Goal: Task Accomplishment & Management: Manage account settings

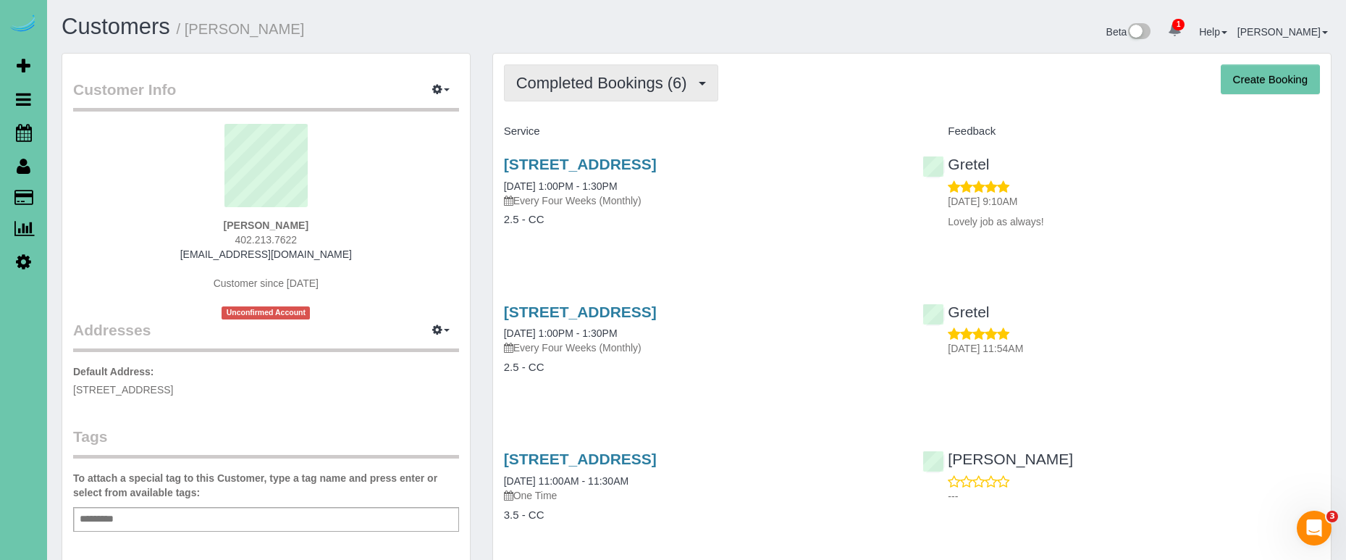
click at [610, 69] on button "Completed Bookings (6)" at bounding box center [611, 82] width 214 height 37
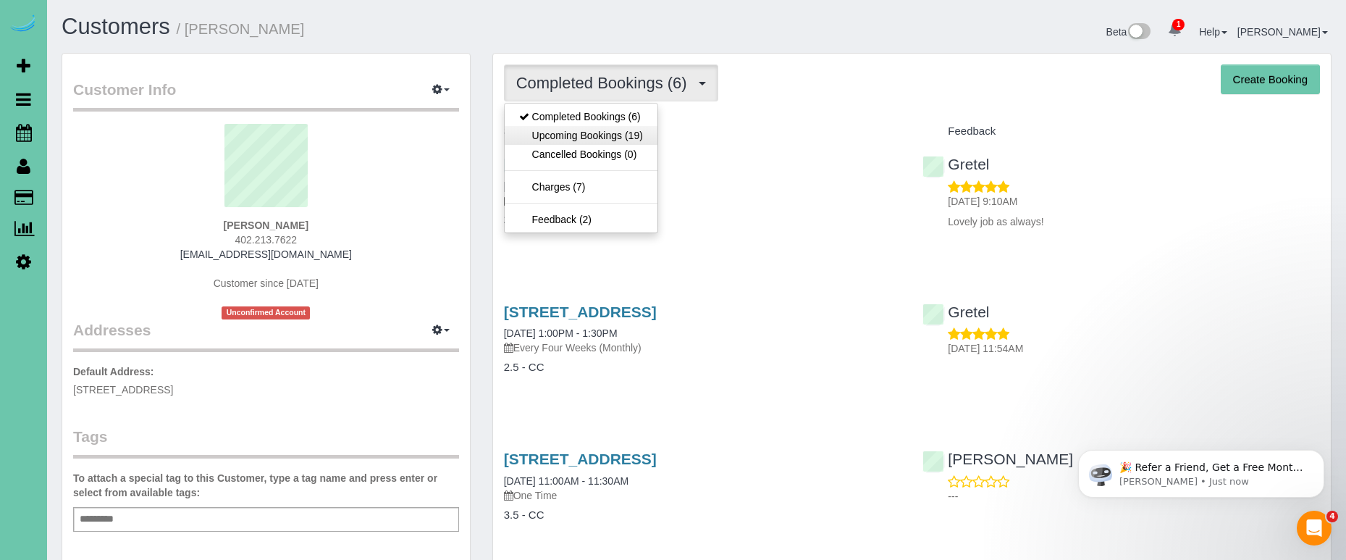
click at [594, 130] on link "Upcoming Bookings (19)" at bounding box center [581, 135] width 153 height 19
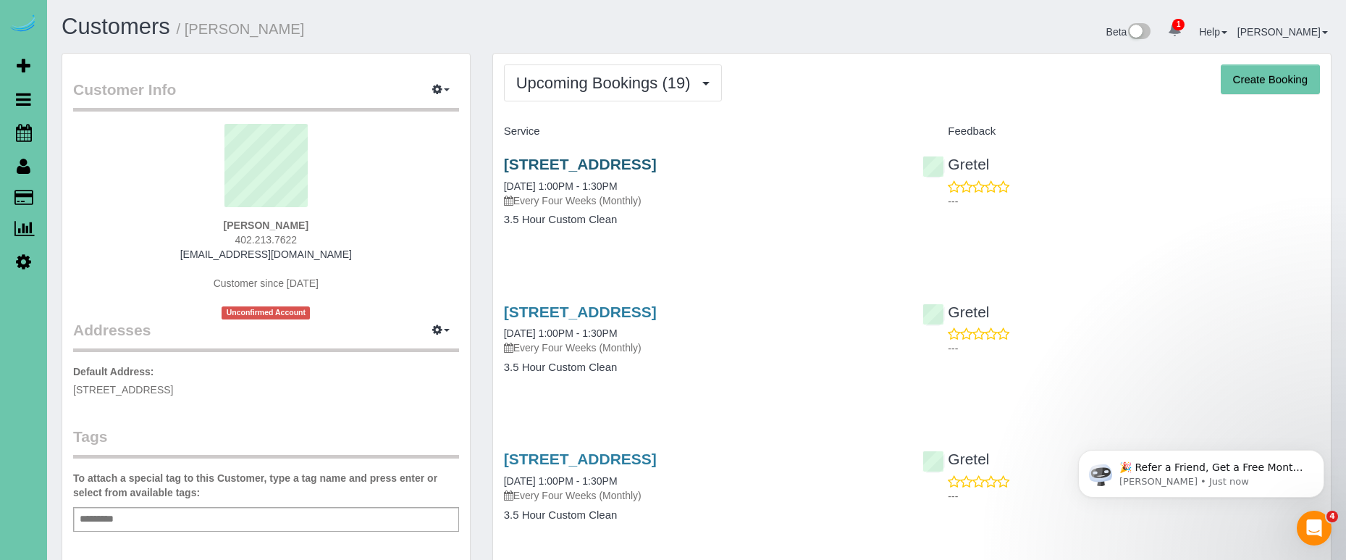
click at [539, 167] on link "1505 N 183rd Ave, Elkhorn, NE 68022" at bounding box center [580, 164] width 153 height 17
click at [17, 132] on icon at bounding box center [24, 132] width 16 height 17
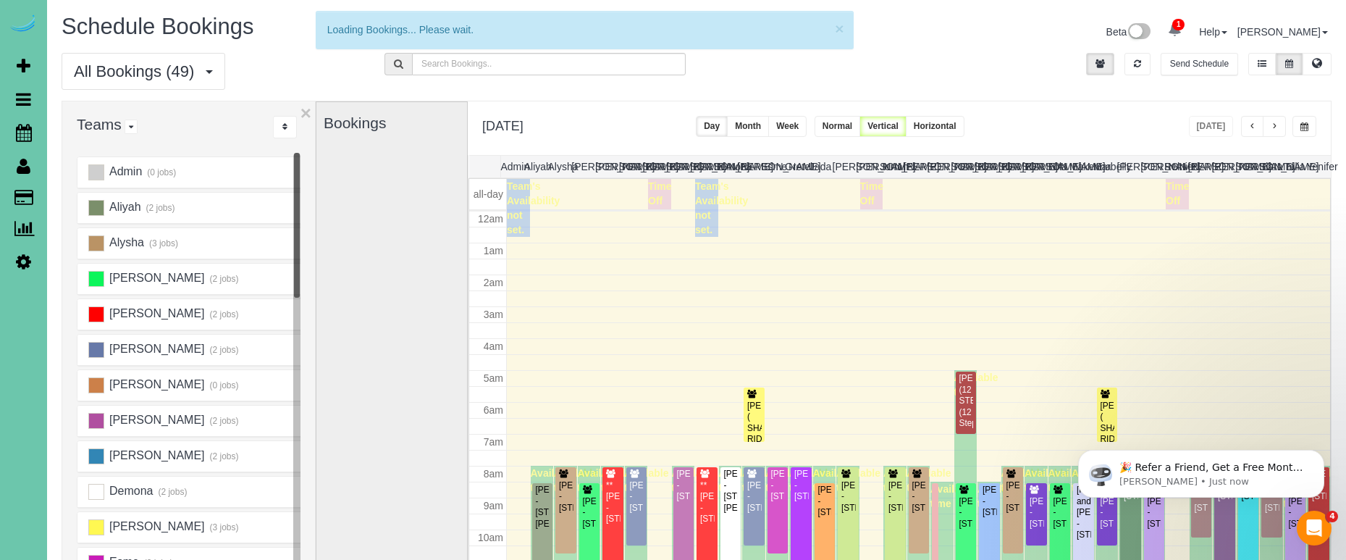
scroll to position [192, 0]
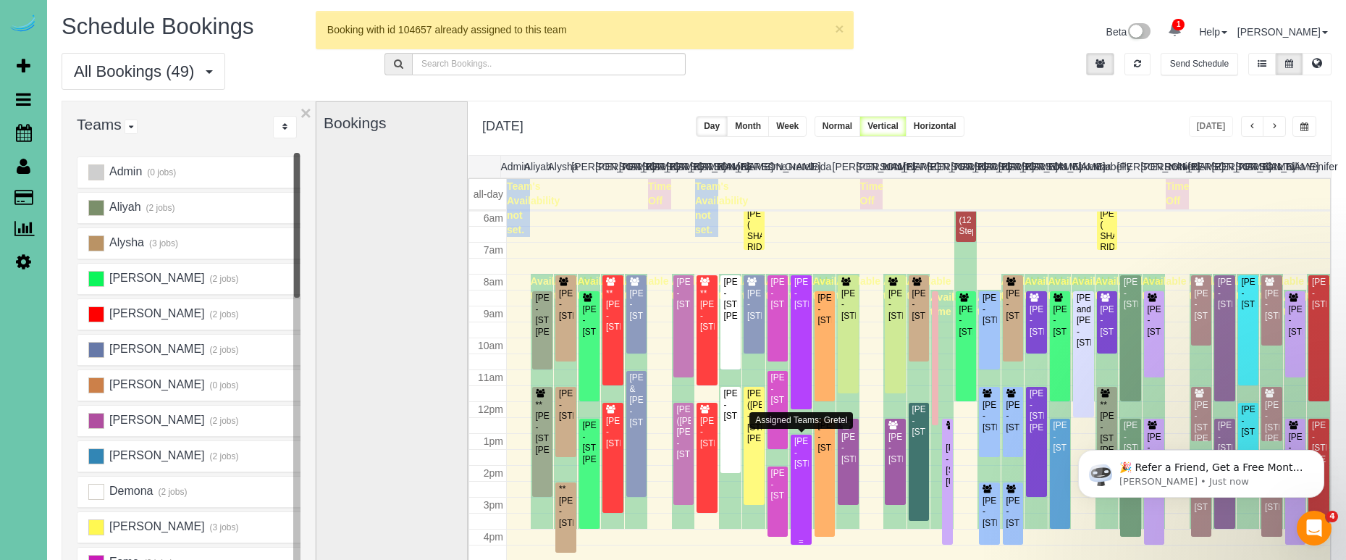
click at [799, 469] on div "Natalie Peterson - 1505 N 183rd Ave, Elkhorn, NE 68022" at bounding box center [800, 452] width 15 height 33
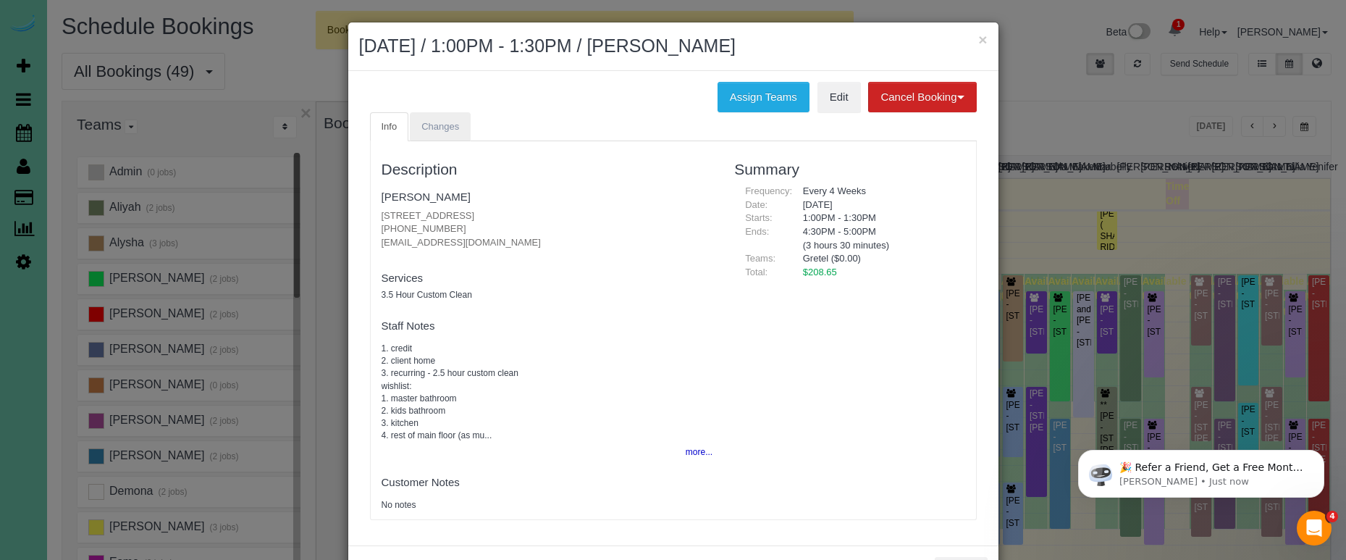
click at [429, 117] on link "Changes" at bounding box center [440, 127] width 61 height 30
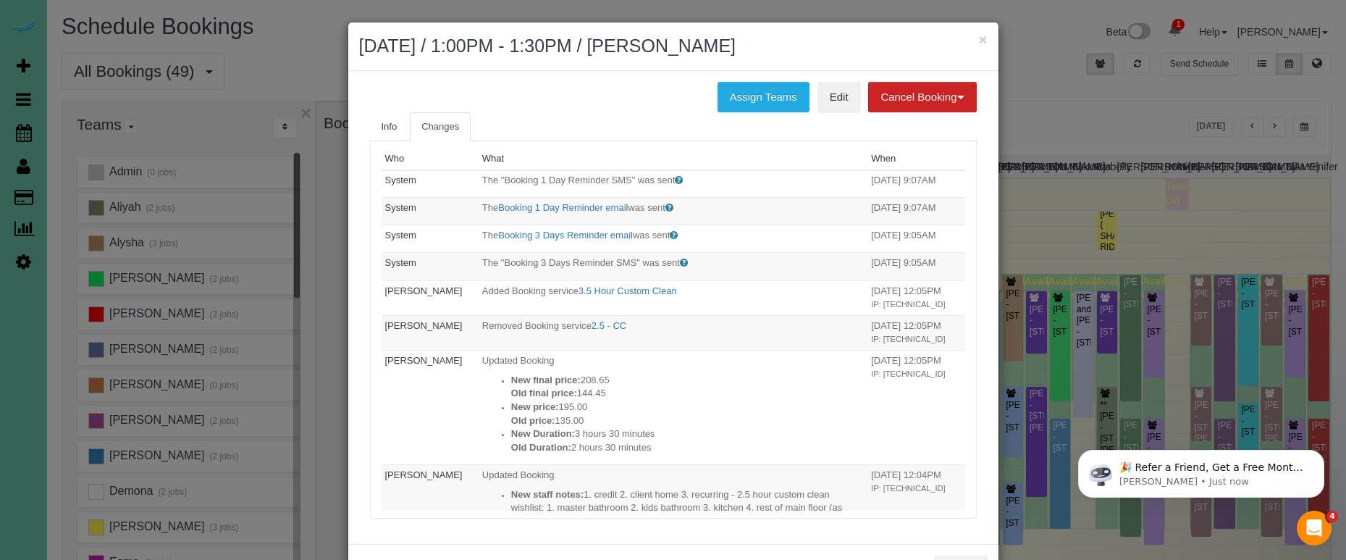
scroll to position [0, 0]
click at [977, 36] on h2 "October 09, 2025 / 1:00PM - 1:30PM / Natalie Peterson" at bounding box center [673, 46] width 628 height 26
click at [984, 42] on button "×" at bounding box center [982, 39] width 9 height 15
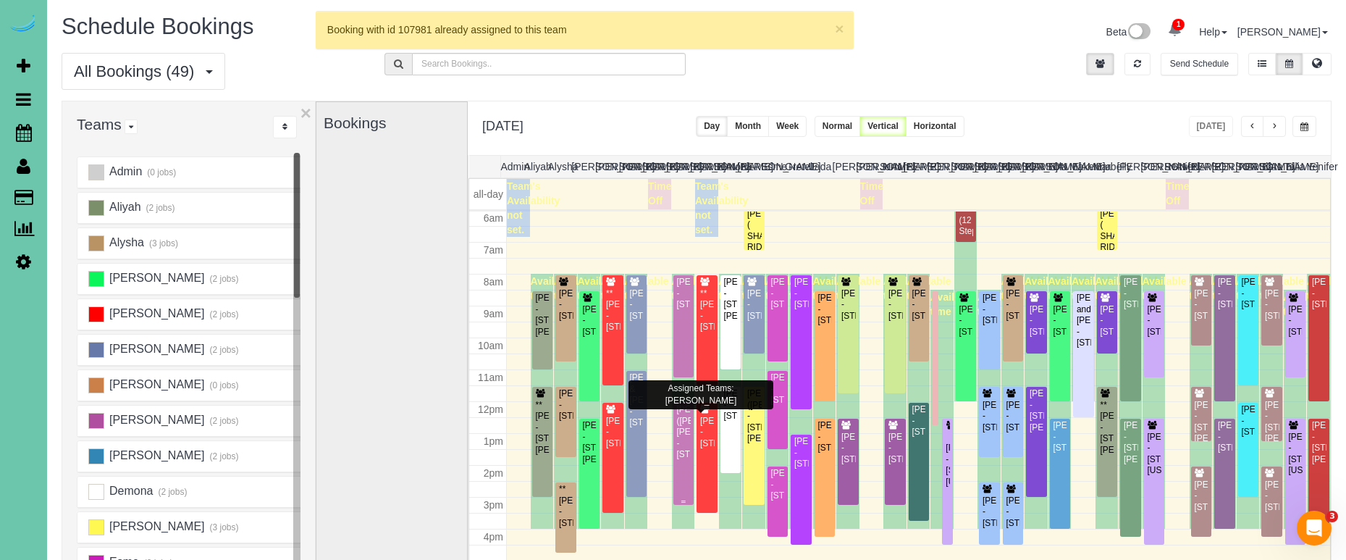
click at [681, 421] on div "Daniel (Curtis) Rowe - 2902 Eagle Hills Circle, Papillion, NE 68133" at bounding box center [683, 432] width 15 height 56
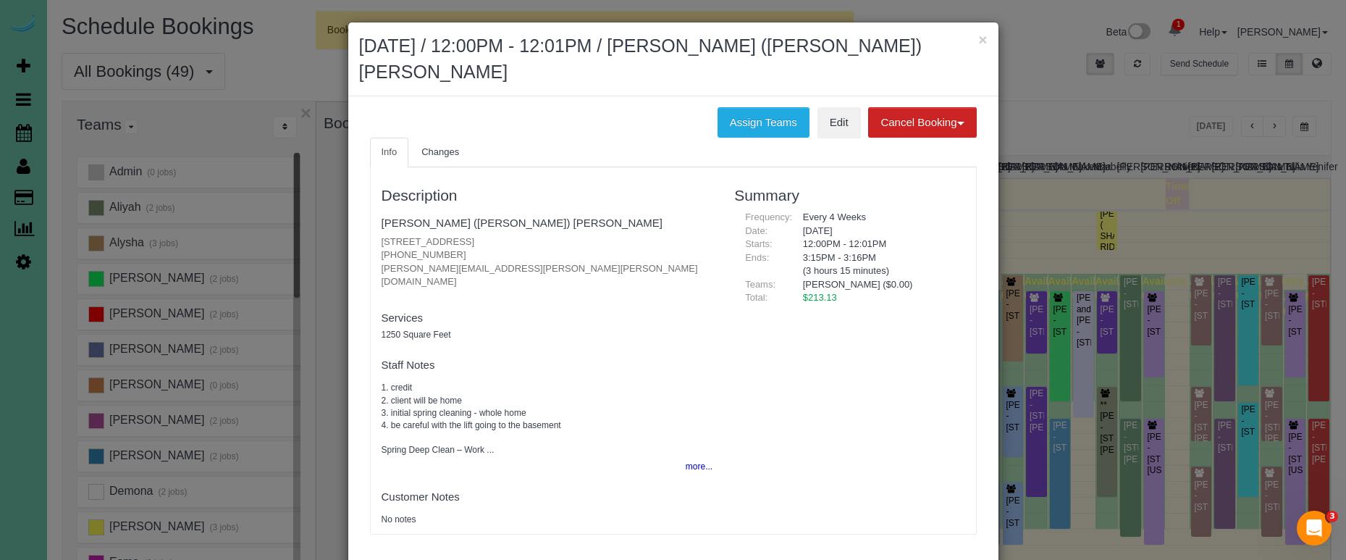
click at [698, 456] on button "more..." at bounding box center [694, 466] width 35 height 21
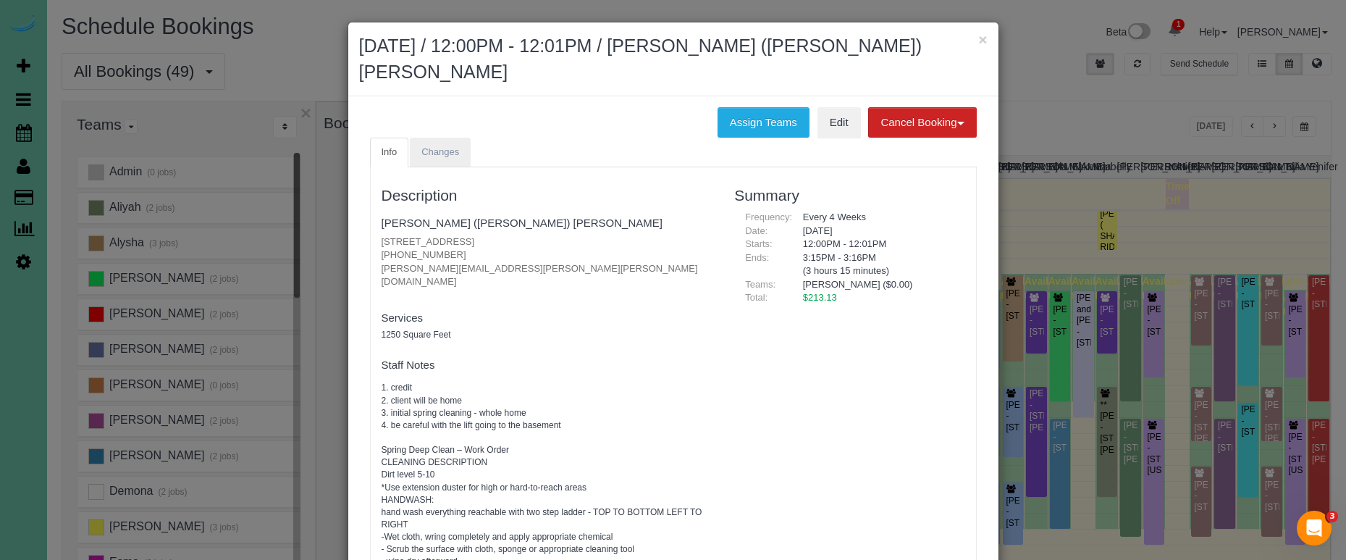
drag, startPoint x: 439, startPoint y: 143, endPoint x: 441, endPoint y: 129, distance: 13.9
click at [439, 167] on div "Description Daniel (Curtis) Rowe 2902 Eagle Hills Circle, Papillion, NE 68133 (…" at bounding box center [673, 481] width 607 height 628
click at [441, 146] on span "Changes" at bounding box center [440, 151] width 38 height 11
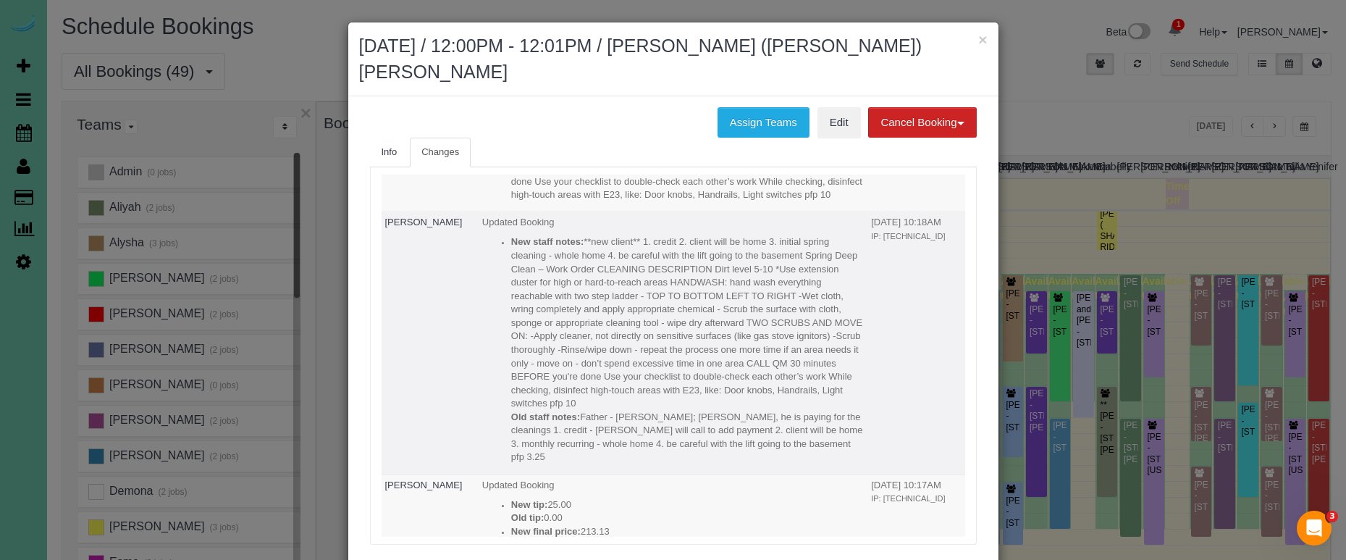
scroll to position [484, 0]
drag, startPoint x: 785, startPoint y: 411, endPoint x: 581, endPoint y: 389, distance: 205.4
click at [581, 411] on p "Old staff notes: Father - Daniel; Son - Curtis, he is paying for the cleanings …" at bounding box center [687, 438] width 353 height 54
copy p "Father - Daniel; Son - Curtis, he is paying for the cleanings 1. credit - Curti…"
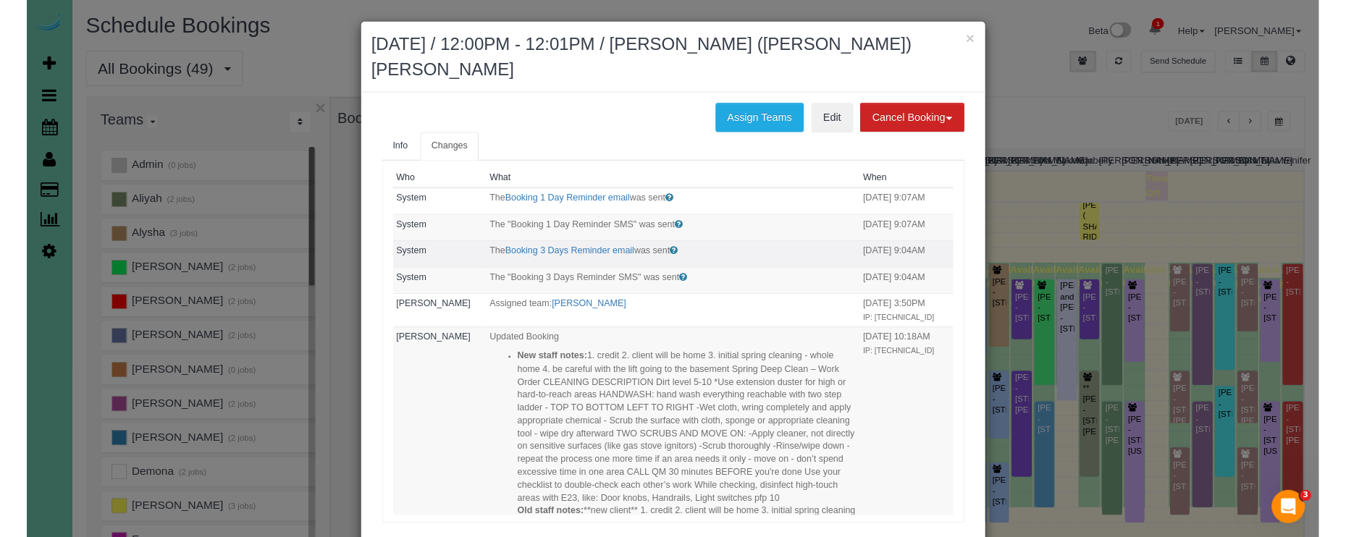
scroll to position [0, 0]
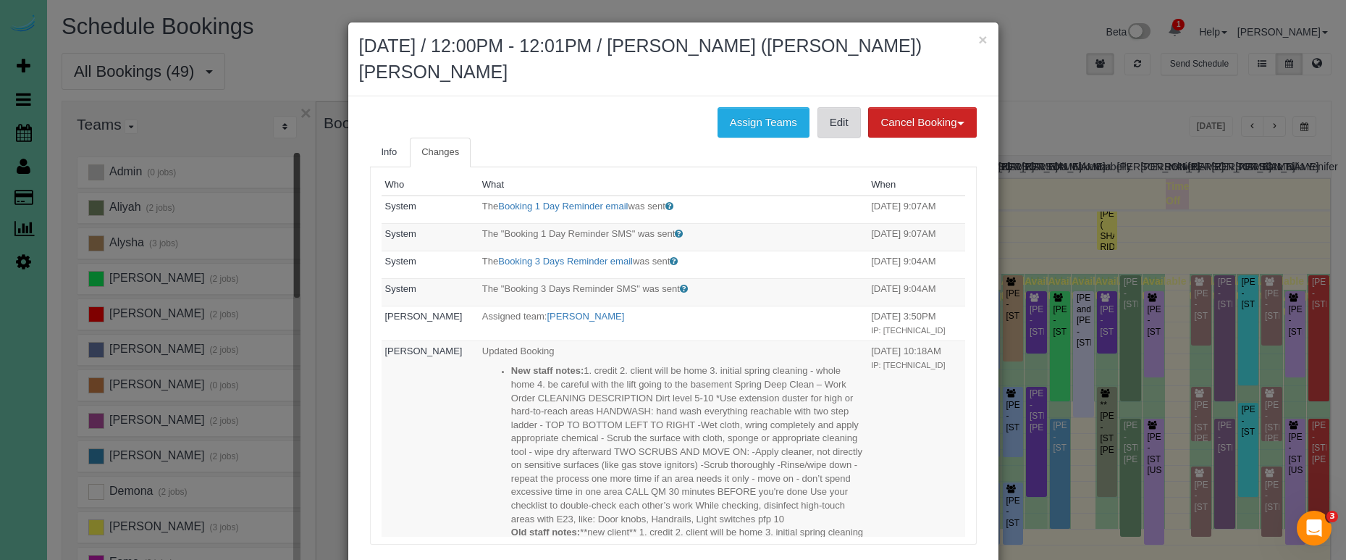
click at [837, 107] on link "Edit" at bounding box center [838, 122] width 43 height 30
drag, startPoint x: 985, startPoint y: 38, endPoint x: 822, endPoint y: 48, distance: 162.4
click at [985, 38] on button "×" at bounding box center [982, 39] width 9 height 15
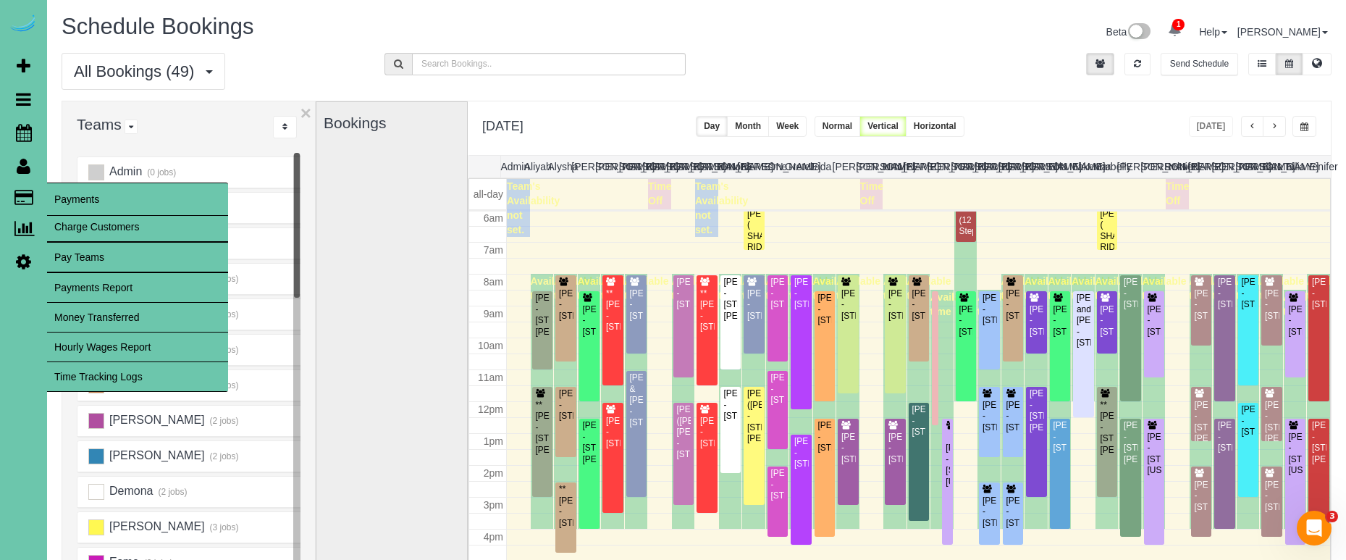
click at [176, 367] on link "Time Tracking Logs" at bounding box center [137, 376] width 181 height 29
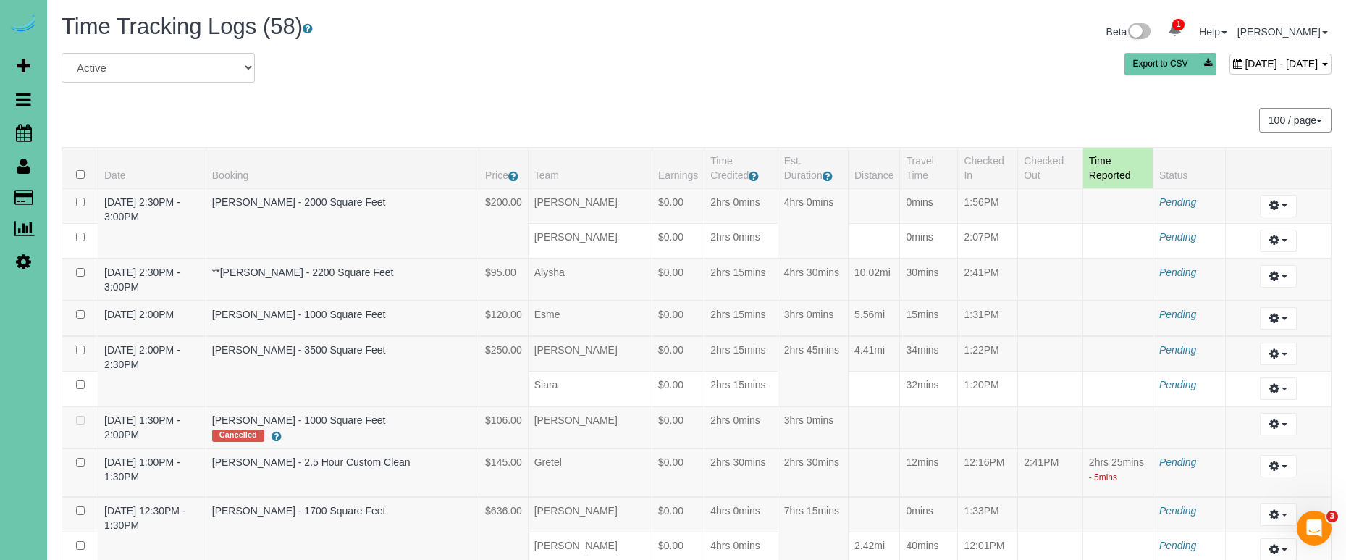
click at [1244, 60] on span "October 09, 2025 - October 09, 2025" at bounding box center [1280, 64] width 73 height 12
type input "**********"
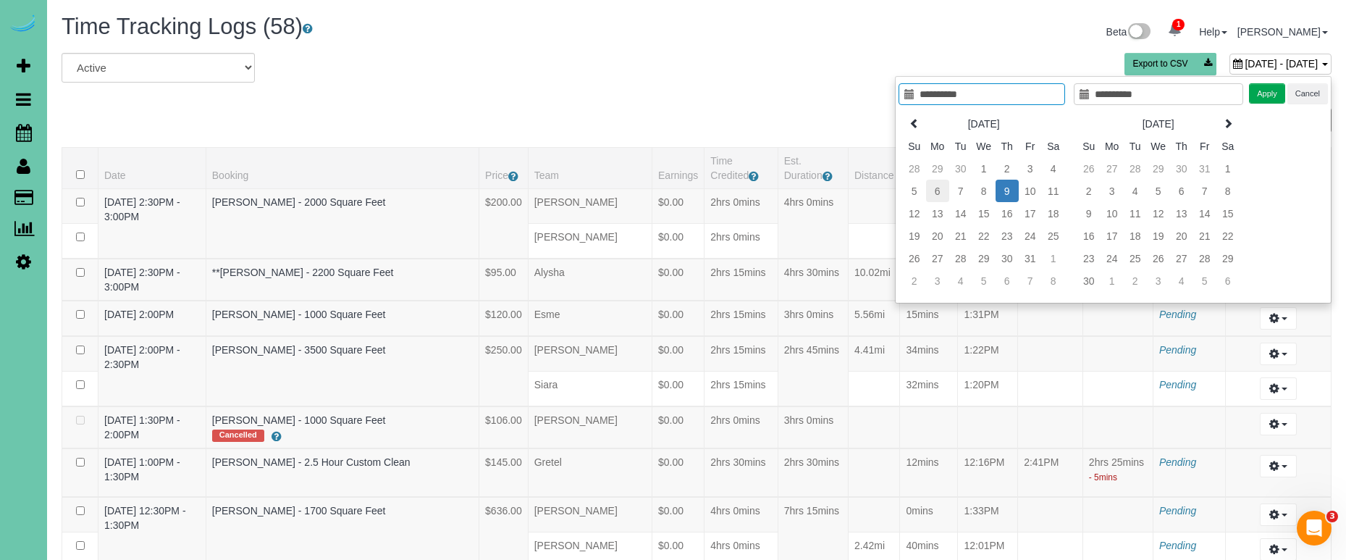
type input "**********"
click at [938, 192] on td "6" at bounding box center [937, 191] width 23 height 22
type input "**********"
click at [938, 192] on td "6" at bounding box center [937, 191] width 23 height 22
click at [1267, 93] on button "Apply" at bounding box center [1267, 93] width 36 height 21
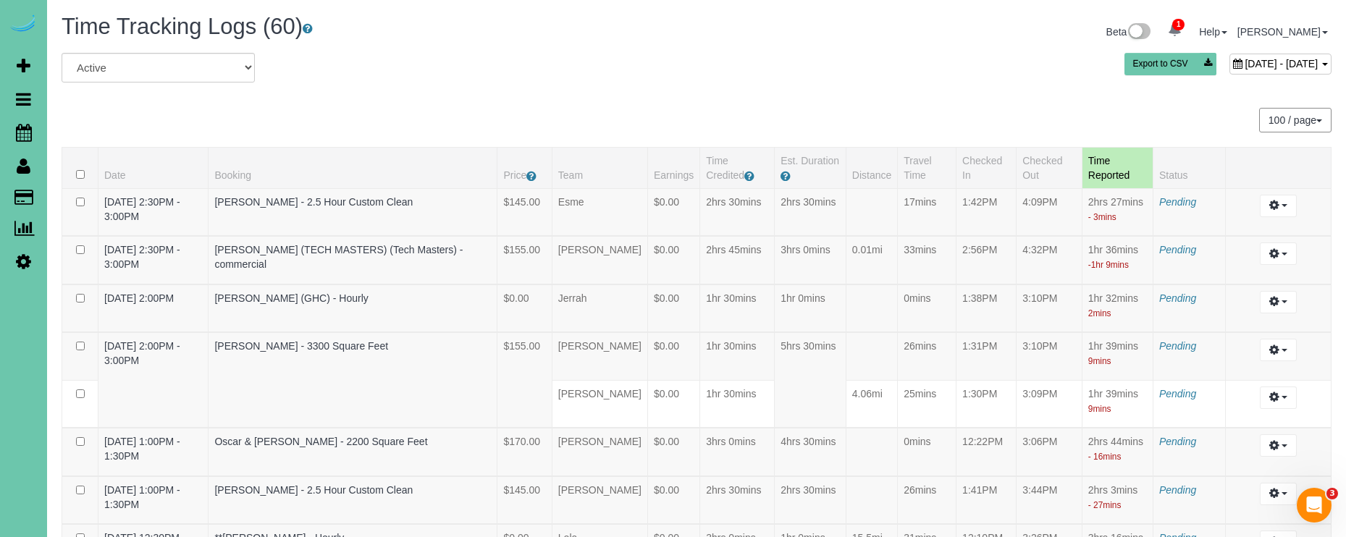
click at [1231, 71] on div "October 06, 2025 - October 06, 2025" at bounding box center [1280, 64] width 102 height 21
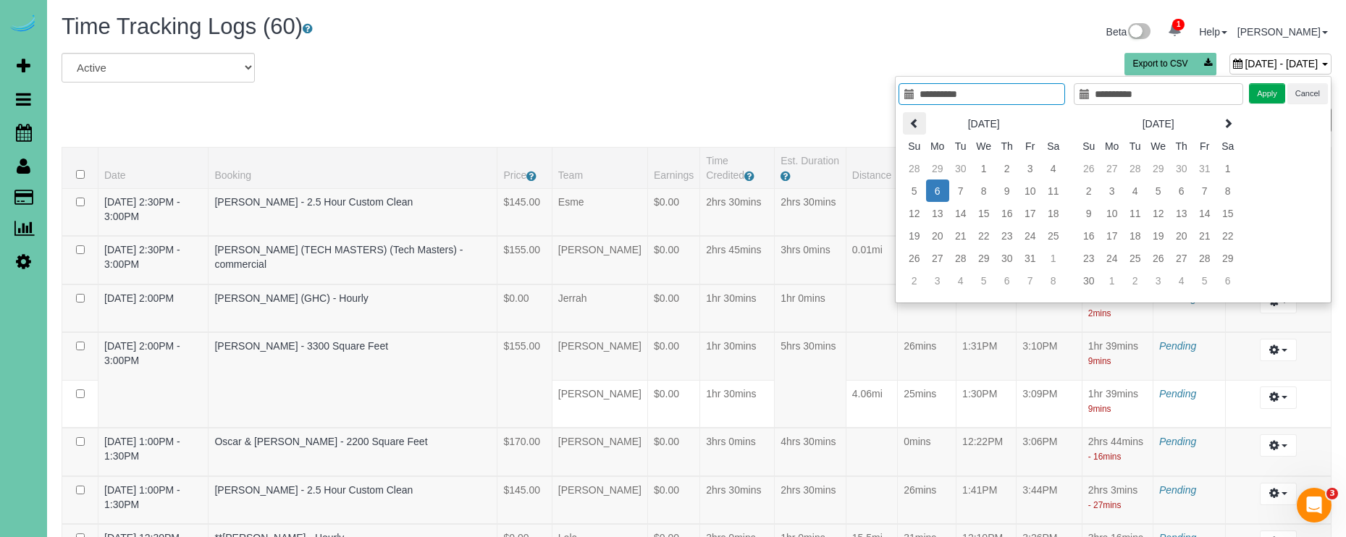
click at [911, 125] on icon at bounding box center [914, 123] width 10 height 10
type input "**********"
click at [936, 234] on td "22" at bounding box center [937, 235] width 23 height 22
type input "**********"
click at [935, 234] on td "22" at bounding box center [937, 235] width 23 height 22
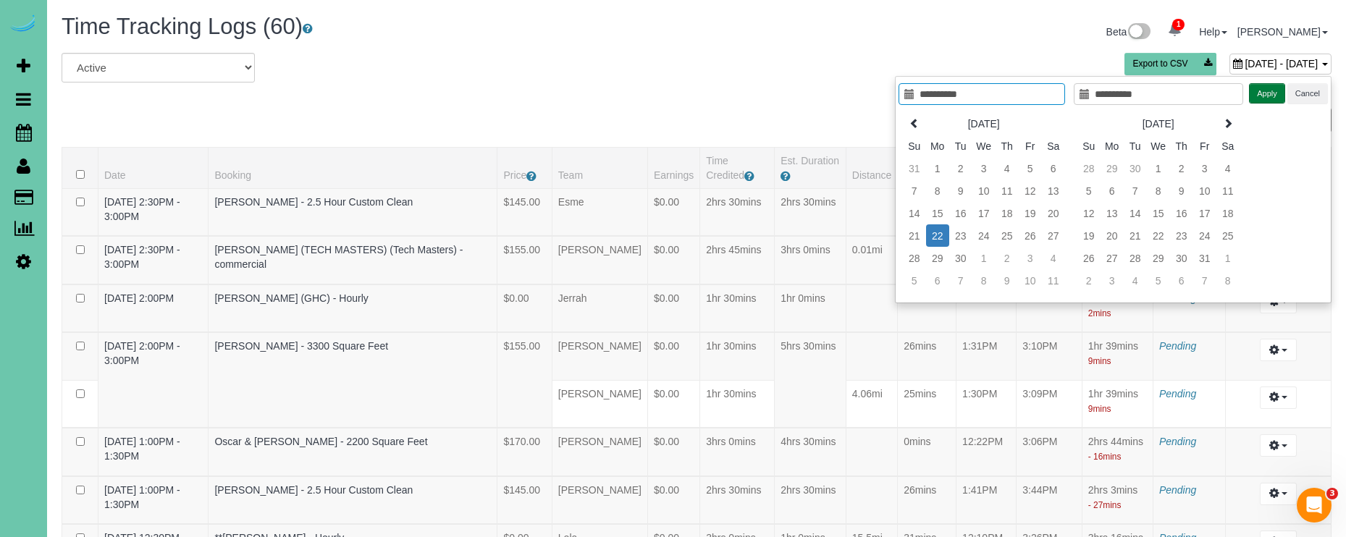
click at [1270, 94] on button "Apply" at bounding box center [1267, 93] width 36 height 21
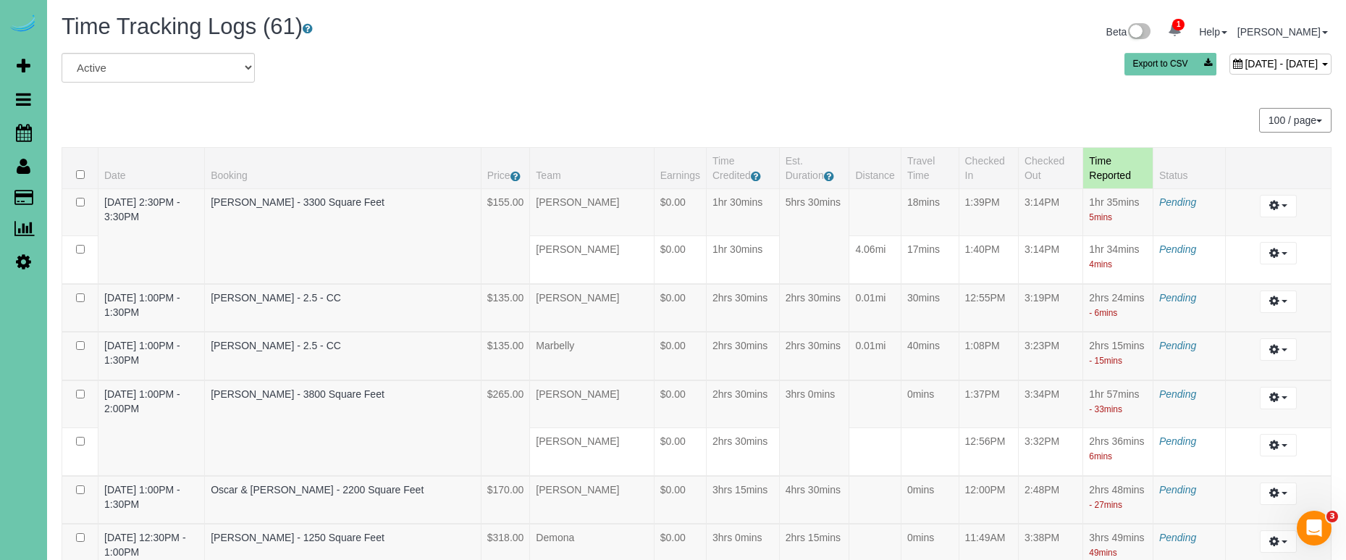
click at [1244, 58] on span "September 22, 2025 - September 22, 2025" at bounding box center [1280, 64] width 73 height 12
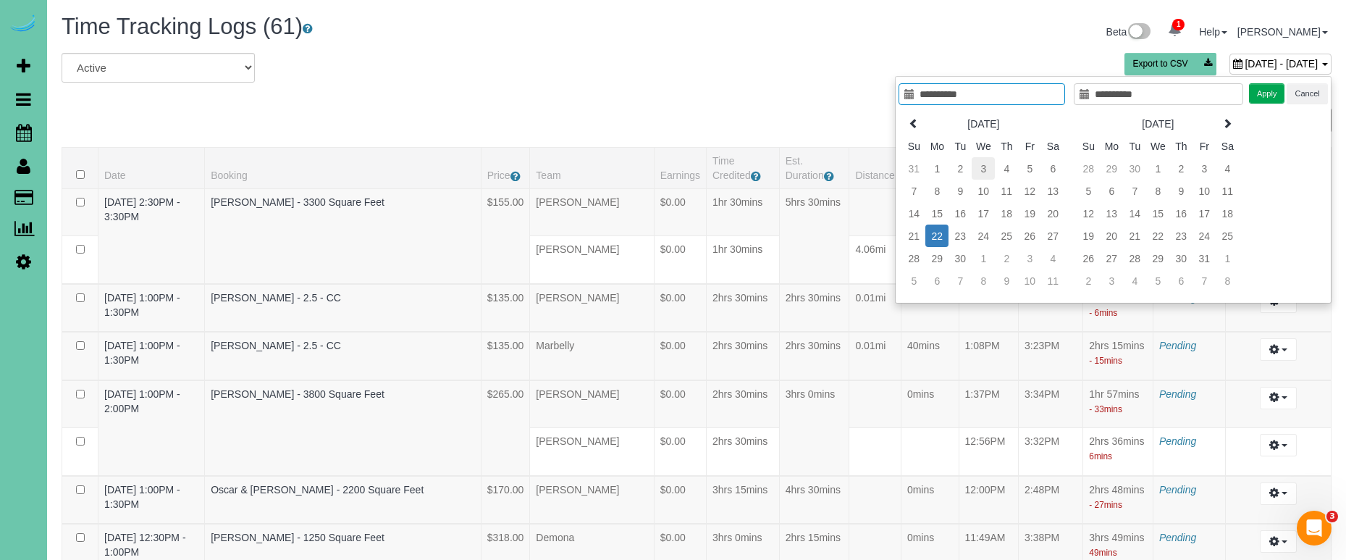
type input "**********"
click at [954, 164] on td "2" at bounding box center [959, 168] width 23 height 22
type input "**********"
click at [954, 164] on td "2" at bounding box center [959, 168] width 23 height 22
type input "**********"
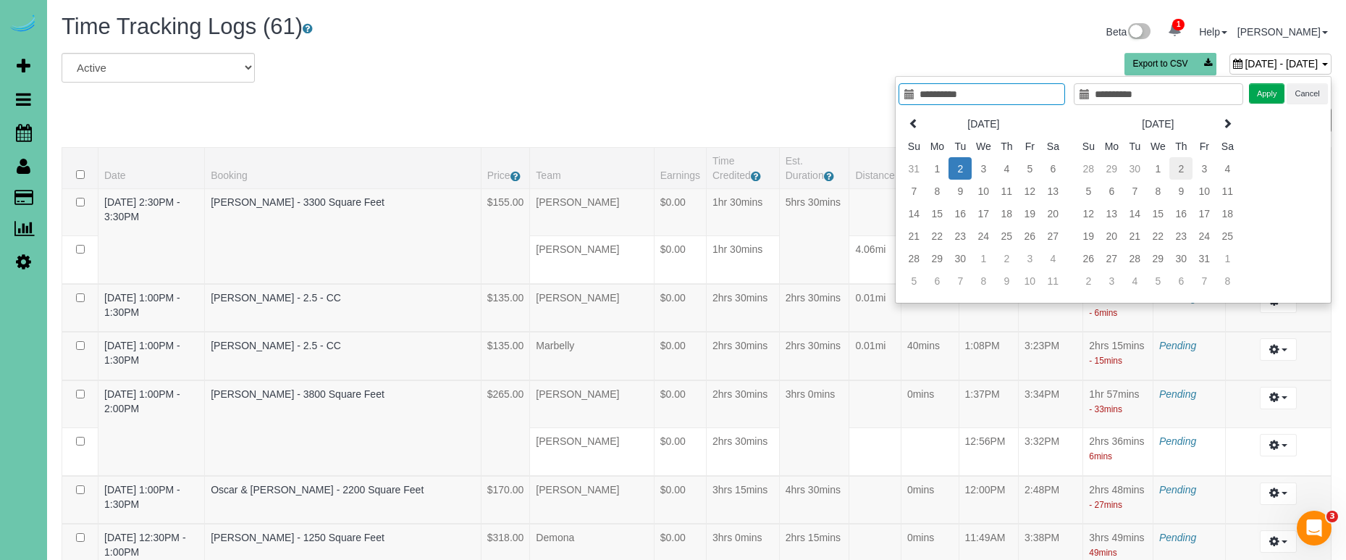
click at [1180, 167] on td "2" at bounding box center [1180, 168] width 23 height 22
type input "**********"
click at [1275, 87] on button "Apply" at bounding box center [1267, 93] width 36 height 21
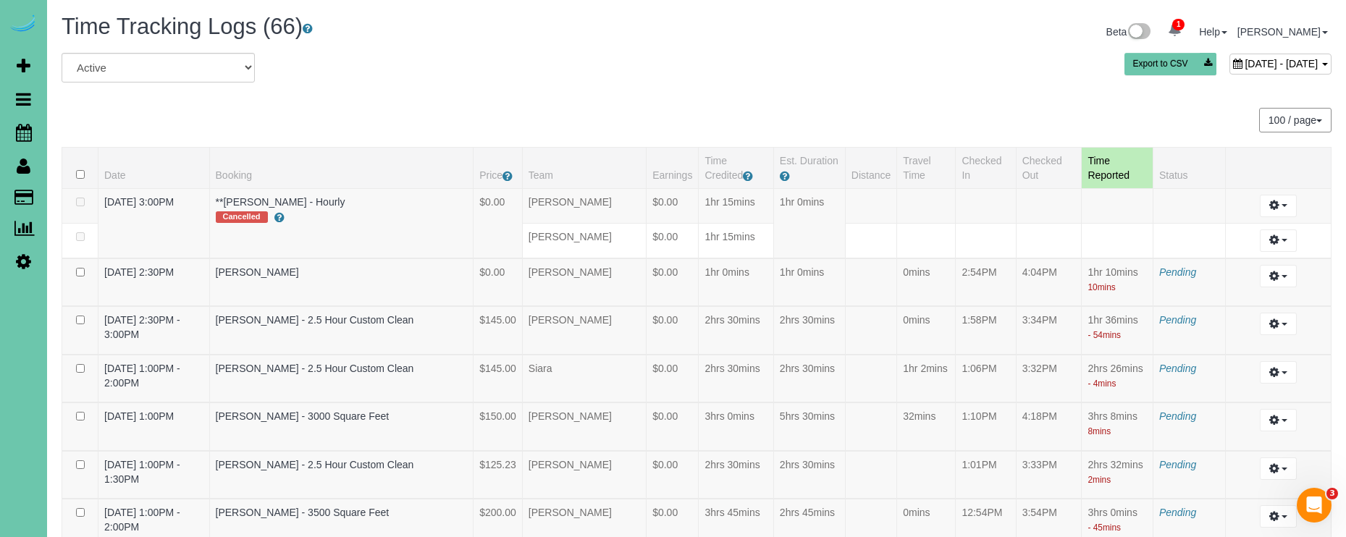
click at [1244, 67] on span "October 02, 2025 - October 02, 2025" at bounding box center [1280, 64] width 73 height 12
click at [1244, 65] on span "October 02, 2025 - October 02, 2025" at bounding box center [1280, 64] width 73 height 12
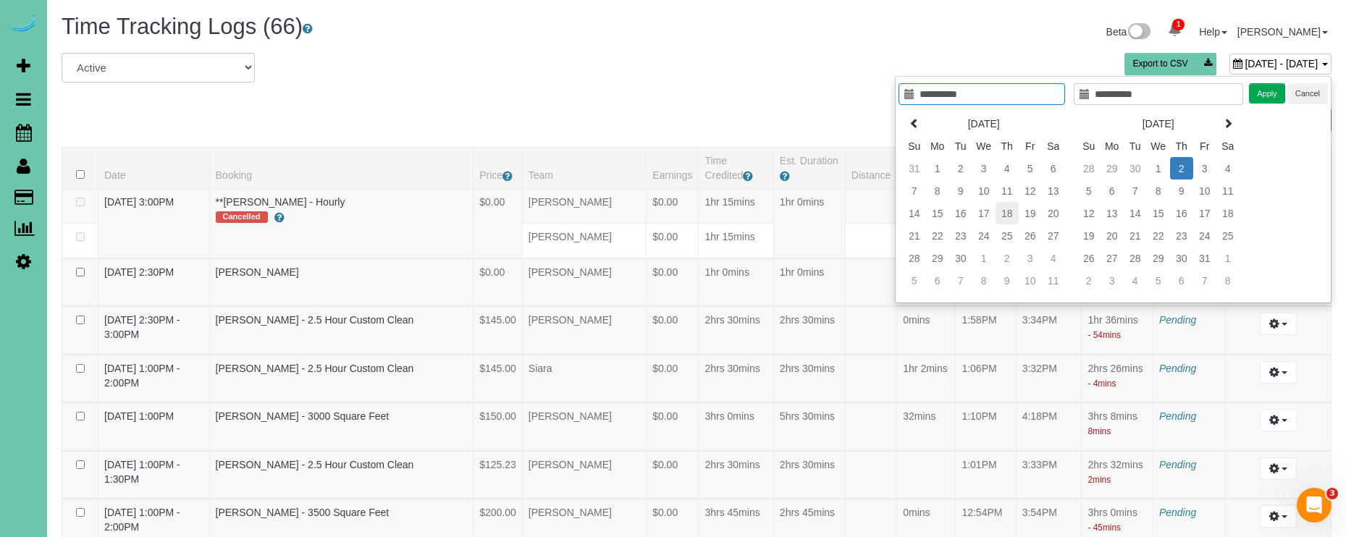
type input "**********"
click at [1003, 214] on td "18" at bounding box center [1006, 213] width 23 height 22
type input "**********"
click at [1002, 214] on td "18" at bounding box center [1006, 213] width 23 height 22
click at [1264, 87] on button "Apply" at bounding box center [1267, 93] width 36 height 21
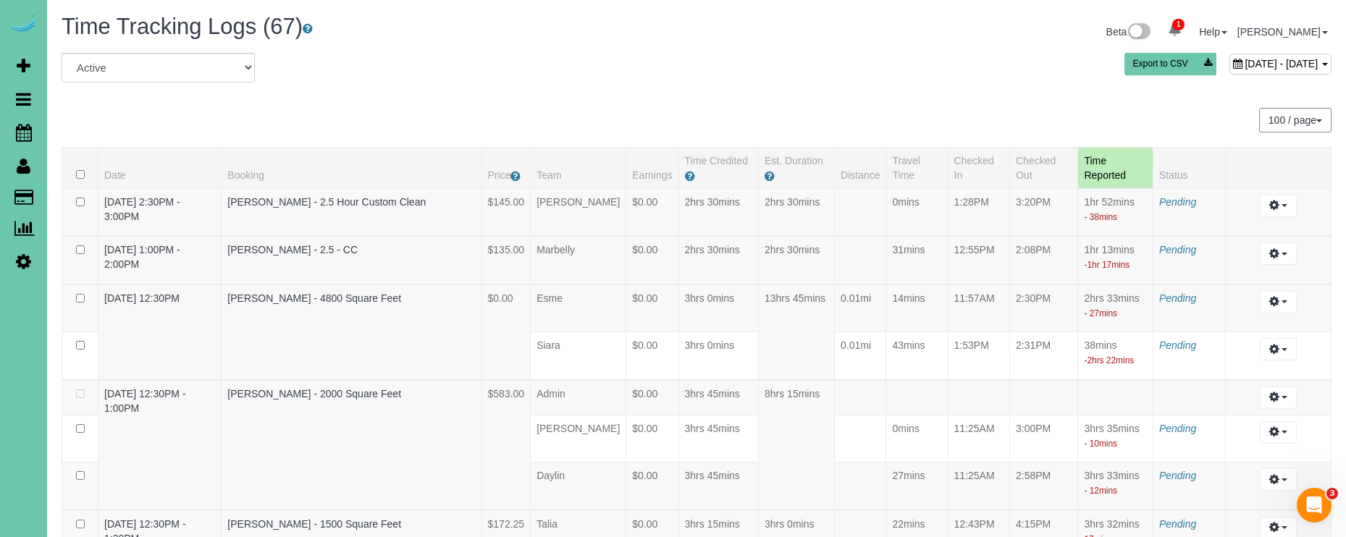
click at [1229, 70] on div "September 18, 2025 - September 18, 2025" at bounding box center [1280, 64] width 102 height 21
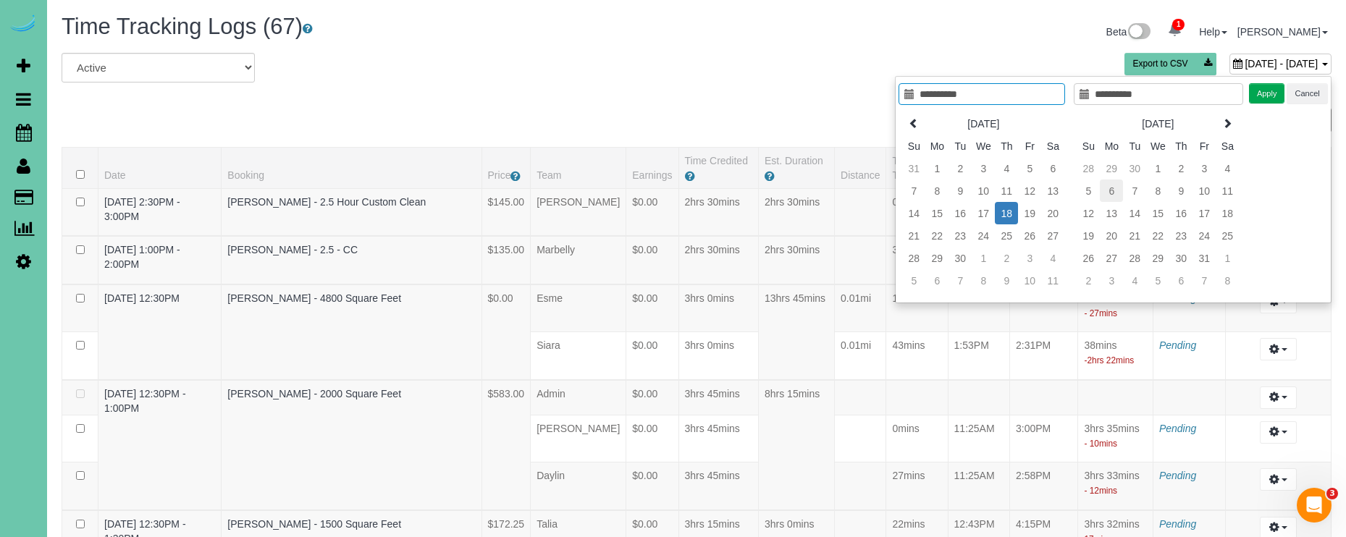
type input "**********"
click at [1109, 188] on td "6" at bounding box center [1111, 191] width 23 height 22
type input "**********"
click at [1109, 188] on td "6" at bounding box center [1111, 191] width 23 height 22
click at [1267, 89] on button "Apply" at bounding box center [1267, 93] width 36 height 21
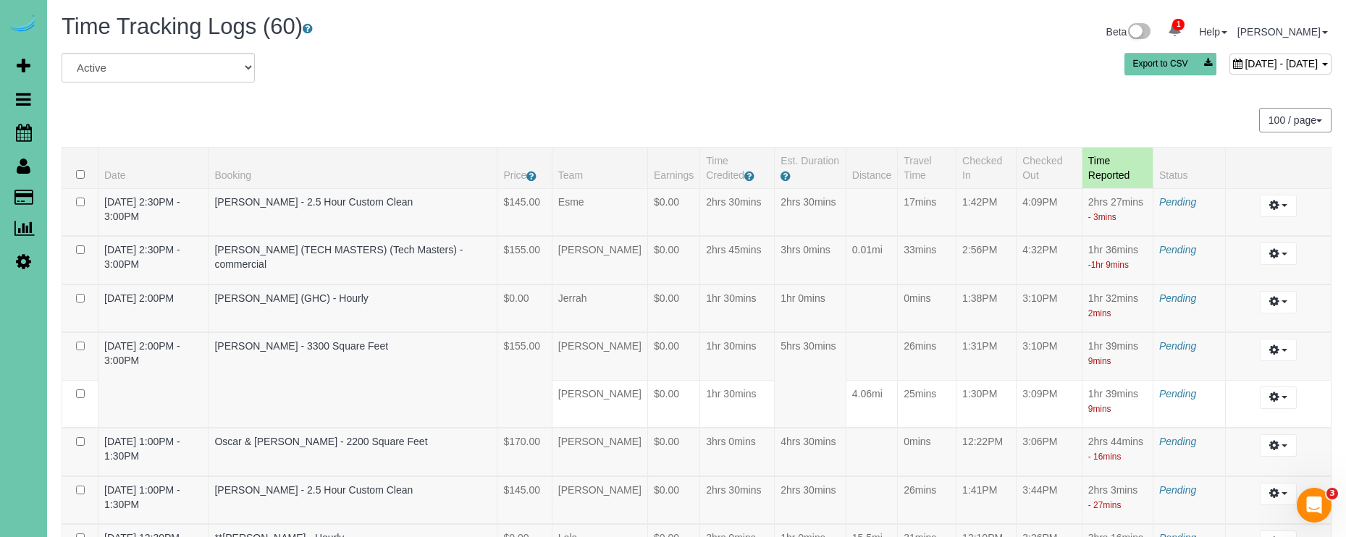
click at [1244, 64] on span "October 06, 2025 - October 06, 2025" at bounding box center [1280, 64] width 73 height 12
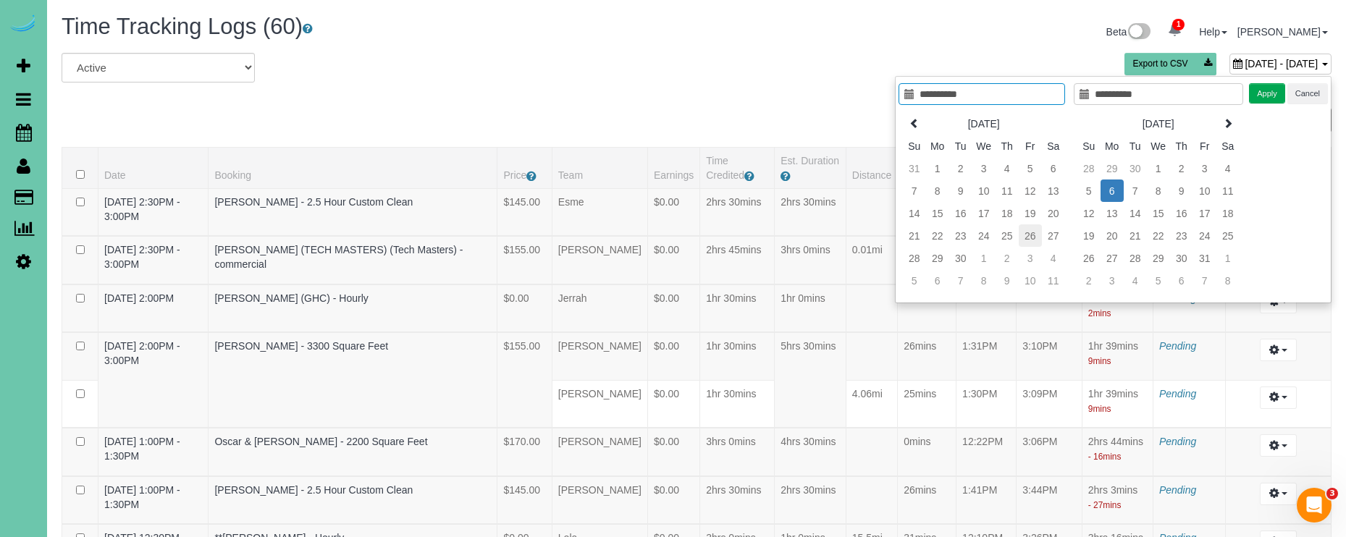
type input "**********"
click at [1031, 232] on td "26" at bounding box center [1030, 235] width 23 height 22
type input "**********"
click at [1031, 232] on td "26" at bounding box center [1030, 235] width 23 height 22
type input "**********"
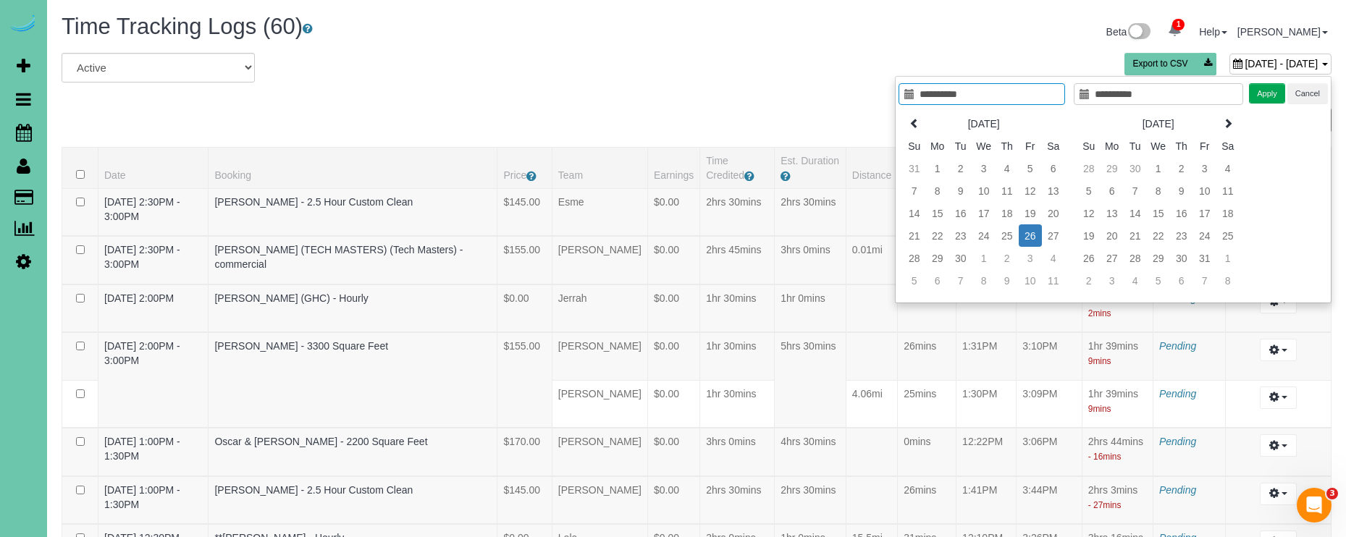
click at [1265, 98] on button "Apply" at bounding box center [1267, 93] width 36 height 21
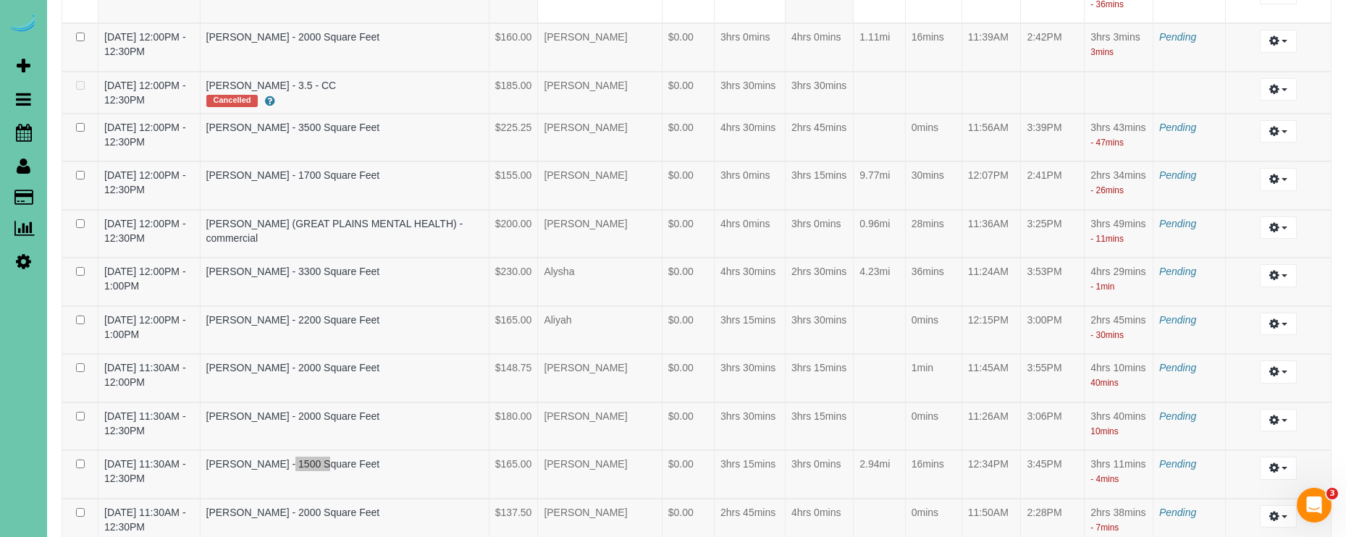
scroll to position [1669, 0]
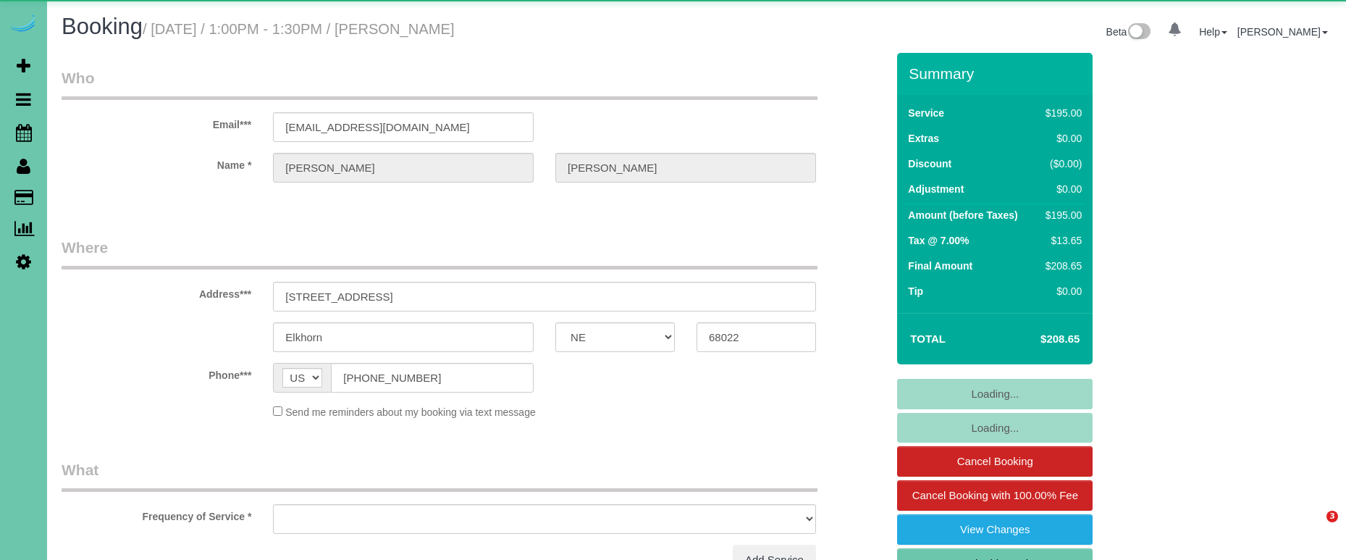
select select "NE"
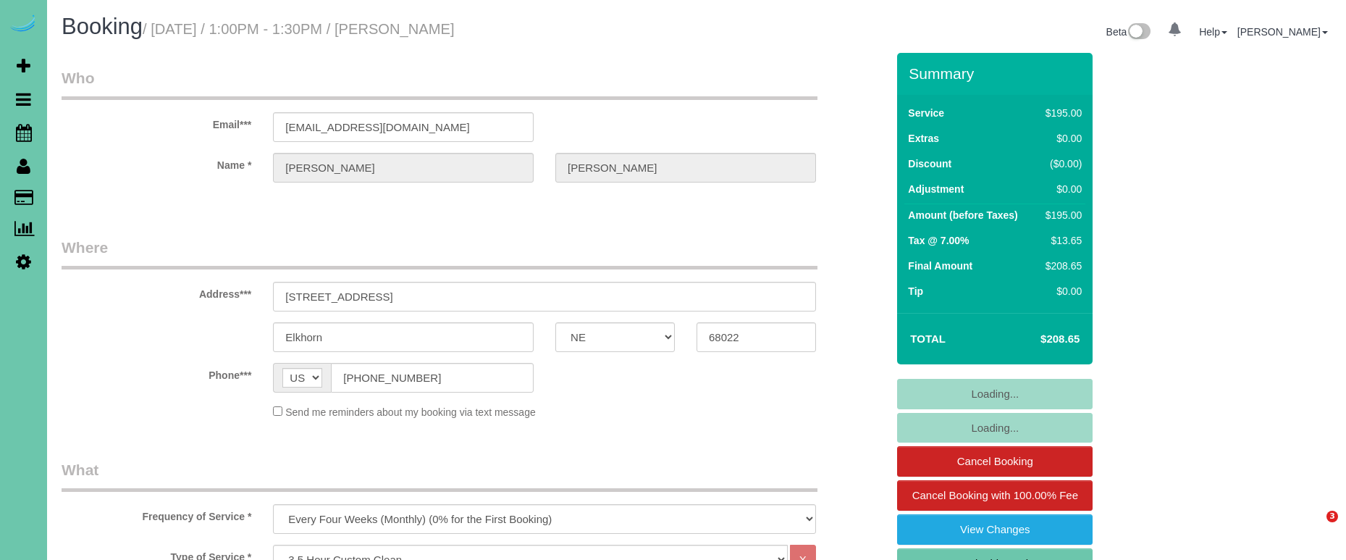
select select "object:900"
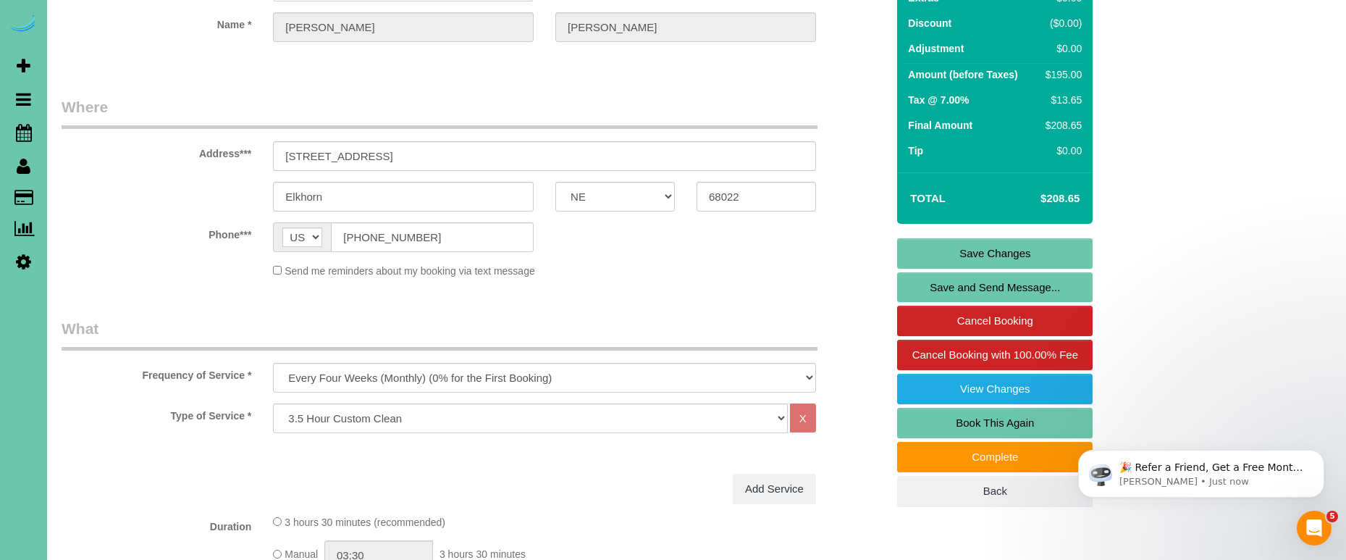
scroll to position [144, 0]
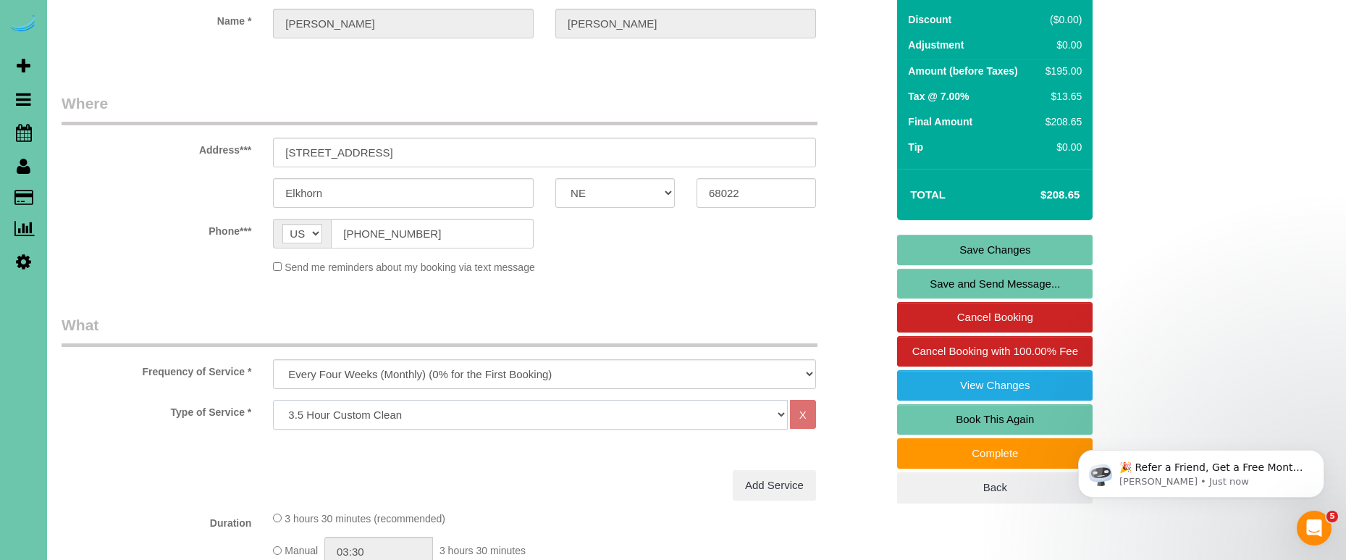
select select "159"
drag, startPoint x: 471, startPoint y: 412, endPoint x: 601, endPoint y: 271, distance: 191.6
click at [968, 248] on link "Save Changes" at bounding box center [994, 250] width 195 height 30
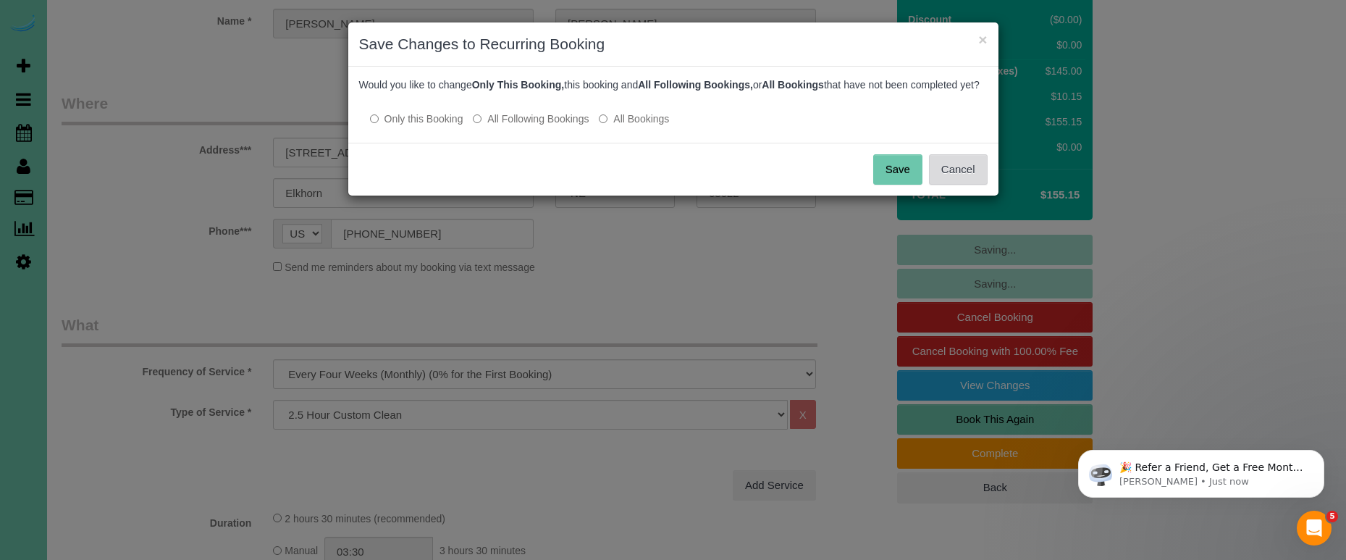
drag, startPoint x: 952, startPoint y: 182, endPoint x: 943, endPoint y: 185, distance: 9.8
click at [951, 182] on button "Cancel" at bounding box center [958, 169] width 59 height 30
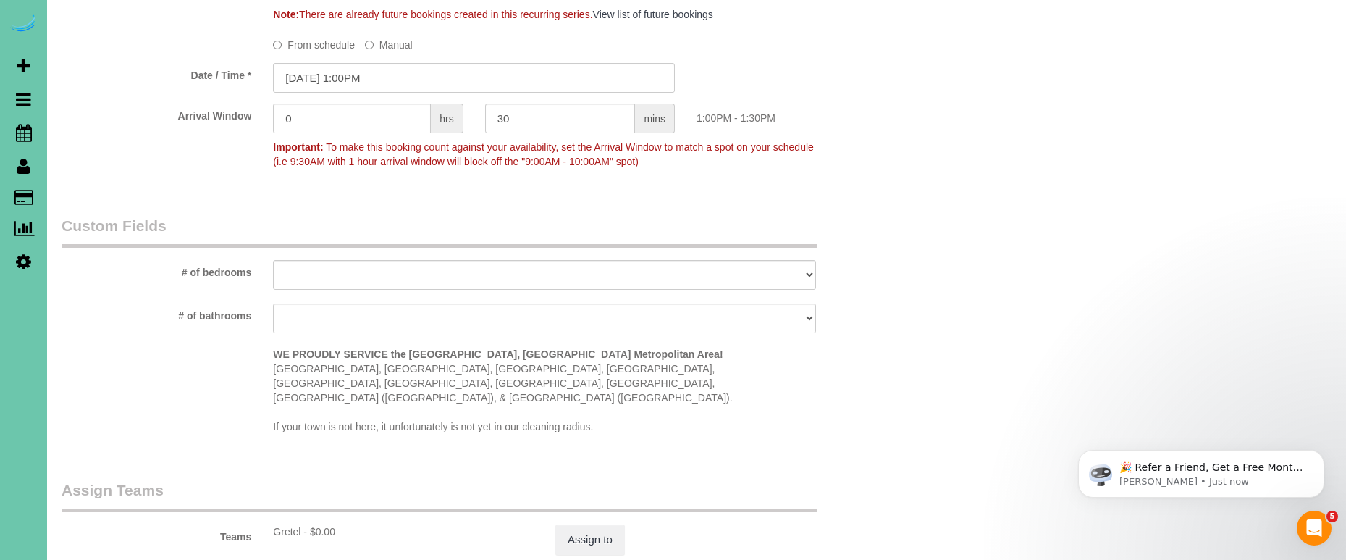
scroll to position [1100, 0]
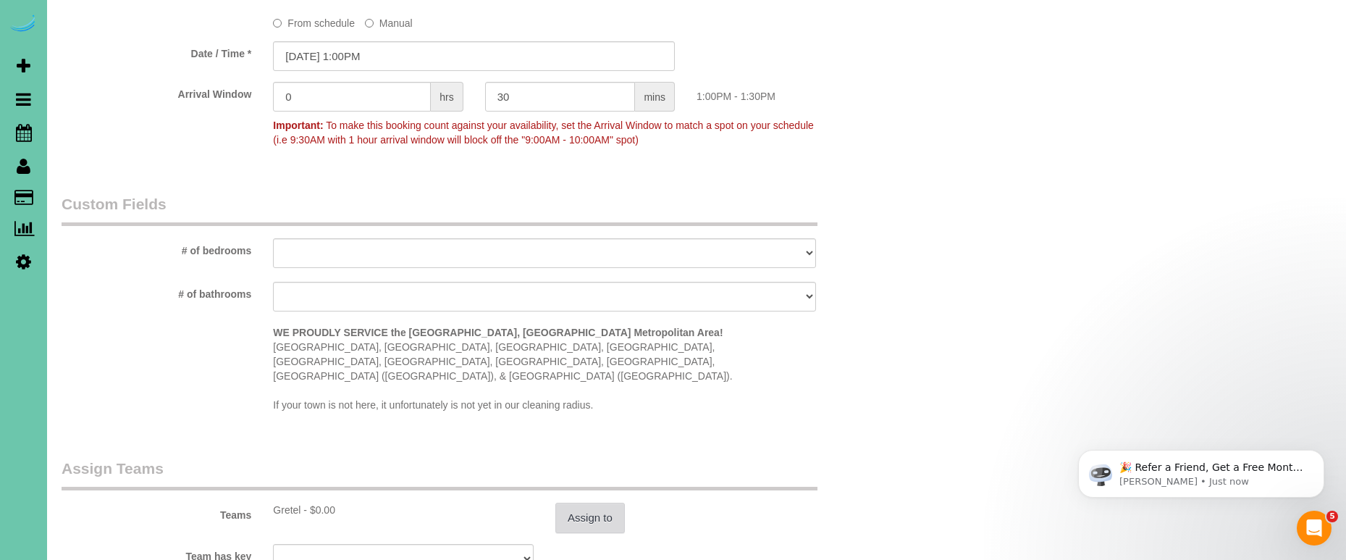
click at [587, 502] on button "Assign to" at bounding box center [589, 517] width 69 height 30
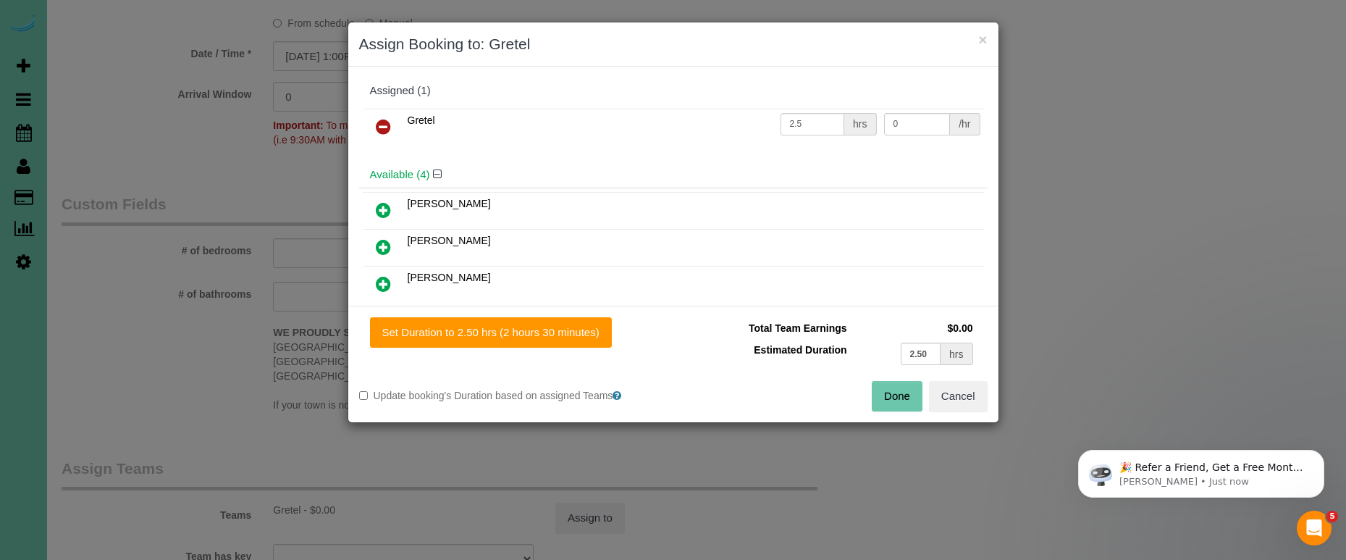
drag, startPoint x: 893, startPoint y: 404, endPoint x: 884, endPoint y: 405, distance: 9.5
click at [893, 405] on button "Done" at bounding box center [897, 396] width 51 height 30
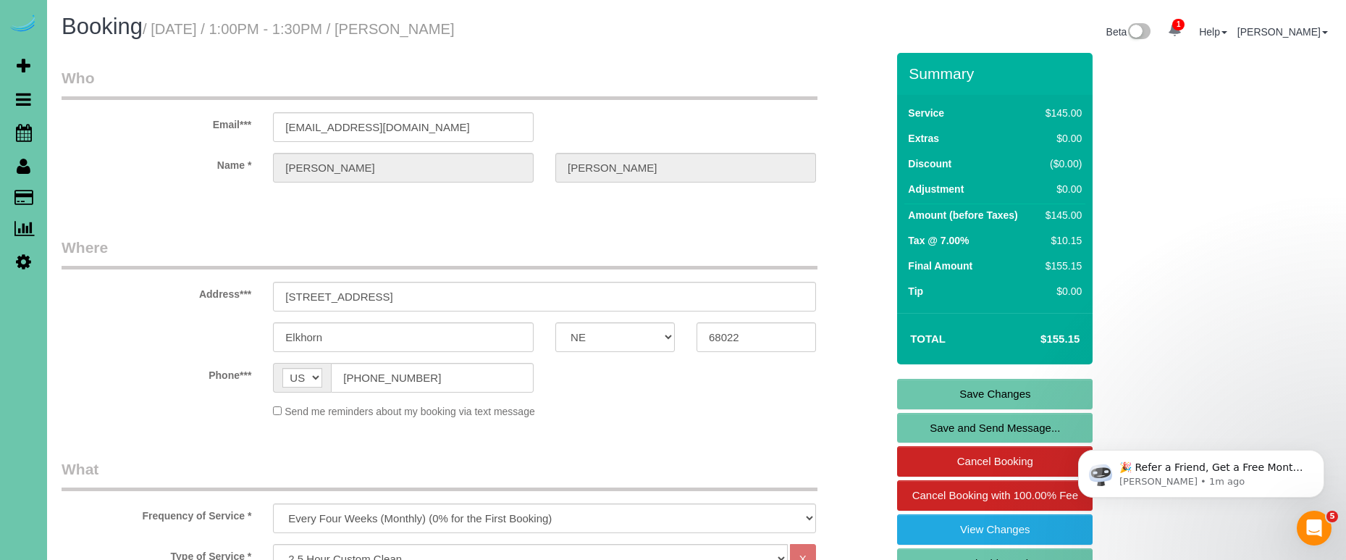
scroll to position [0, 0]
click at [916, 394] on link "Save Changes" at bounding box center [994, 394] width 195 height 30
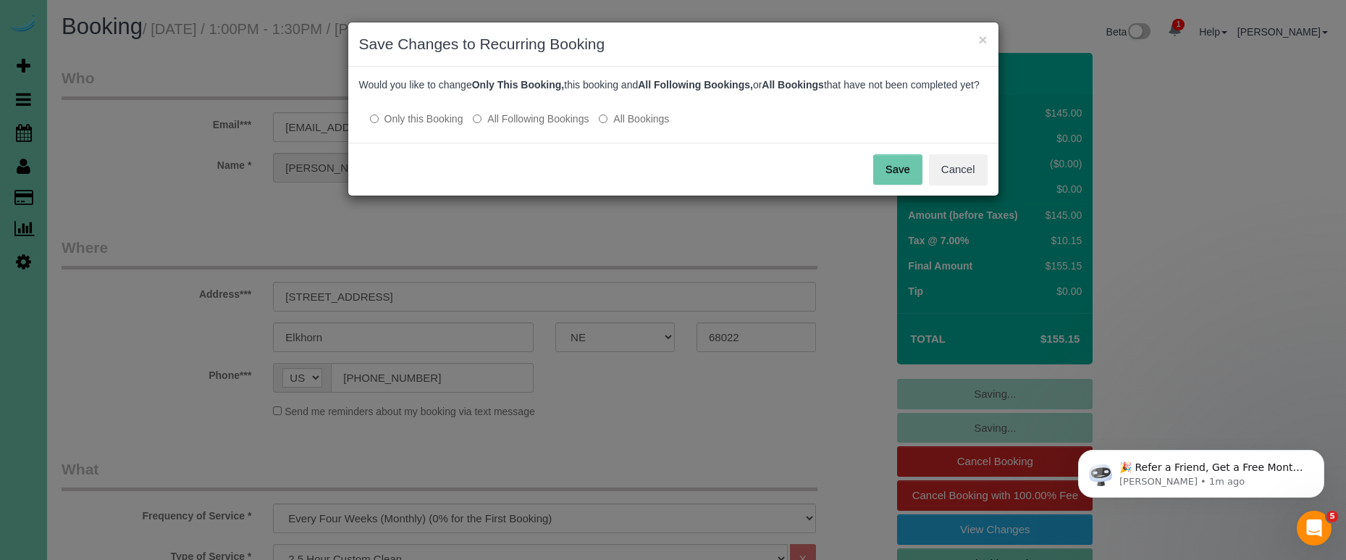
drag, startPoint x: 557, startPoint y: 127, endPoint x: 589, endPoint y: 126, distance: 31.9
click at [558, 126] on label "All Following Bookings" at bounding box center [531, 118] width 116 height 14
click at [872, 178] on div "Save Cancel" at bounding box center [673, 169] width 650 height 53
click at [883, 181] on button "Save" at bounding box center [897, 169] width 49 height 30
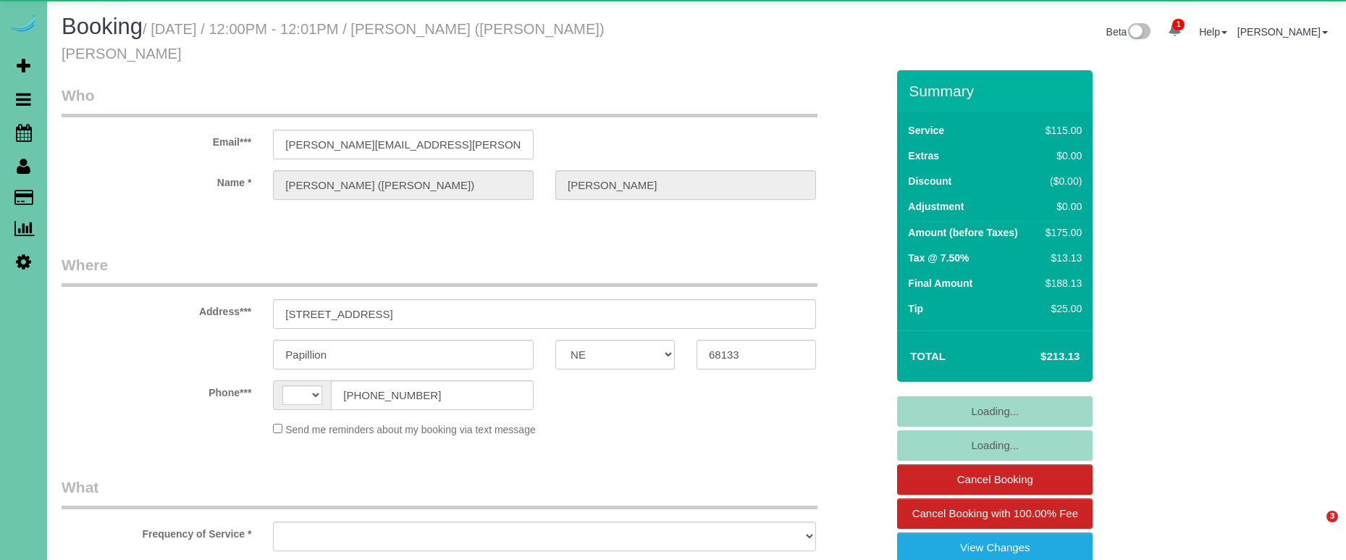
select select "NE"
select select "string:[GEOGRAPHIC_DATA]"
select select "object:661"
select select "string:fspay-849691ab-4580-4d80-8c7a-ab9f2b8cf685"
select select "number:36"
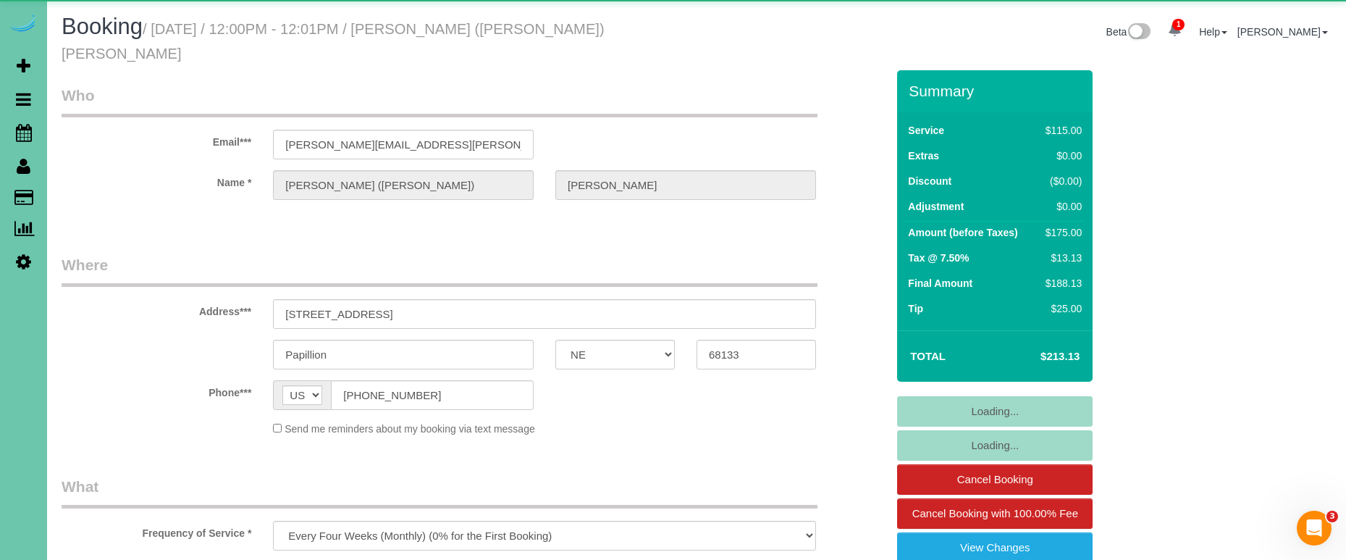
select select "number:42"
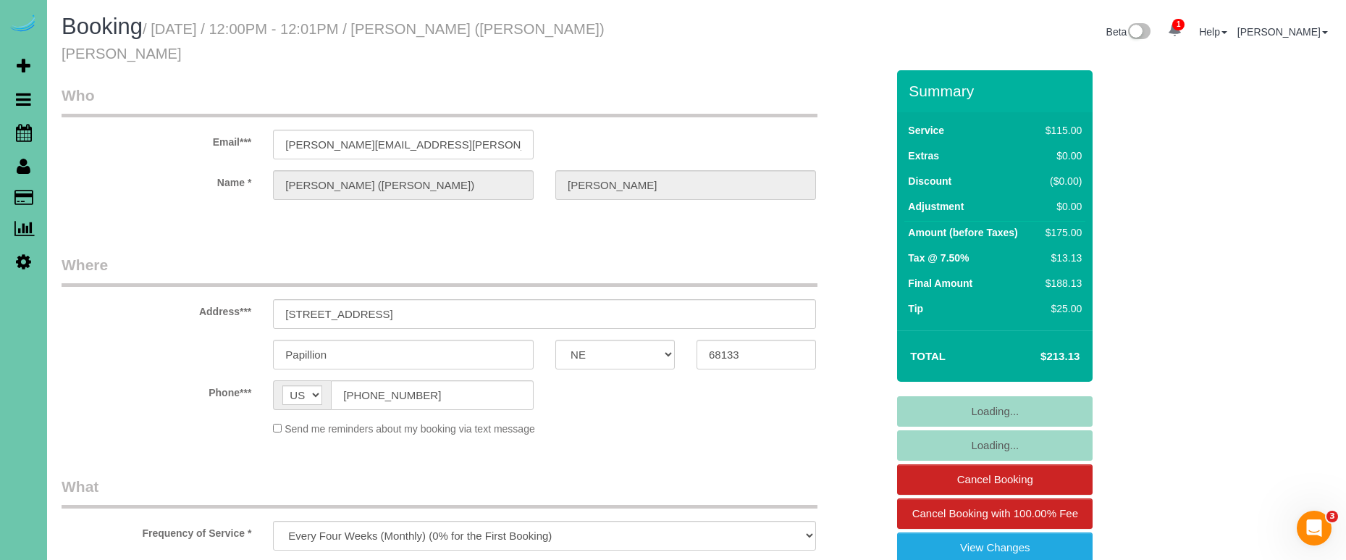
select select "object:723"
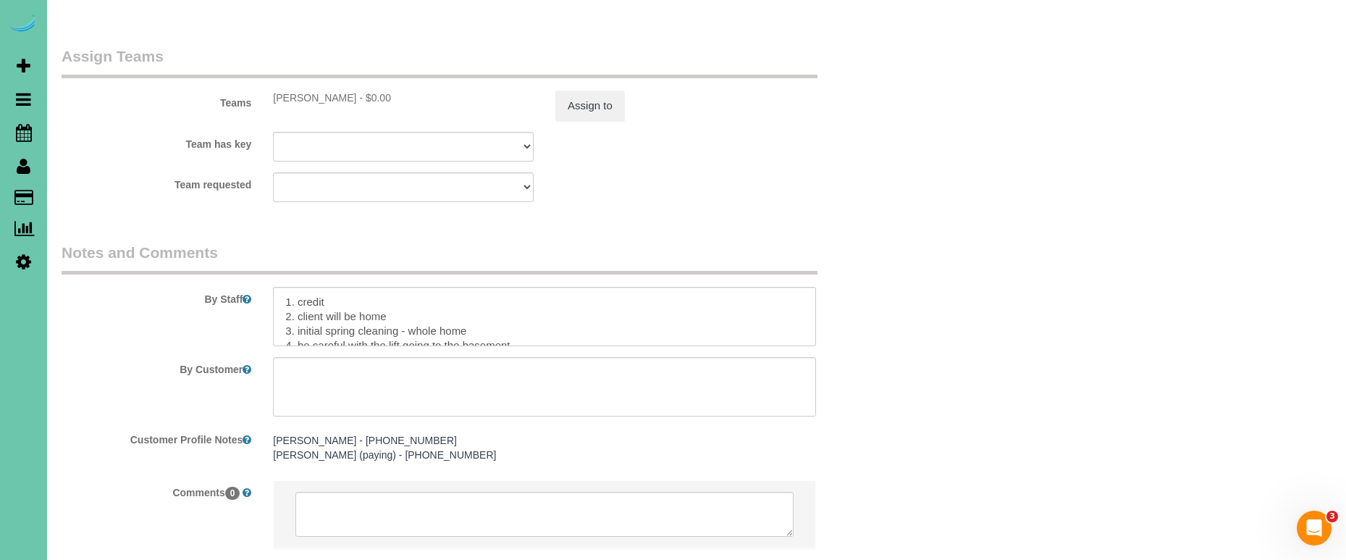
scroll to position [1602, 0]
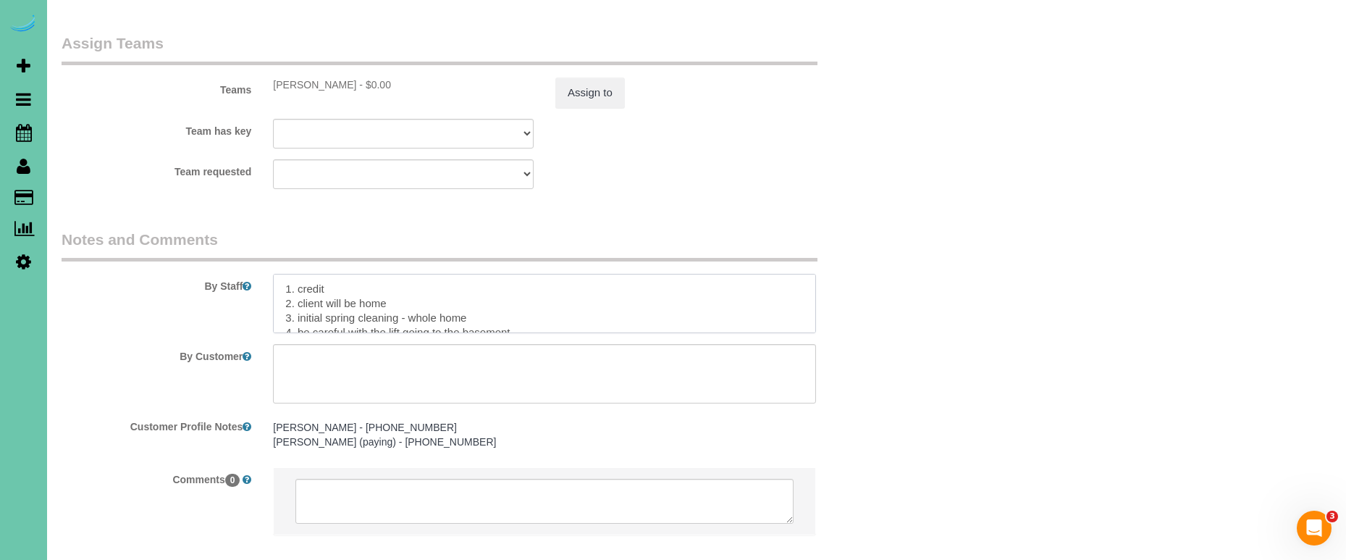
click at [285, 274] on textarea at bounding box center [544, 303] width 543 height 59
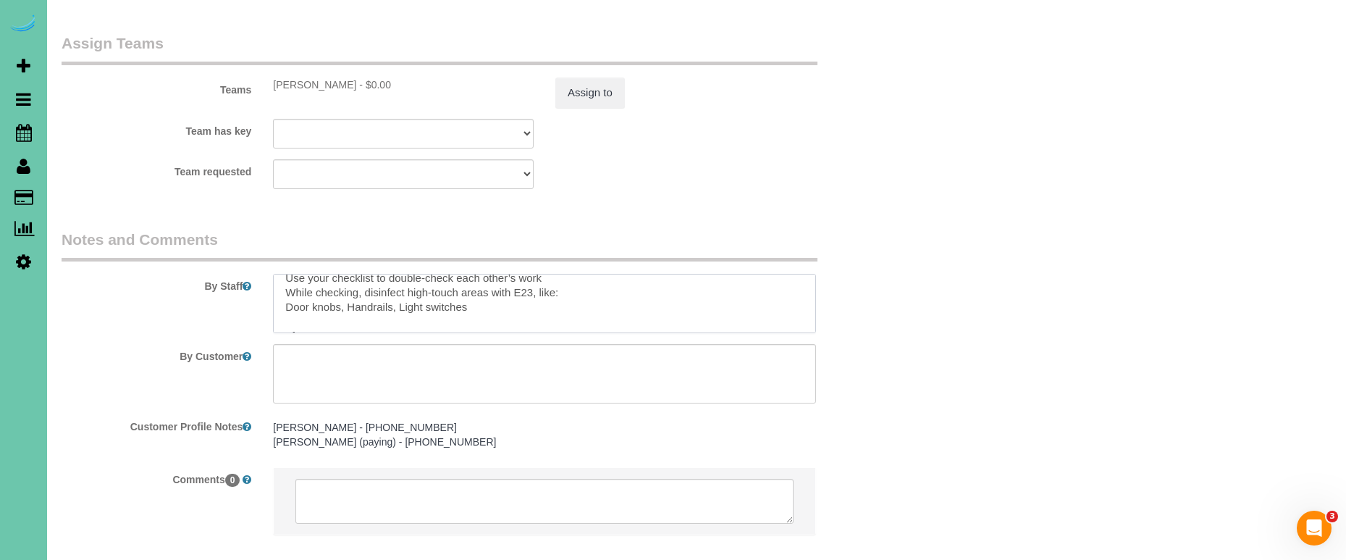
drag, startPoint x: 285, startPoint y: 235, endPoint x: 575, endPoint y: 534, distance: 416.7
paste textarea "Father - Daniel; Son - Curtis, he is paying for the cleanings 1. credit - Curti…"
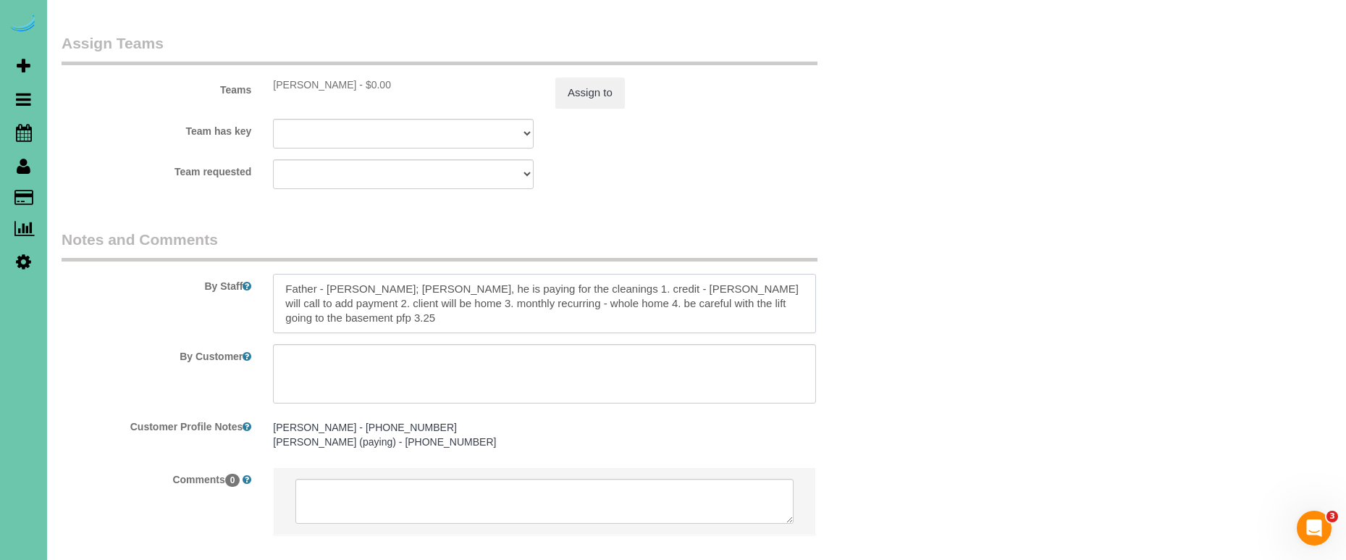
scroll to position [0, 0]
click at [574, 274] on textarea at bounding box center [544, 303] width 543 height 59
drag, startPoint x: 561, startPoint y: 232, endPoint x: 610, endPoint y: 232, distance: 48.5
click at [428, 274] on textarea at bounding box center [544, 303] width 543 height 59
click at [691, 274] on textarea at bounding box center [544, 303] width 543 height 59
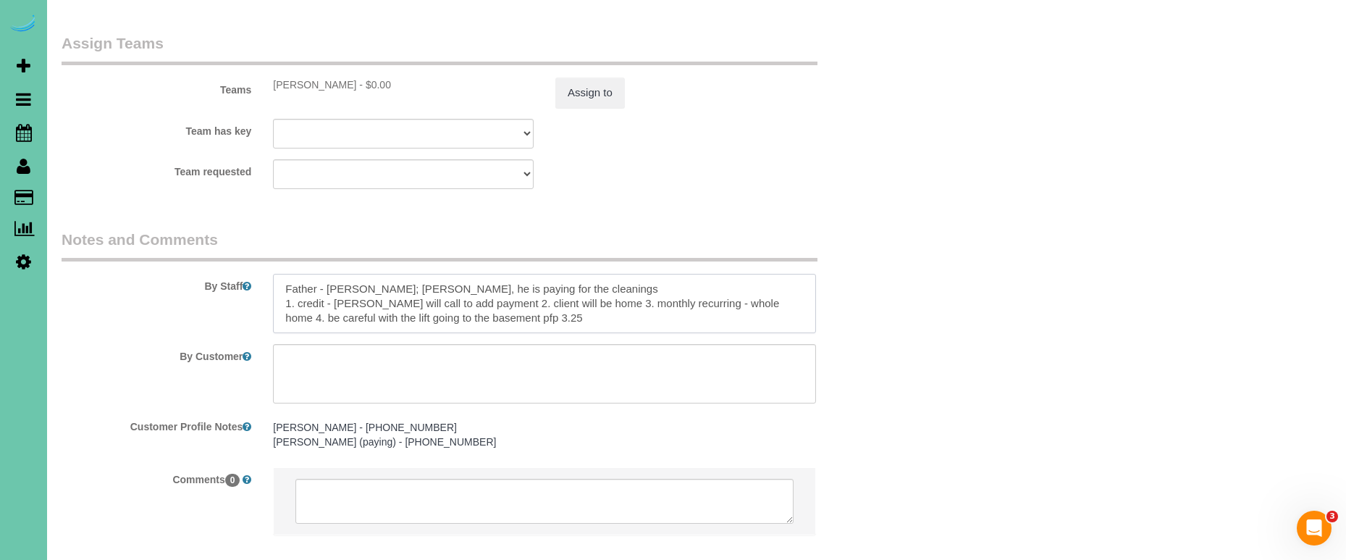
drag, startPoint x: 481, startPoint y: 250, endPoint x: 321, endPoint y: 245, distance: 160.8
click at [321, 274] on textarea at bounding box center [544, 303] width 543 height 59
click at [394, 274] on textarea at bounding box center [544, 303] width 543 height 59
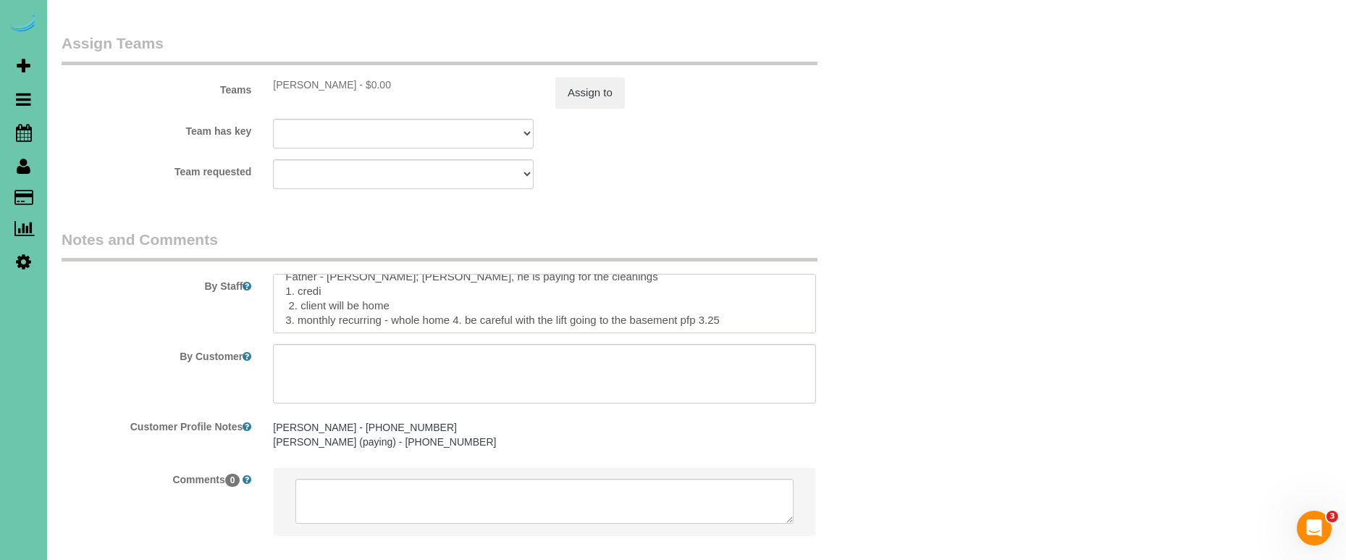
scroll to position [12, 0]
click at [456, 274] on textarea at bounding box center [544, 303] width 543 height 59
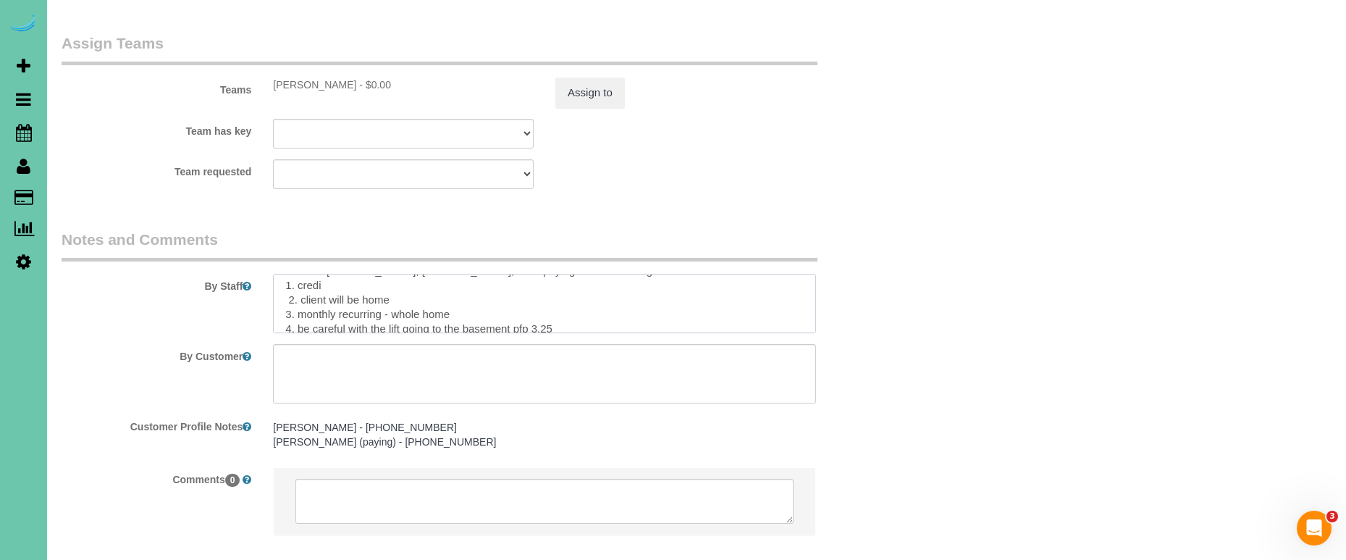
click at [516, 275] on textarea at bounding box center [544, 303] width 543 height 59
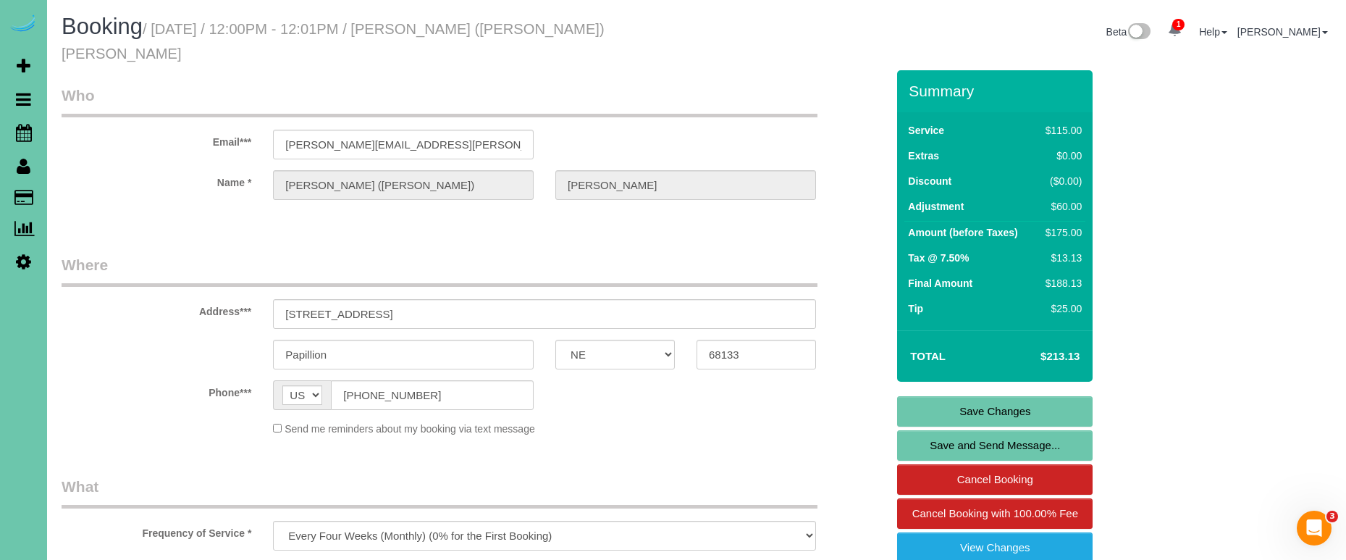
scroll to position [0, 0]
type textarea "Father - Daniel; Son - Curtis, he is paying for the cleanings 1. credi 2. clien…"
click at [980, 396] on link "Save Changes" at bounding box center [994, 411] width 195 height 30
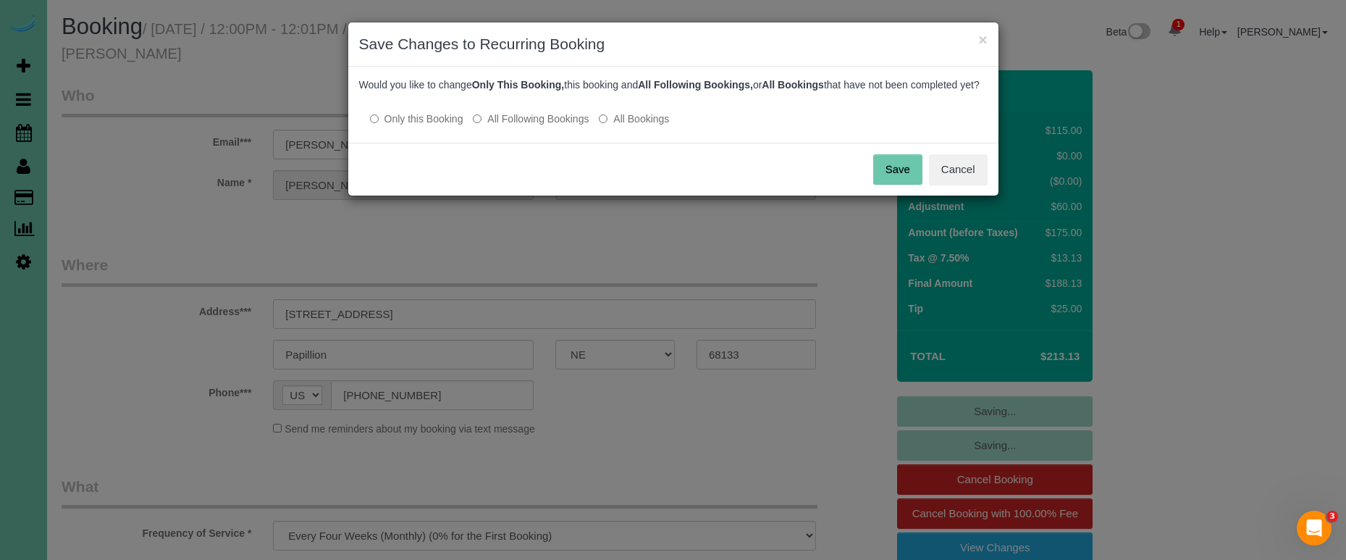
click at [549, 126] on label "All Following Bookings" at bounding box center [531, 118] width 116 height 14
click at [878, 185] on button "Save" at bounding box center [897, 169] width 49 height 30
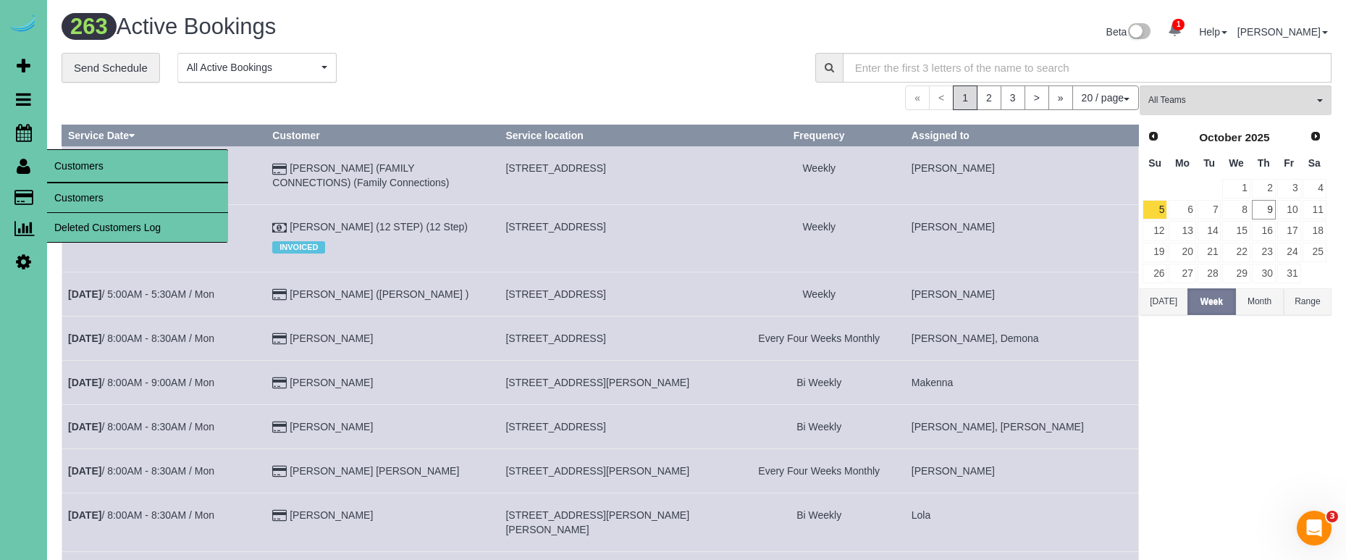
click at [57, 188] on link "Customers" at bounding box center [137, 197] width 181 height 29
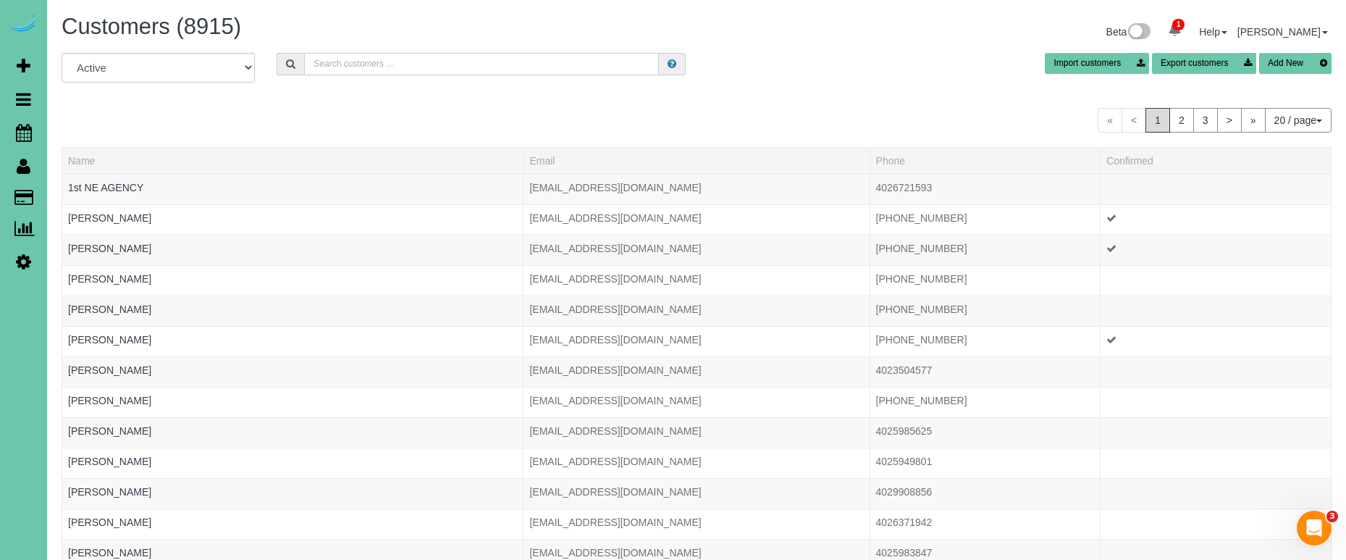
drag, startPoint x: 388, startPoint y: 65, endPoint x: 534, endPoint y: 88, distance: 147.2
click at [388, 65] on input "text" at bounding box center [481, 64] width 355 height 22
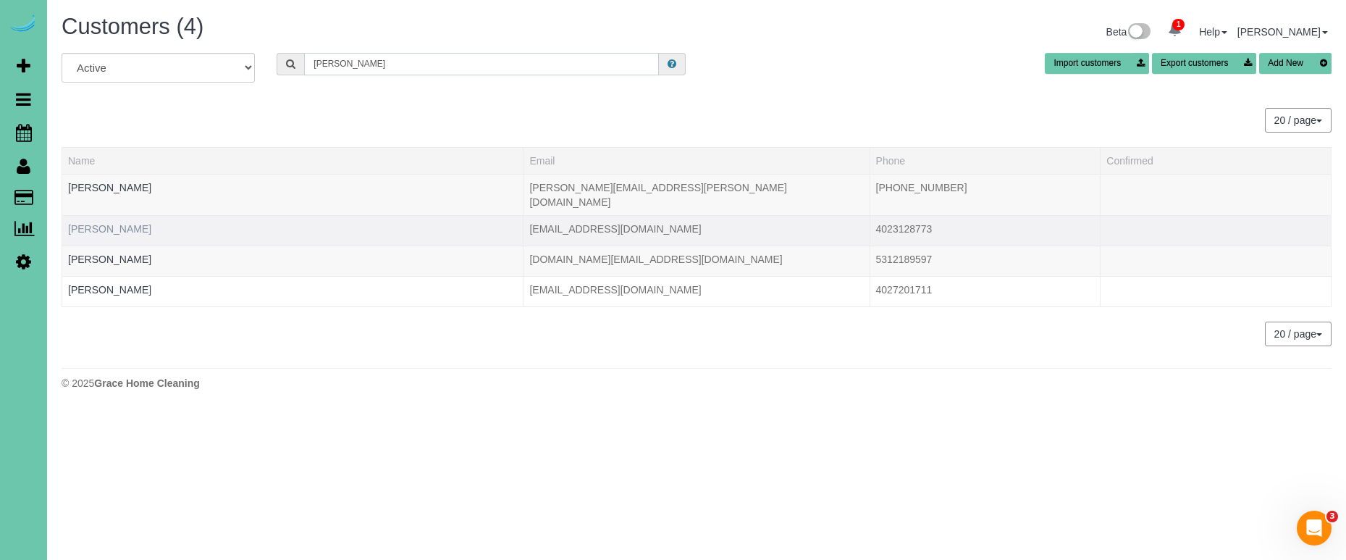
type input "jamie w"
click at [119, 223] on link "Jamie Watson" at bounding box center [109, 229] width 83 height 12
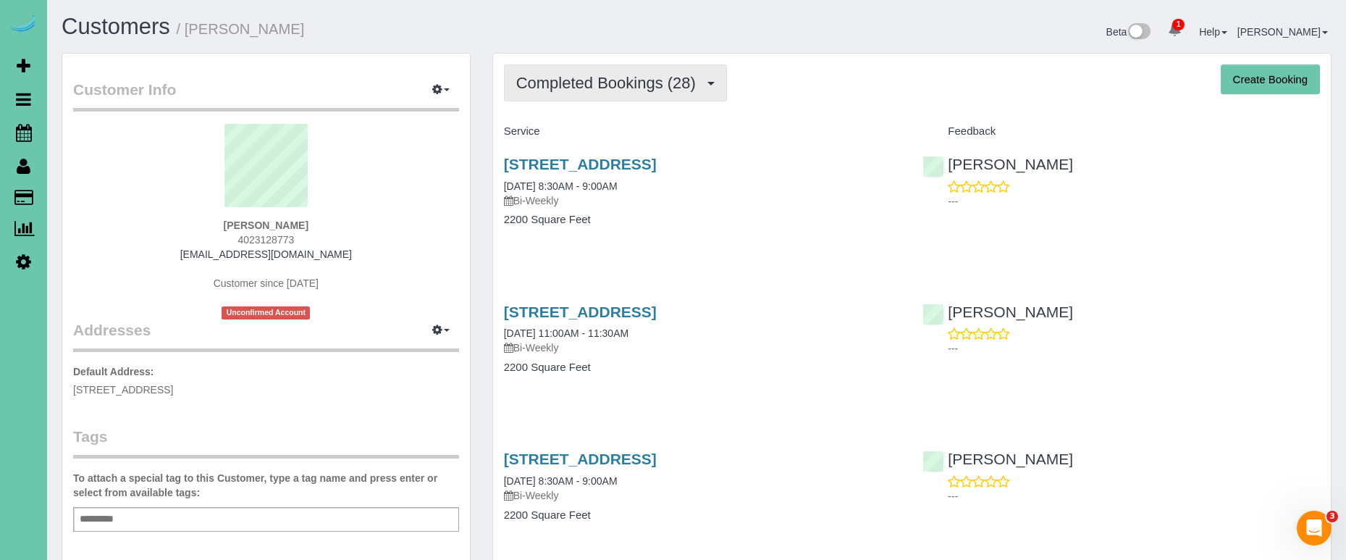
click at [595, 80] on span "Completed Bookings (28)" at bounding box center [609, 83] width 187 height 18
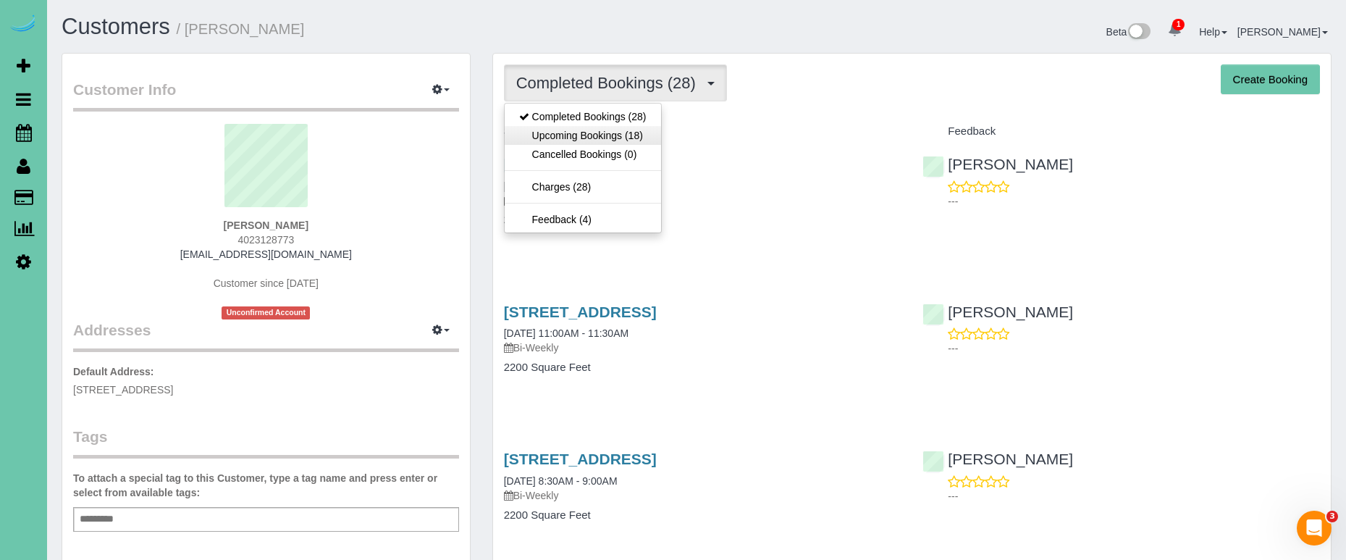
click at [591, 131] on link "Upcoming Bookings (18)" at bounding box center [583, 135] width 156 height 19
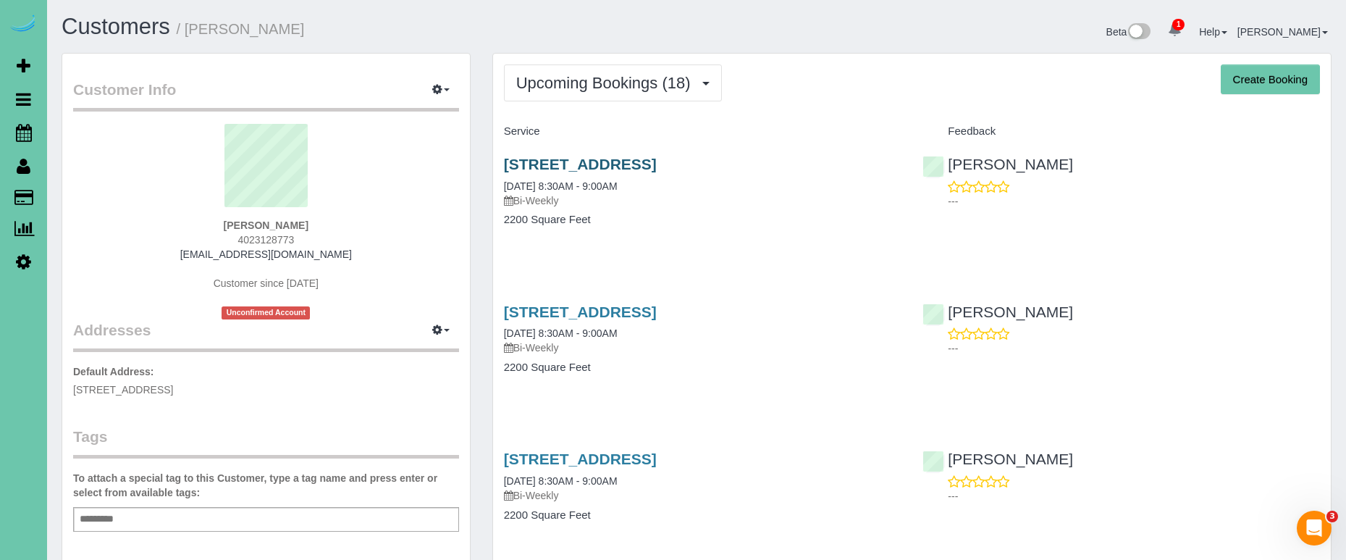
click at [555, 163] on link "9813 Rockbrook Rd, Omaha, NE 68124" at bounding box center [580, 164] width 153 height 17
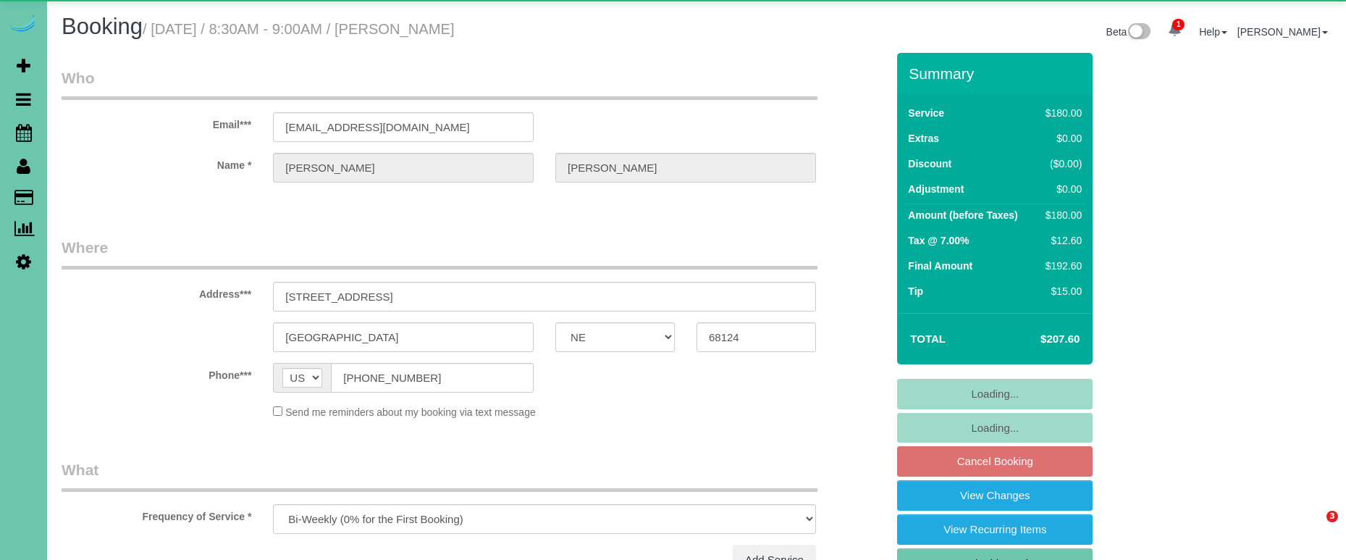
select select "NE"
select select "object:915"
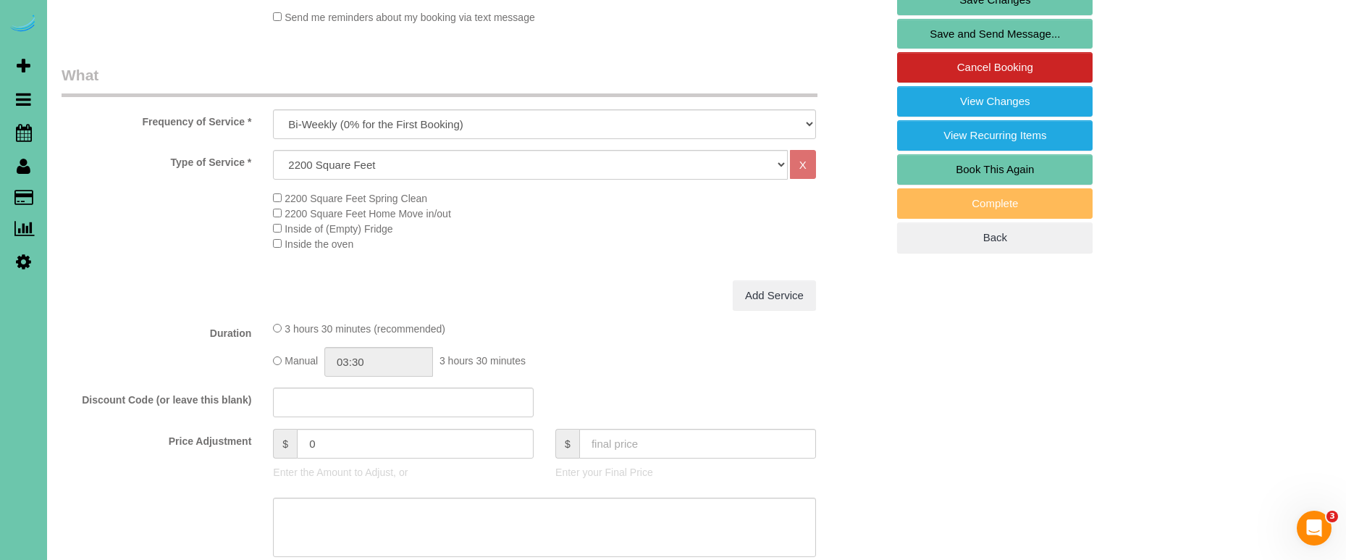
scroll to position [400, 0]
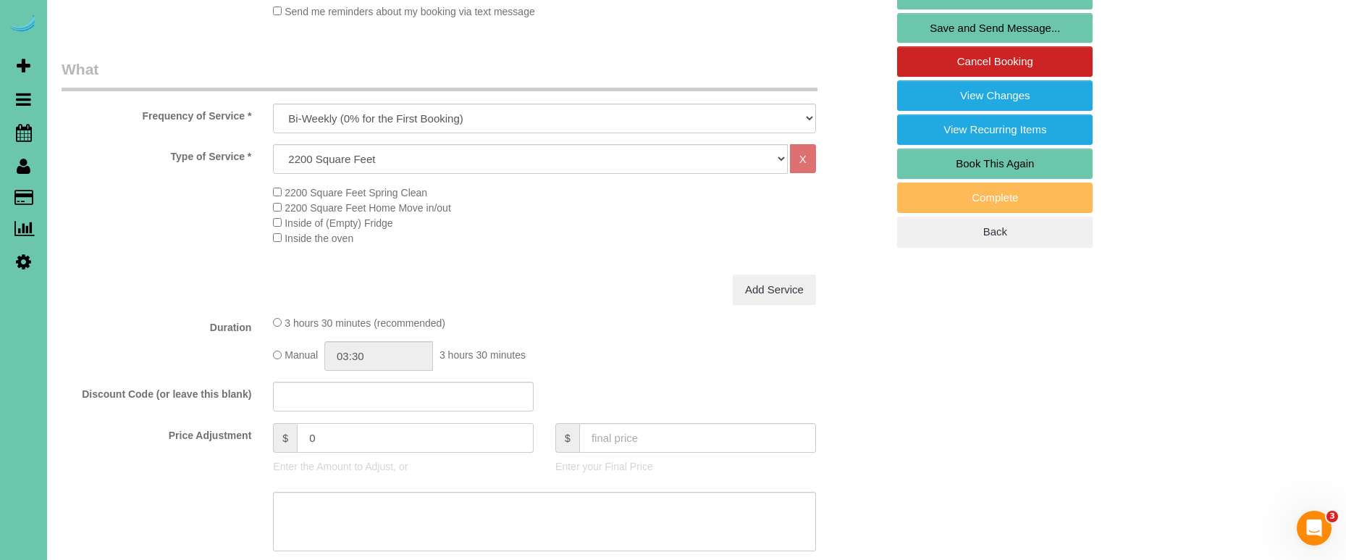
click at [306, 433] on input "0" at bounding box center [415, 438] width 237 height 30
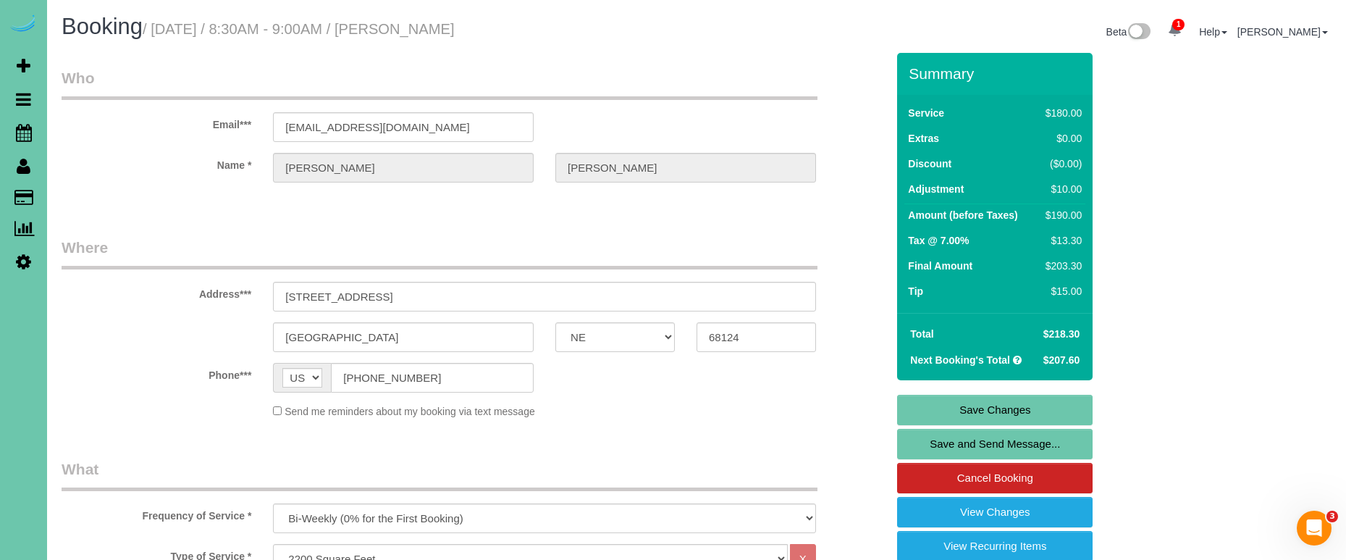
scroll to position [0, 0]
type input "10"
drag, startPoint x: 420, startPoint y: 123, endPoint x: 204, endPoint y: 113, distance: 216.0
click at [960, 408] on link "Save Changes" at bounding box center [994, 410] width 195 height 30
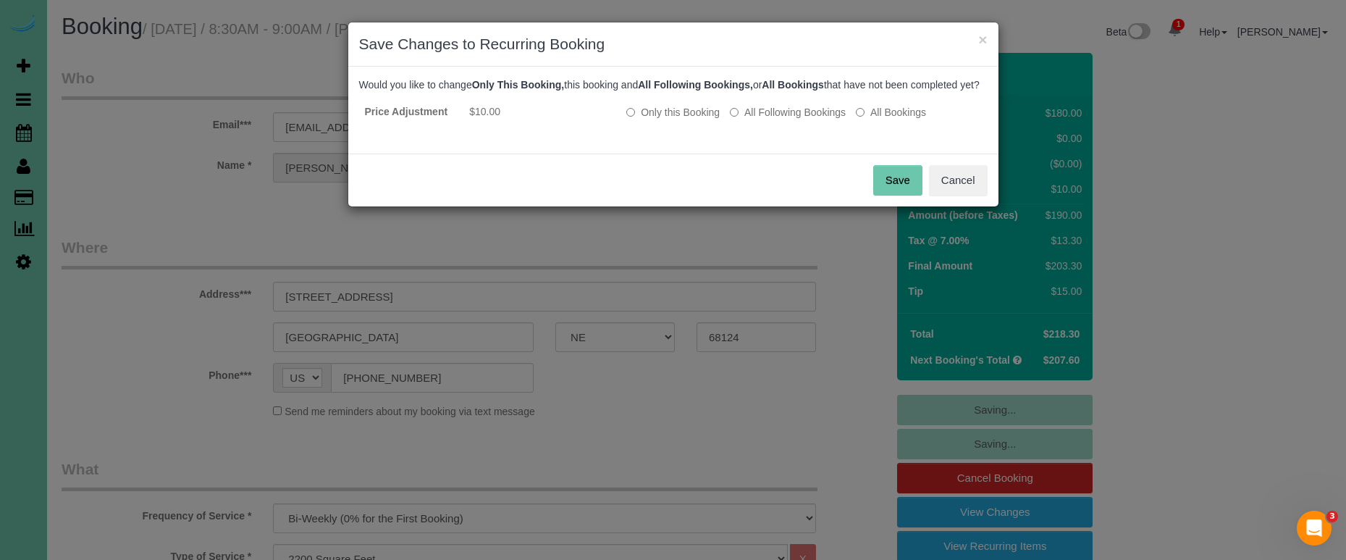
drag, startPoint x: 799, startPoint y: 129, endPoint x: 841, endPoint y: 156, distance: 49.6
click at [807, 119] on label "All Following Bookings" at bounding box center [788, 112] width 116 height 14
click at [878, 188] on button "Save" at bounding box center [897, 180] width 49 height 30
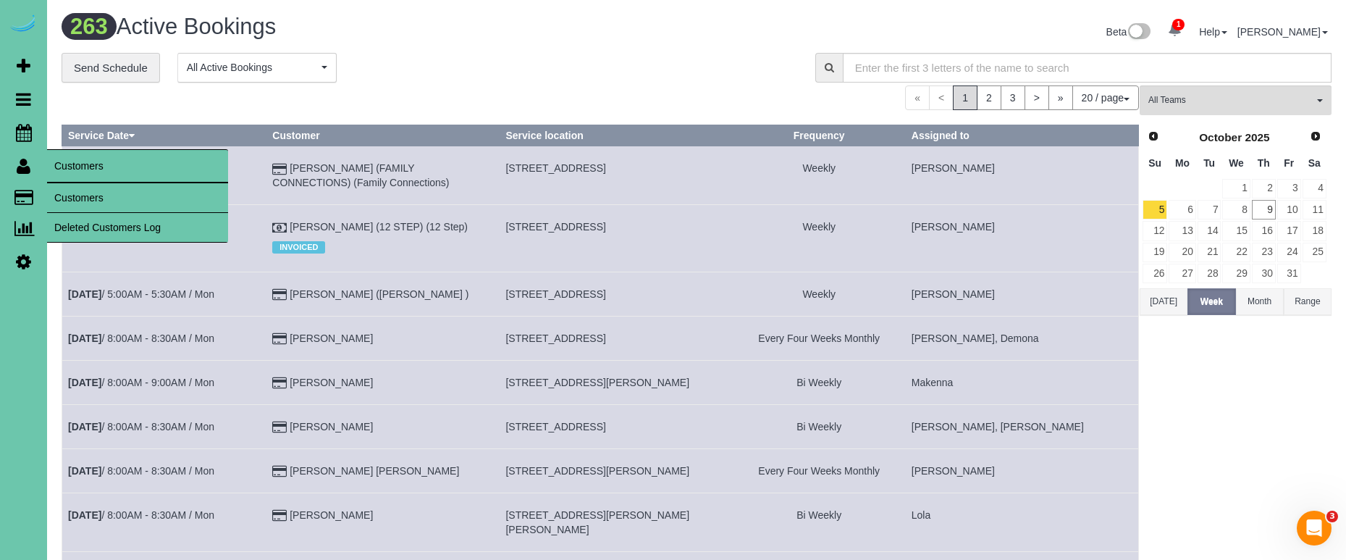
click at [77, 198] on link "Customers" at bounding box center [137, 197] width 181 height 29
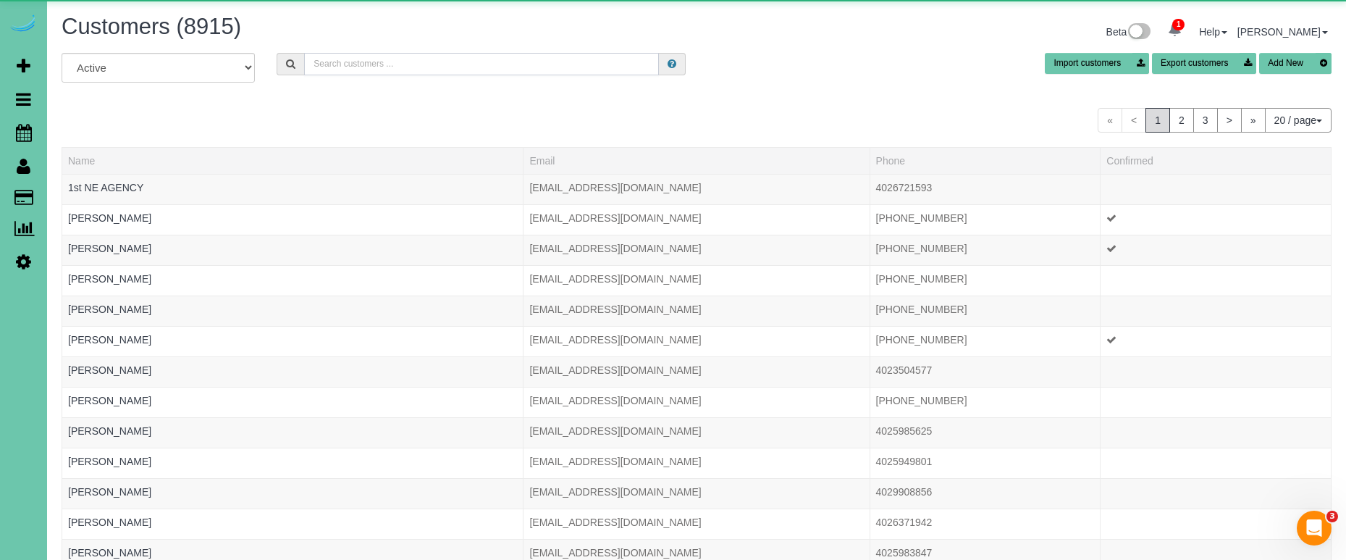
click at [351, 68] on input "text" at bounding box center [481, 64] width 355 height 22
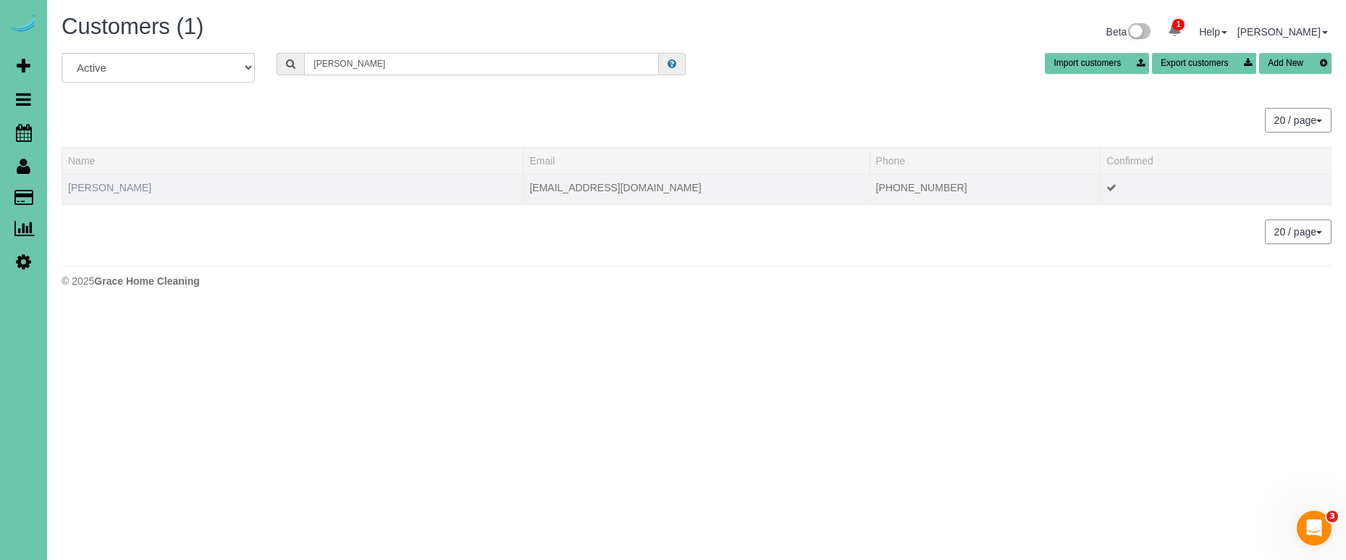
type input "Jenny wa"
click at [111, 188] on link "Jenny Wavra" at bounding box center [109, 188] width 83 height 12
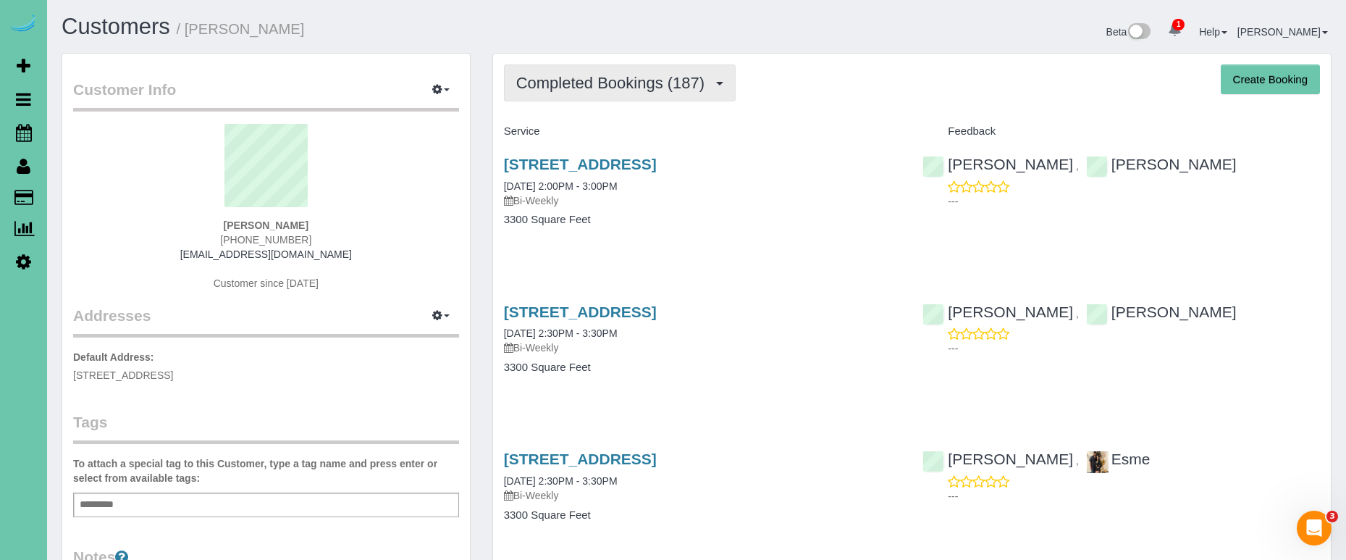
click at [662, 75] on span "Completed Bookings (187)" at bounding box center [613, 83] width 195 height 18
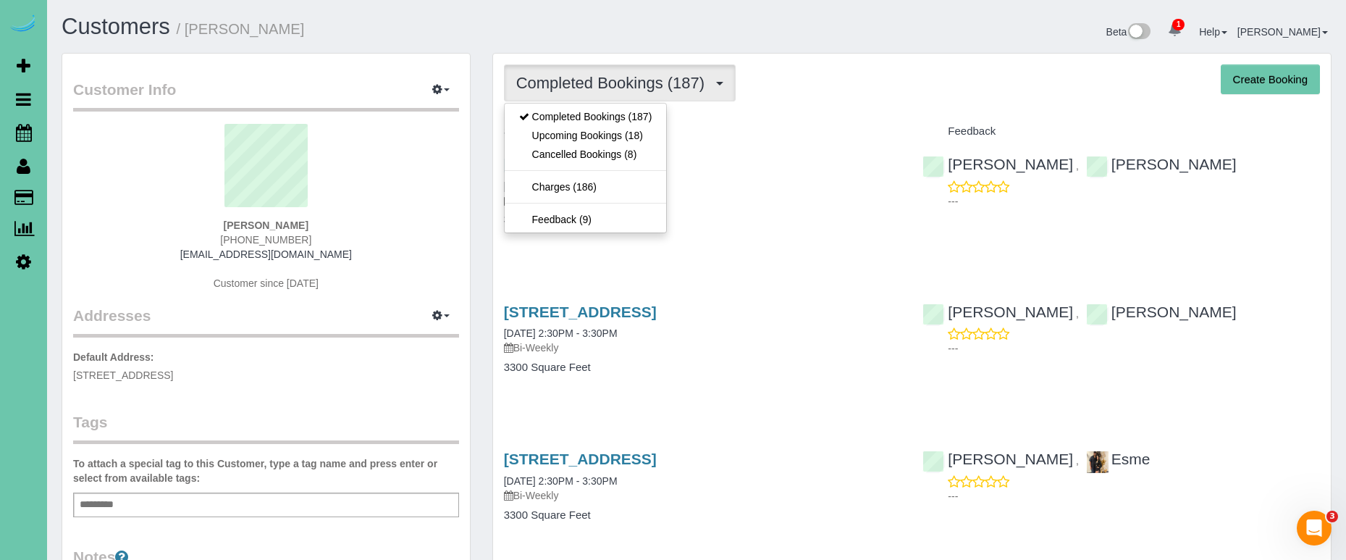
click at [636, 136] on link "Upcoming Bookings (18)" at bounding box center [586, 135] width 162 height 19
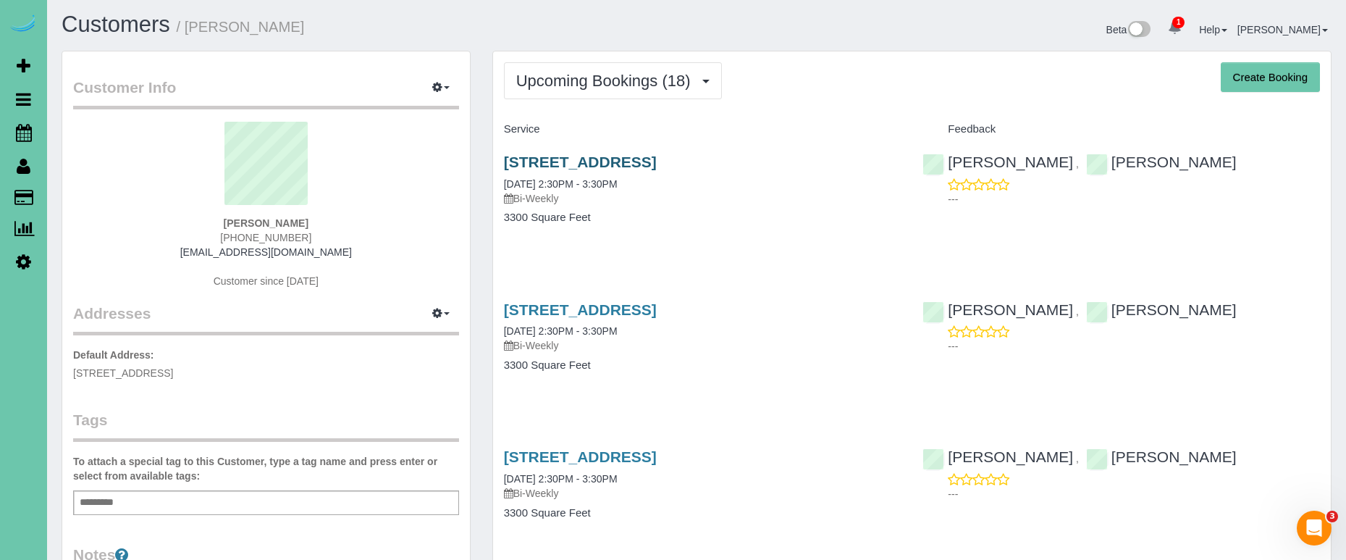
click at [560, 165] on link "17306 Jefferson Street, Omaha, NE 68135" at bounding box center [580, 161] width 153 height 17
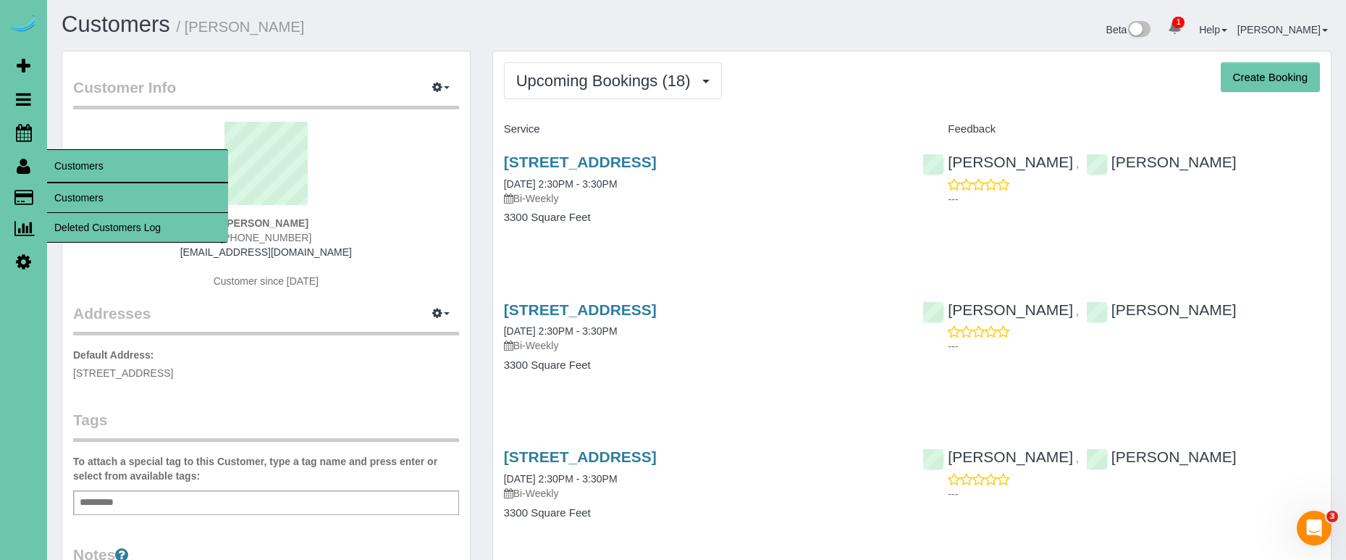
click at [122, 205] on link "Customers" at bounding box center [137, 197] width 181 height 29
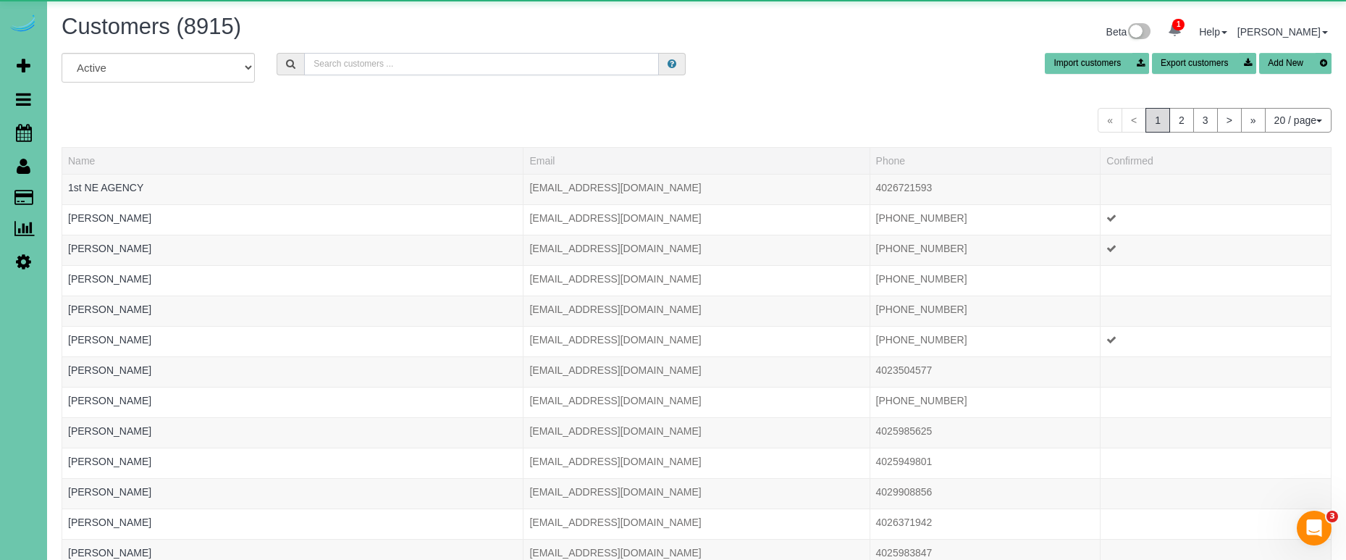
click at [366, 67] on input "text" at bounding box center [481, 64] width 355 height 22
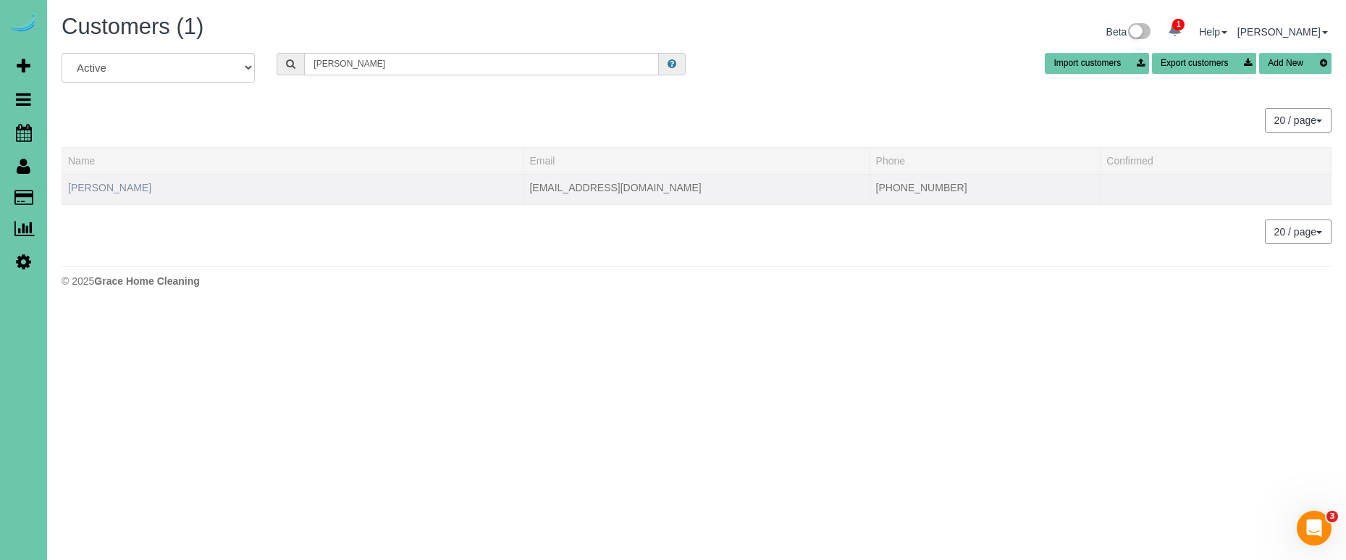
type input "Deborah w"
click at [128, 188] on link "Deborah Weideman" at bounding box center [109, 188] width 83 height 12
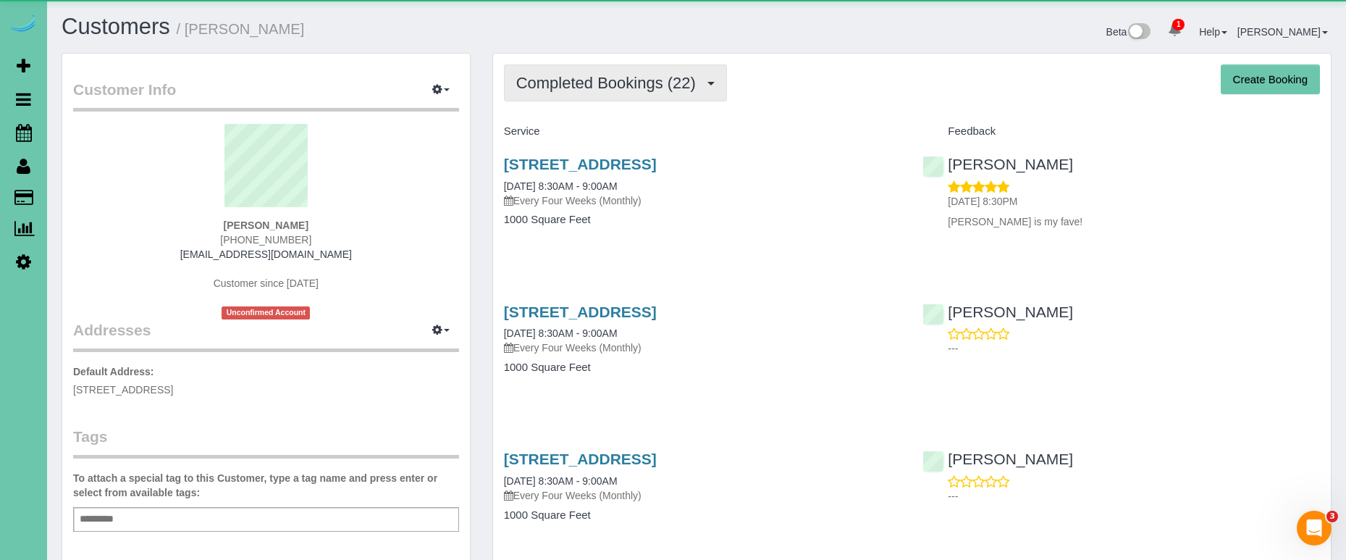
click at [612, 87] on span "Completed Bookings (22)" at bounding box center [609, 83] width 187 height 18
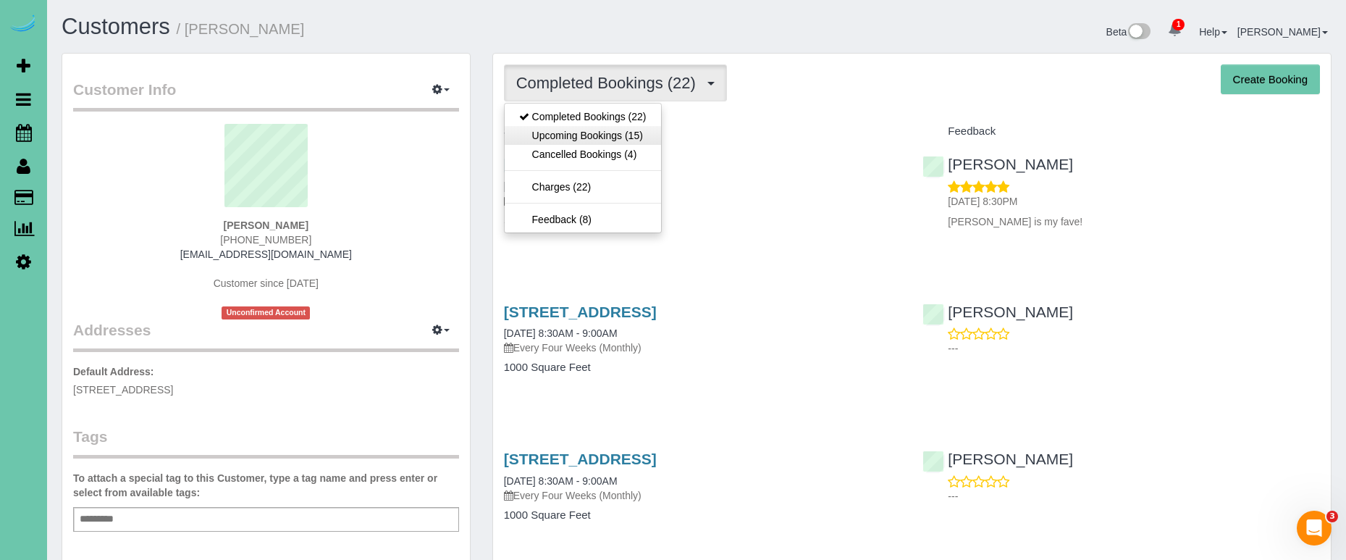
click at [615, 132] on link "Upcoming Bookings (15)" at bounding box center [583, 135] width 156 height 19
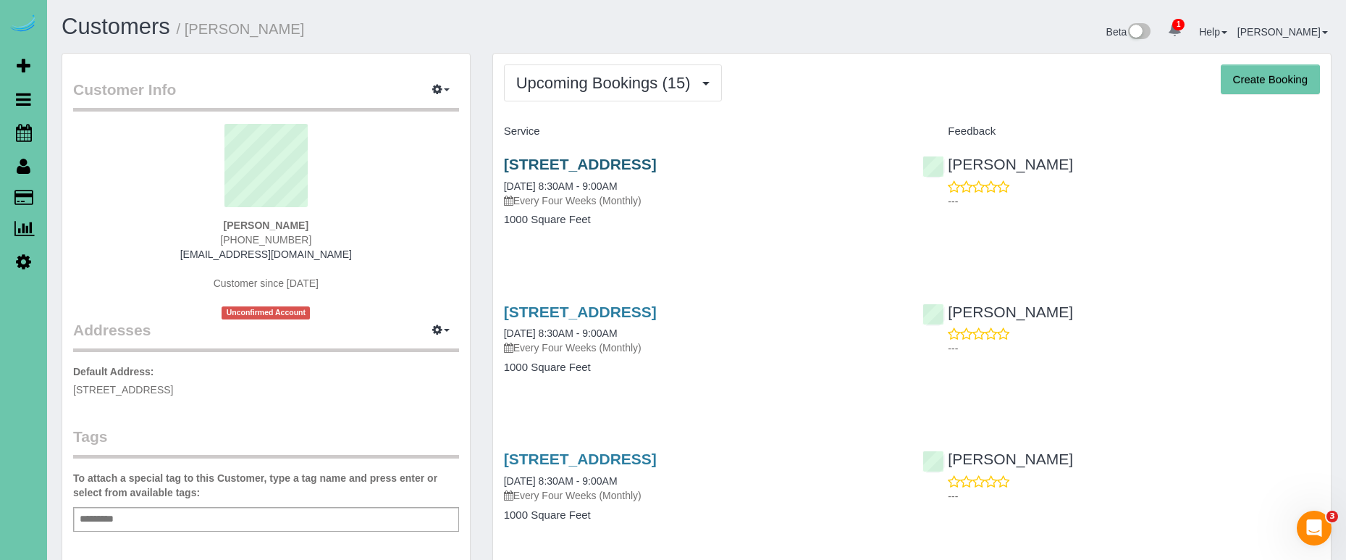
click at [539, 164] on link "5152 S 99th Ct #2, Omaha, NE 68127" at bounding box center [580, 164] width 153 height 17
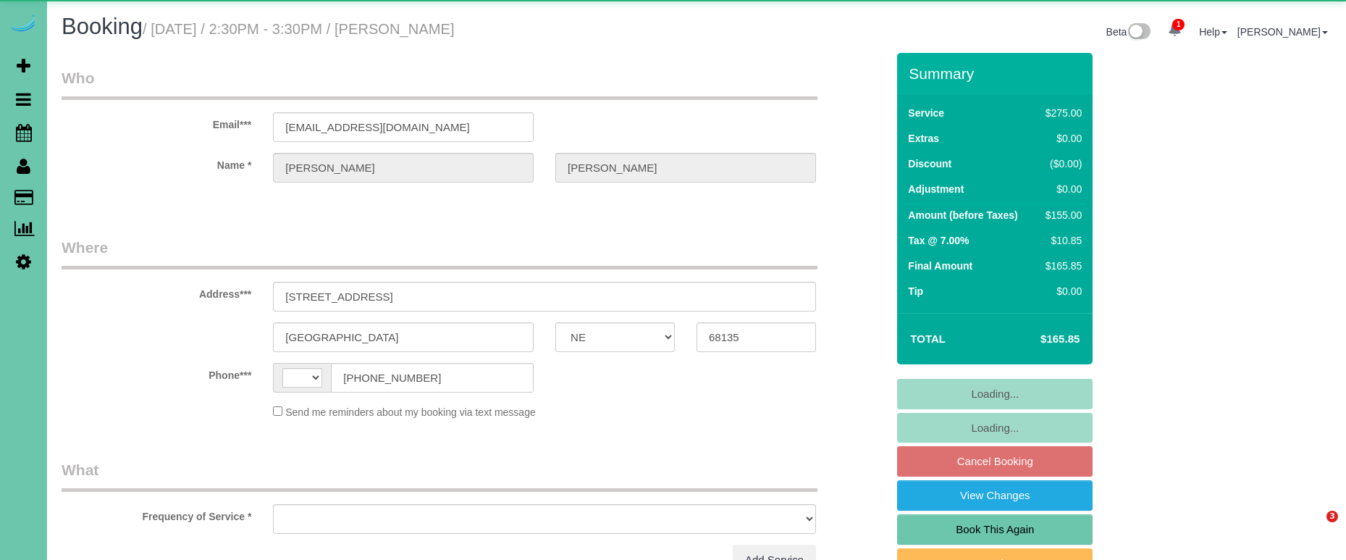
select select "NE"
select select "string:[GEOGRAPHIC_DATA]"
select select "object:630"
select select "string:fspay-09ff1d73-6b1e-4930-9db1-5483b779150c"
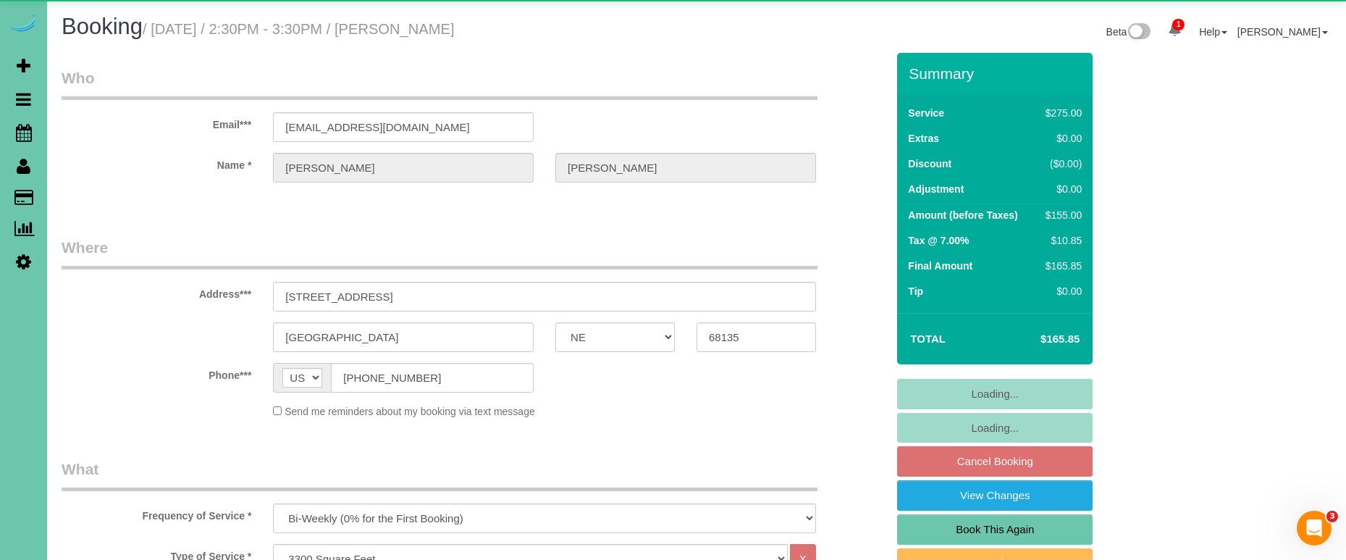
select select "object:845"
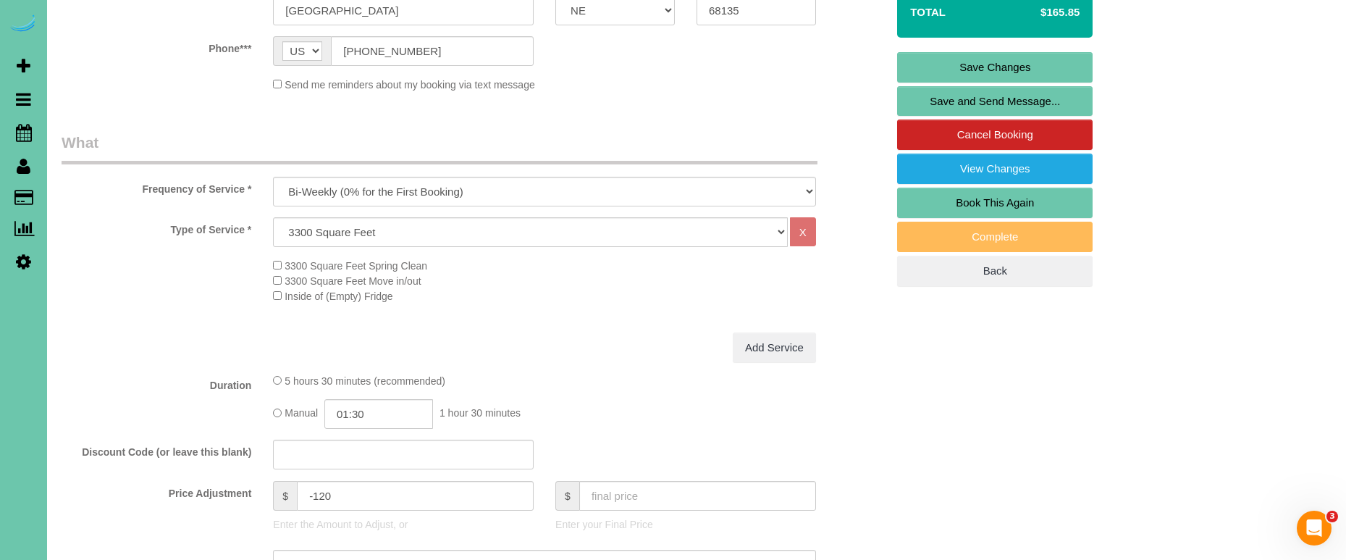
scroll to position [324, 0]
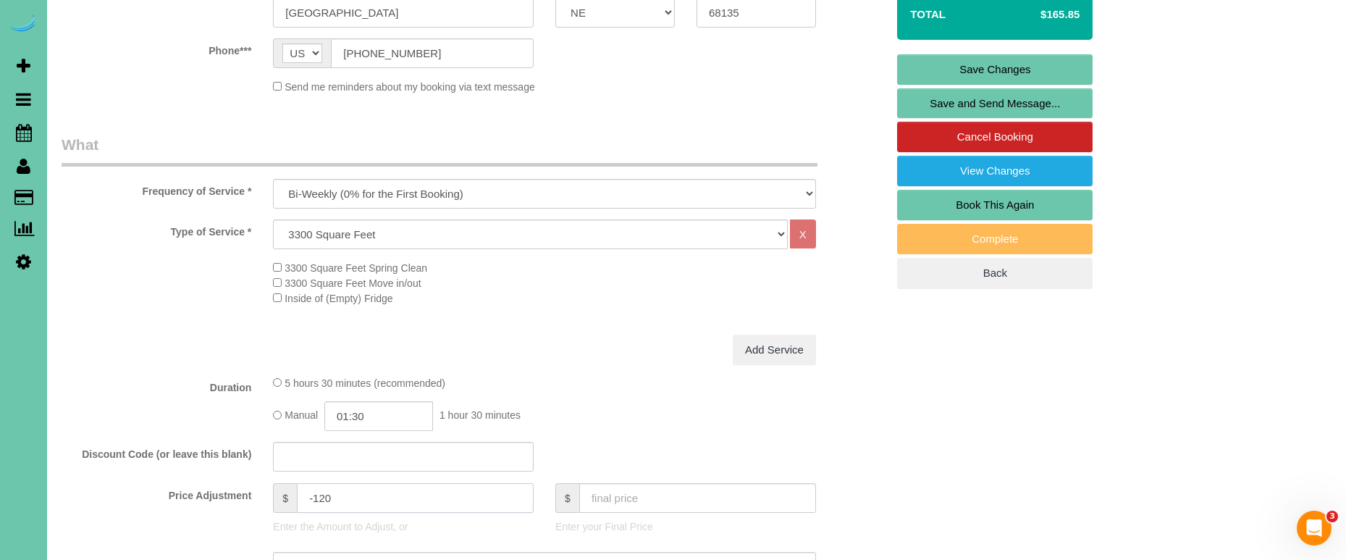
click at [324, 493] on input "-120" at bounding box center [415, 498] width 237 height 30
type input "-110"
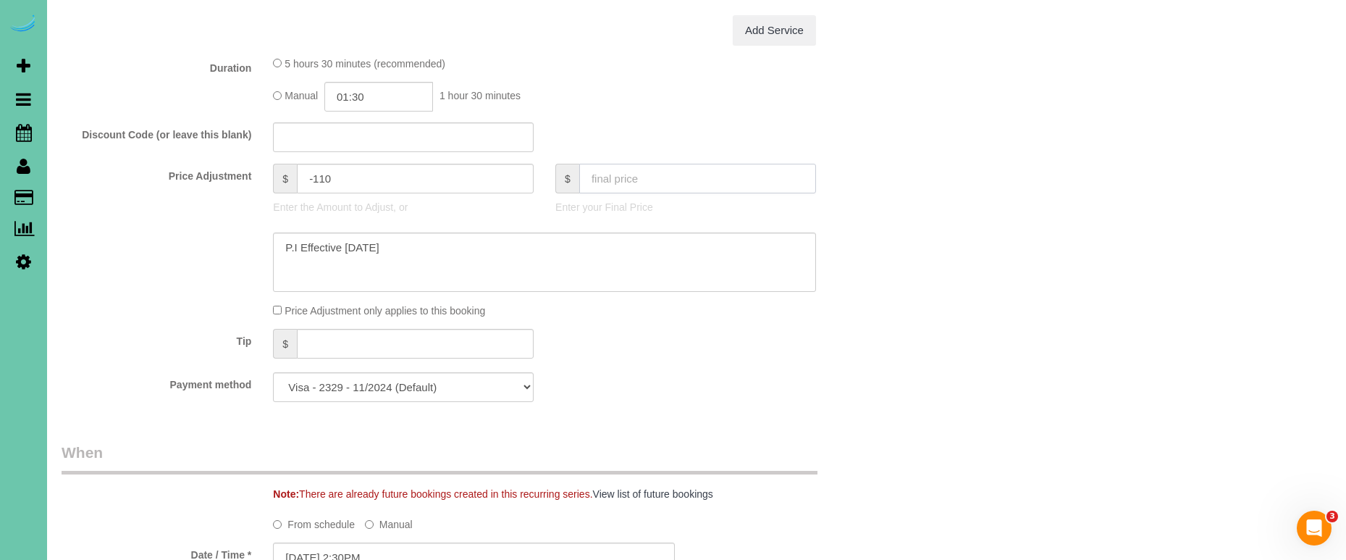
scroll to position [647, 0]
drag, startPoint x: 363, startPoint y: 232, endPoint x: 164, endPoint y: 210, distance: 200.3
click at [165, 210] on sui-booking-price-adjustment "Price Adjustment $ -110 Enter the Amount to Adjust, or $ Enter your Final Price…" at bounding box center [474, 237] width 825 height 154
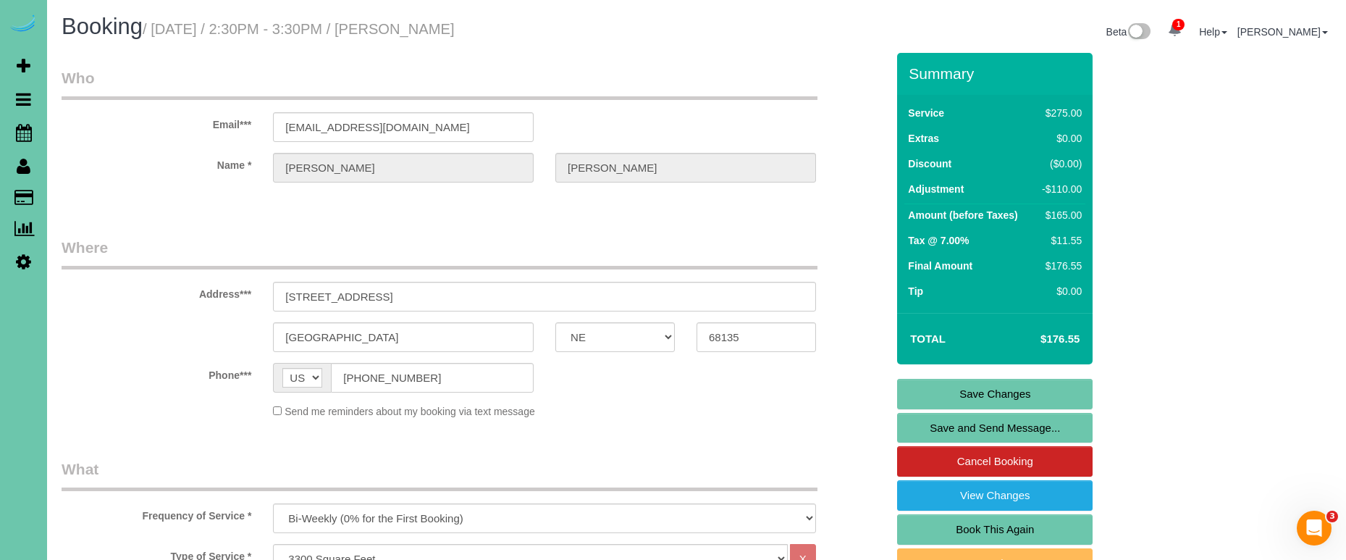
scroll to position [0, 0]
type textarea "10/20/25 - new rate"
click at [994, 389] on link "Save Changes" at bounding box center [994, 394] width 195 height 30
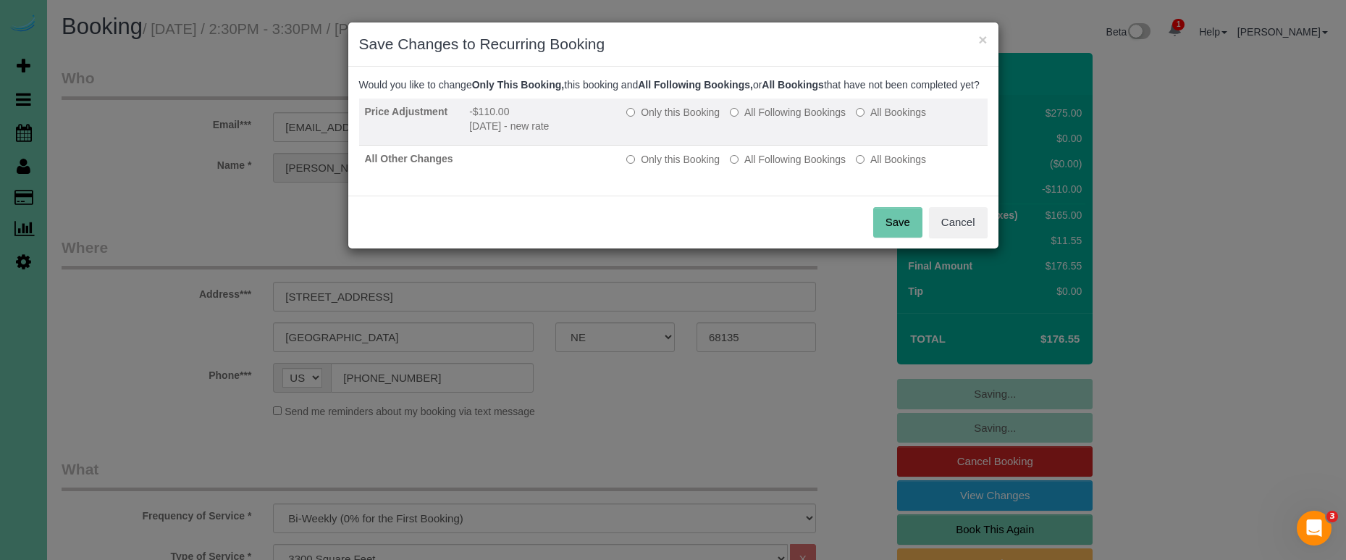
click at [783, 119] on label "All Following Bookings" at bounding box center [788, 112] width 116 height 14
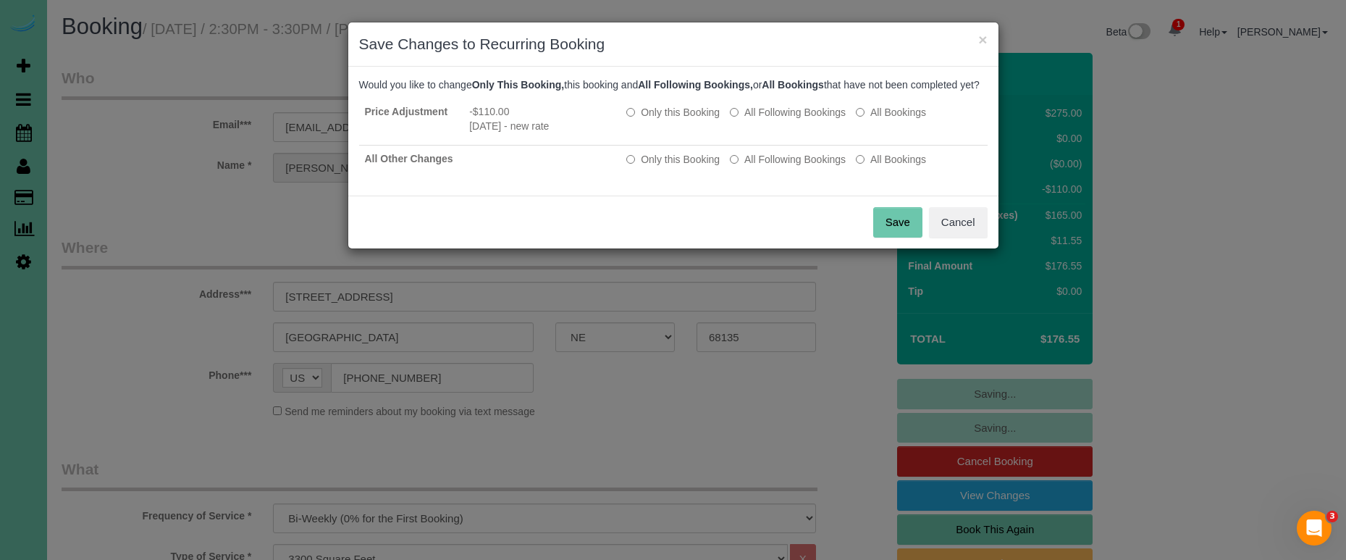
drag, startPoint x: 781, startPoint y: 173, endPoint x: 820, endPoint y: 201, distance: 47.8
click at [782, 167] on label "All Following Bookings" at bounding box center [788, 159] width 116 height 14
click at [880, 229] on button "Save" at bounding box center [897, 222] width 49 height 30
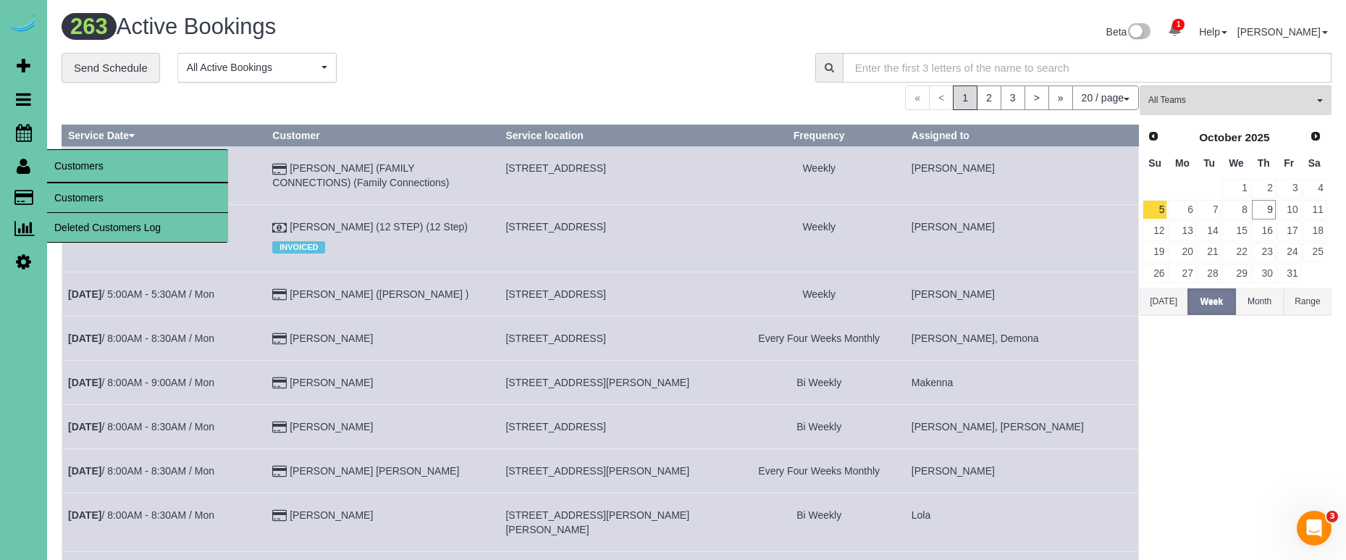
click at [87, 195] on link "Customers" at bounding box center [137, 197] width 181 height 29
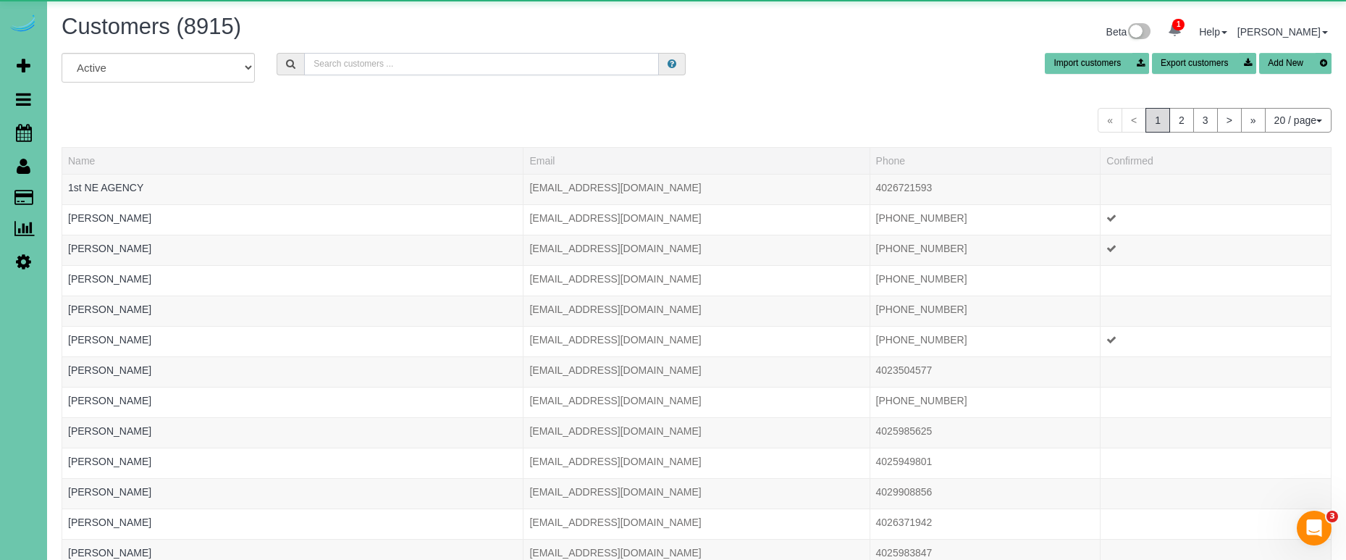
click at [429, 65] on input "text" at bounding box center [481, 64] width 355 height 22
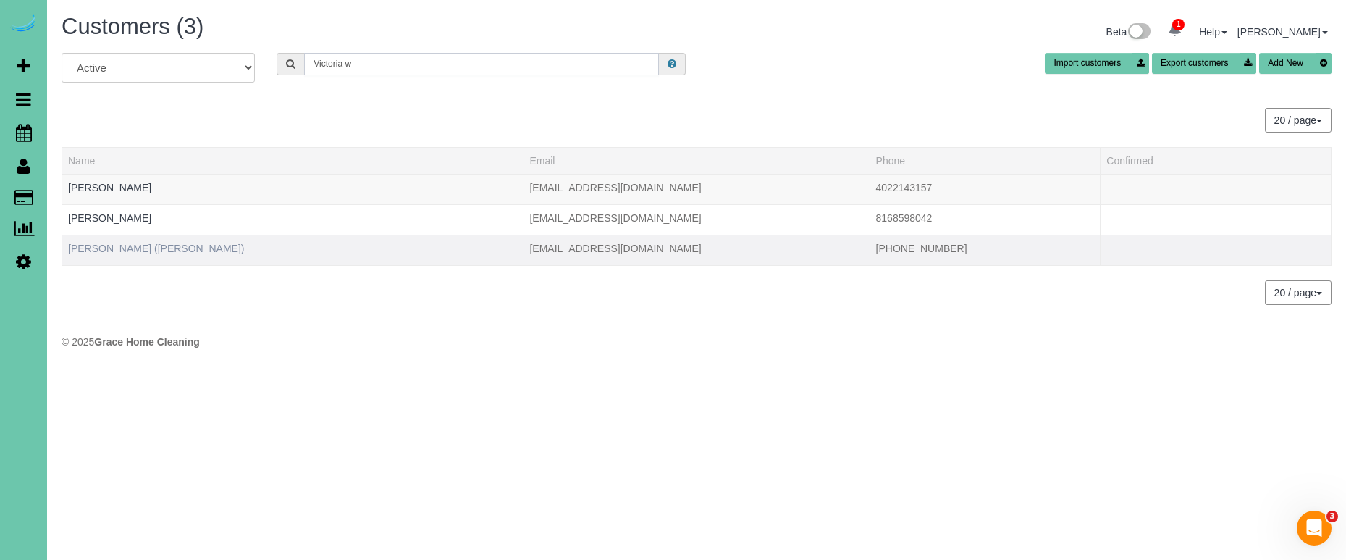
type input "Victoria w"
click at [166, 252] on link "Victoria Wiebe (Elliot Marr)" at bounding box center [156, 249] width 177 height 12
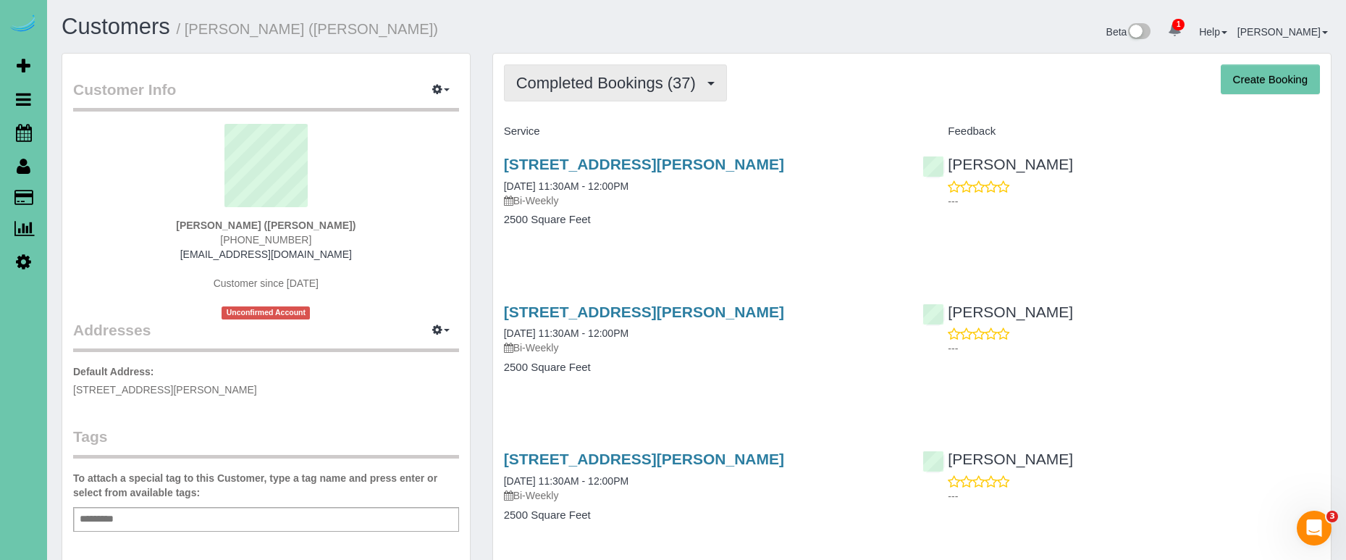
click at [636, 91] on span "Completed Bookings (37)" at bounding box center [609, 83] width 187 height 18
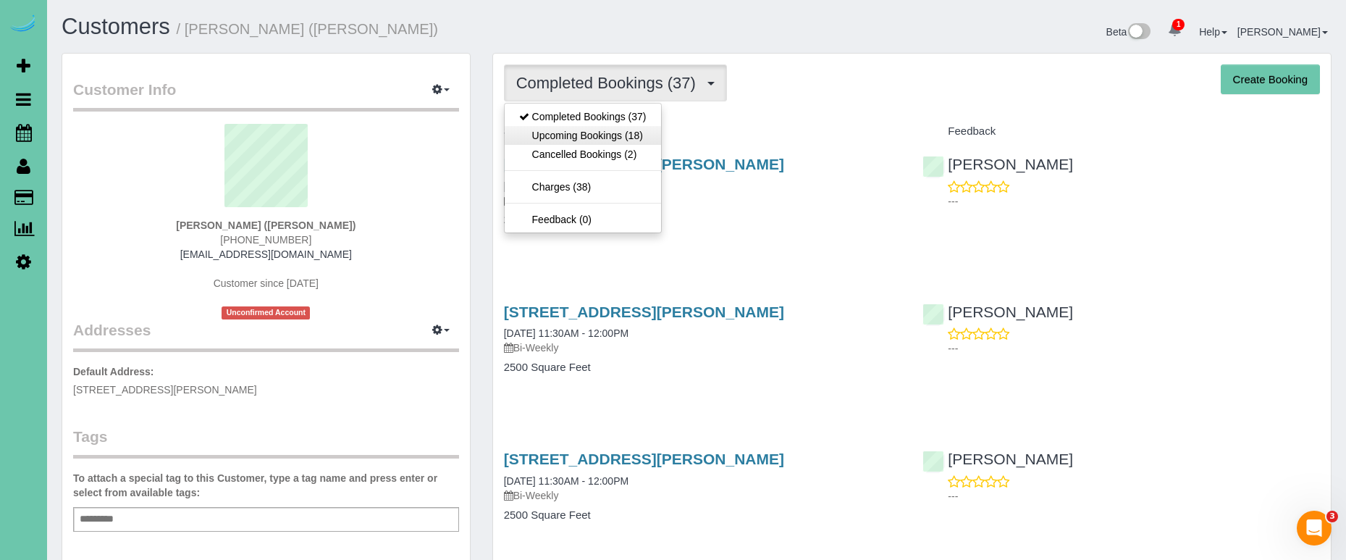
click at [620, 141] on link "Upcoming Bookings (18)" at bounding box center [583, 135] width 156 height 19
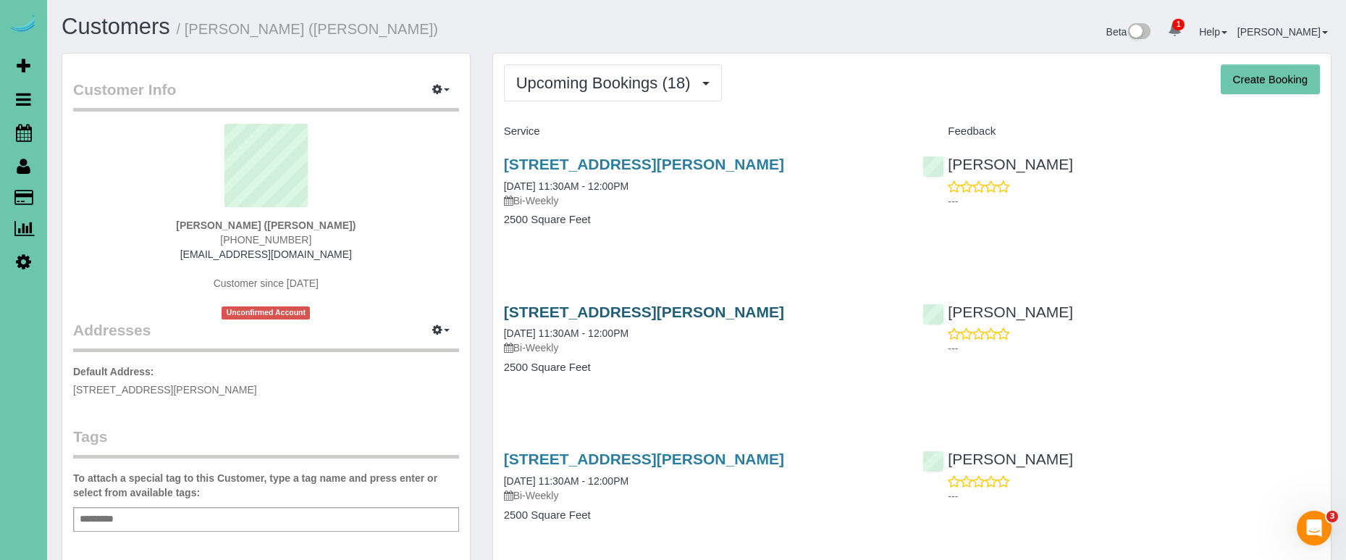
click at [549, 313] on link "8250 Ruggles Street, Omaha, NE 68134" at bounding box center [644, 311] width 280 height 17
click at [620, 77] on span "Upcoming Bookings (18)" at bounding box center [607, 83] width 182 height 18
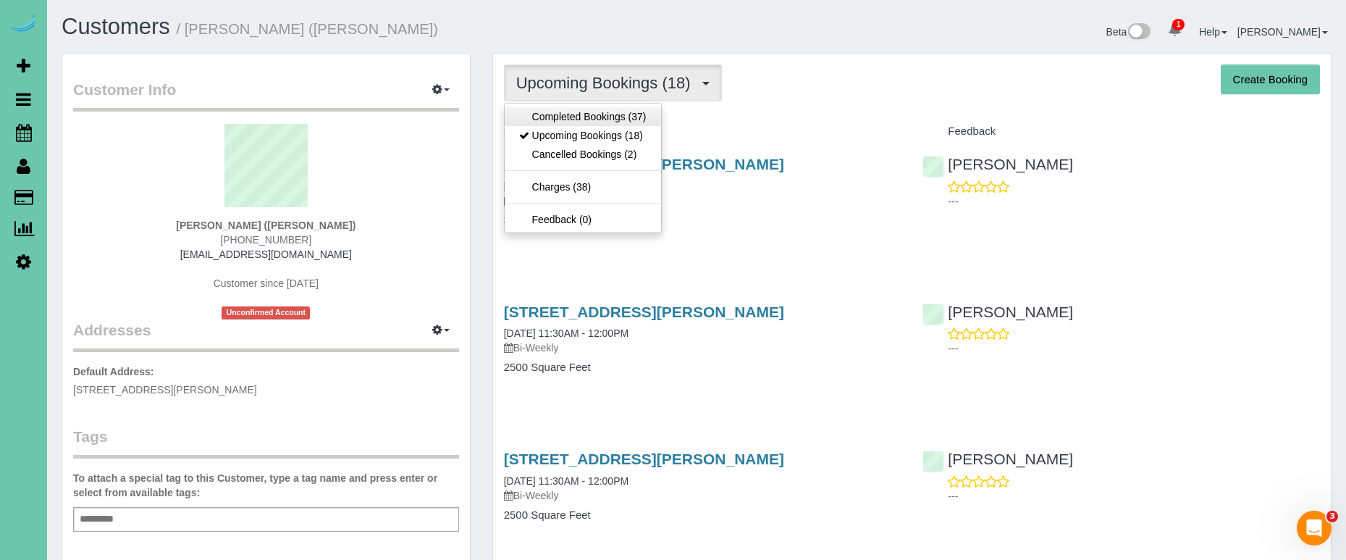
click at [603, 114] on link "Completed Bookings (37)" at bounding box center [583, 116] width 156 height 19
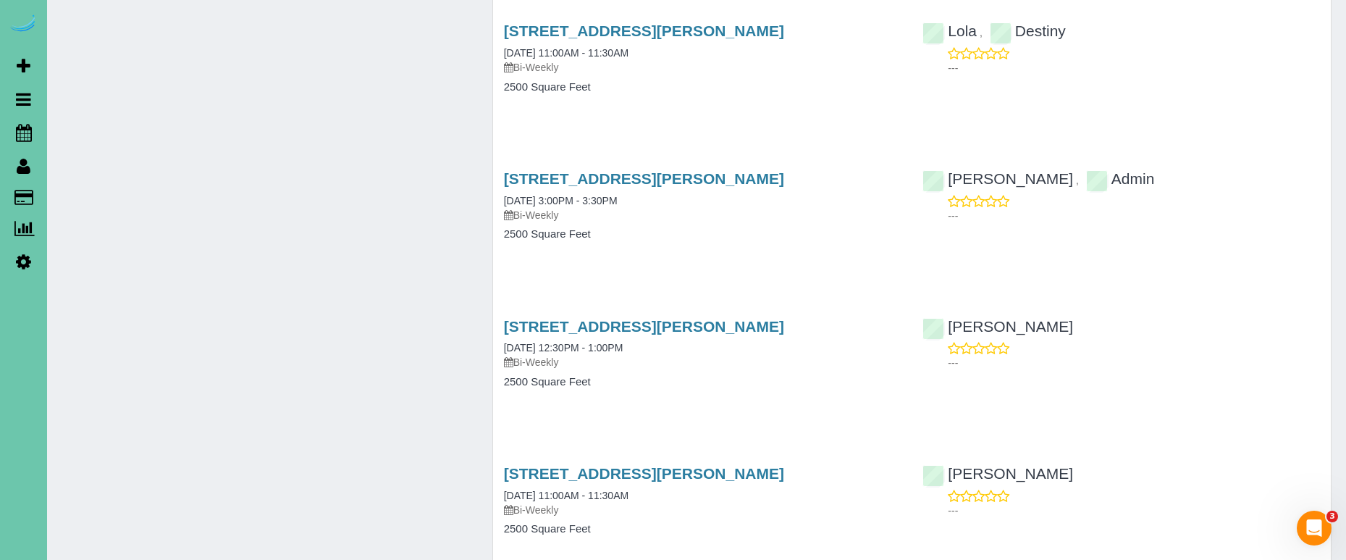
scroll to position [4411, 0]
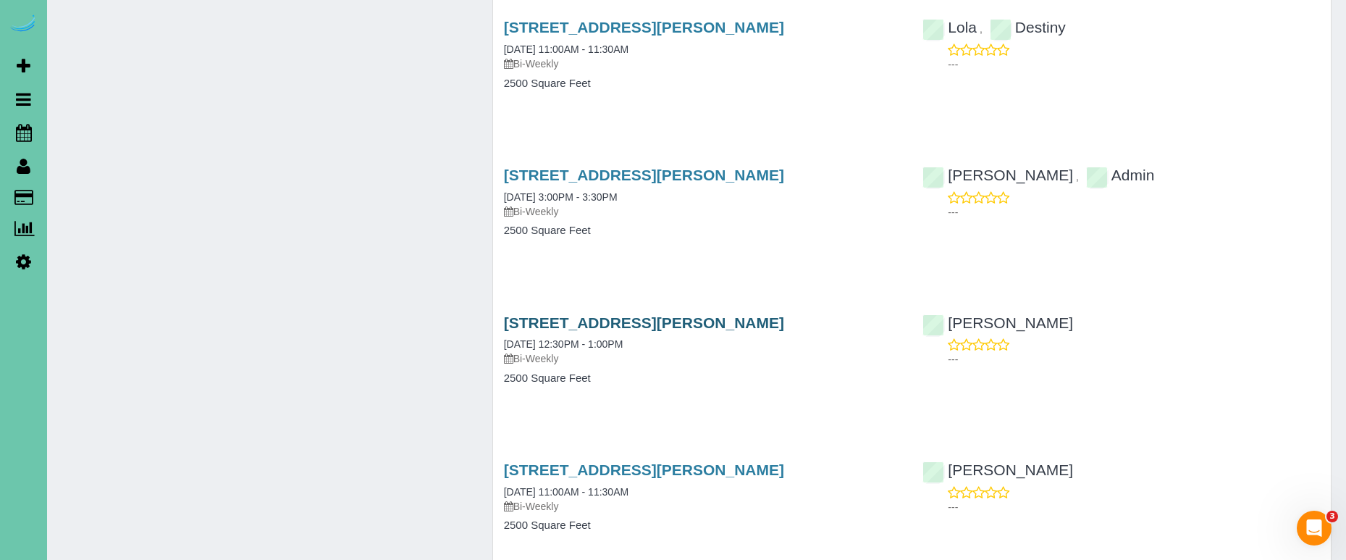
click at [665, 314] on link "8250 Ruggles Street, Omaha, NE 68134" at bounding box center [644, 322] width 280 height 17
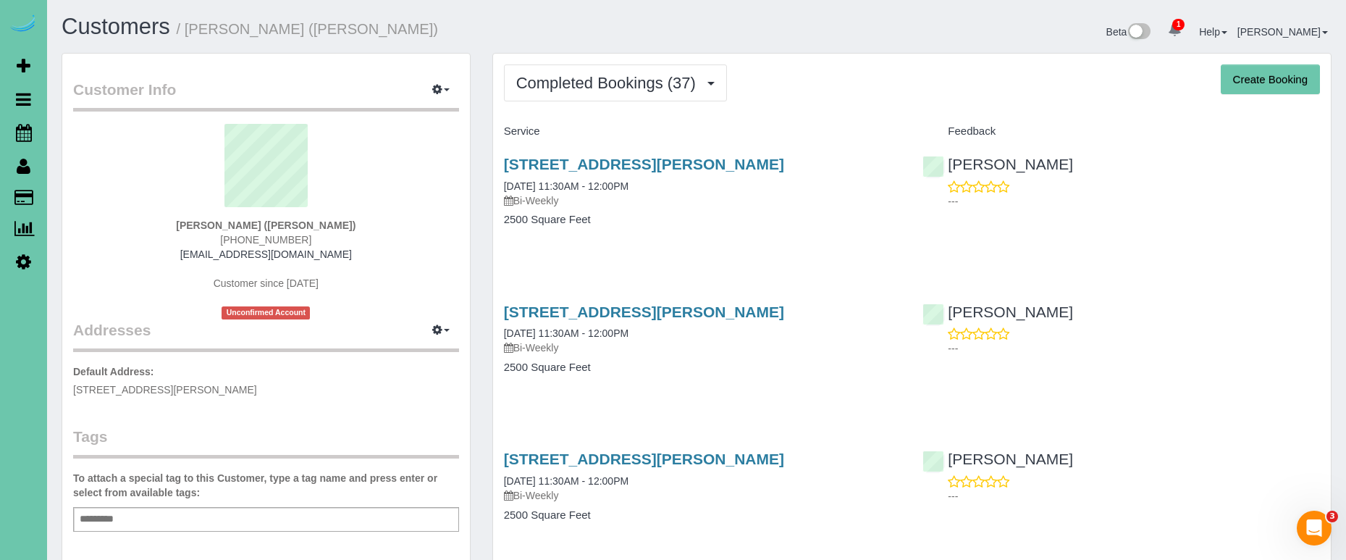
scroll to position [0, 0]
drag, startPoint x: 646, startPoint y: 90, endPoint x: 643, endPoint y: 99, distance: 10.1
click at [646, 90] on span "Completed Bookings (37)" at bounding box center [609, 83] width 187 height 18
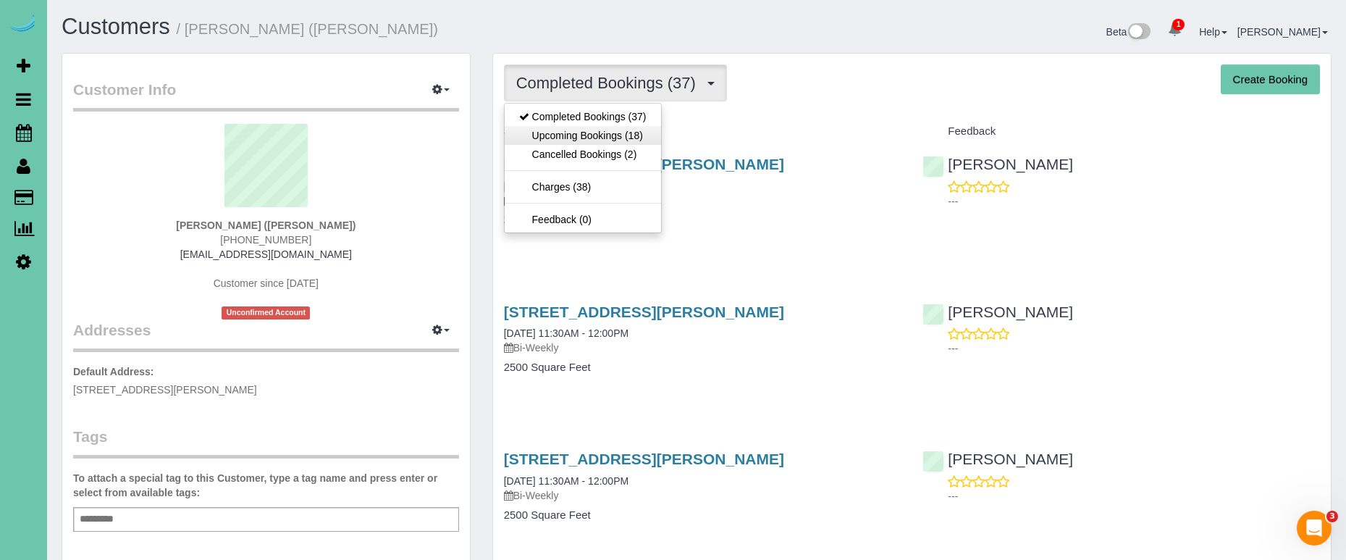
click at [625, 135] on link "Upcoming Bookings (18)" at bounding box center [583, 135] width 156 height 19
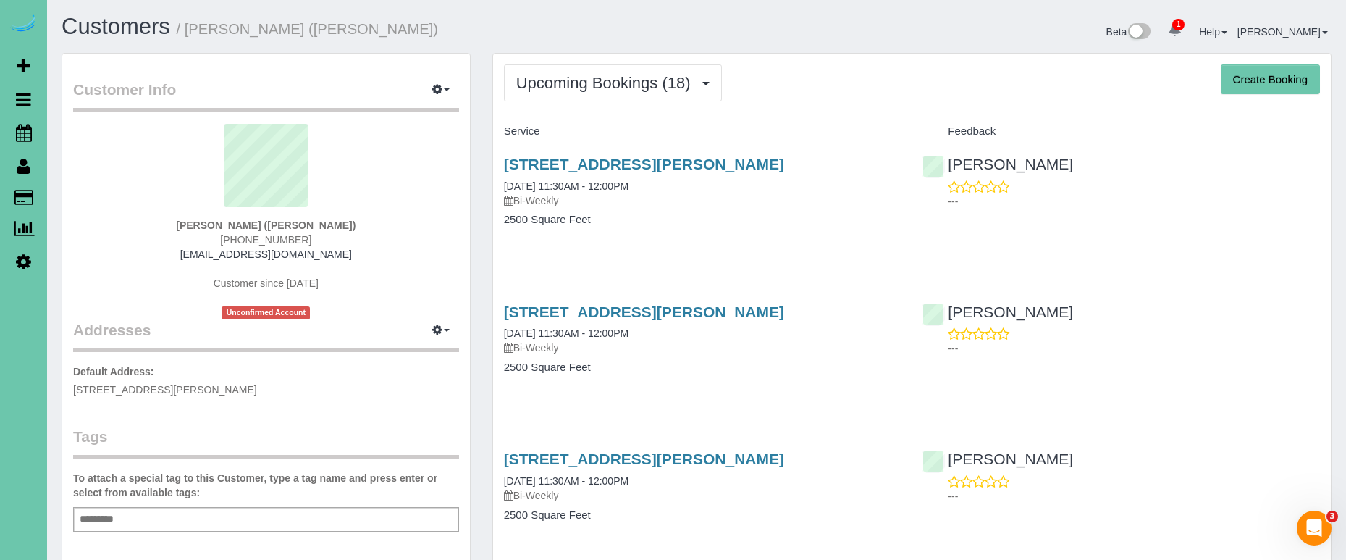
click at [586, 321] on div "8250 Ruggles Street, Omaha, NE 68134 10/23/2025 11:30AM - 12:00PM Bi-Weekly" at bounding box center [702, 329] width 397 height 52
click at [565, 310] on link "8250 Ruggles Street, Omaha, NE 68134" at bounding box center [644, 311] width 280 height 17
click at [754, 313] on link "8250 Ruggles Street, Omaha, NE 68134" at bounding box center [644, 311] width 280 height 17
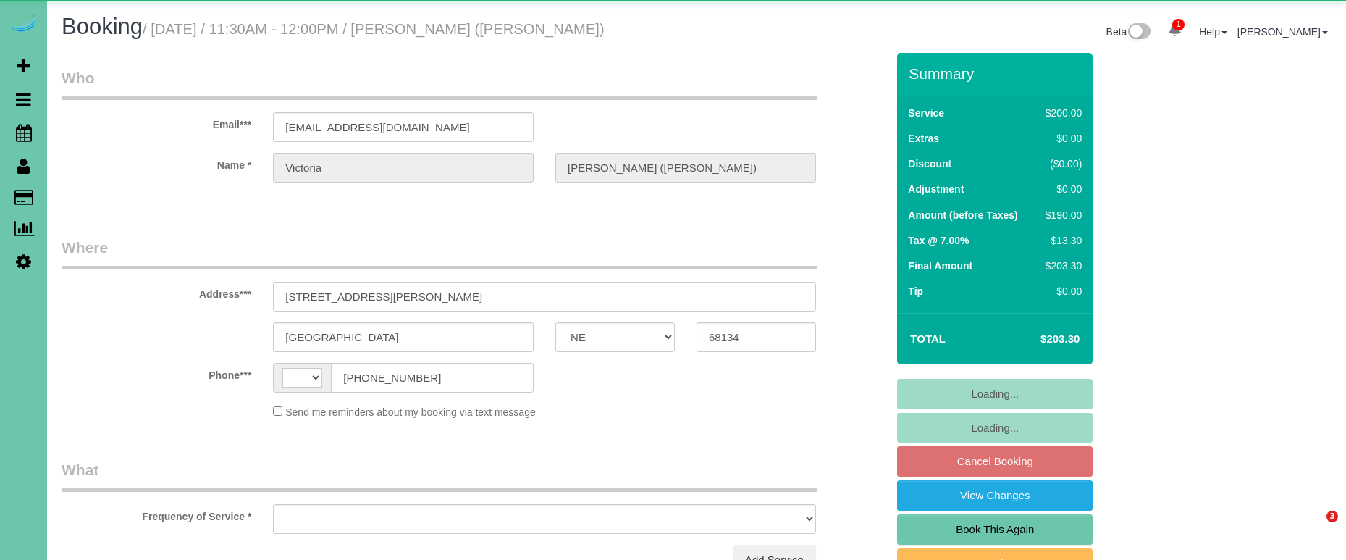
select select "NE"
select select "string:[GEOGRAPHIC_DATA]"
select select "object:626"
select select "string:fspay-0fe1c943-db66-44c2-ae02-6653fc33f88b"
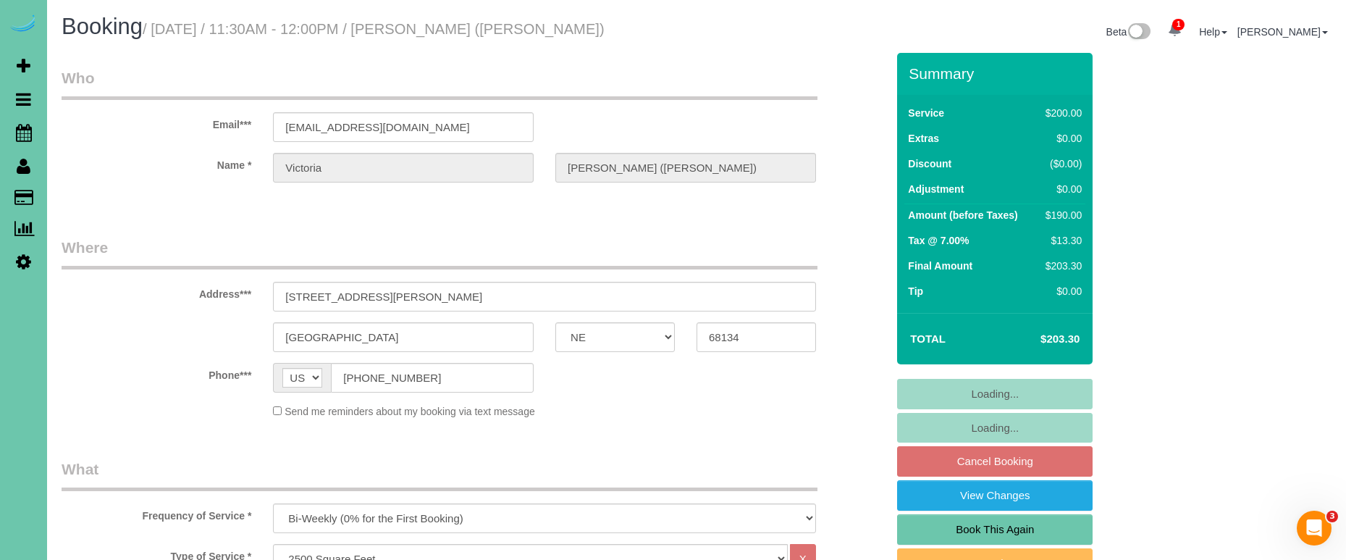
select select "object:859"
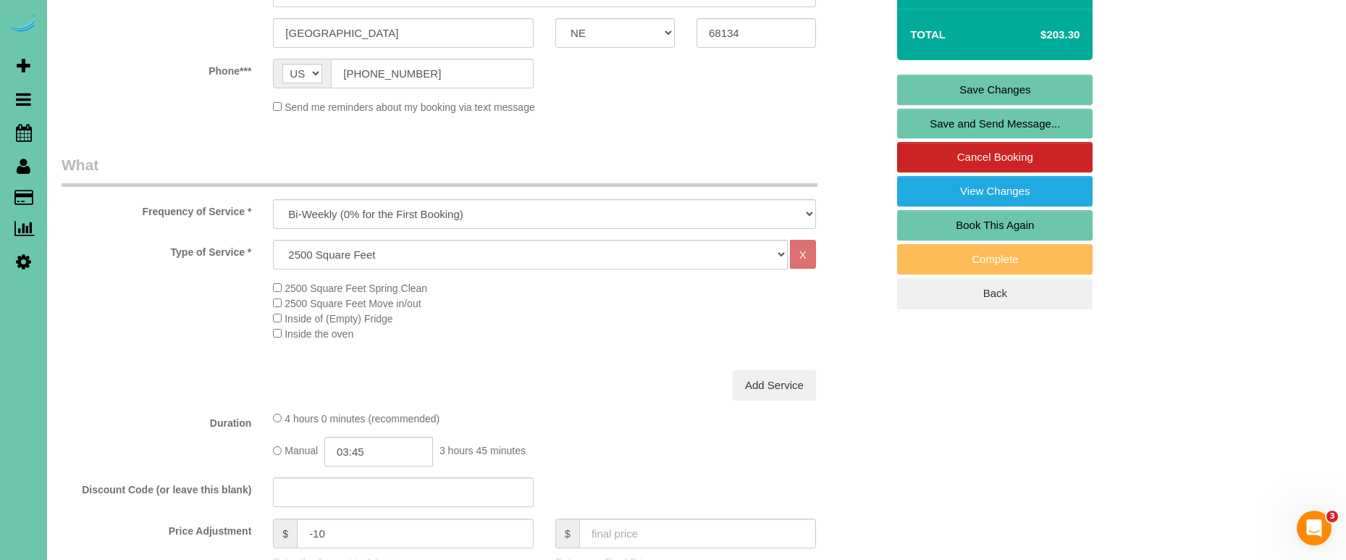
scroll to position [330, 0]
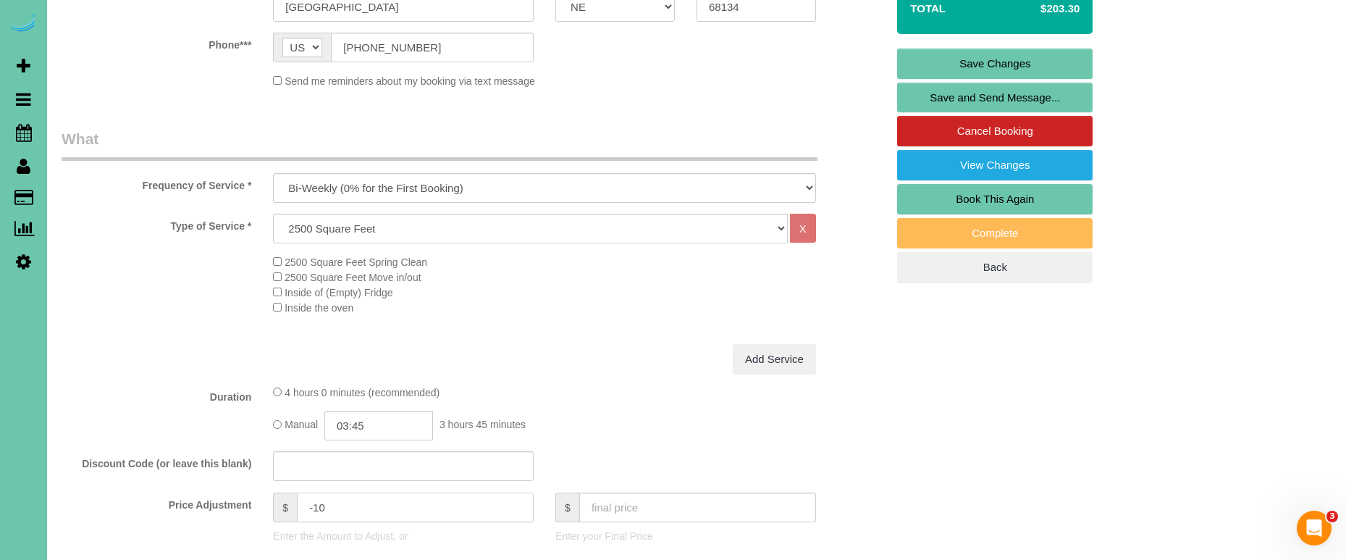
drag, startPoint x: 341, startPoint y: 502, endPoint x: 148, endPoint y: 476, distance: 195.0
click at [148, 476] on fieldset "What Frequency of Service * One Time Weekly (0% for the First Booking) Bi-Weekl…" at bounding box center [474, 435] width 825 height 614
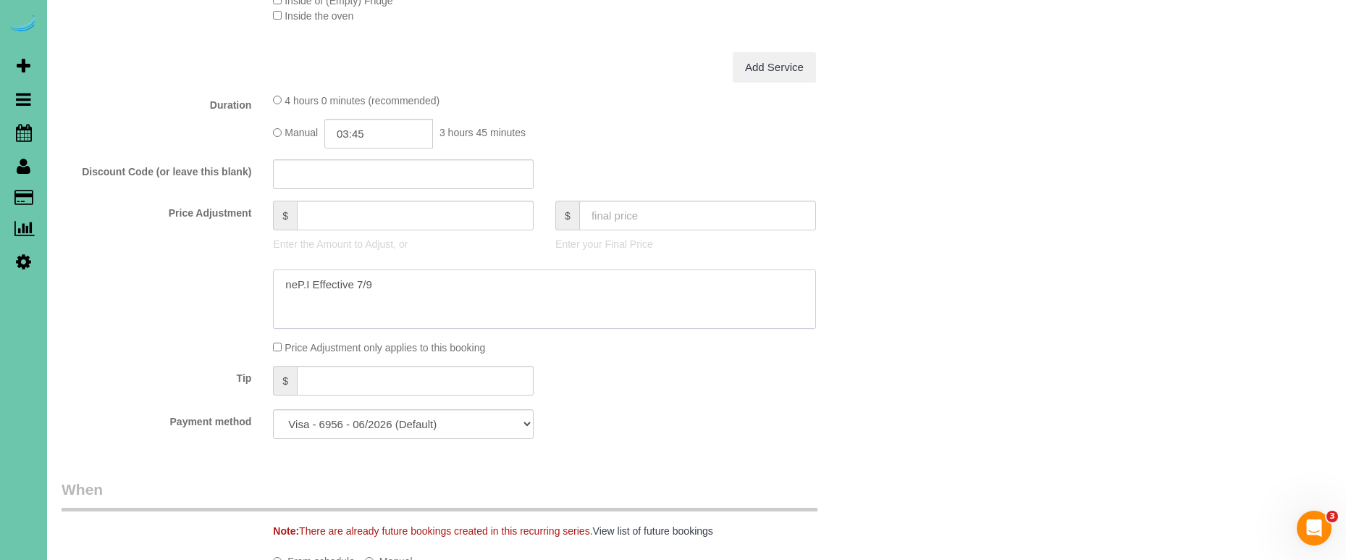
type textarea "newP.I Effective 7/9"
type input "0"
type textarea "P.I Effective 7/9"
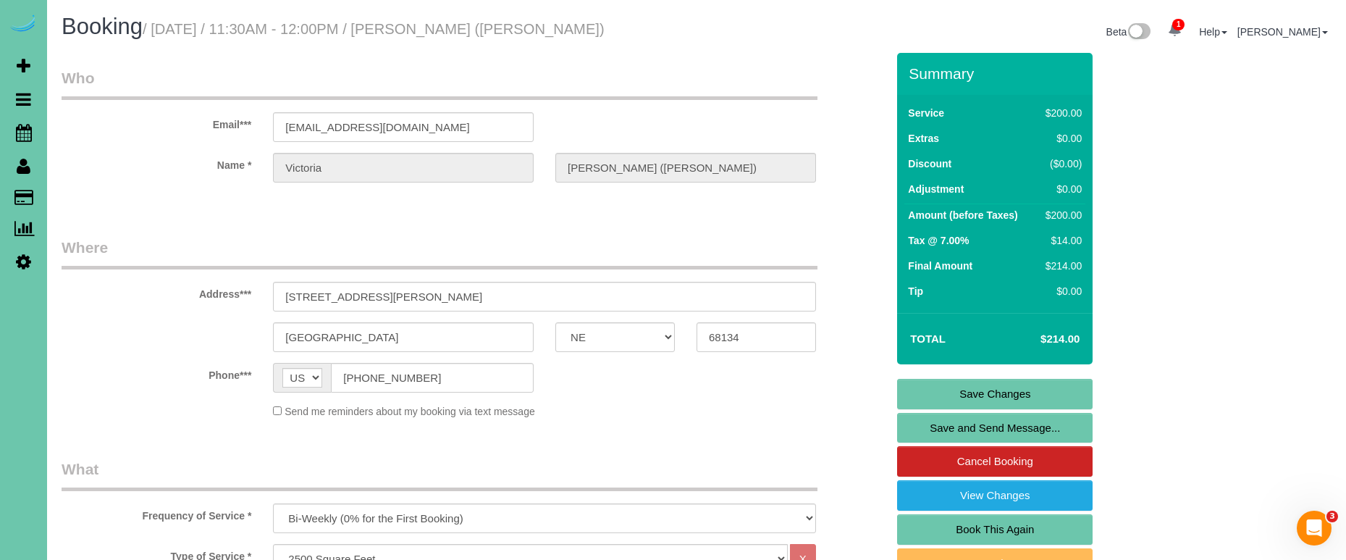
scroll to position [0, 0]
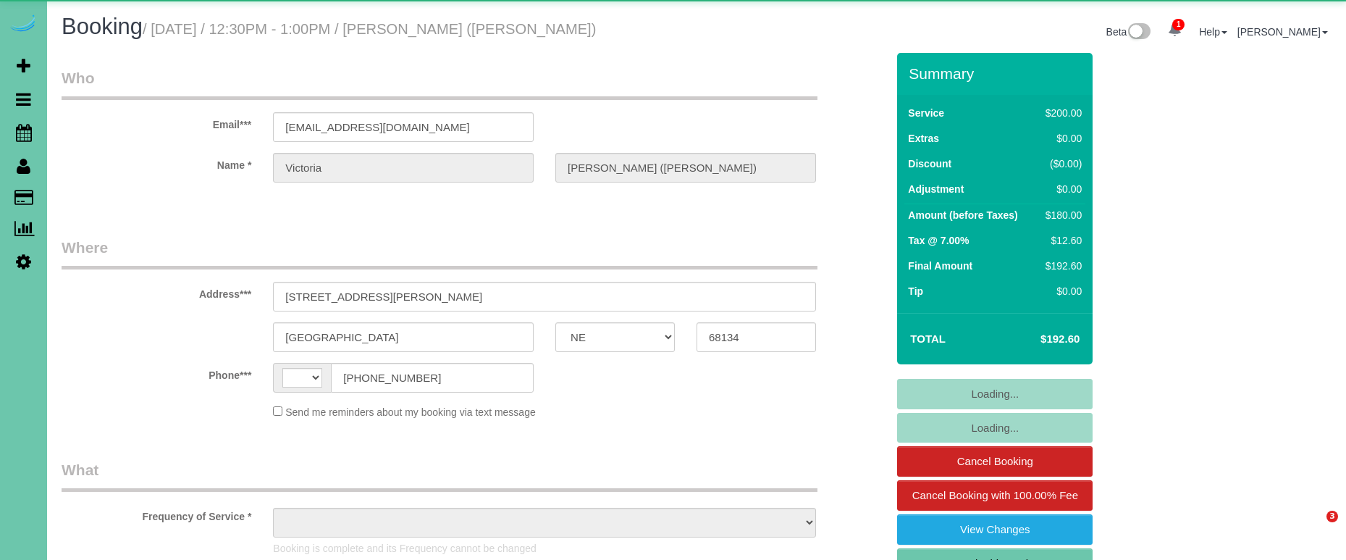
select select "NE"
select select "string:[GEOGRAPHIC_DATA]"
select select "object:668"
select select "string:fspay-0fe1c943-db66-44c2-ae02-6653fc33f88b"
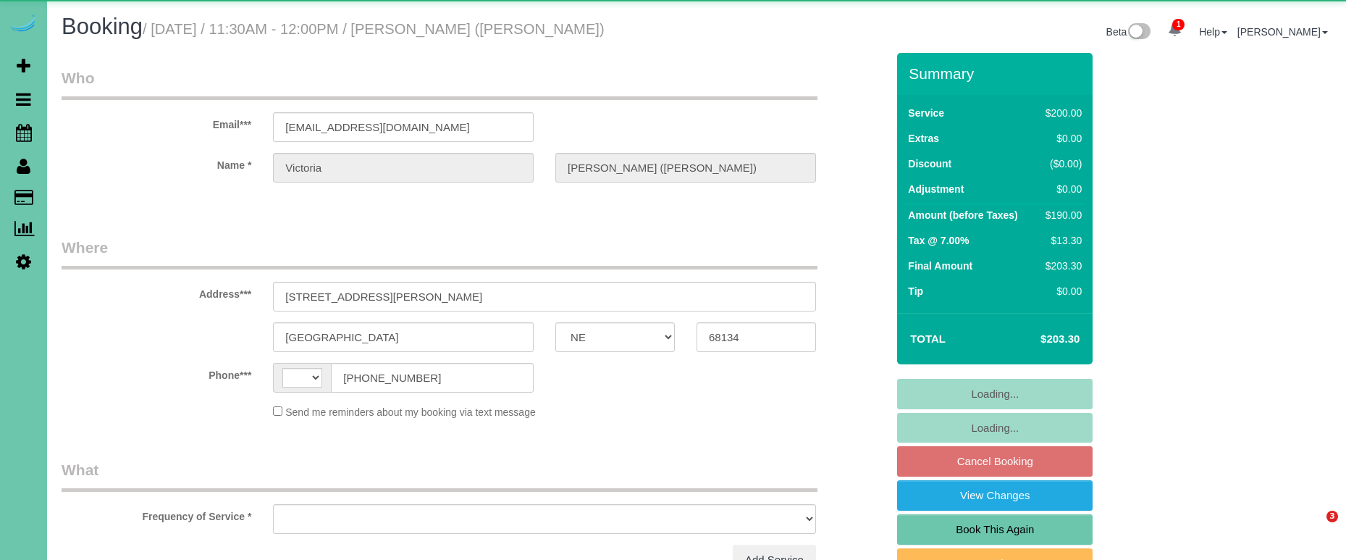
select select "NE"
select select "string:[GEOGRAPHIC_DATA]"
select select "object:626"
select select "string:fspay-0fe1c943-db66-44c2-ae02-6653fc33f88b"
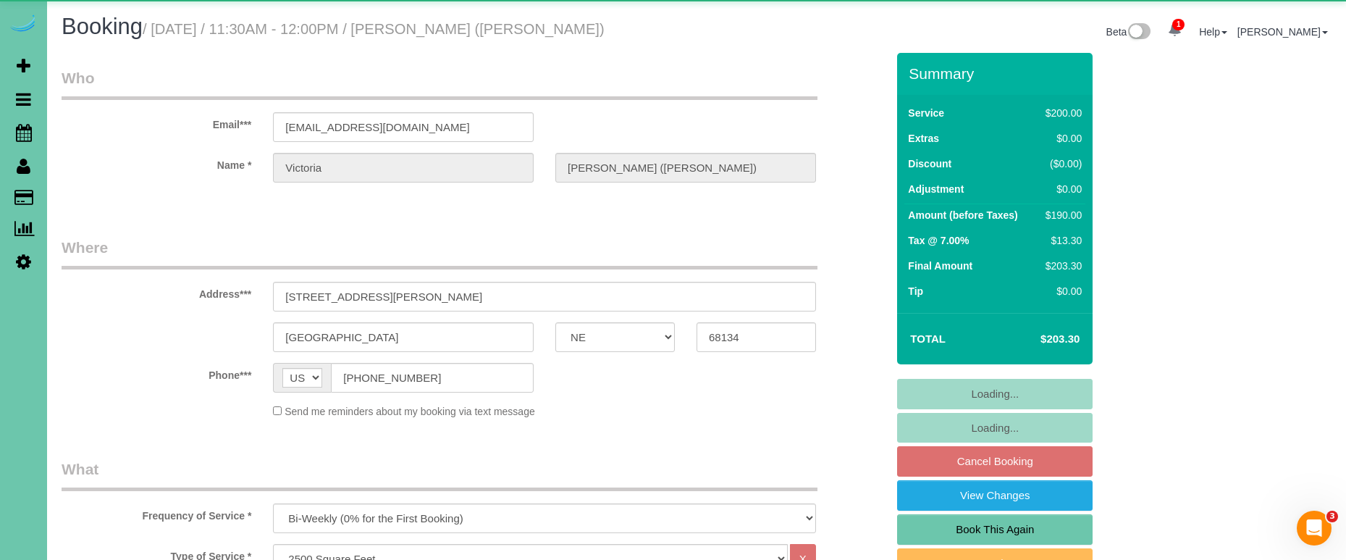
select select "object:896"
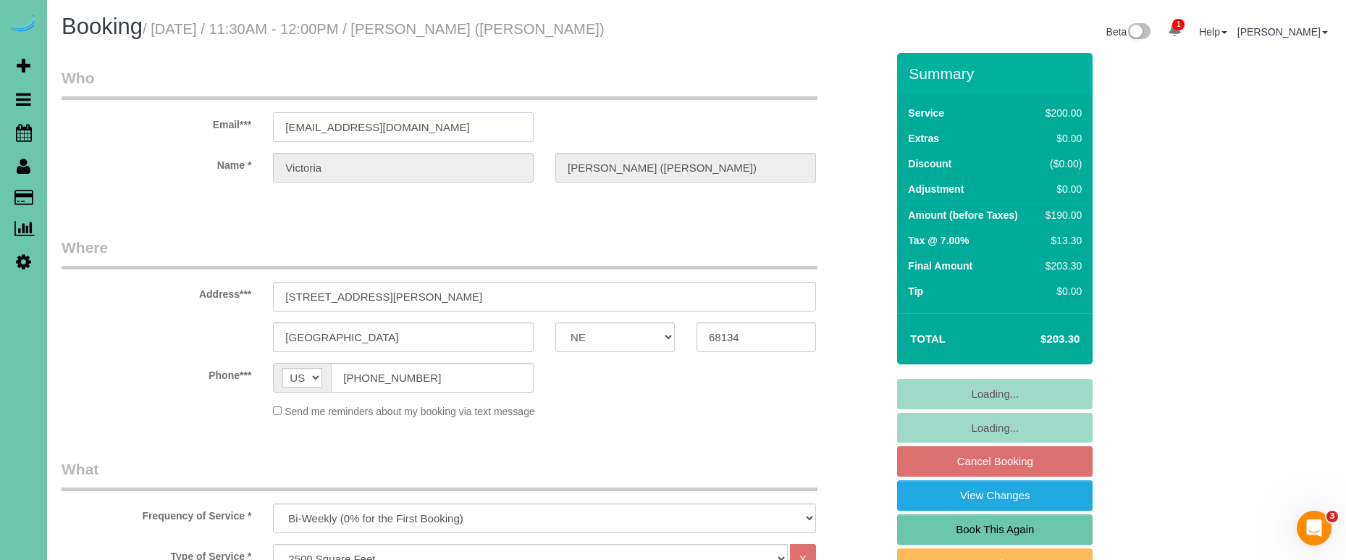
drag, startPoint x: 287, startPoint y: 125, endPoint x: 203, endPoint y: 124, distance: 84.0
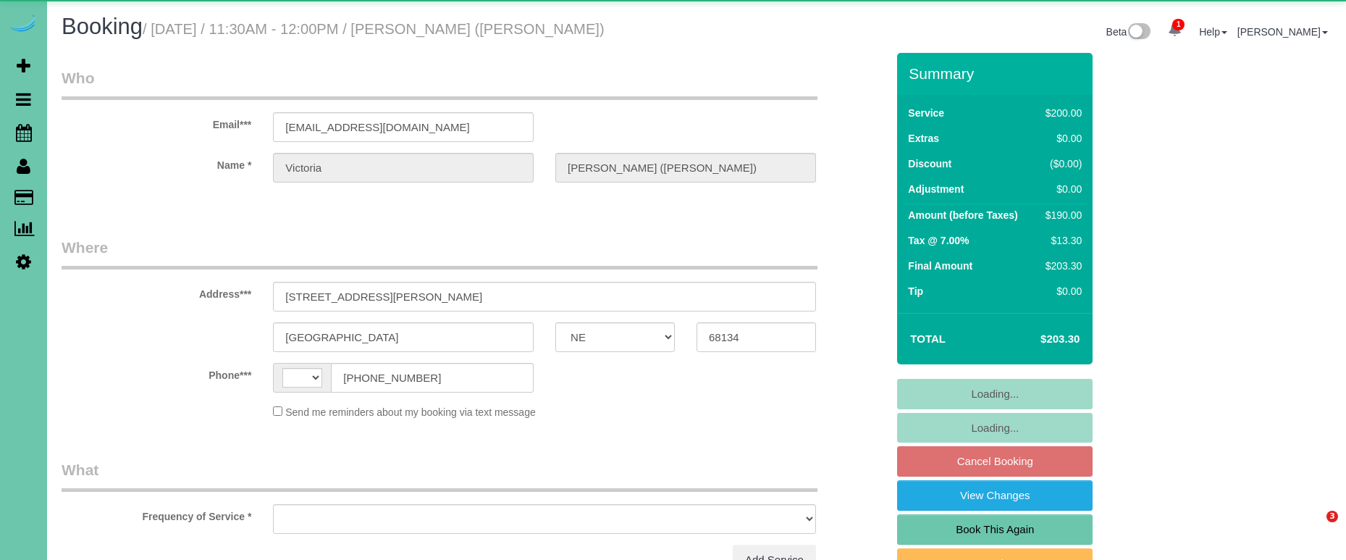
select select "NE"
select select "string:[GEOGRAPHIC_DATA]"
select select "object:626"
select select "string:fspay-0fe1c943-db66-44c2-ae02-6653fc33f88b"
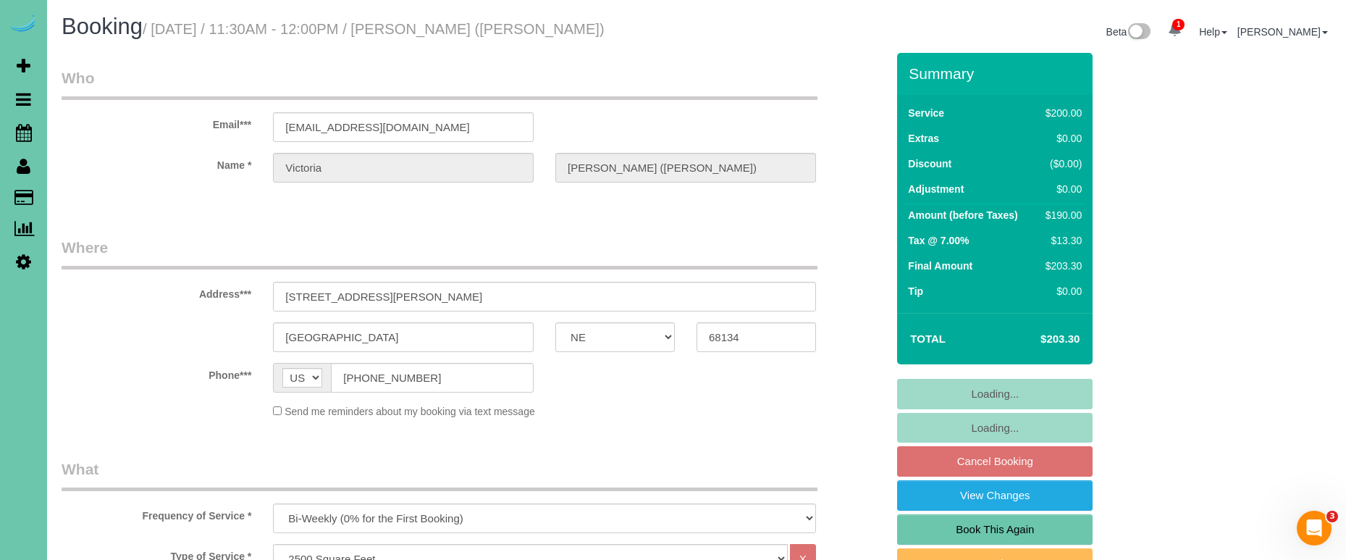
select select "object:900"
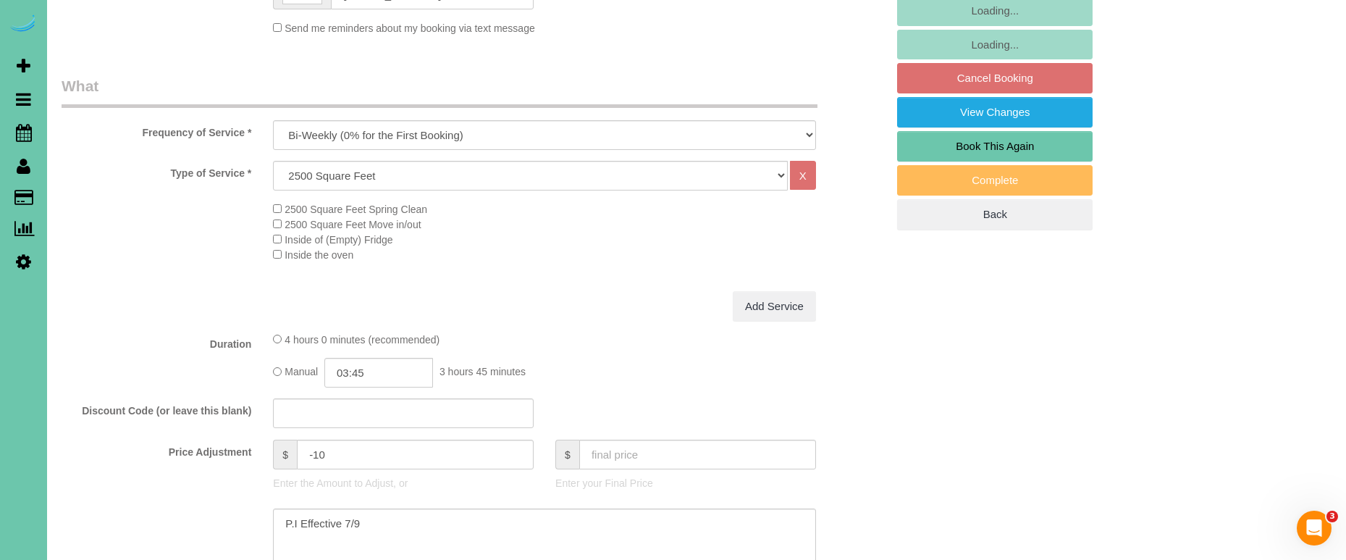
scroll to position [395, 0]
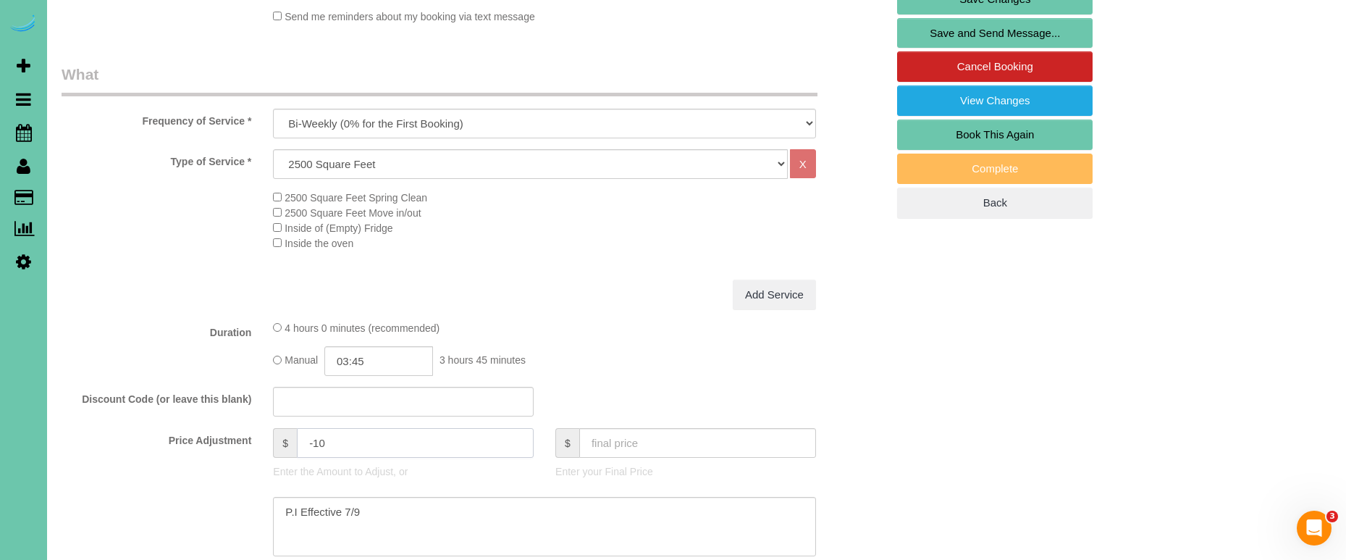
drag, startPoint x: 319, startPoint y: 439, endPoint x: 250, endPoint y: 434, distance: 68.2
click at [250, 434] on div "Price Adjustment $ -10 Enter the Amount to Adjust, or $ Enter your Final Price" at bounding box center [474, 457] width 846 height 58
type input "-10"
drag, startPoint x: 349, startPoint y: 439, endPoint x: 239, endPoint y: 430, distance: 110.4
click at [239, 430] on div "Price Adjustment $ -10 Enter the Amount to Adjust, or $ Enter your Final Price" at bounding box center [474, 457] width 846 height 58
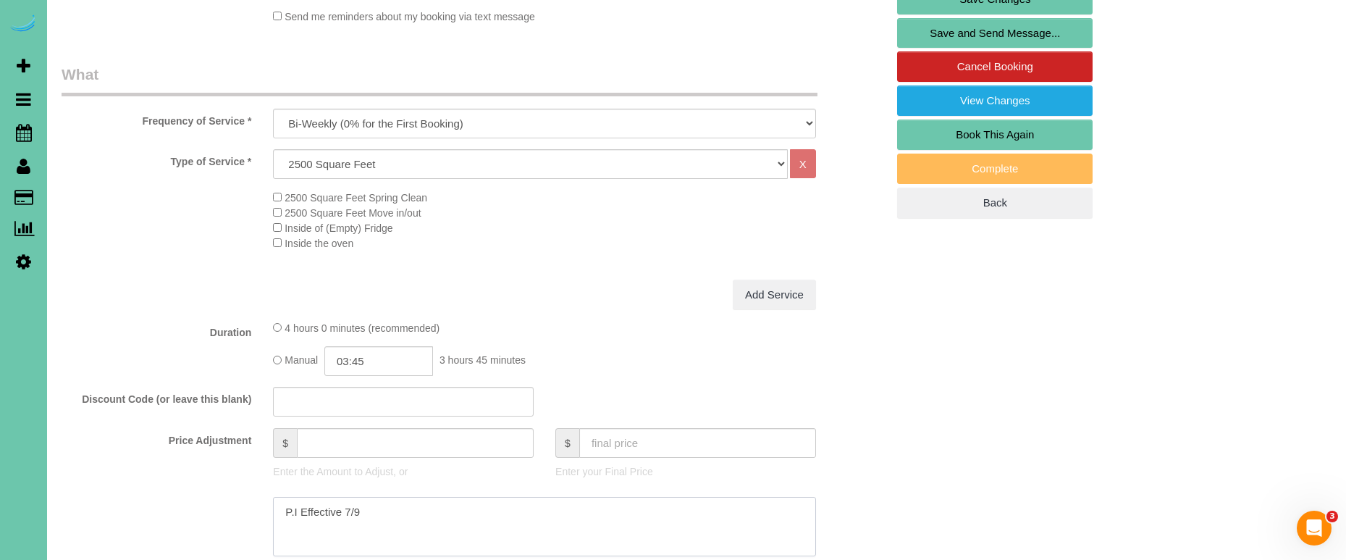
type input "0"
drag, startPoint x: 146, startPoint y: 460, endPoint x: 114, endPoint y: 452, distance: 32.8
click at [114, 452] on sui-booking-price-adjustment "Price Adjustment $ 0 Enter the Amount to Adjust, or $ Enter your Final Price Pr…" at bounding box center [474, 505] width 825 height 154
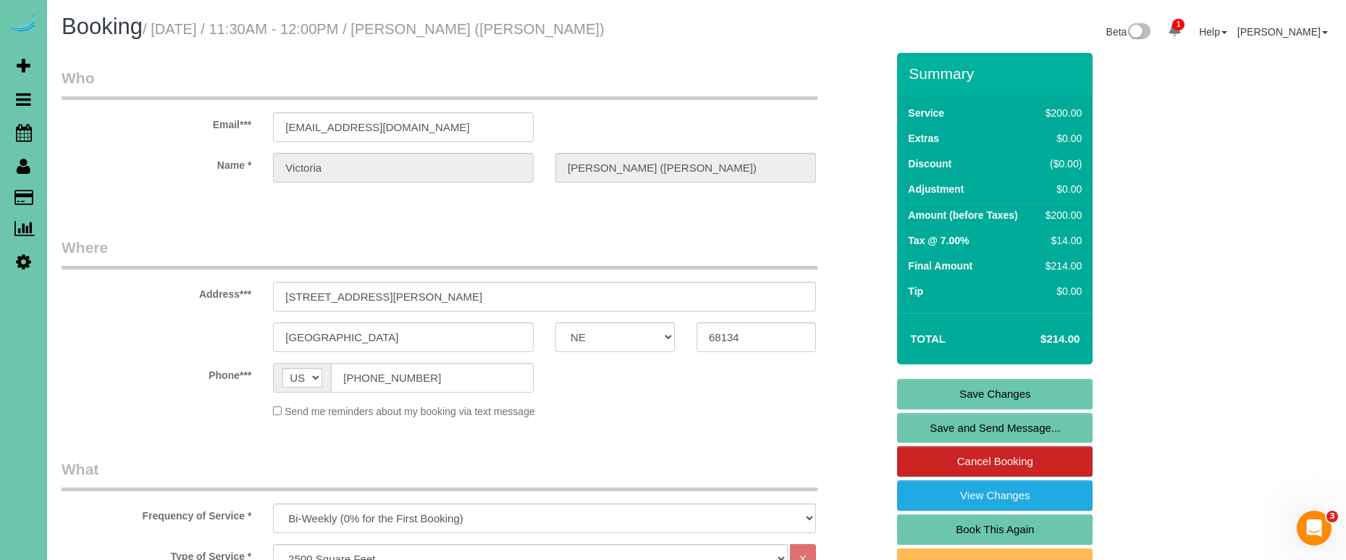
scroll to position [0, 0]
type textarea "New Rate - 10/23/25"
click at [927, 394] on link "Save Changes" at bounding box center [994, 394] width 195 height 30
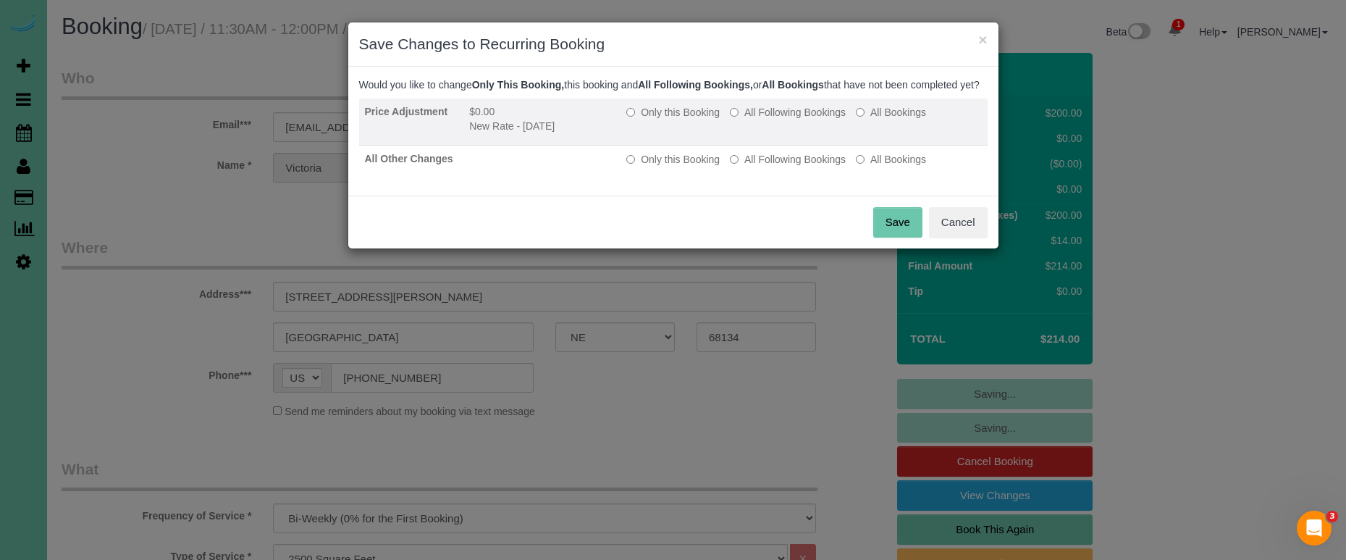
drag, startPoint x: 741, startPoint y: 123, endPoint x: 752, endPoint y: 158, distance: 36.4
click at [741, 119] on label "All Following Bookings" at bounding box center [788, 112] width 116 height 14
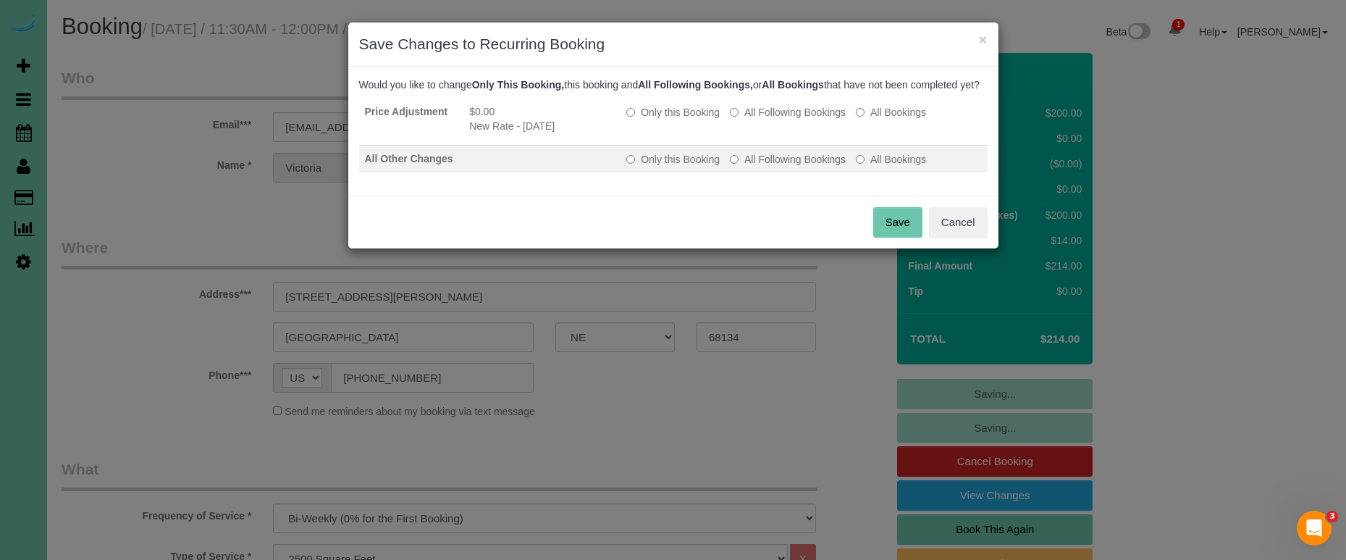
drag, startPoint x: 758, startPoint y: 187, endPoint x: 766, endPoint y: 180, distance: 10.8
click at [757, 173] on td "Only this Booking All Following Bookings All Bookings" at bounding box center [803, 160] width 366 height 28
click at [767, 167] on label "All Following Bookings" at bounding box center [788, 159] width 116 height 14
click at [888, 235] on button "Save" at bounding box center [897, 222] width 49 height 30
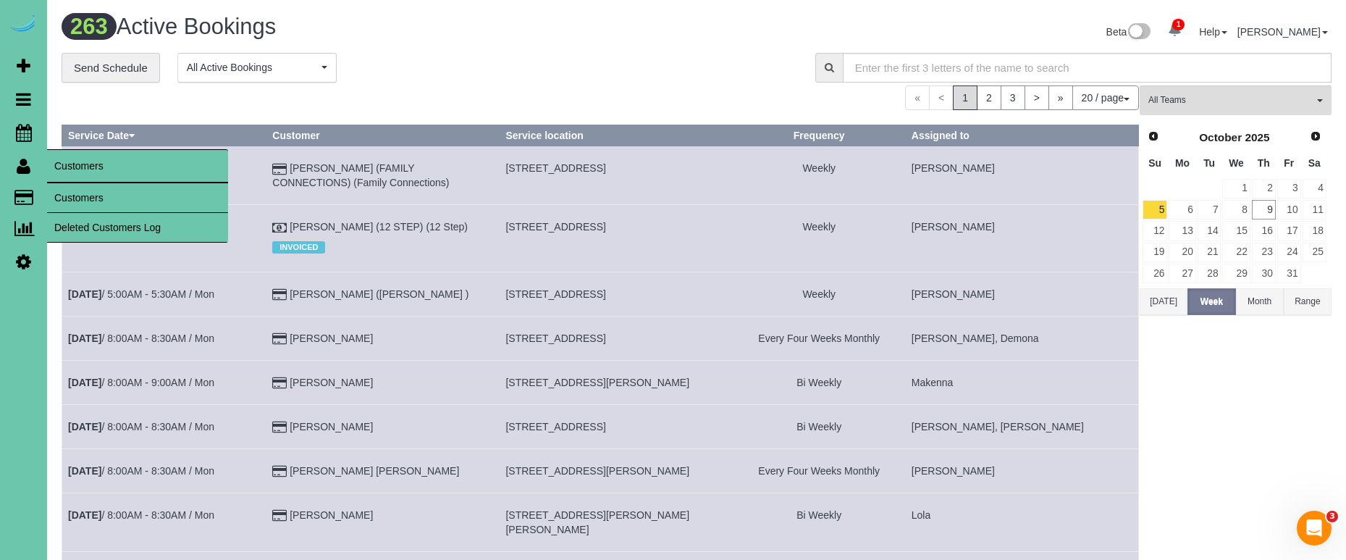
click at [101, 189] on link "Customers" at bounding box center [137, 197] width 181 height 29
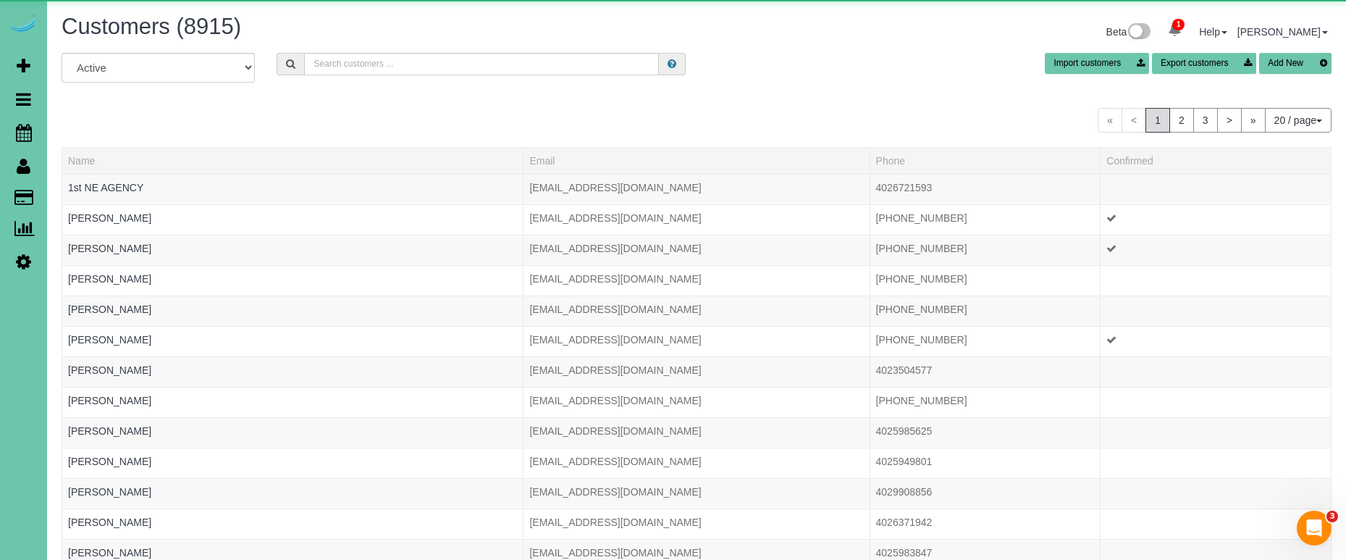
click at [374, 49] on div "Customers (8915) Beta 1 Your Notifications You have 0 alerts × You have 4 to ch…" at bounding box center [697, 33] width 1292 height 38
click at [364, 61] on input "text" at bounding box center [481, 64] width 355 height 22
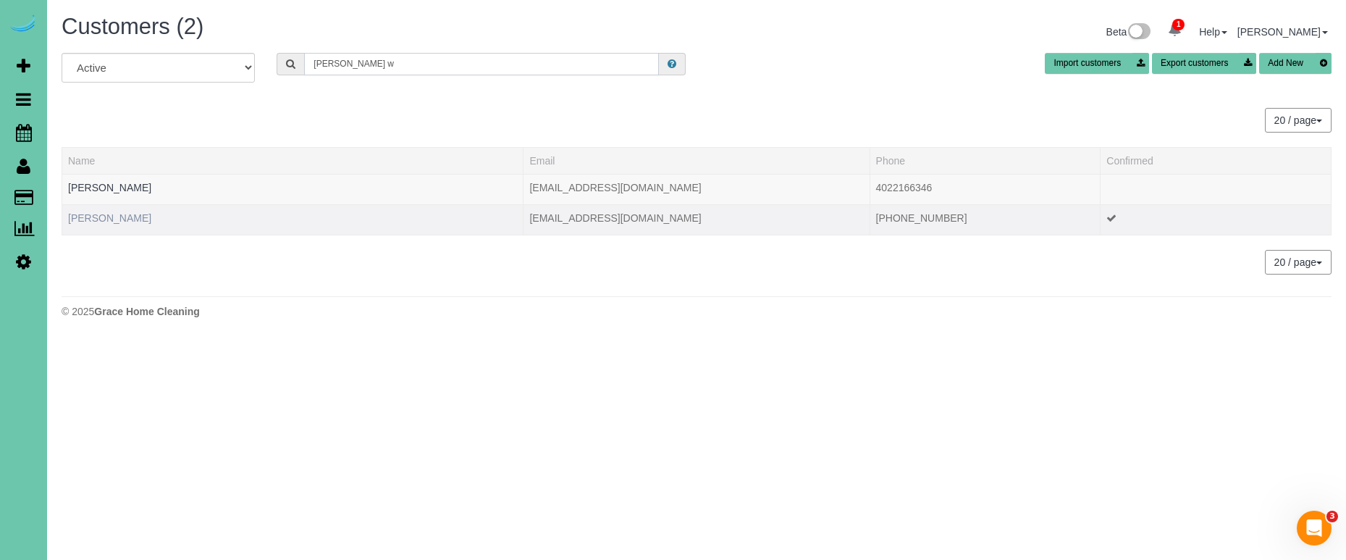
type input "dawn w"
click at [80, 214] on link "Dawn Weibel" at bounding box center [109, 218] width 83 height 12
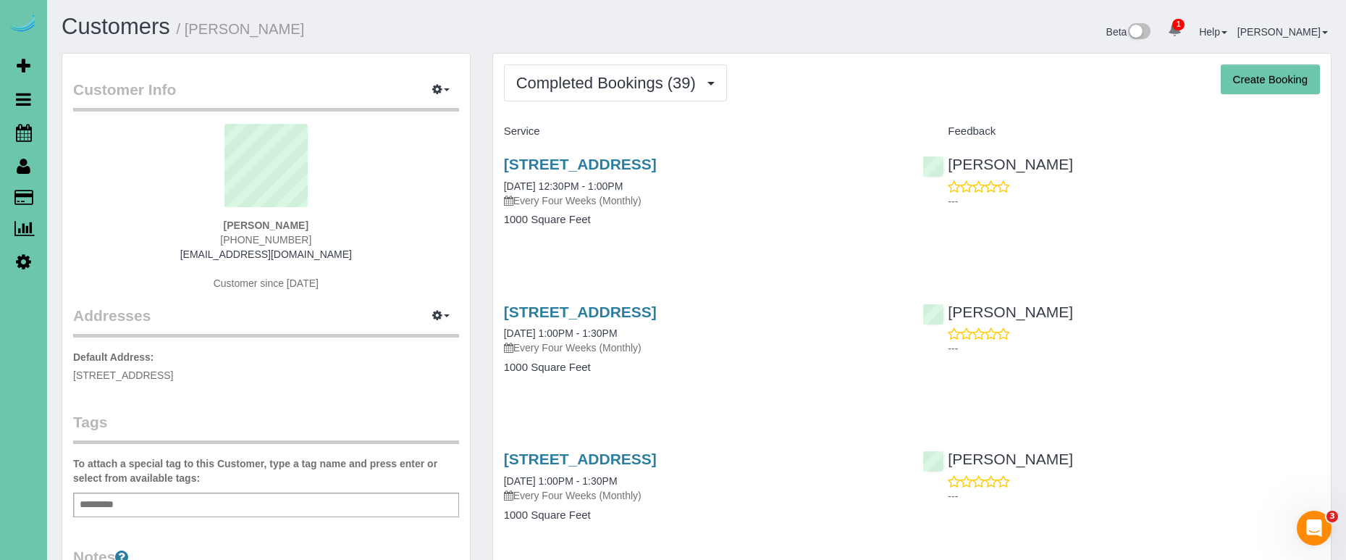
drag, startPoint x: 622, startPoint y: 88, endPoint x: 616, endPoint y: 106, distance: 19.0
click at [622, 88] on span "Completed Bookings (39)" at bounding box center [609, 83] width 187 height 18
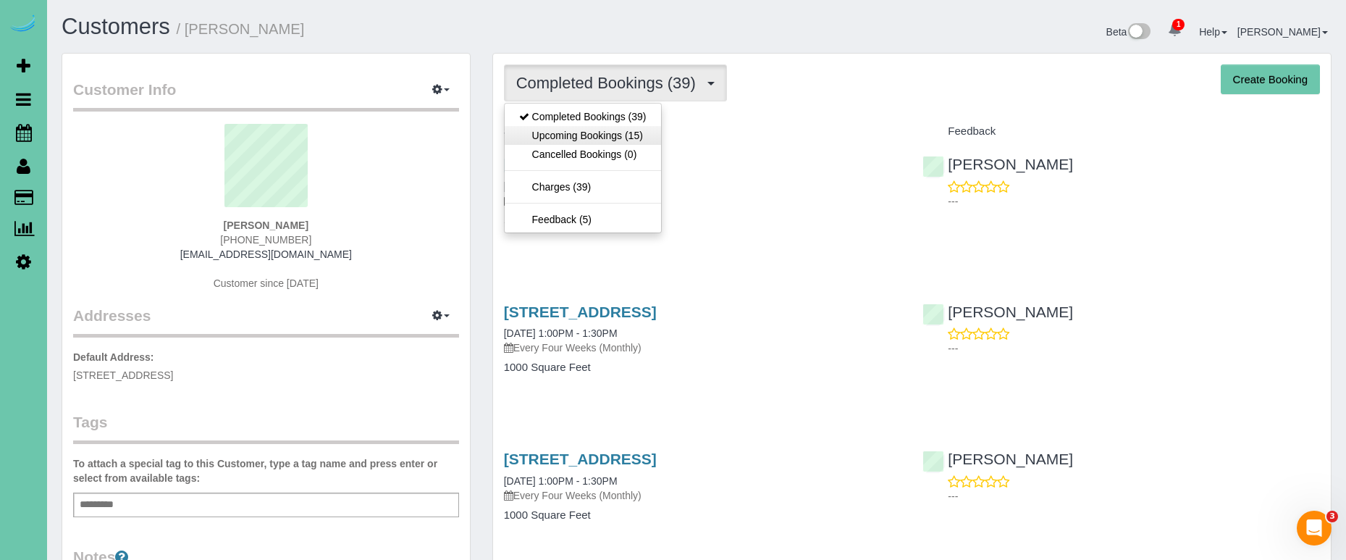
click at [617, 132] on link "Upcoming Bookings (15)" at bounding box center [583, 135] width 156 height 19
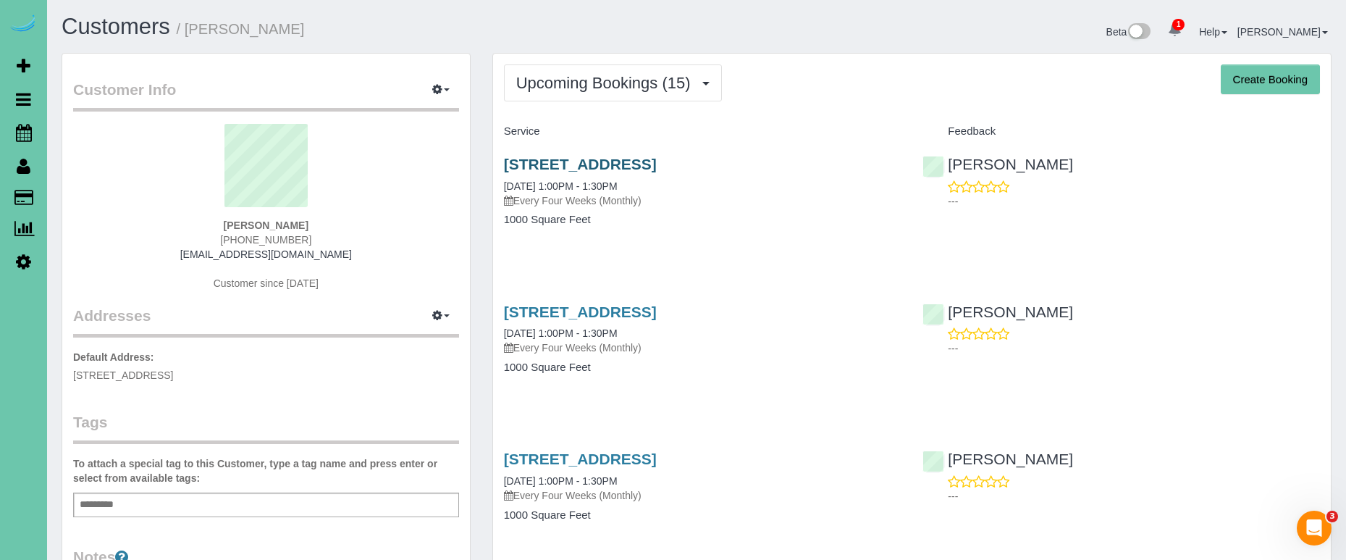
click at [657, 158] on link "13737 Birchwood Ave, Omaha, NE 68137" at bounding box center [580, 164] width 153 height 17
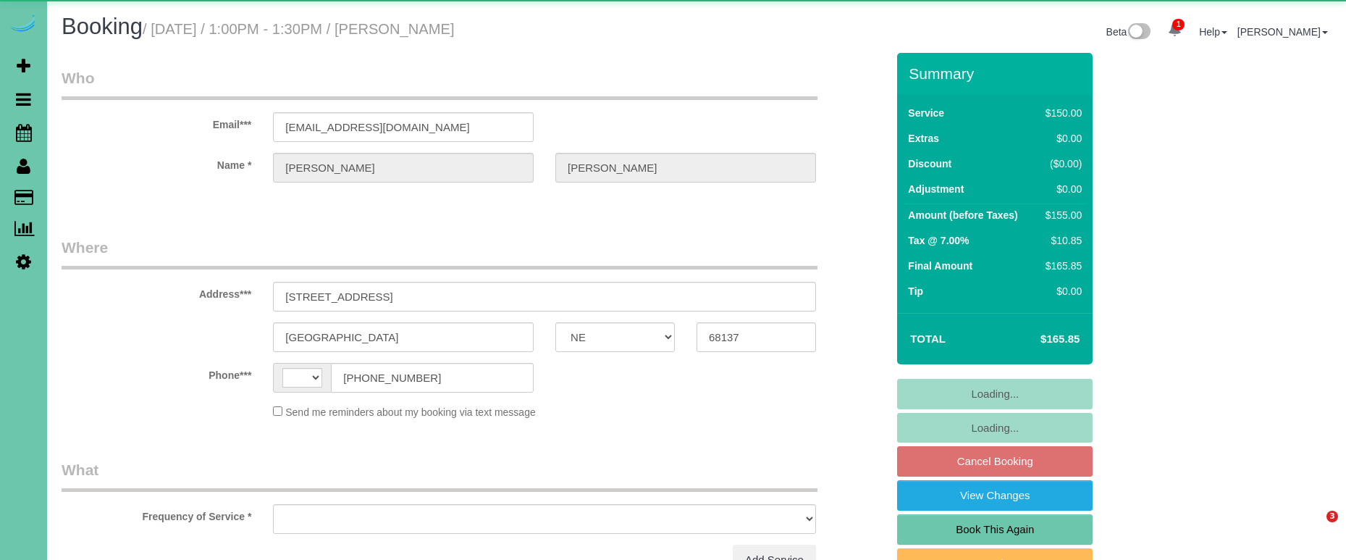
select select "NE"
select select "string:[GEOGRAPHIC_DATA]"
select select "object:379"
select select "string:fspay-6da387e4-cd0a-400b-a81c-c74b59bff86c"
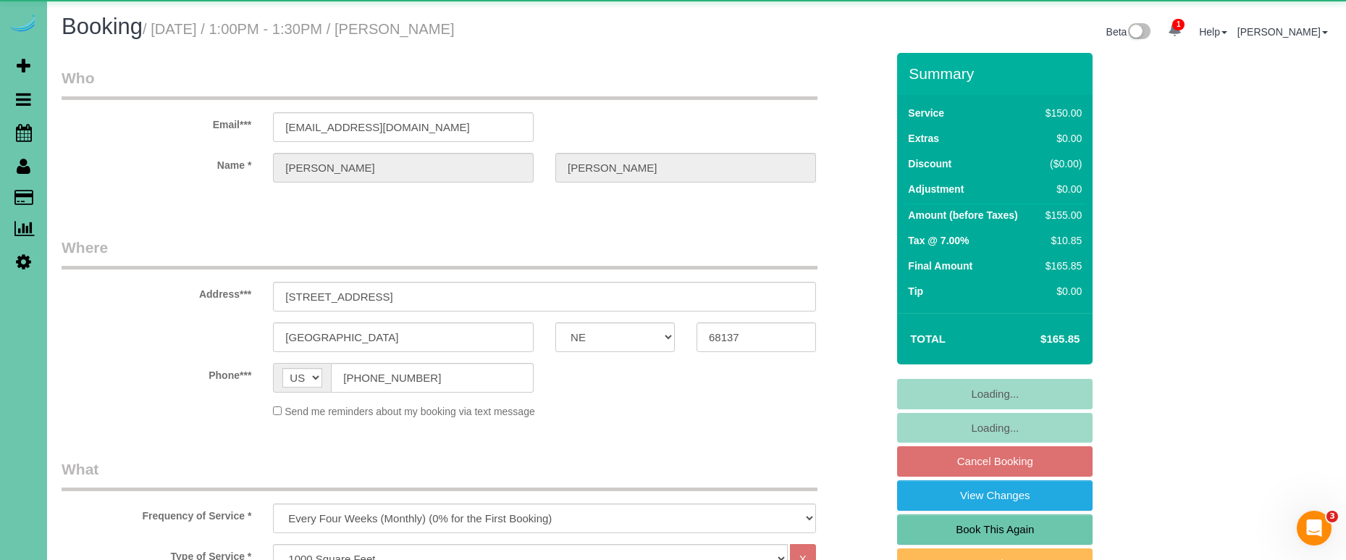
select select "object:913"
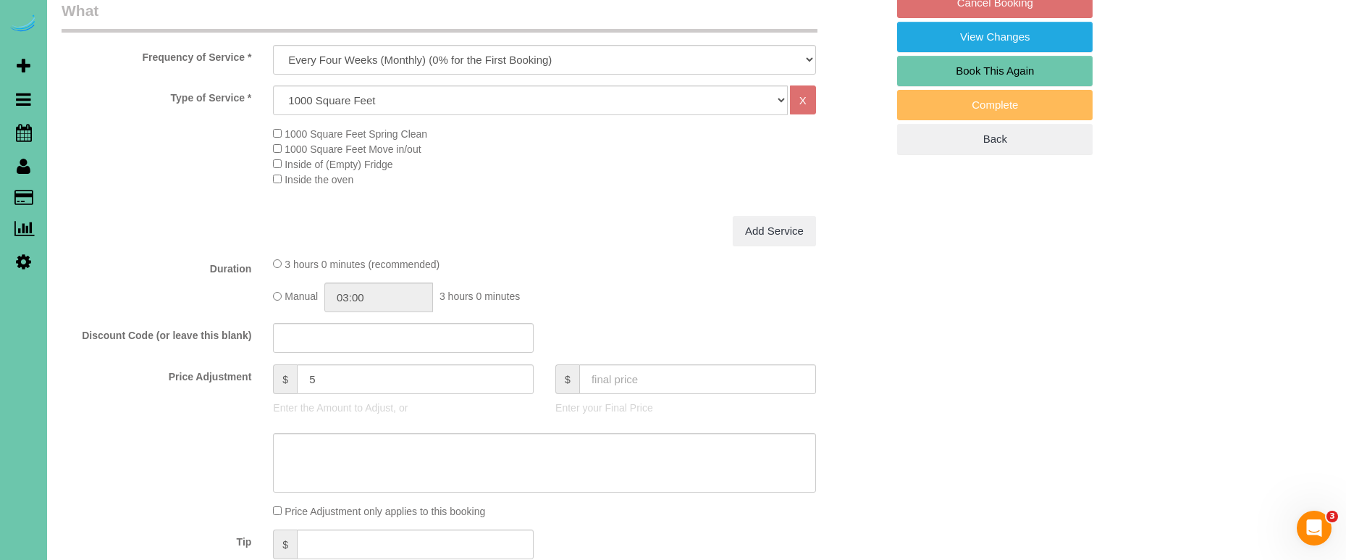
scroll to position [460, 0]
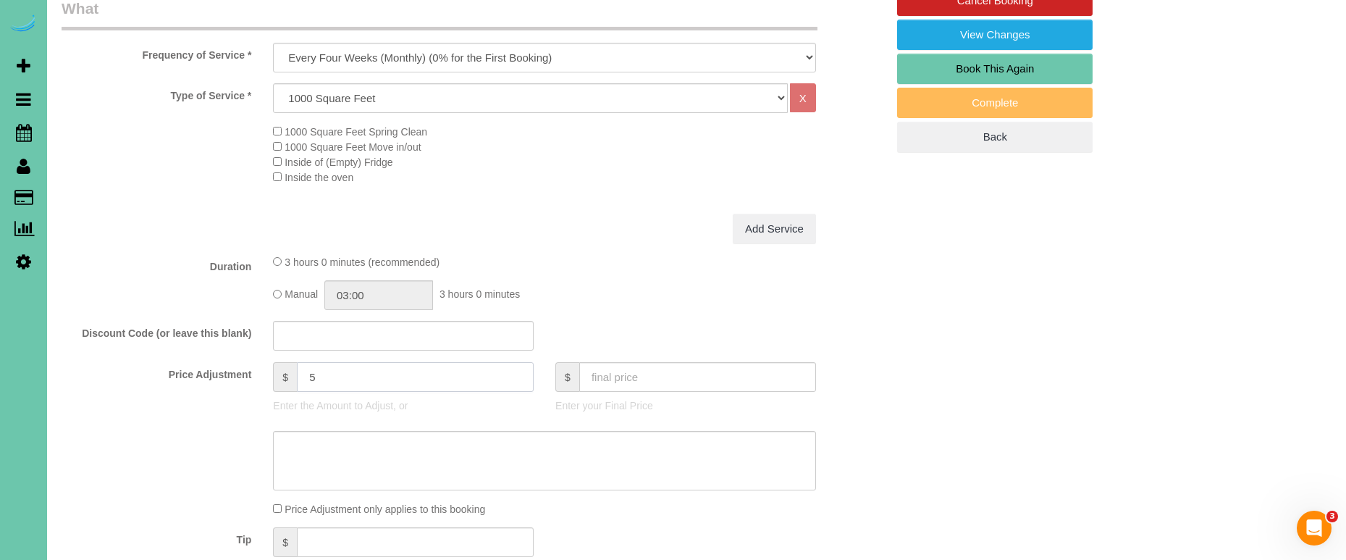
drag, startPoint x: 335, startPoint y: 374, endPoint x: 290, endPoint y: 366, distance: 45.6
click at [290, 366] on div "$ 5" at bounding box center [403, 377] width 261 height 30
type input "10"
click at [375, 461] on textarea at bounding box center [544, 460] width 543 height 59
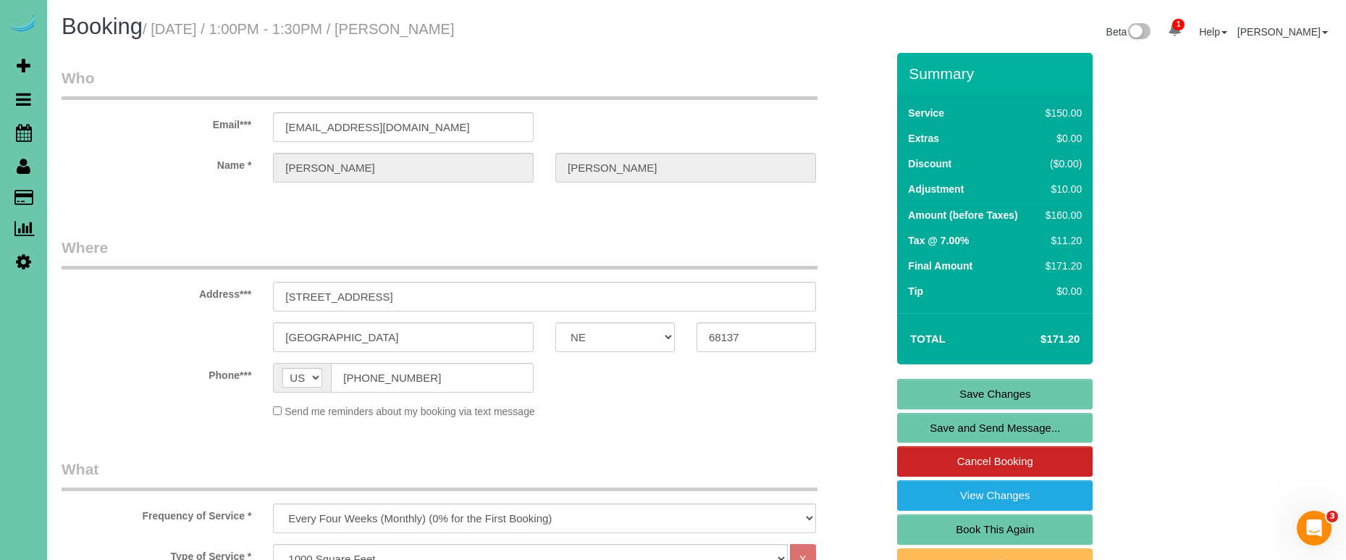
scroll to position [0, 0]
type textarea "new rate - 10/24/25"
drag, startPoint x: 385, startPoint y: 129, endPoint x: 177, endPoint y: 122, distance: 207.9
click at [928, 388] on link "Save Changes" at bounding box center [994, 394] width 195 height 30
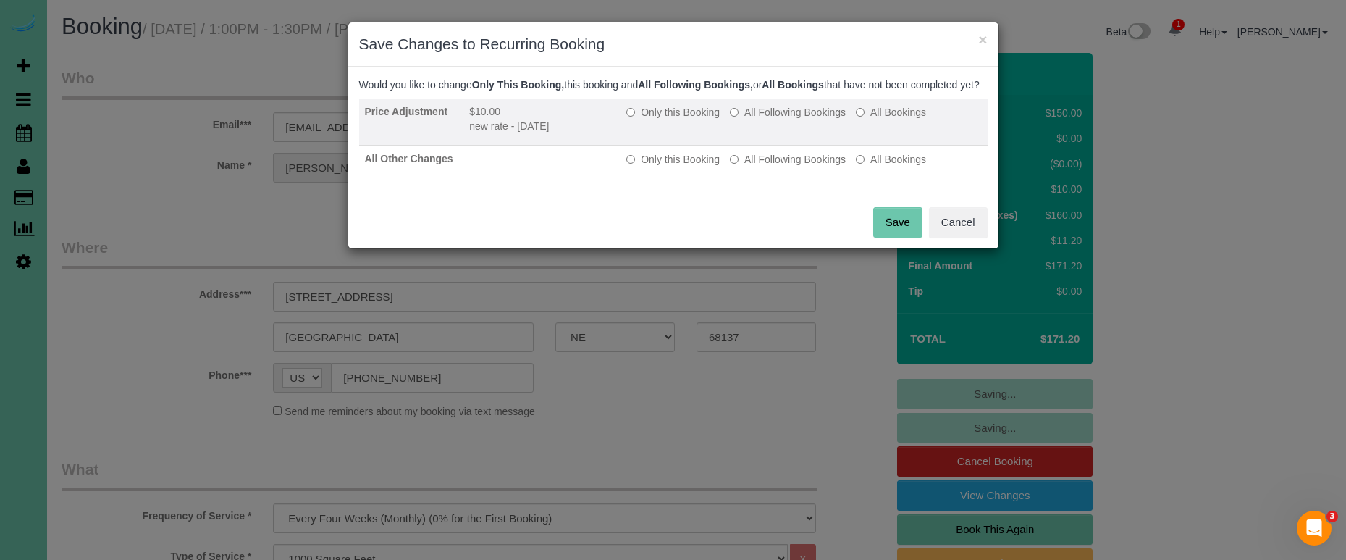
click at [772, 119] on label "All Following Bookings" at bounding box center [788, 112] width 116 height 14
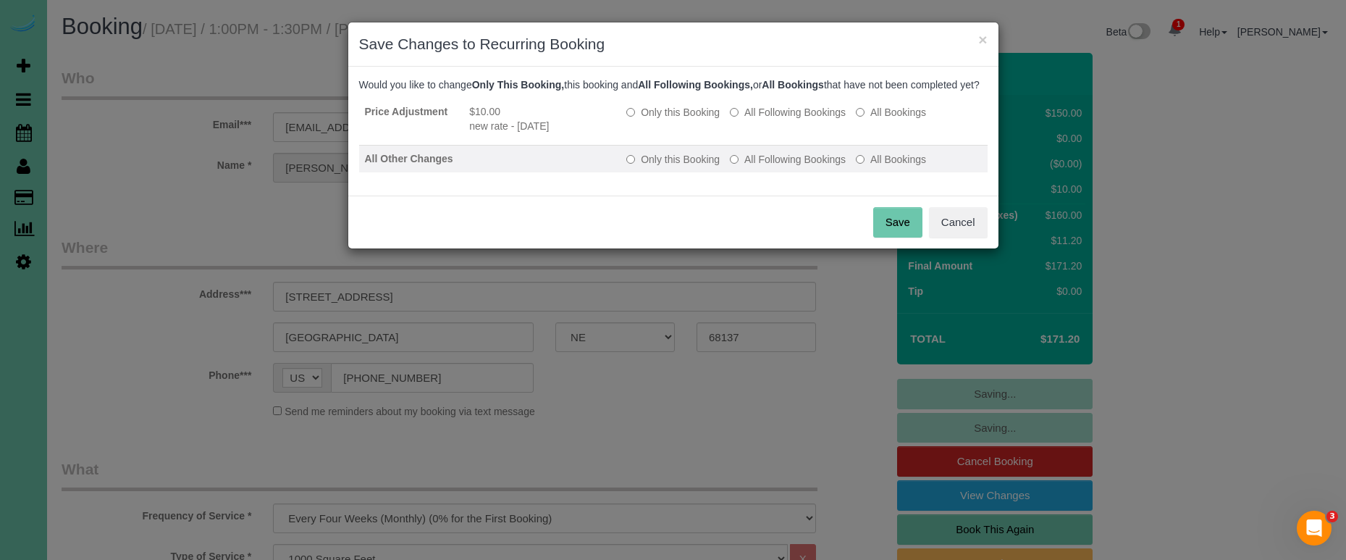
click at [782, 167] on label "All Following Bookings" at bounding box center [788, 159] width 116 height 14
click at [898, 233] on button "Save" at bounding box center [897, 222] width 49 height 30
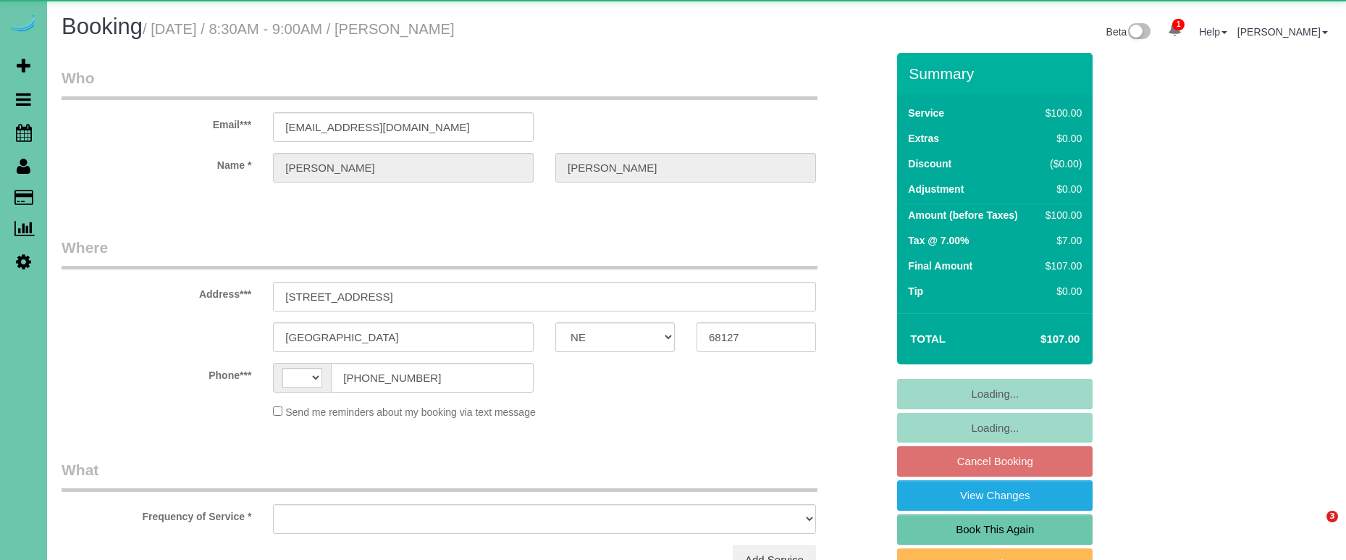
select select "NE"
select select "string:[GEOGRAPHIC_DATA]"
select select "object:379"
select select "string:fspay-95c27a9b-d6cb-425b-bfa8-f393defd4b20"
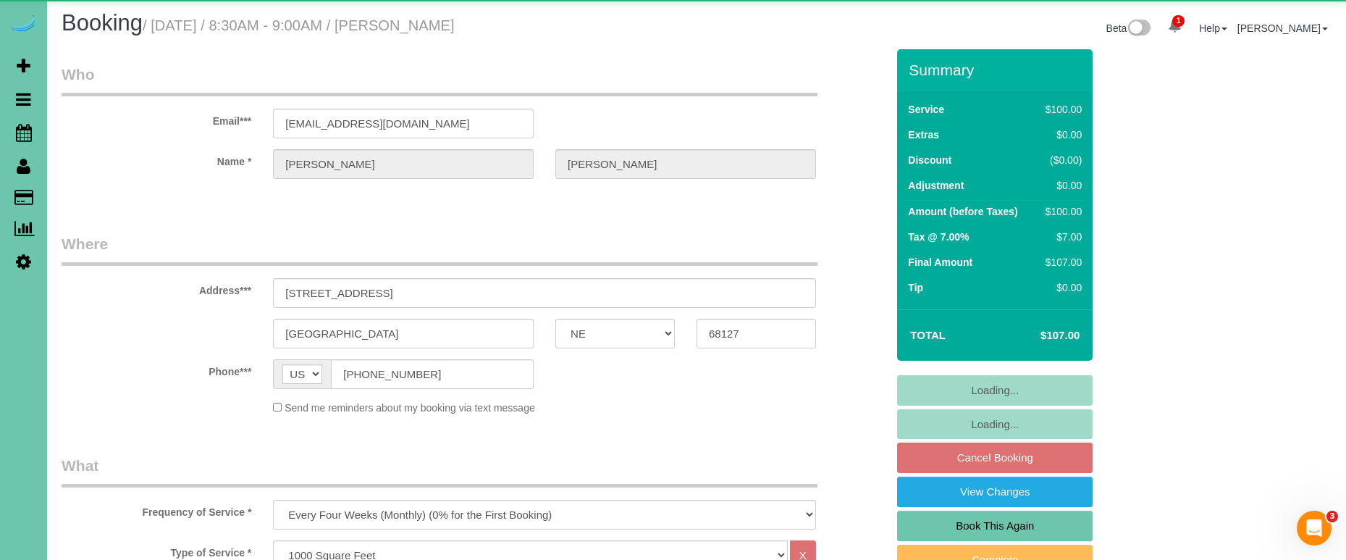
select select "number:34"
select select "number:40"
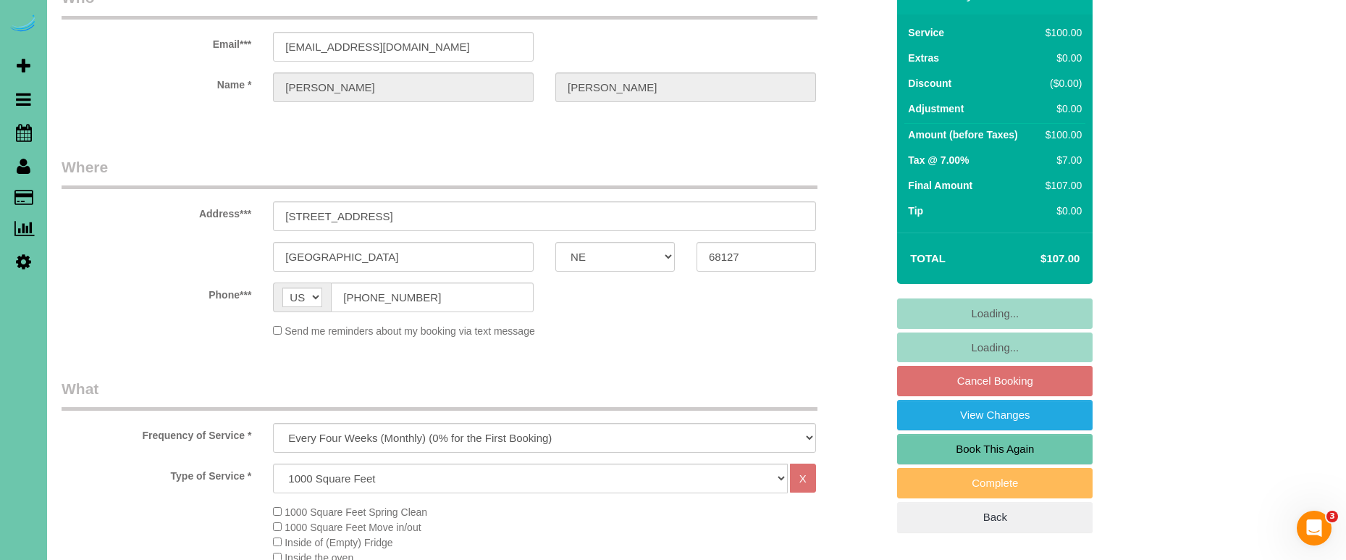
select select "object:913"
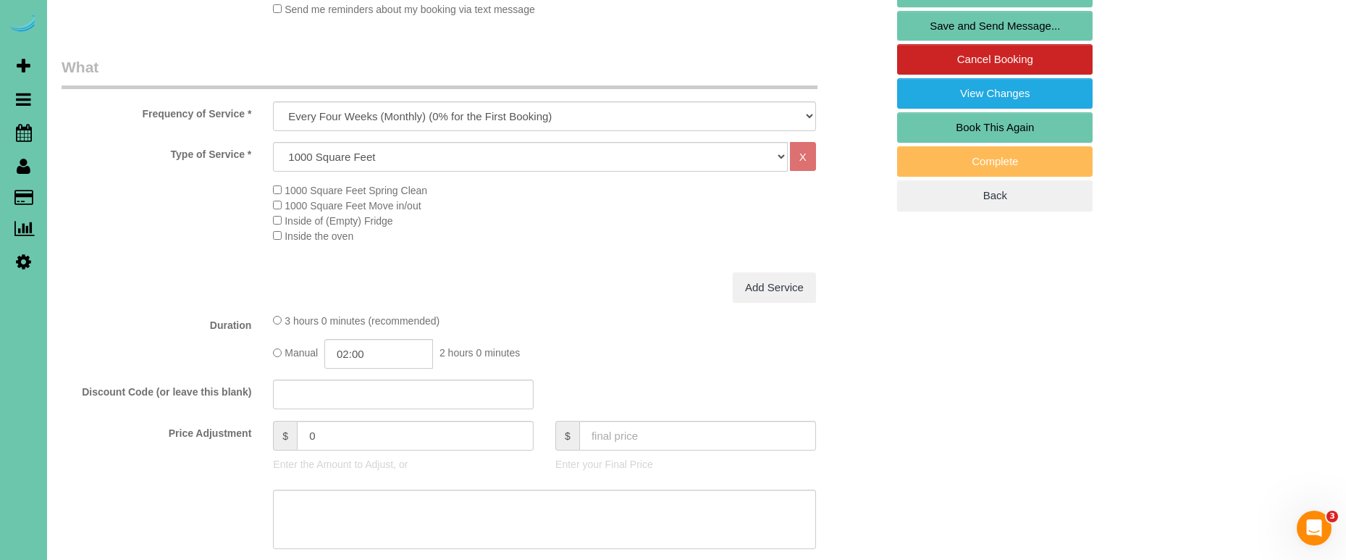
scroll to position [403, 0]
drag, startPoint x: 332, startPoint y: 431, endPoint x: 230, endPoint y: 419, distance: 102.1
click at [230, 420] on div "Price Adjustment $ 0 Enter the Amount to Adjust, or $ Enter your Final Price" at bounding box center [474, 449] width 846 height 58
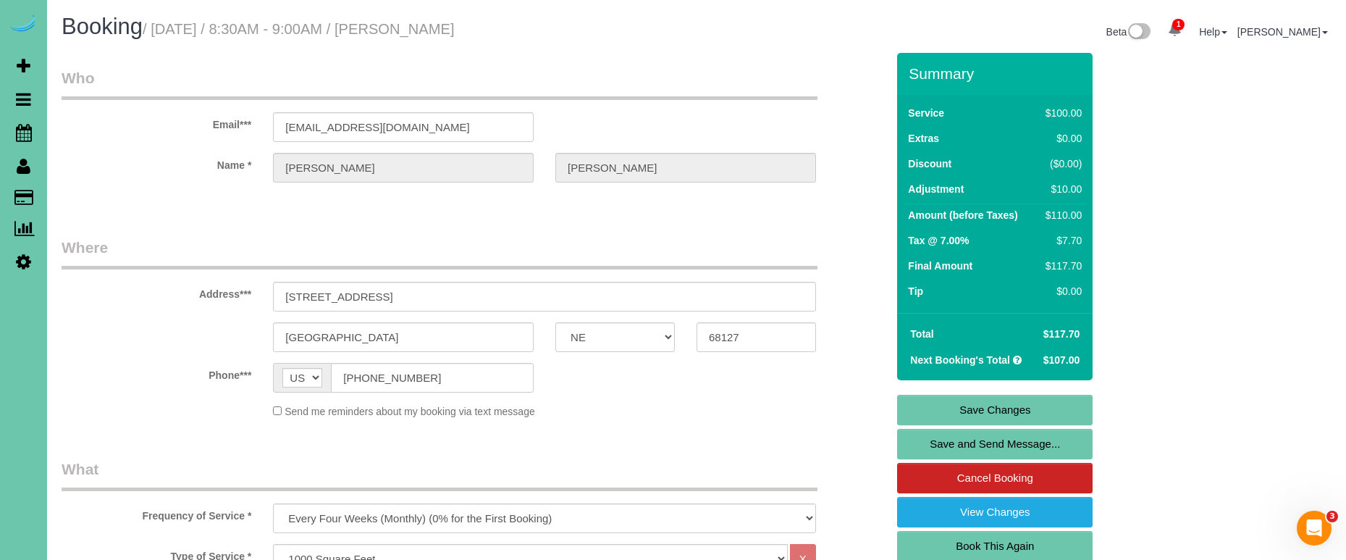
scroll to position [0, 0]
type input "10"
drag, startPoint x: 461, startPoint y: 130, endPoint x: 120, endPoint y: 122, distance: 341.1
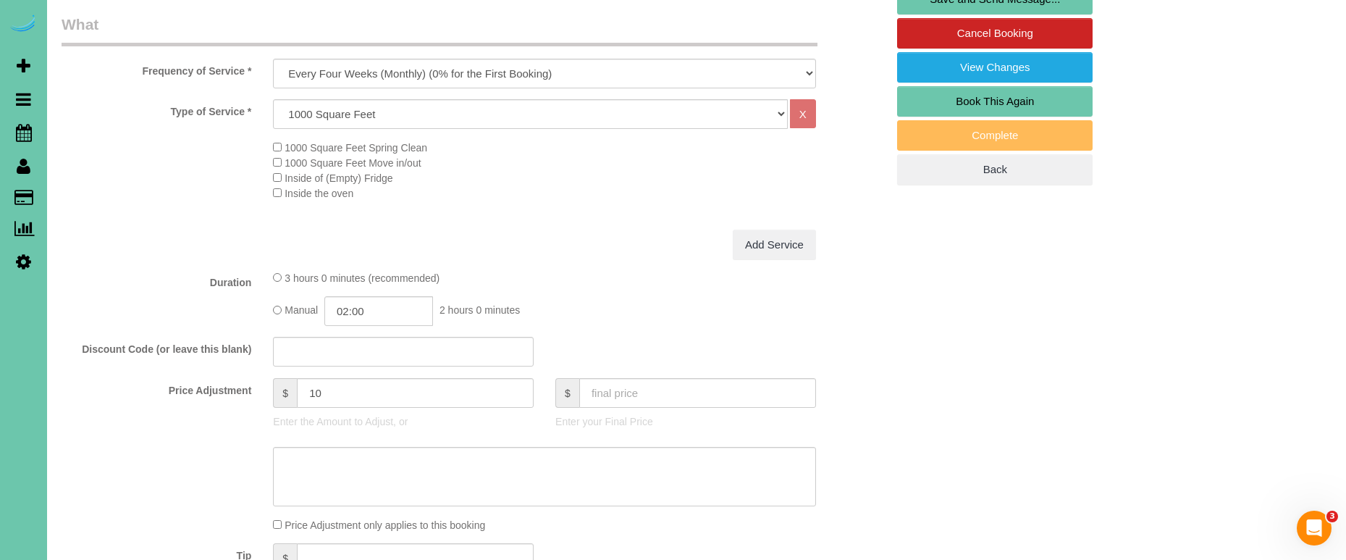
scroll to position [584, 0]
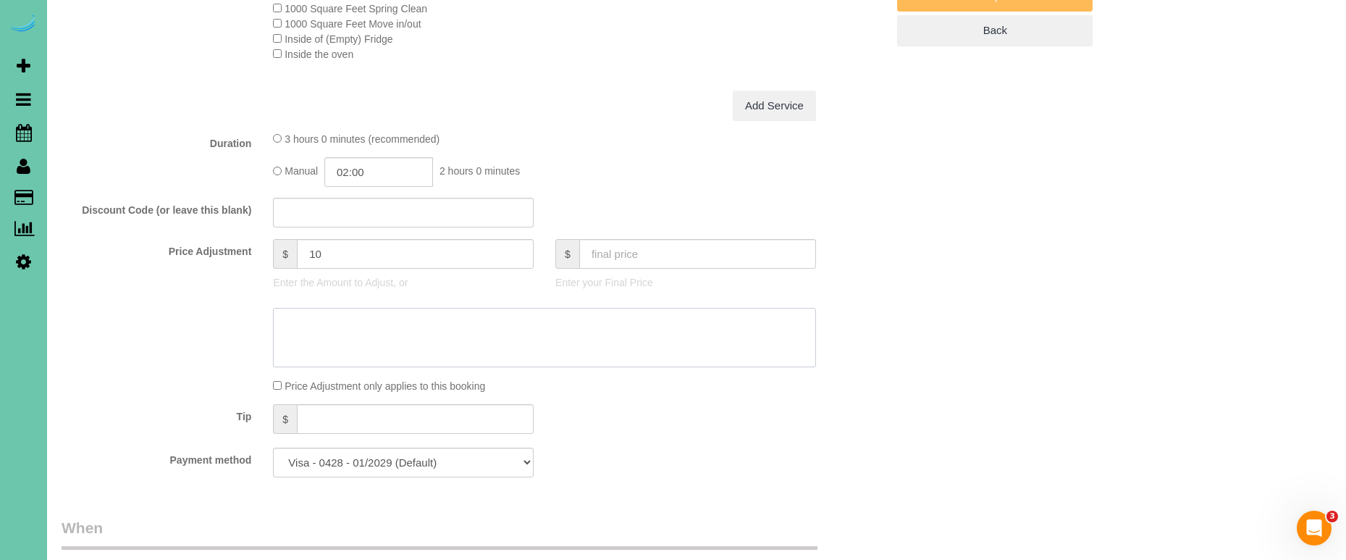
click at [387, 325] on textarea at bounding box center [544, 337] width 543 height 59
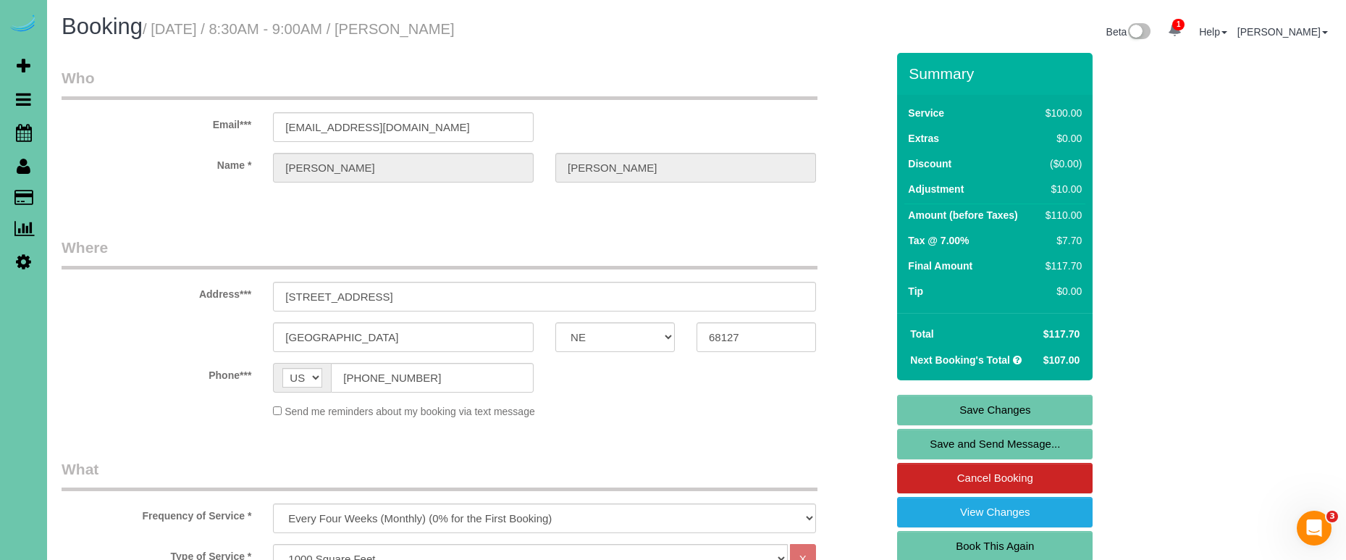
scroll to position [0, 0]
type textarea "new rate - [DATE]"
click at [948, 411] on link "Save Changes" at bounding box center [994, 410] width 195 height 30
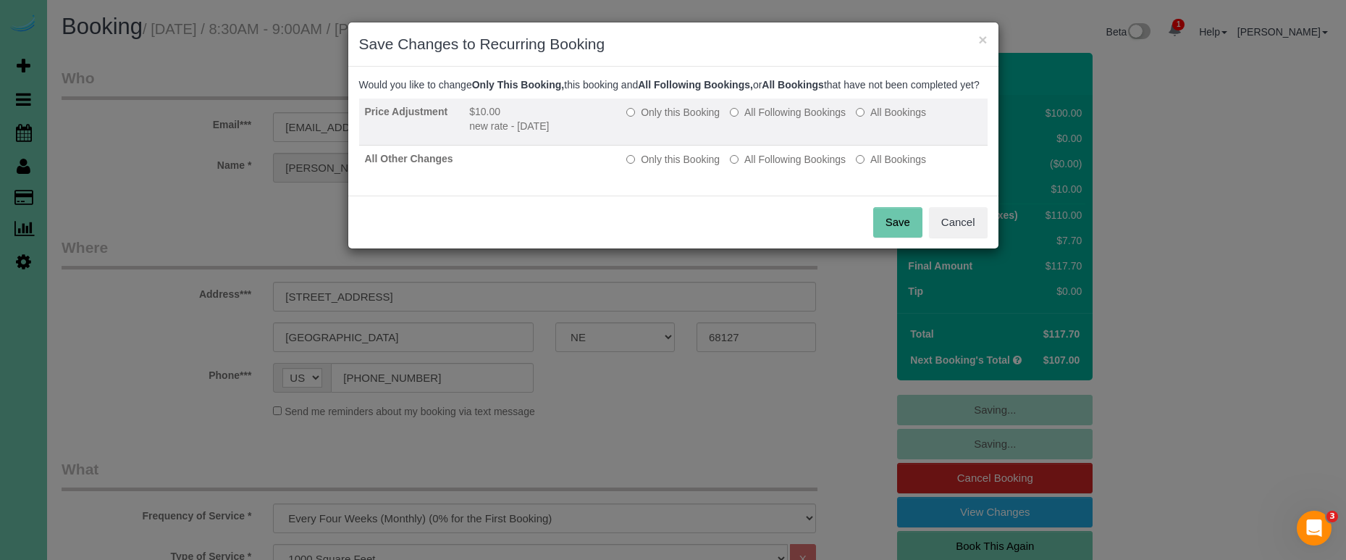
click at [759, 119] on label "All Following Bookings" at bounding box center [788, 112] width 116 height 14
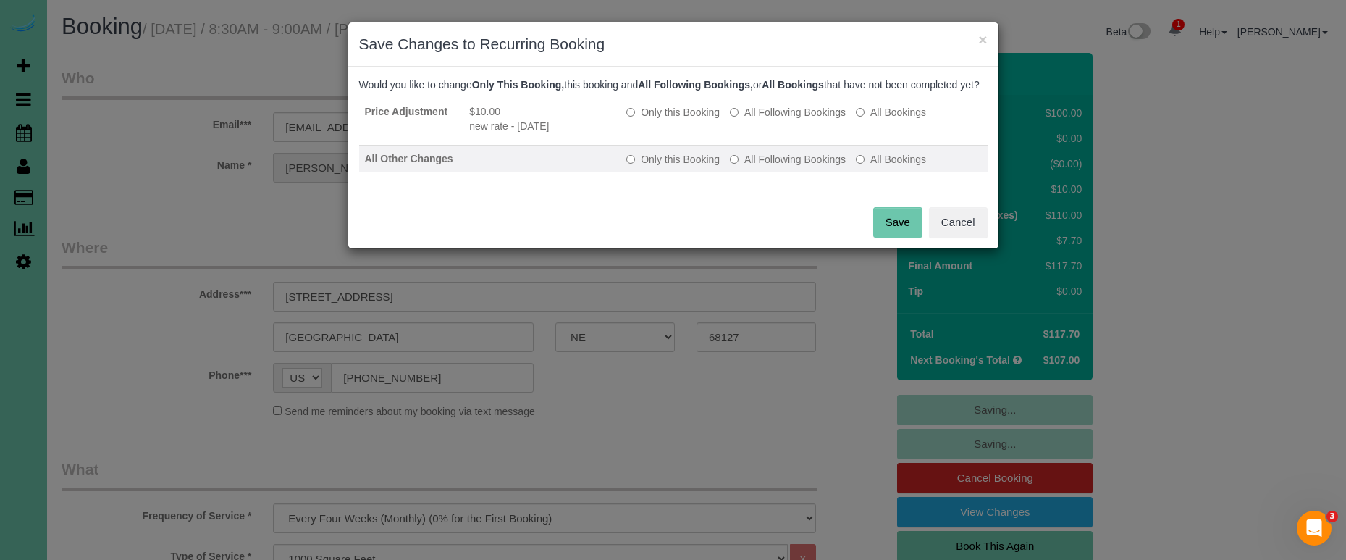
drag, startPoint x: 758, startPoint y: 172, endPoint x: 767, endPoint y: 185, distance: 15.1
click at [759, 167] on label "All Following Bookings" at bounding box center [788, 159] width 116 height 14
drag, startPoint x: 877, startPoint y: 235, endPoint x: 847, endPoint y: 229, distance: 30.1
click at [877, 235] on button "Save" at bounding box center [897, 222] width 49 height 30
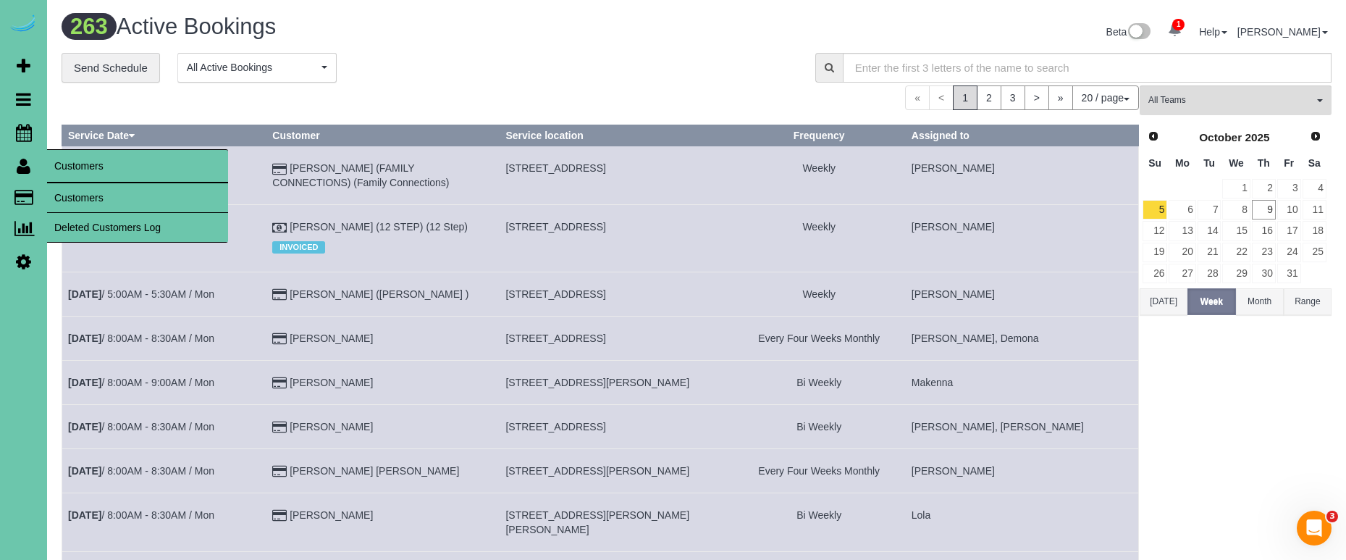
click at [86, 193] on link "Customers" at bounding box center [137, 197] width 181 height 29
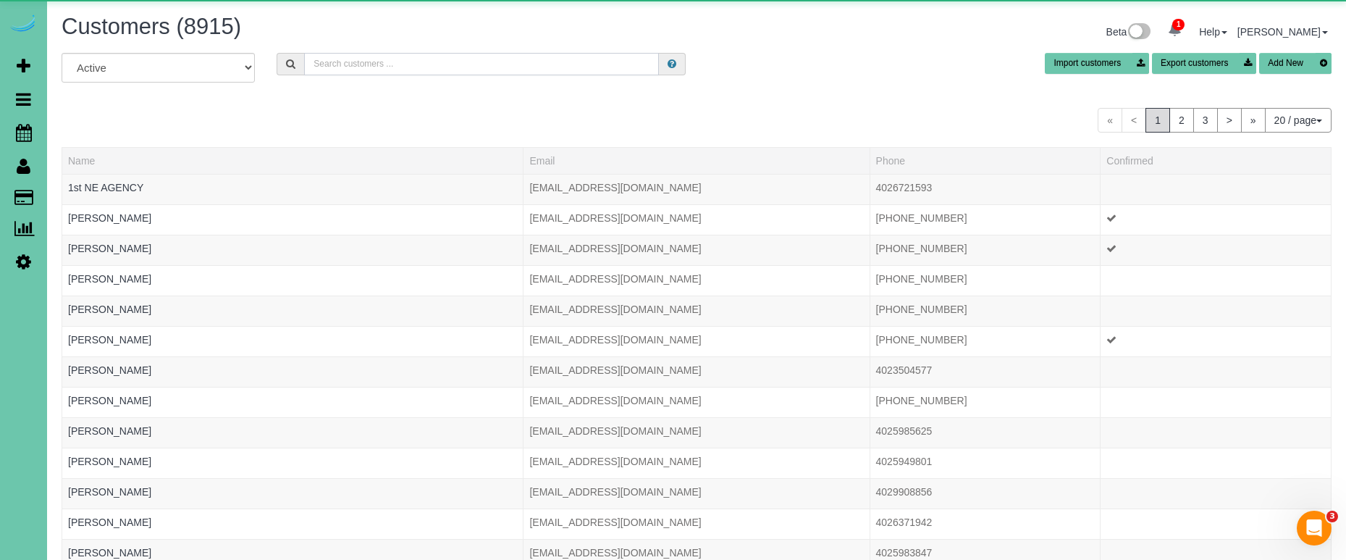
drag, startPoint x: 319, startPoint y: 64, endPoint x: 332, endPoint y: 64, distance: 13.8
click at [327, 64] on input "text" at bounding box center [481, 64] width 355 height 22
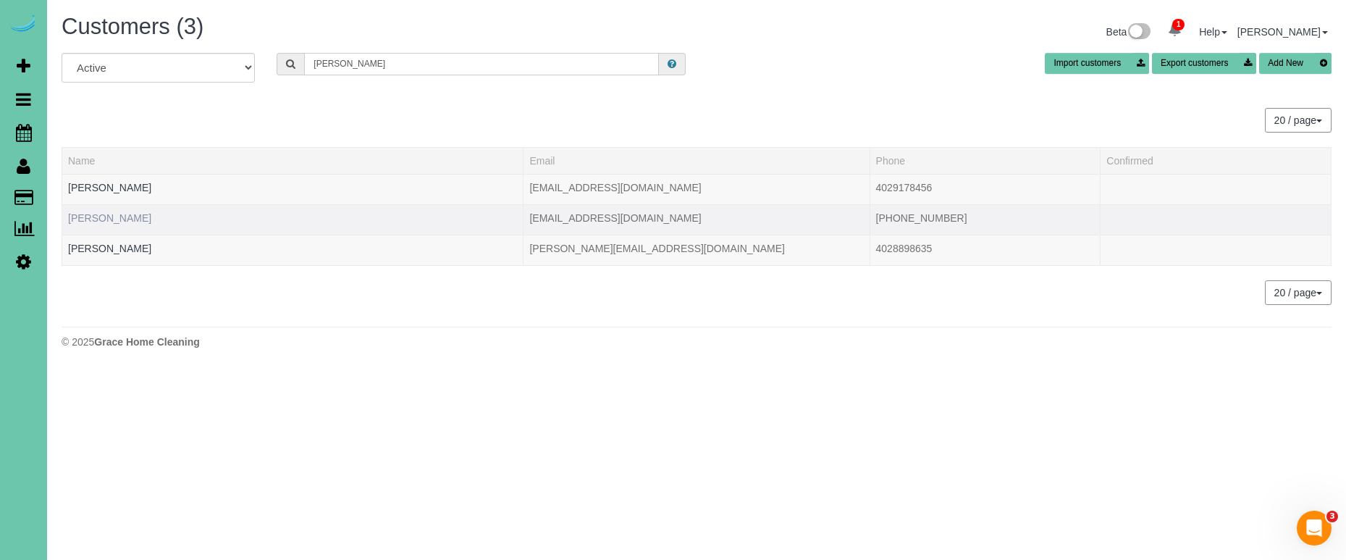
type input "Jacob w"
click at [114, 218] on link "Jacob Weiss" at bounding box center [109, 218] width 83 height 12
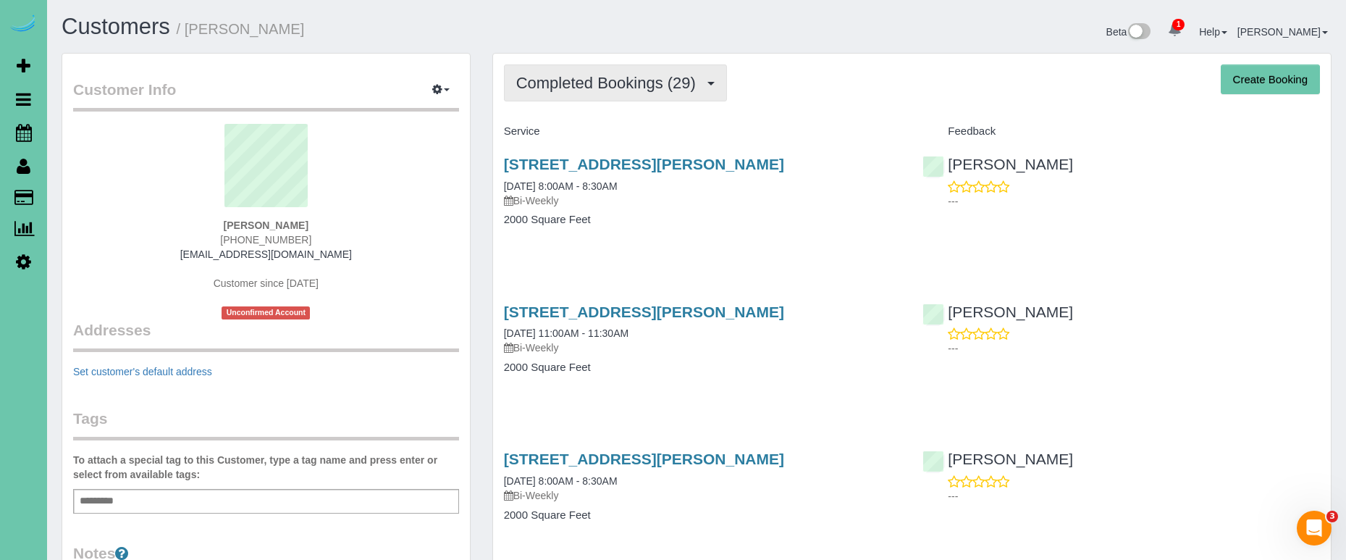
click at [596, 69] on button "Completed Bookings (29)" at bounding box center [615, 82] width 223 height 37
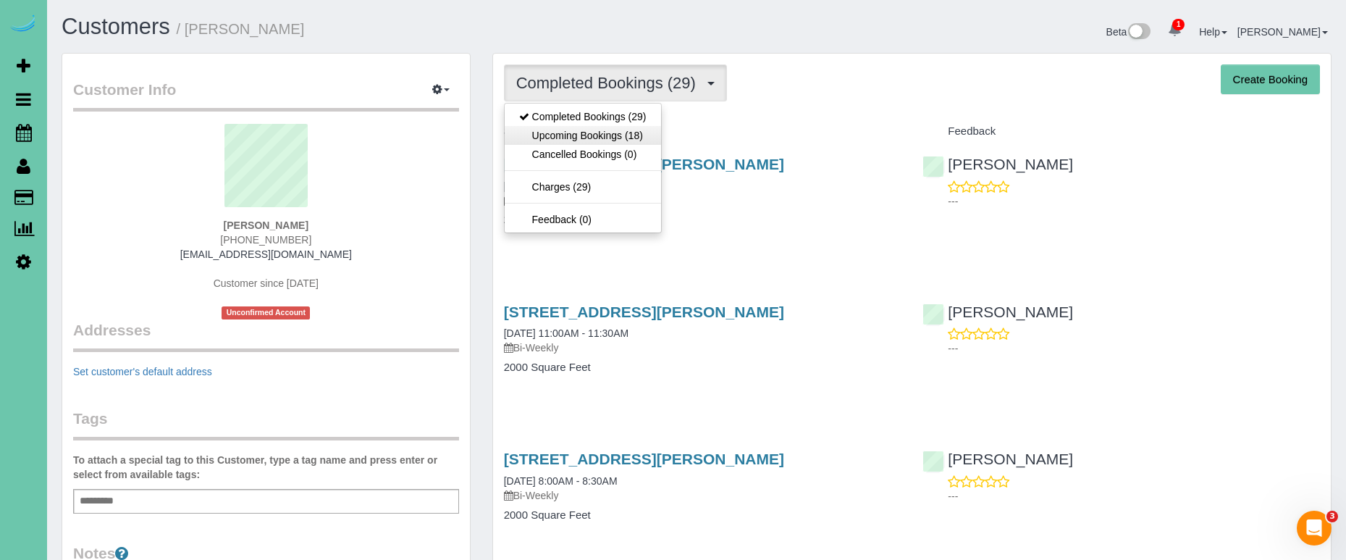
click at [615, 132] on link "Upcoming Bookings (18)" at bounding box center [583, 135] width 156 height 19
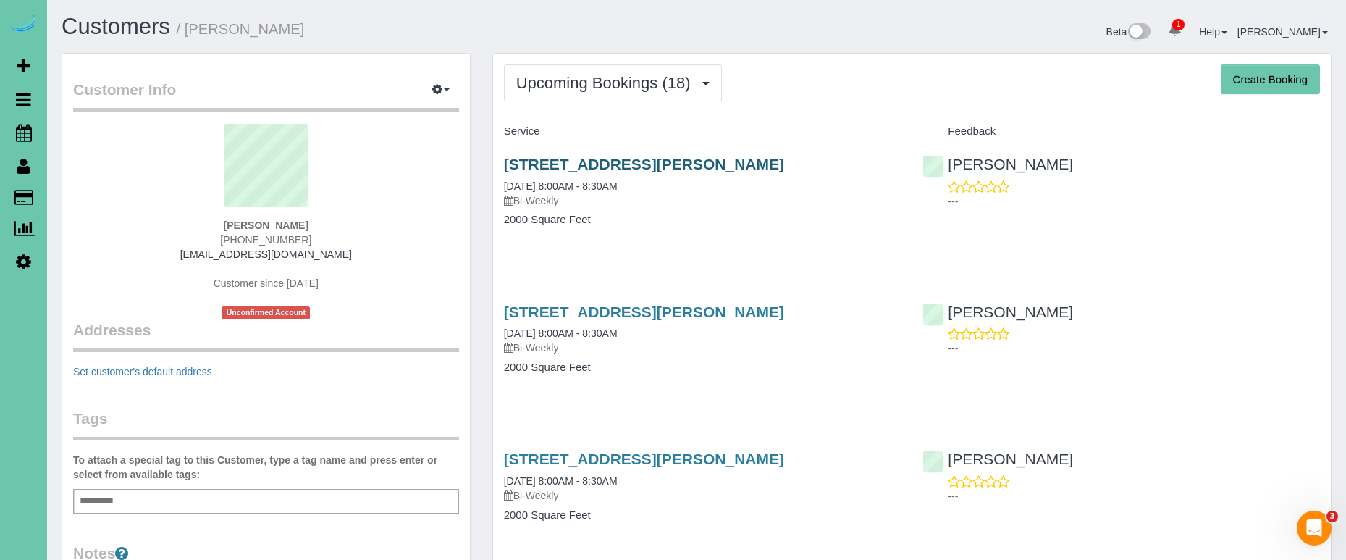
click at [604, 164] on link "1134 Mayberry Plz, Omaha, NE 68108" at bounding box center [644, 164] width 280 height 17
click at [588, 77] on span "Upcoming Bookings (18)" at bounding box center [607, 83] width 182 height 18
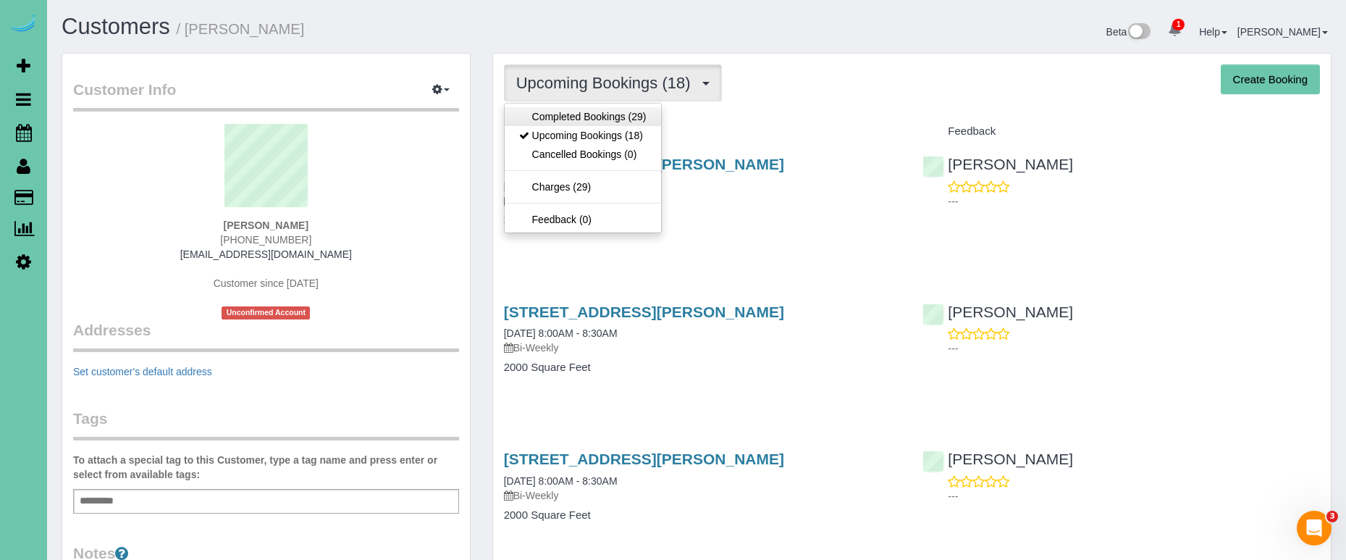
click at [583, 115] on link "Completed Bookings (29)" at bounding box center [583, 116] width 156 height 19
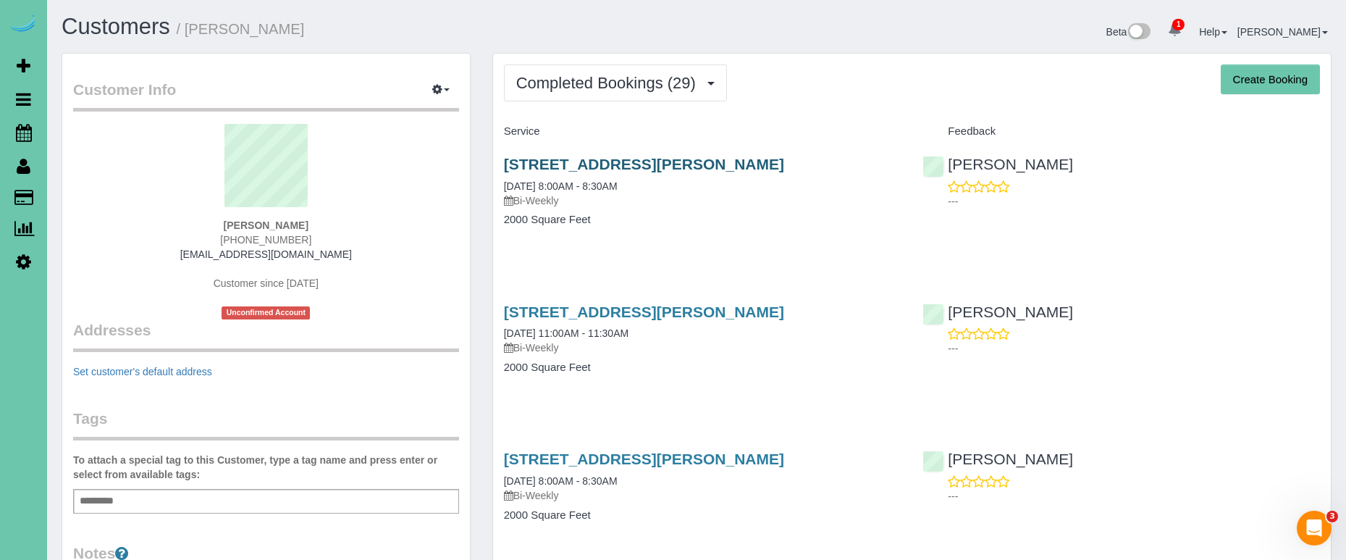
click at [646, 159] on link "1134 Mayberry Plz, Omaha, NE 68108" at bounding box center [644, 164] width 280 height 17
click at [601, 85] on span "Completed Bookings (29)" at bounding box center [609, 83] width 187 height 18
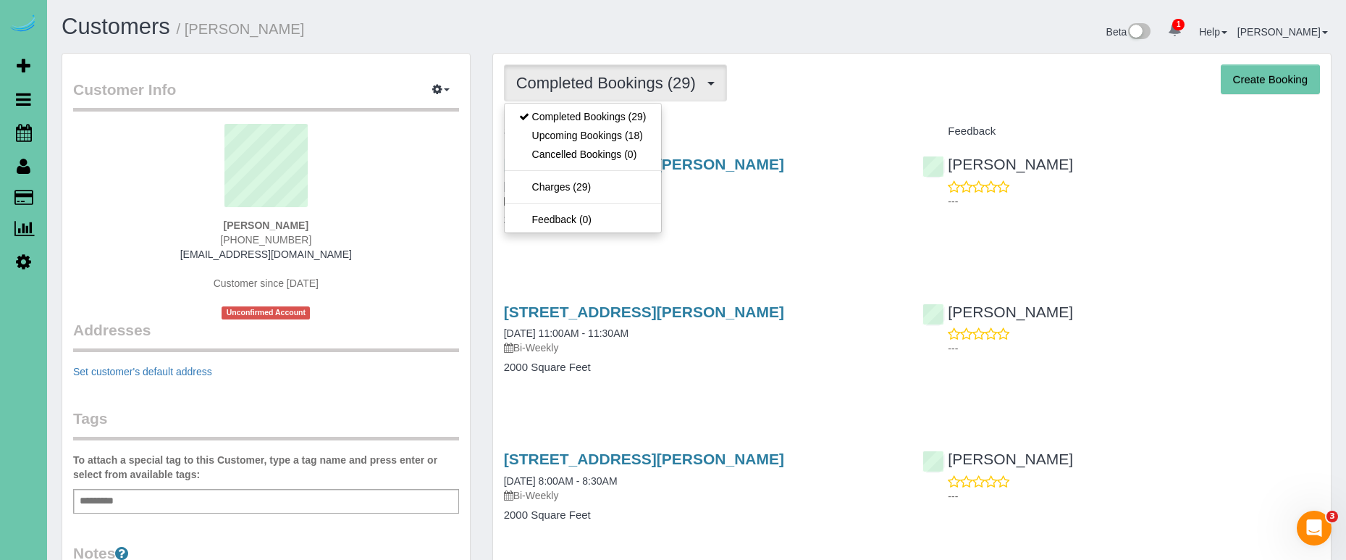
click at [436, 176] on sui-profile-pic at bounding box center [266, 171] width 364 height 94
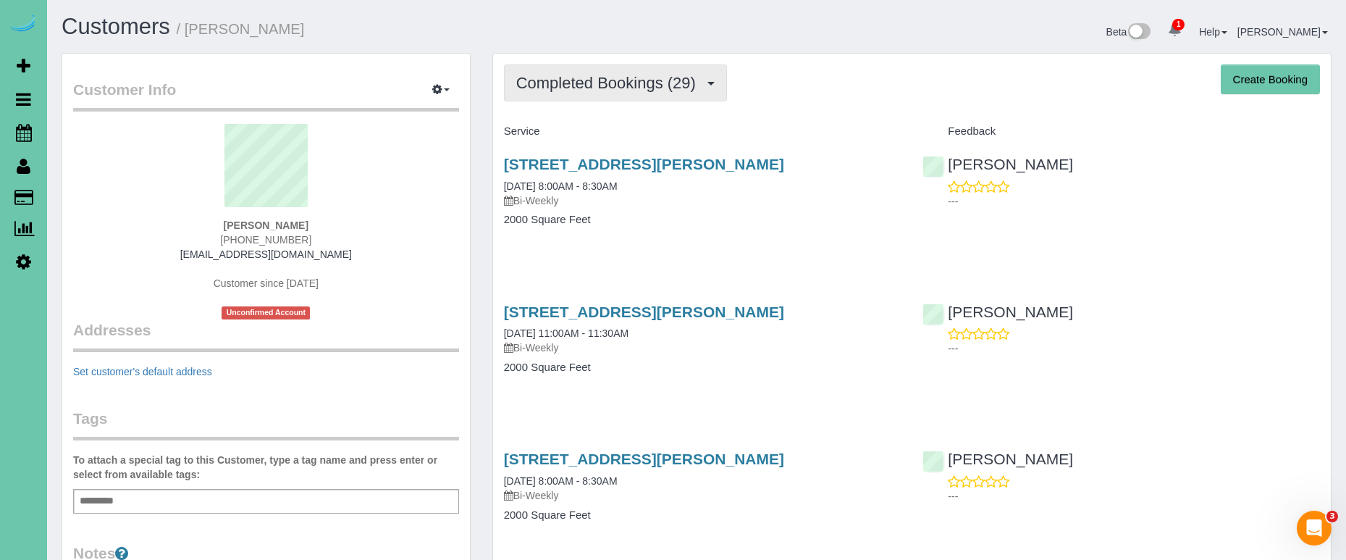
click at [624, 93] on button "Completed Bookings (29)" at bounding box center [615, 82] width 223 height 37
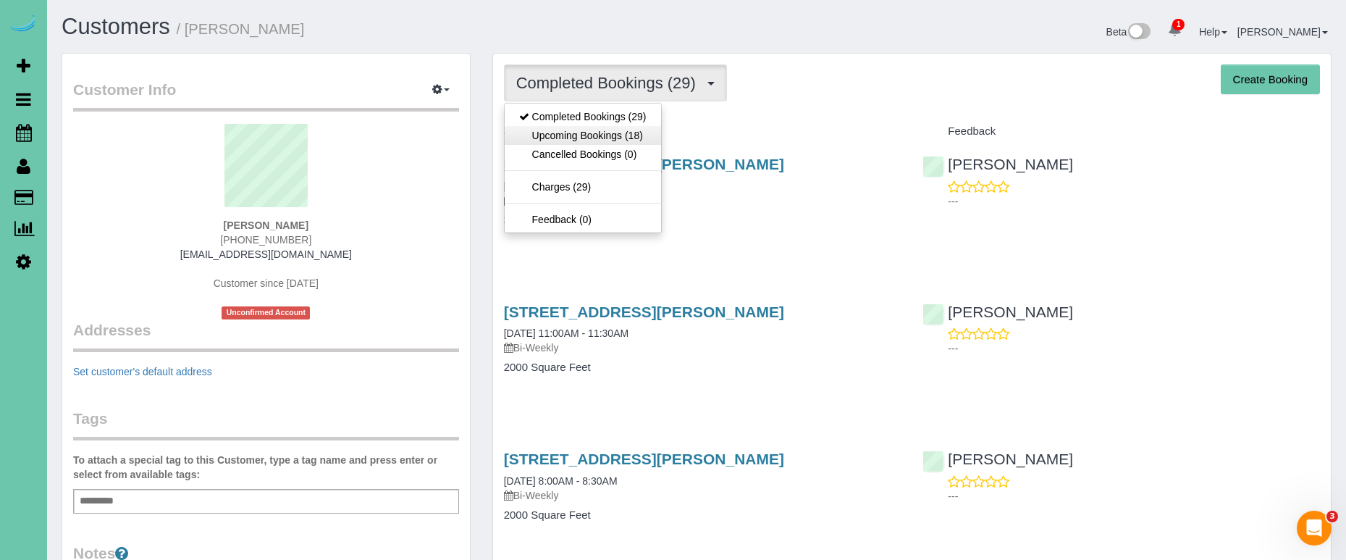
click at [623, 141] on link "Upcoming Bookings (18)" at bounding box center [583, 135] width 156 height 19
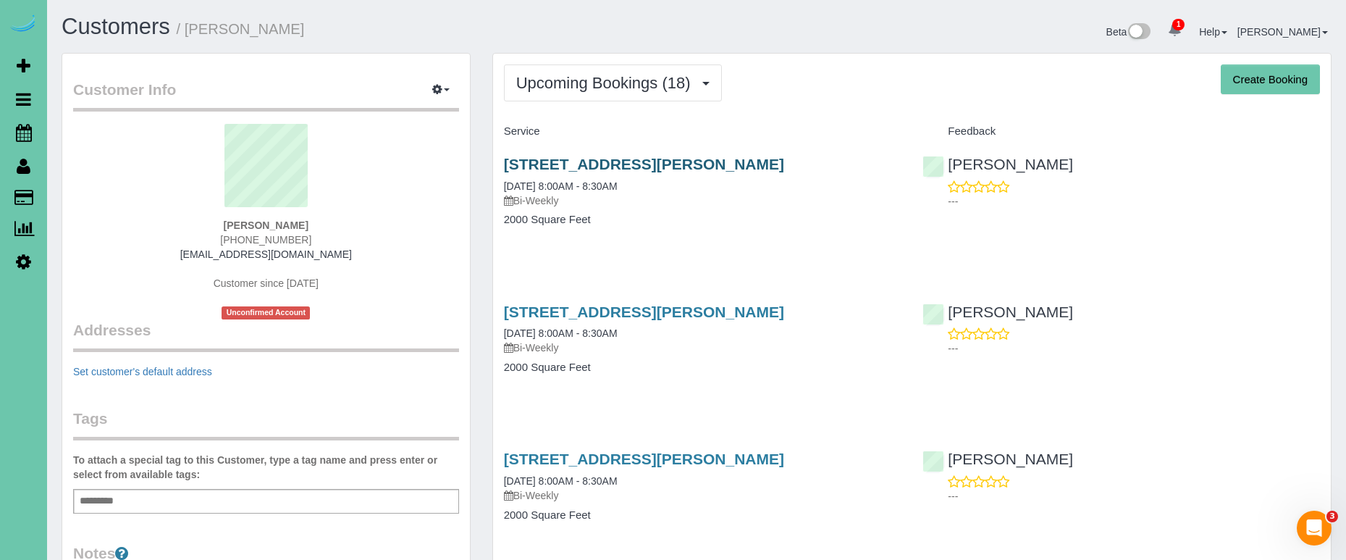
click at [540, 161] on link "1134 Mayberry Plz, Omaha, NE 68108" at bounding box center [644, 164] width 280 height 17
click at [586, 308] on link "1134 Mayberry Plz, Omaha, NE 68108" at bounding box center [644, 311] width 280 height 17
click at [645, 164] on link "1134 Mayberry Plz, Omaha, NE 68108" at bounding box center [644, 164] width 280 height 17
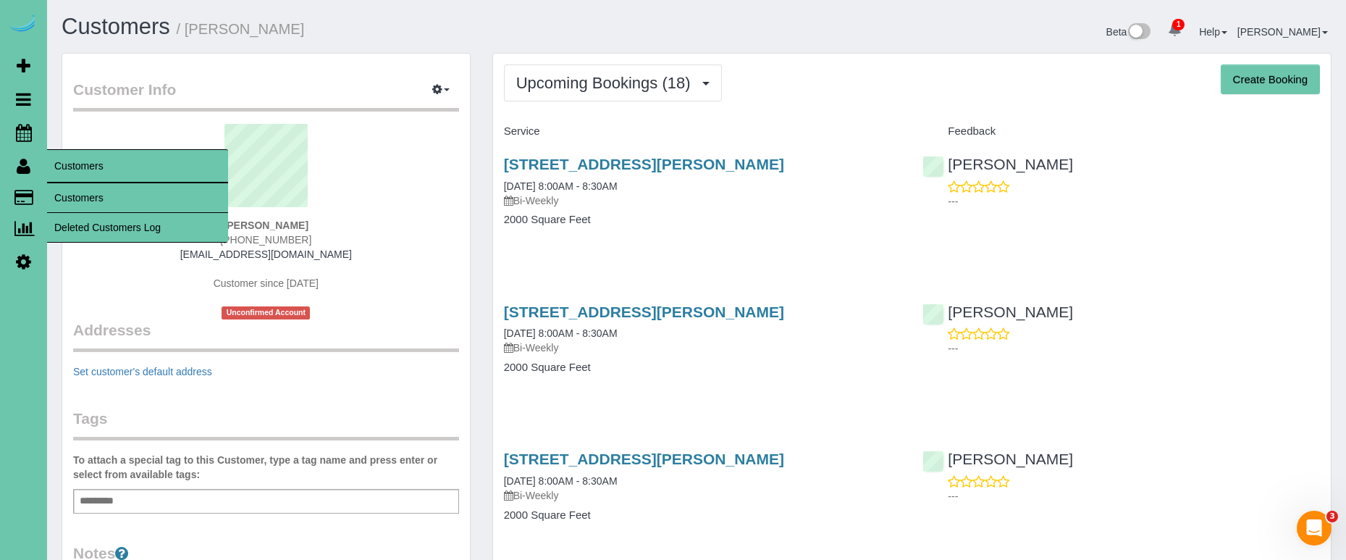
drag, startPoint x: 108, startPoint y: 198, endPoint x: 98, endPoint y: 196, distance: 9.5
click at [108, 198] on link "Customers" at bounding box center [137, 197] width 181 height 29
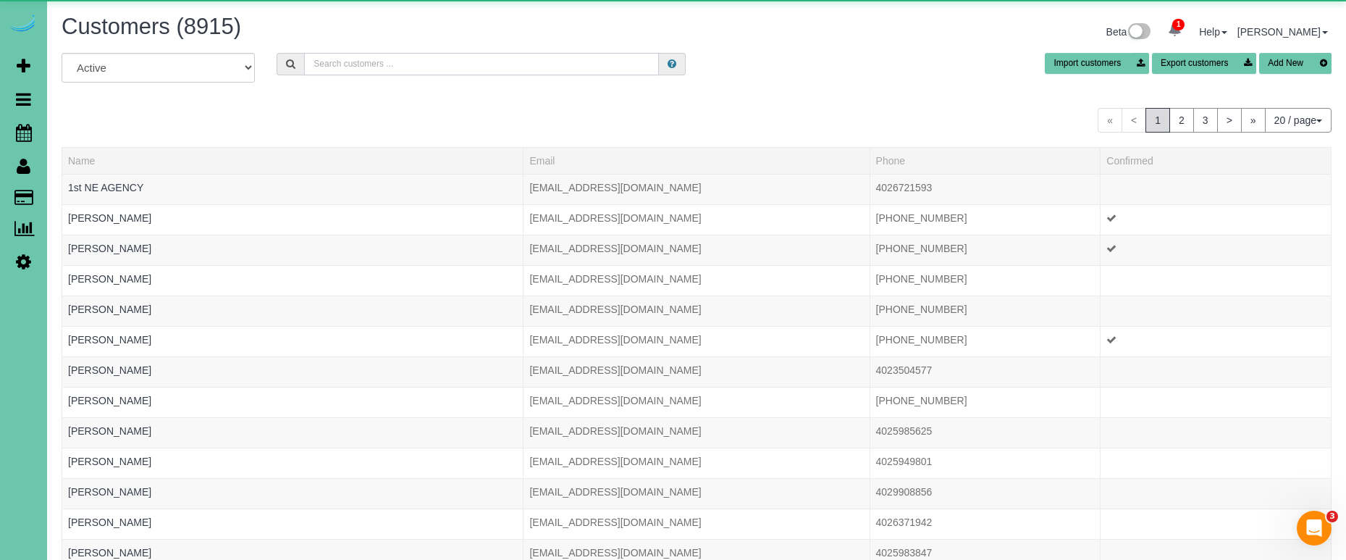
click at [384, 62] on input "text" at bounding box center [481, 64] width 355 height 22
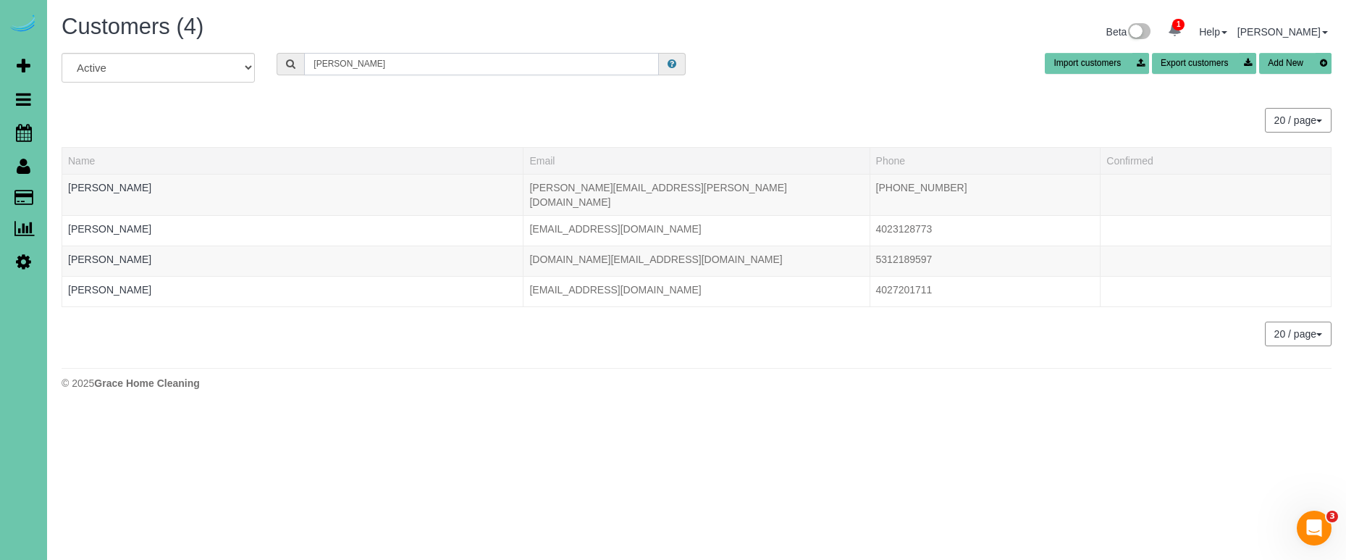
drag, startPoint x: 361, startPoint y: 59, endPoint x: 223, endPoint y: 46, distance: 138.1
click at [223, 47] on div "Customers (4) Beta 1 Your Notifications You have 0 alerts × You have 4 to charg…" at bounding box center [696, 205] width 1299 height 411
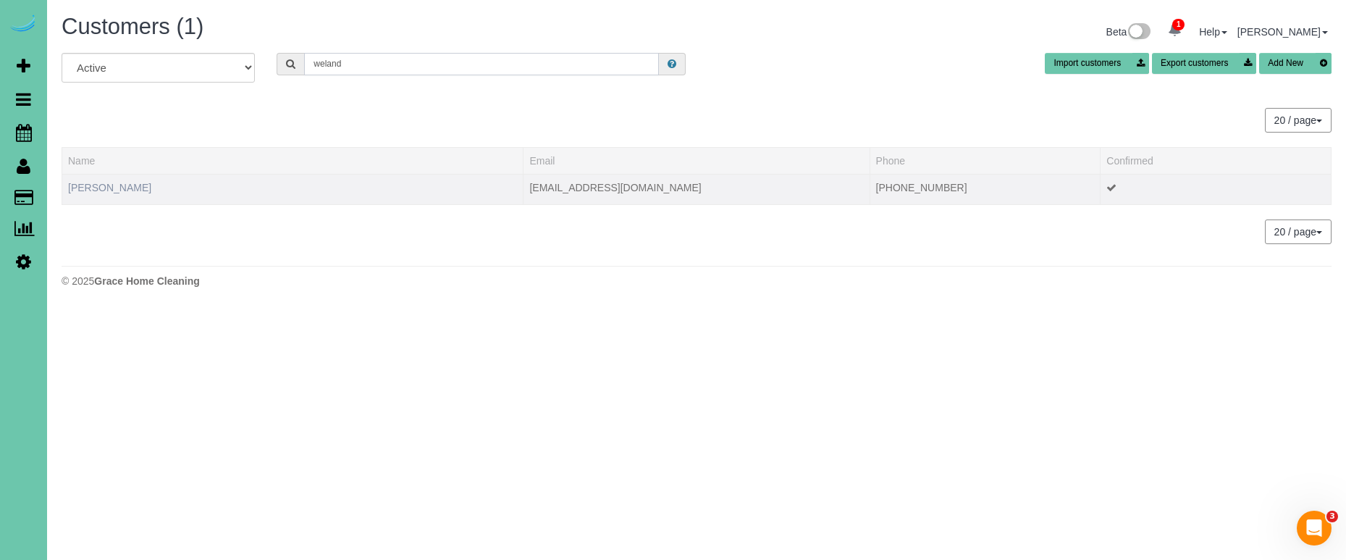
type input "weland"
click at [90, 185] on link "Jaime Weland" at bounding box center [109, 188] width 83 height 12
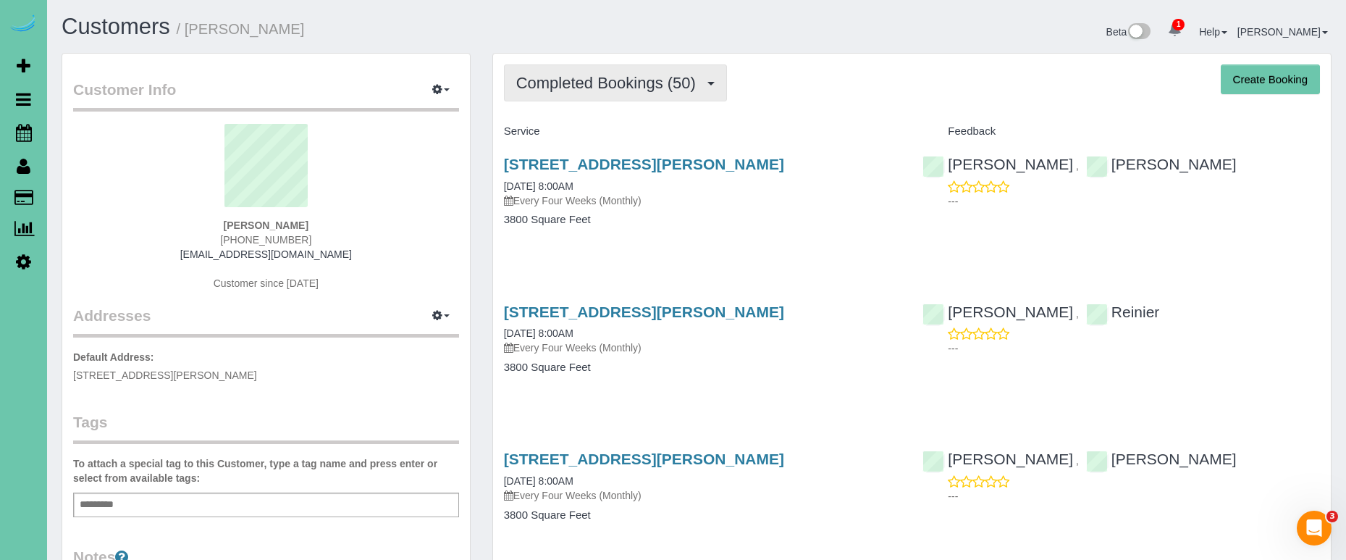
click at [693, 88] on span "Completed Bookings (50)" at bounding box center [609, 83] width 187 height 18
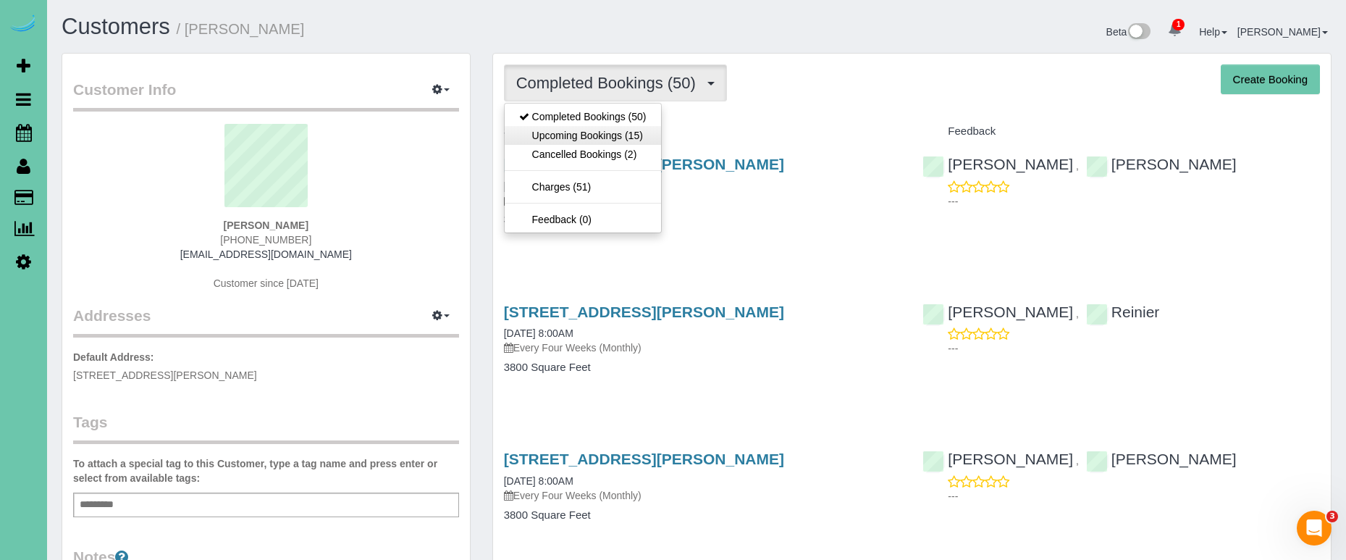
click at [650, 137] on link "Upcoming Bookings (15)" at bounding box center [583, 135] width 156 height 19
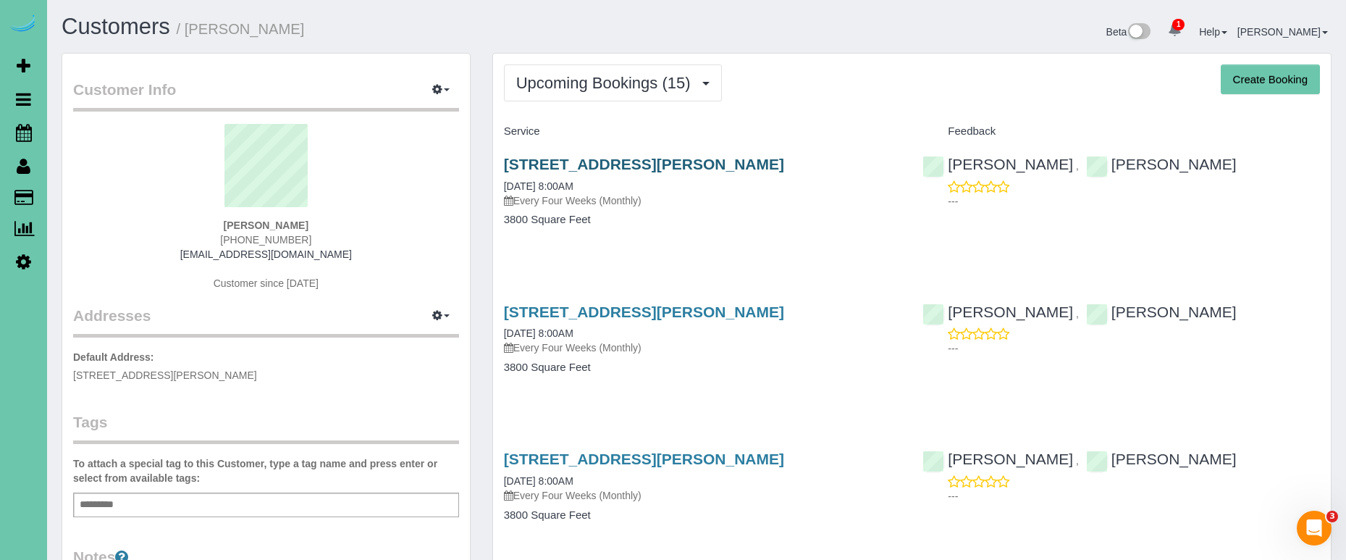
click at [660, 164] on link "20934 George B Parkway, Elkhorn, NE 68022" at bounding box center [644, 164] width 280 height 17
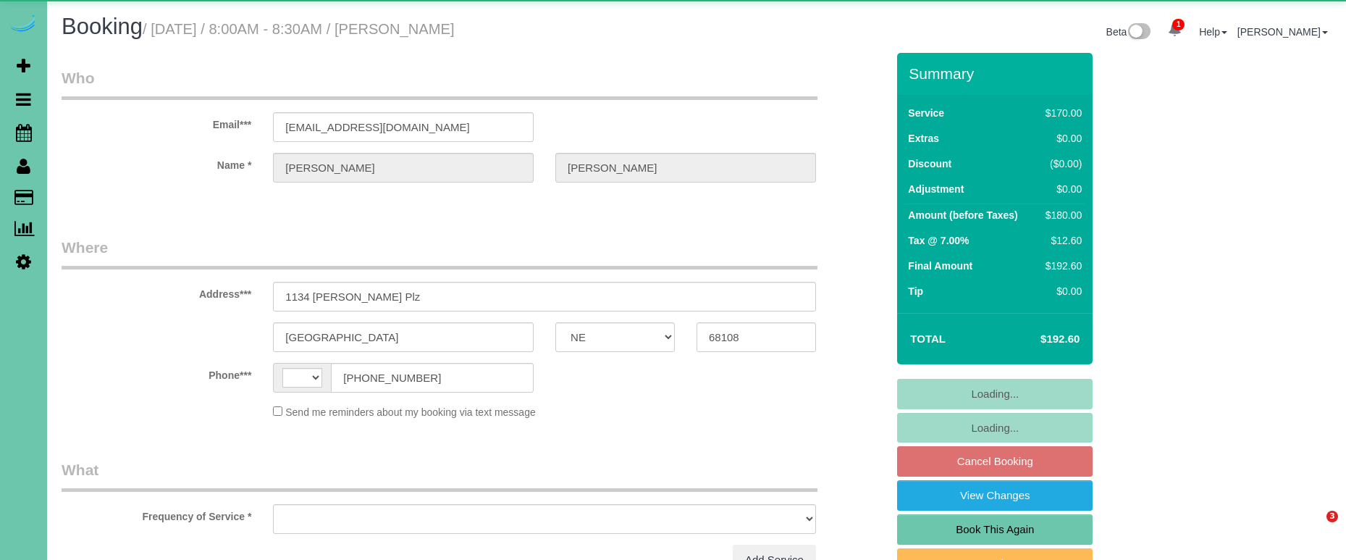
select select "NE"
select select "string:[GEOGRAPHIC_DATA]"
select select "object:626"
select select "string:fspay-a8e0f92b-dff0-4393-9680-7e7f1ab7f160"
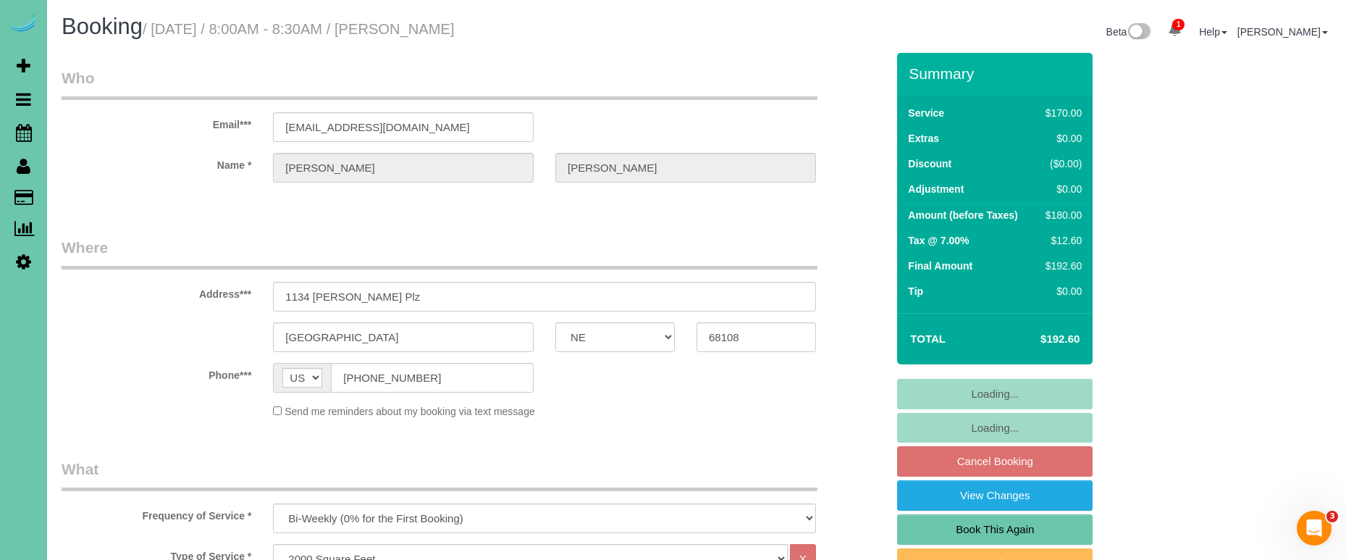
select select "object:859"
select select "number:35"
select select "number:42"
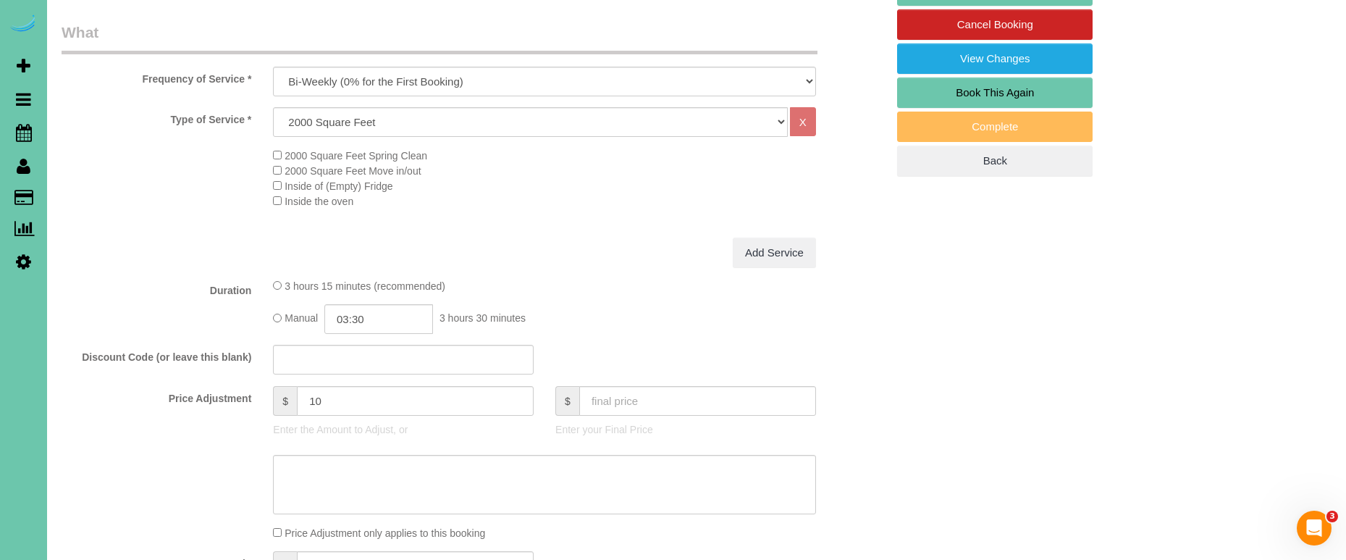
scroll to position [438, 0]
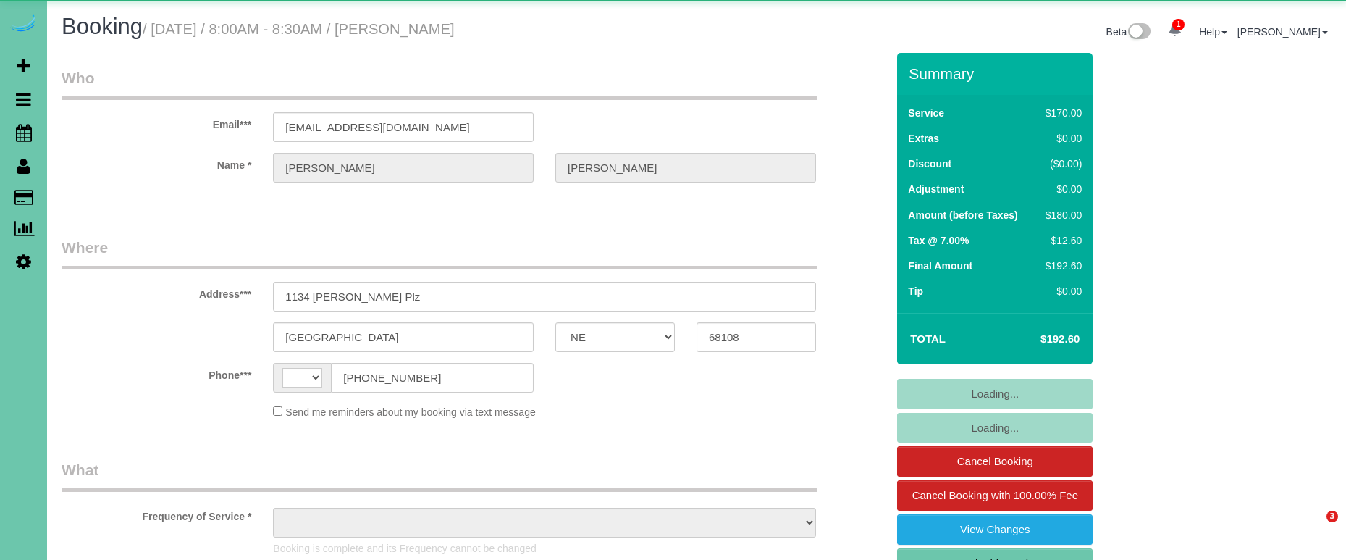
select select "NE"
select select "string:[GEOGRAPHIC_DATA]"
select select "object:635"
select select "string:fspay-a8e0f92b-dff0-4393-9680-7e7f1ab7f160"
select select "number:35"
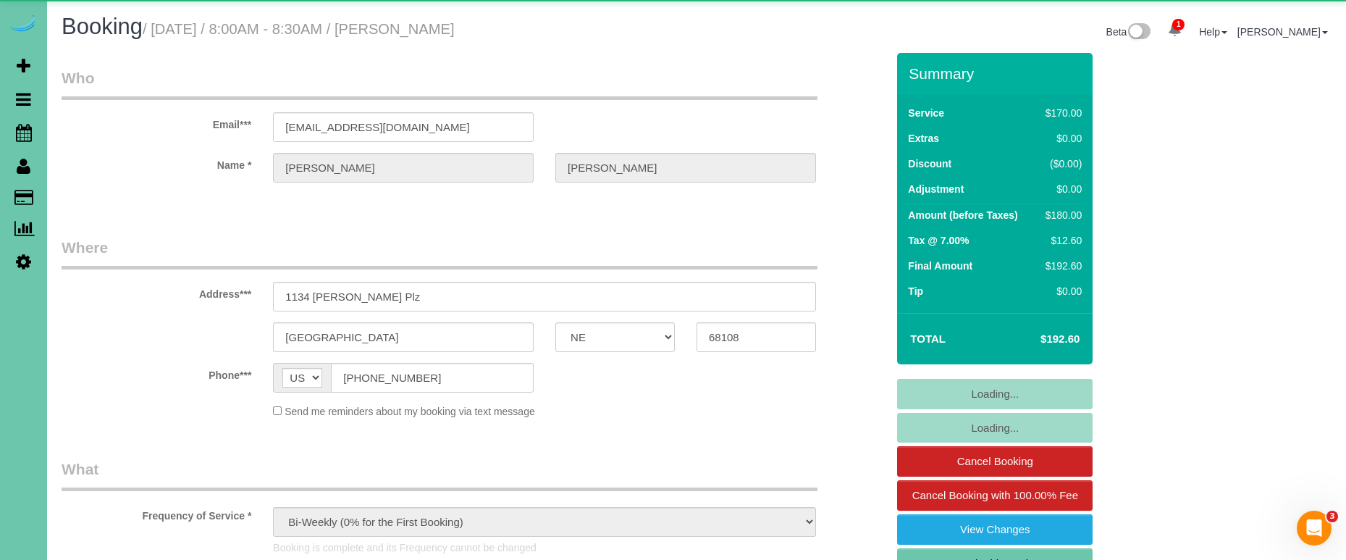
select select "number:42"
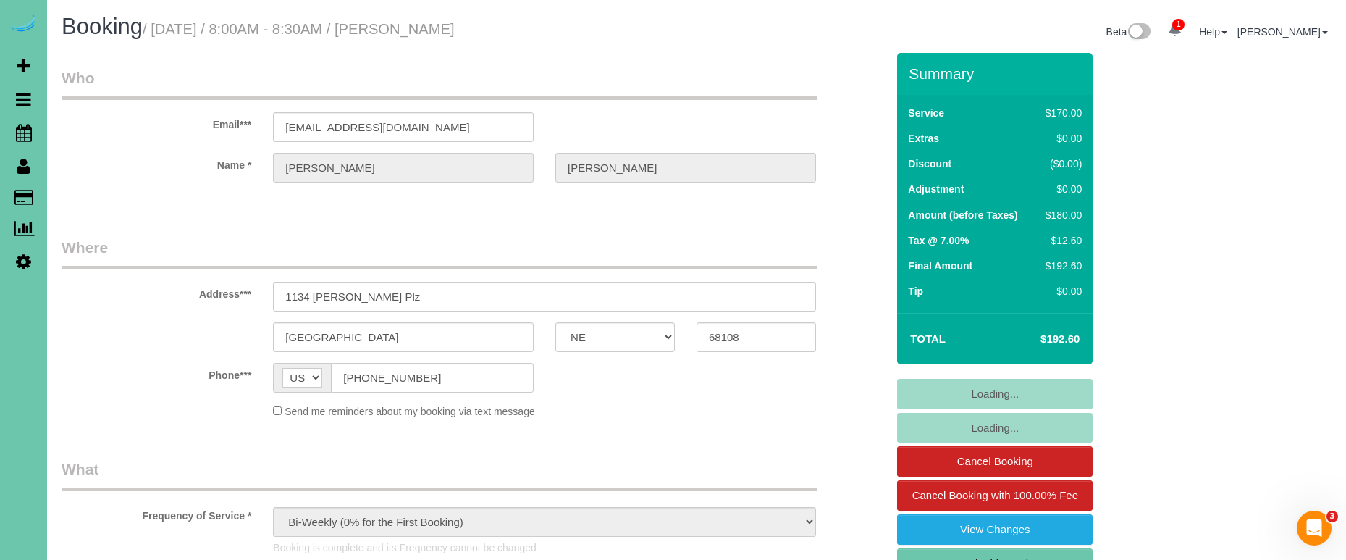
select select "object:924"
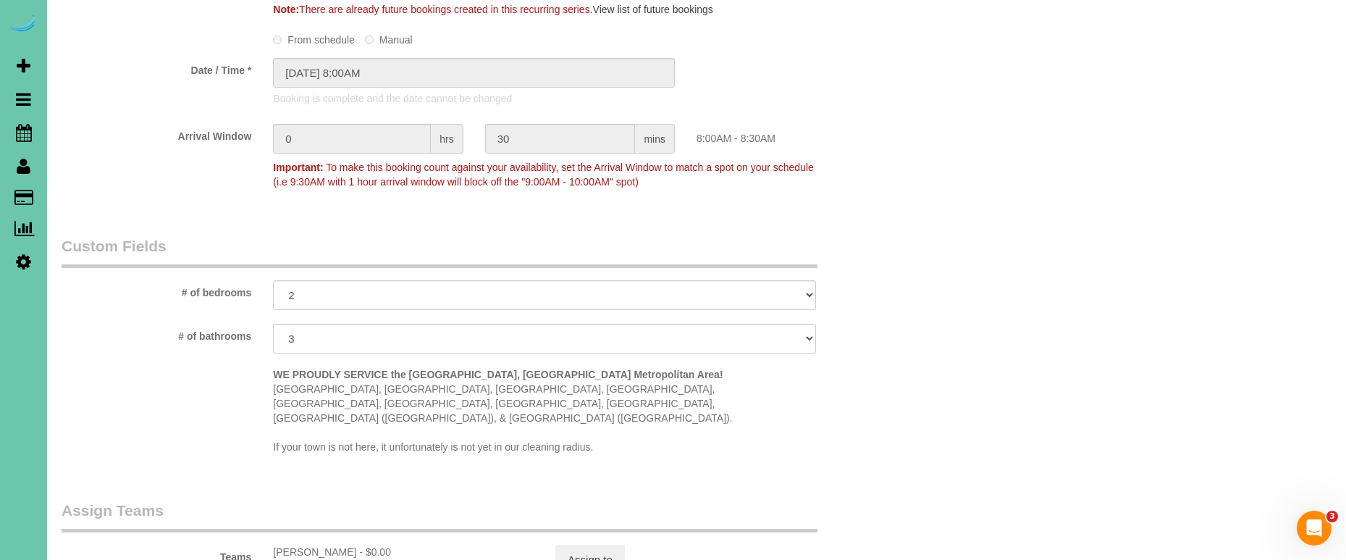
scroll to position [1244, 0]
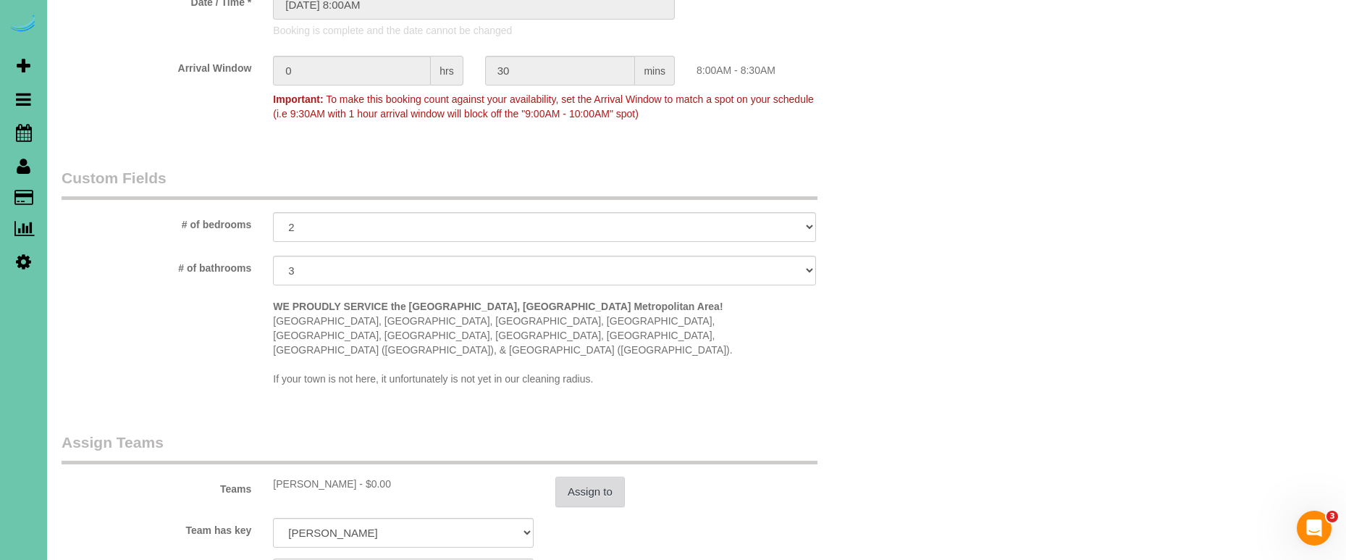
click at [568, 476] on button "Assign to" at bounding box center [589, 491] width 69 height 30
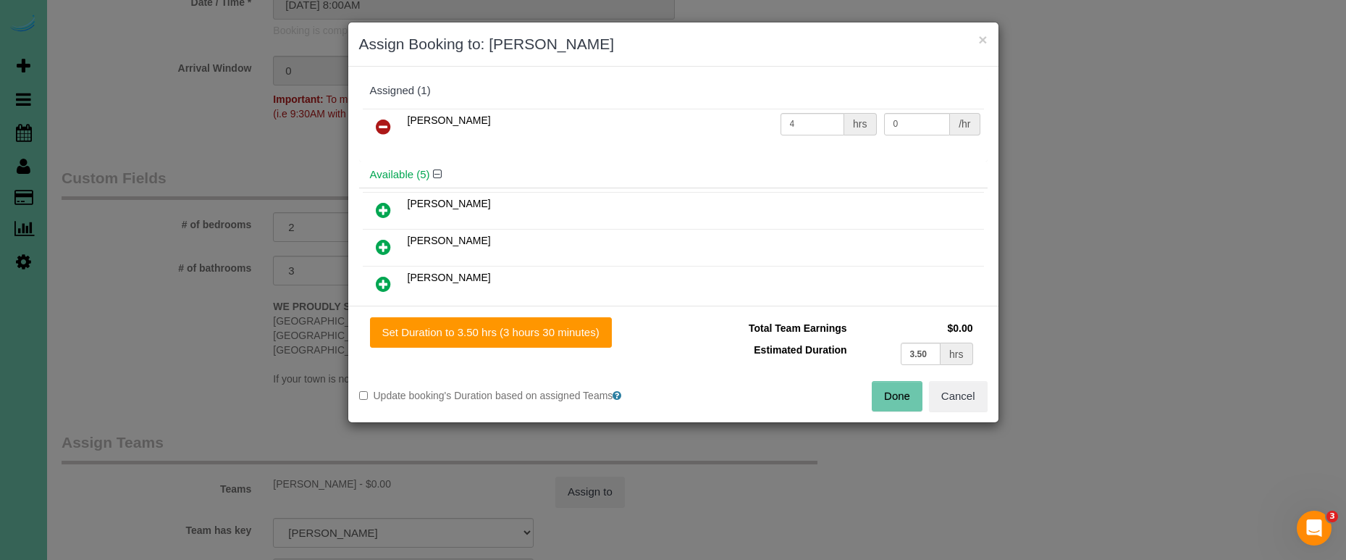
drag, startPoint x: 982, startPoint y: 391, endPoint x: 901, endPoint y: 384, distance: 81.3
click at [982, 391] on button "Cancel" at bounding box center [958, 396] width 59 height 30
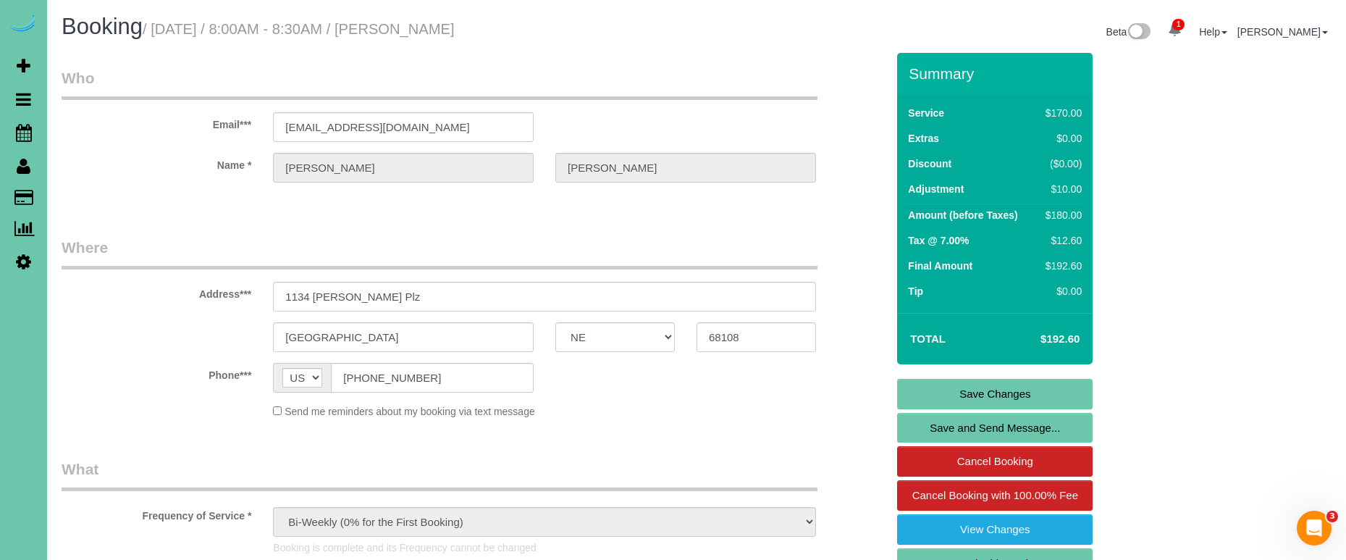
scroll to position [0, 0]
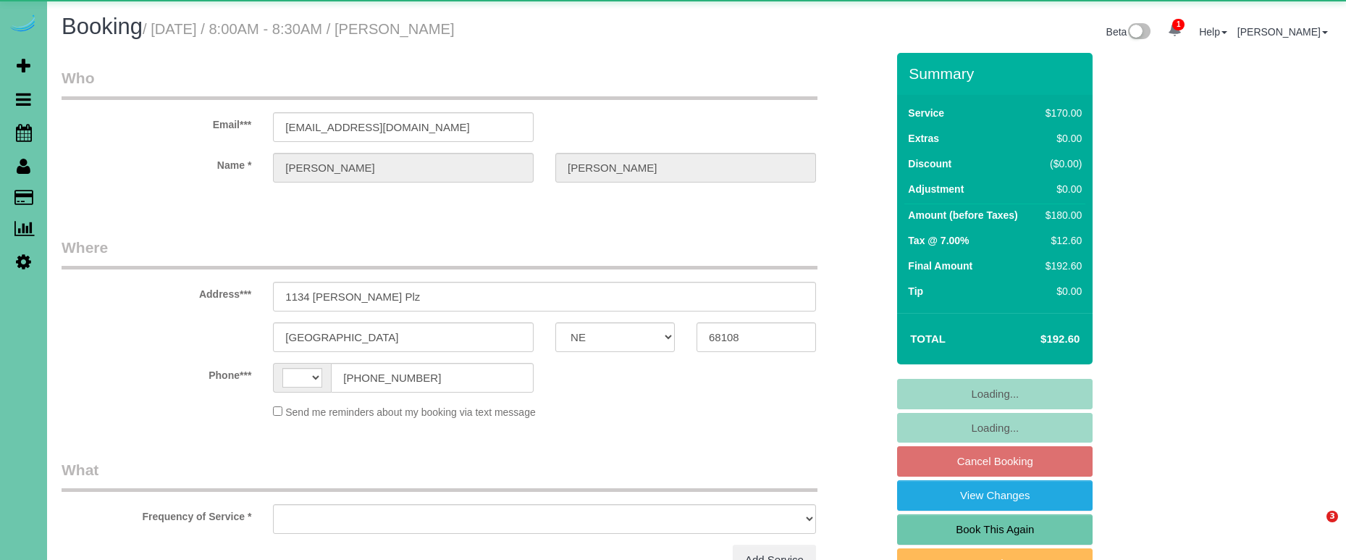
select select "NE"
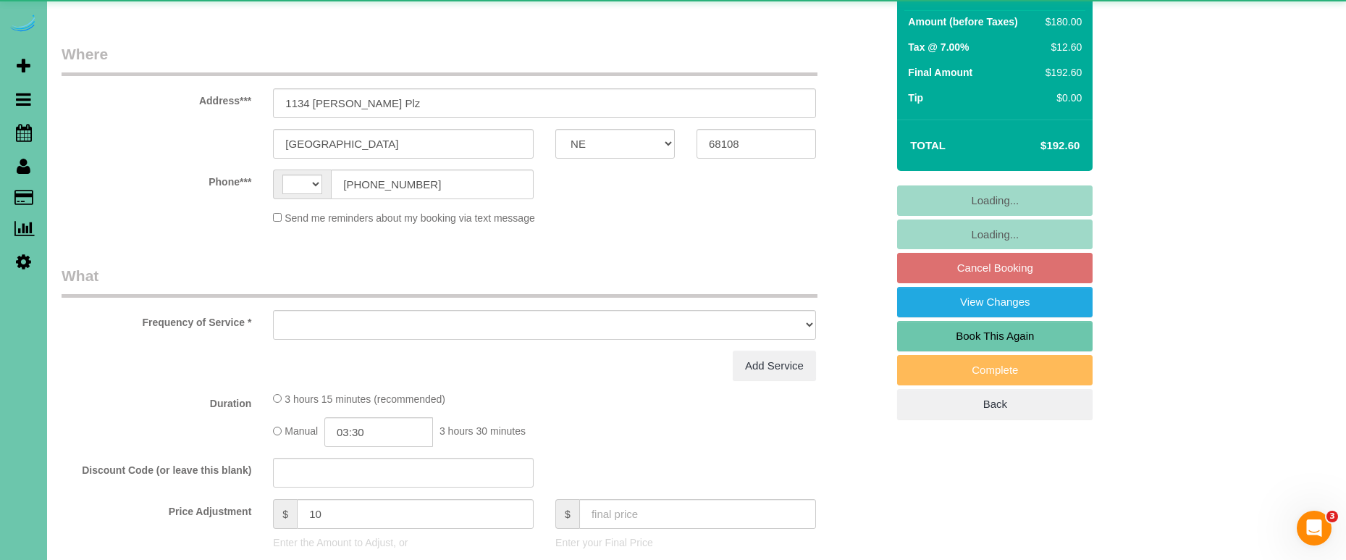
select select "string:[GEOGRAPHIC_DATA]"
select select "object:379"
select select "string:fspay-a8e0f92b-dff0-4393-9680-7e7f1ab7f160"
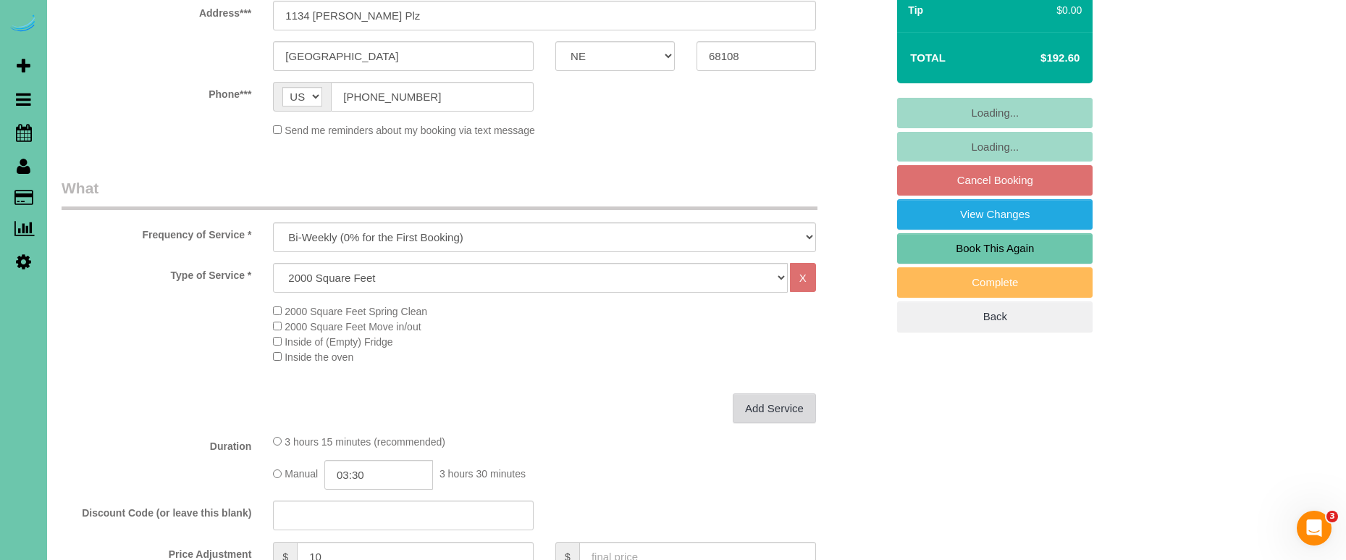
select select "object:673"
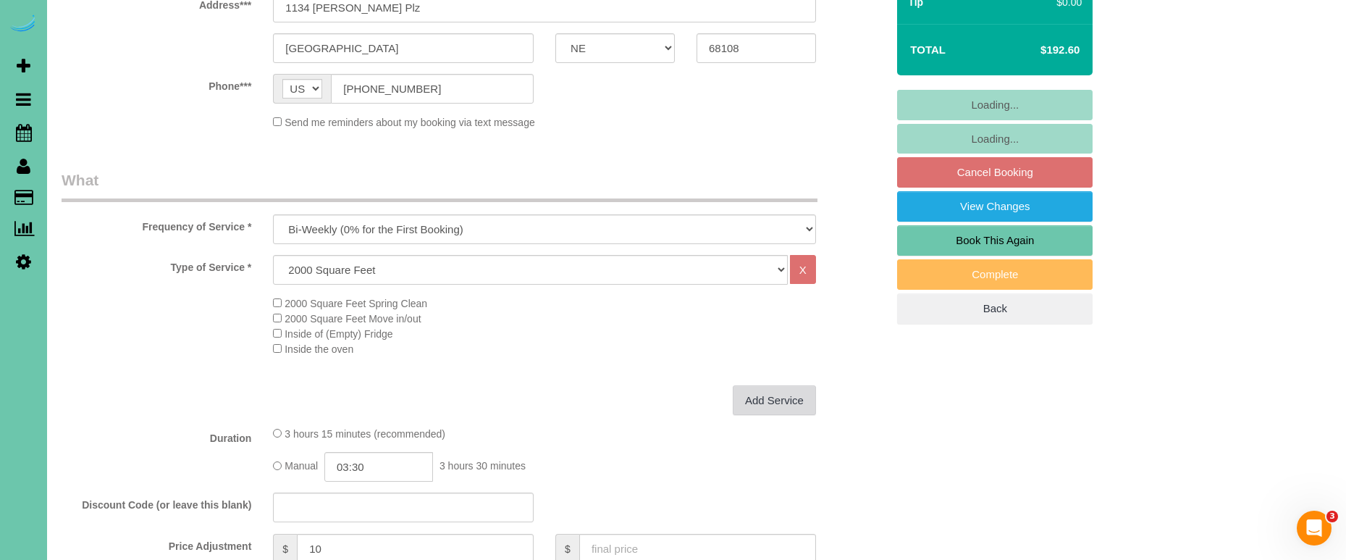
select select "number:35"
select select "number:42"
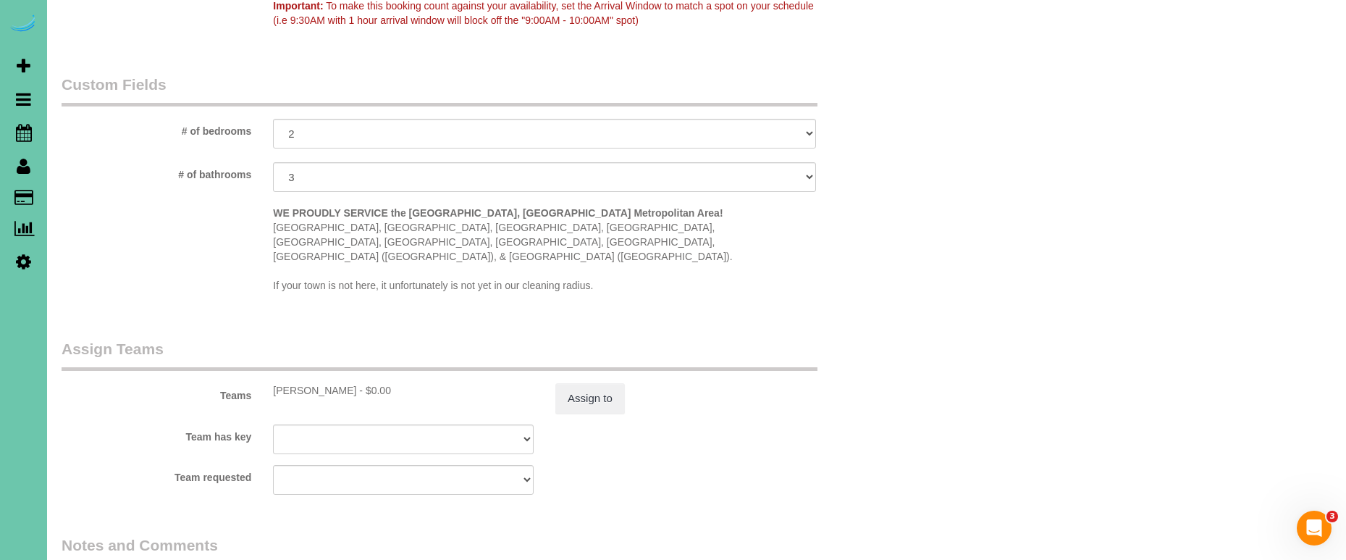
scroll to position [1281, 0]
click at [576, 382] on button "Assign to" at bounding box center [589, 397] width 69 height 30
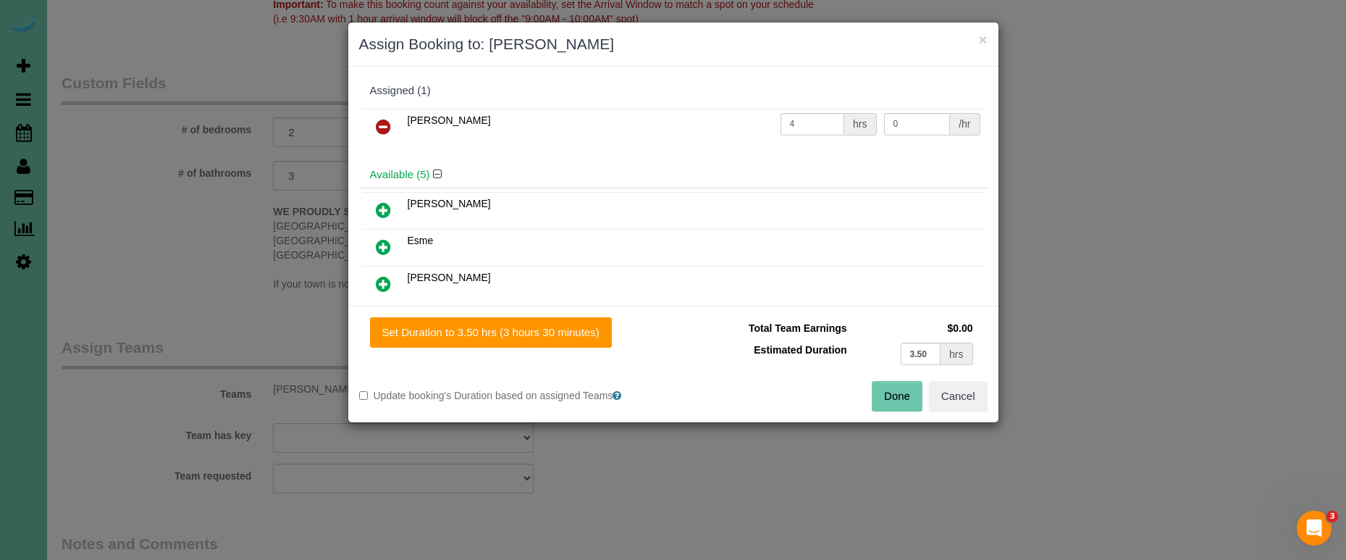
drag, startPoint x: 508, startPoint y: 329, endPoint x: 756, endPoint y: 367, distance: 250.5
click at [508, 329] on button "Set Duration to 3.50 hrs (3 hours 30 minutes)" at bounding box center [491, 332] width 242 height 30
type input "3.50"
drag, startPoint x: 888, startPoint y: 398, endPoint x: 869, endPoint y: 396, distance: 19.7
click at [888, 398] on button "Done" at bounding box center [897, 396] width 51 height 30
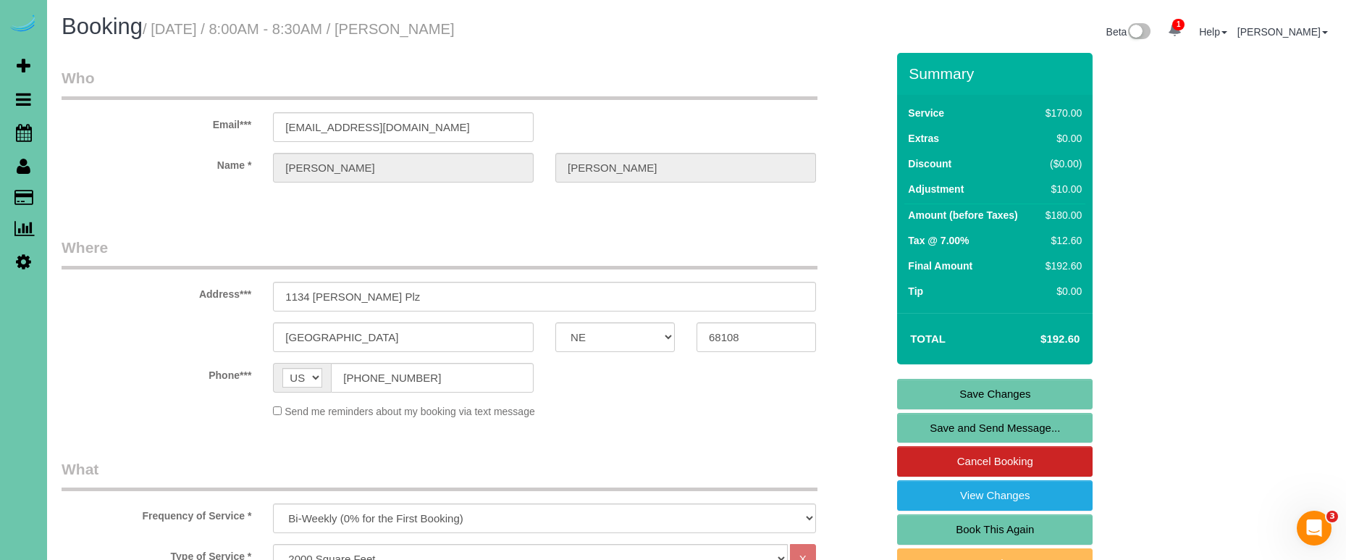
scroll to position [0, 0]
drag, startPoint x: 935, startPoint y: 396, endPoint x: 896, endPoint y: 383, distance: 40.5
click at [935, 396] on link "Save Changes" at bounding box center [994, 394] width 195 height 30
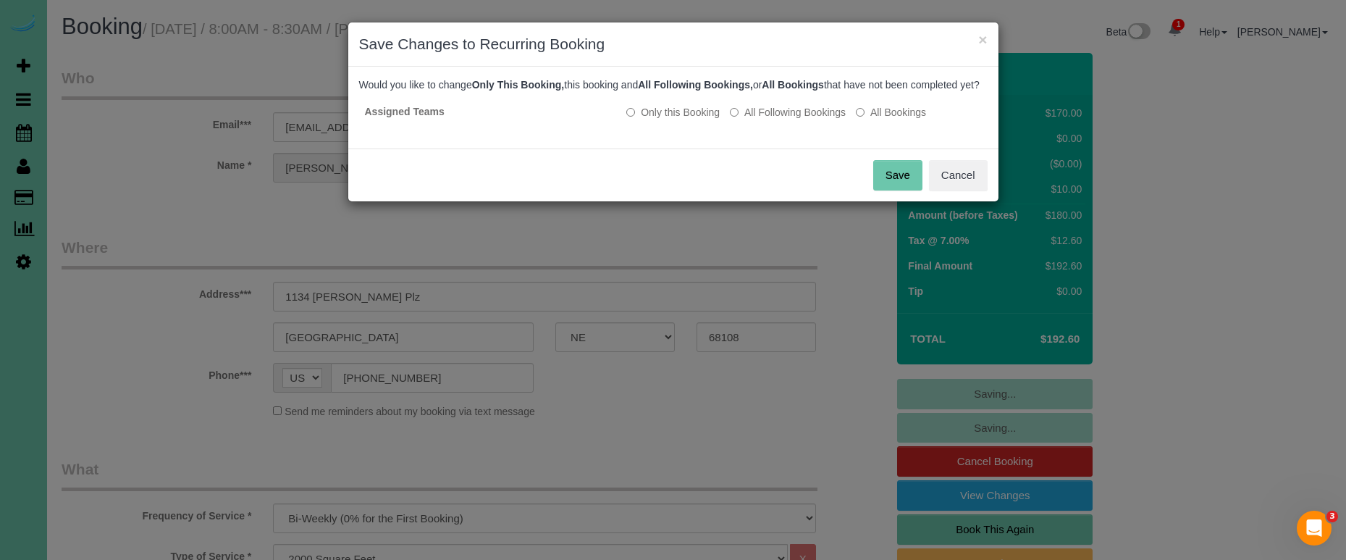
drag, startPoint x: 775, startPoint y: 122, endPoint x: 816, endPoint y: 156, distance: 53.5
click at [777, 119] on label "All Following Bookings" at bounding box center [788, 112] width 116 height 14
click at [885, 190] on button "Save" at bounding box center [897, 175] width 49 height 30
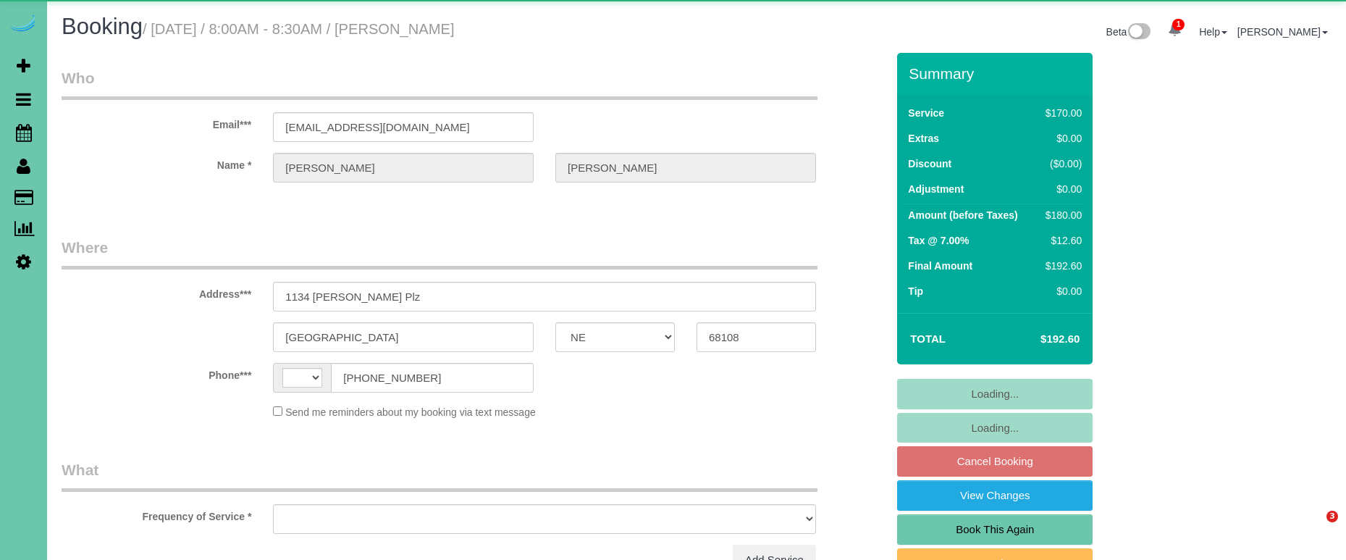
select select "NE"
select select "string:[GEOGRAPHIC_DATA]"
select select "string:fspay-a8e0f92b-dff0-4393-9680-7e7f1ab7f160"
select select "object:655"
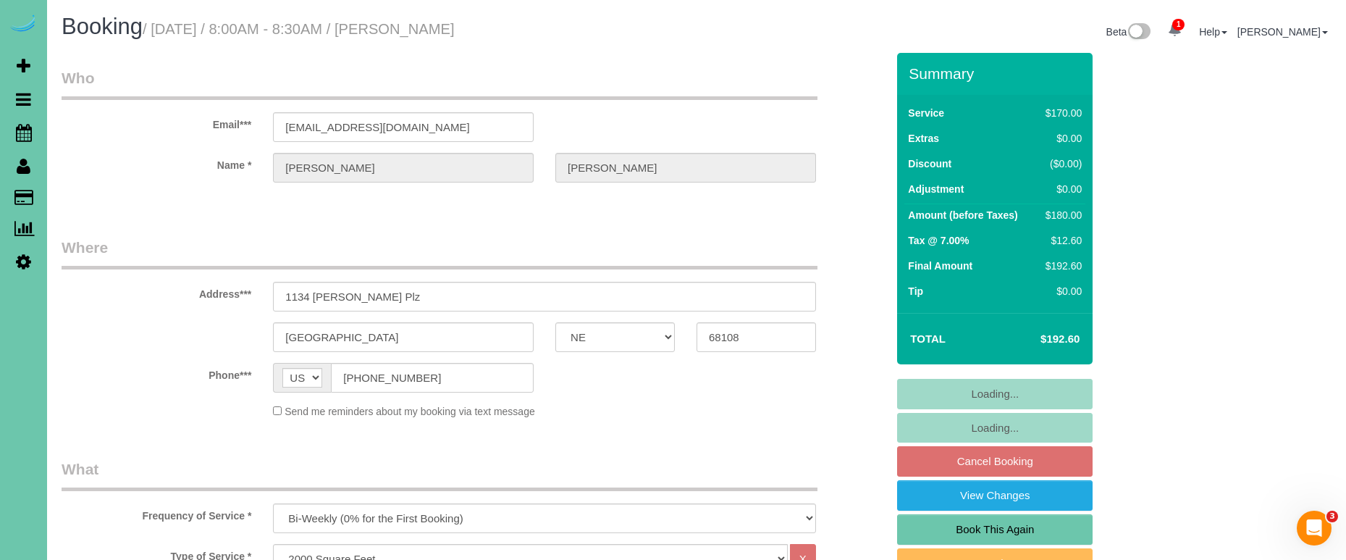
select select "number:35"
select select "number:42"
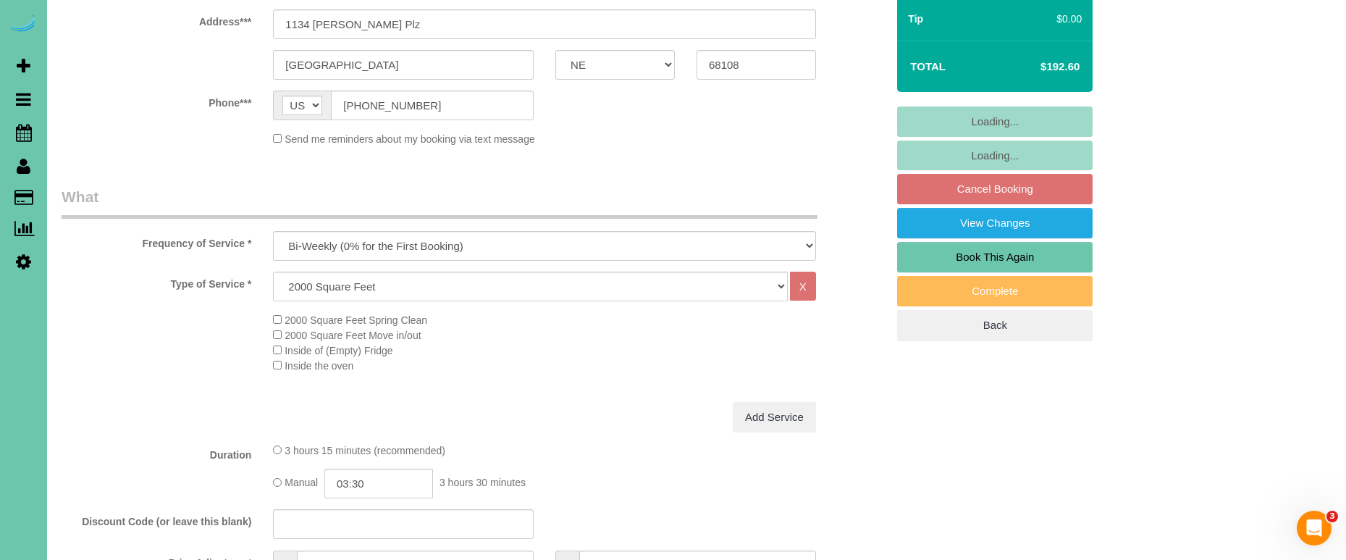
select select "object:896"
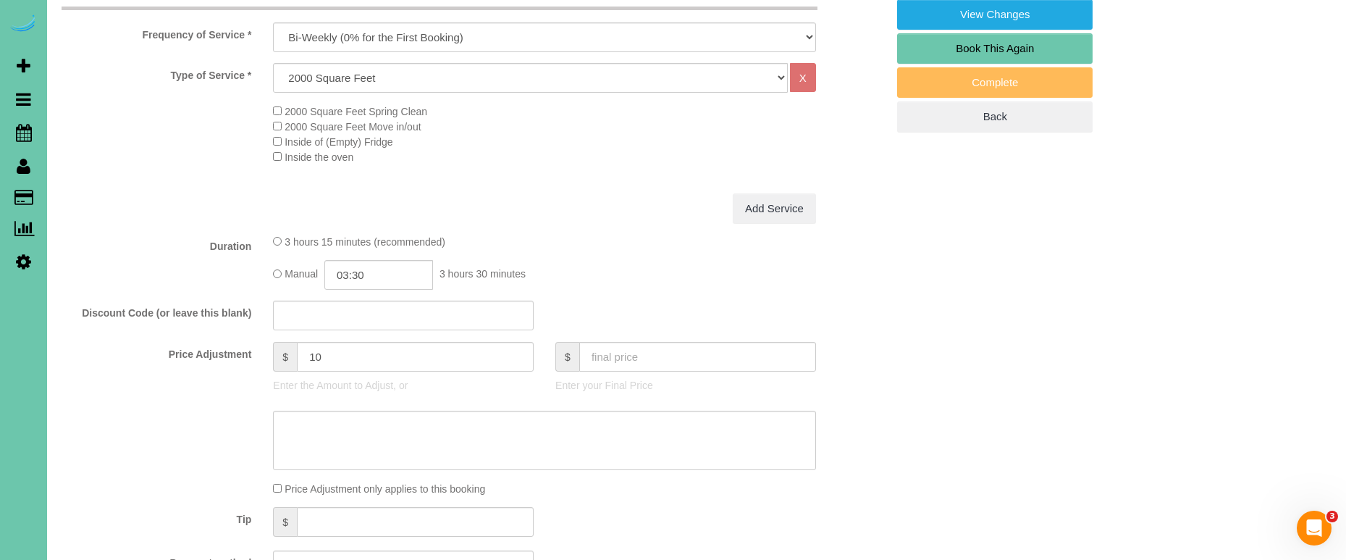
scroll to position [504, 0]
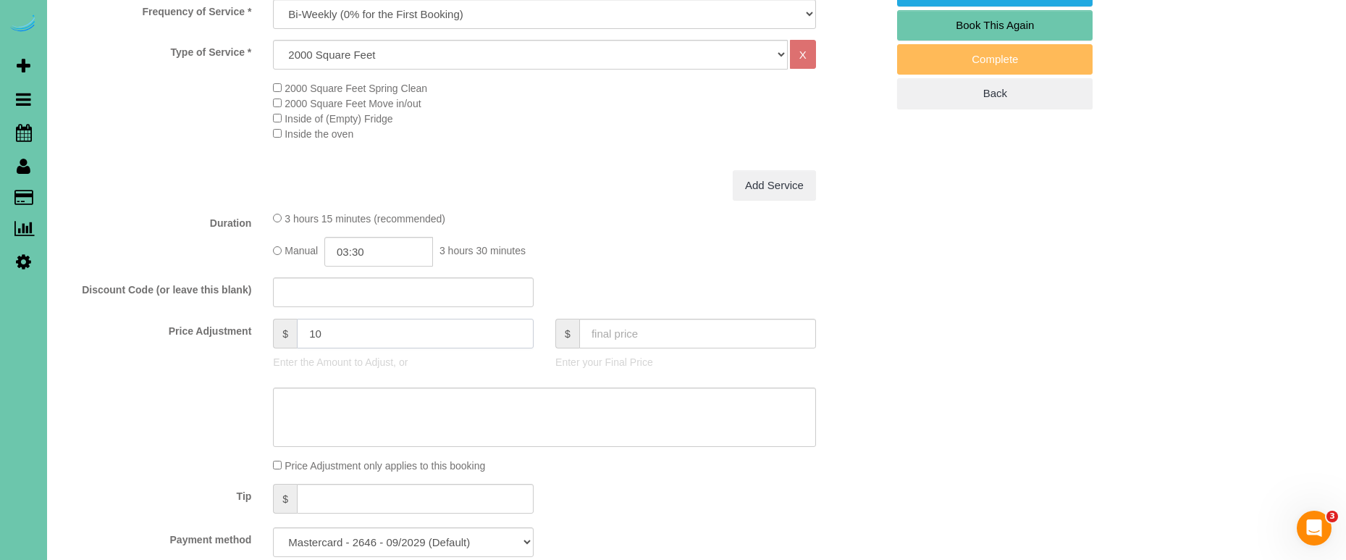
drag, startPoint x: 314, startPoint y: 332, endPoint x: 243, endPoint y: 325, distance: 72.0
click at [252, 327] on div "Price Adjustment $ 10 Enter the Amount to Adjust, or $ Enter your Final Price" at bounding box center [474, 348] width 846 height 58
type input "20"
type textarea "b"
type textarea "new"
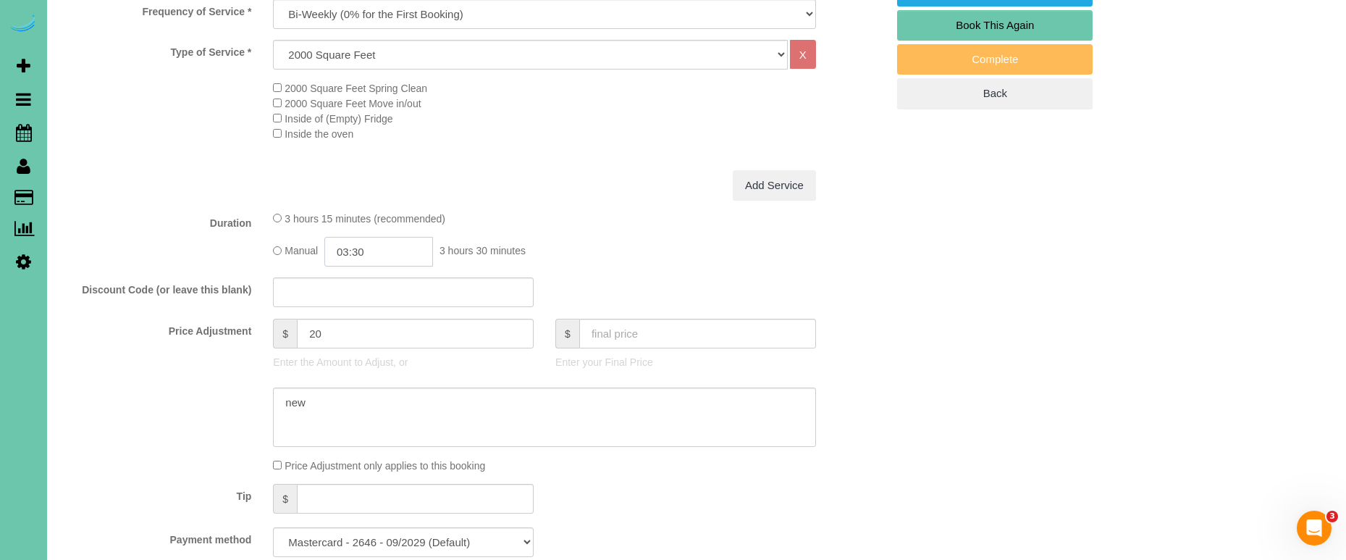
click at [389, 253] on input "03:30" at bounding box center [378, 252] width 109 height 30
type input "03:45"
click at [589, 157] on div "Type of Service * Hourly 2.5 Hour Custom Clean 3.5 Hour Custom Clean commercial…" at bounding box center [474, 105] width 825 height 130
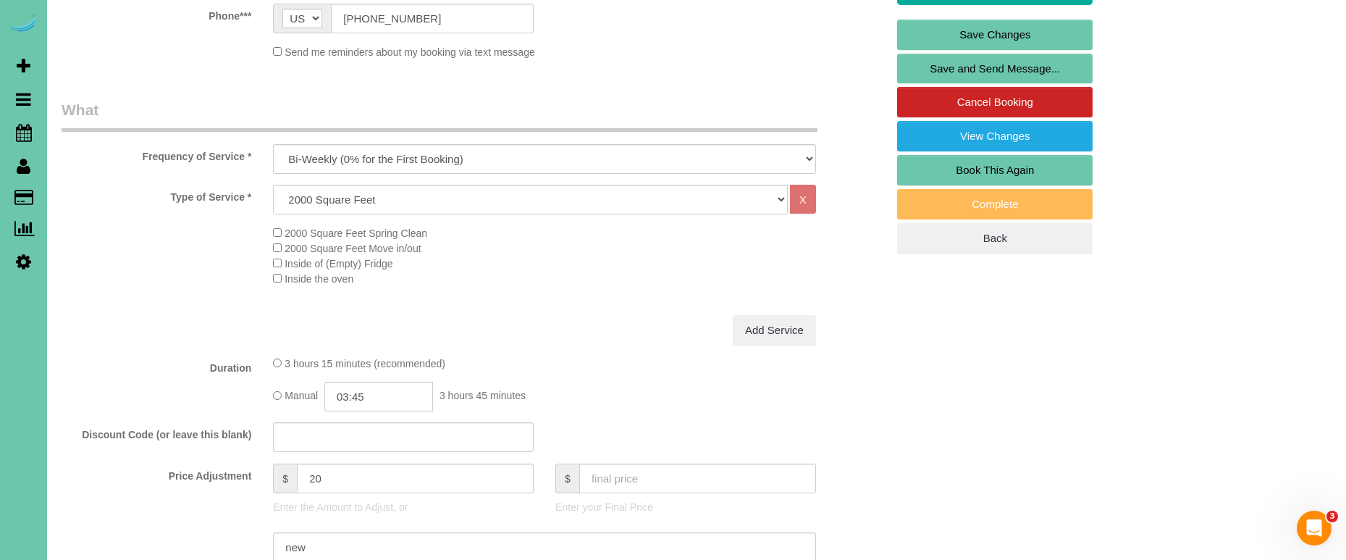
scroll to position [366, 0]
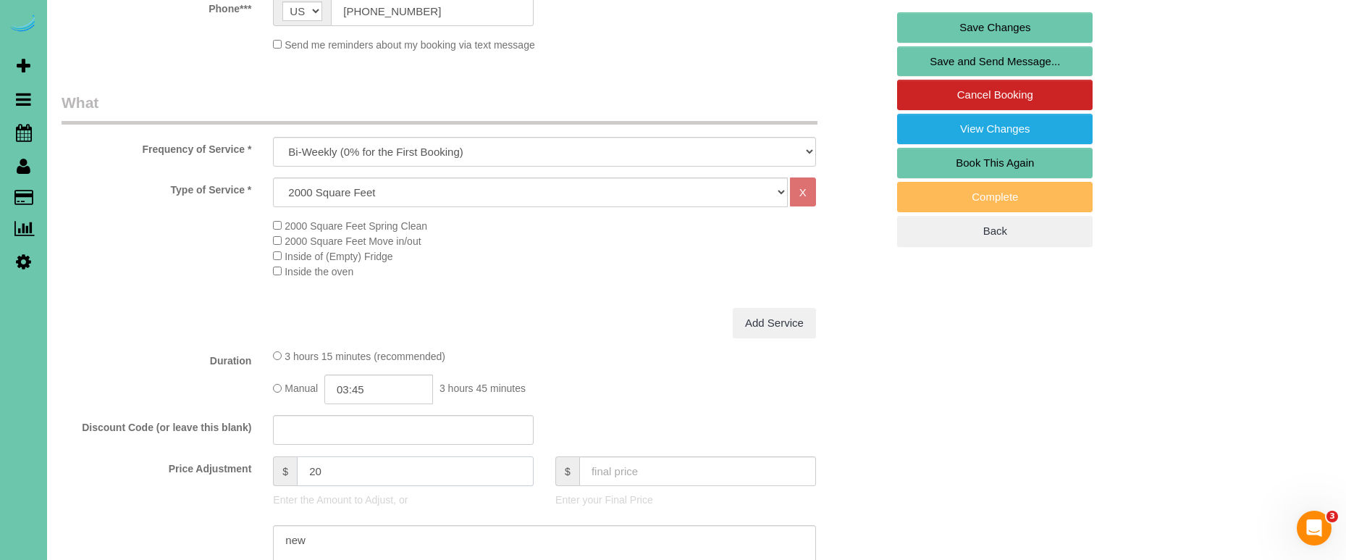
click at [337, 470] on input "20" at bounding box center [415, 471] width 237 height 30
type input "25"
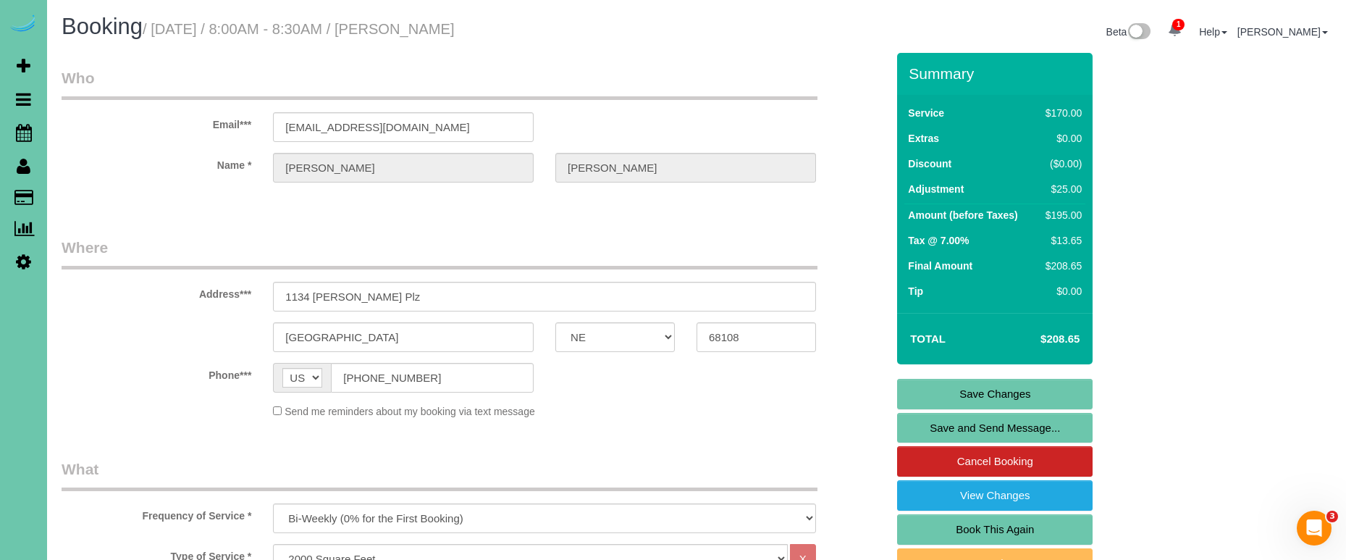
scroll to position [1, 0]
type textarea "new rate - 10/30/25"
drag, startPoint x: 445, startPoint y: 123, endPoint x: 222, endPoint y: 112, distance: 222.5
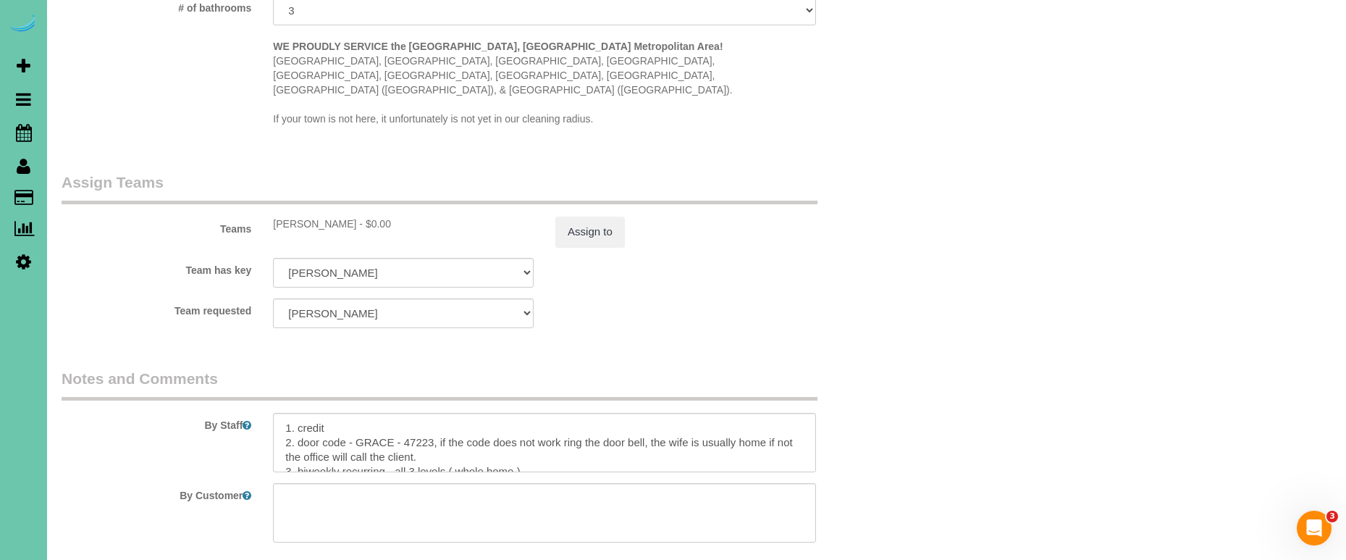
scroll to position [1449, 0]
click at [591, 214] on button "Assign to" at bounding box center [589, 229] width 69 height 30
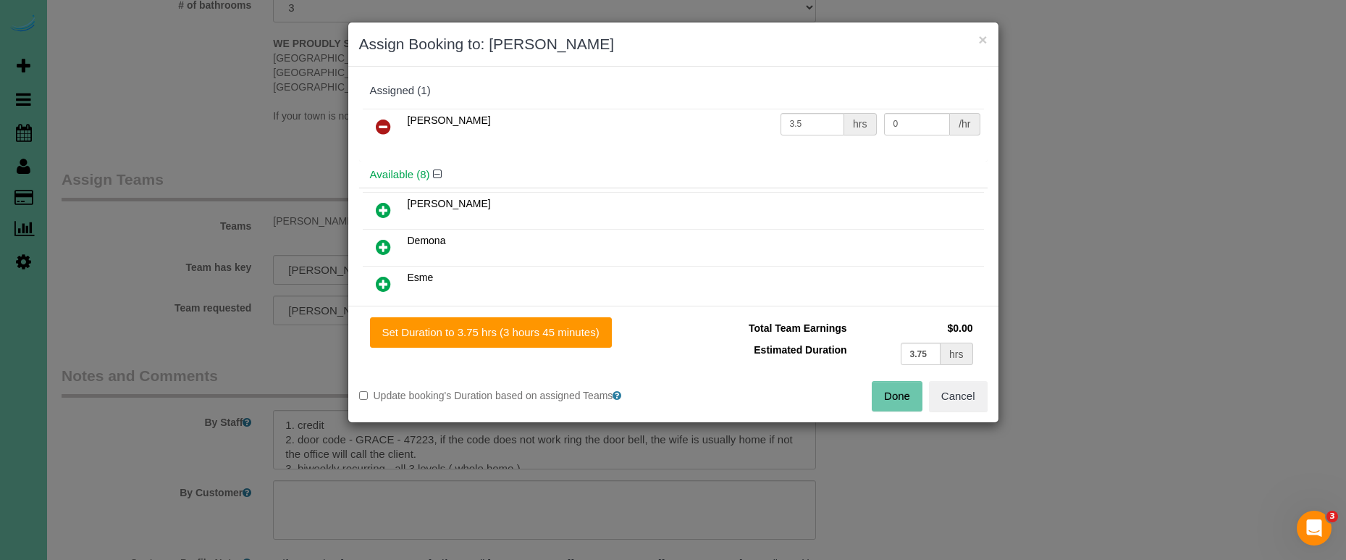
drag, startPoint x: 575, startPoint y: 337, endPoint x: 700, endPoint y: 345, distance: 125.5
click at [577, 338] on button "Set Duration to 3.75 hrs (3 hours 45 minutes)" at bounding box center [491, 332] width 242 height 30
type input "3.75"
drag, startPoint x: 898, startPoint y: 397, endPoint x: 885, endPoint y: 397, distance: 12.3
click at [897, 397] on button "Done" at bounding box center [897, 396] width 51 height 30
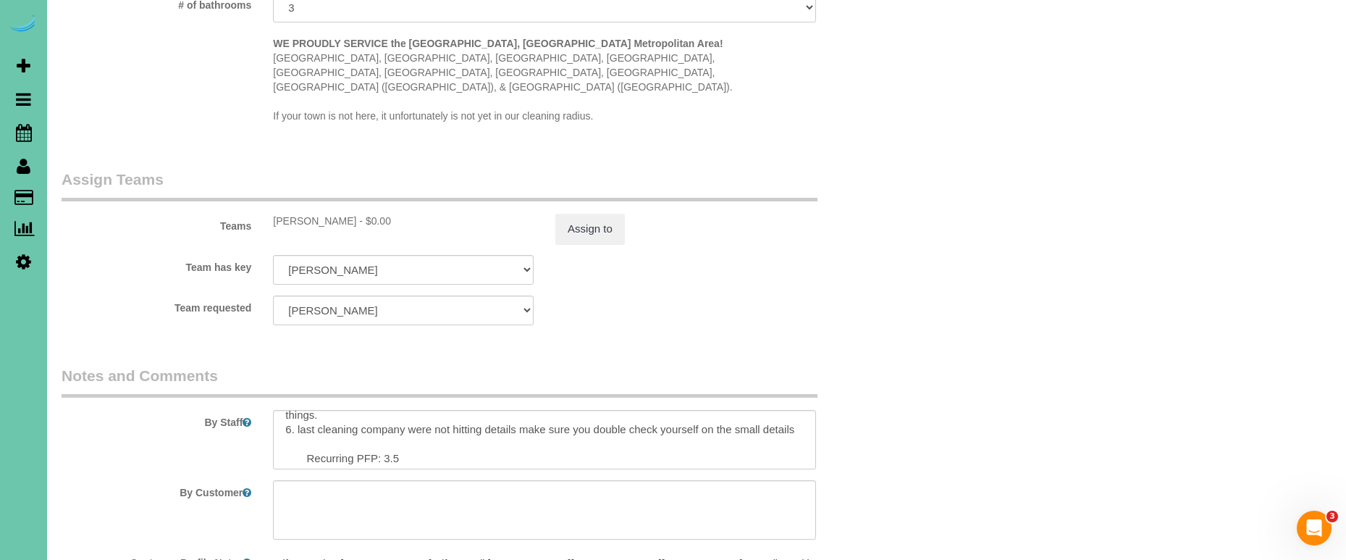
scroll to position [108, 0]
drag, startPoint x: 394, startPoint y: 421, endPoint x: 637, endPoint y: 416, distance: 243.3
click at [400, 421] on textarea at bounding box center [544, 439] width 543 height 59
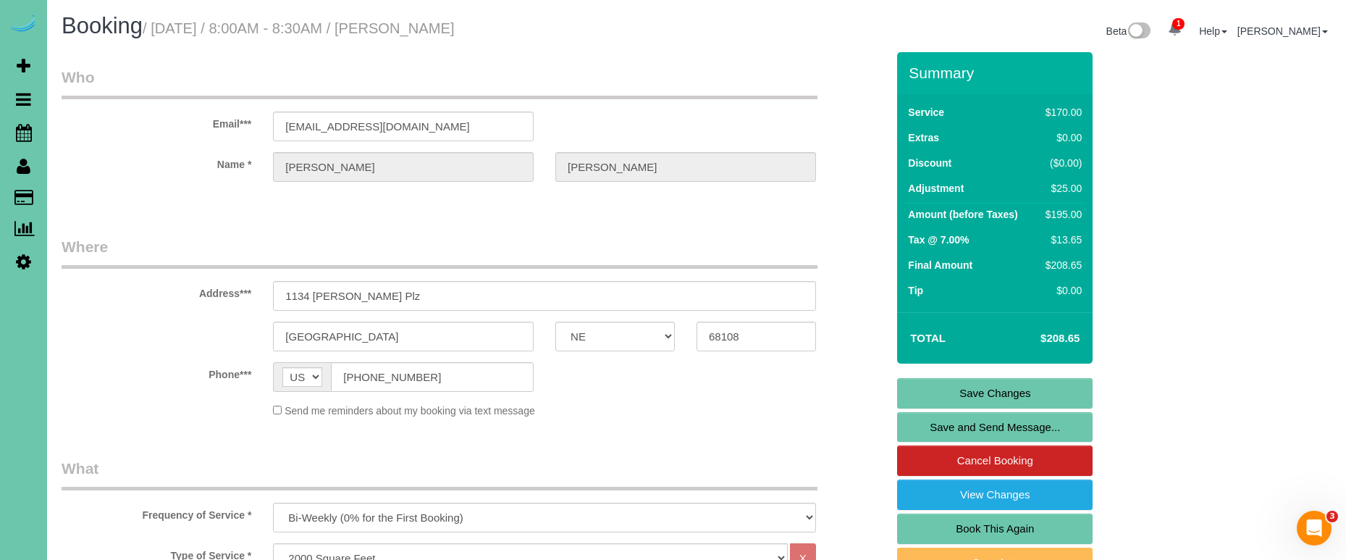
scroll to position [1, 1]
type textarea "1. credit 2. door code - GRACE - 47223, if the code does not work ring the door…"
click at [944, 390] on link "Save Changes" at bounding box center [994, 393] width 195 height 30
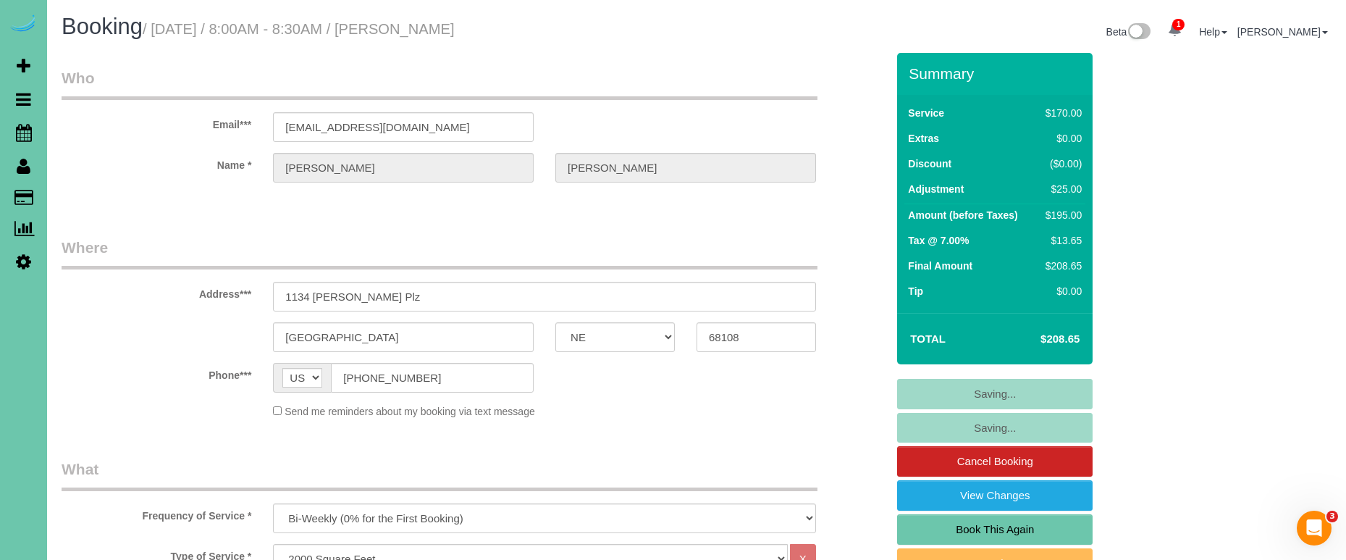
scroll to position [0, 0]
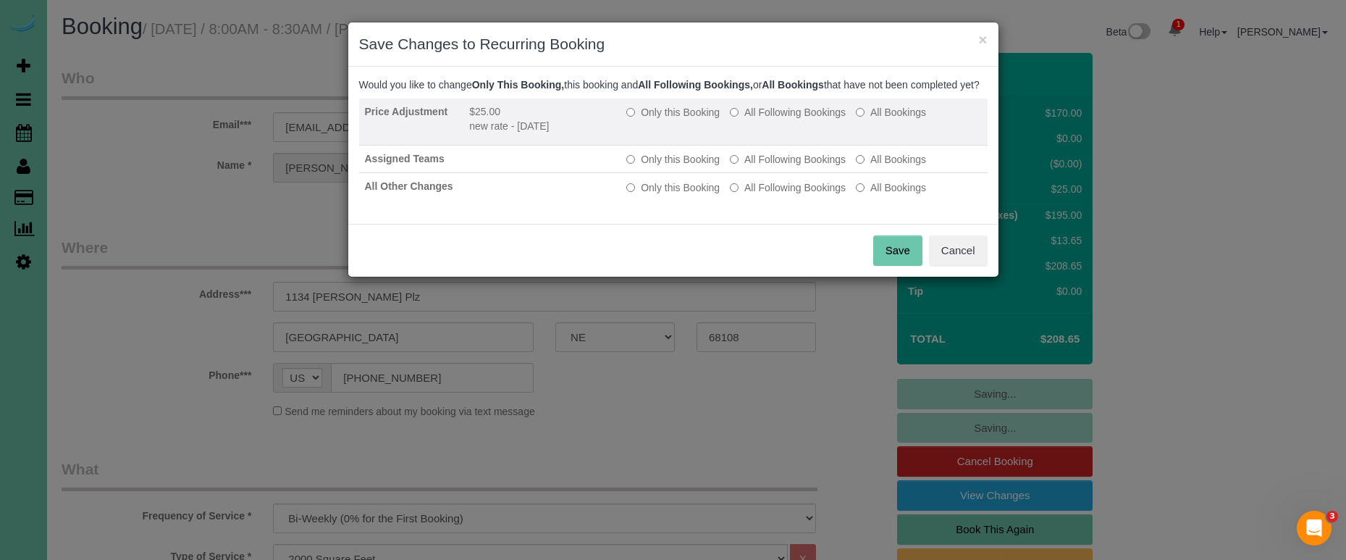
click at [780, 119] on label "All Following Bookings" at bounding box center [788, 112] width 116 height 14
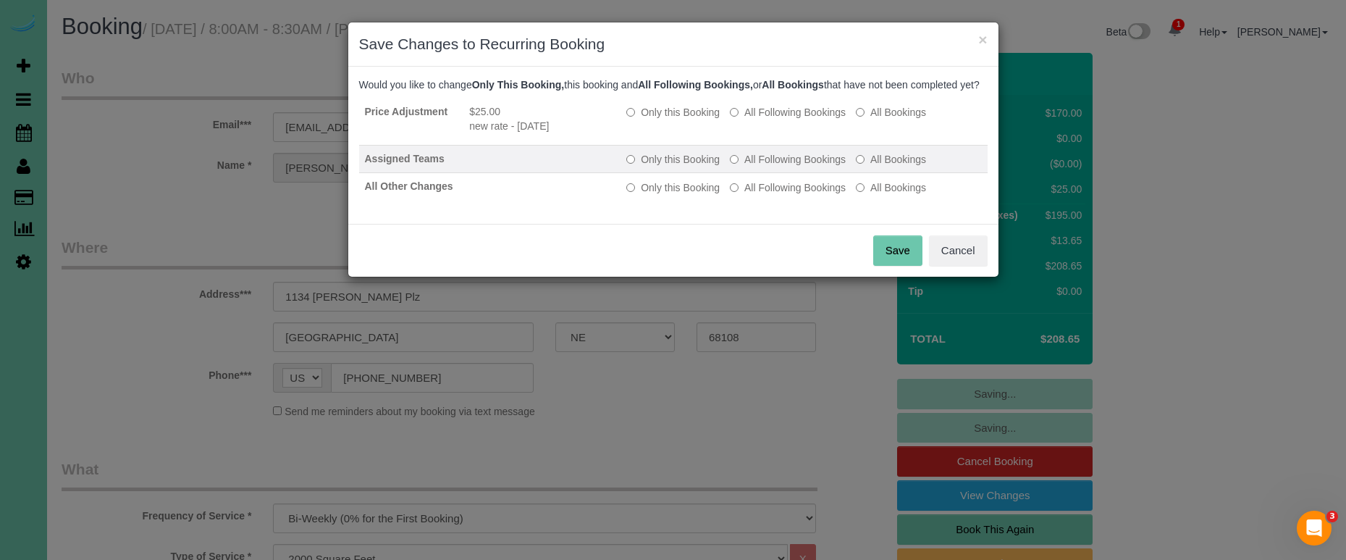
click at [901, 167] on label "All Bookings" at bounding box center [891, 159] width 70 height 14
drag, startPoint x: 898, startPoint y: 203, endPoint x: 901, endPoint y: 237, distance: 34.1
click at [899, 195] on label "All Bookings" at bounding box center [891, 187] width 70 height 14
click at [902, 266] on button "Save" at bounding box center [897, 250] width 49 height 30
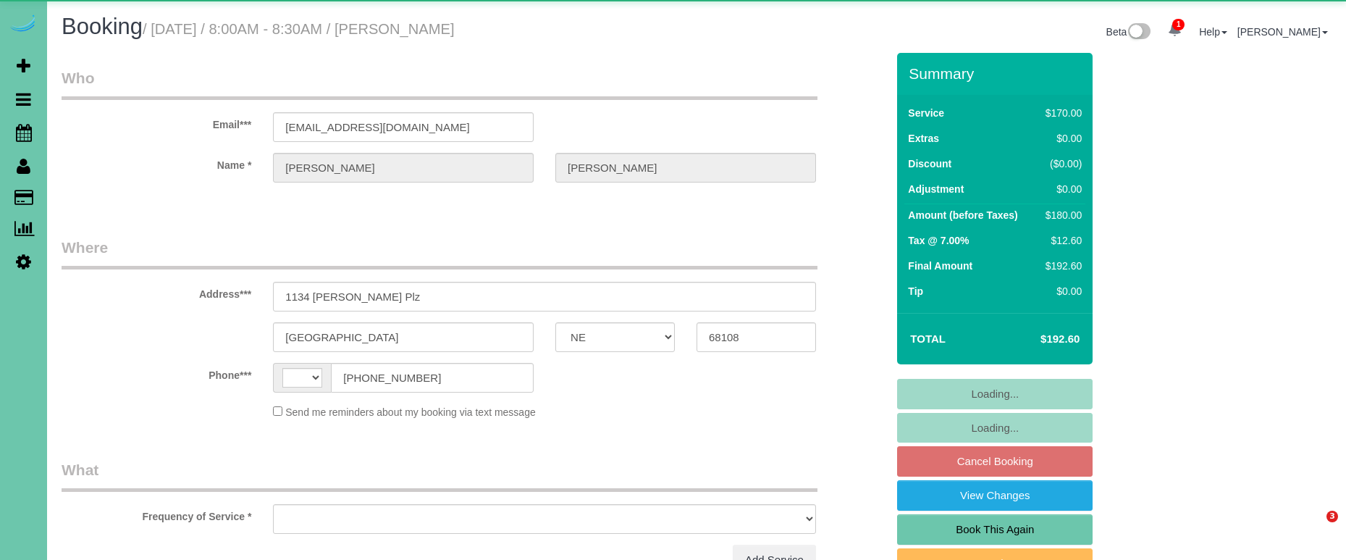
select select "NE"
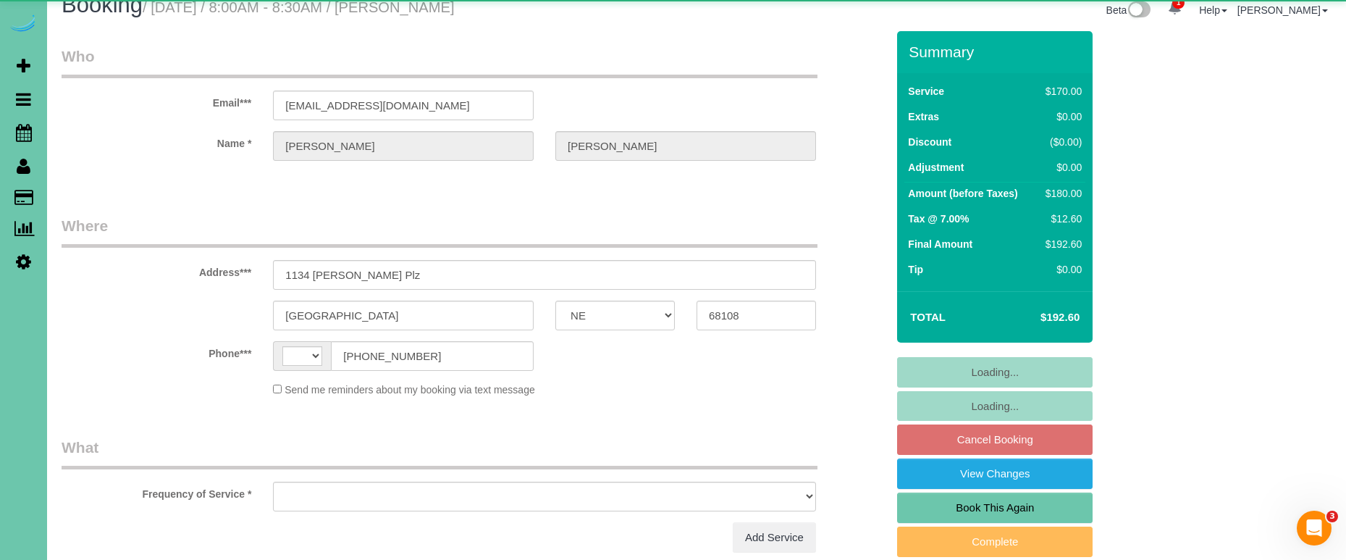
select select "string:[GEOGRAPHIC_DATA]"
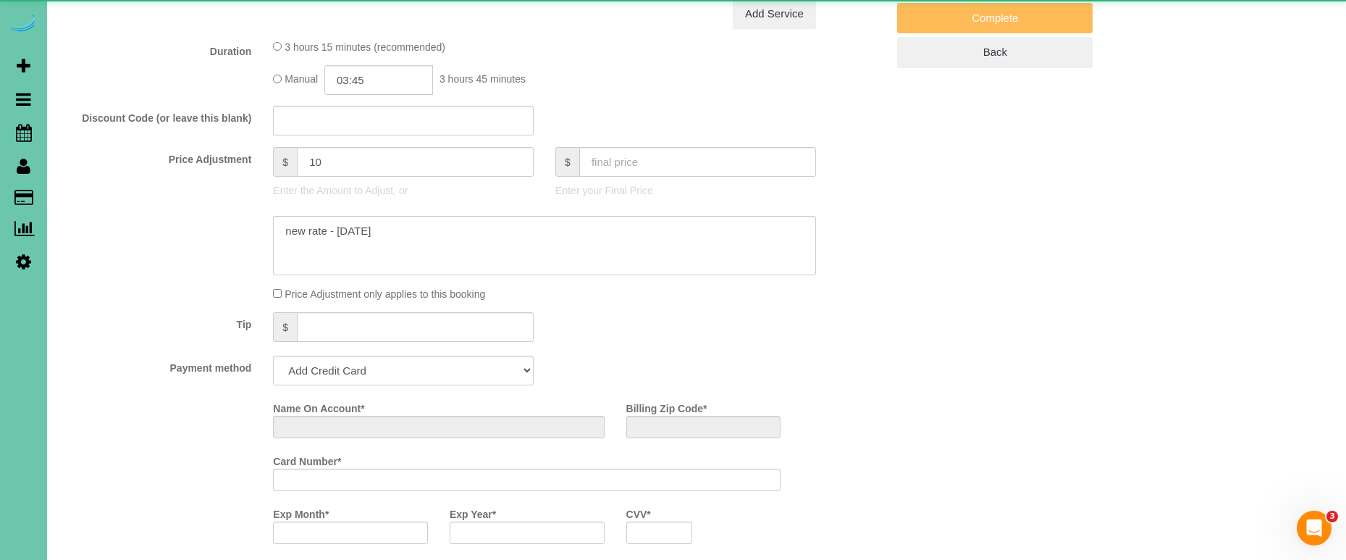
select select "object:626"
select select "string:fspay-a8e0f92b-dff0-4393-9680-7e7f1ab7f160"
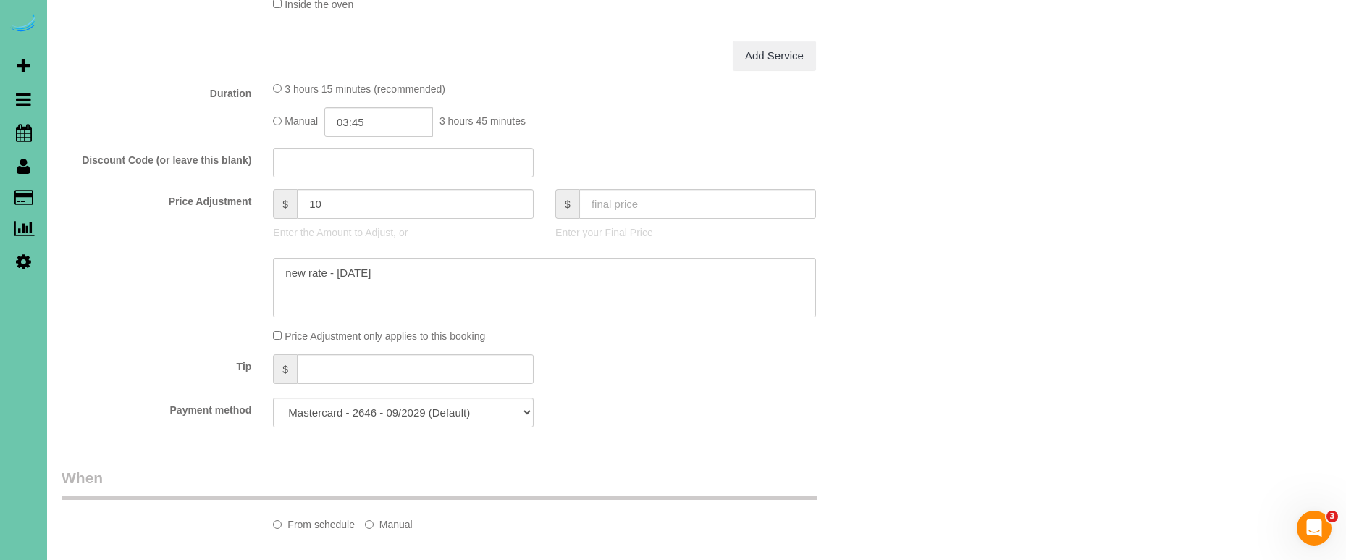
scroll to position [635, 0]
select select "object:910"
select select "number:35"
select select "number:42"
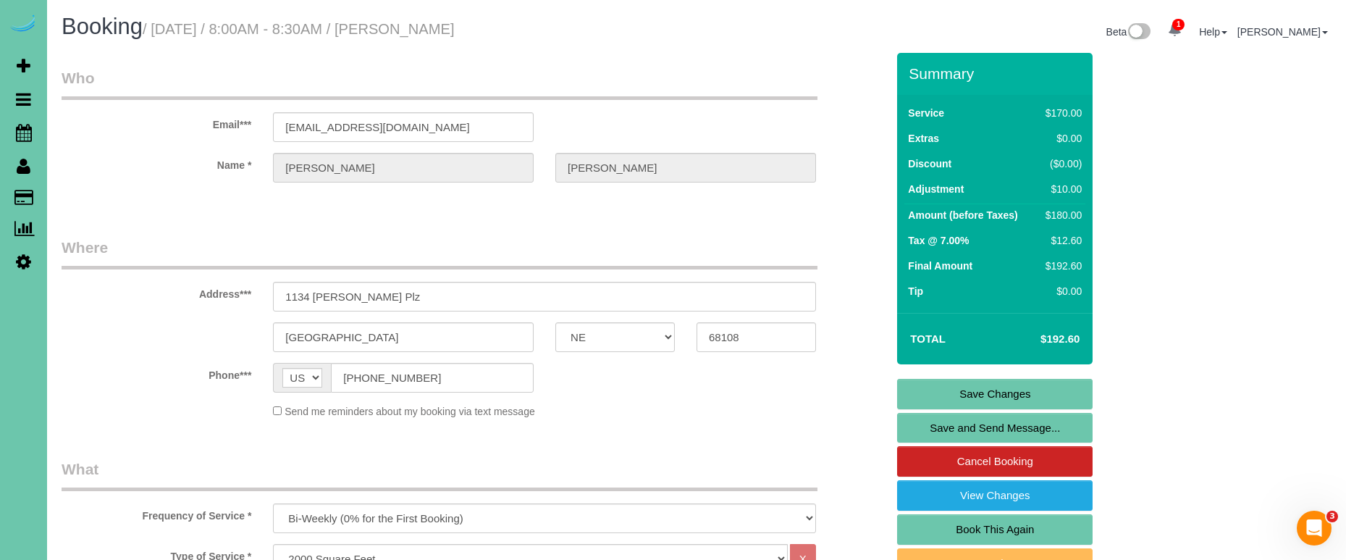
scroll to position [0, 0]
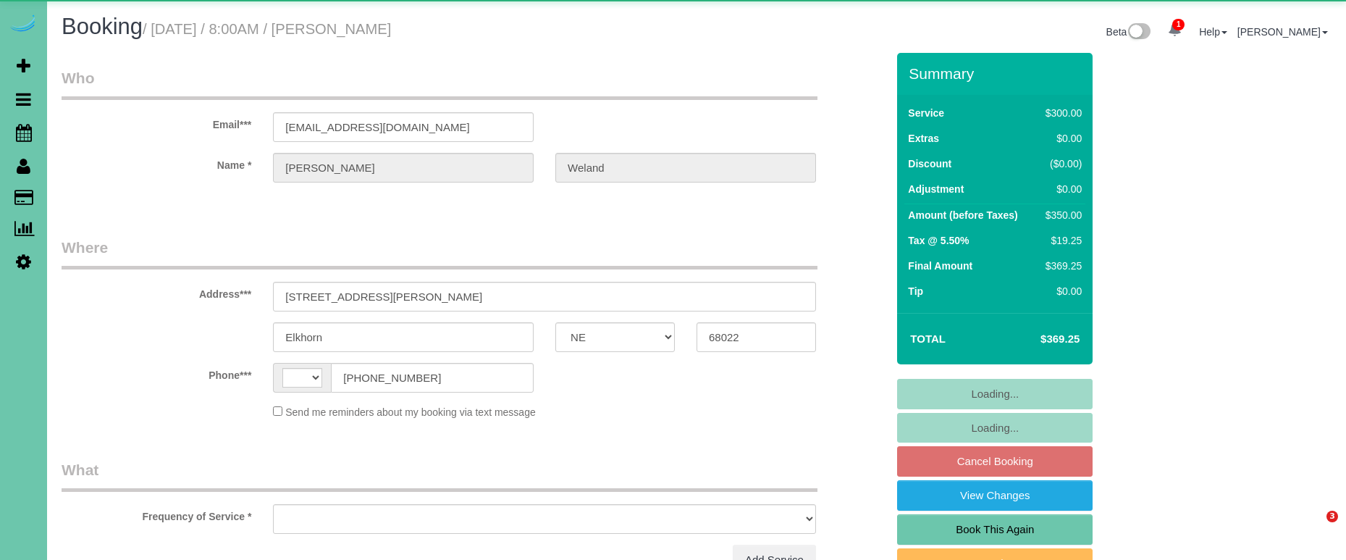
select select "NE"
select select "string:[GEOGRAPHIC_DATA]"
select select "object:630"
select select "string:fspay-ead09095-f809-4848-aed2-f40664df245b"
select select "object:663"
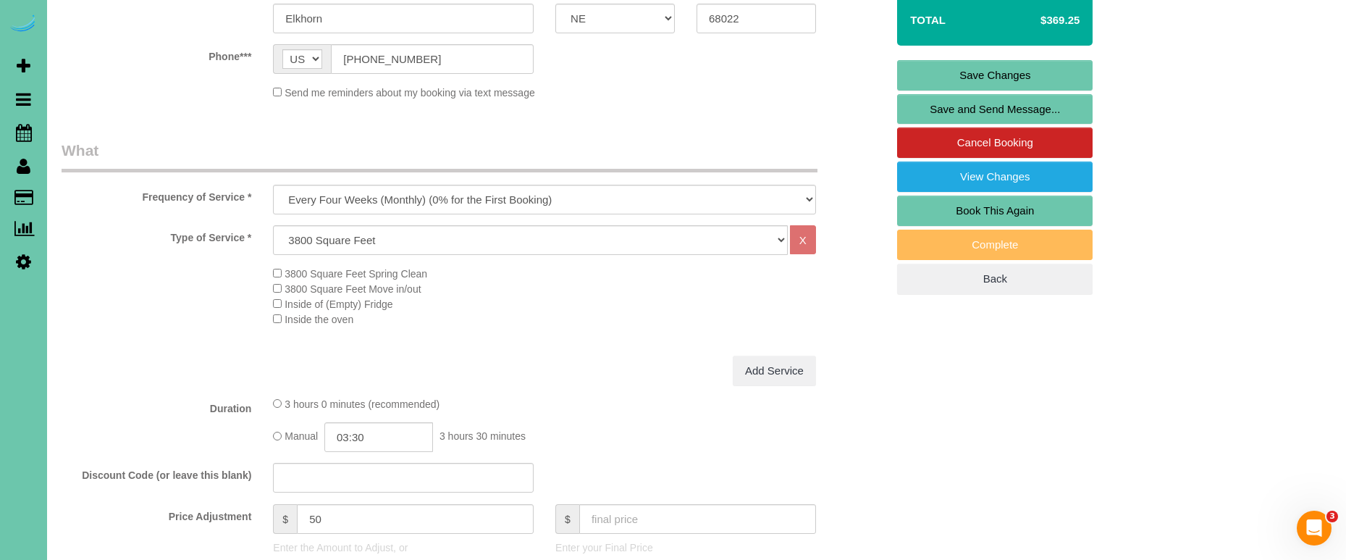
scroll to position [337, 0]
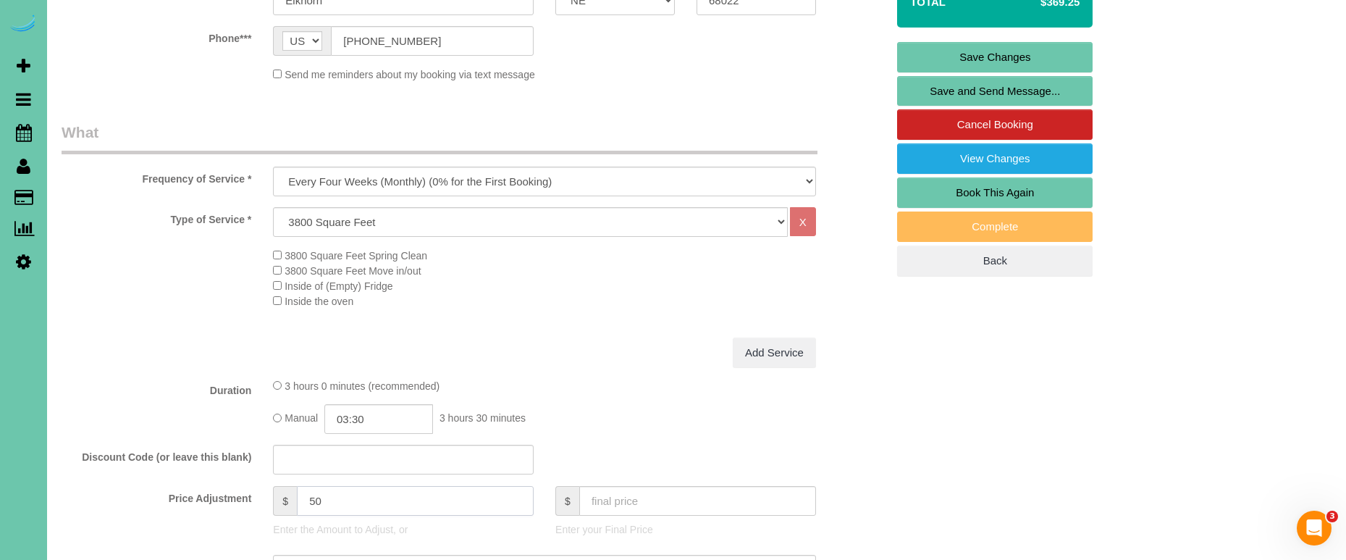
drag, startPoint x: 188, startPoint y: 482, endPoint x: 85, endPoint y: 468, distance: 103.7
click at [87, 468] on fieldset "What Frequency of Service * One Time Weekly (0% for the First Booking) Bi-Weekl…" at bounding box center [474, 429] width 825 height 614
type input "75"
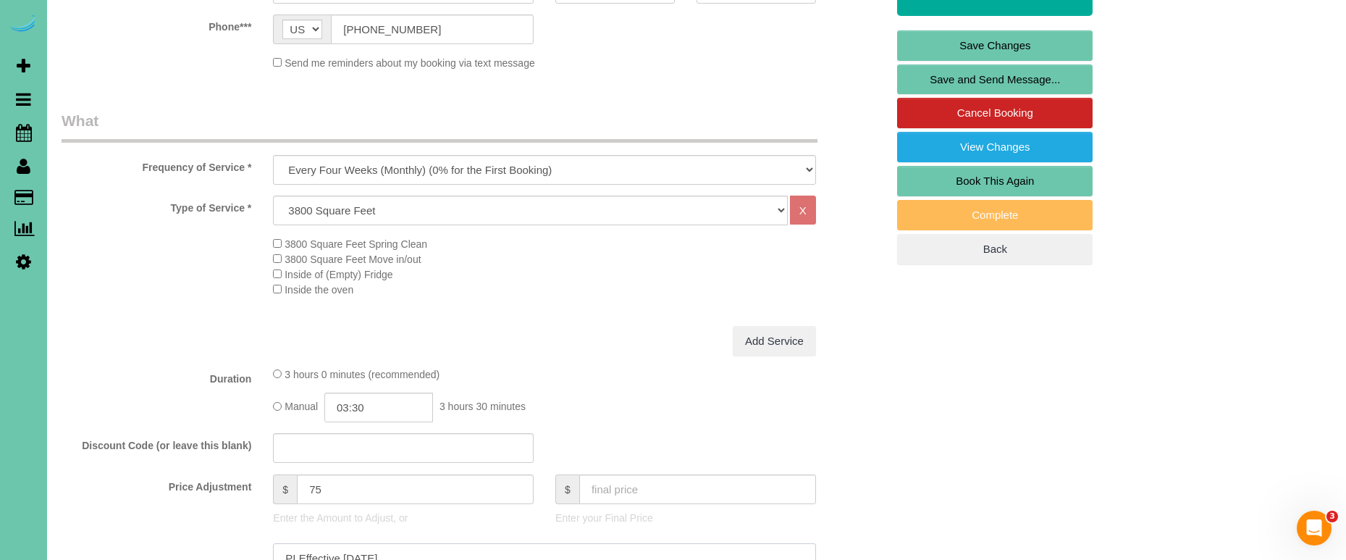
drag, startPoint x: 302, startPoint y: 542, endPoint x: 111, endPoint y: 517, distance: 192.8
click at [110, 517] on sui-booking-price-adjustment "Price Adjustment $ 75 Enter the Amount to Adjust, or $ Enter your Final Price P…" at bounding box center [474, 551] width 825 height 154
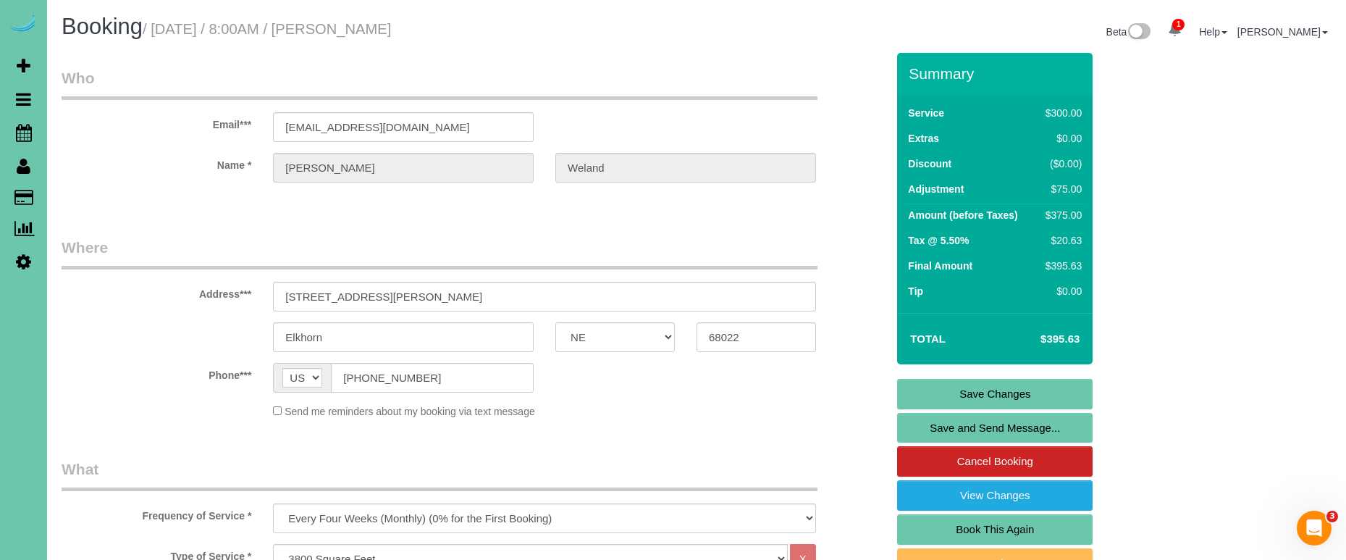
scroll to position [0, 0]
type textarea "new rate - 11/4/25"
drag, startPoint x: 441, startPoint y: 125, endPoint x: 208, endPoint y: 116, distance: 232.6
click at [950, 394] on link "Save Changes" at bounding box center [994, 394] width 195 height 30
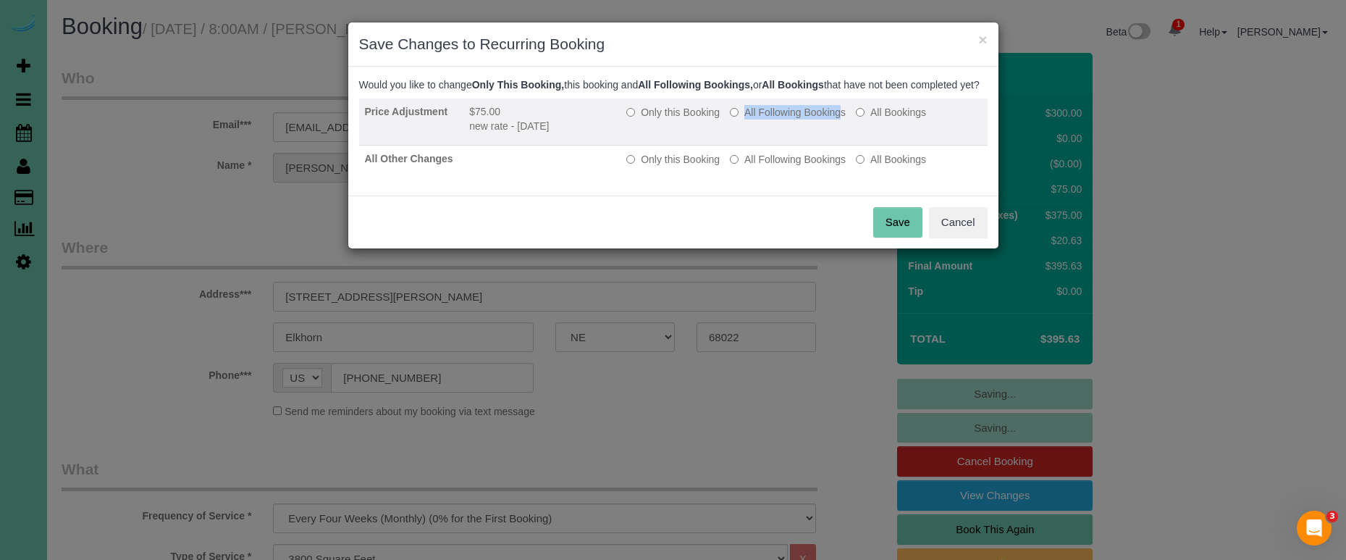
drag, startPoint x: 758, startPoint y: 119, endPoint x: 767, endPoint y: 134, distance: 16.9
click at [758, 119] on label "All Following Bookings" at bounding box center [788, 112] width 116 height 14
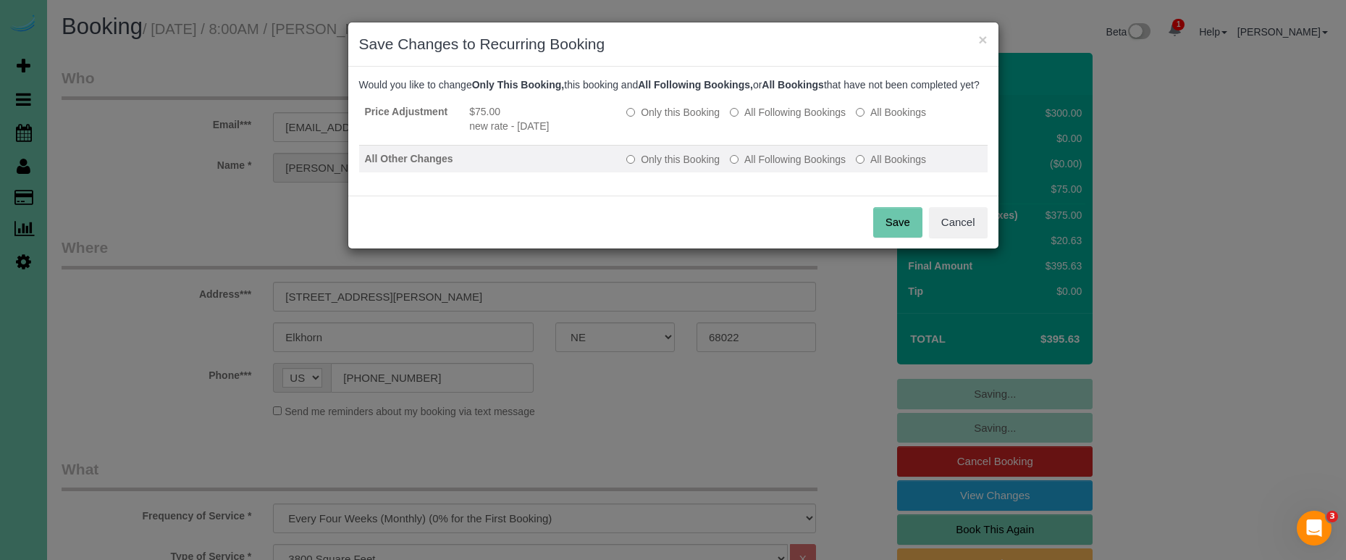
drag, startPoint x: 772, startPoint y: 179, endPoint x: 796, endPoint y: 185, distance: 25.3
click at [772, 167] on label "All Following Bookings" at bounding box center [788, 159] width 116 height 14
click at [900, 231] on button "Save" at bounding box center [897, 222] width 49 height 30
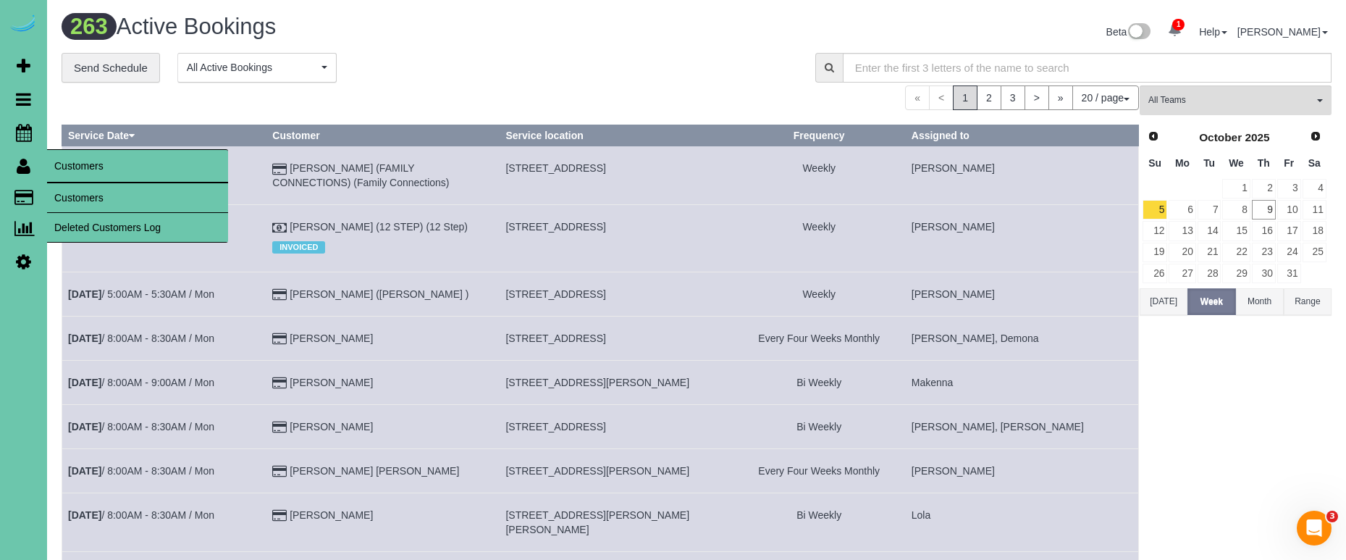
click at [69, 196] on link "Customers" at bounding box center [137, 197] width 181 height 29
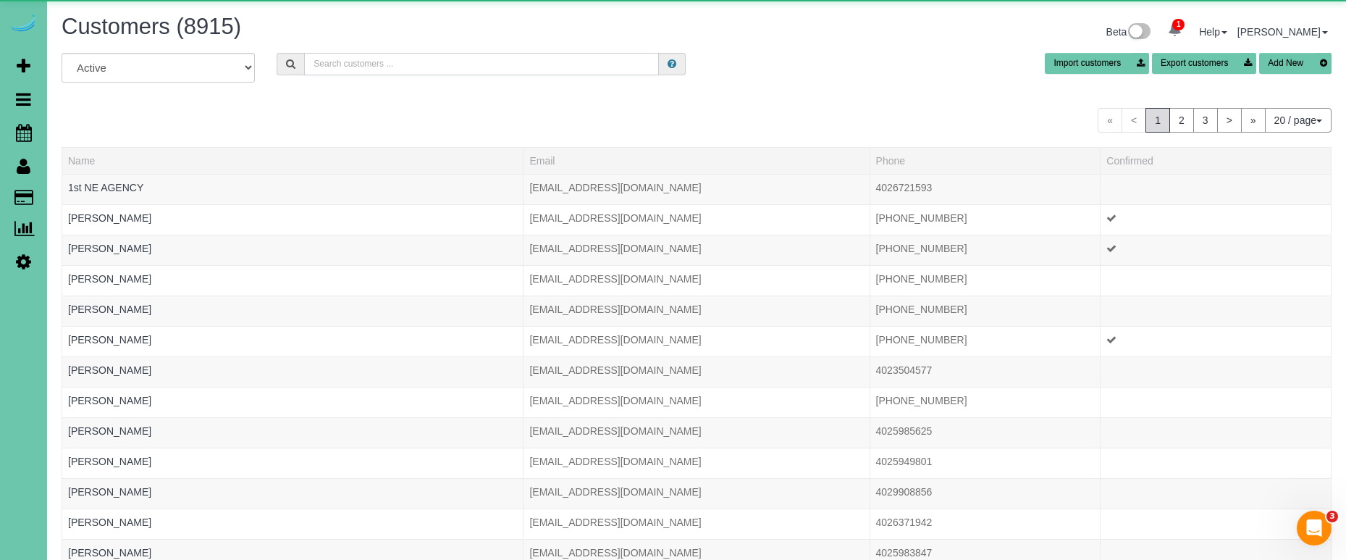
click at [341, 66] on input "text" at bounding box center [481, 64] width 355 height 22
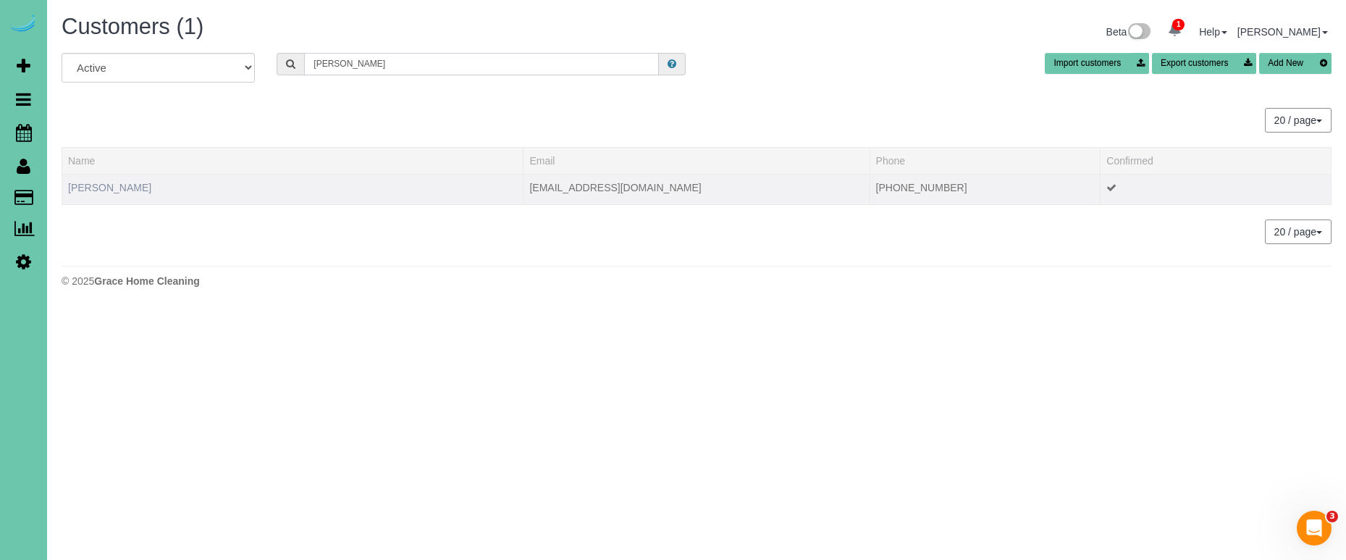
type input "weller"
click at [107, 182] on link "Sarah Weller" at bounding box center [109, 188] width 83 height 12
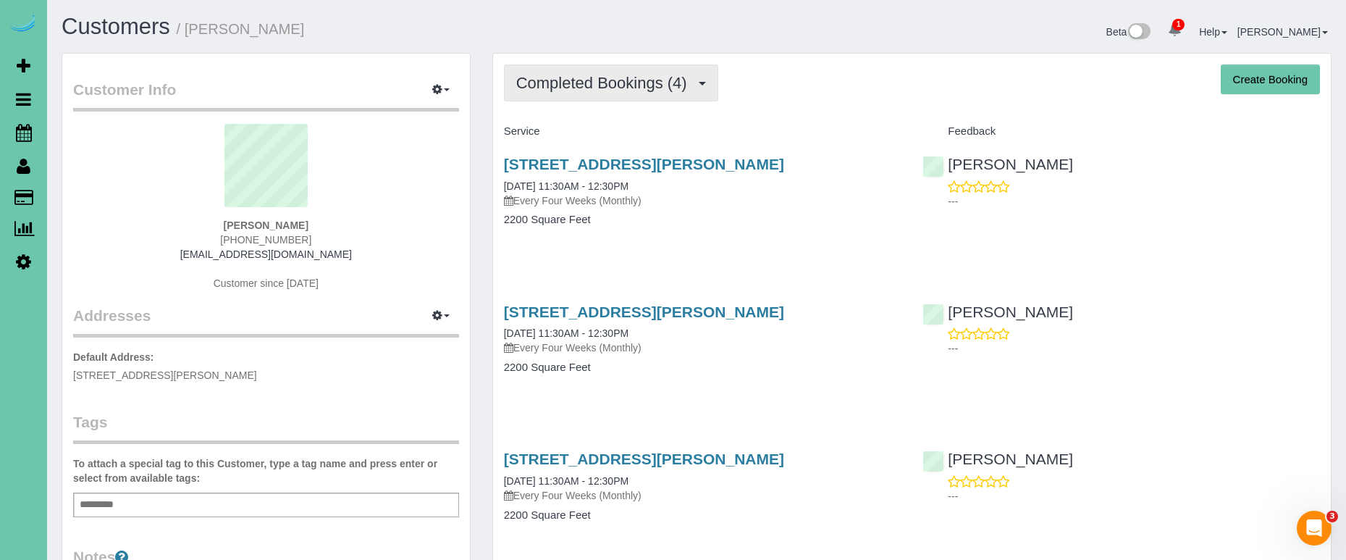
drag, startPoint x: 570, startPoint y: 80, endPoint x: 576, endPoint y: 93, distance: 14.7
click at [570, 80] on span "Completed Bookings (4)" at bounding box center [605, 83] width 178 height 18
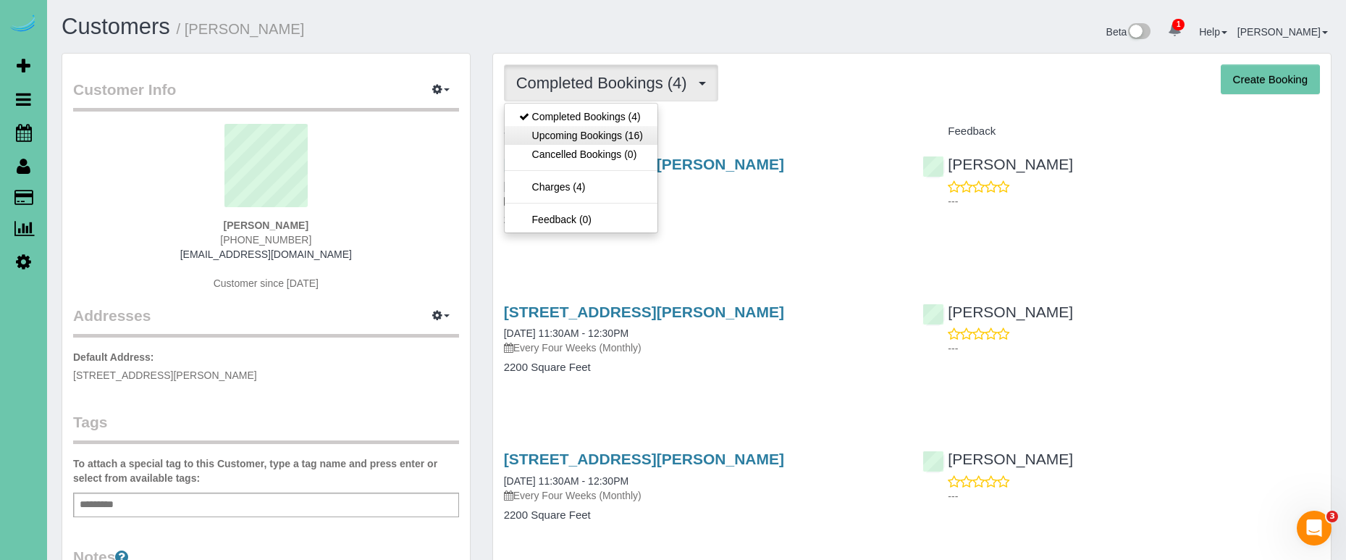
click at [580, 132] on link "Upcoming Bookings (16)" at bounding box center [581, 135] width 153 height 19
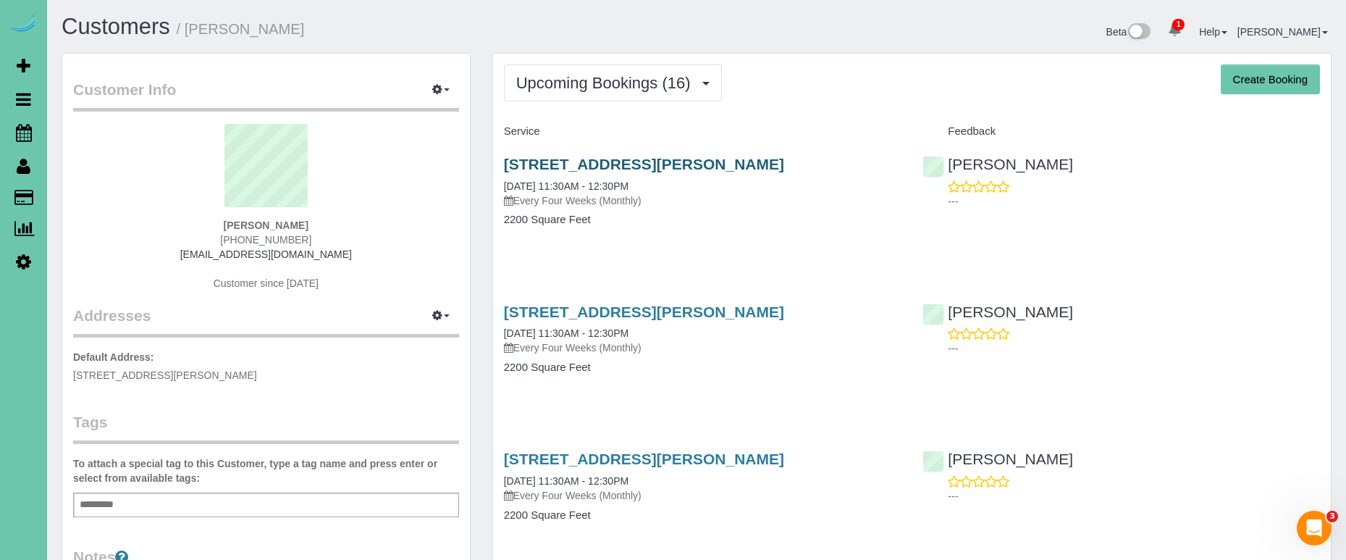
click at [590, 160] on link "10422 Hascall St, Omaha, NE 68124" at bounding box center [644, 164] width 280 height 17
click at [527, 84] on span "Upcoming Bookings (16)" at bounding box center [607, 83] width 182 height 18
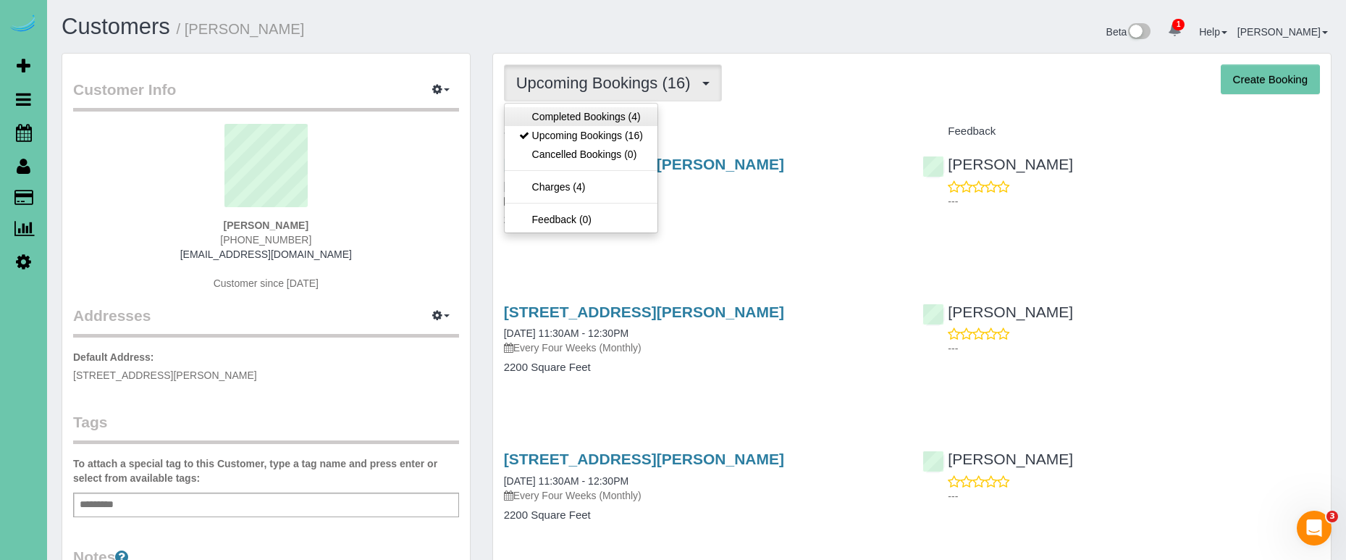
click at [541, 115] on link "Completed Bookings (4)" at bounding box center [581, 116] width 153 height 19
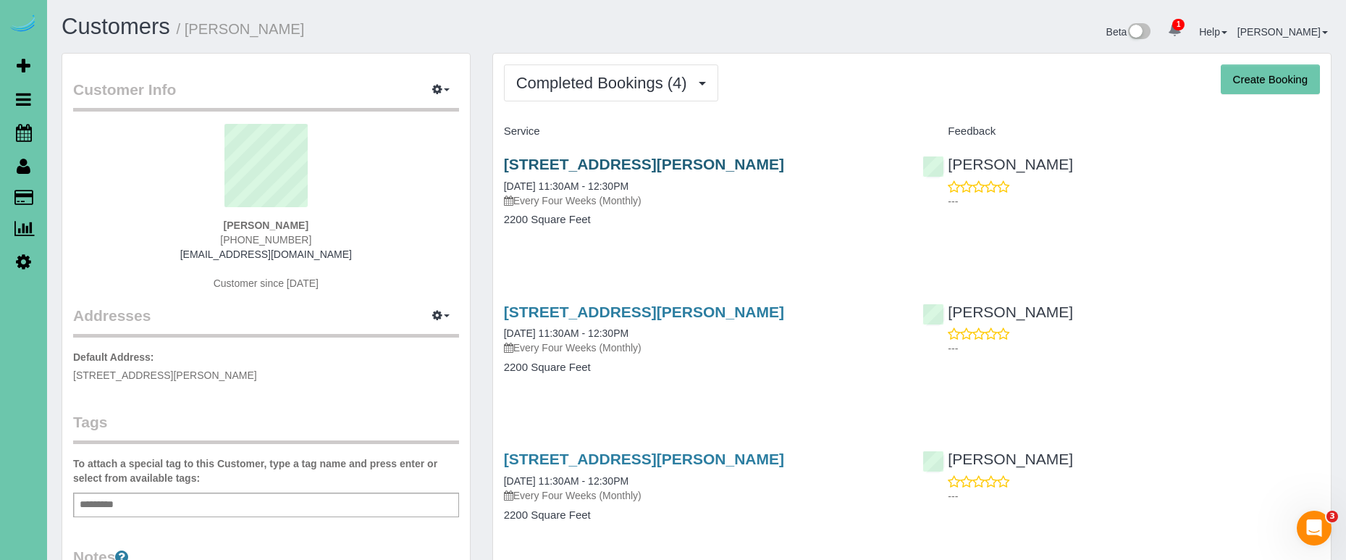
click at [660, 159] on link "10422 Hascall St, Omaha, NE 68124" at bounding box center [644, 164] width 280 height 17
click at [608, 69] on button "Completed Bookings (4)" at bounding box center [611, 82] width 214 height 37
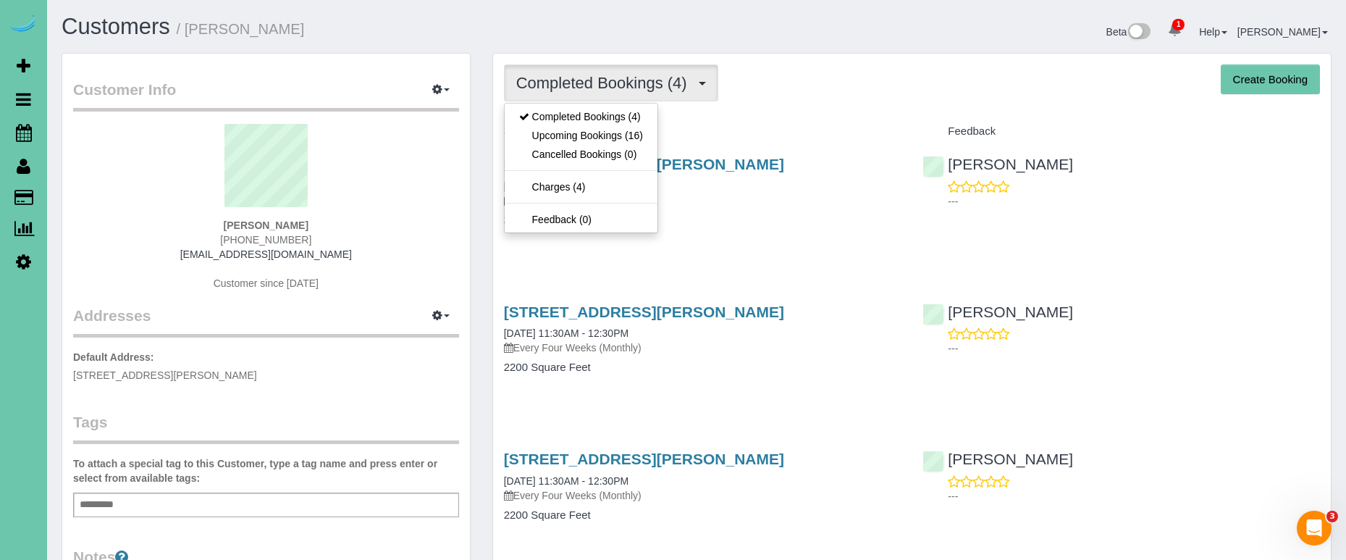
click at [889, 139] on div "Service" at bounding box center [702, 131] width 419 height 25
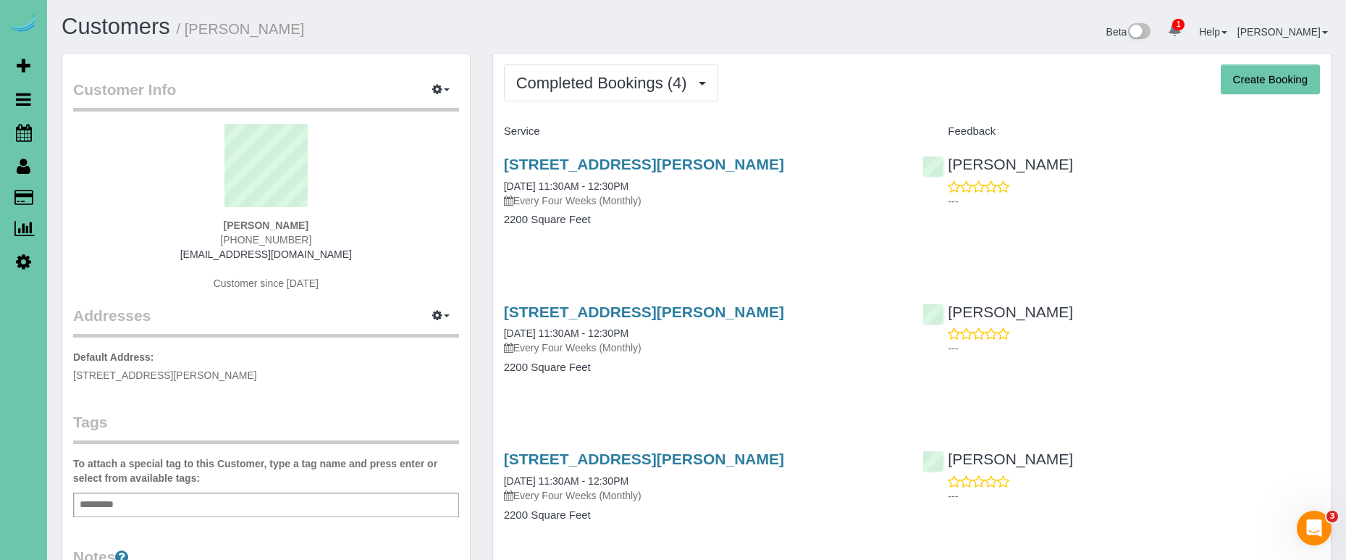
drag, startPoint x: 641, startPoint y: 89, endPoint x: 628, endPoint y: 104, distance: 19.0
click at [641, 89] on span "Completed Bookings (4)" at bounding box center [605, 83] width 178 height 18
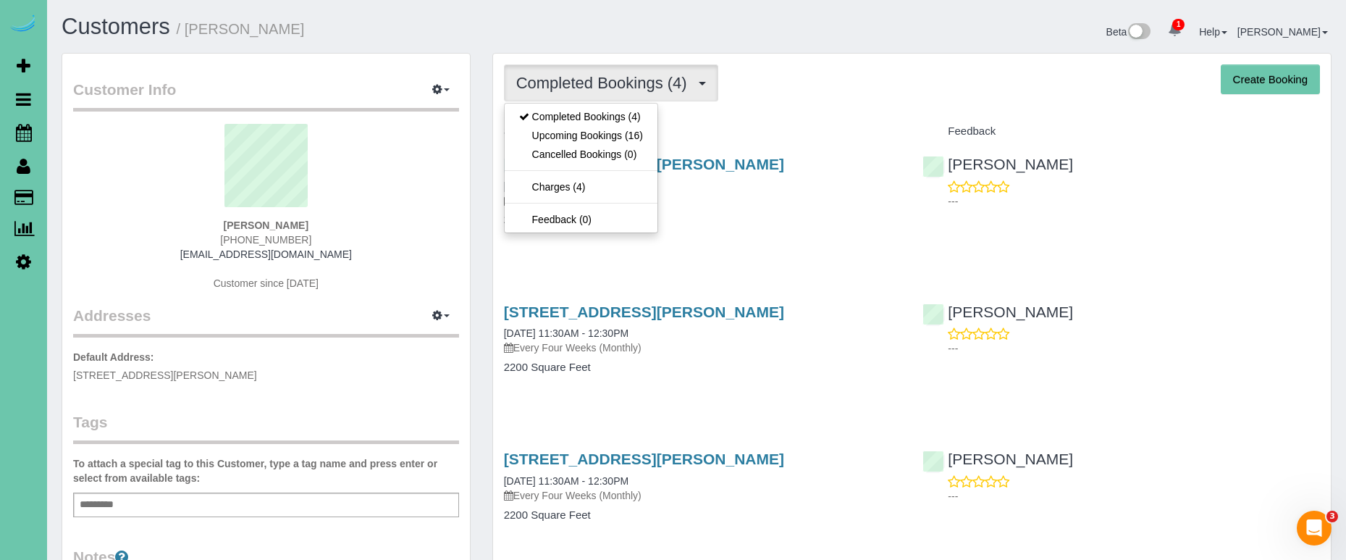
click at [619, 116] on link "Completed Bookings (4)" at bounding box center [581, 116] width 153 height 19
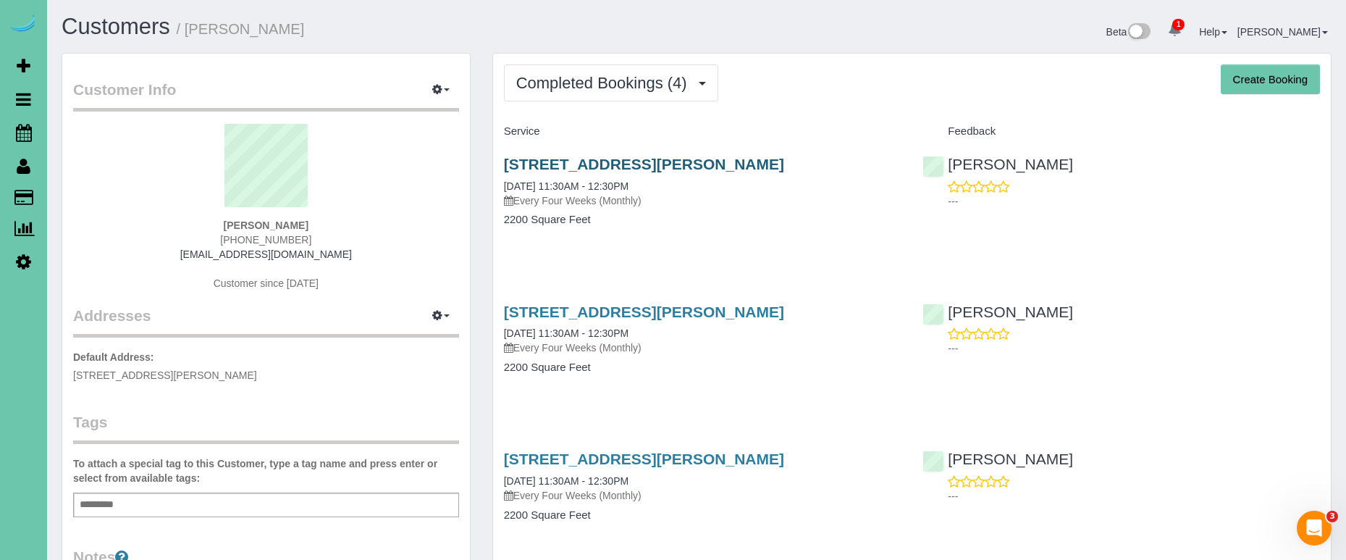
click at [714, 160] on link "10422 Hascall St, Omaha, NE 68124" at bounding box center [644, 164] width 280 height 17
click at [659, 74] on span "Completed Bookings (4)" at bounding box center [605, 83] width 178 height 18
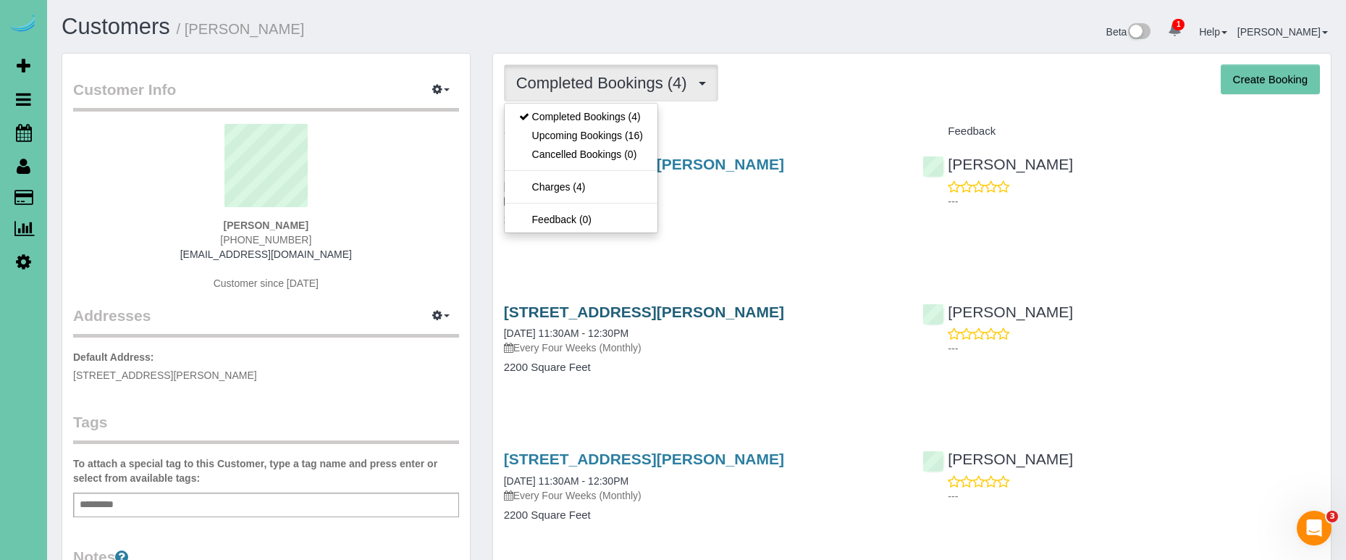
click at [722, 306] on link "10422 Hascall St, Omaha, NE 68124" at bounding box center [644, 311] width 280 height 17
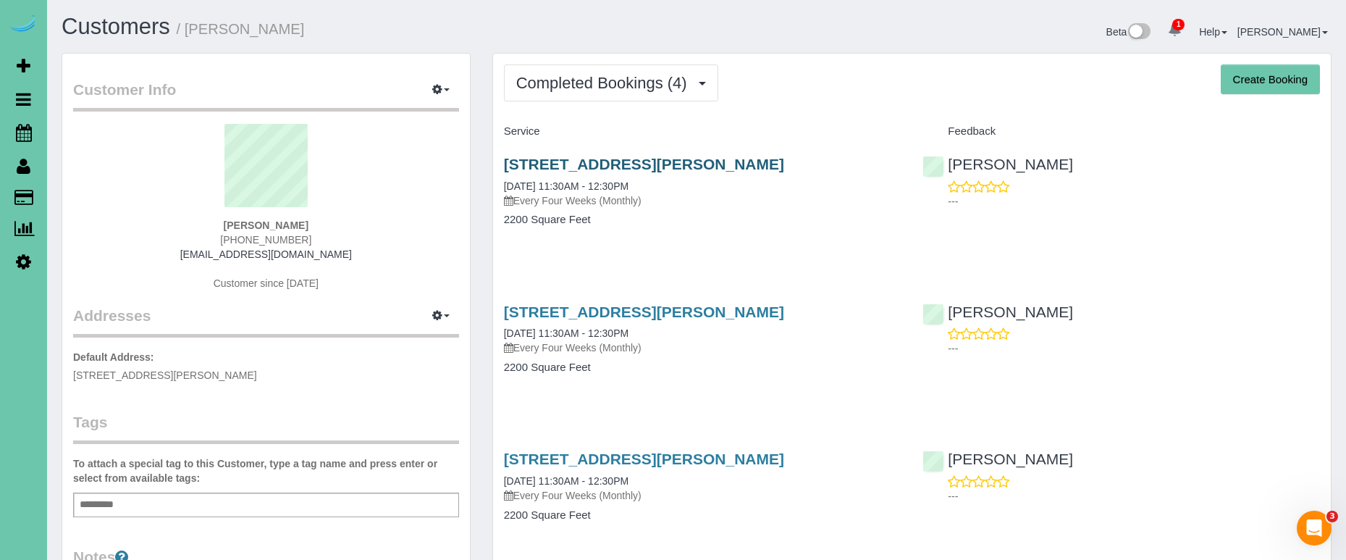
click at [695, 160] on link "10422 Hascall St, Omaha, NE 68124" at bounding box center [644, 164] width 280 height 17
drag, startPoint x: 566, startPoint y: 84, endPoint x: 570, endPoint y: 93, distance: 10.4
click at [566, 84] on span "Completed Bookings (4)" at bounding box center [605, 83] width 178 height 18
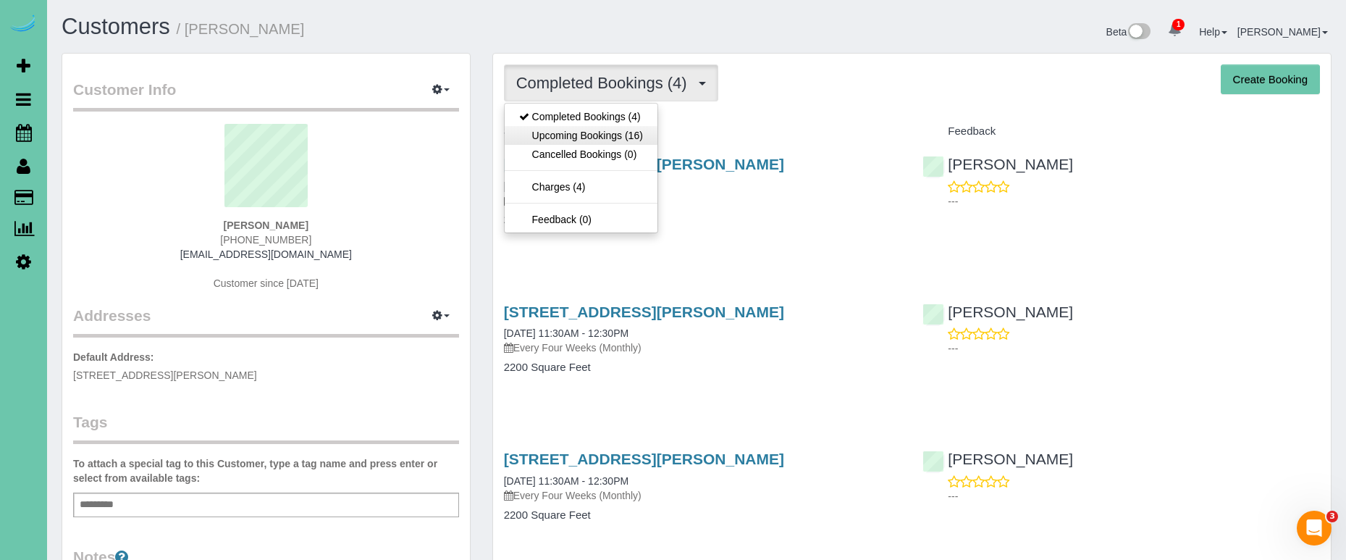
click at [579, 129] on link "Upcoming Bookings (16)" at bounding box center [581, 135] width 153 height 19
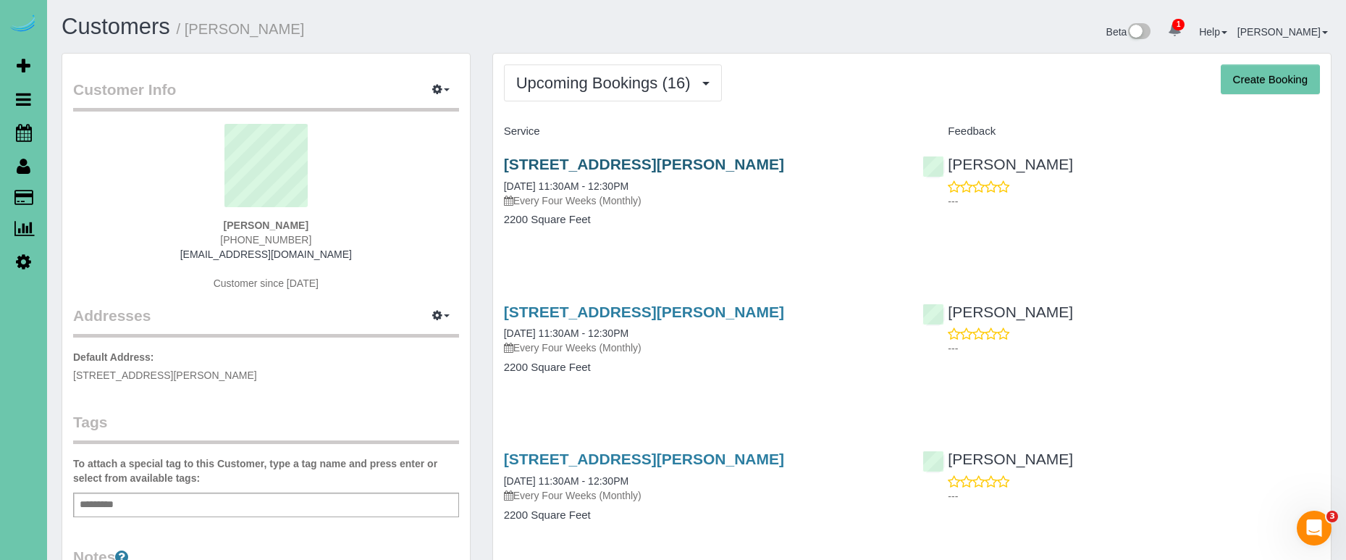
click at [580, 161] on link "10422 Hascall St, Omaha, NE 68124" at bounding box center [644, 164] width 280 height 17
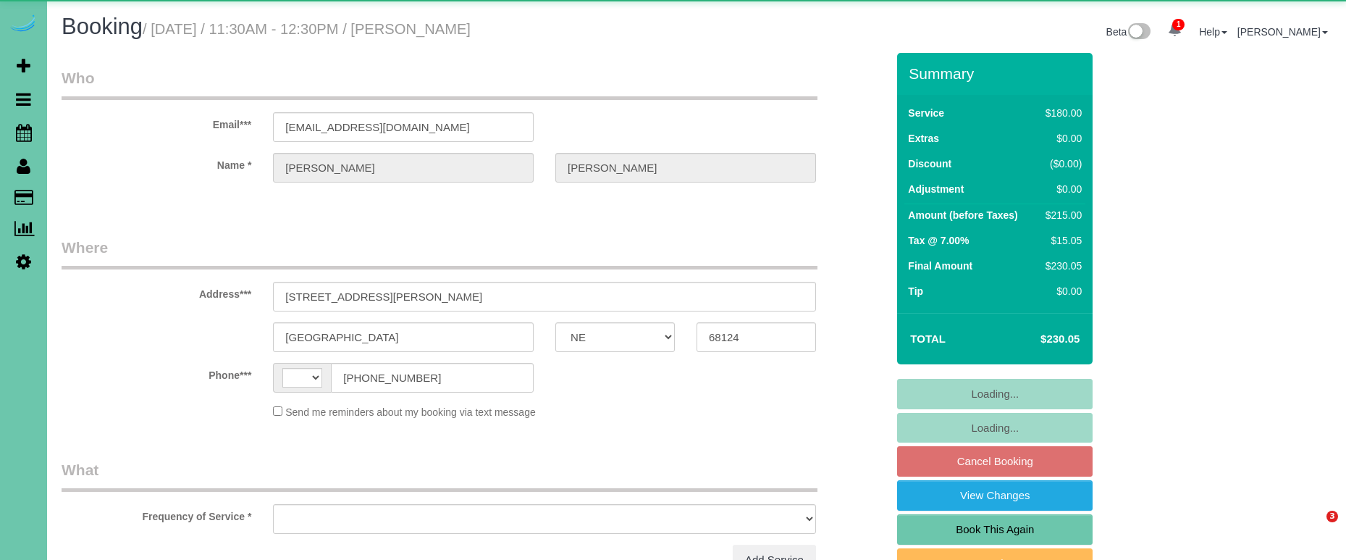
select select "NE"
select select "string:[GEOGRAPHIC_DATA]"
select select "object:379"
select select "string:fspay-f580d5a2-b950-4401-99e6-ce087edf5cca"
select select "object:659"
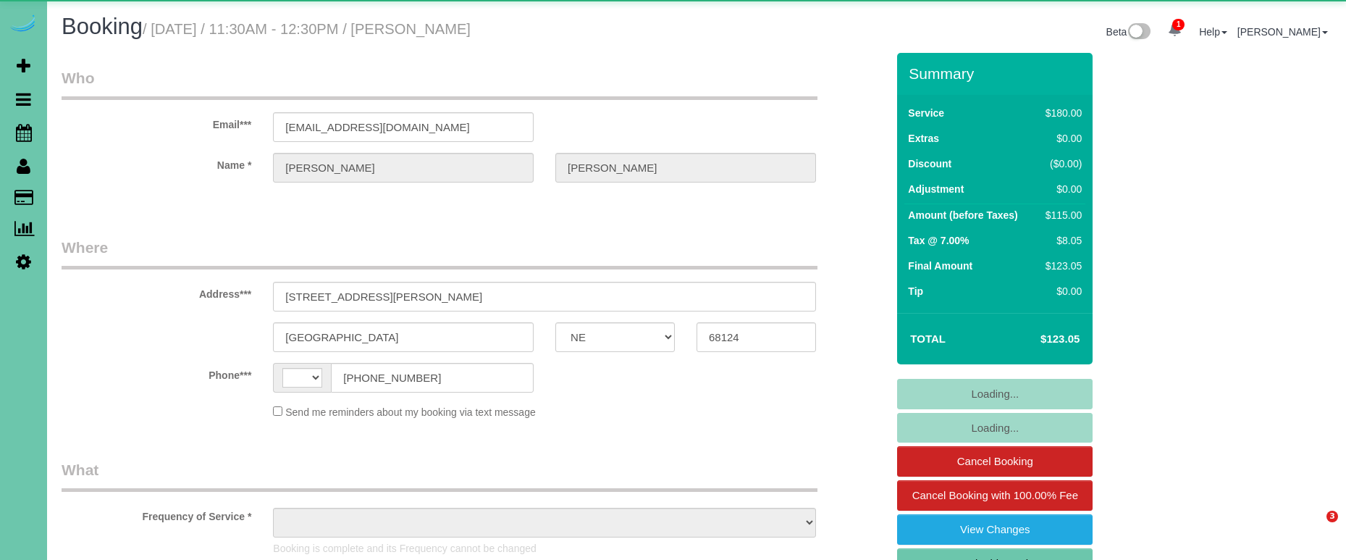
select select "NE"
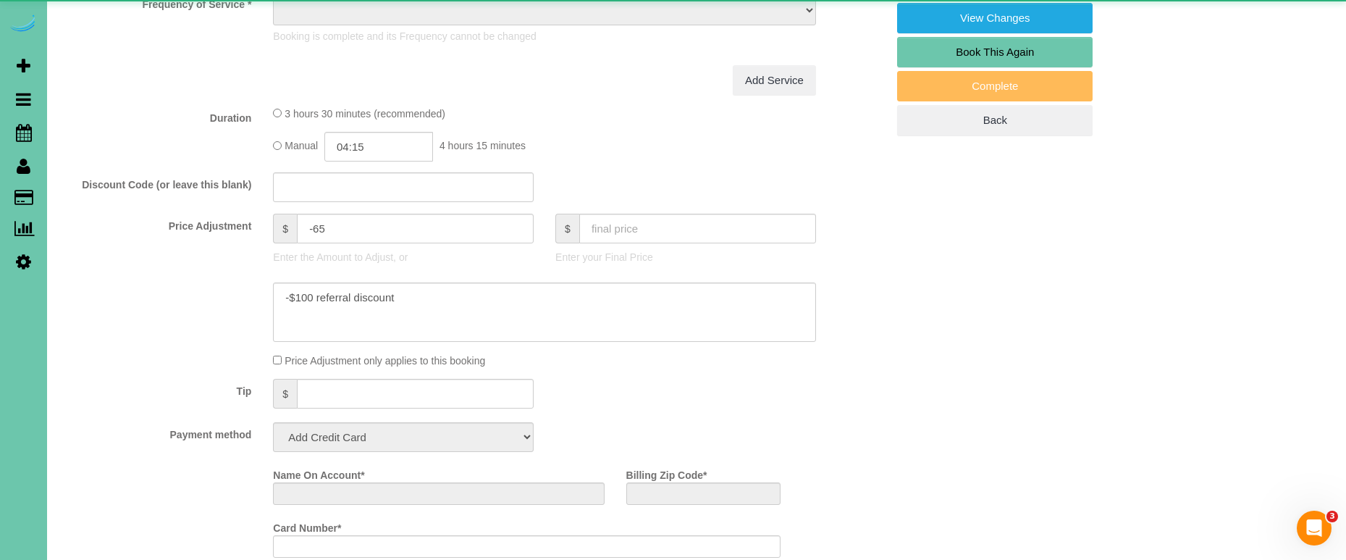
select select "string:[GEOGRAPHIC_DATA]"
select select "object:388"
select select "string:fspay-f580d5a2-b950-4401-99e6-ce087edf5cca"
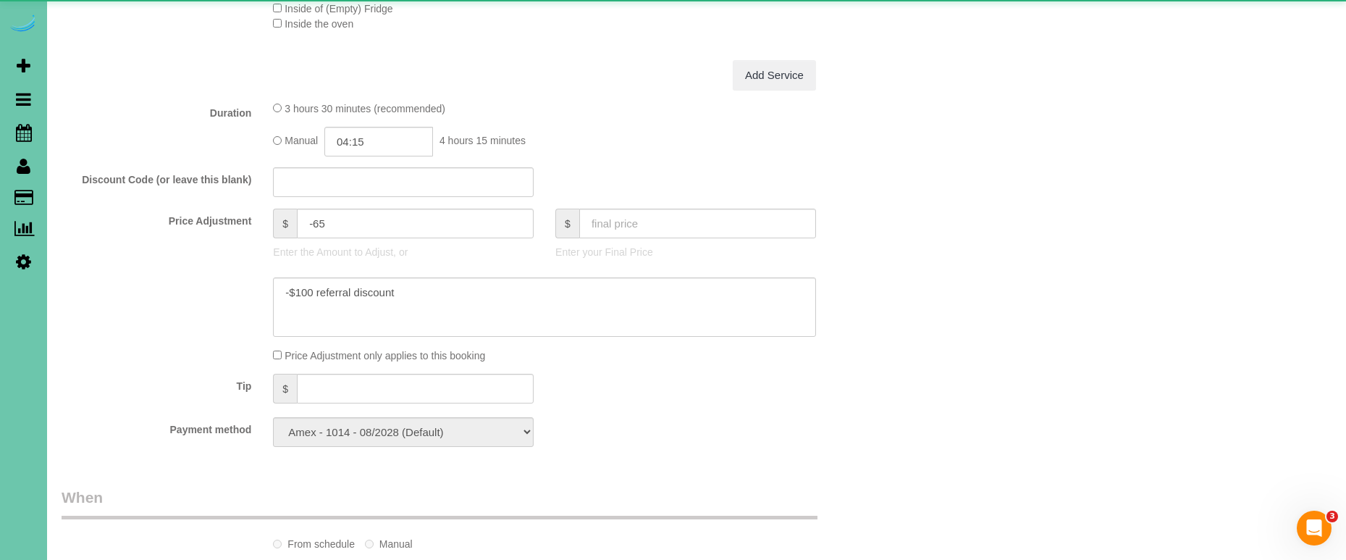
scroll to position [653, 0]
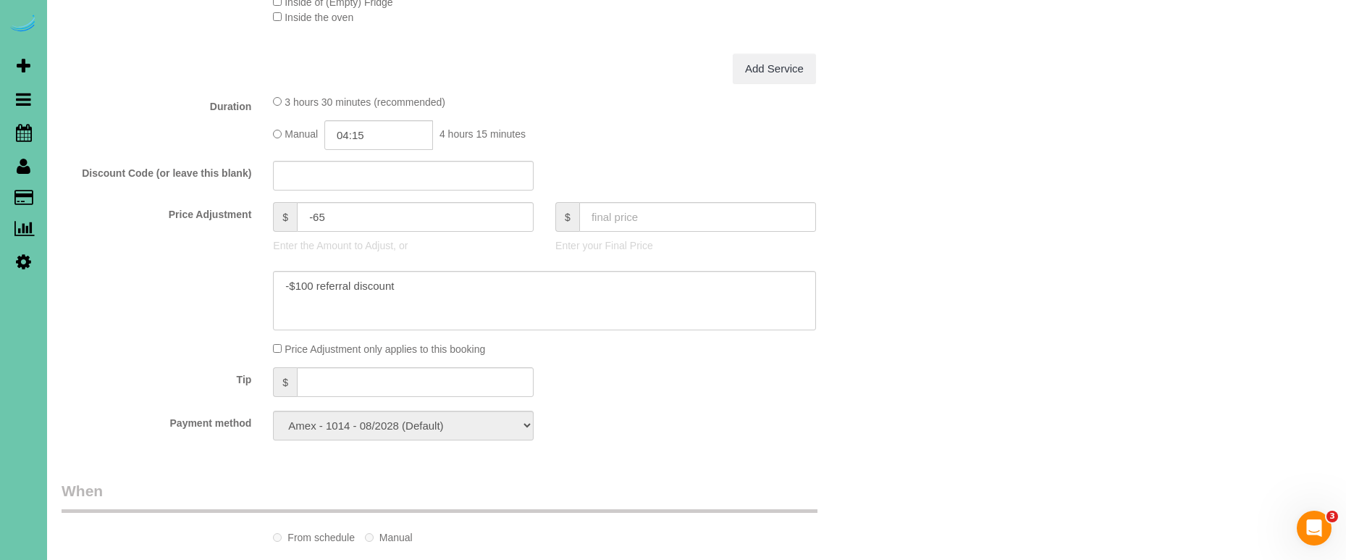
select select "object:924"
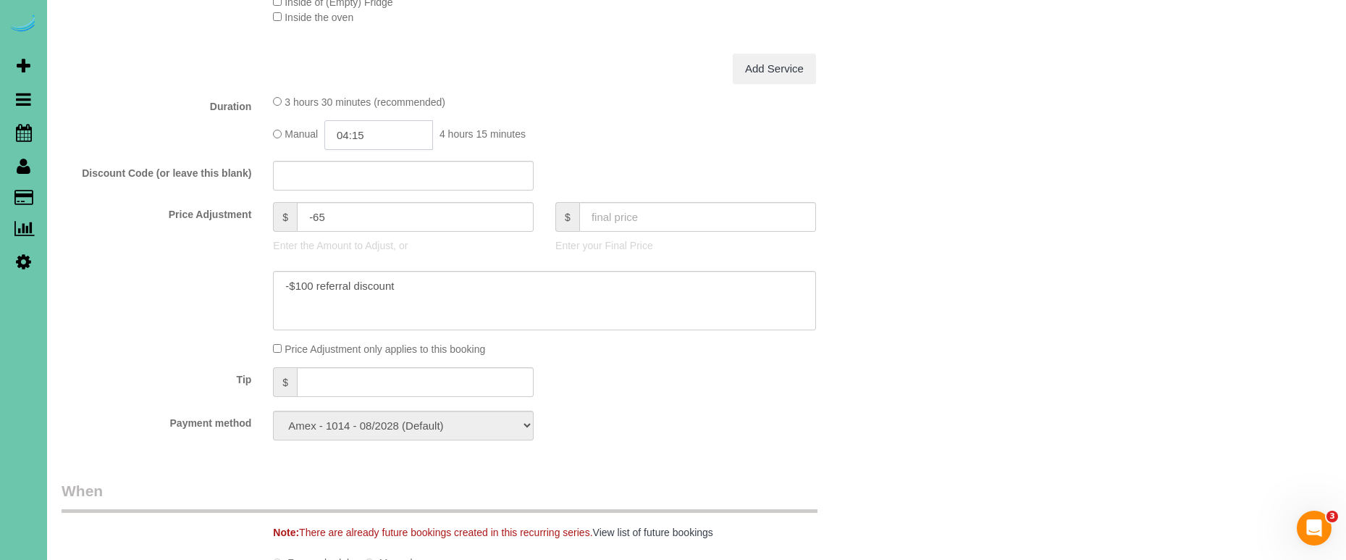
click at [389, 127] on input "04:15" at bounding box center [378, 135] width 109 height 30
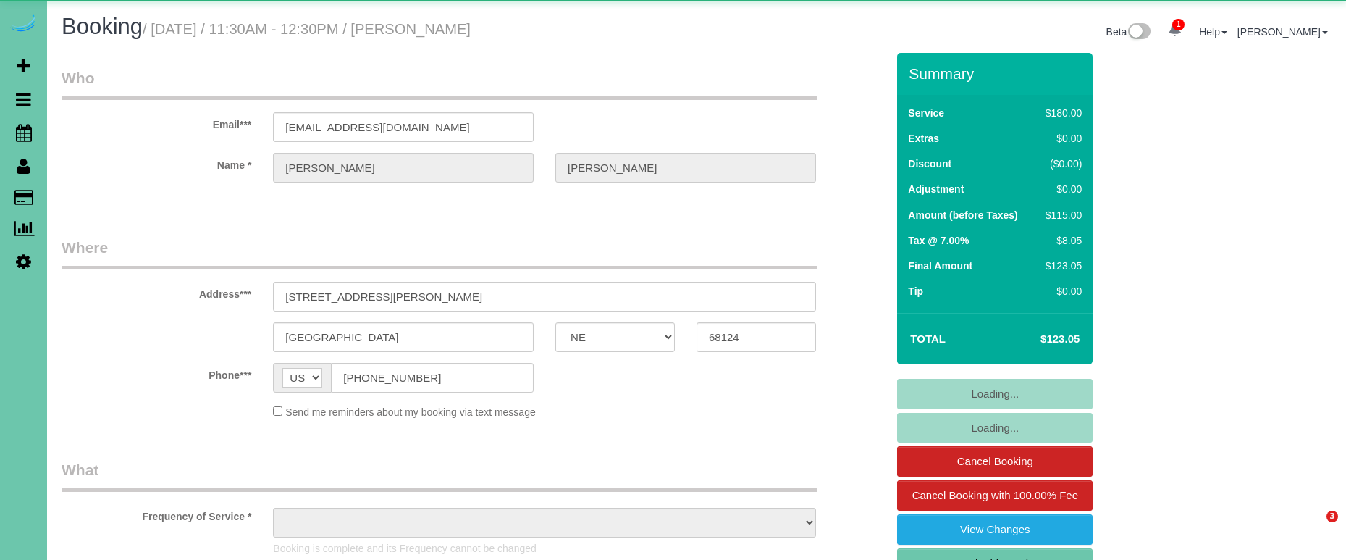
select select "NE"
select select "object:635"
select select "string:fspay-f580d5a2-b950-4401-99e6-ce087edf5cca"
select select "object:867"
select select "NE"
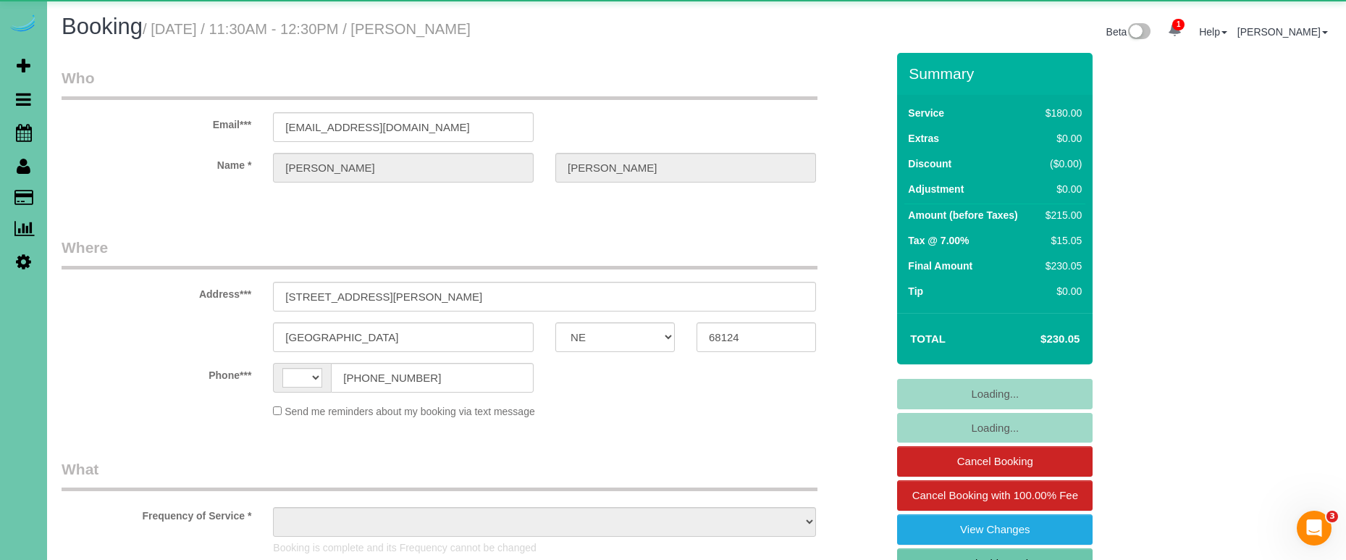
select select "string:[GEOGRAPHIC_DATA]"
select select "object:664"
select select "string:fspay-f580d5a2-b950-4401-99e6-ce087edf5cca"
select select "object:905"
select select "NE"
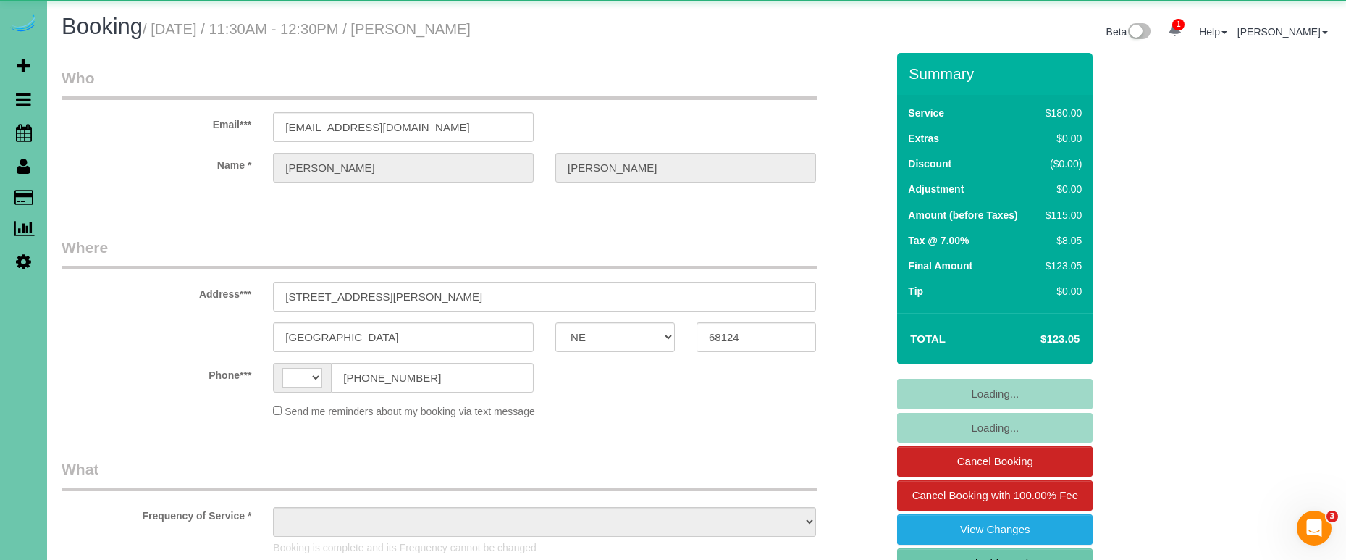
select select "string:[GEOGRAPHIC_DATA]"
select select "object:635"
select select "string:fspay-f580d5a2-b950-4401-99e6-ce087edf5cca"
select select "object:921"
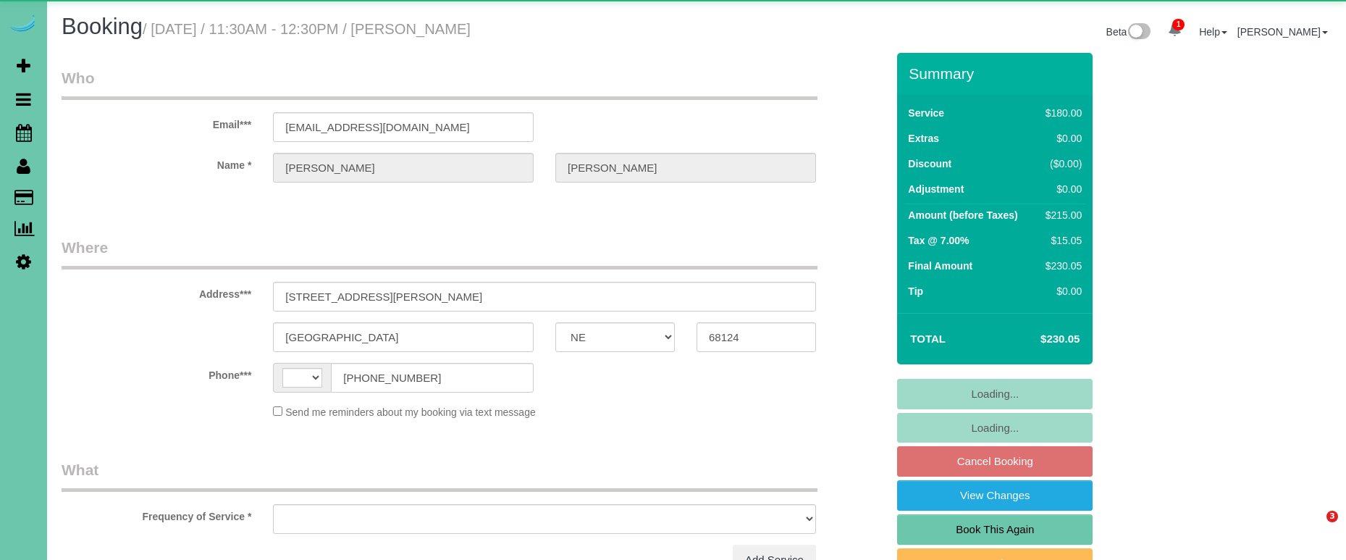
select select "NE"
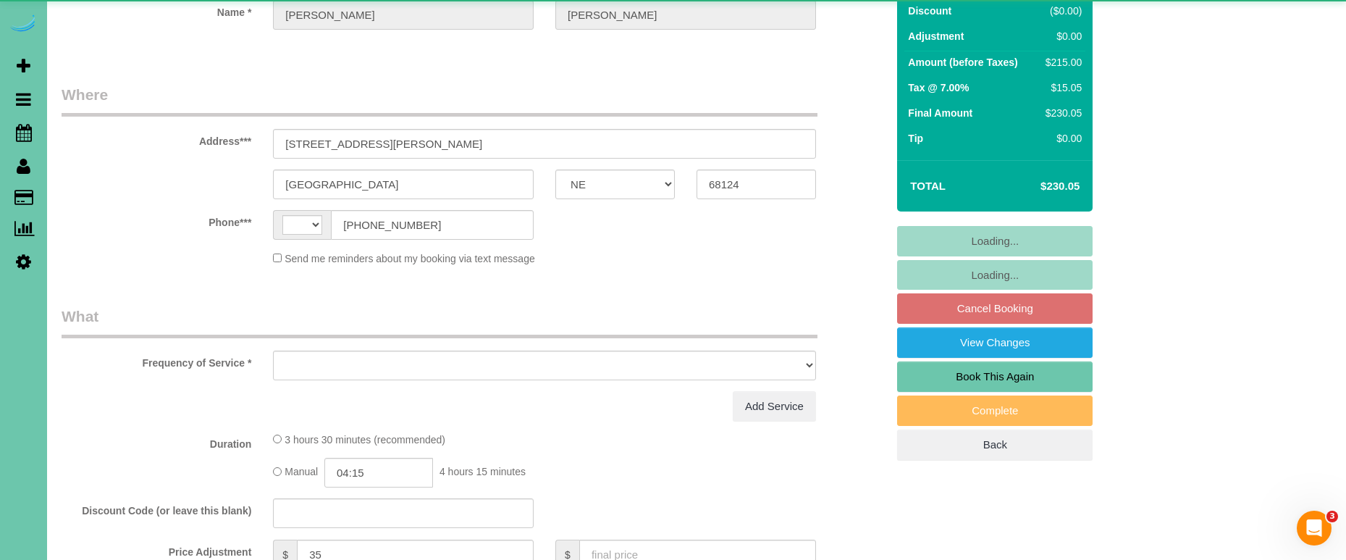
select select "string:[GEOGRAPHIC_DATA]"
select select "object:626"
select select "string:fspay-f580d5a2-b950-4401-99e6-ce087edf5cca"
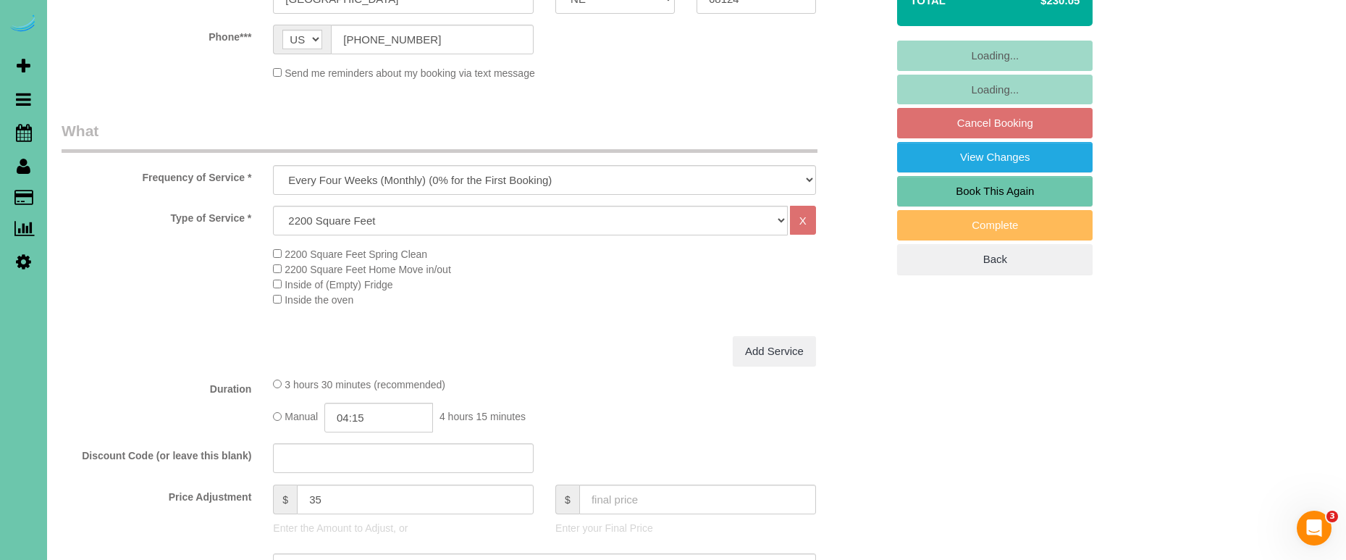
select select "object:913"
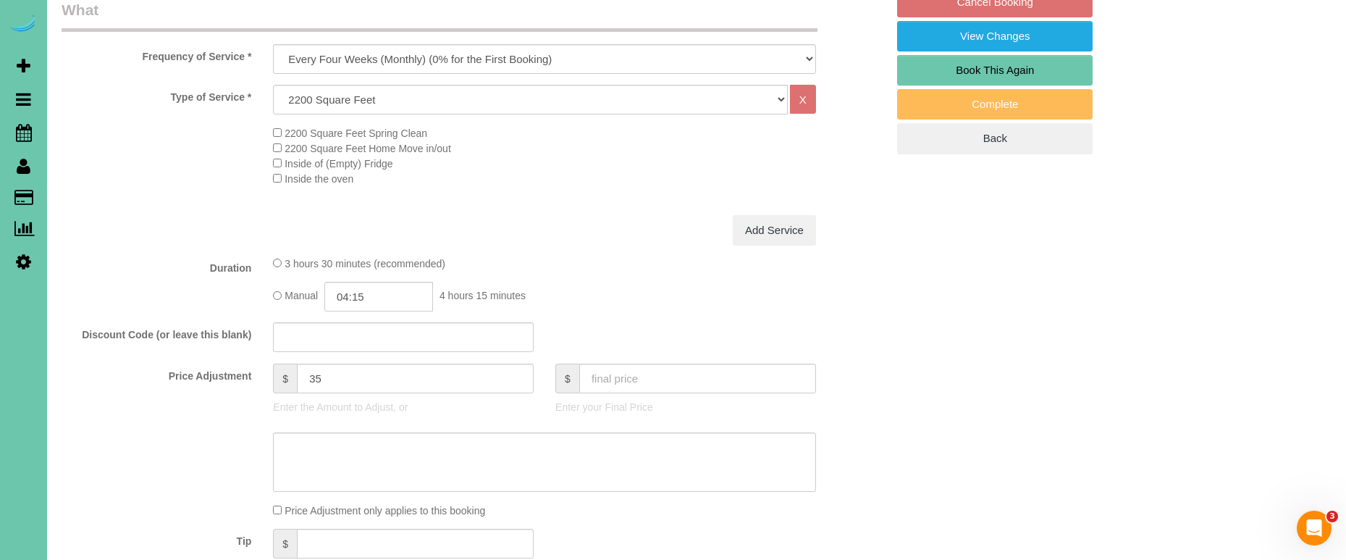
scroll to position [460, 0]
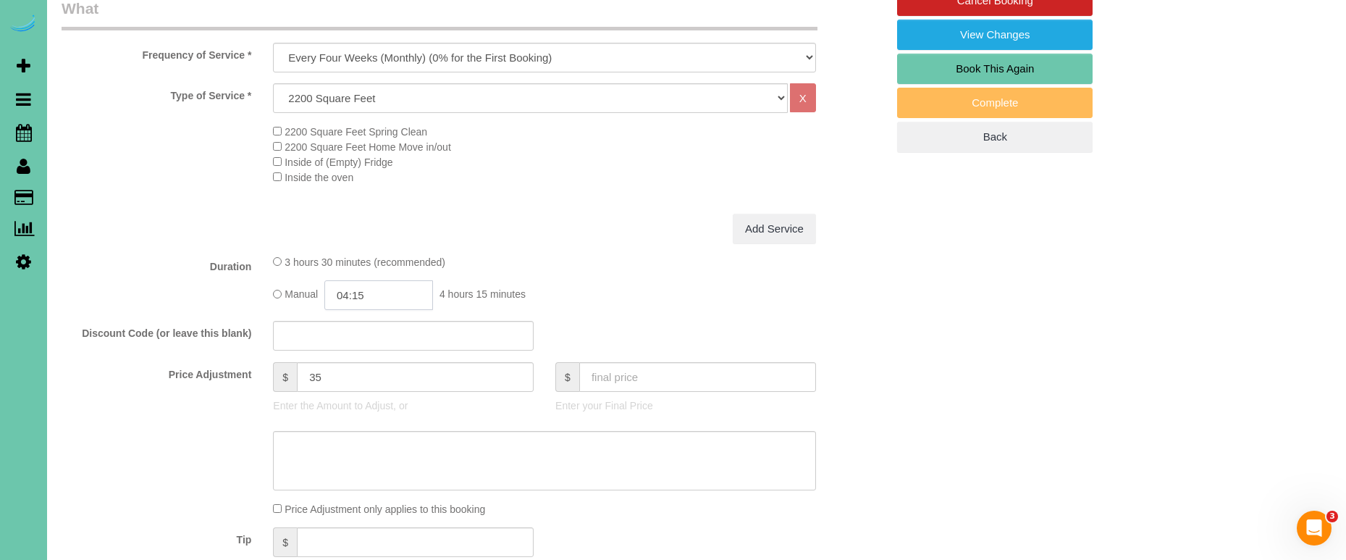
click at [377, 290] on input "04:15" at bounding box center [378, 295] width 109 height 30
type input "04:00"
click at [563, 457] on textarea at bounding box center [544, 460] width 543 height 59
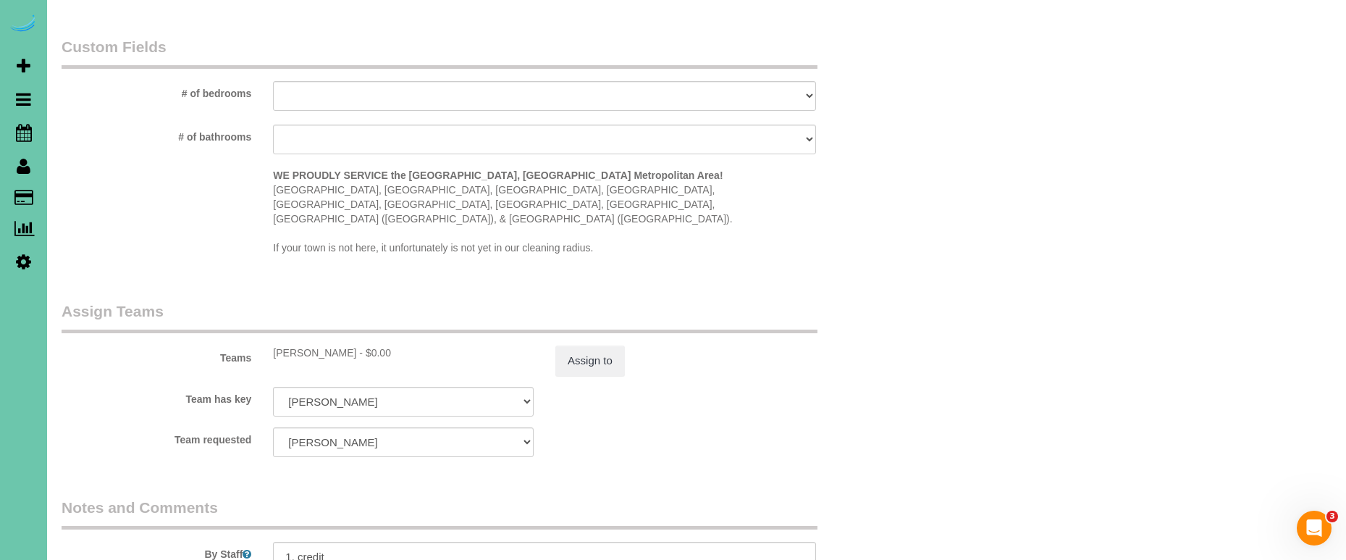
scroll to position [1340, 0]
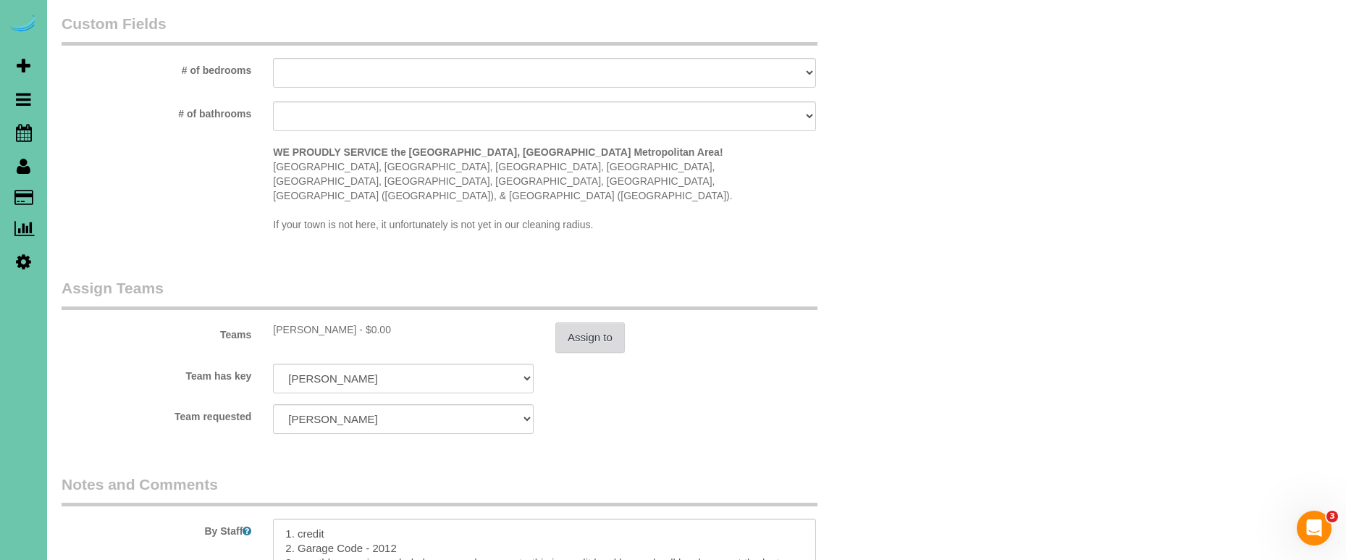
type textarea "new rate - [DATE]"
click at [575, 322] on button "Assign to" at bounding box center [589, 337] width 69 height 30
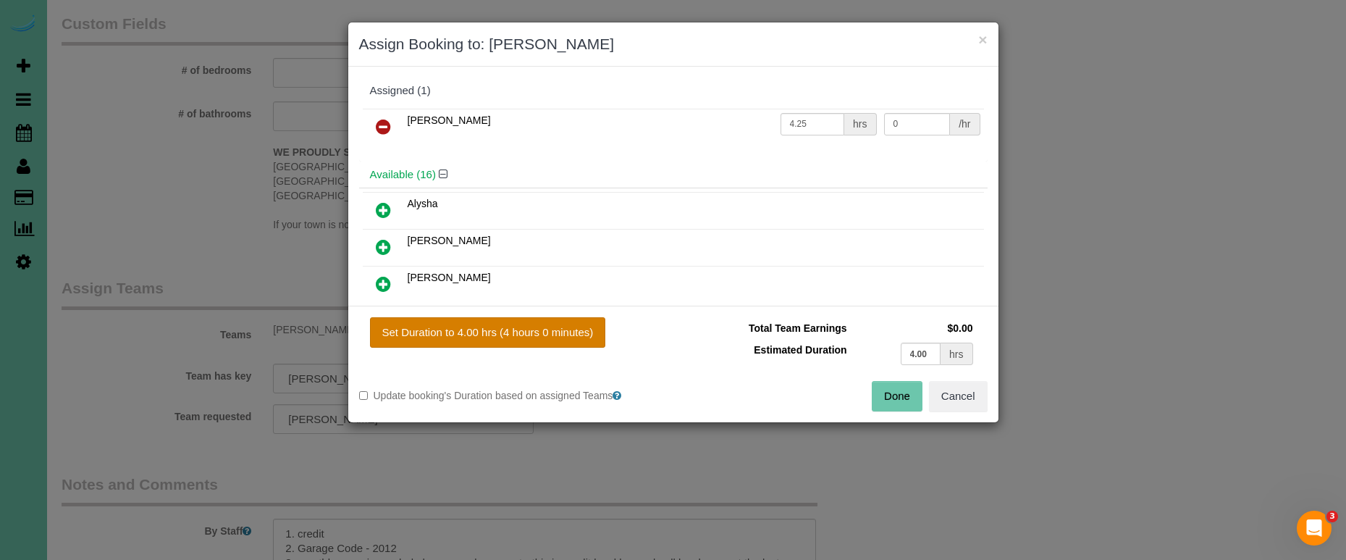
drag, startPoint x: 525, startPoint y: 326, endPoint x: 573, endPoint y: 329, distance: 47.9
click at [526, 327] on button "Set Duration to 4.00 hrs (4 hours 0 minutes)" at bounding box center [488, 332] width 236 height 30
type input "4.00"
drag, startPoint x: 895, startPoint y: 395, endPoint x: 770, endPoint y: 374, distance: 127.1
click at [893, 395] on button "Done" at bounding box center [897, 396] width 51 height 30
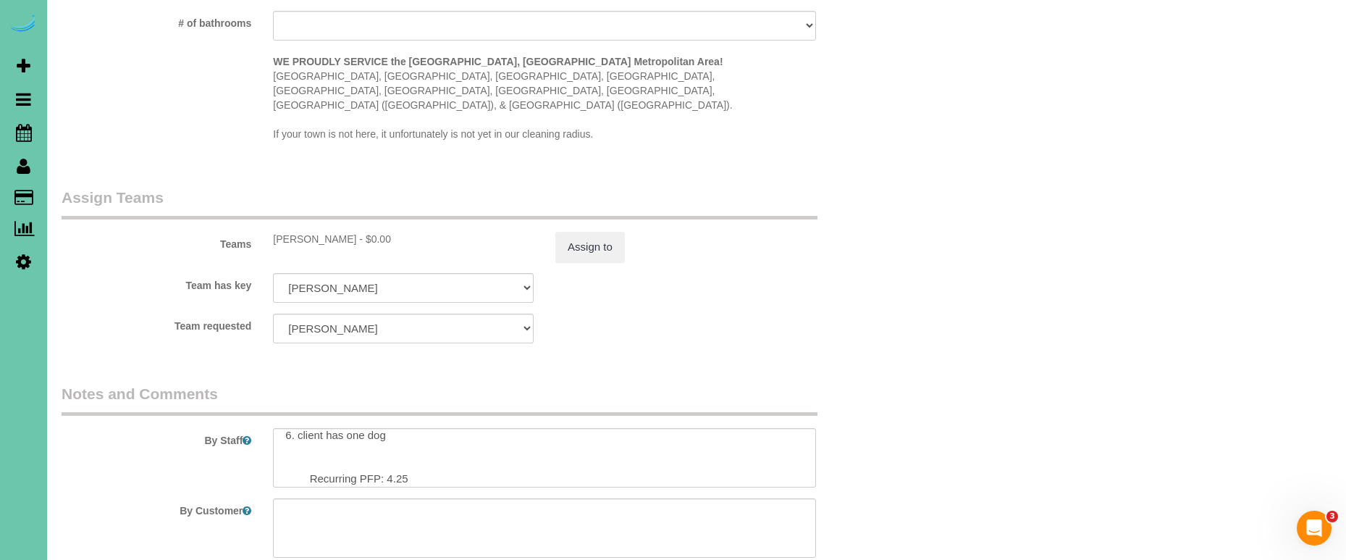
scroll to position [94, 0]
drag, startPoint x: 473, startPoint y: 421, endPoint x: 462, endPoint y: 433, distance: 16.4
click at [466, 429] on textarea at bounding box center [544, 457] width 543 height 59
click at [450, 437] on textarea at bounding box center [544, 457] width 543 height 59
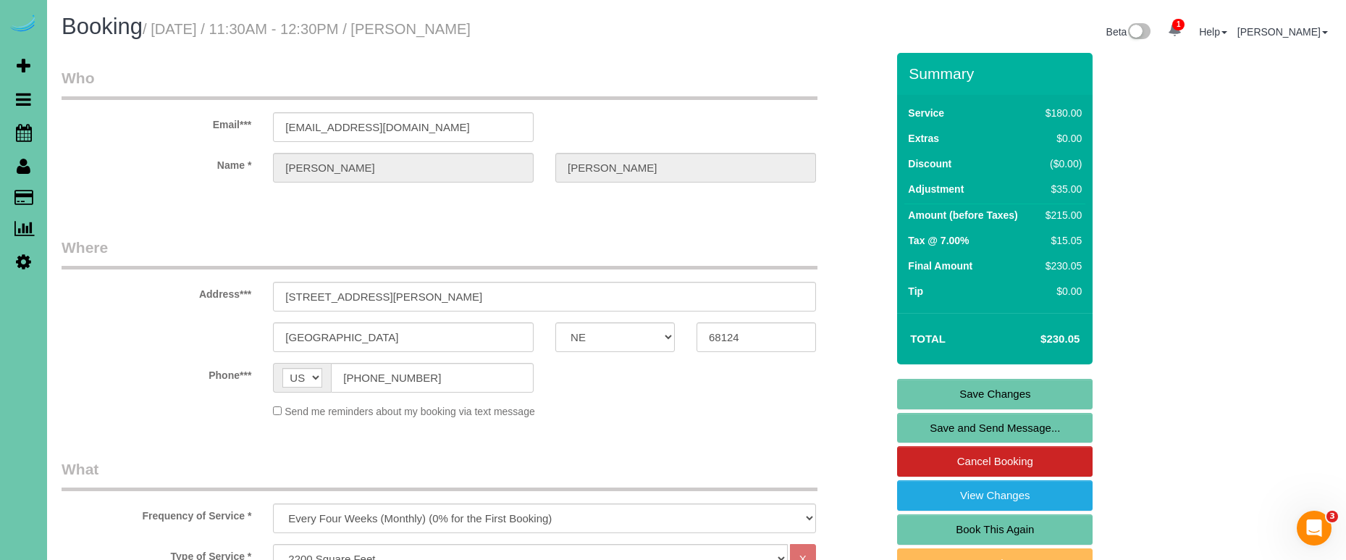
scroll to position [0, 0]
type textarea "1. credit 2. Garage Code - 2012 3. monthly recurring - whole home - no basement…"
click at [941, 391] on link "Save Changes" at bounding box center [994, 394] width 195 height 30
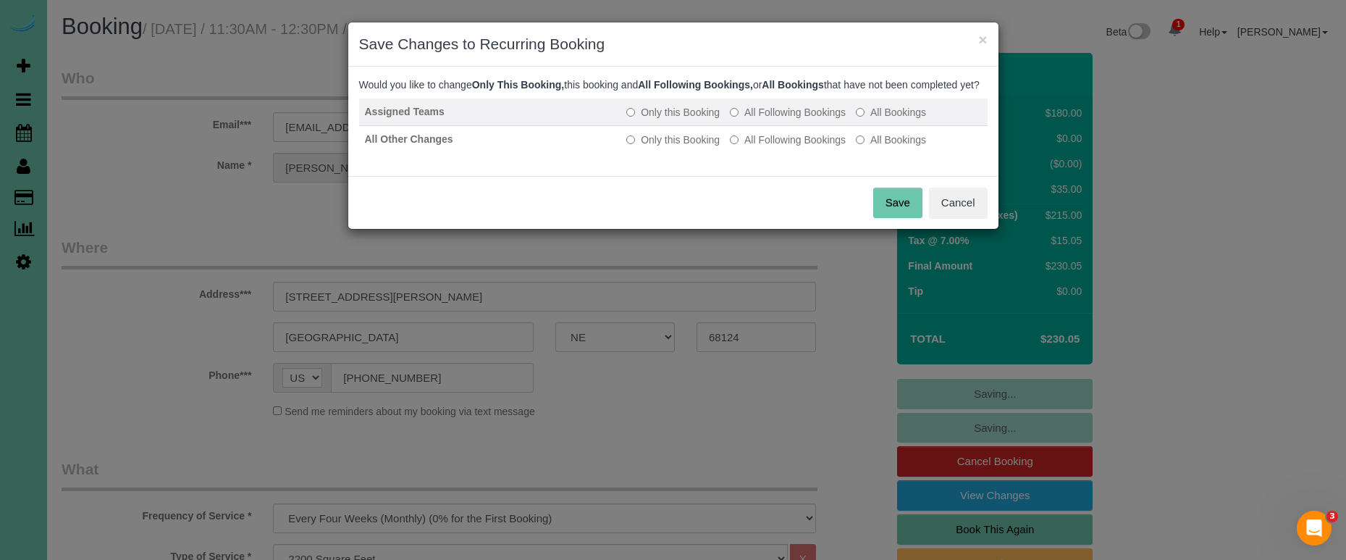
click at [814, 119] on label "All Following Bookings" at bounding box center [788, 112] width 116 height 14
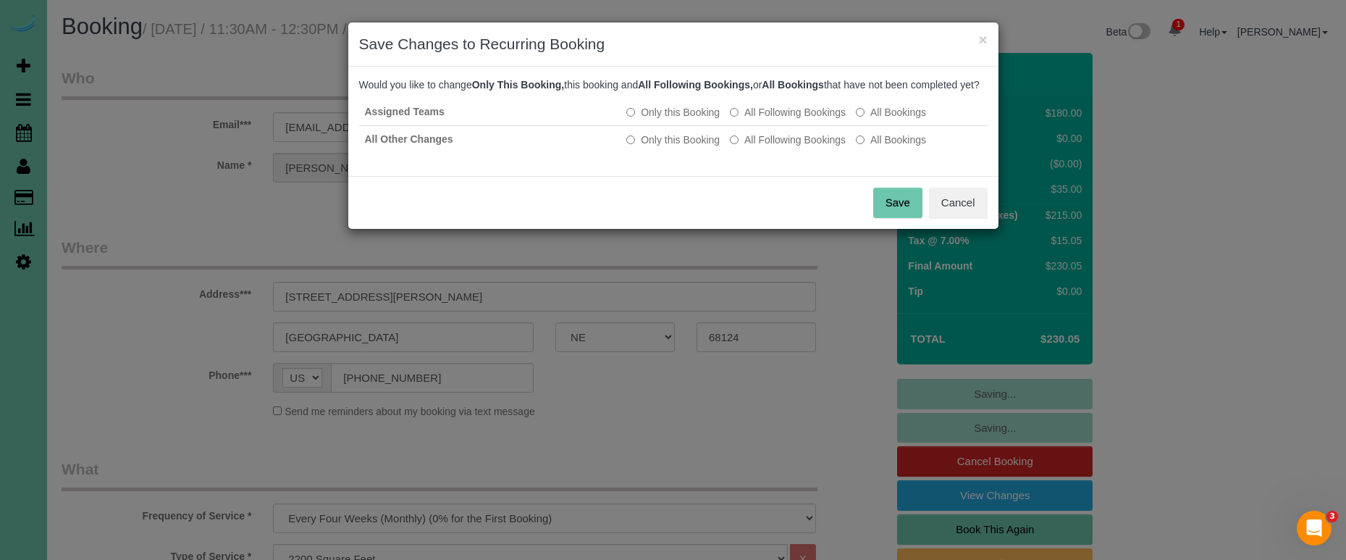
drag, startPoint x: 809, startPoint y: 156, endPoint x: 822, endPoint y: 172, distance: 21.0
click at [809, 147] on label "All Following Bookings" at bounding box center [788, 139] width 116 height 14
click at [888, 214] on button "Save" at bounding box center [897, 203] width 49 height 30
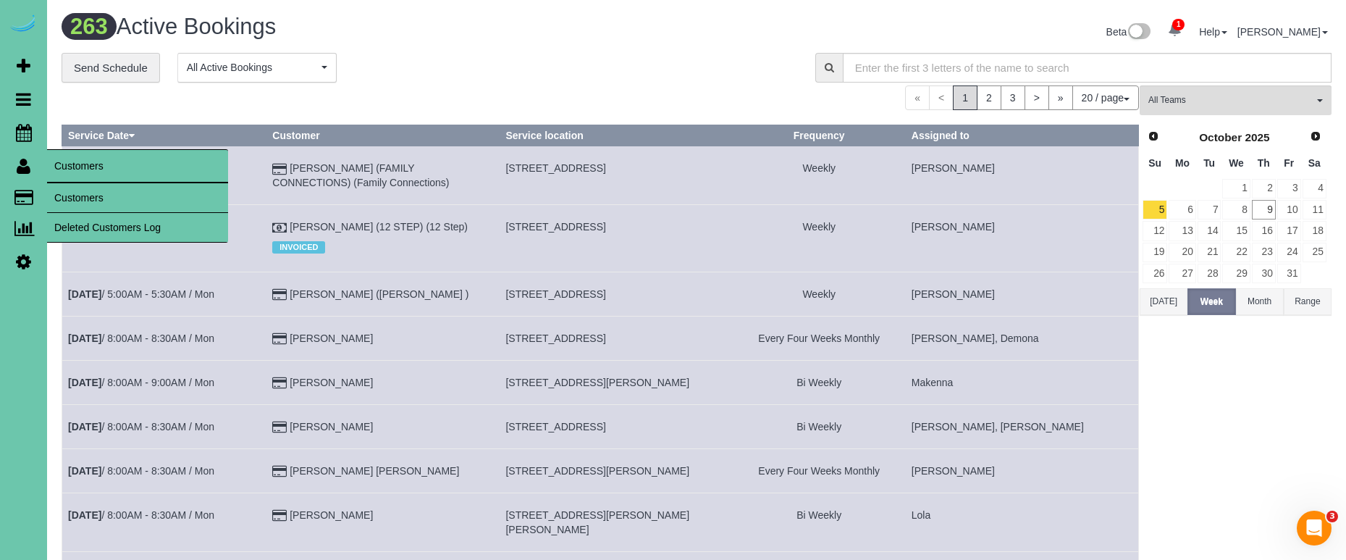
drag, startPoint x: 81, startPoint y: 194, endPoint x: 96, endPoint y: 185, distance: 17.5
click at [81, 194] on link "Customers" at bounding box center [137, 197] width 181 height 29
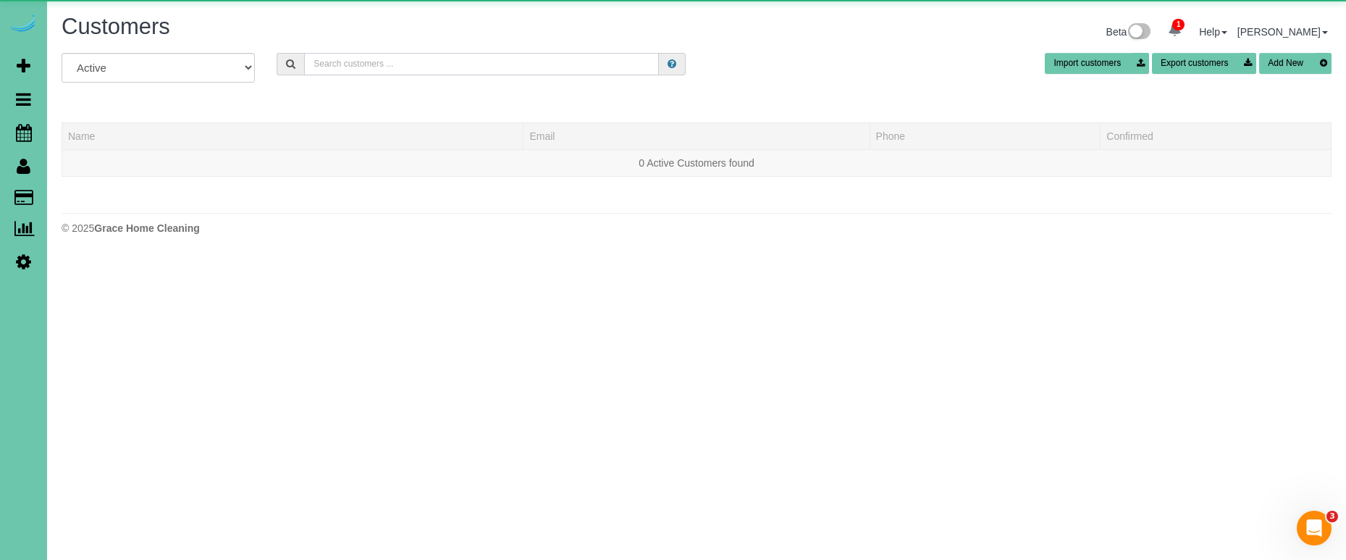
click at [361, 59] on input "text" at bounding box center [481, 64] width 355 height 22
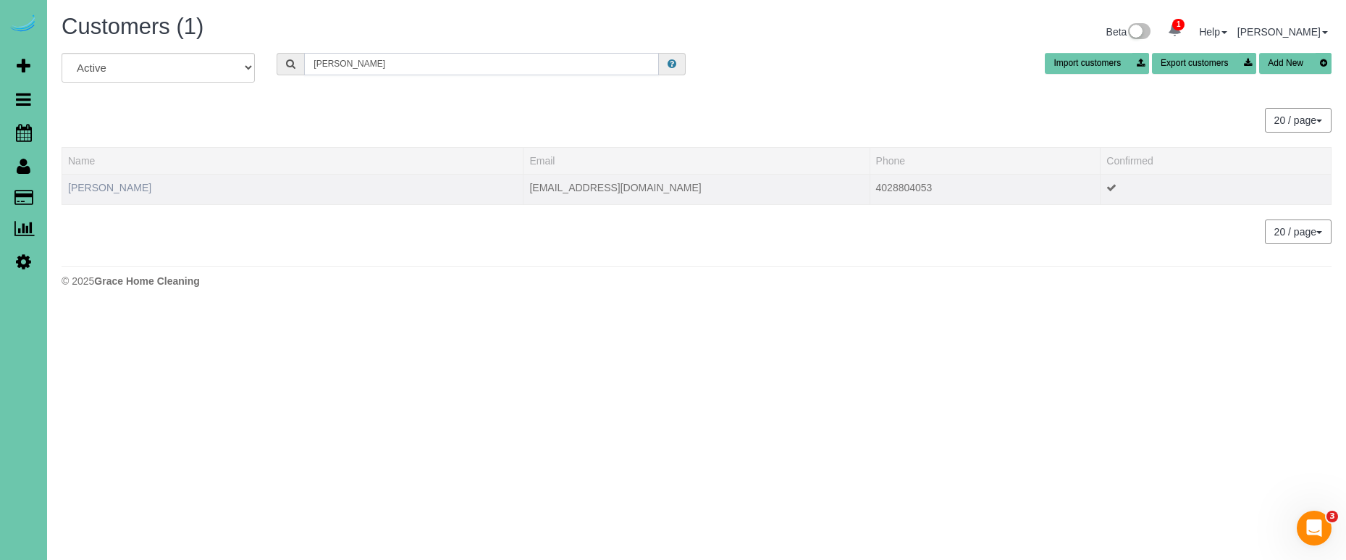
type input "[PERSON_NAME]"
click at [106, 184] on link "[PERSON_NAME]" at bounding box center [109, 188] width 83 height 12
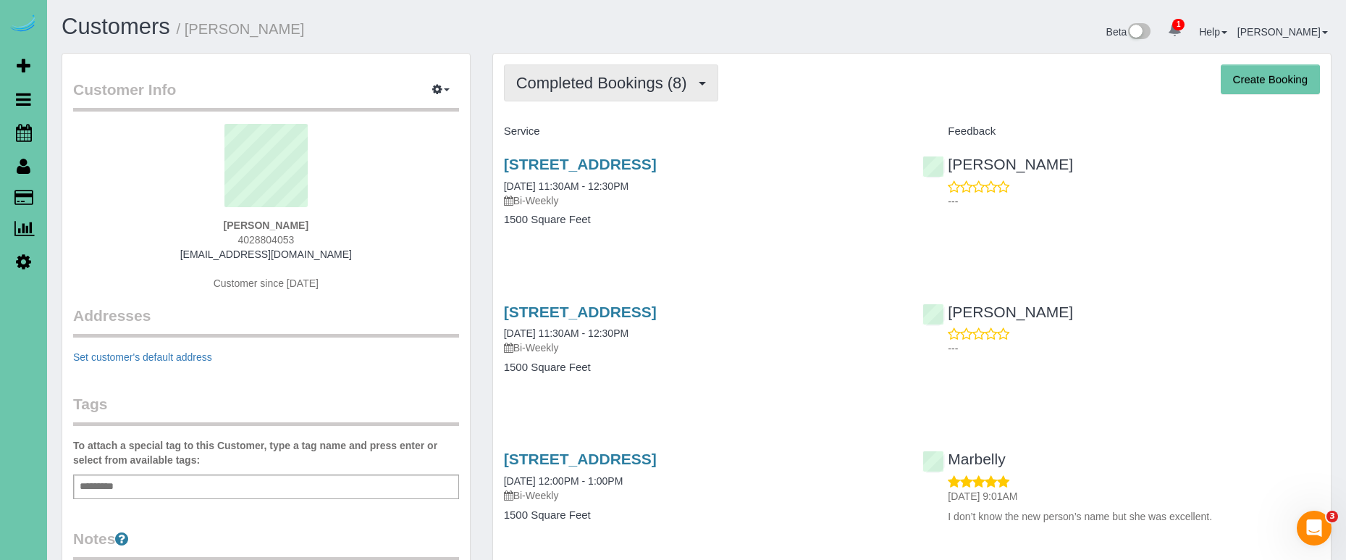
click at [687, 77] on span "Completed Bookings (8)" at bounding box center [605, 83] width 178 height 18
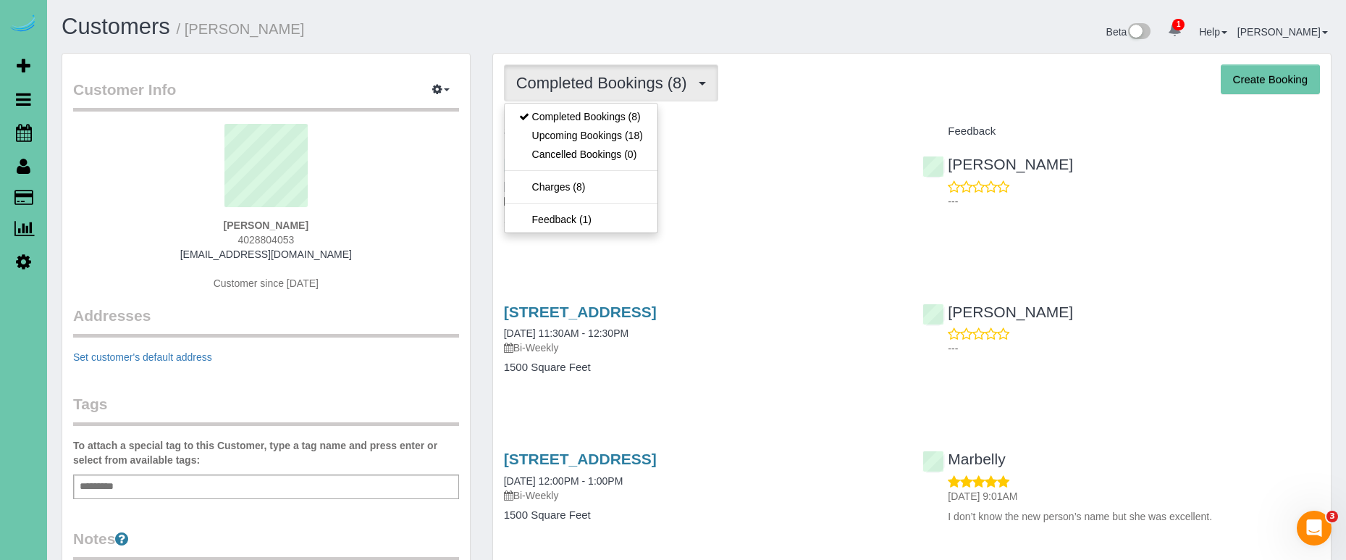
drag, startPoint x: 885, startPoint y: 97, endPoint x: 724, endPoint y: 77, distance: 161.9
click at [866, 93] on div "Completed Bookings (8) Completed Bookings (8) Upcoming Bookings (18) Cancelled …" at bounding box center [912, 82] width 816 height 37
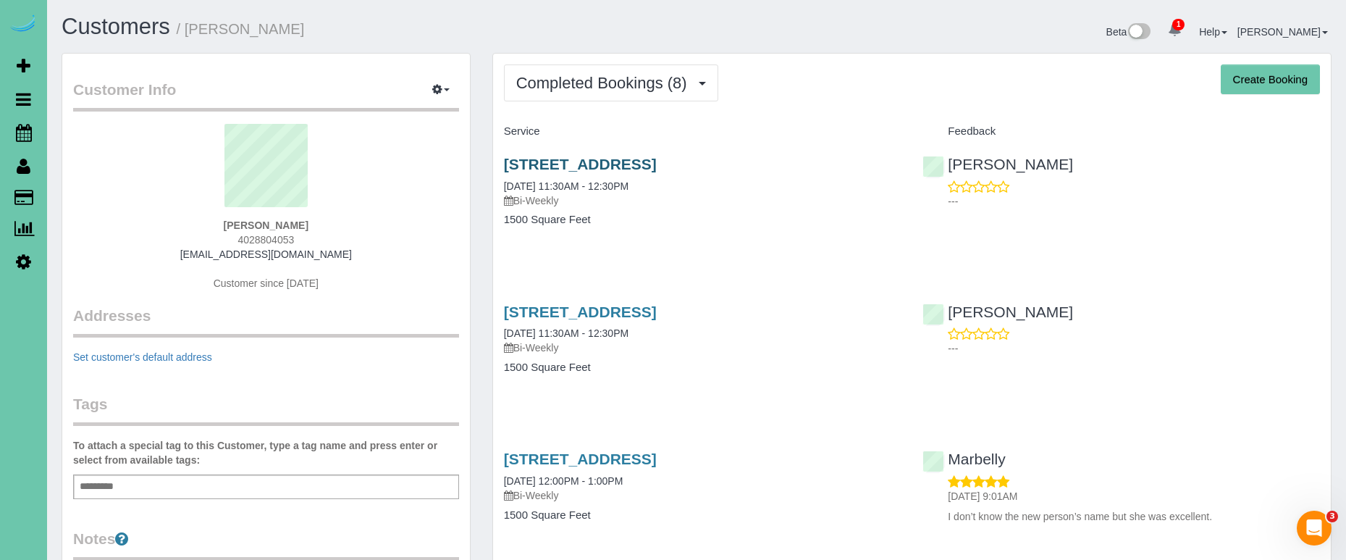
click at [615, 161] on link "[STREET_ADDRESS]" at bounding box center [580, 164] width 153 height 17
drag, startPoint x: 619, startPoint y: 87, endPoint x: 619, endPoint y: 98, distance: 11.6
click at [619, 87] on span "Completed Bookings (8)" at bounding box center [605, 83] width 178 height 18
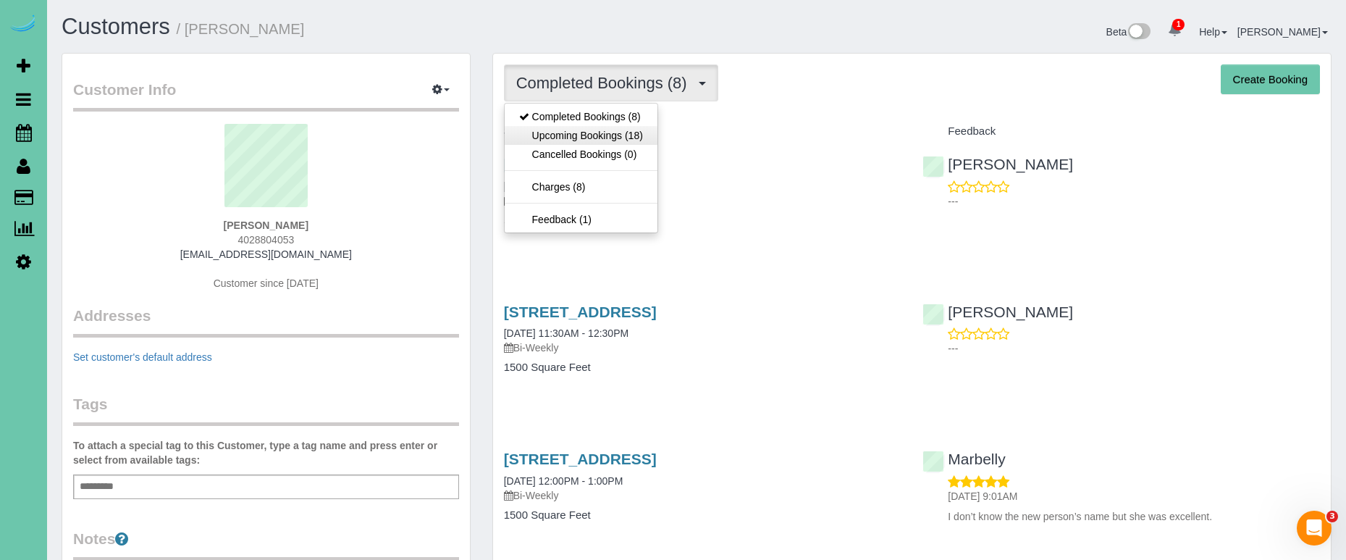
click at [618, 136] on link "Upcoming Bookings (18)" at bounding box center [581, 135] width 153 height 19
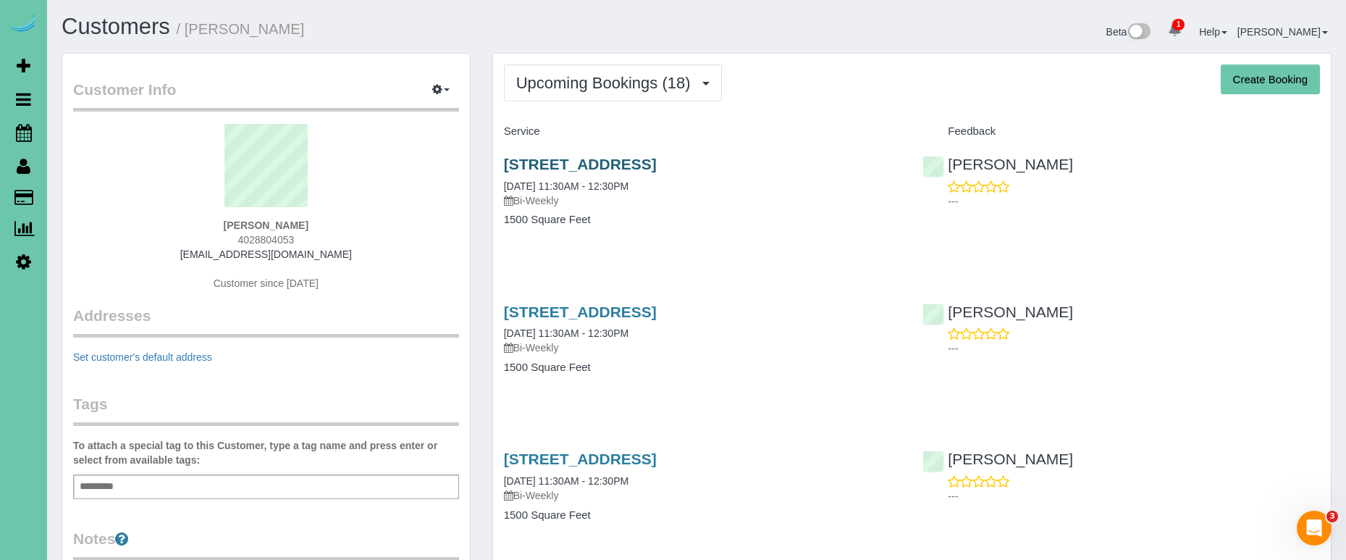
click at [613, 159] on link "[STREET_ADDRESS]" at bounding box center [580, 164] width 153 height 17
click at [586, 308] on link "[STREET_ADDRESS]" at bounding box center [580, 311] width 153 height 17
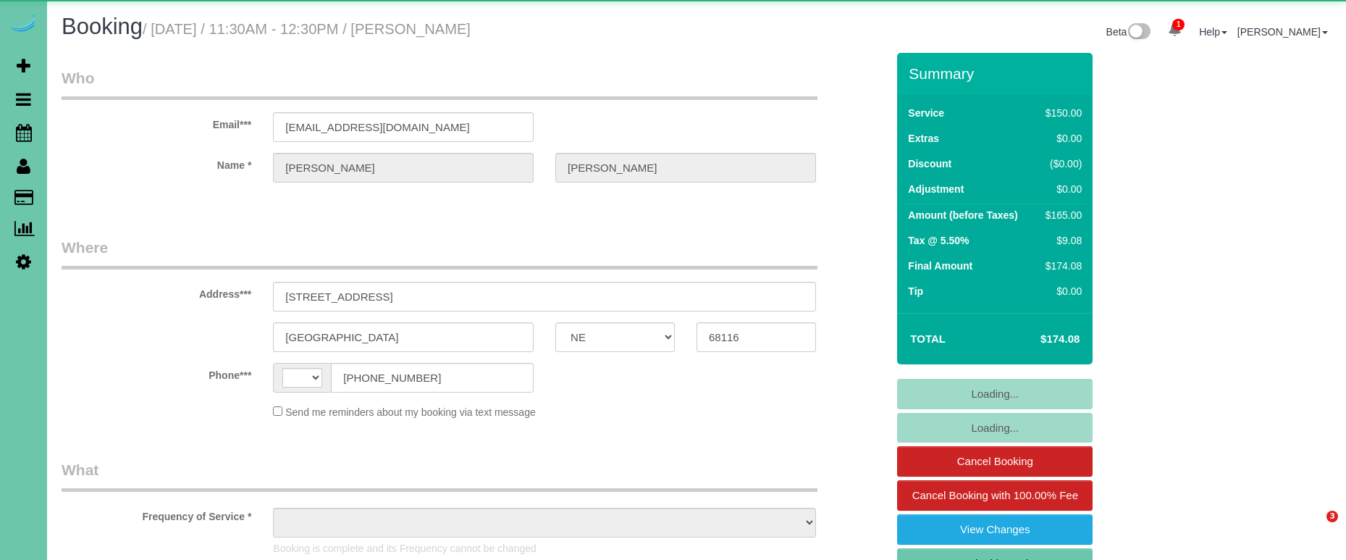
select select "NE"
select select "string:[GEOGRAPHIC_DATA]"
select select "object:668"
select select "string:fspay-f225a36a-72c4-46e7-b467-38a5741a5e99"
select select "number:36"
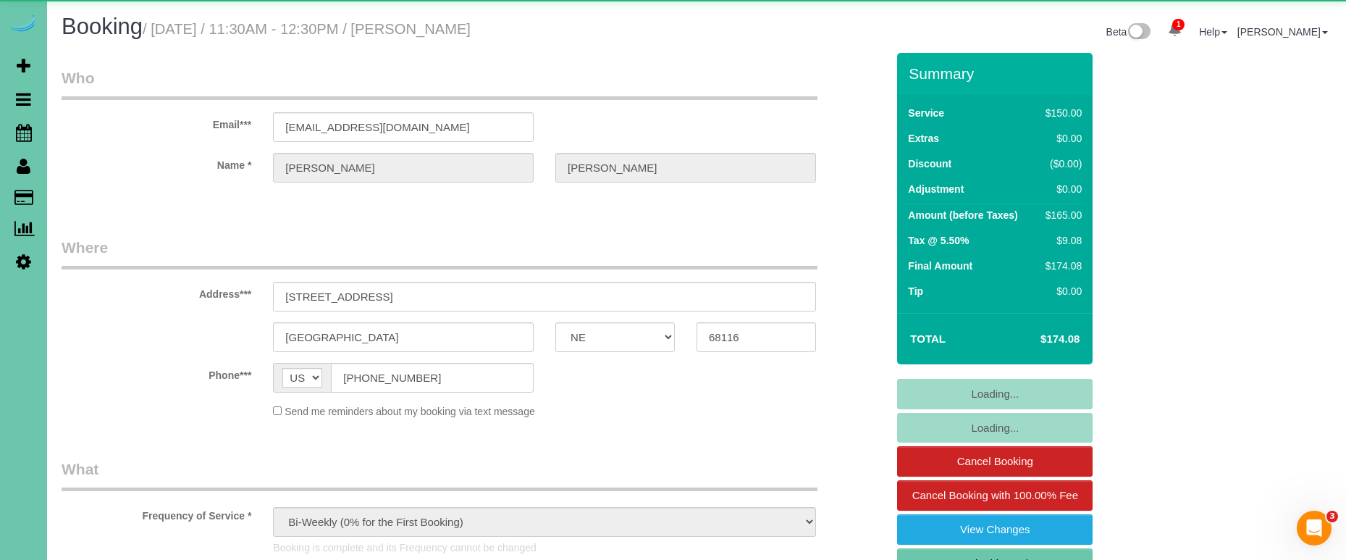
select select "number:42"
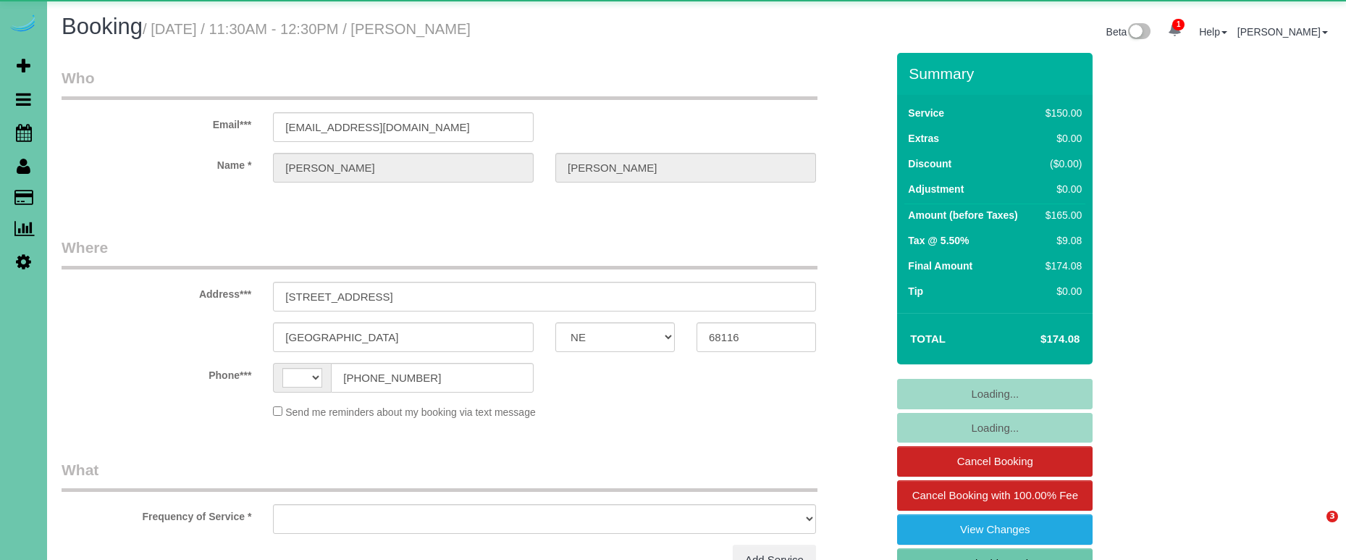
select select "NE"
select select "string:[GEOGRAPHIC_DATA]"
select select "object:630"
select select "string:fspay-f225a36a-72c4-46e7-b467-38a5741a5e99"
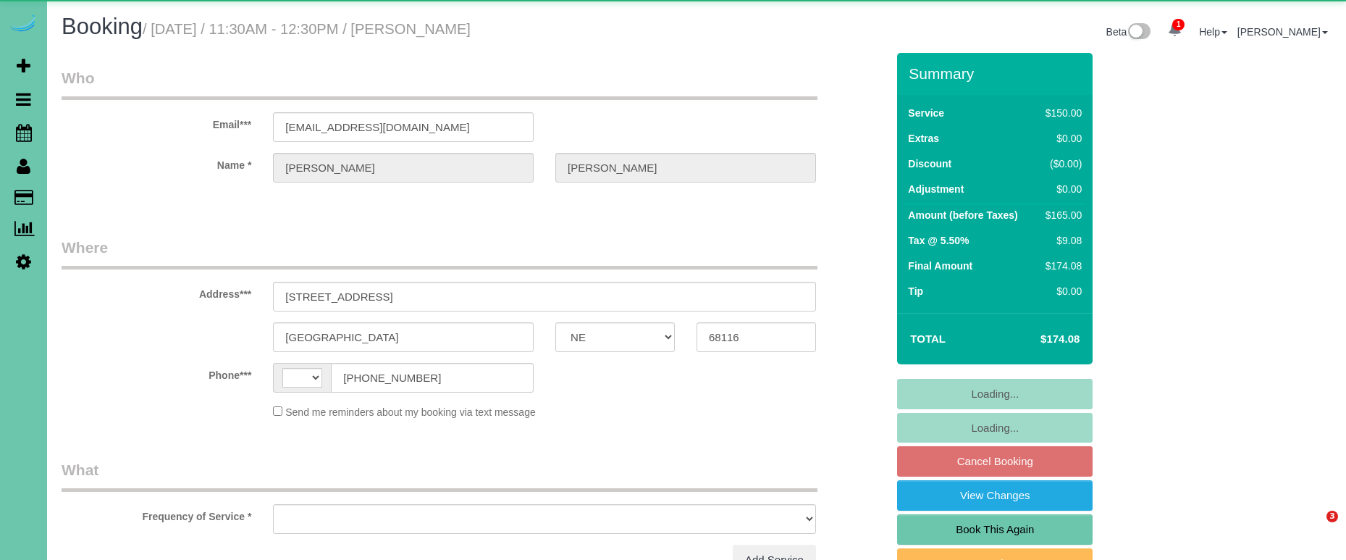
select select "NE"
select select "string:[GEOGRAPHIC_DATA]"
select select "object:379"
select select "string:fspay-f225a36a-72c4-46e7-b467-38a5741a5e99"
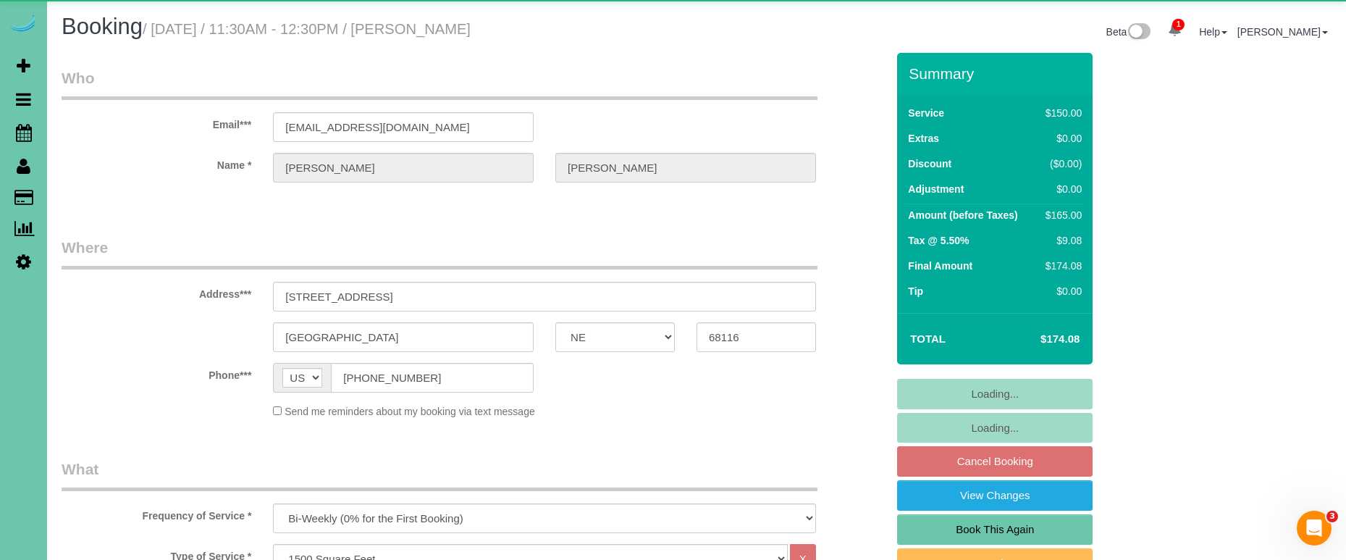
select select "object:856"
select select "number:36"
select select "number:42"
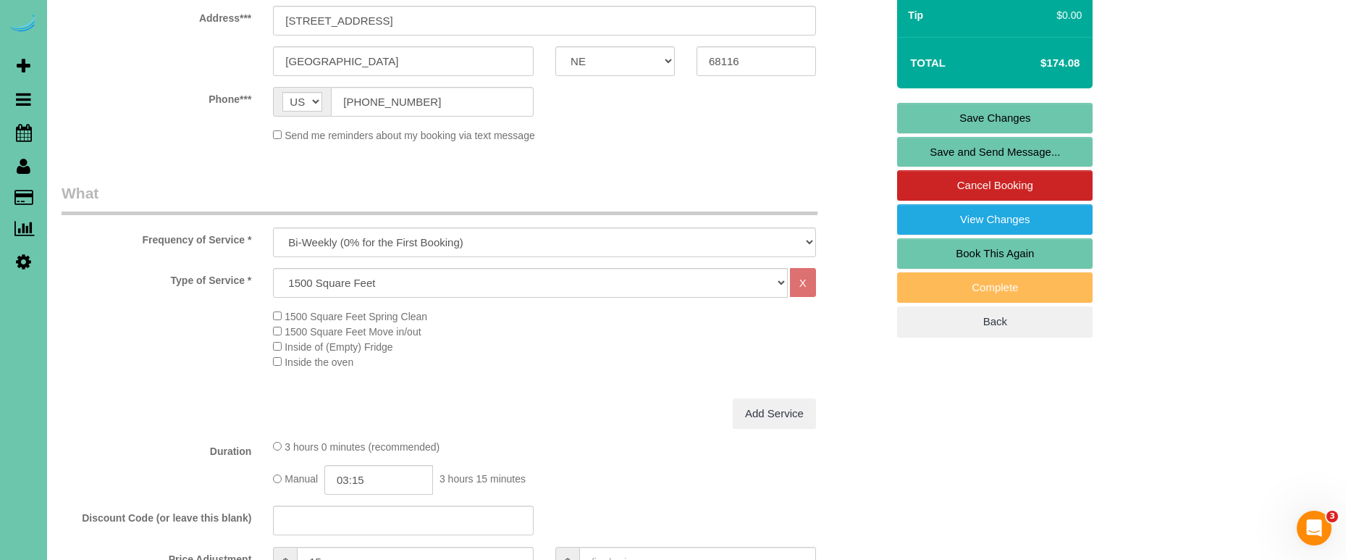
scroll to position [328, 0]
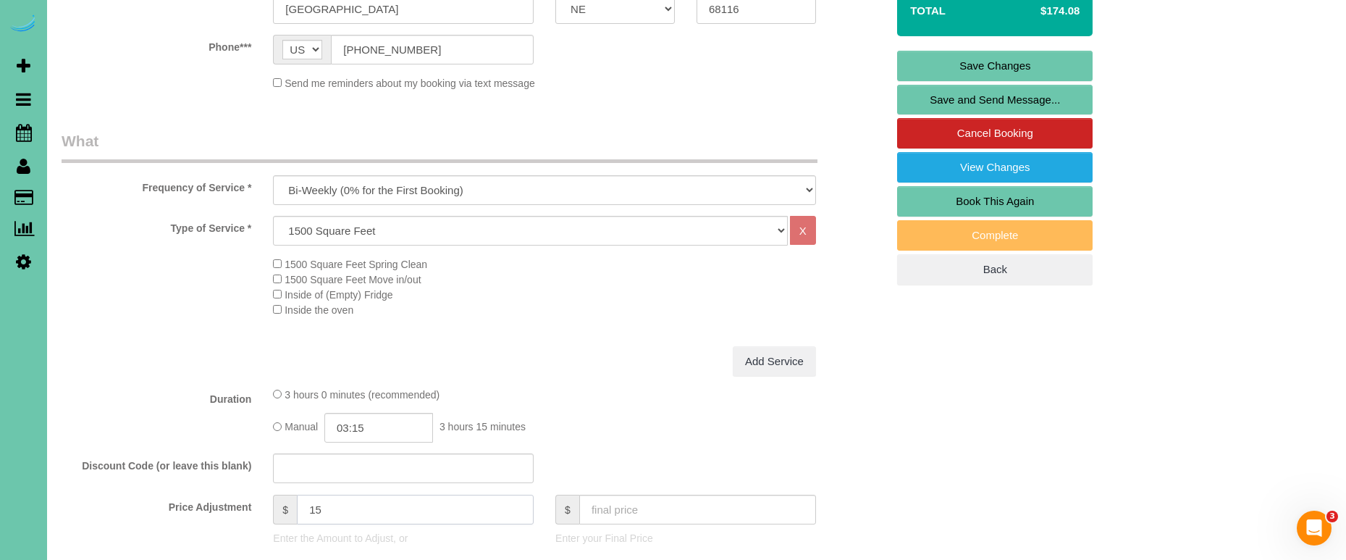
drag, startPoint x: 340, startPoint y: 507, endPoint x: 237, endPoint y: 490, distance: 104.9
click at [245, 494] on div "Price Adjustment $ 15 Enter the Amount to Adjust, or $ Enter your Final Price" at bounding box center [474, 523] width 846 height 58
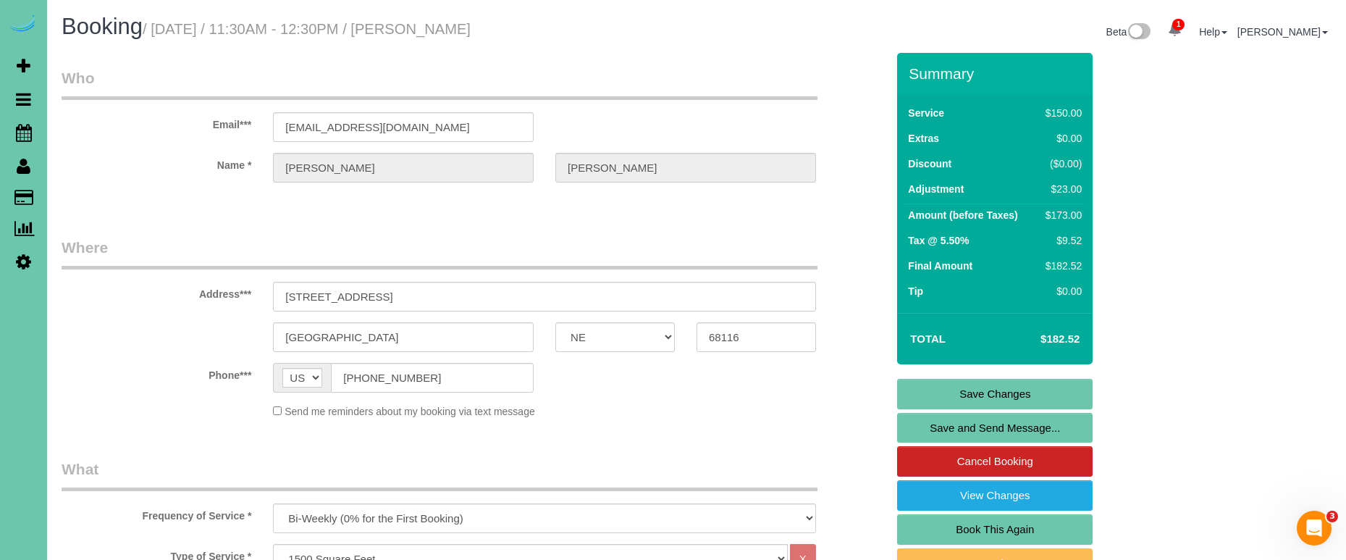
scroll to position [0, 0]
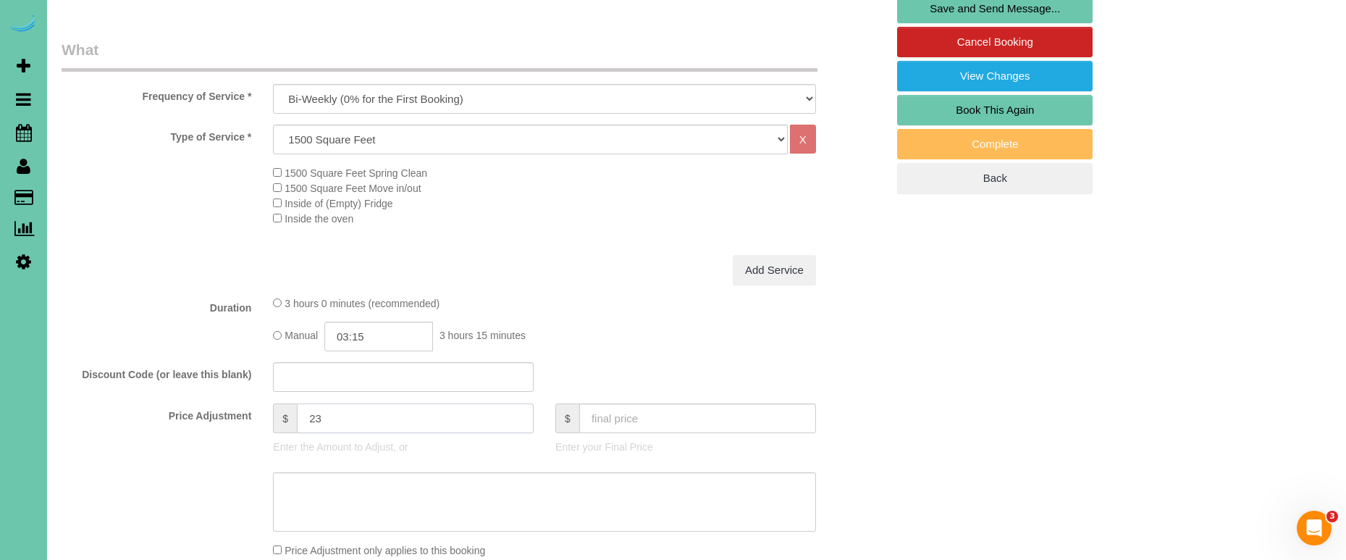
type input "23"
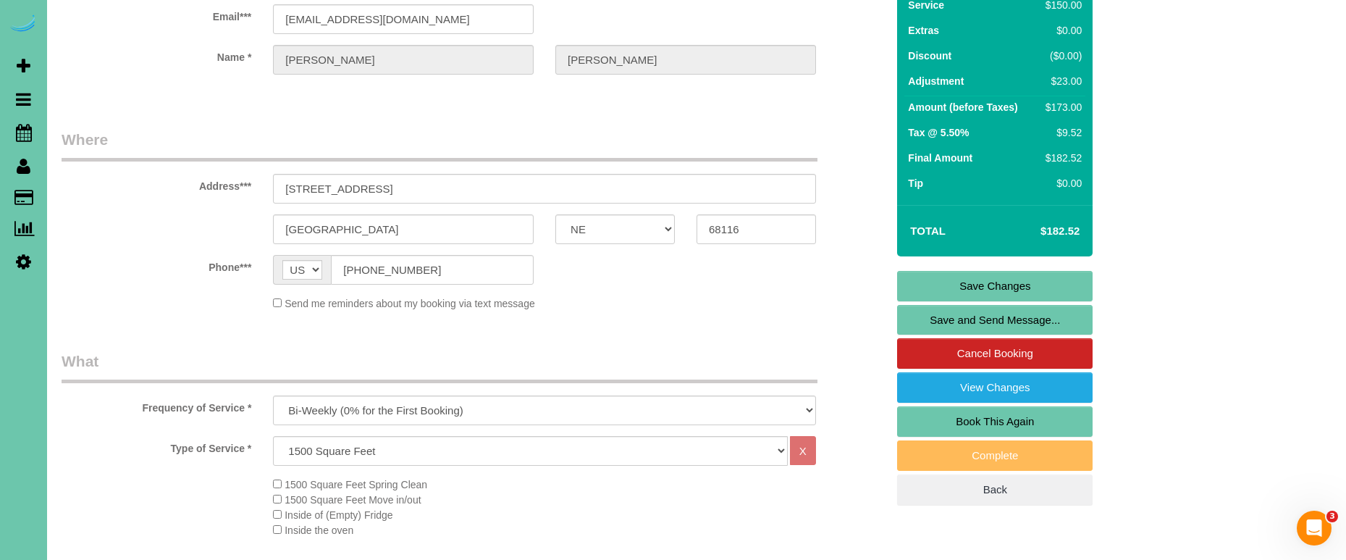
scroll to position [104, 0]
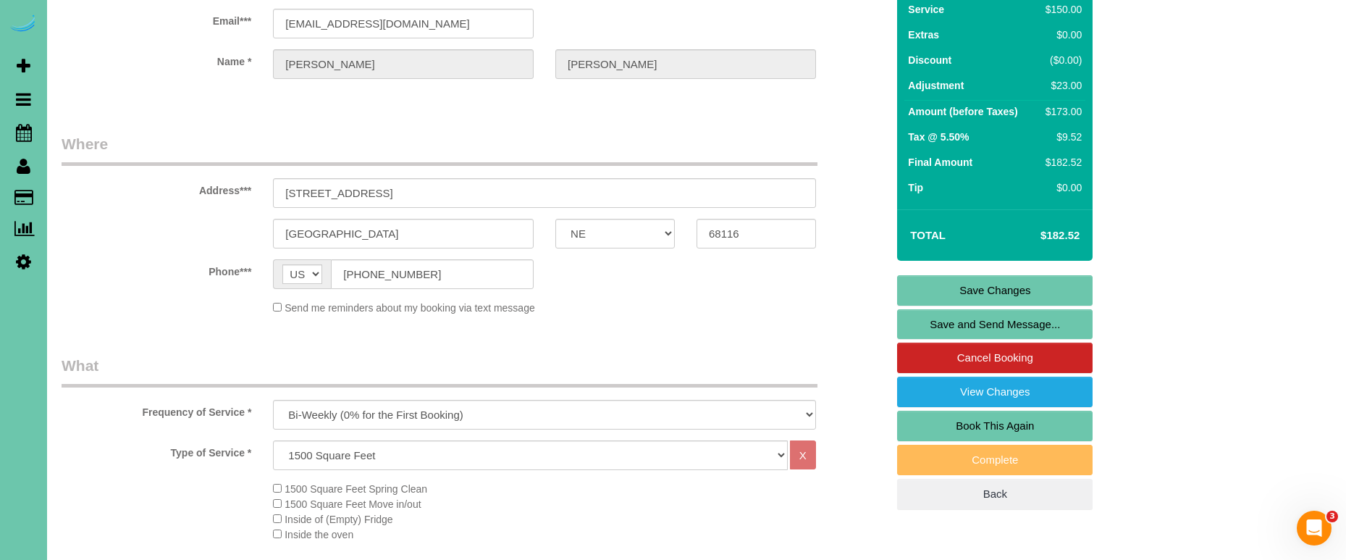
type textarea "new rate - [DATE]"
drag, startPoint x: 347, startPoint y: 14, endPoint x: 240, endPoint y: 3, distance: 107.0
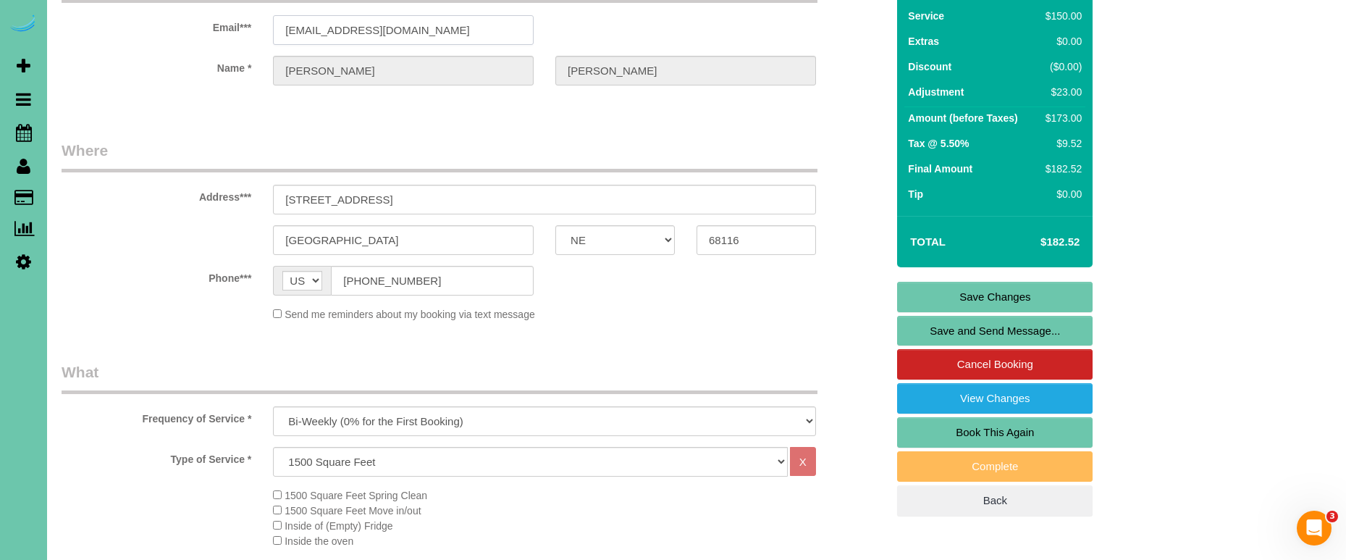
scroll to position [96, 0]
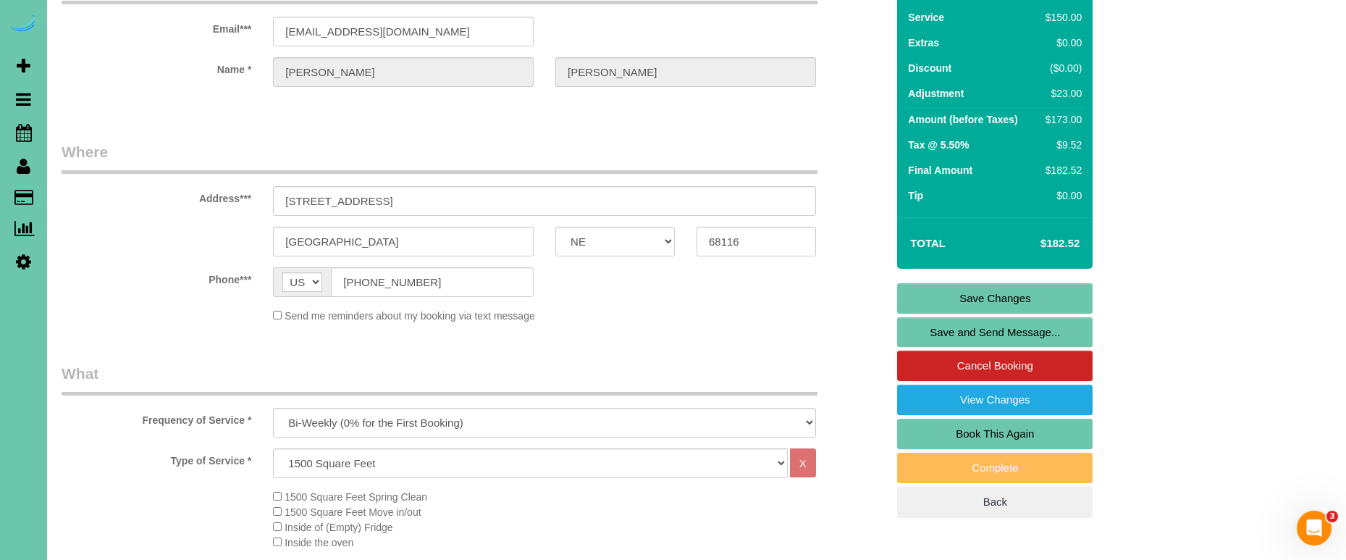
click at [903, 290] on link "Save Changes" at bounding box center [994, 298] width 195 height 30
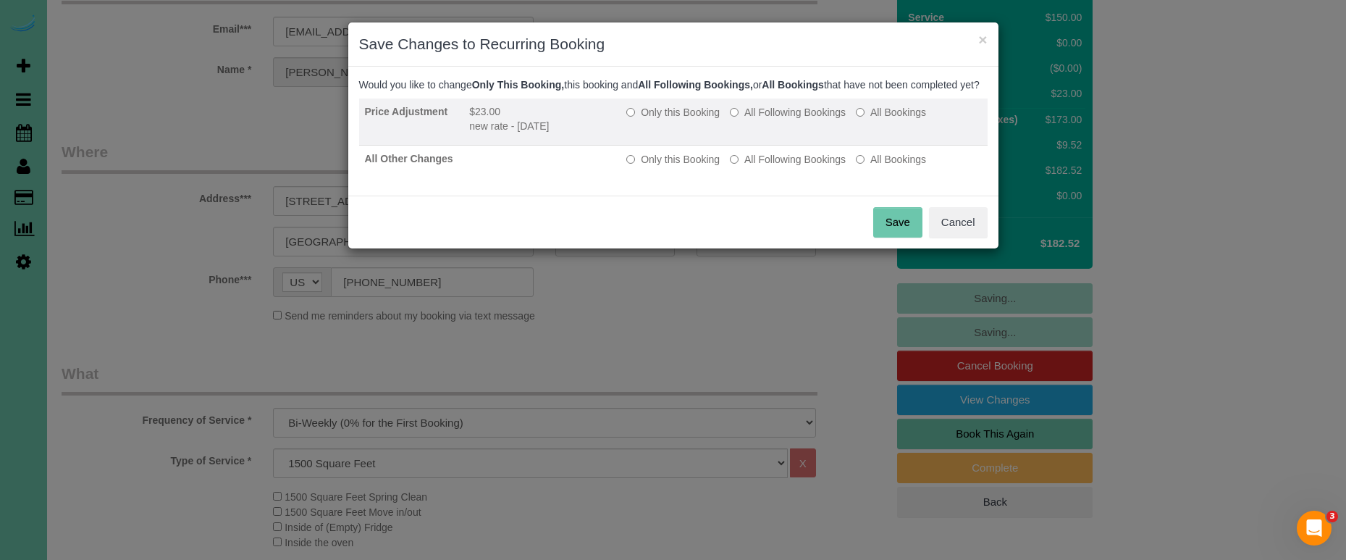
click at [772, 119] on label "All Following Bookings" at bounding box center [788, 112] width 116 height 14
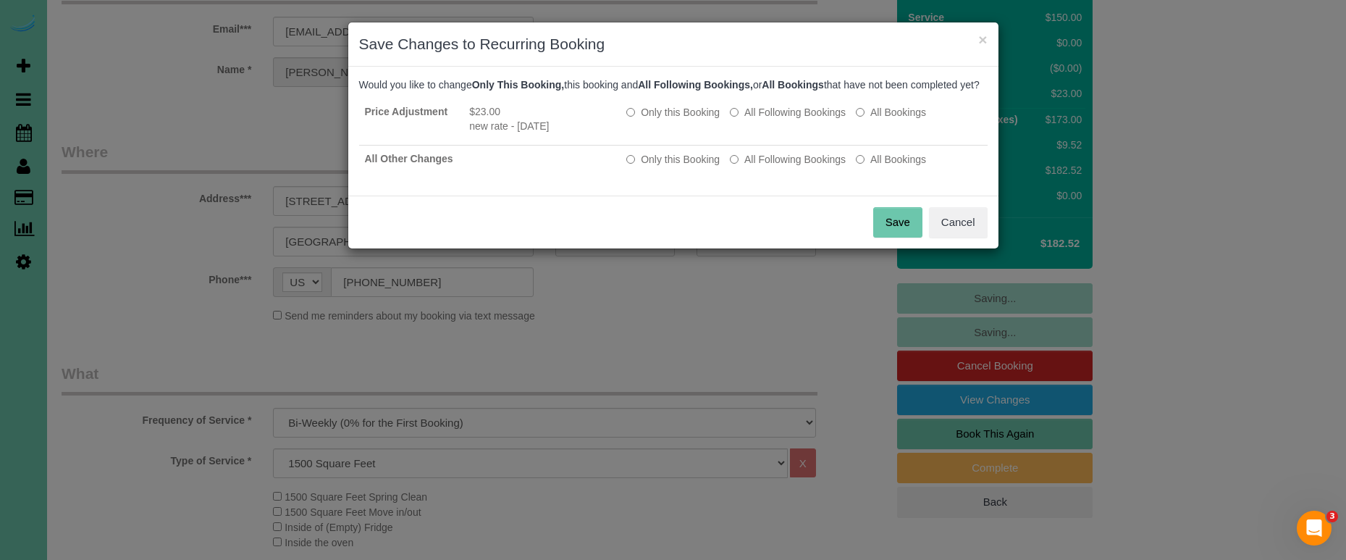
drag, startPoint x: 762, startPoint y: 174, endPoint x: 803, endPoint y: 201, distance: 49.0
click at [767, 167] on label "All Following Bookings" at bounding box center [788, 159] width 116 height 14
click at [889, 237] on button "Save" at bounding box center [897, 222] width 49 height 30
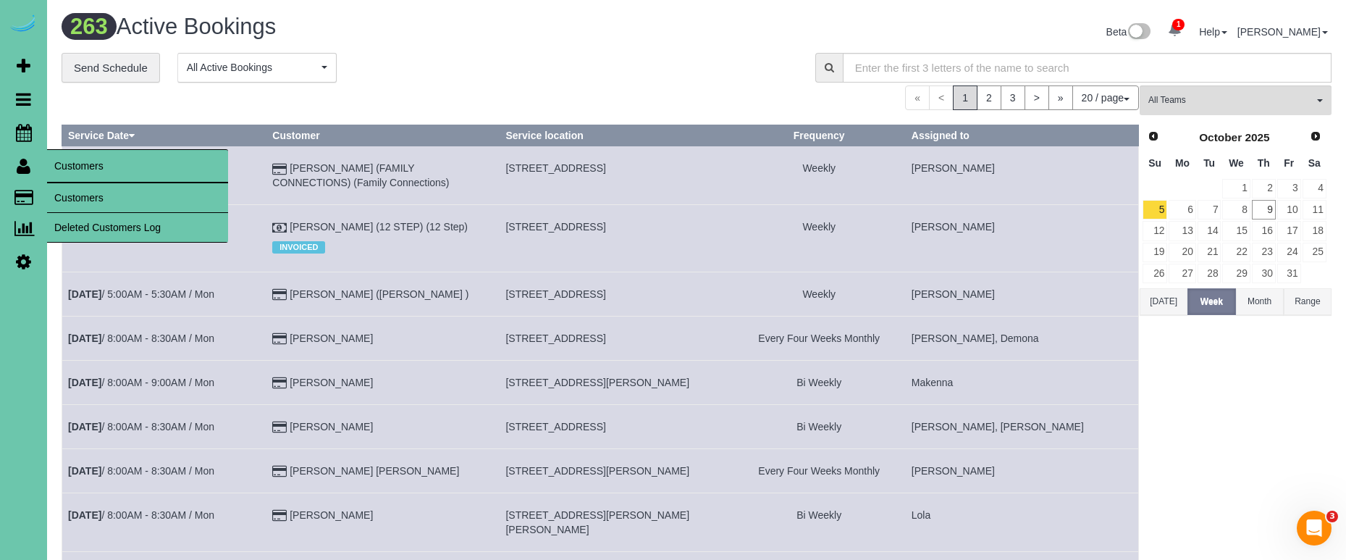
click at [85, 188] on link "Customers" at bounding box center [137, 197] width 181 height 29
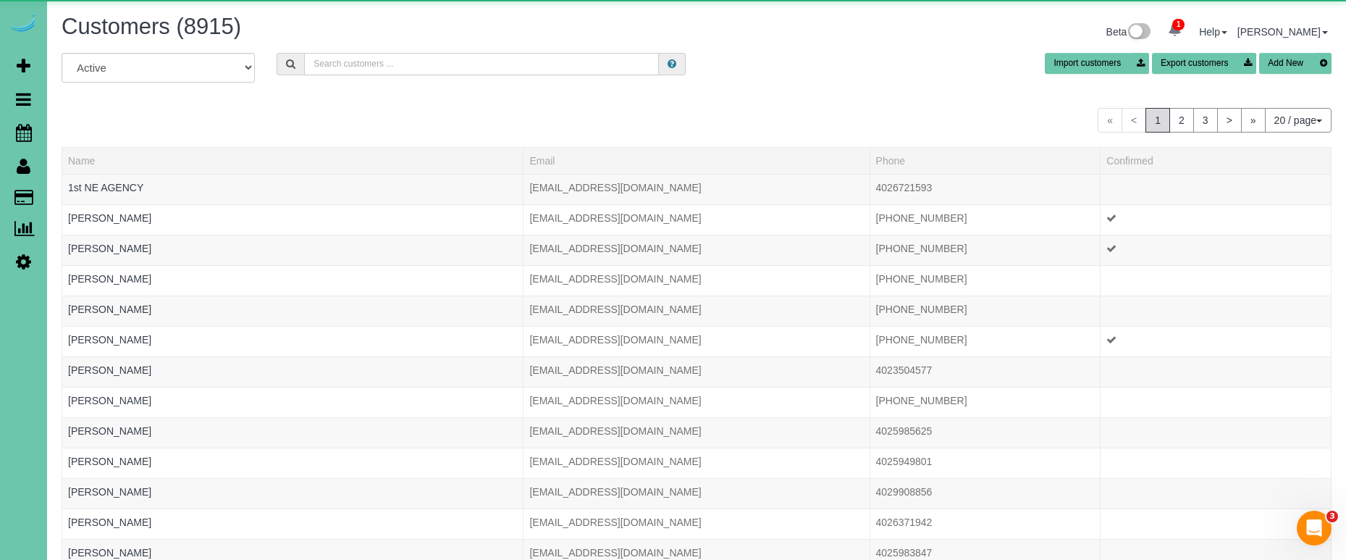
click at [425, 64] on input "text" at bounding box center [481, 64] width 355 height 22
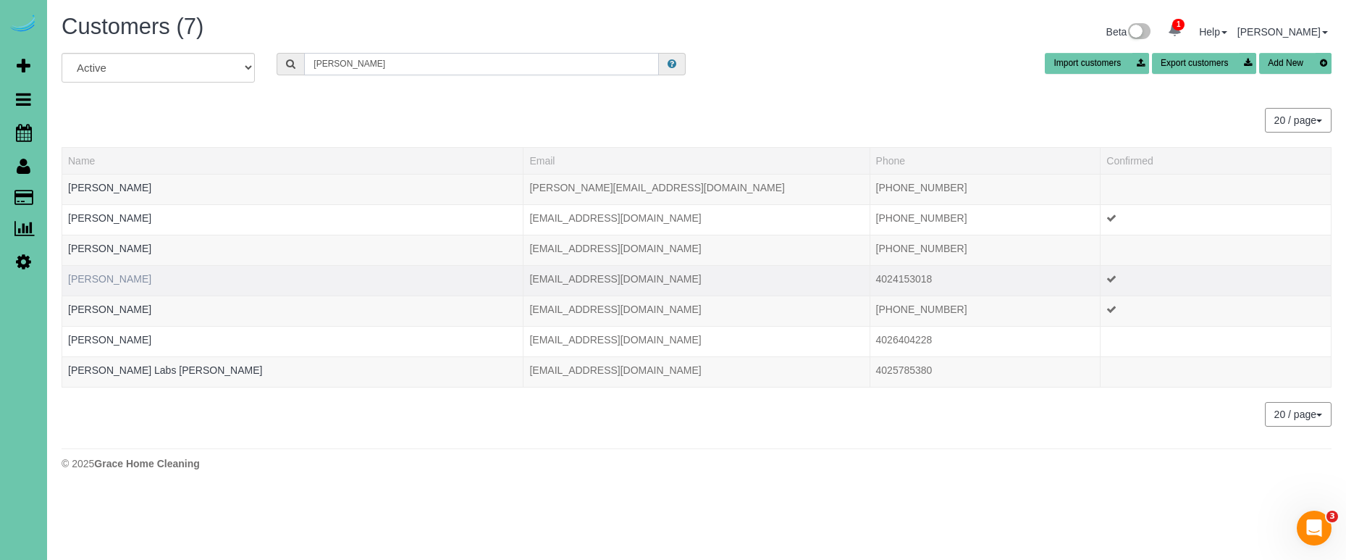
type input "willis"
click at [86, 277] on link "Joann Willis" at bounding box center [109, 279] width 83 height 12
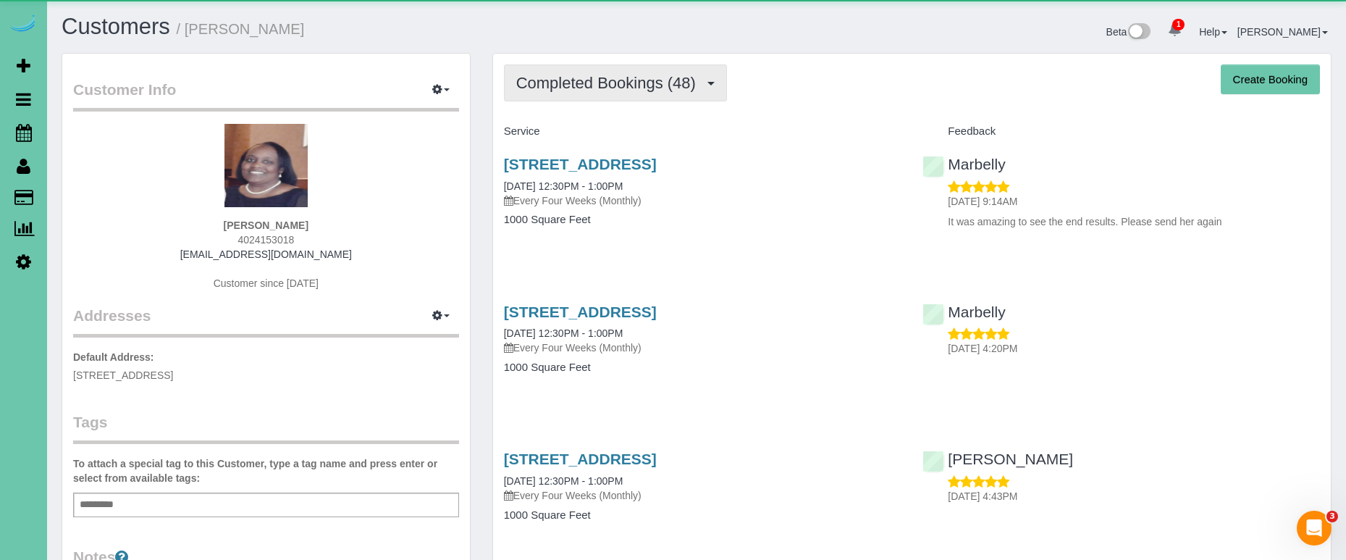
click at [564, 80] on span "Completed Bookings (48)" at bounding box center [609, 83] width 187 height 18
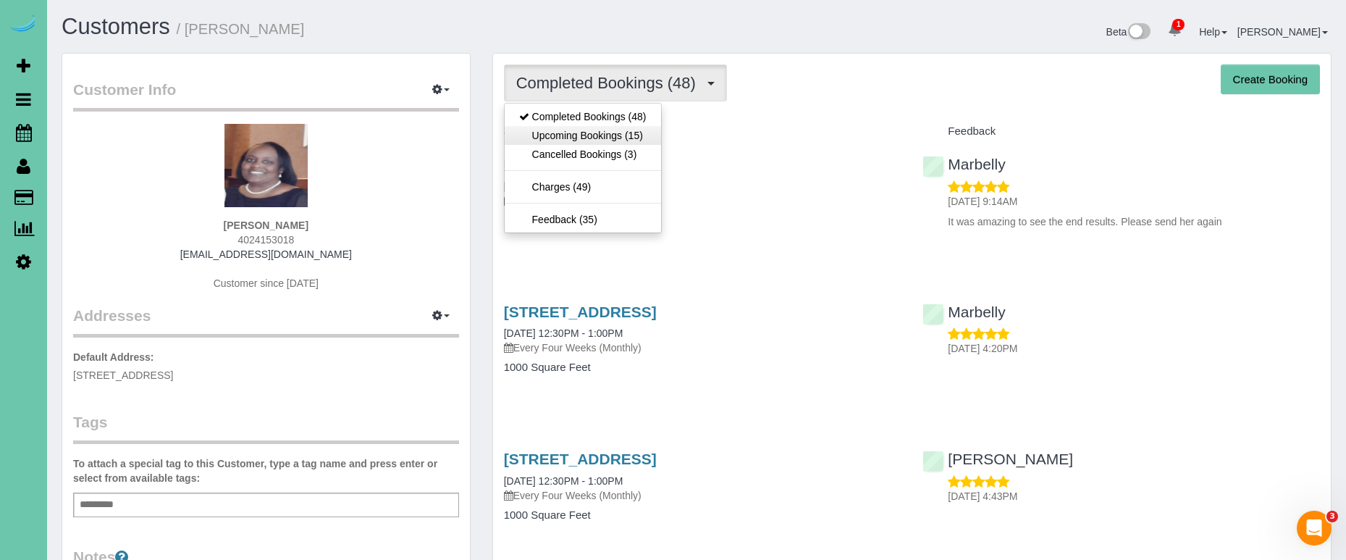
click at [571, 128] on link "Upcoming Bookings (15)" at bounding box center [583, 135] width 156 height 19
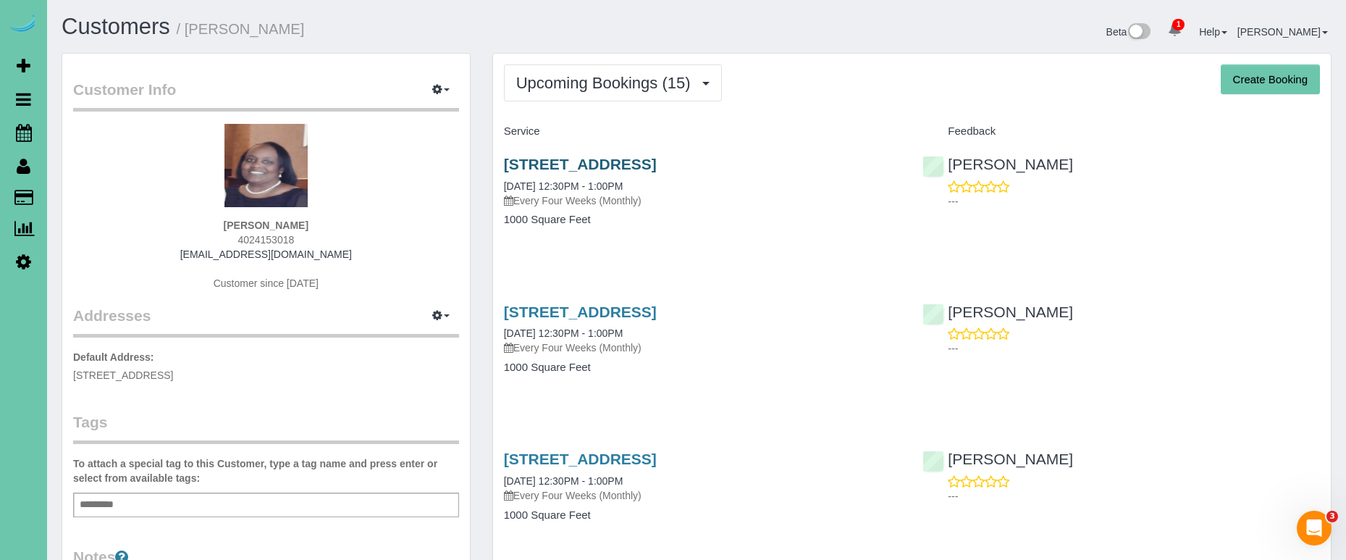
click at [557, 165] on link "3104 Sheridan Road, Bellevue, NE 68123" at bounding box center [580, 164] width 153 height 17
click at [580, 25] on h1 "Customers / Joann Willis" at bounding box center [374, 26] width 624 height 25
click at [32, 128] on link "Scheduler" at bounding box center [23, 132] width 47 height 33
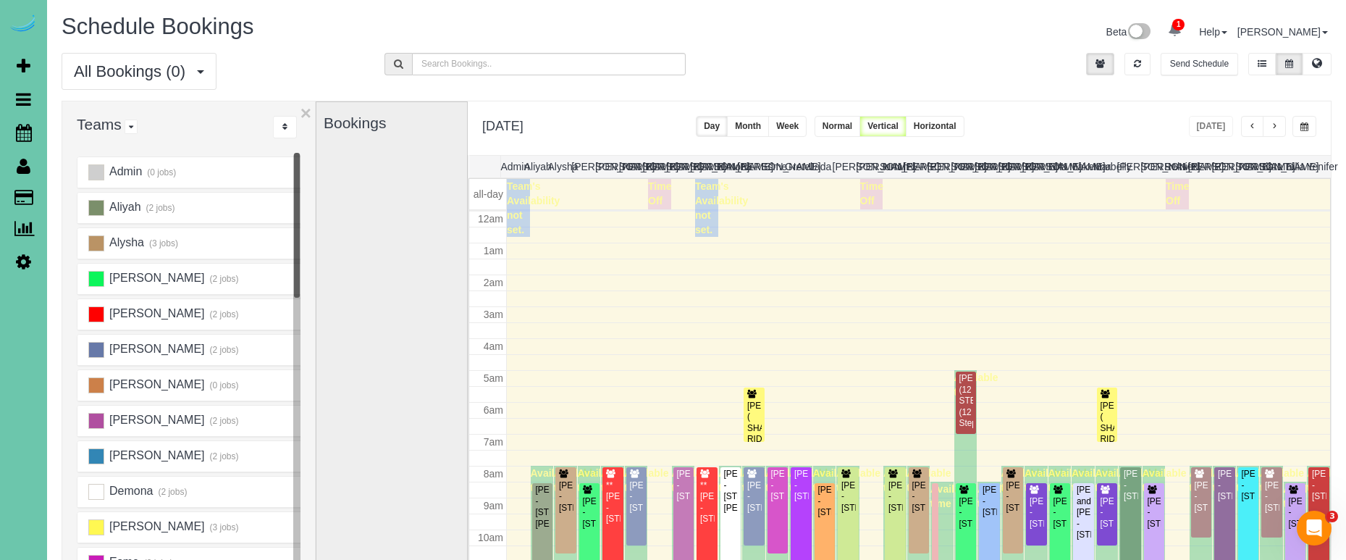
scroll to position [192, 0]
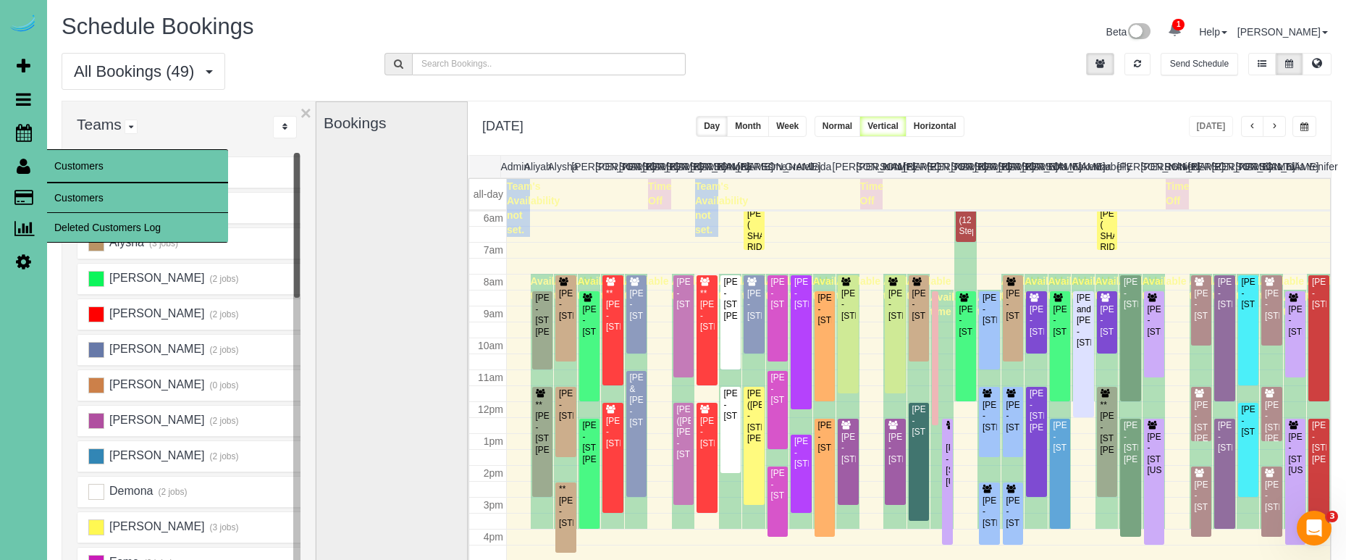
click at [95, 194] on link "Customers" at bounding box center [137, 197] width 181 height 29
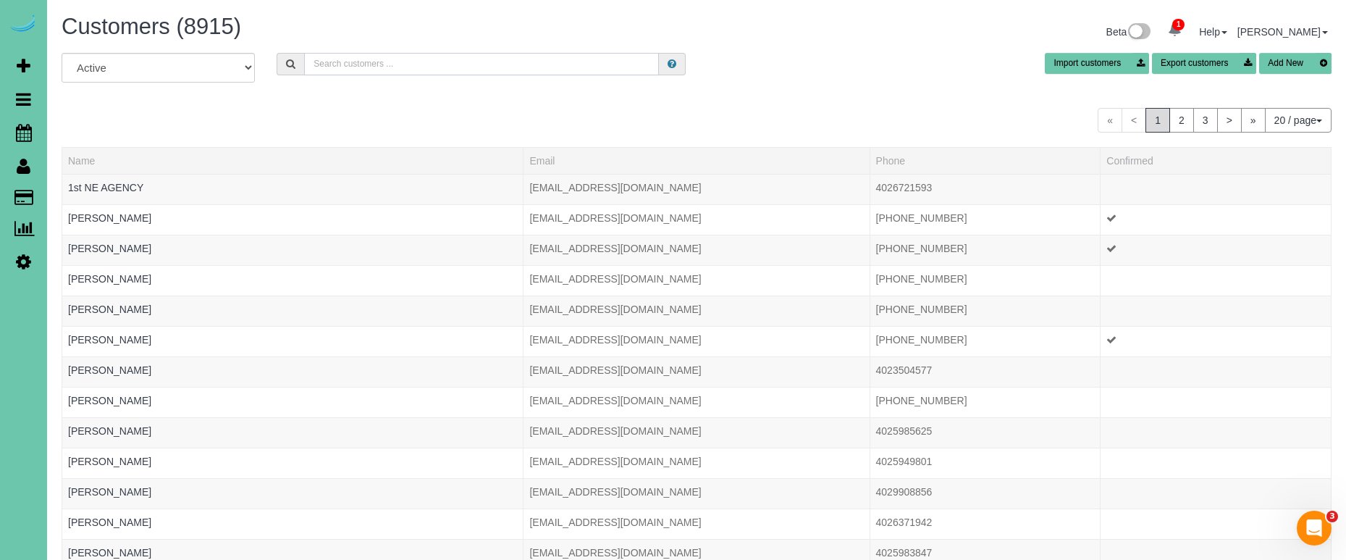
drag, startPoint x: 362, startPoint y: 62, endPoint x: 368, endPoint y: 58, distance: 7.5
click at [363, 62] on input "text" at bounding box center [481, 64] width 355 height 22
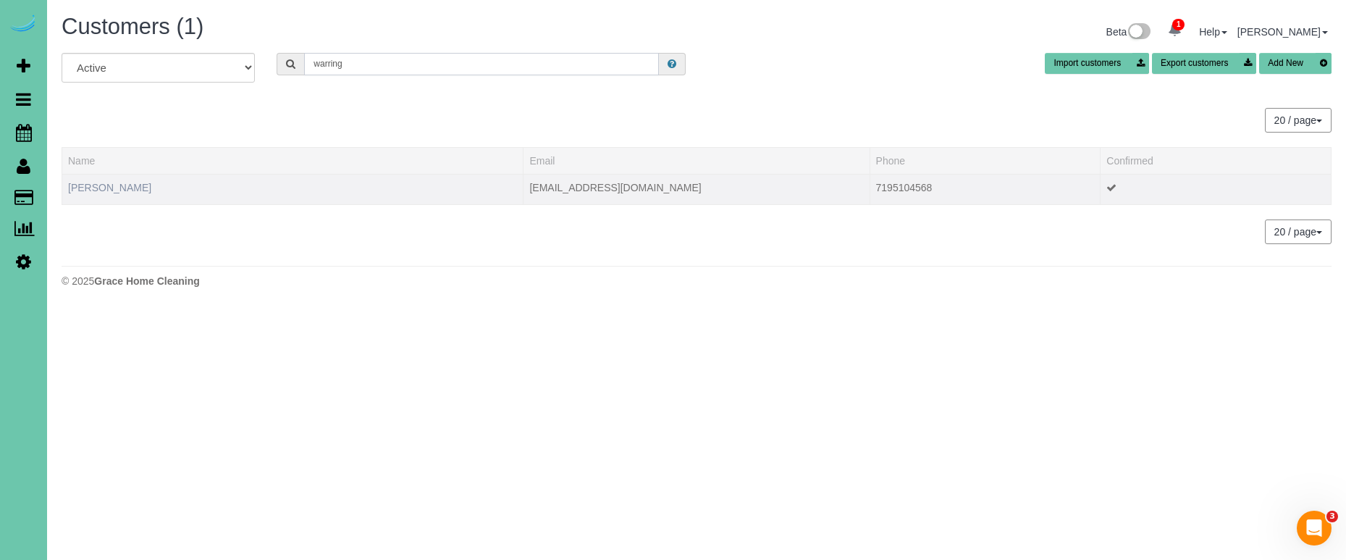
type input "warring"
click at [119, 190] on link "Brandon Warrington" at bounding box center [109, 188] width 83 height 12
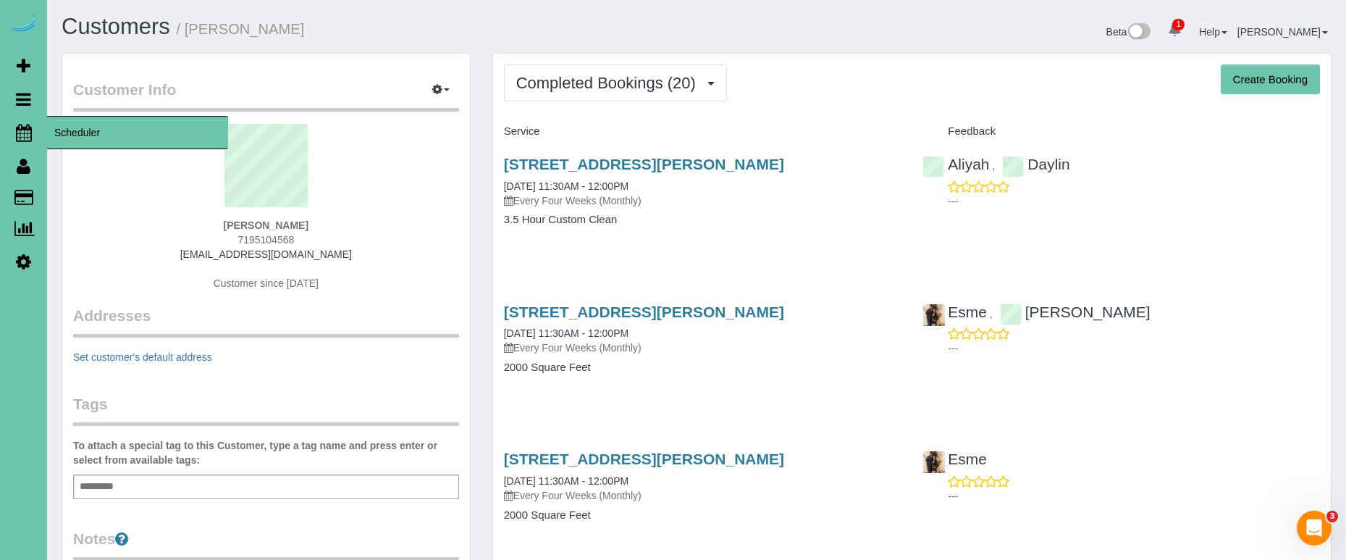
click at [22, 125] on icon at bounding box center [24, 132] width 16 height 17
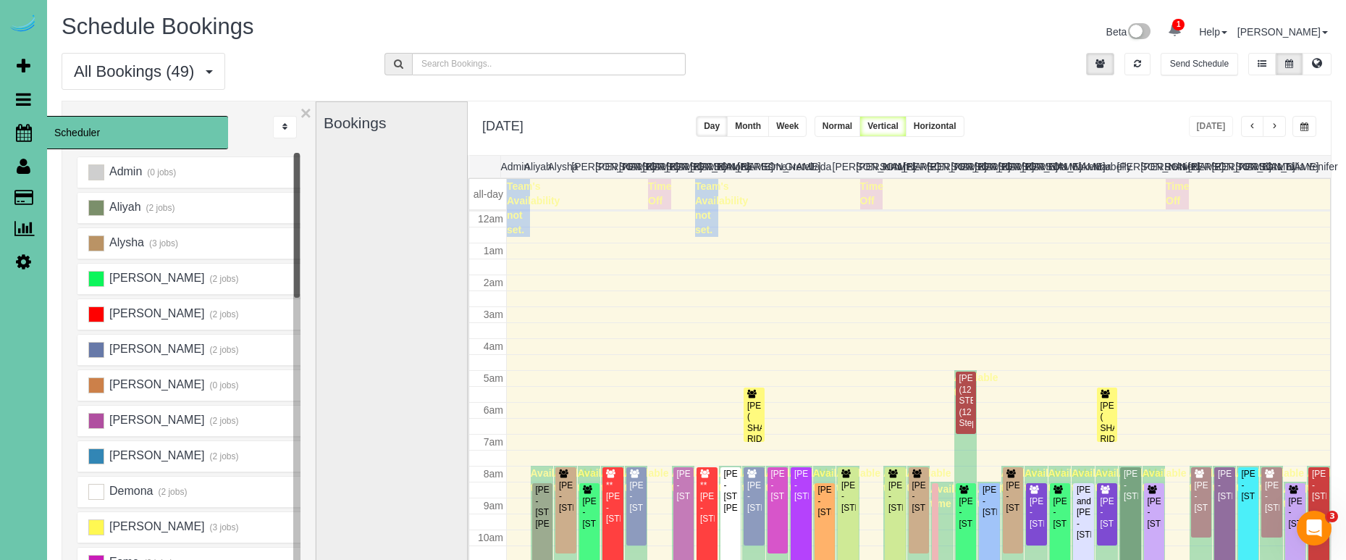
scroll to position [192, 0]
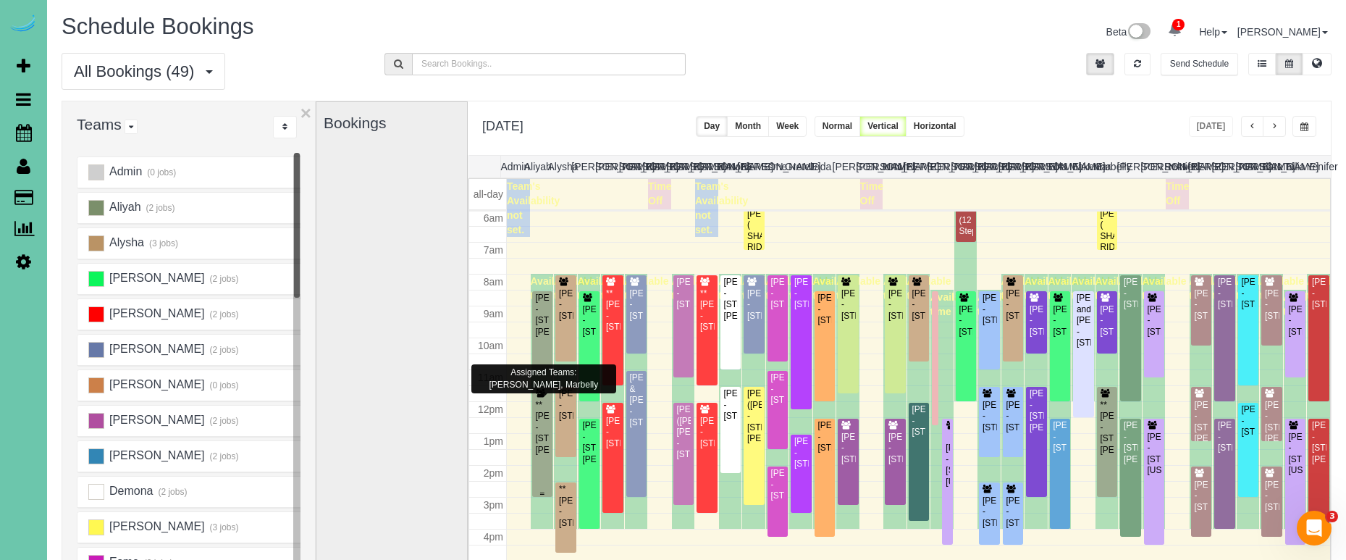
click at [541, 425] on div "**Amber Swartz - 17102 Craig Street, Bennington, NE 68007" at bounding box center [542, 428] width 15 height 56
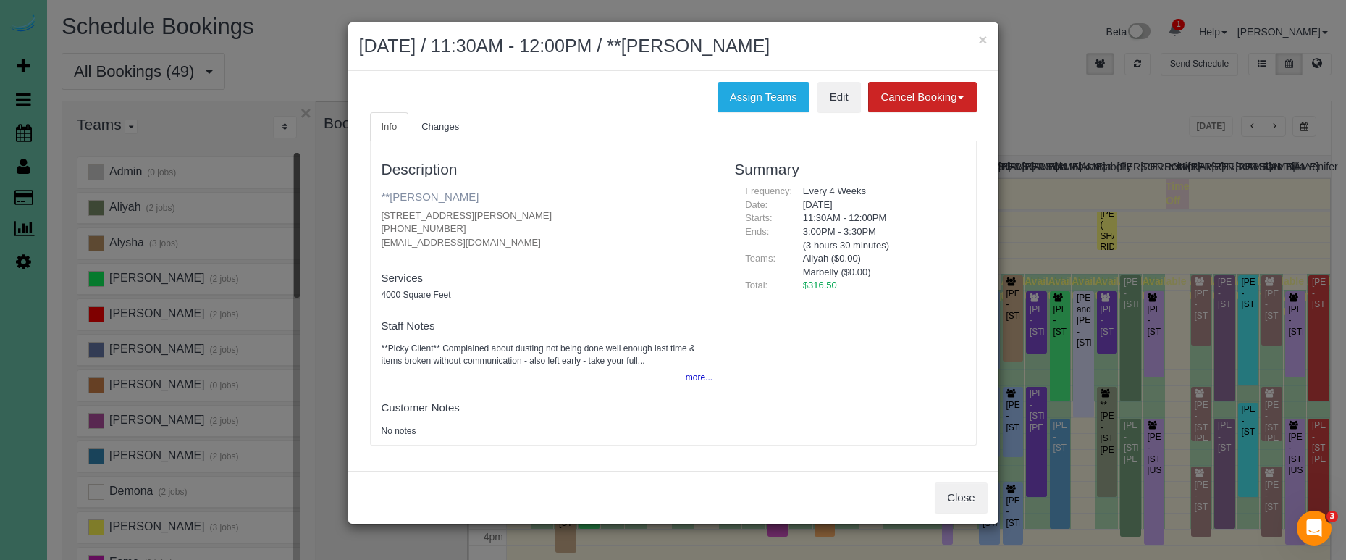
click at [445, 193] on link "**Amber Swartz" at bounding box center [431, 196] width 98 height 12
click at [980, 38] on button "×" at bounding box center [982, 39] width 9 height 15
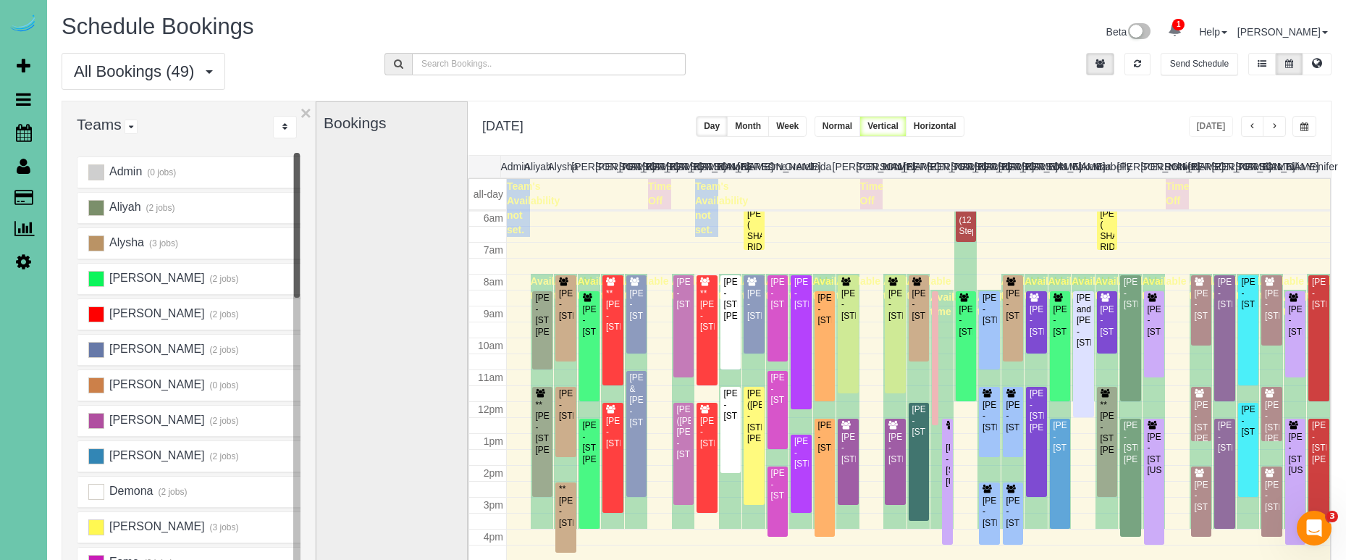
click at [806, 133] on button "Week" at bounding box center [787, 126] width 38 height 21
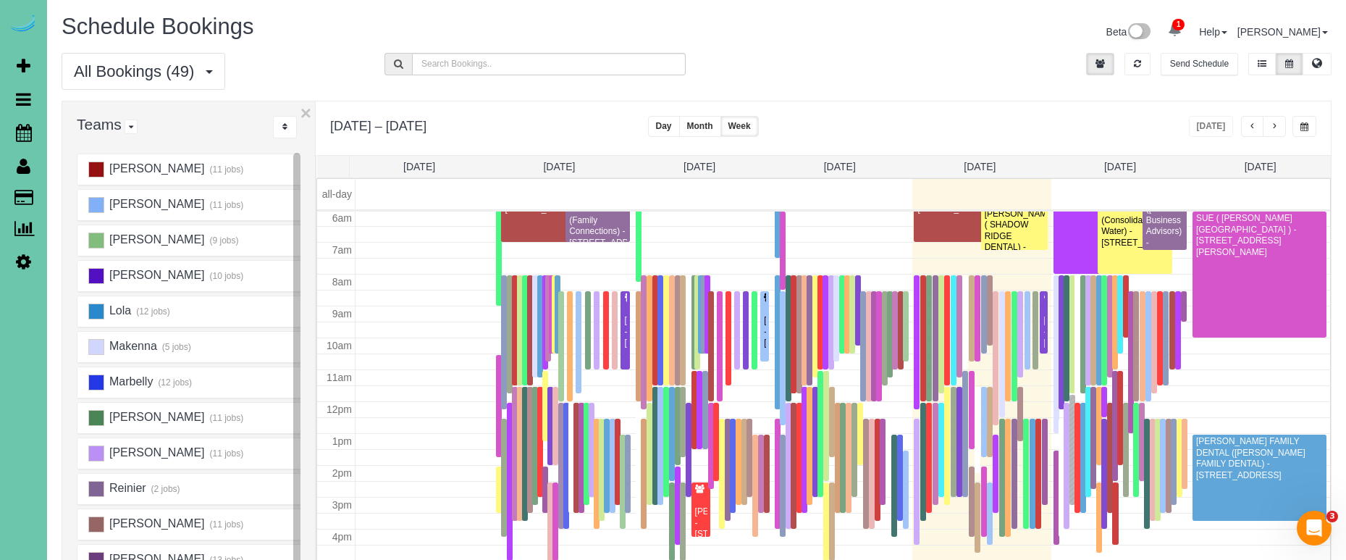
scroll to position [677, 0]
click at [99, 452] on ins at bounding box center [96, 453] width 16 height 16
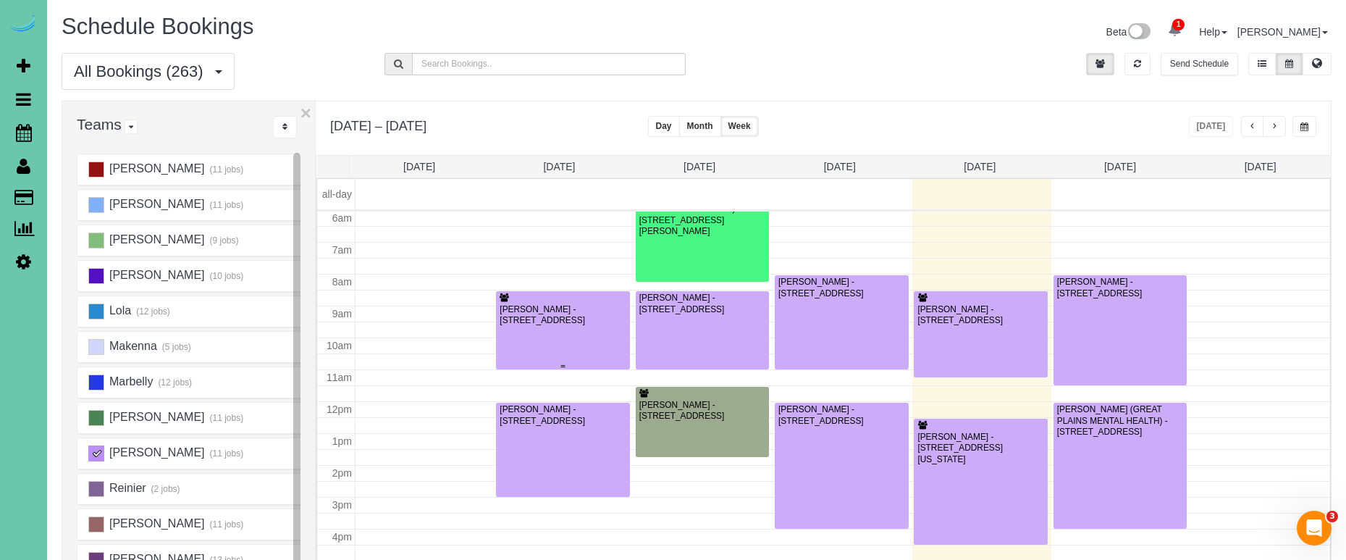
click at [553, 336] on div at bounding box center [563, 330] width 134 height 78
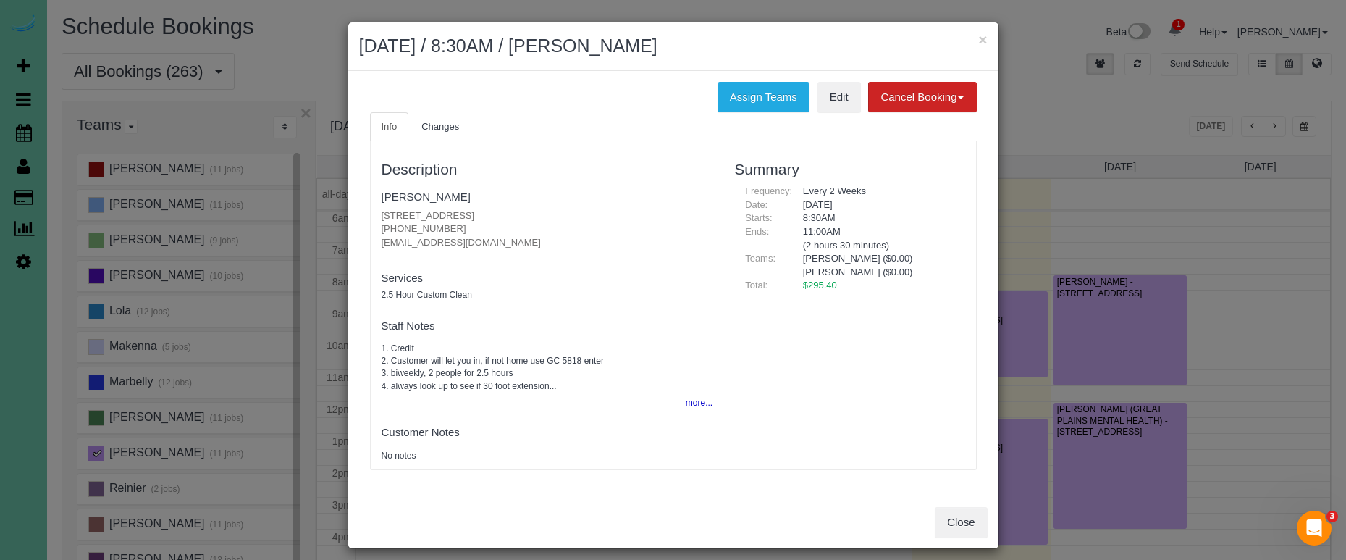
drag, startPoint x: 979, startPoint y: 517, endPoint x: 887, endPoint y: 505, distance: 92.8
click at [979, 517] on button "Close" at bounding box center [961, 522] width 52 height 30
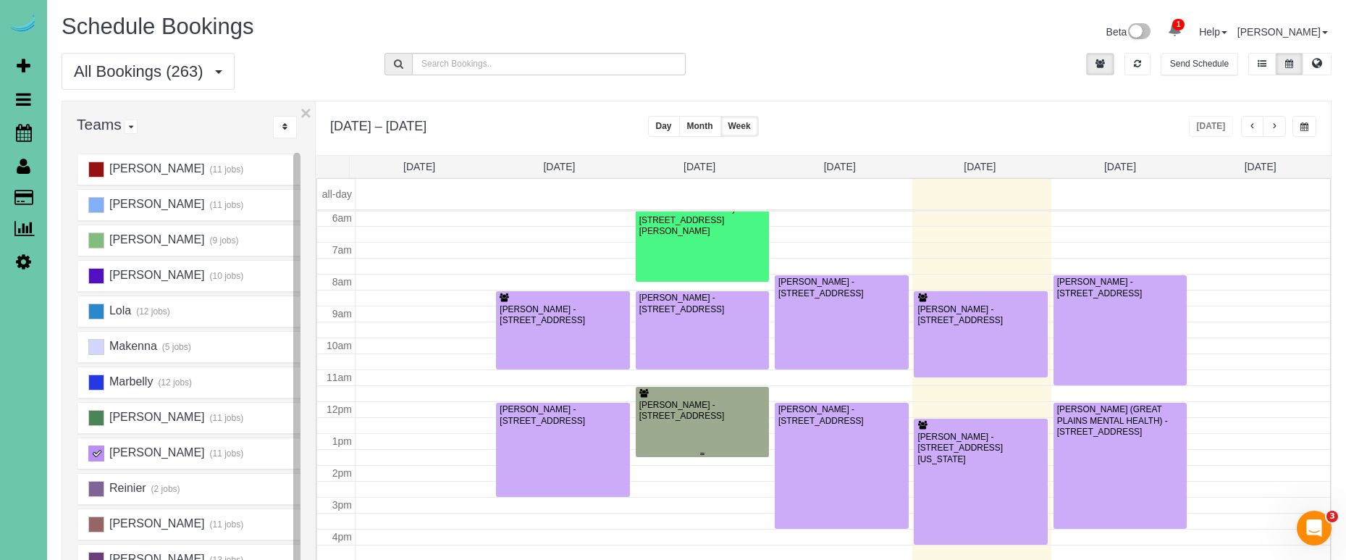
click at [699, 434] on div at bounding box center [703, 422] width 134 height 70
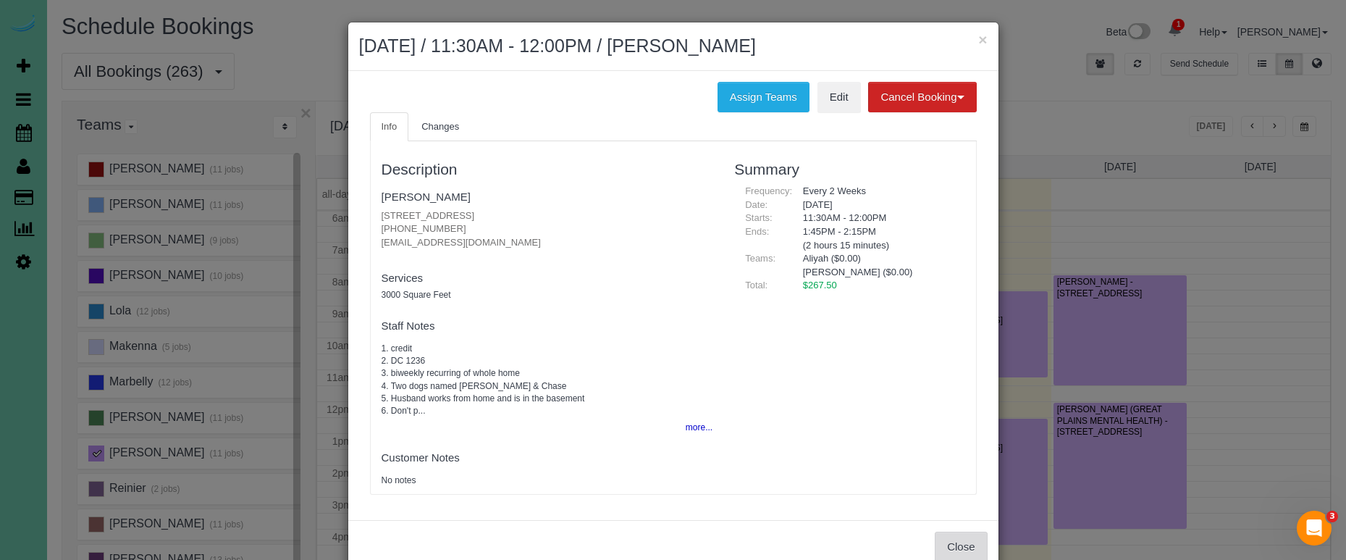
click at [957, 534] on button "Close" at bounding box center [961, 546] width 52 height 30
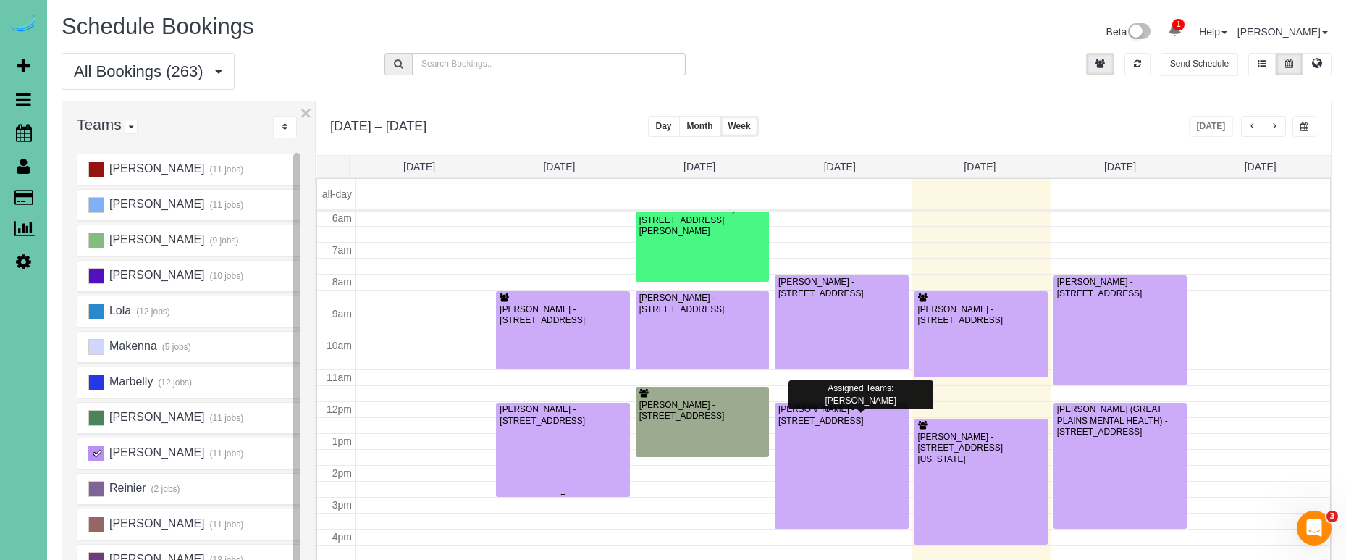
click at [604, 437] on div at bounding box center [563, 450] width 134 height 94
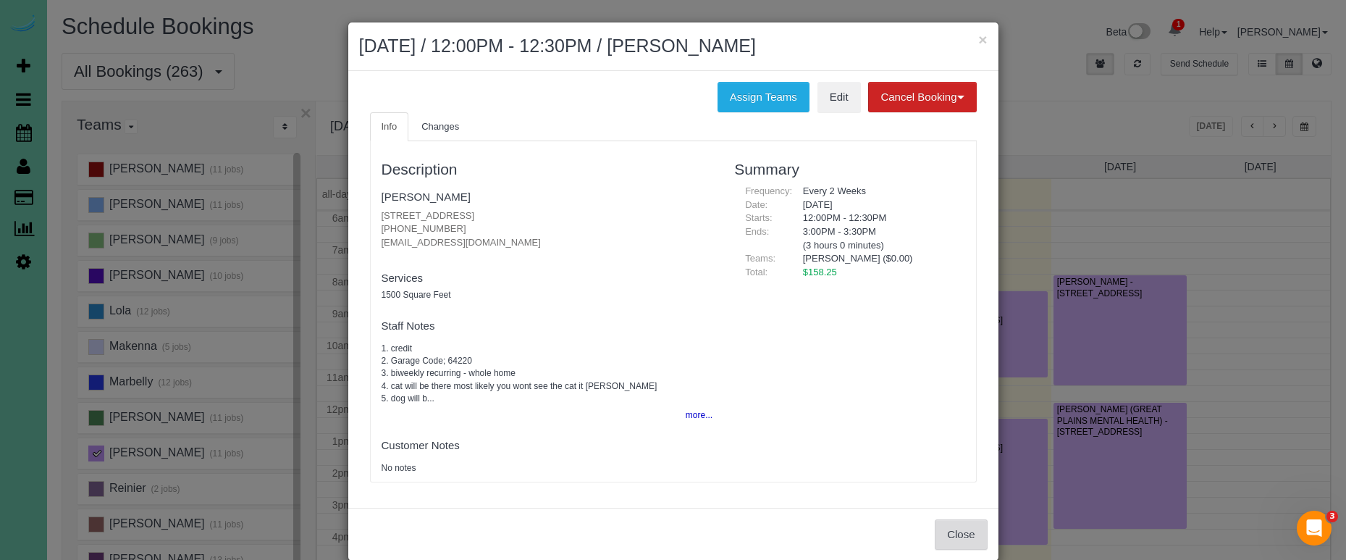
click at [961, 530] on button "Close" at bounding box center [961, 534] width 52 height 30
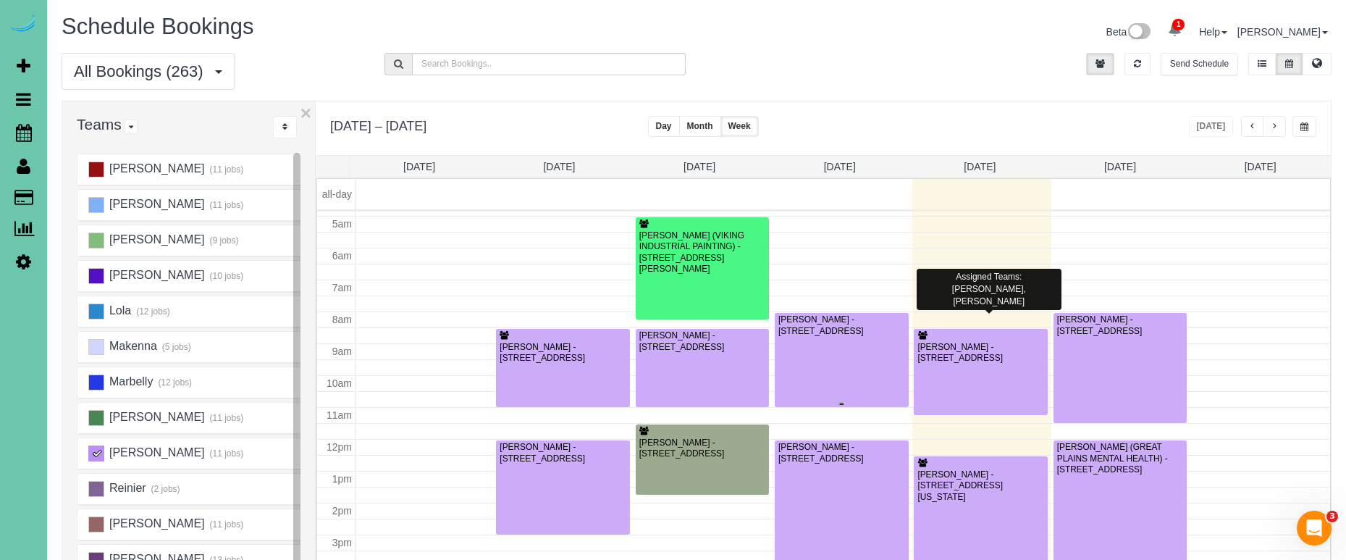
scroll to position [152, 0]
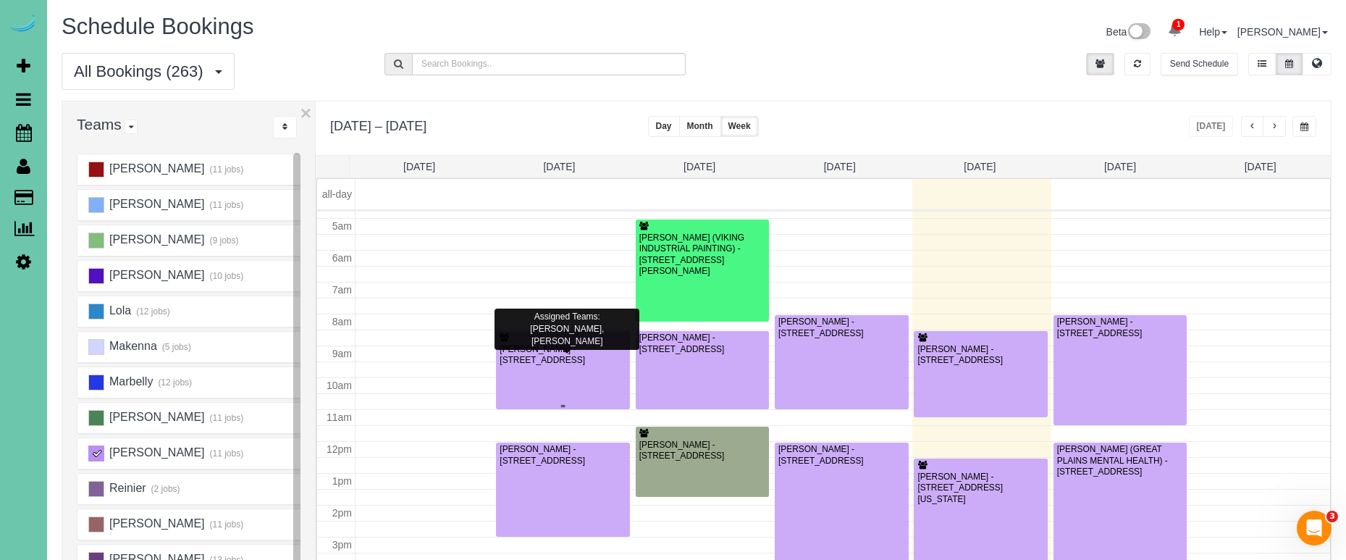
click at [558, 379] on div at bounding box center [563, 370] width 134 height 78
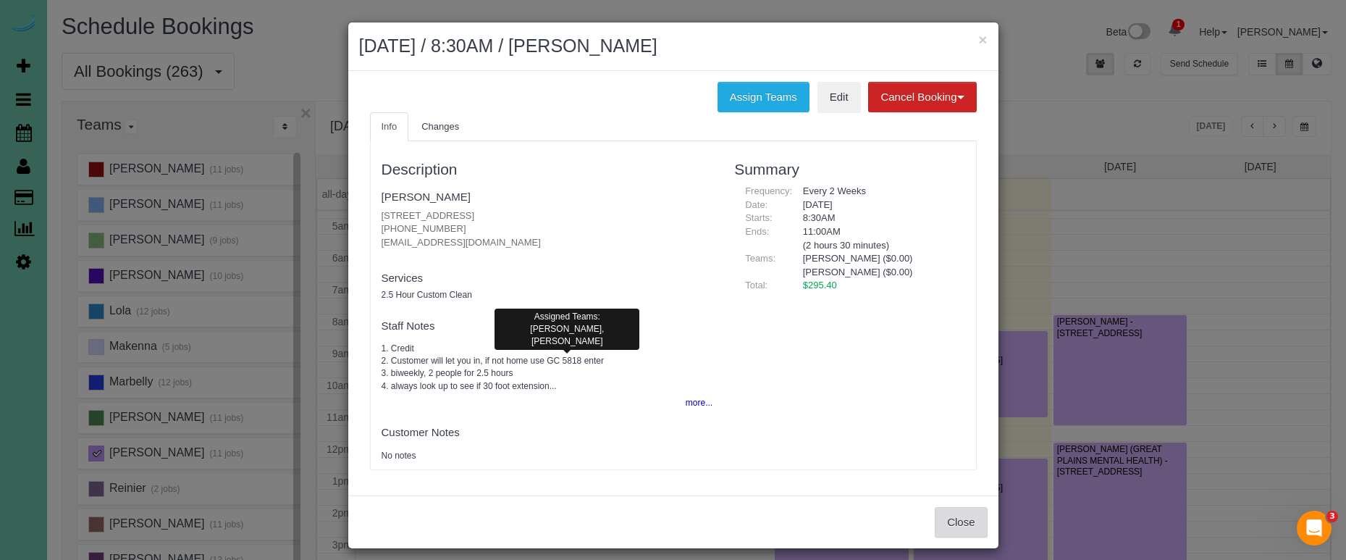
click at [972, 524] on button "Close" at bounding box center [961, 522] width 52 height 30
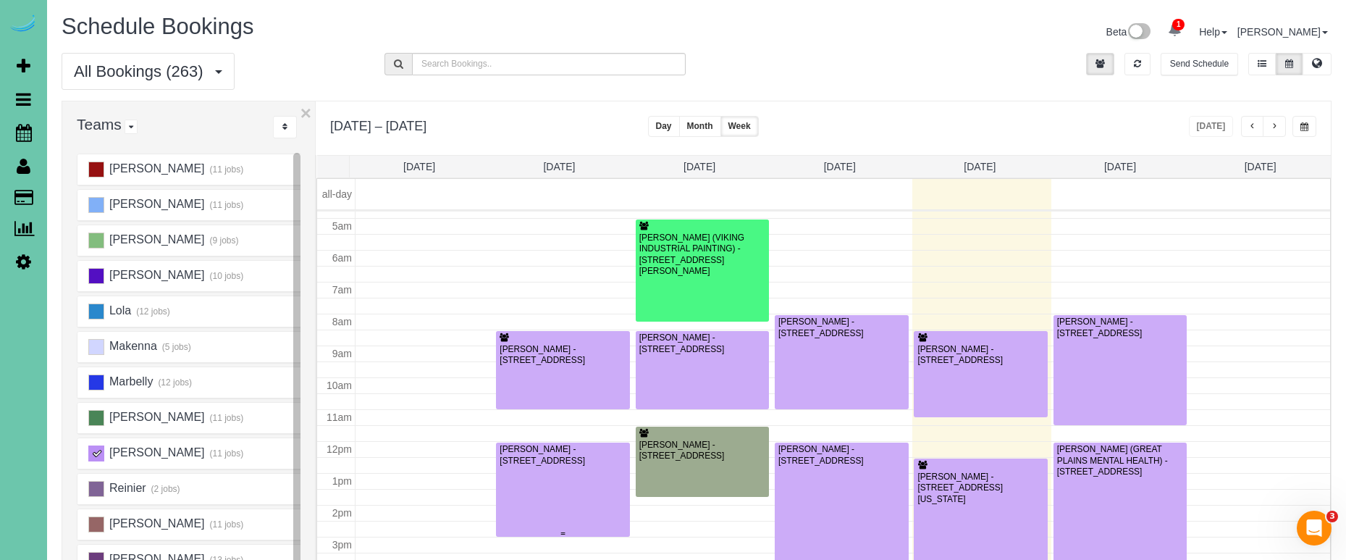
click at [530, 469] on div at bounding box center [563, 489] width 134 height 94
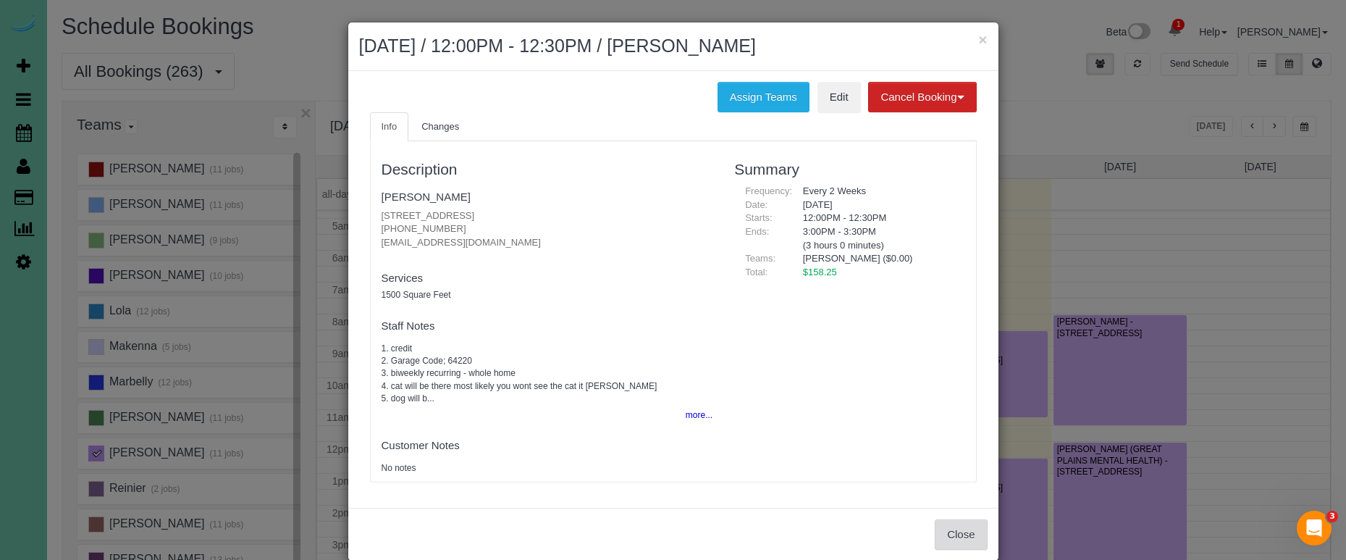
click at [943, 520] on button "Close" at bounding box center [961, 534] width 52 height 30
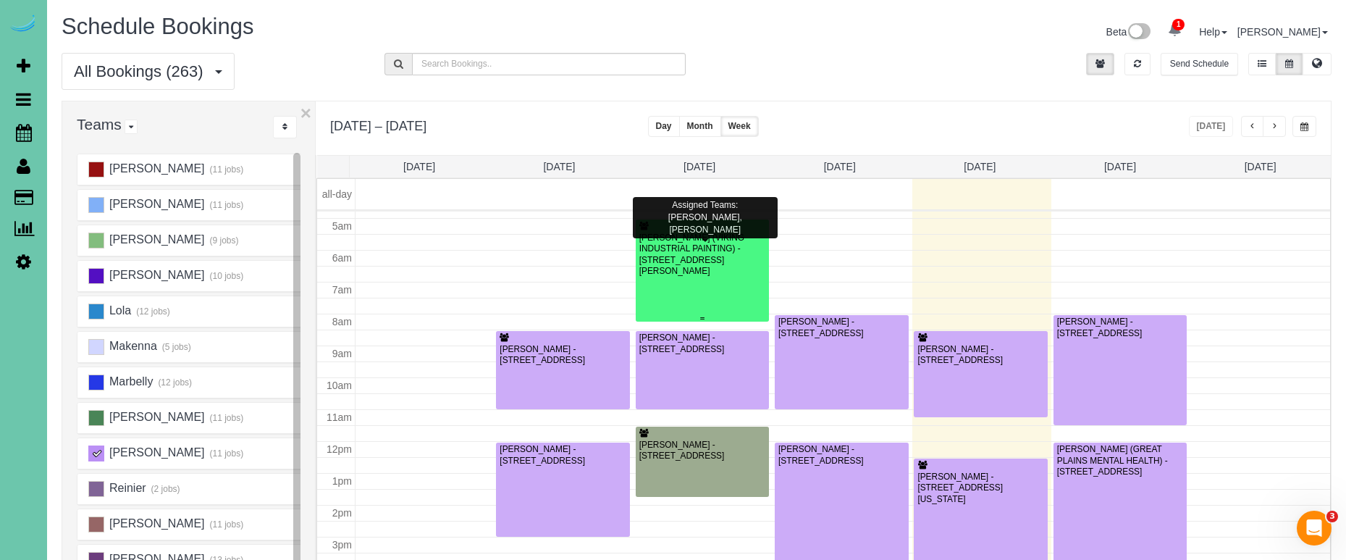
click at [719, 253] on div "JOHN SNODGRASS (VIKING INDUSTRIAL PAINTING) - 10905 Harrison Street, La Vista, …" at bounding box center [703, 254] width 128 height 45
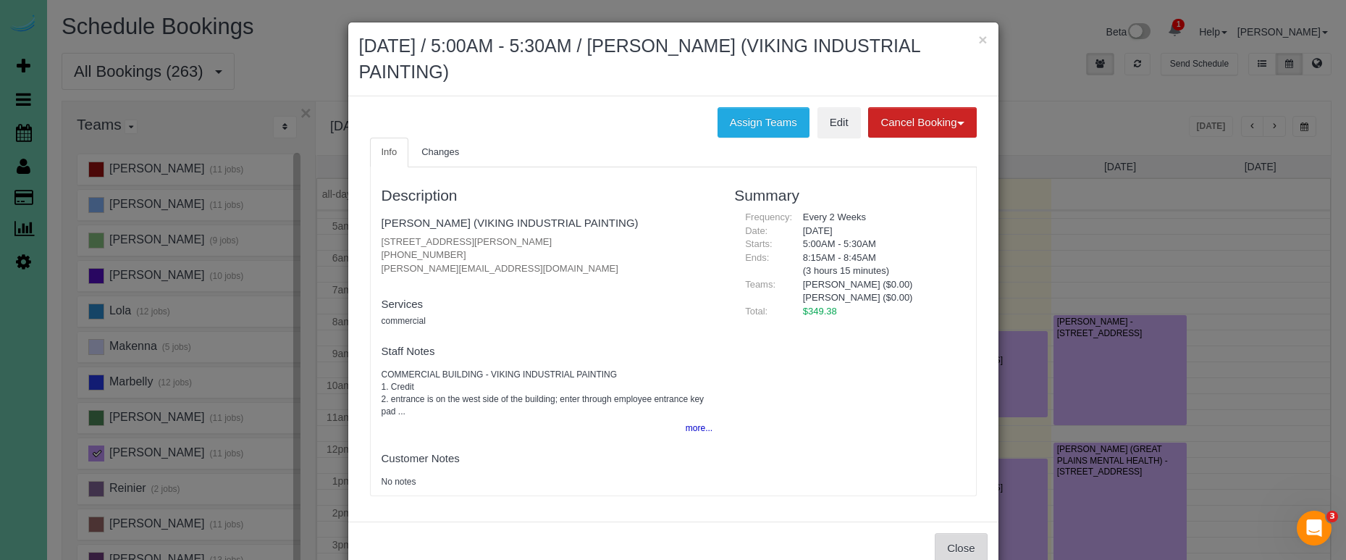
click at [945, 534] on button "Close" at bounding box center [961, 548] width 52 height 30
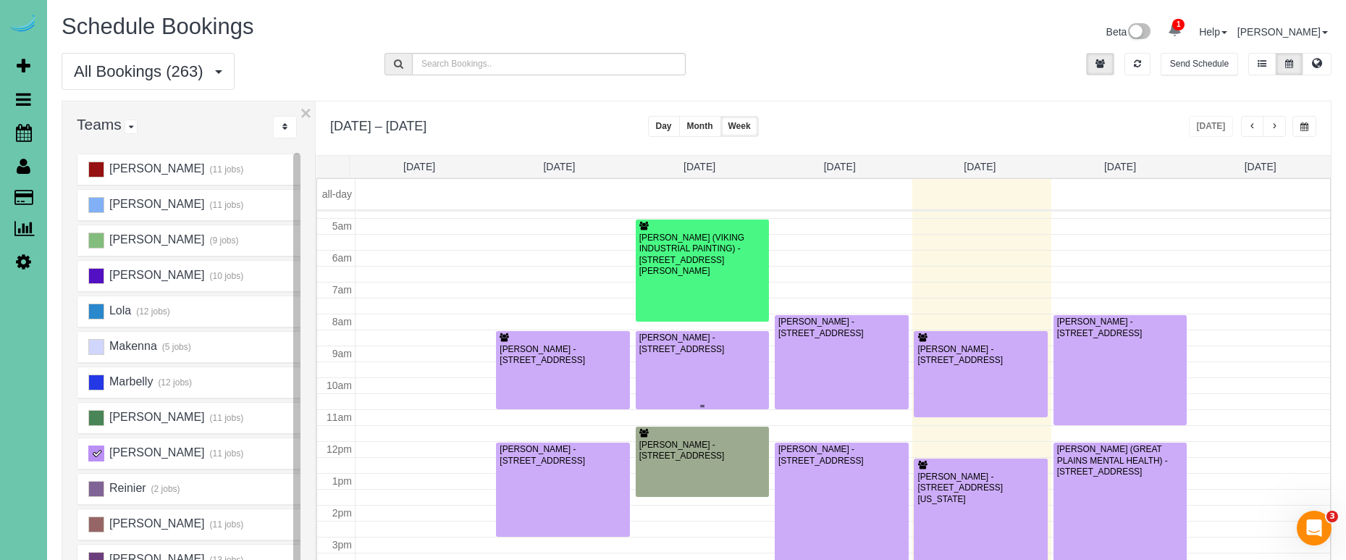
click at [649, 368] on div at bounding box center [703, 370] width 134 height 78
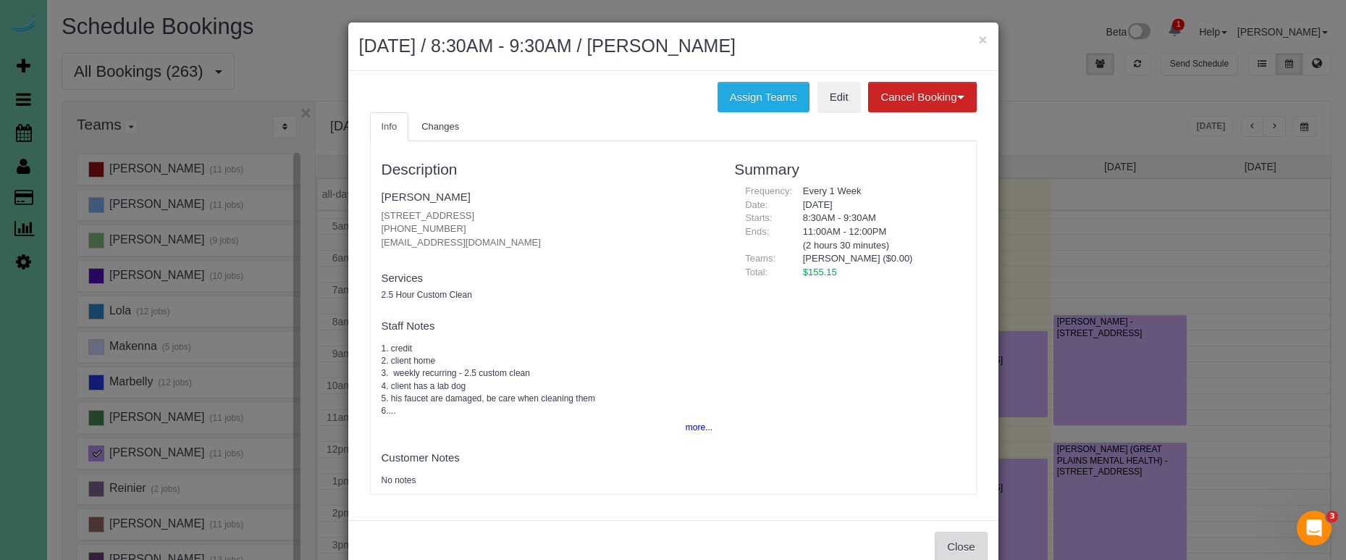
click at [978, 555] on button "Close" at bounding box center [961, 546] width 52 height 30
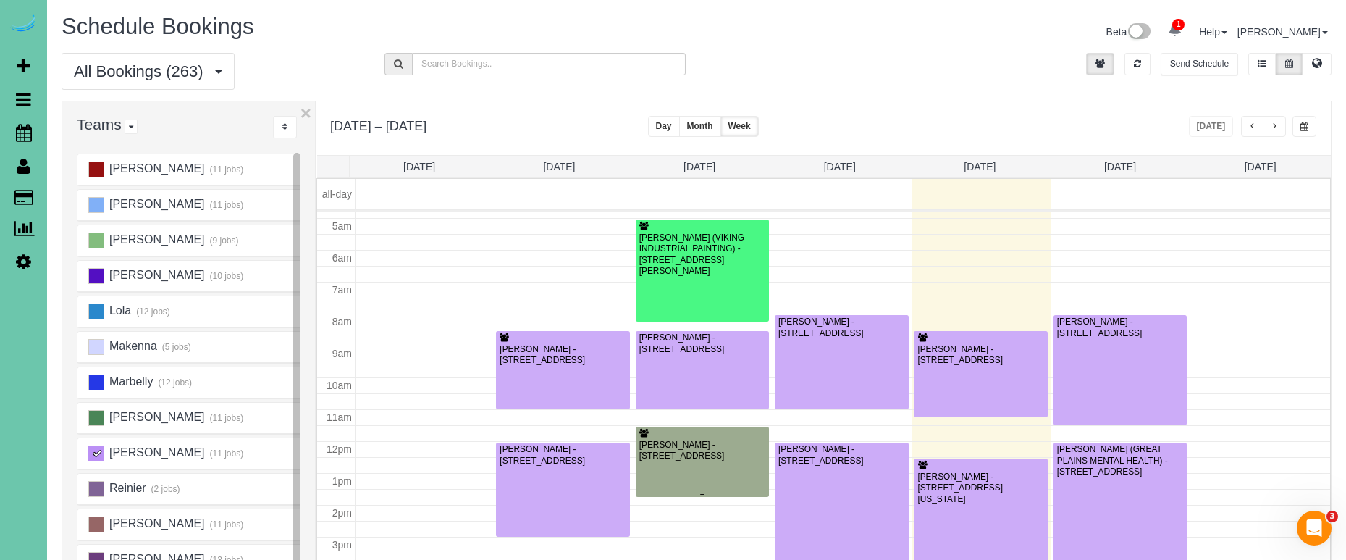
click at [747, 476] on div at bounding box center [703, 461] width 134 height 70
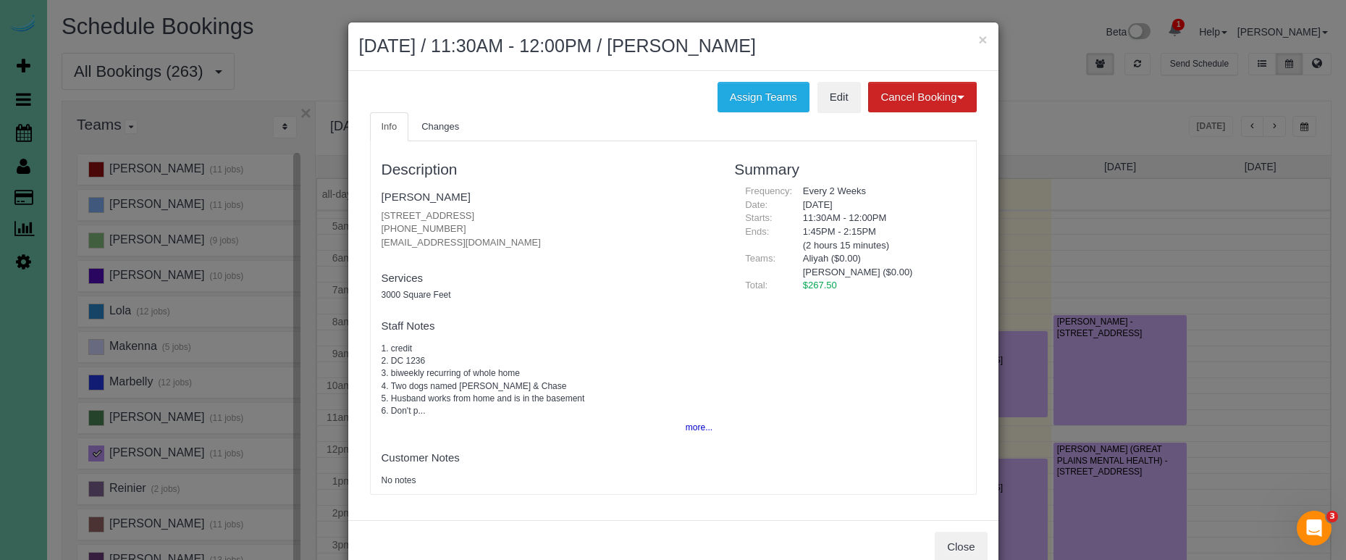
click at [978, 549] on button "Close" at bounding box center [961, 546] width 52 height 30
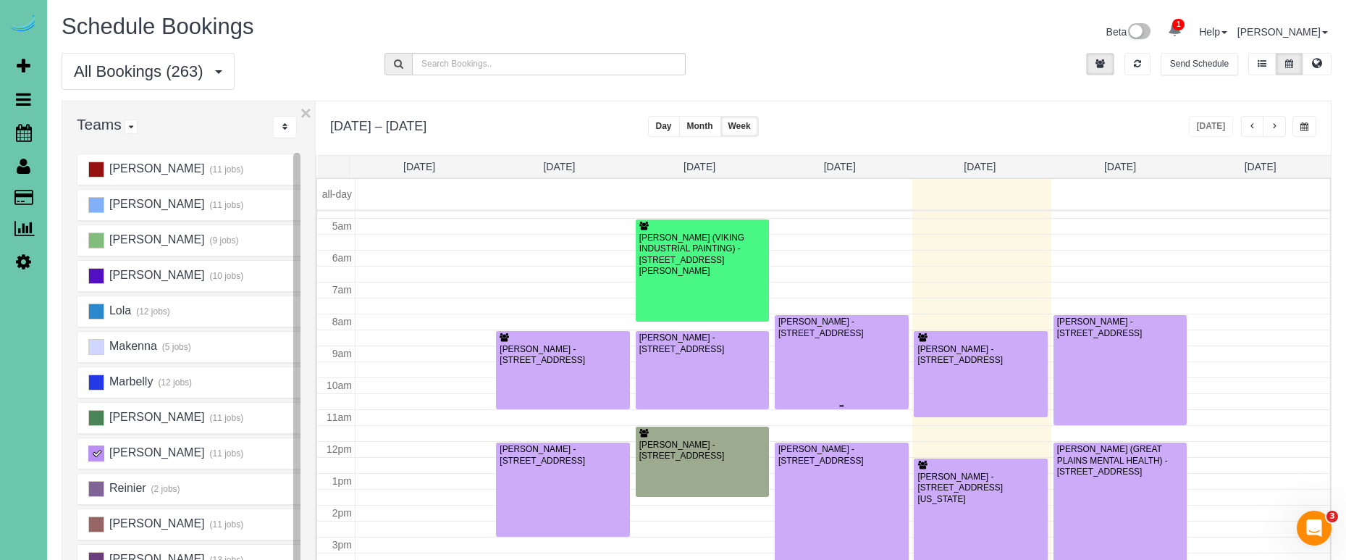
click at [876, 378] on div at bounding box center [842, 362] width 134 height 94
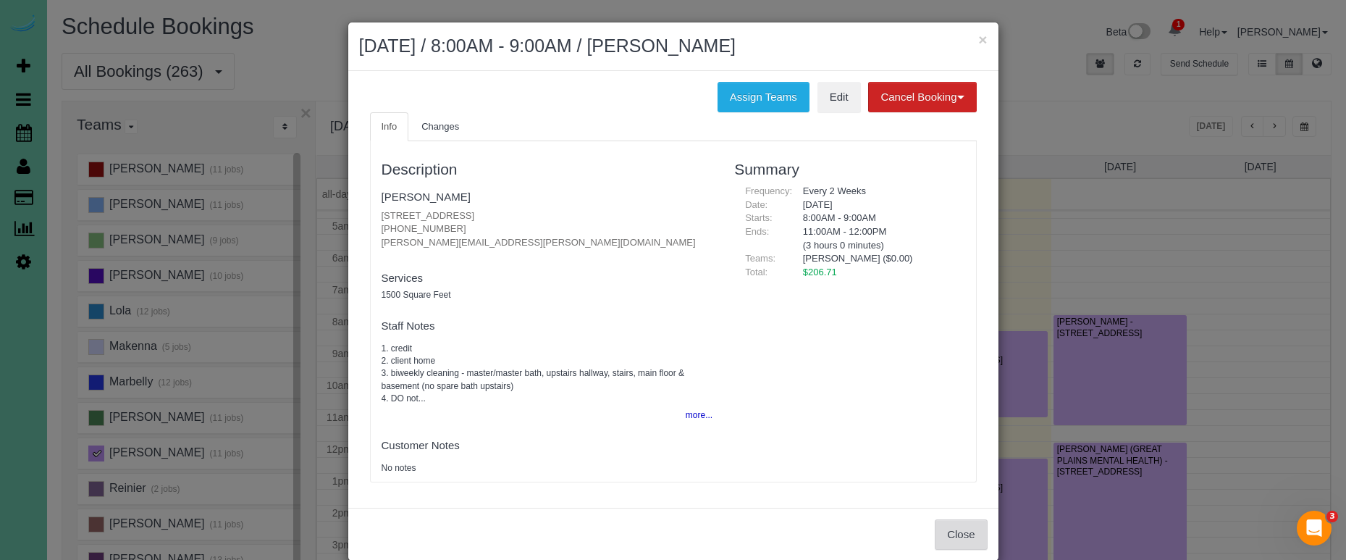
click at [949, 519] on button "Close" at bounding box center [961, 534] width 52 height 30
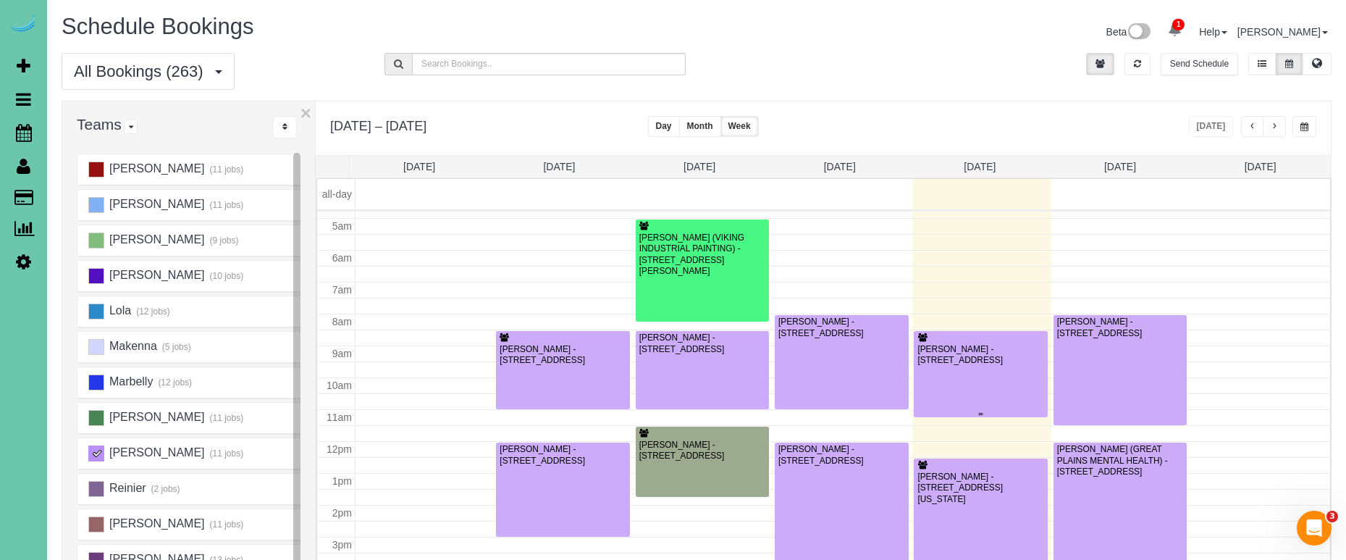
click at [969, 353] on div "Suzanne Brown - 10955 N 58th Plaza, Omaha, NE 68152" at bounding box center [981, 355] width 128 height 22
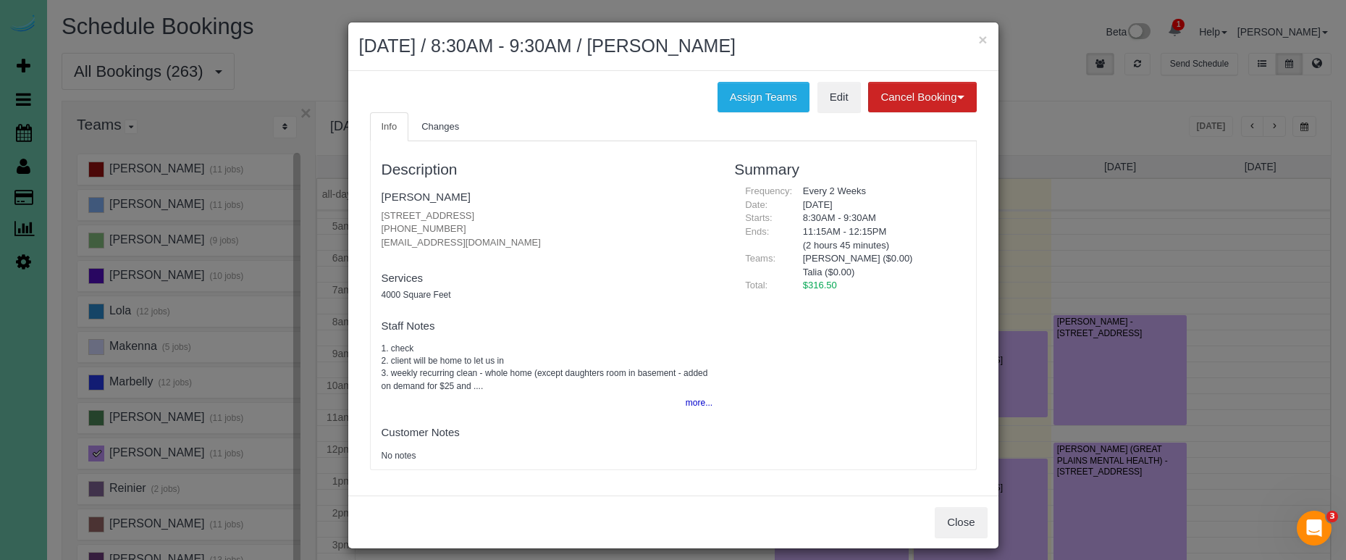
drag, startPoint x: 966, startPoint y: 511, endPoint x: 977, endPoint y: 506, distance: 12.0
click at [966, 511] on button "Close" at bounding box center [961, 522] width 52 height 30
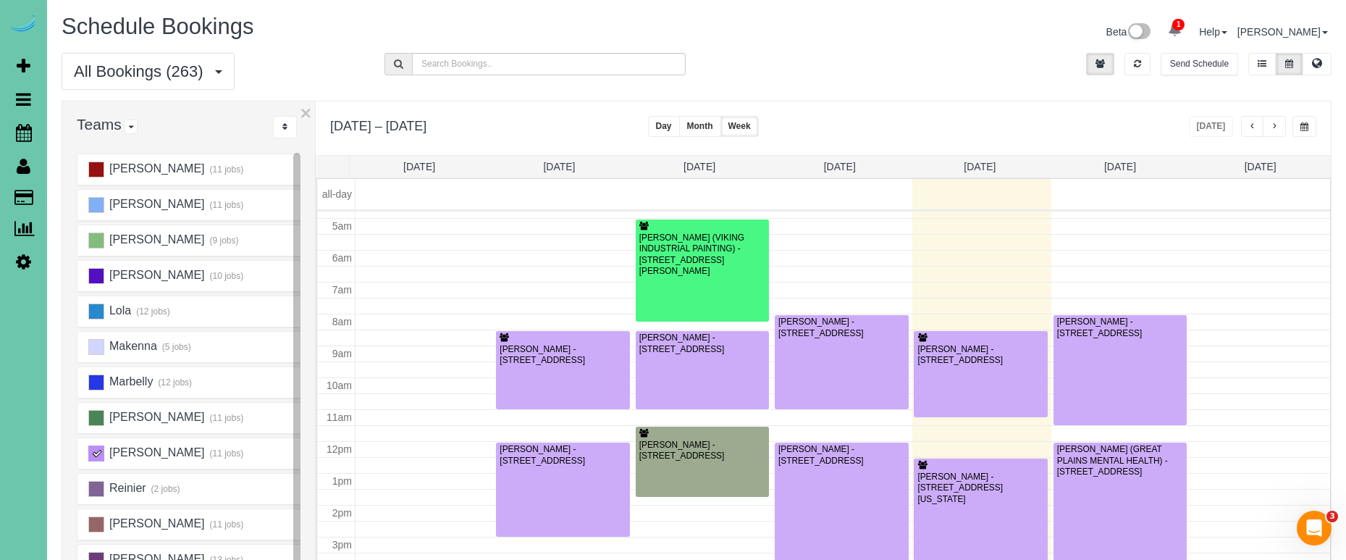
click at [993, 498] on div at bounding box center [981, 521] width 134 height 126
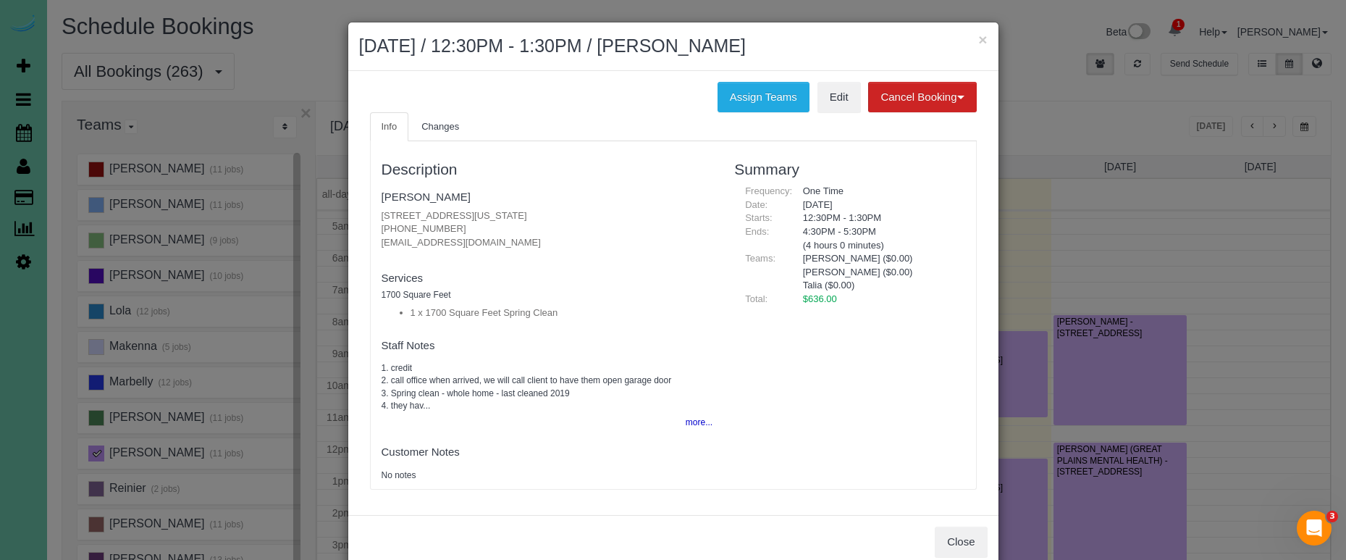
click at [980, 40] on button "×" at bounding box center [982, 39] width 9 height 15
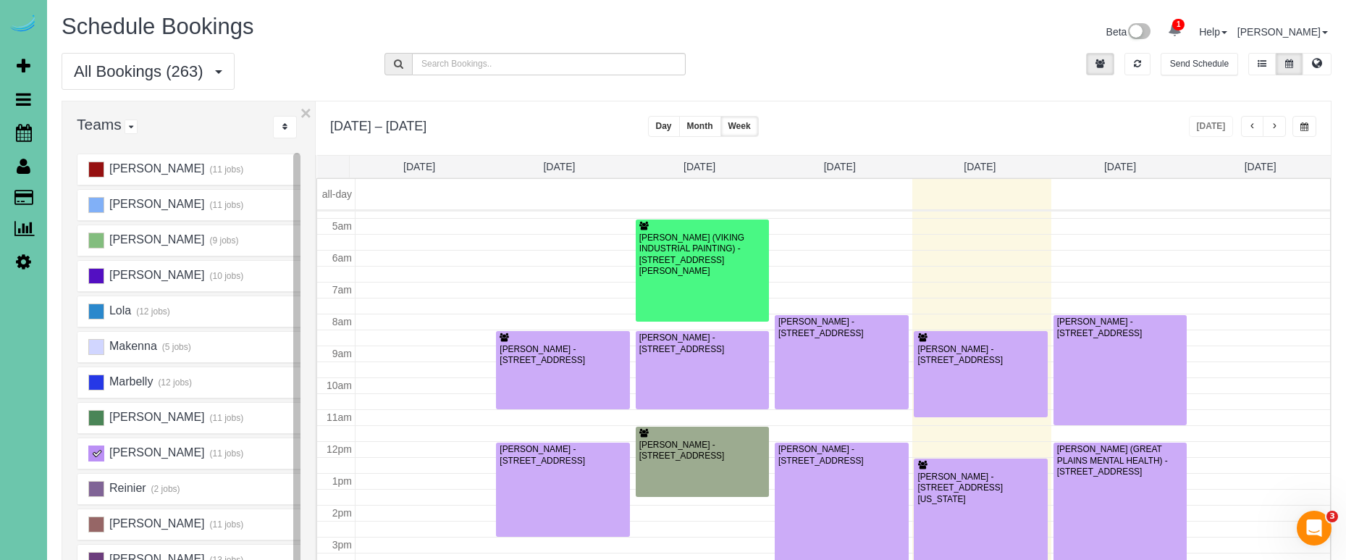
scroll to position [0, 0]
drag, startPoint x: 25, startPoint y: 134, endPoint x: 60, endPoint y: 138, distance: 35.7
click at [25, 134] on icon at bounding box center [24, 132] width 16 height 17
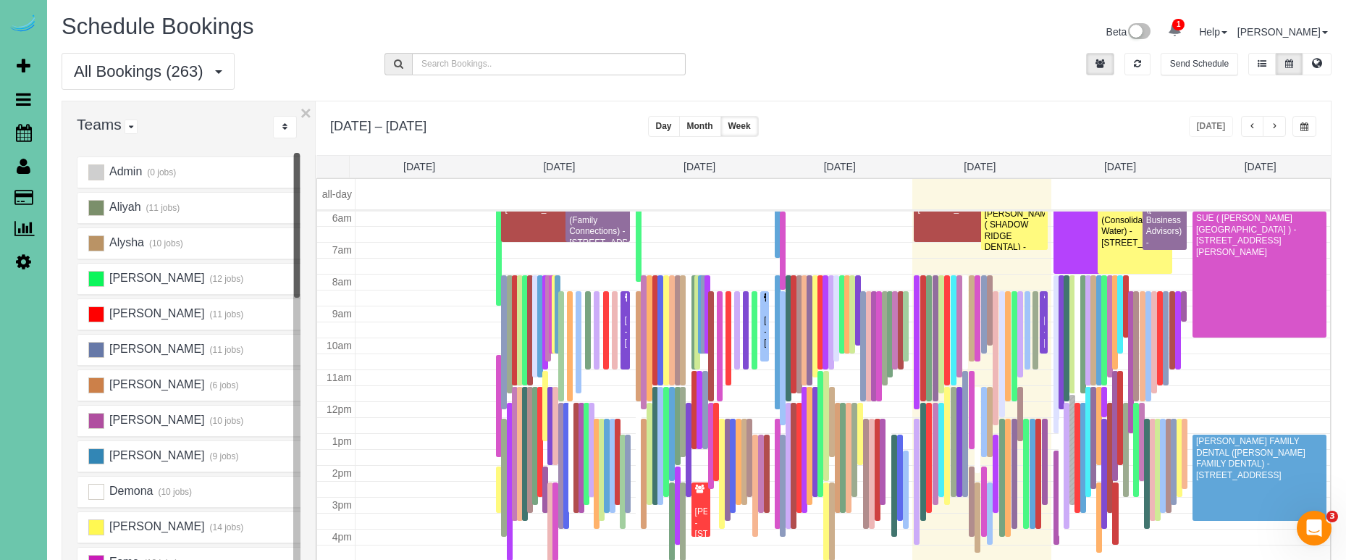
scroll to position [192, 0]
click at [309, 111] on button "×" at bounding box center [305, 113] width 11 height 19
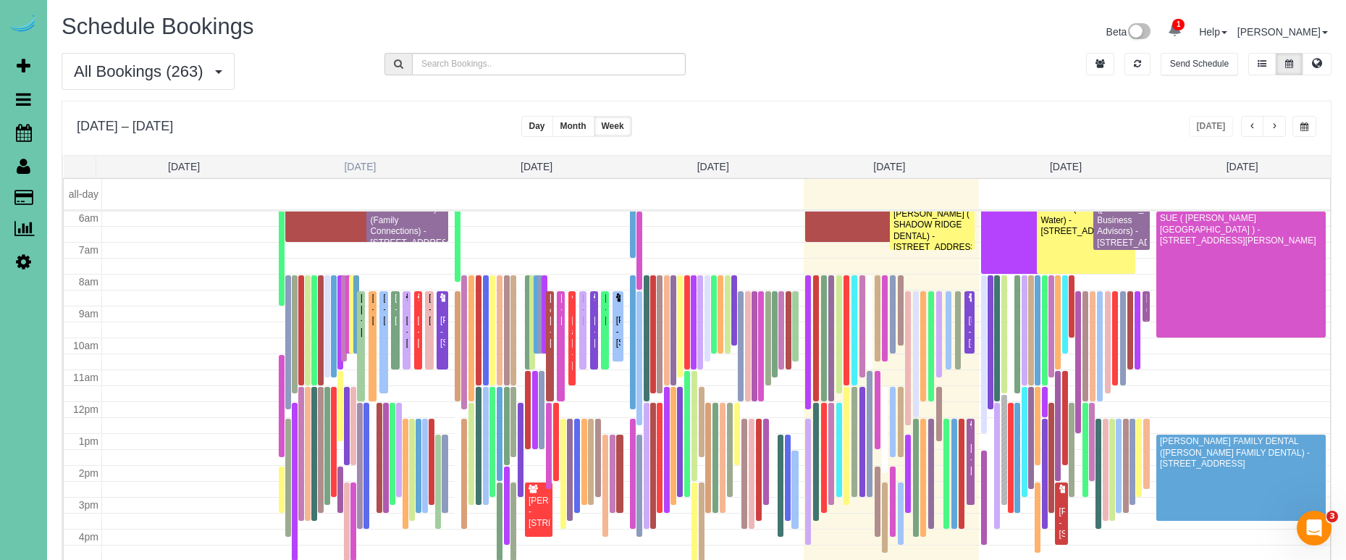
click at [344, 161] on link "Mon 10/6" at bounding box center [360, 167] width 32 height 12
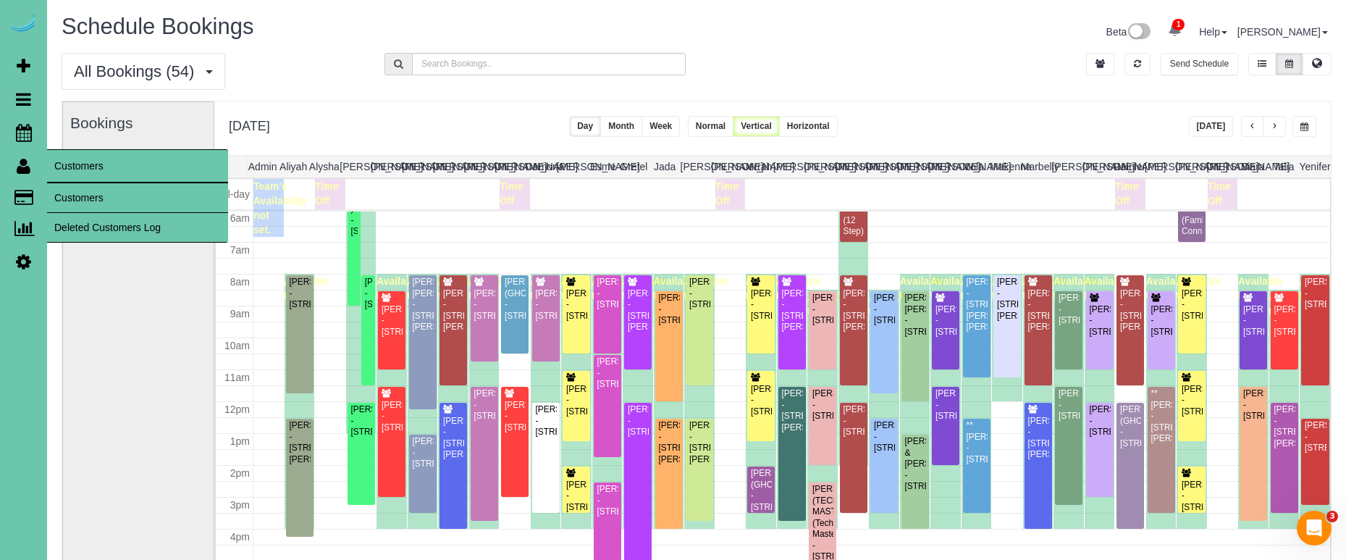
click at [83, 196] on link "Customers" at bounding box center [137, 197] width 181 height 29
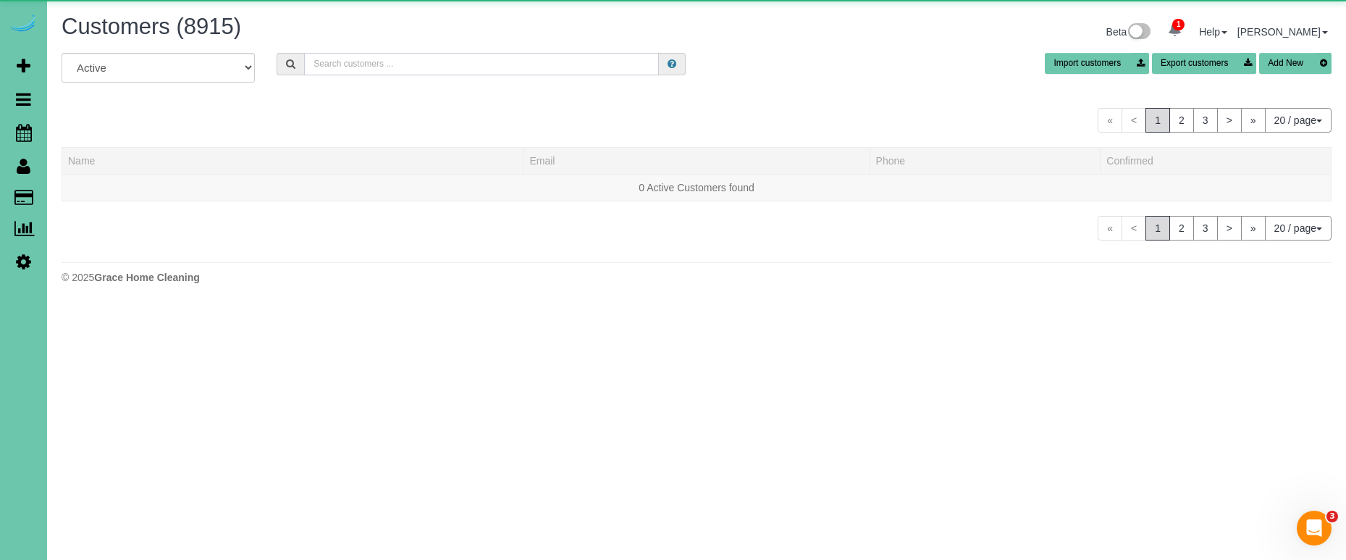
click at [422, 69] on input "text" at bounding box center [481, 64] width 355 height 22
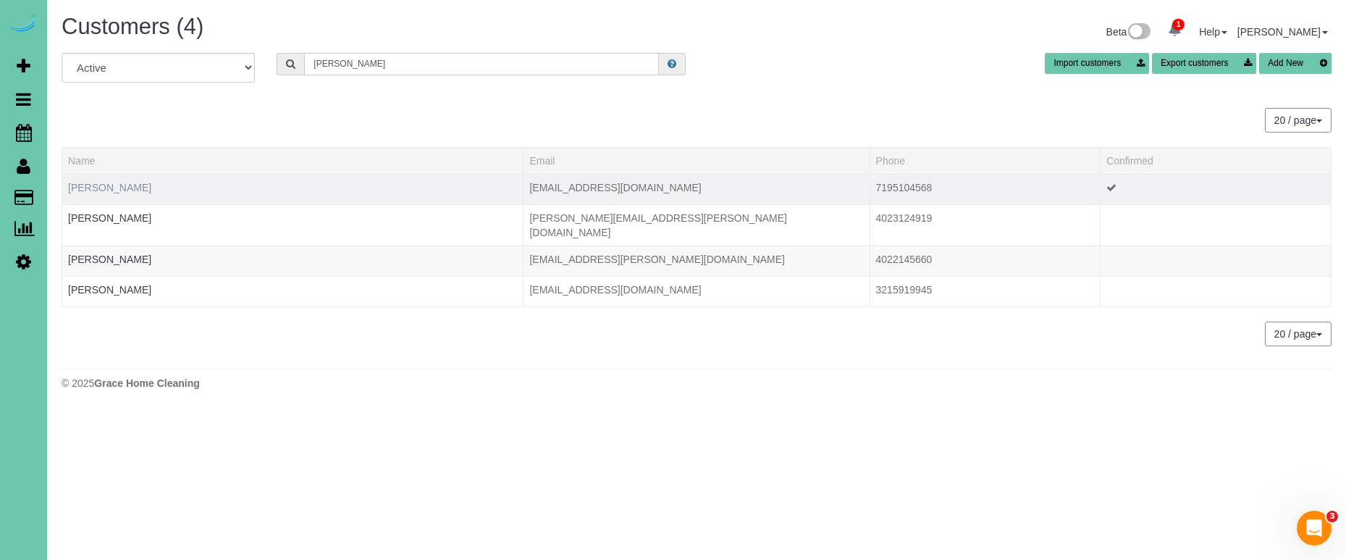
type input "Brandon w"
click at [136, 185] on link "Brandon Warrington" at bounding box center [109, 188] width 83 height 12
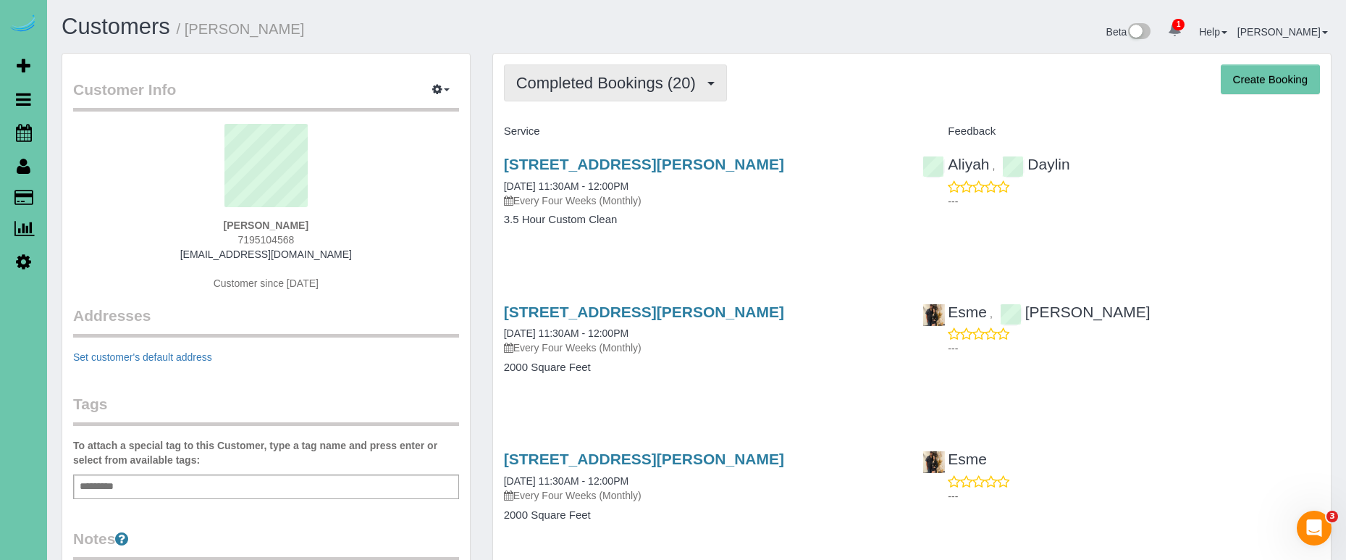
click at [669, 88] on span "Completed Bookings (20)" at bounding box center [609, 83] width 187 height 18
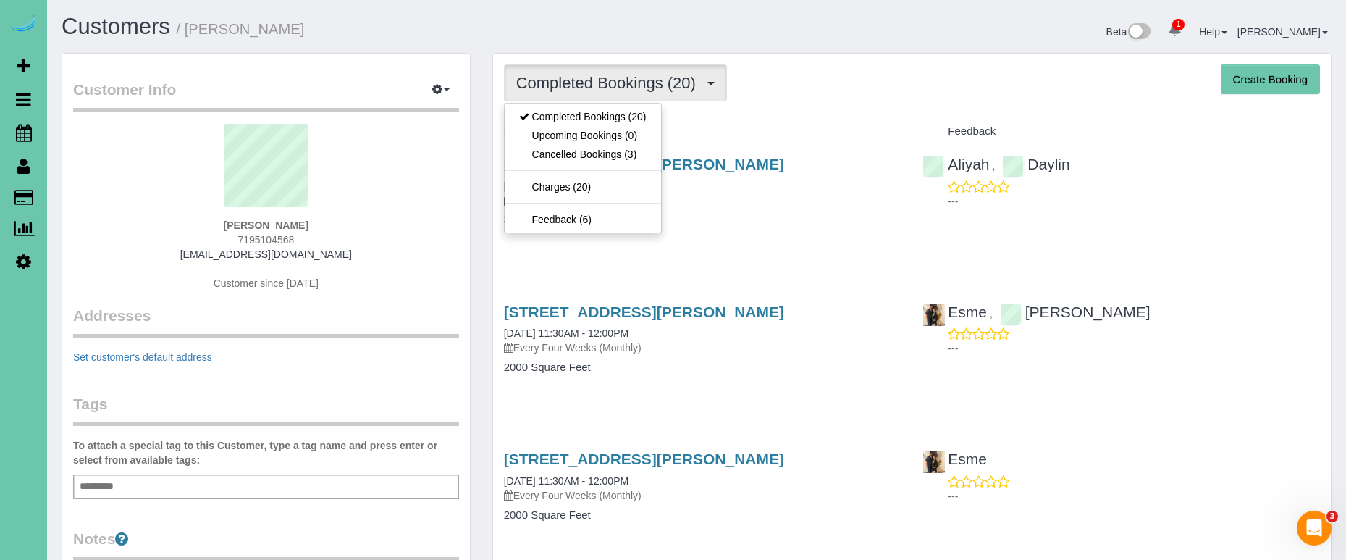
click at [396, 180] on sui-profile-pic at bounding box center [266, 171] width 364 height 94
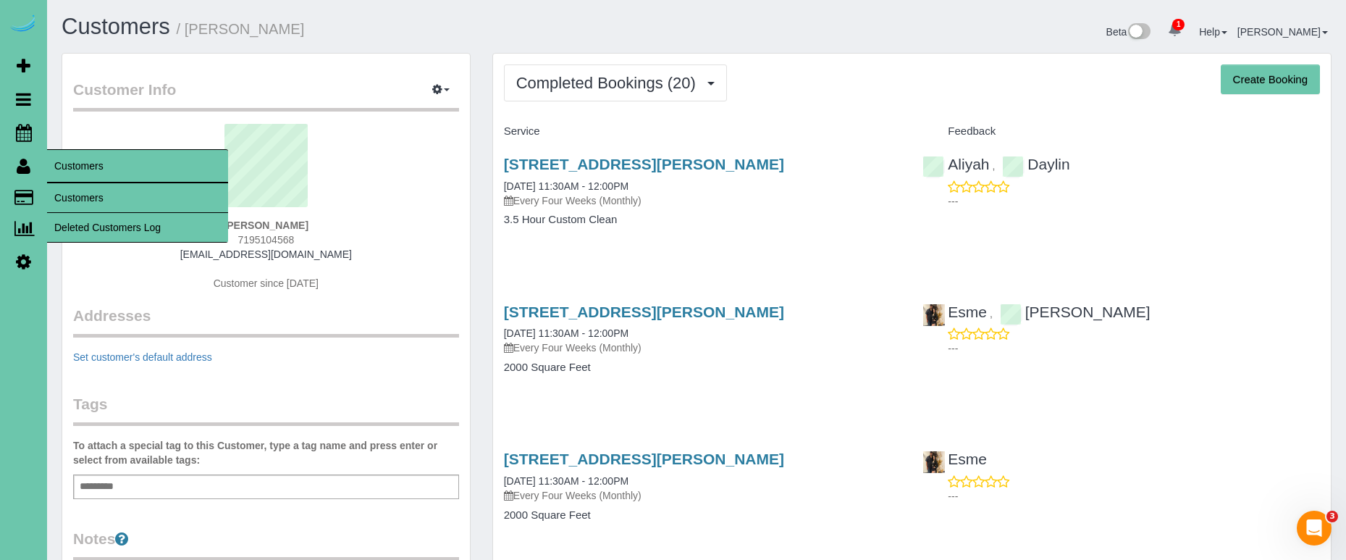
click at [73, 197] on link "Customers" at bounding box center [137, 197] width 181 height 29
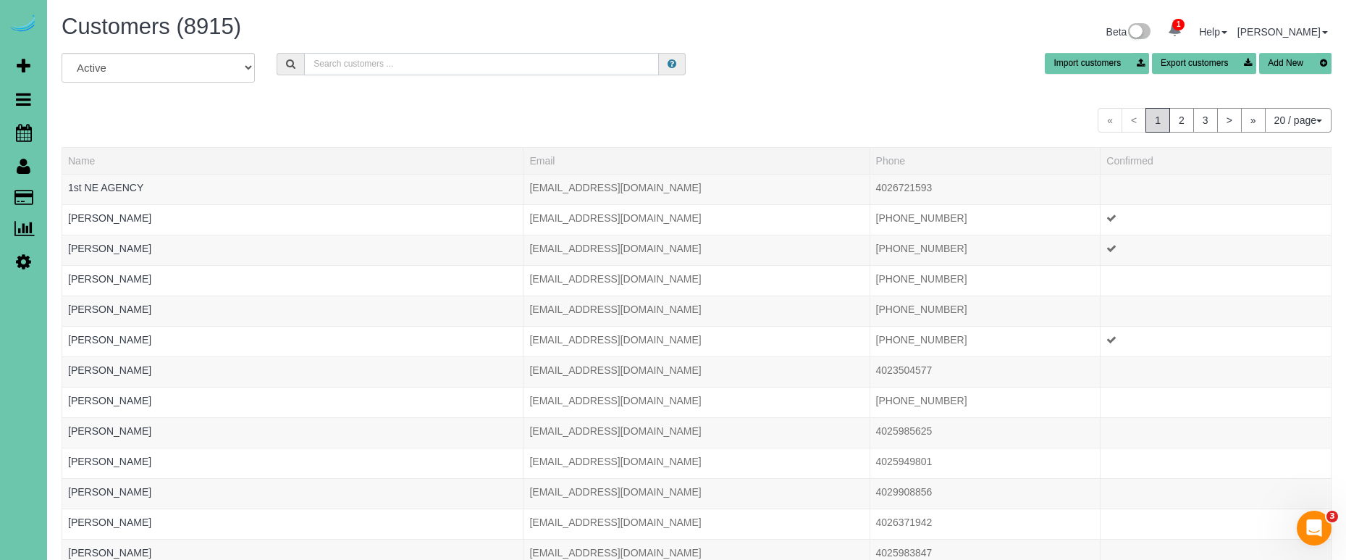
click at [349, 57] on input "text" at bounding box center [481, 64] width 355 height 22
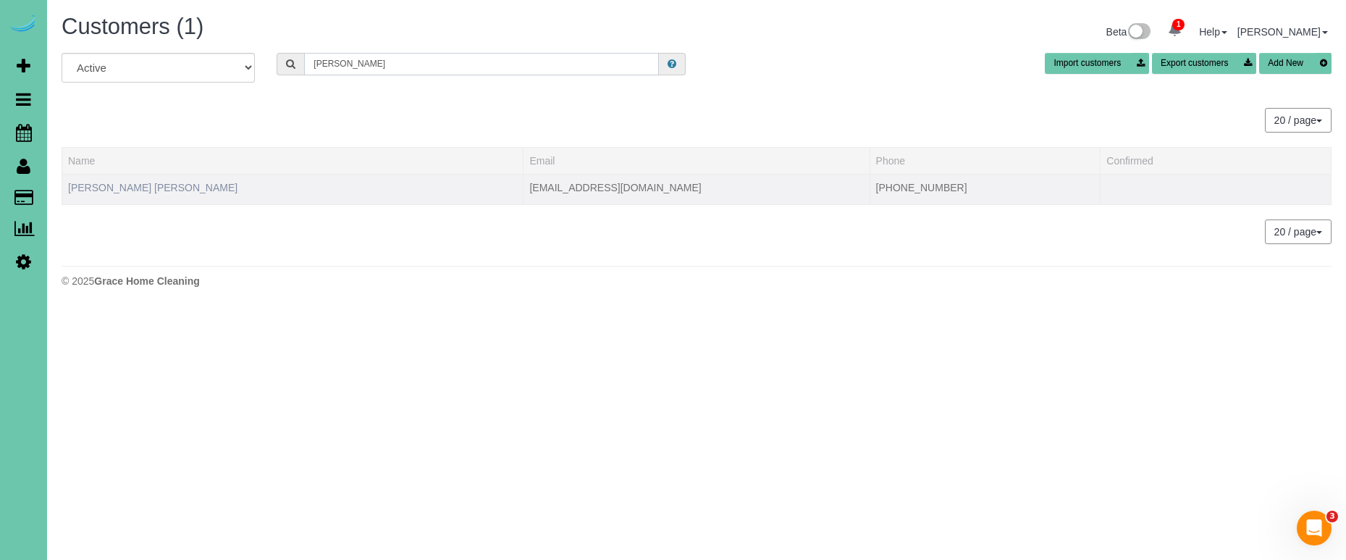
type input "karlyn"
click at [125, 188] on link "Karlyn Warwick Knieriem" at bounding box center [152, 188] width 169 height 12
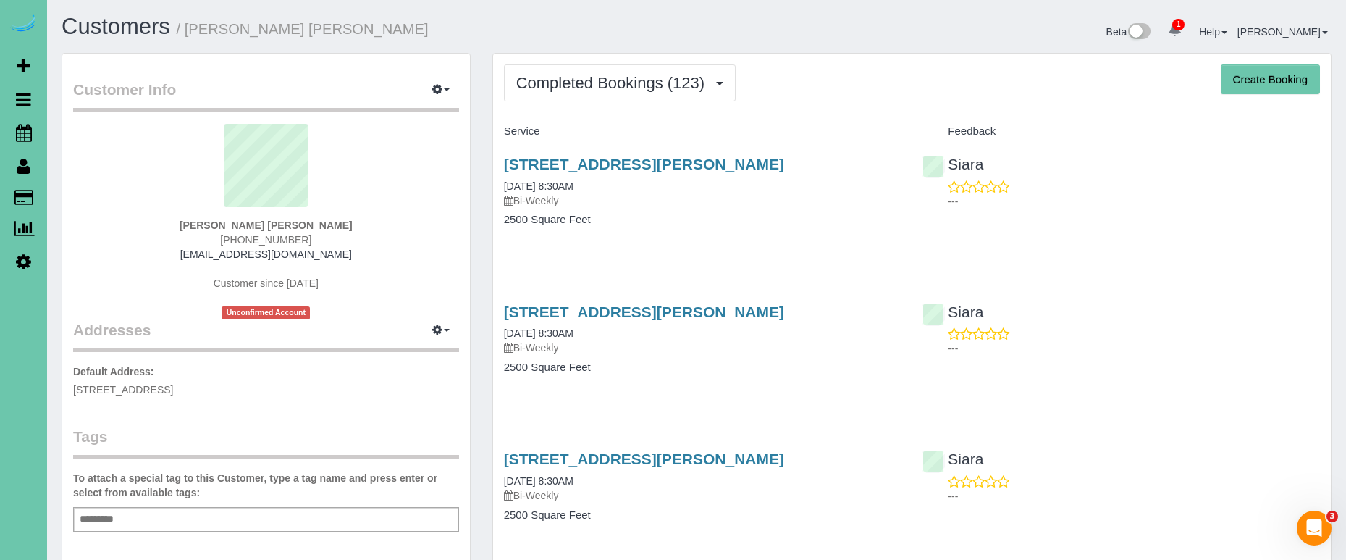
drag, startPoint x: 644, startPoint y: 84, endPoint x: 636, endPoint y: 110, distance: 27.0
click at [643, 84] on span "Completed Bookings (123)" at bounding box center [613, 83] width 195 height 18
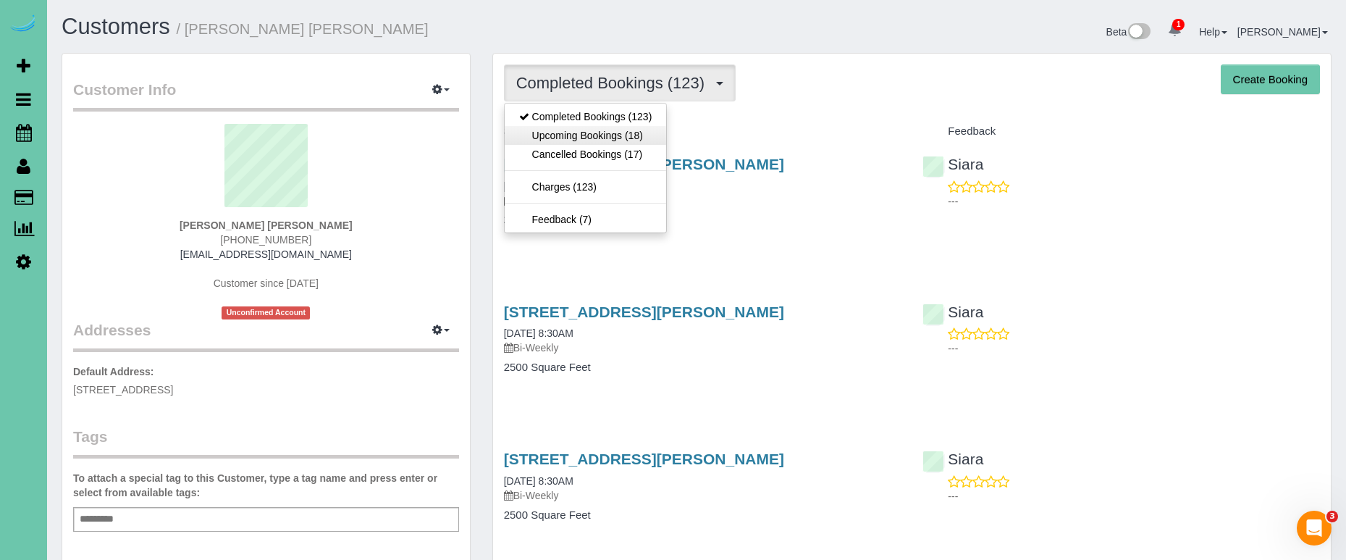
click at [635, 135] on link "Upcoming Bookings (18)" at bounding box center [586, 135] width 162 height 19
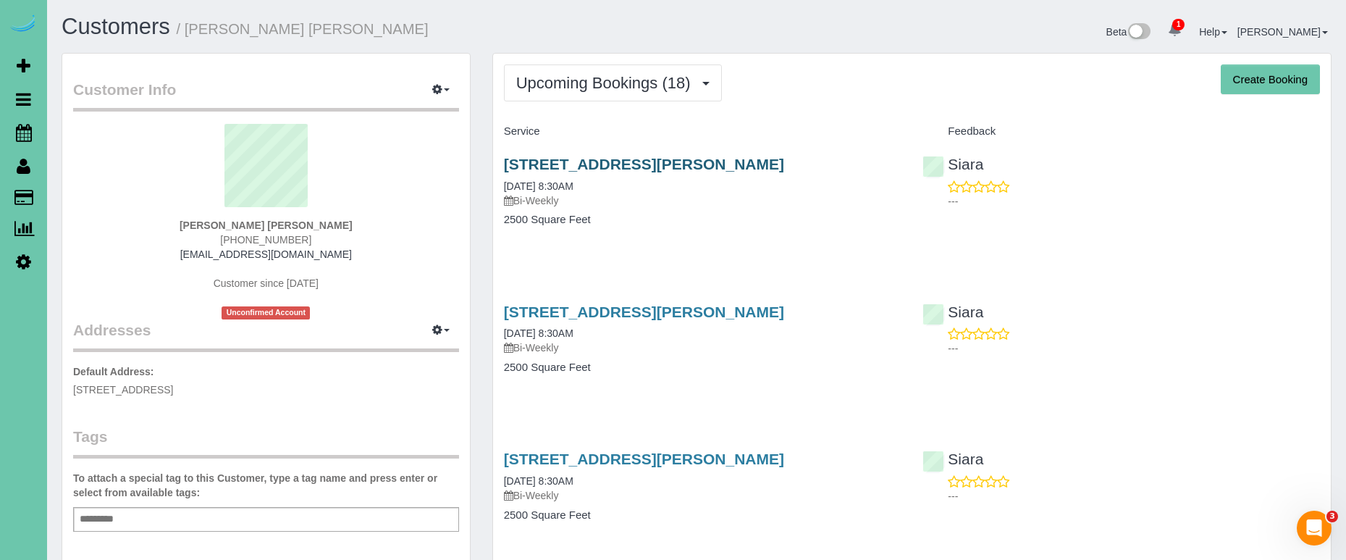
click at [613, 156] on link "15710 Emiline St., Omaha, NE 68136" at bounding box center [644, 164] width 280 height 17
click at [632, 167] on link "15710 Emiline St., Omaha, NE 68136" at bounding box center [644, 164] width 280 height 17
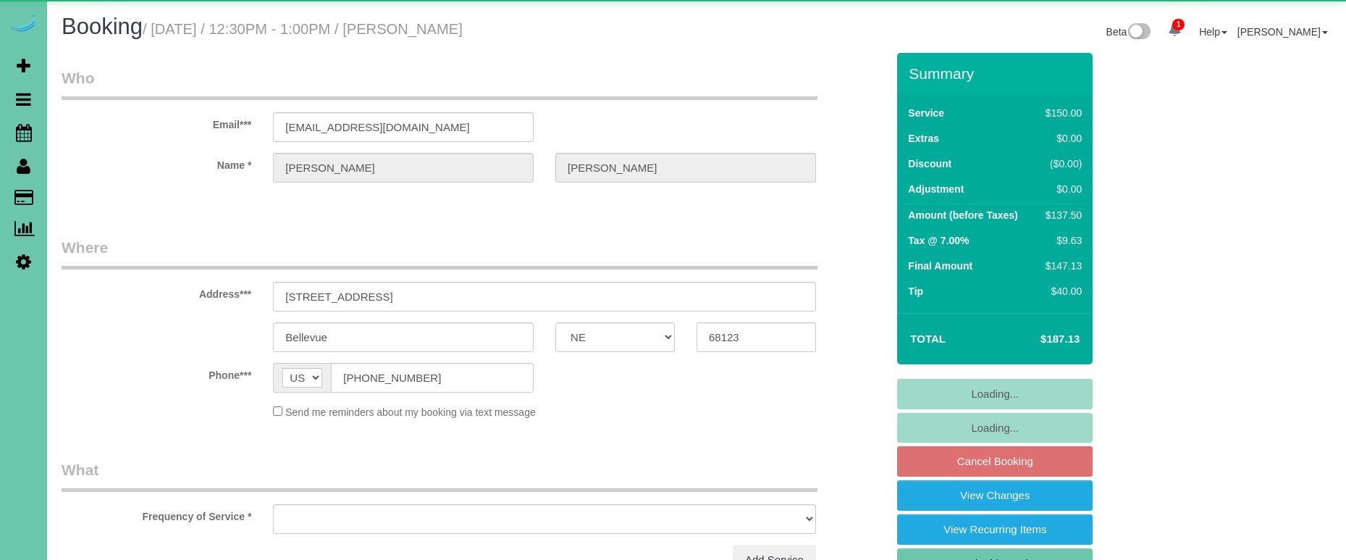
select select "NE"
select select "object:915"
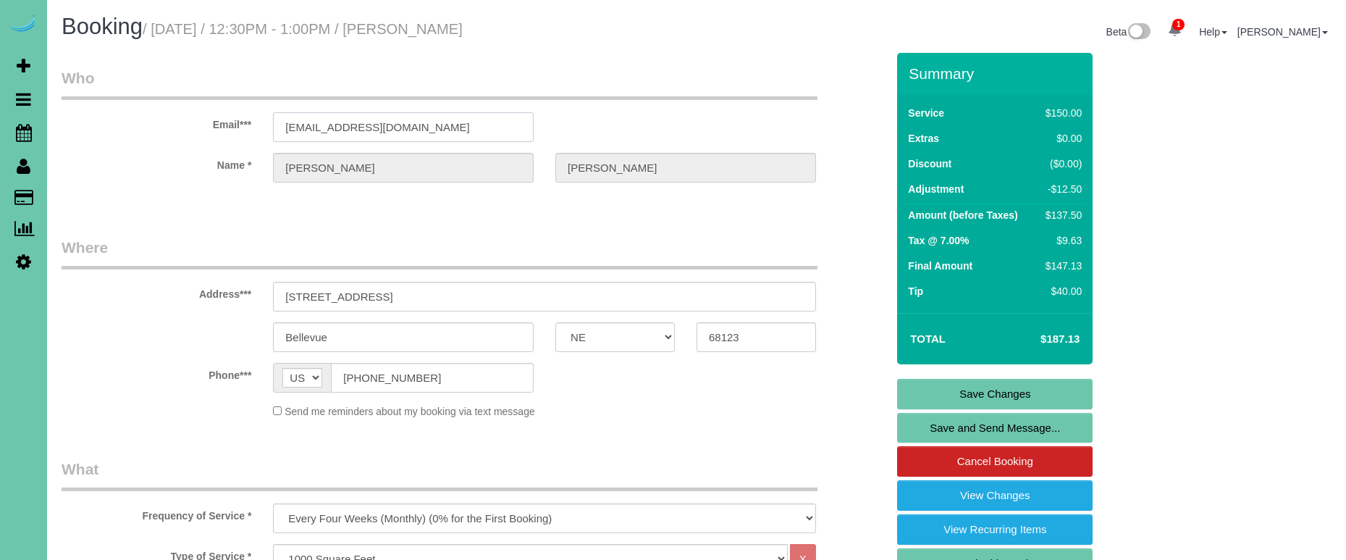
drag, startPoint x: 400, startPoint y: 121, endPoint x: 248, endPoint y: 116, distance: 151.4
drag, startPoint x: 384, startPoint y: 132, endPoint x: 402, endPoint y: 132, distance: 18.1
click at [384, 132] on input "[EMAIL_ADDRESS][DOMAIN_NAME]" at bounding box center [403, 127] width 261 height 30
click at [445, 131] on input "[EMAIL_ADDRESS][DOMAIN_NAME]" at bounding box center [403, 127] width 261 height 30
drag, startPoint x: 430, startPoint y: 130, endPoint x: 232, endPoint y: 115, distance: 198.2
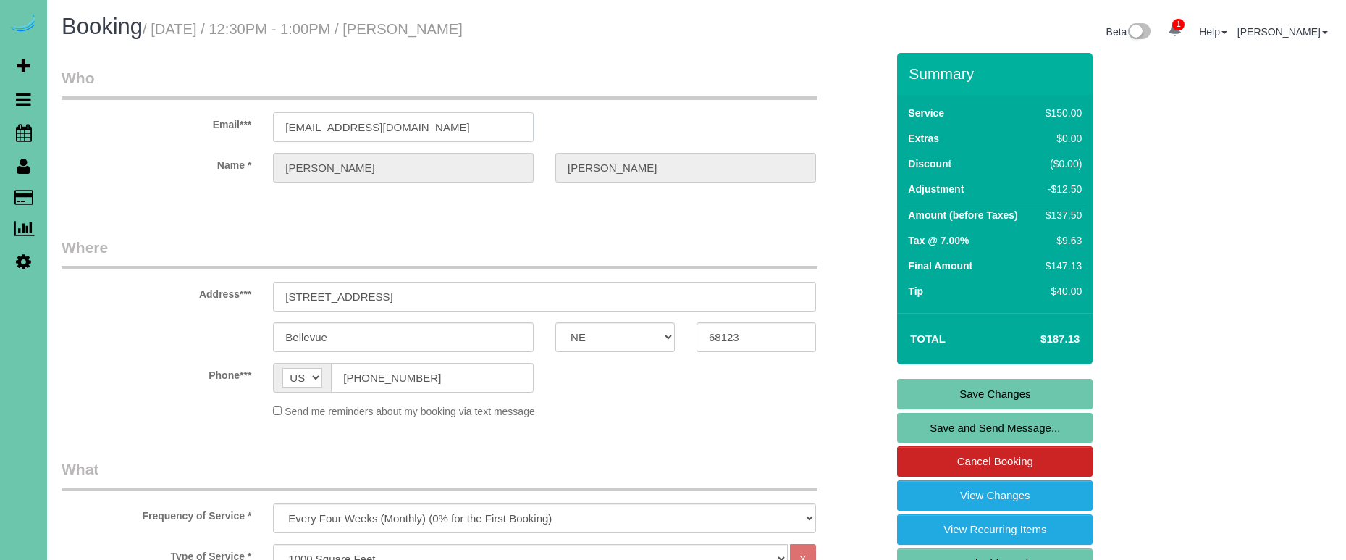
click at [232, 115] on div "Email*** jowillis51@gmail.com" at bounding box center [474, 104] width 846 height 75
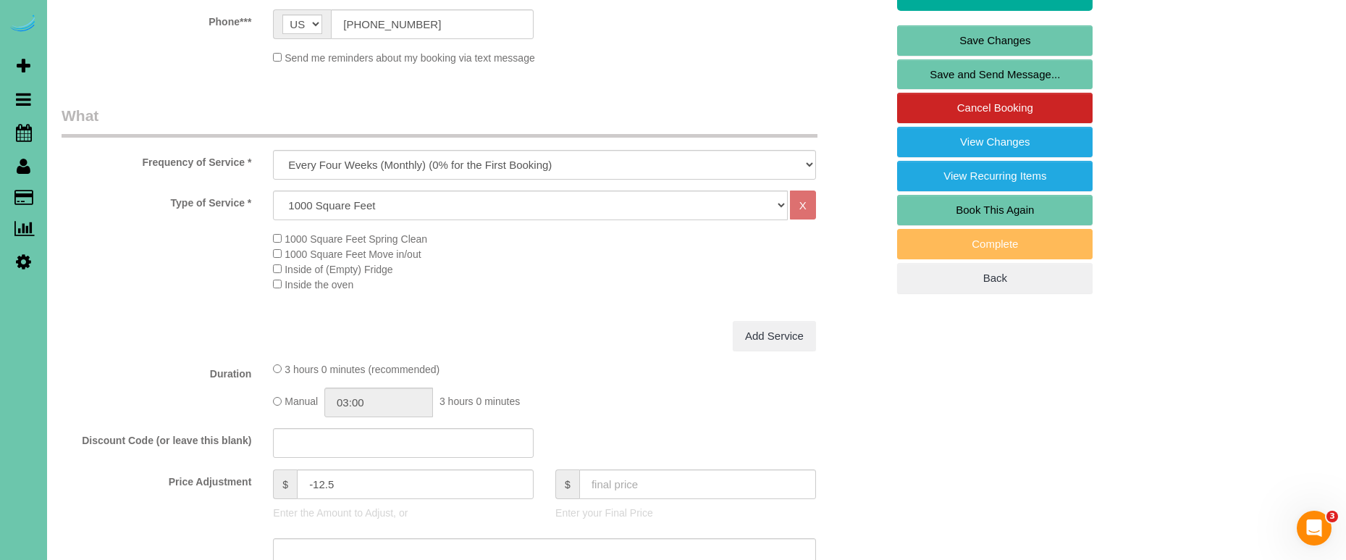
scroll to position [356, 0]
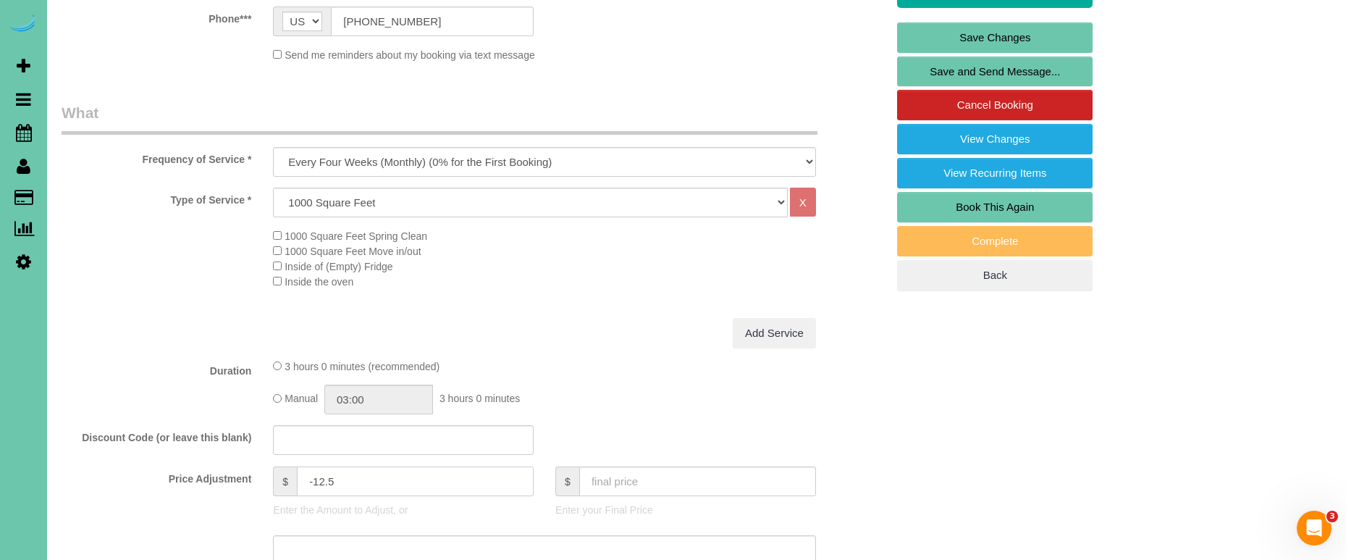
drag, startPoint x: 374, startPoint y: 487, endPoint x: 186, endPoint y: 458, distance: 190.4
click at [185, 459] on fieldset "What Frequency of Service * One Time Weekly (0% for the First Booking) Bi-Weekl…" at bounding box center [474, 409] width 825 height 614
type input "9"
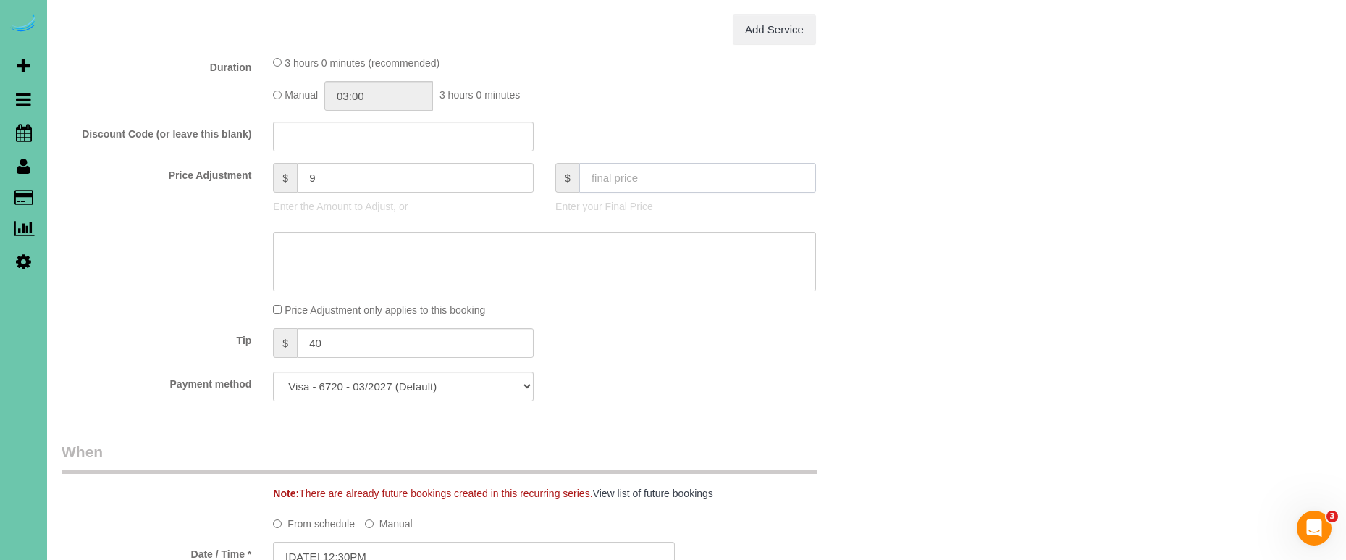
scroll to position [676, 0]
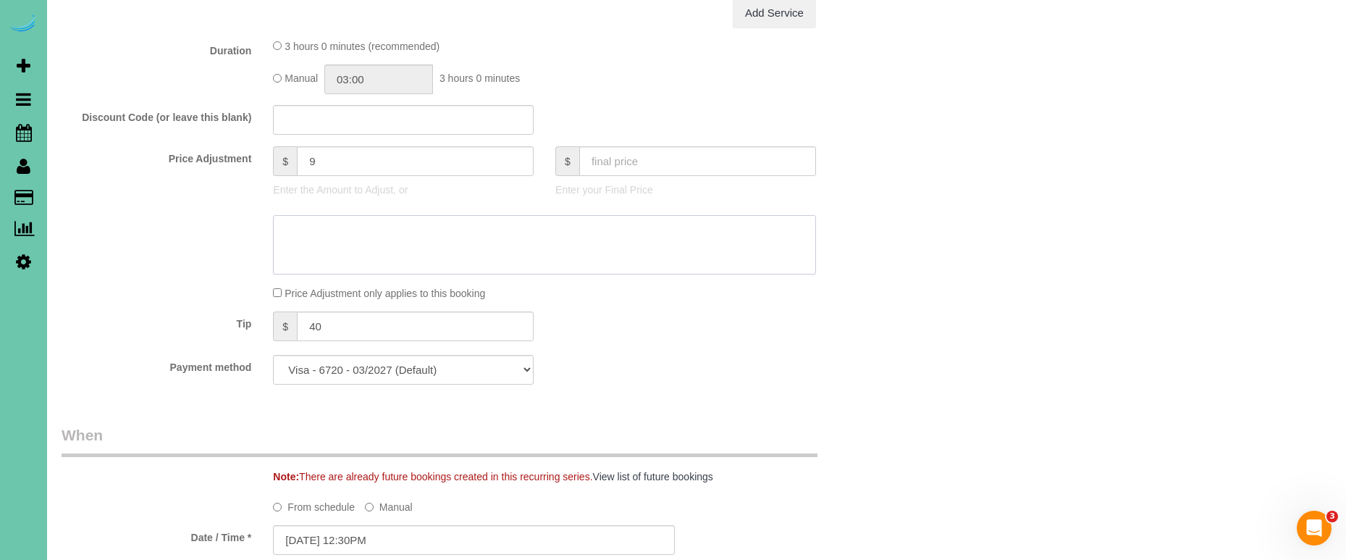
click at [332, 240] on textarea at bounding box center [544, 244] width 543 height 59
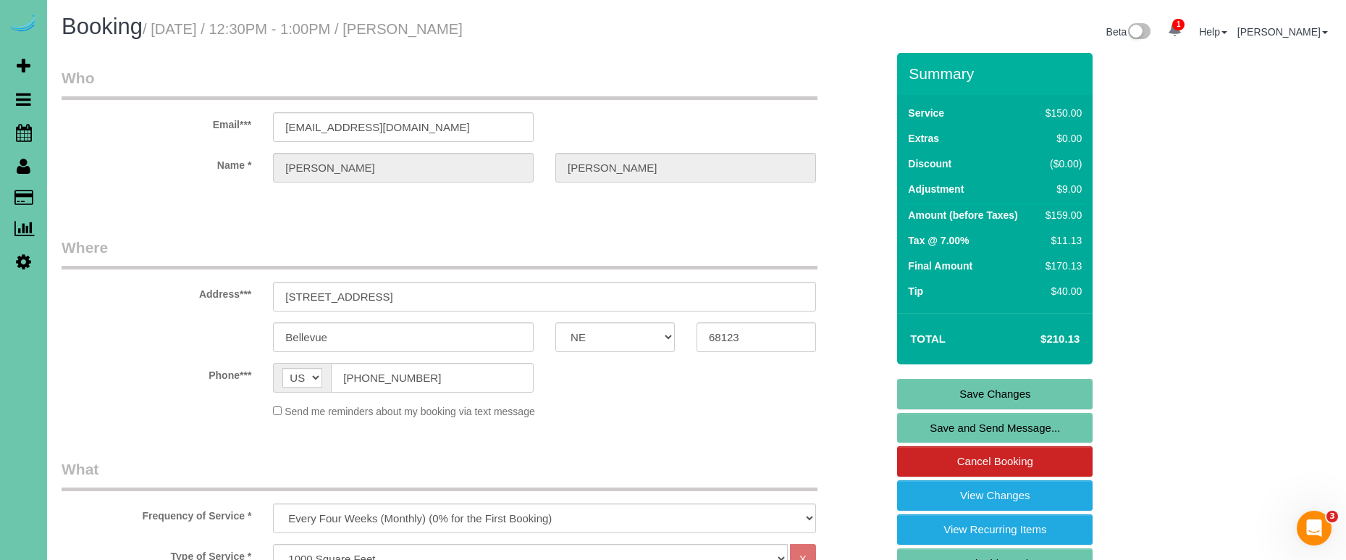
scroll to position [0, 0]
type textarea "new rate - 11/4/25"
click at [969, 392] on link "Save Changes" at bounding box center [994, 394] width 195 height 30
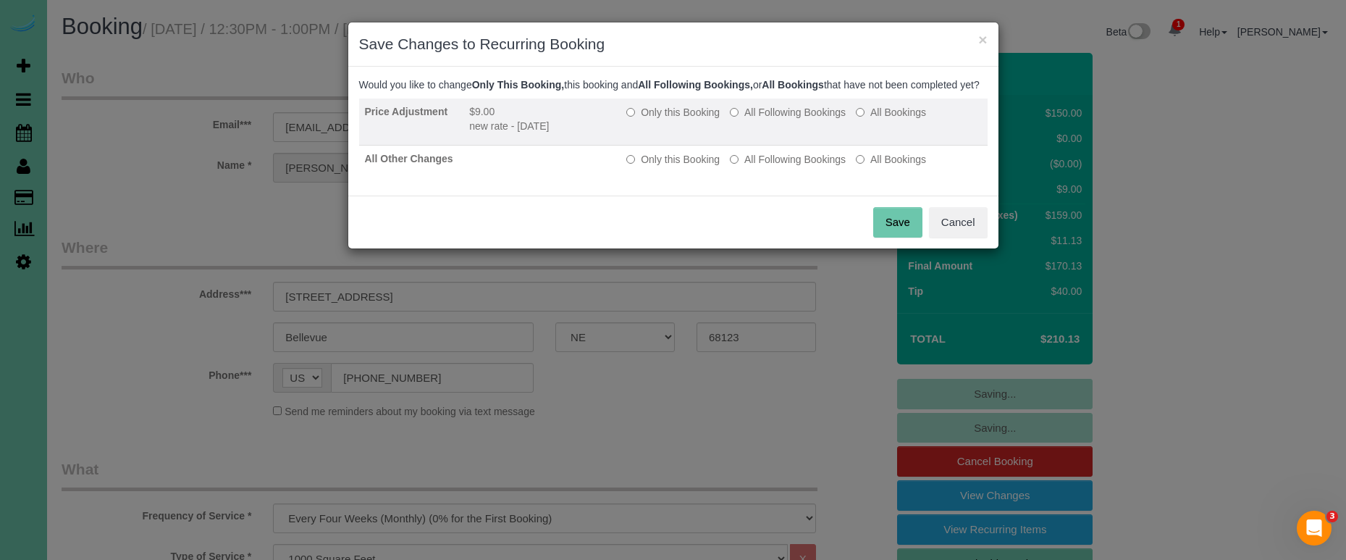
drag, startPoint x: 757, startPoint y: 126, endPoint x: 765, endPoint y: 149, distance: 24.5
click at [758, 119] on label "All Following Bookings" at bounding box center [788, 112] width 116 height 14
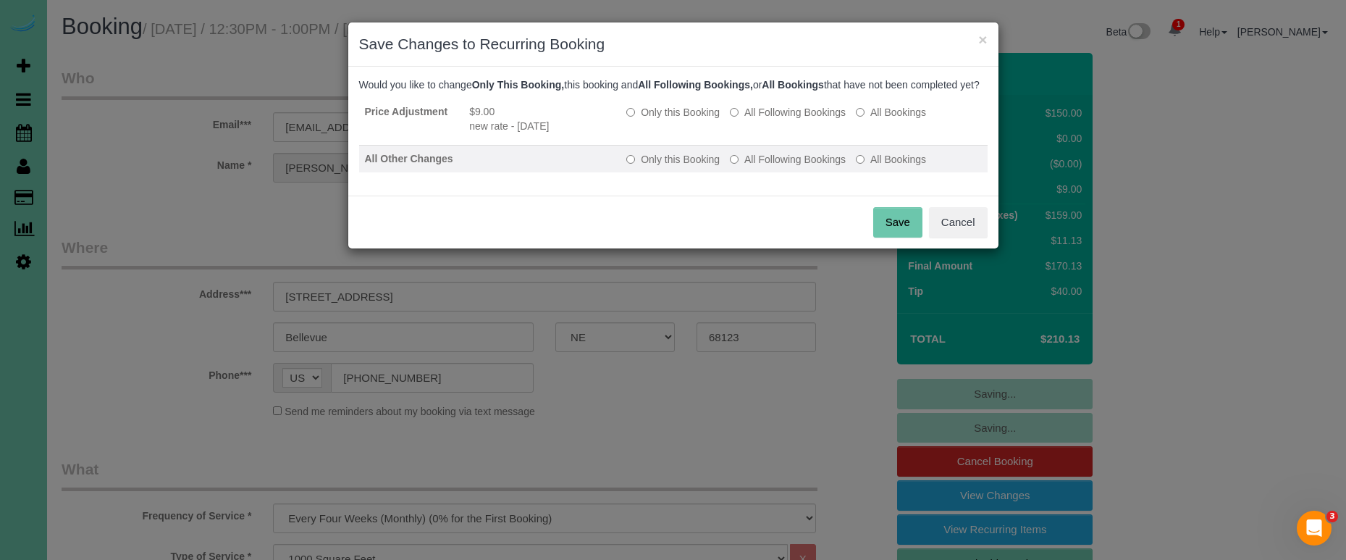
click at [777, 173] on td "Only this Booking All Following Bookings All Bookings" at bounding box center [803, 160] width 366 height 28
click at [781, 167] on label "All Following Bookings" at bounding box center [788, 159] width 116 height 14
click at [877, 233] on button "Save" at bounding box center [897, 222] width 49 height 30
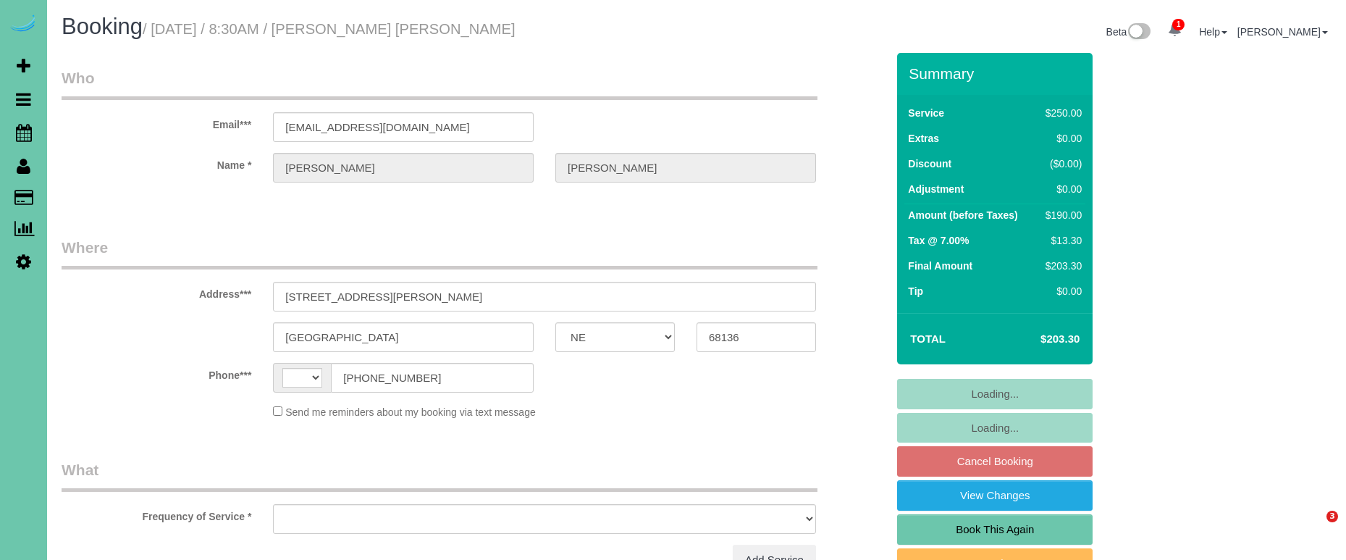
select select "NE"
select select "string:[GEOGRAPHIC_DATA]"
select select "object:408"
select select "string:fspay-ac3d7fe6-73e3-4dd2-9500-2824f3ad8e46"
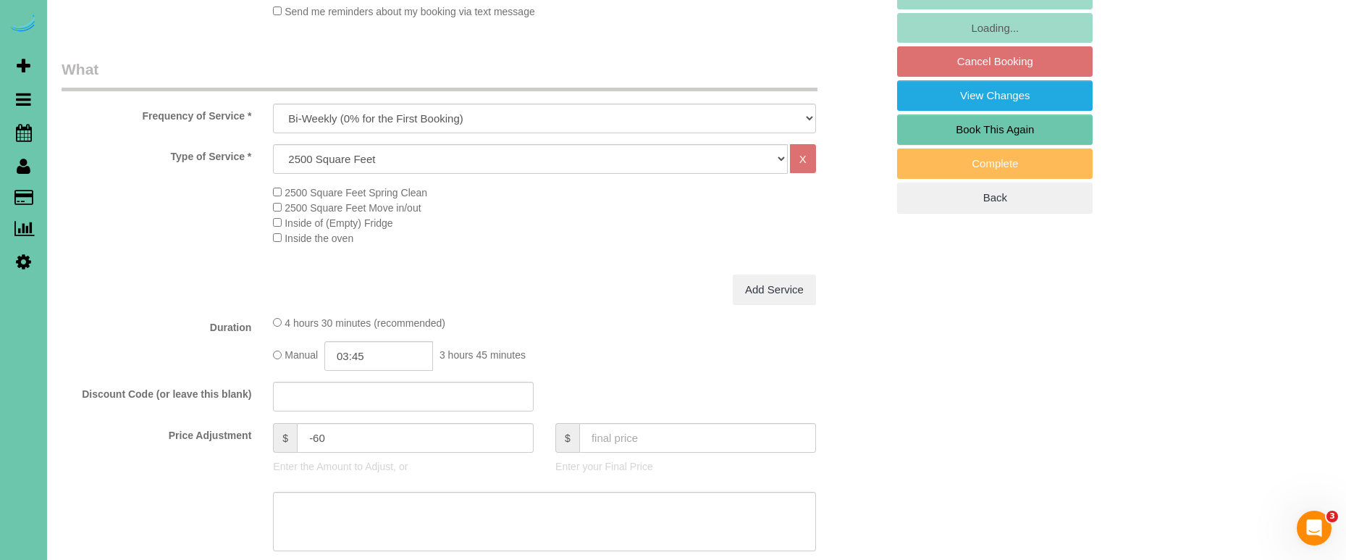
select select "object:913"
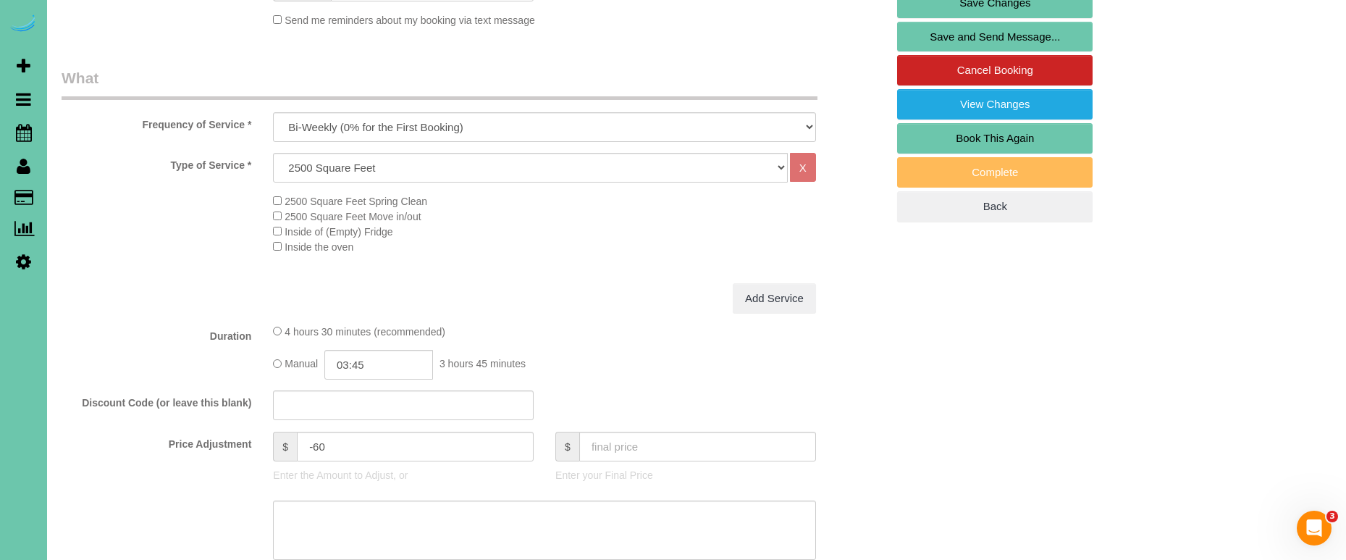
scroll to position [390, 0]
click at [314, 444] on input "-60" at bounding box center [415, 447] width 237 height 30
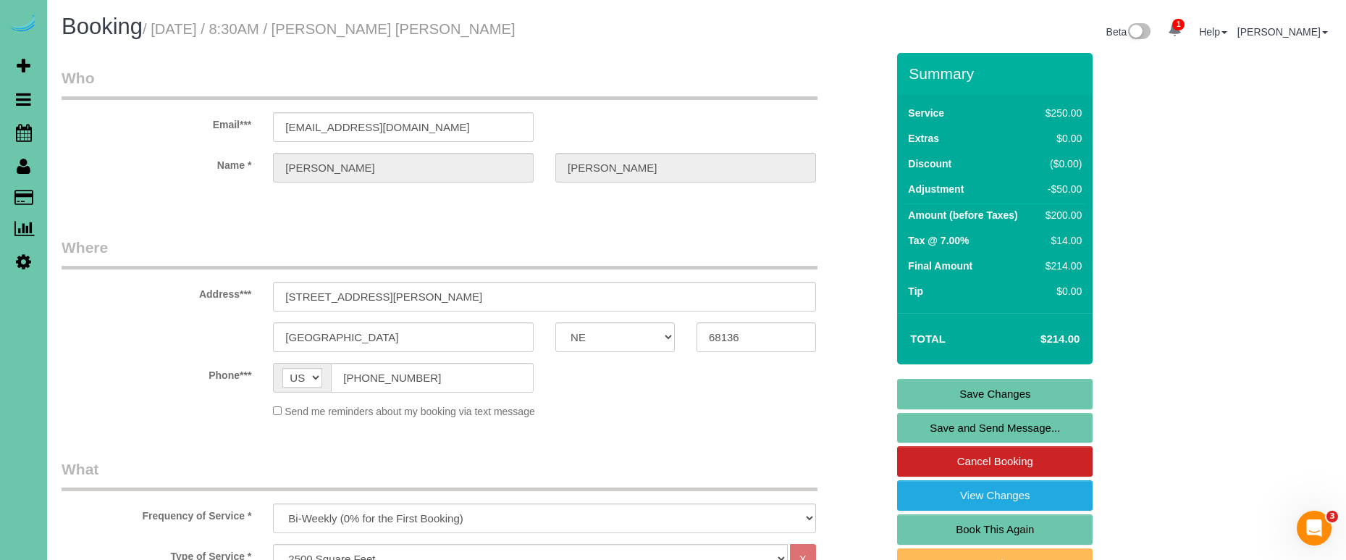
scroll to position [0, 0]
type input "-50"
drag, startPoint x: 269, startPoint y: 112, endPoint x: 205, endPoint y: 104, distance: 64.3
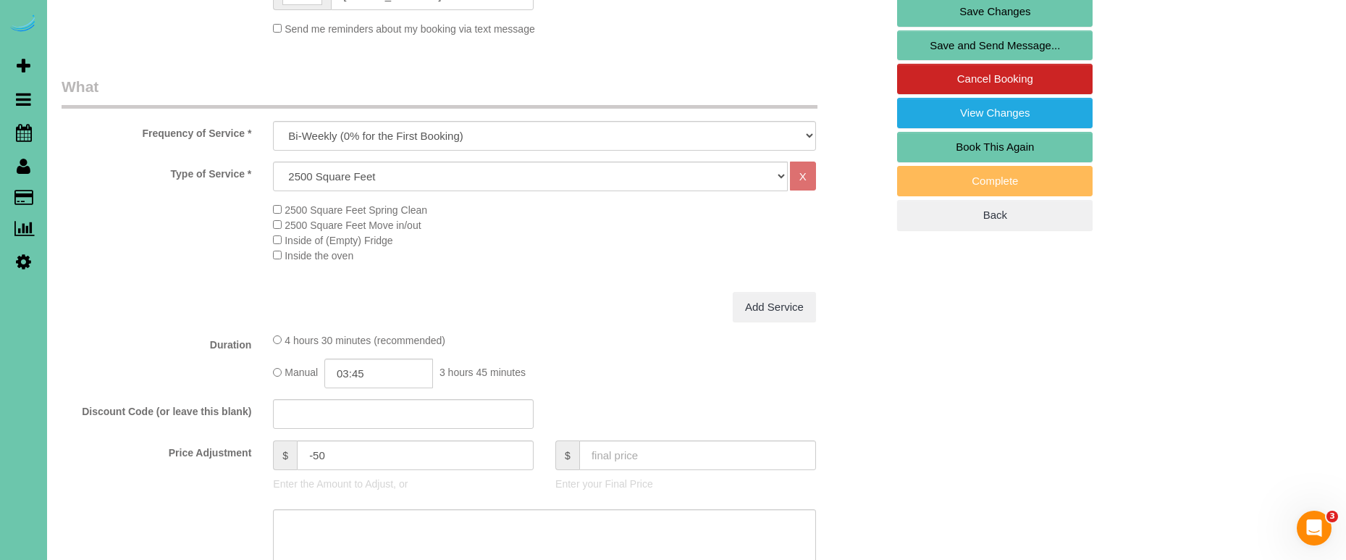
scroll to position [386, 0]
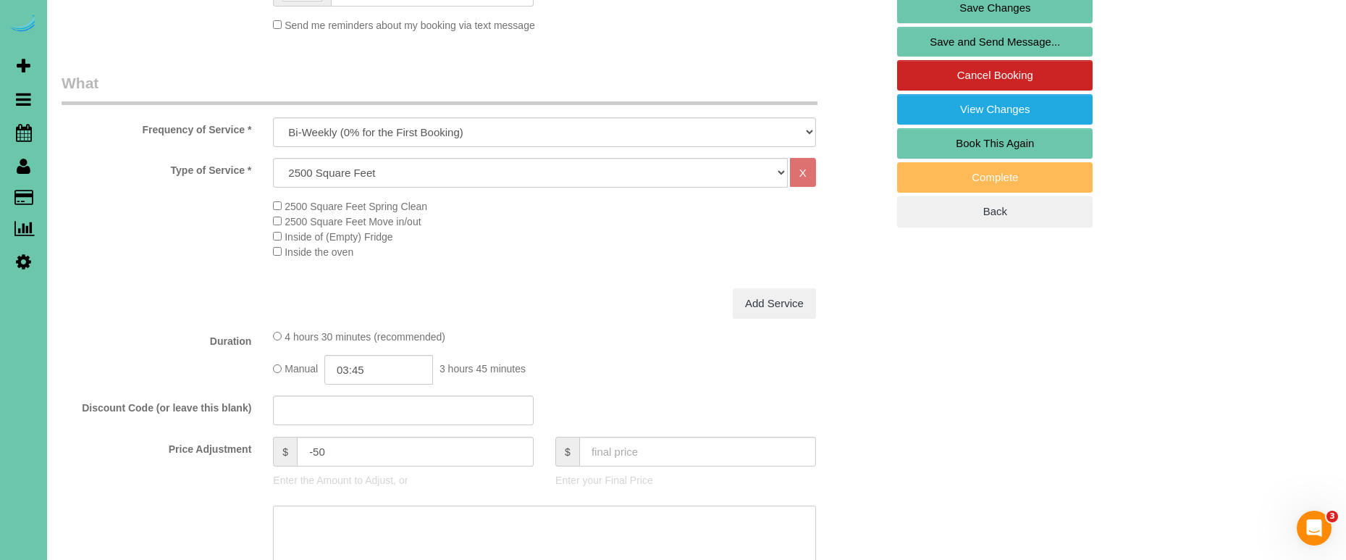
click at [367, 537] on textarea at bounding box center [544, 534] width 543 height 59
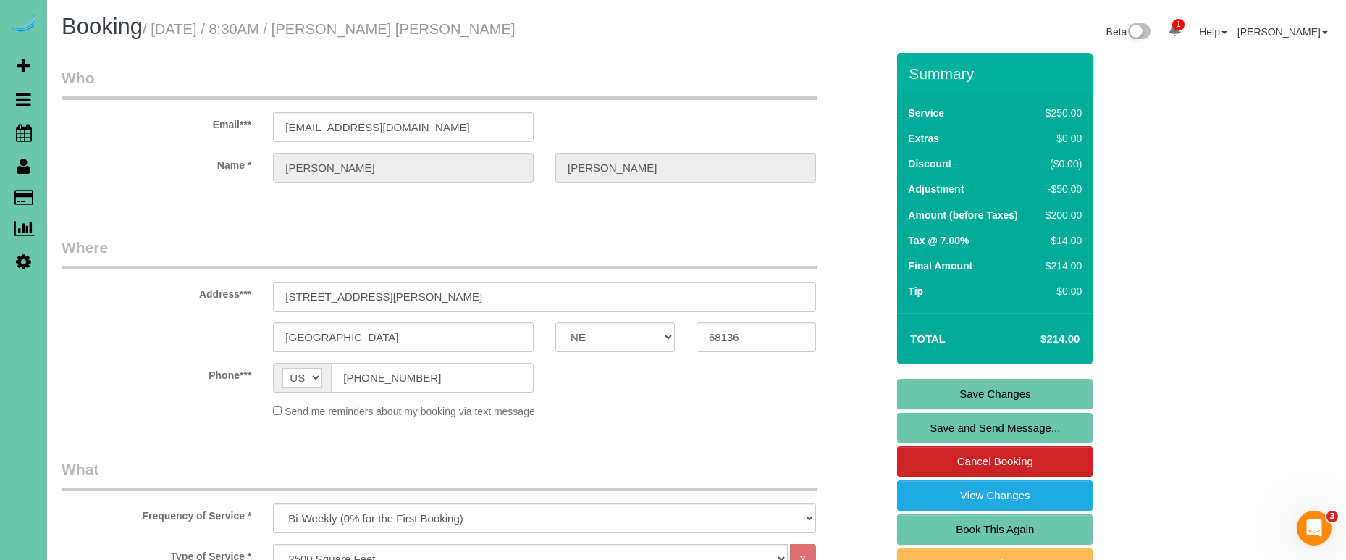
scroll to position [0, 0]
type textarea "new rate - [DATE]"
click at [983, 388] on link "Save Changes" at bounding box center [994, 394] width 195 height 30
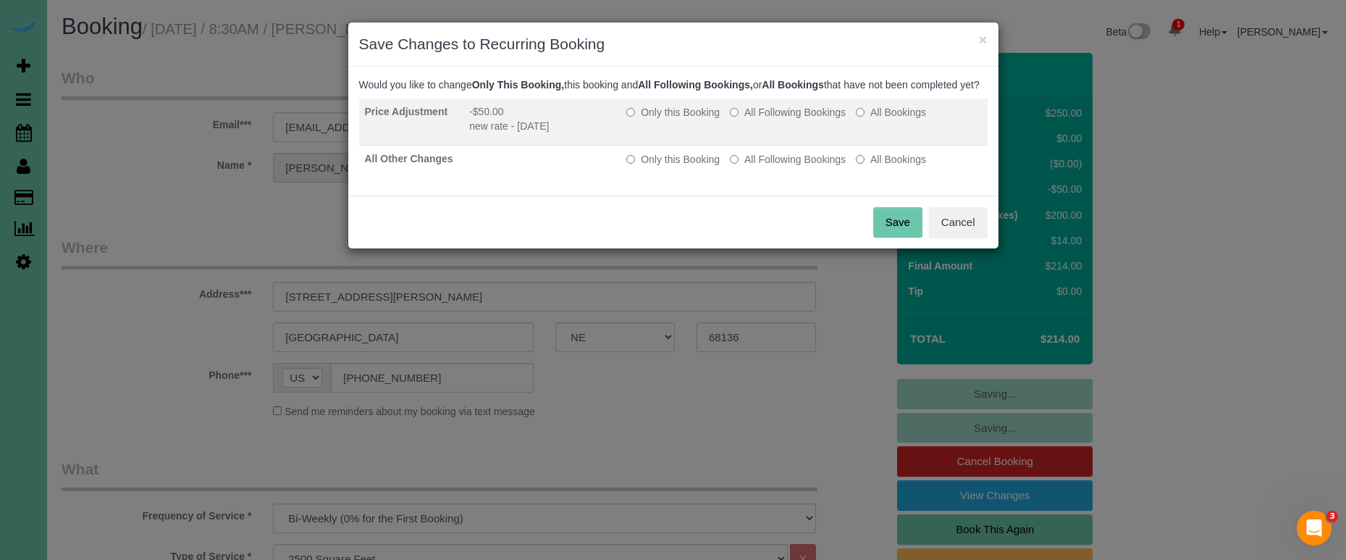
click at [782, 119] on label "All Following Bookings" at bounding box center [788, 112] width 116 height 14
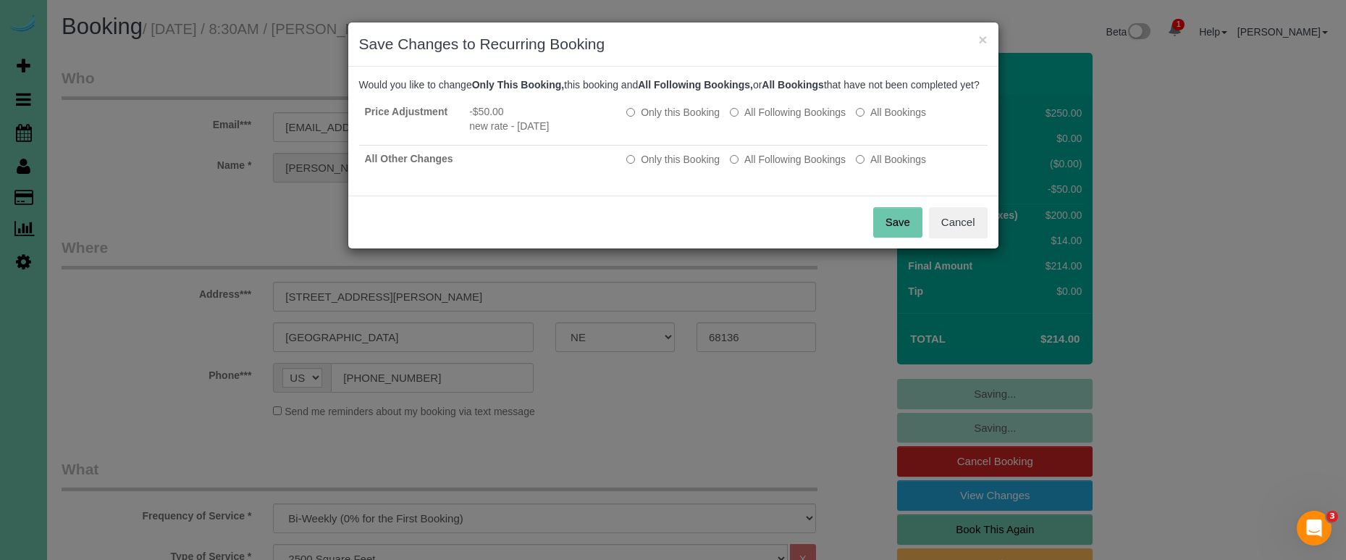
drag, startPoint x: 774, startPoint y: 172, endPoint x: 859, endPoint y: 221, distance: 98.2
click at [774, 167] on label "All Following Bookings" at bounding box center [788, 159] width 116 height 14
click at [882, 237] on button "Save" at bounding box center [897, 222] width 49 height 30
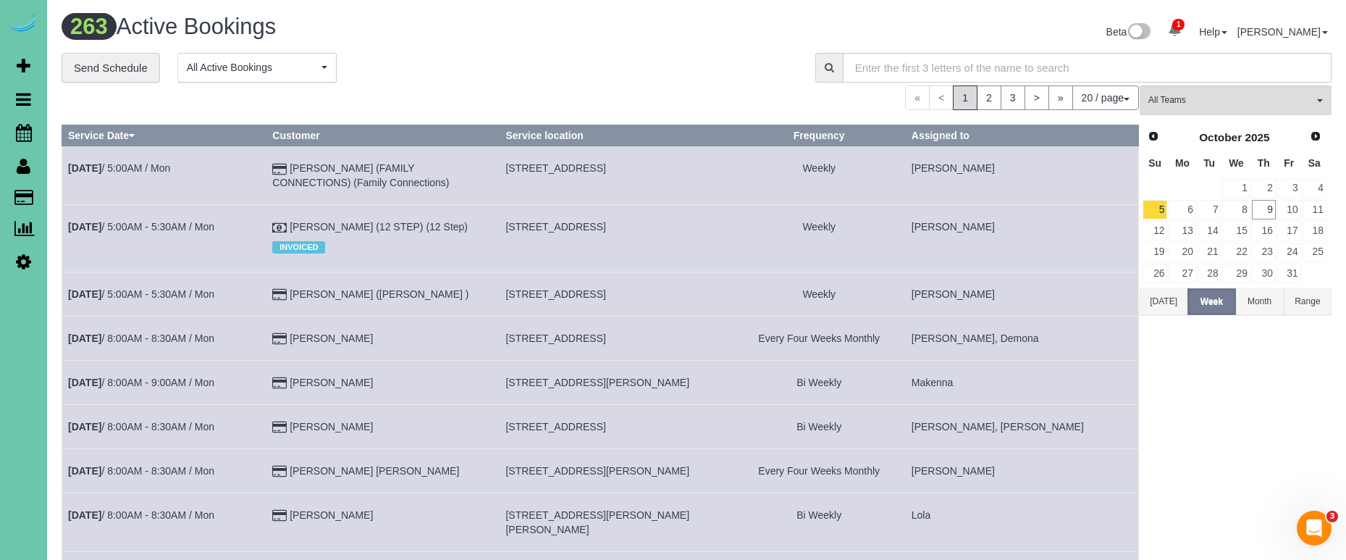
drag, startPoint x: 646, startPoint y: 400, endPoint x: 523, endPoint y: 352, distance: 131.3
click at [645, 388] on span "[STREET_ADDRESS][PERSON_NAME]" at bounding box center [597, 382] width 184 height 12
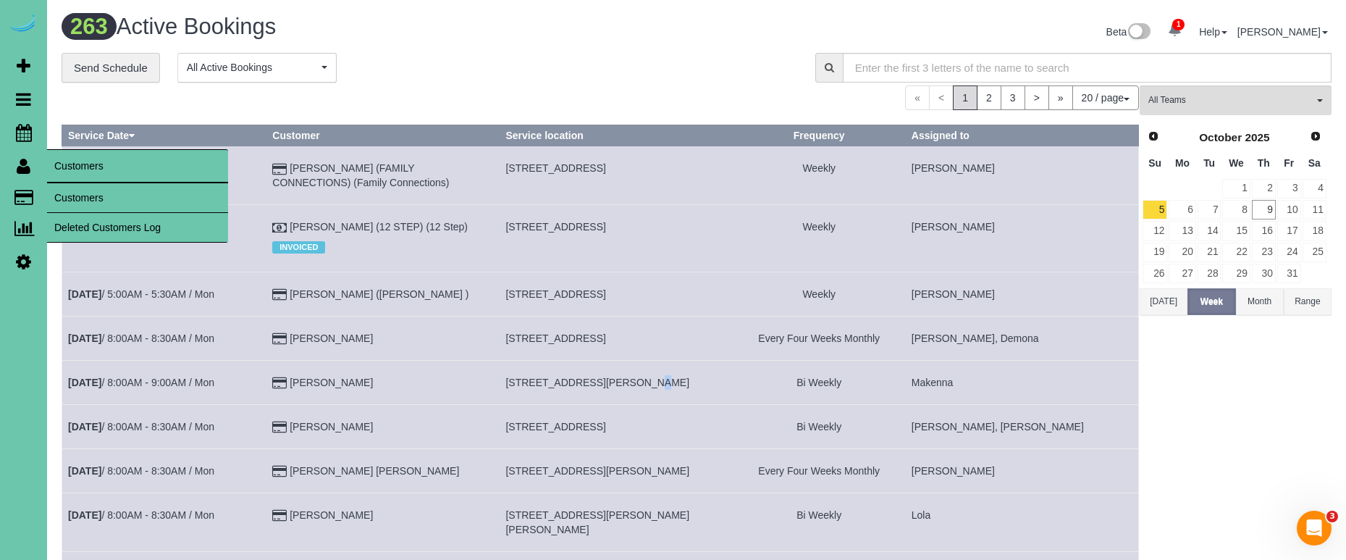
click at [92, 205] on link "Customers" at bounding box center [137, 197] width 181 height 29
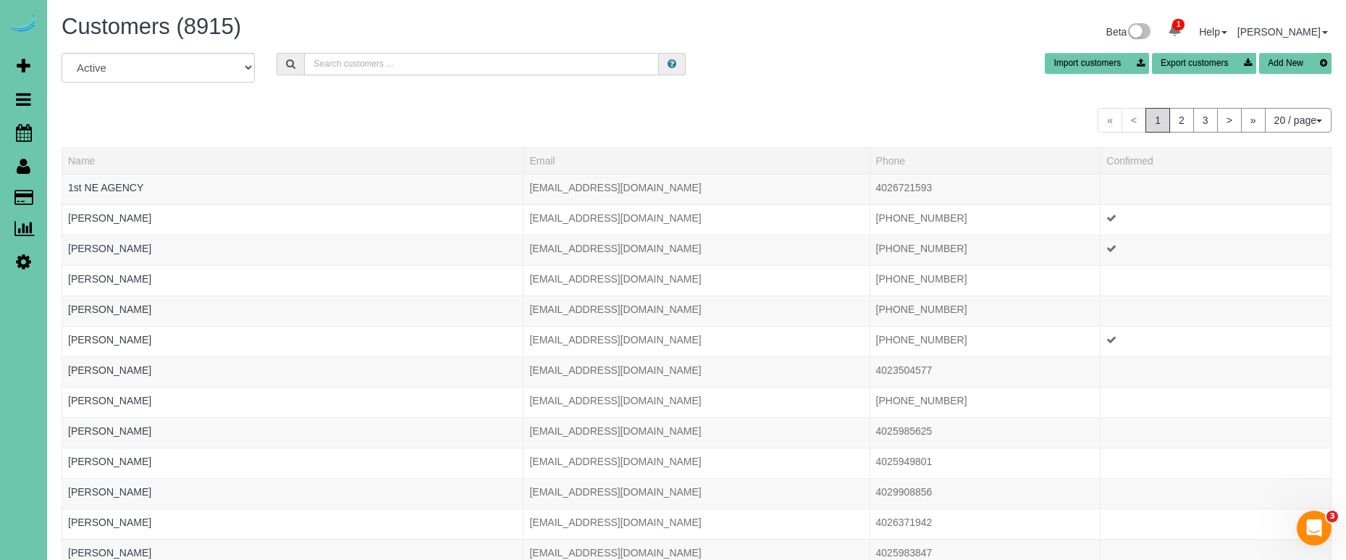
drag, startPoint x: 407, startPoint y: 70, endPoint x: 416, endPoint y: 70, distance: 8.7
click at [412, 70] on input "text" at bounding box center [481, 64] width 355 height 22
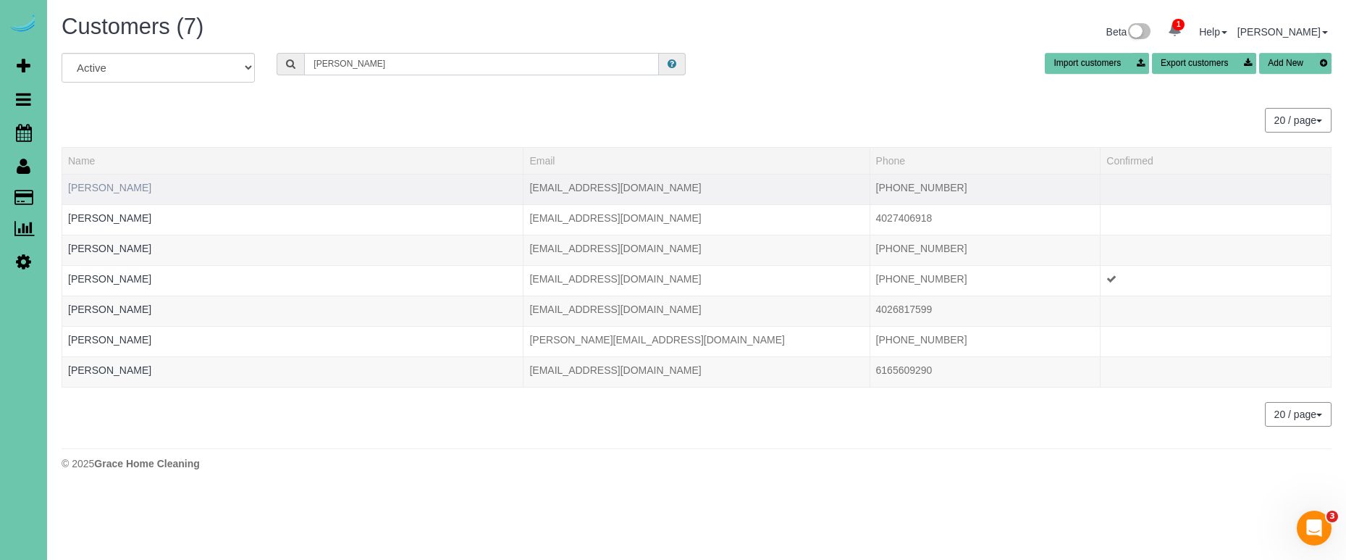
type input "Laura w"
click at [80, 193] on link "Laura Walls" at bounding box center [109, 188] width 83 height 12
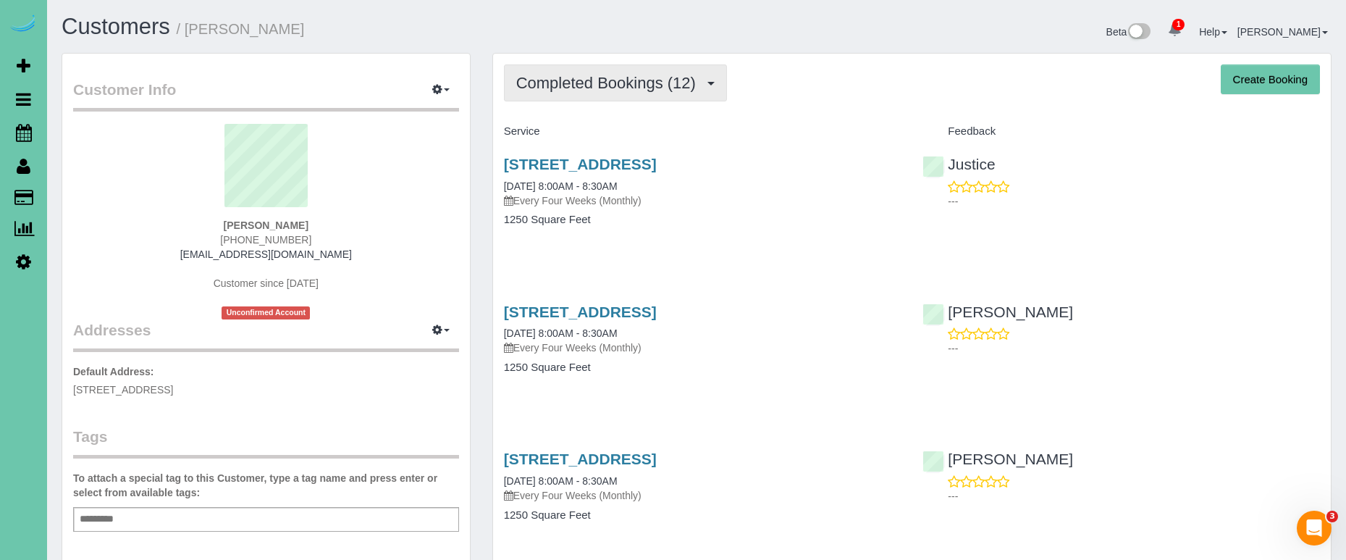
click at [620, 83] on span "Completed Bookings (12)" at bounding box center [609, 83] width 187 height 18
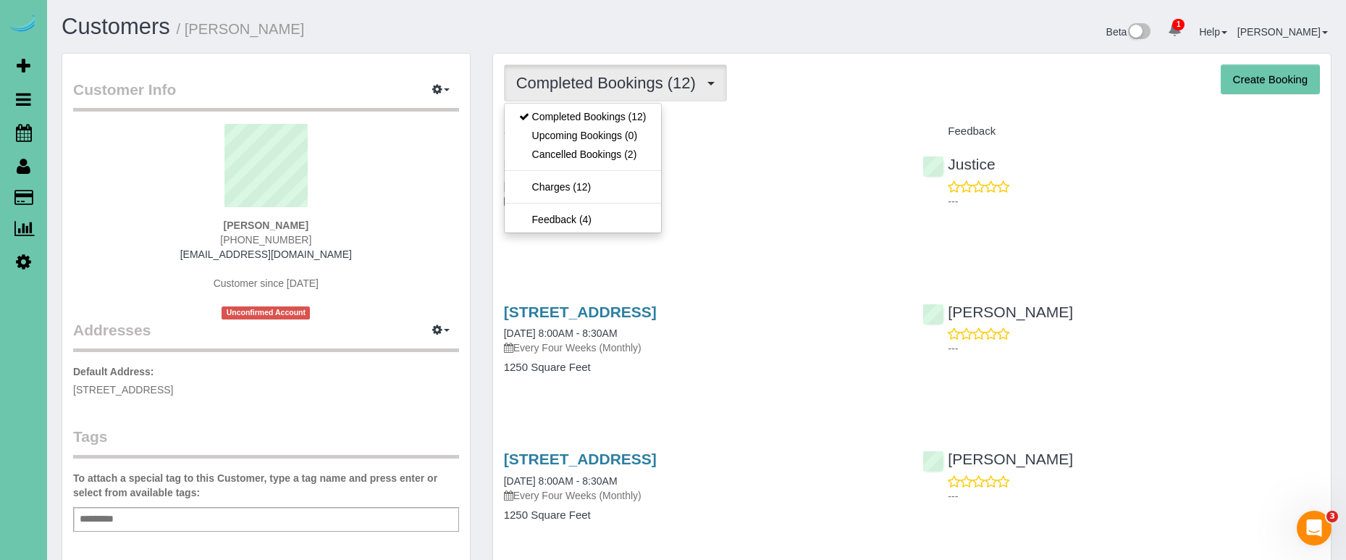
click at [432, 164] on sui-profile-pic at bounding box center [266, 171] width 364 height 94
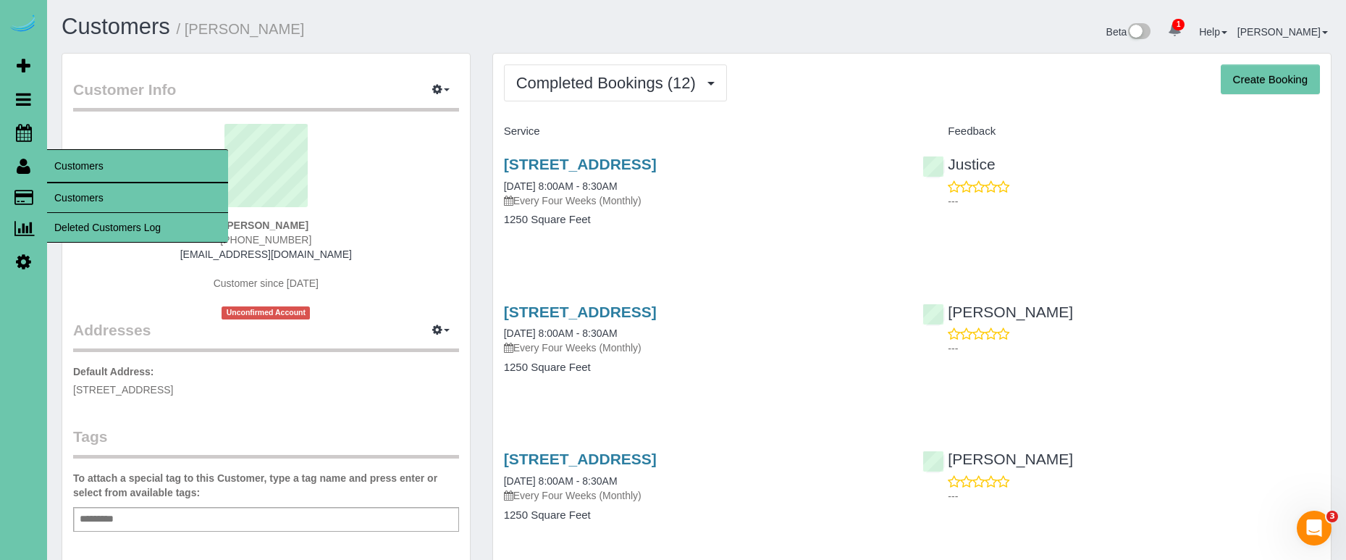
click at [81, 193] on link "Customers" at bounding box center [137, 197] width 181 height 29
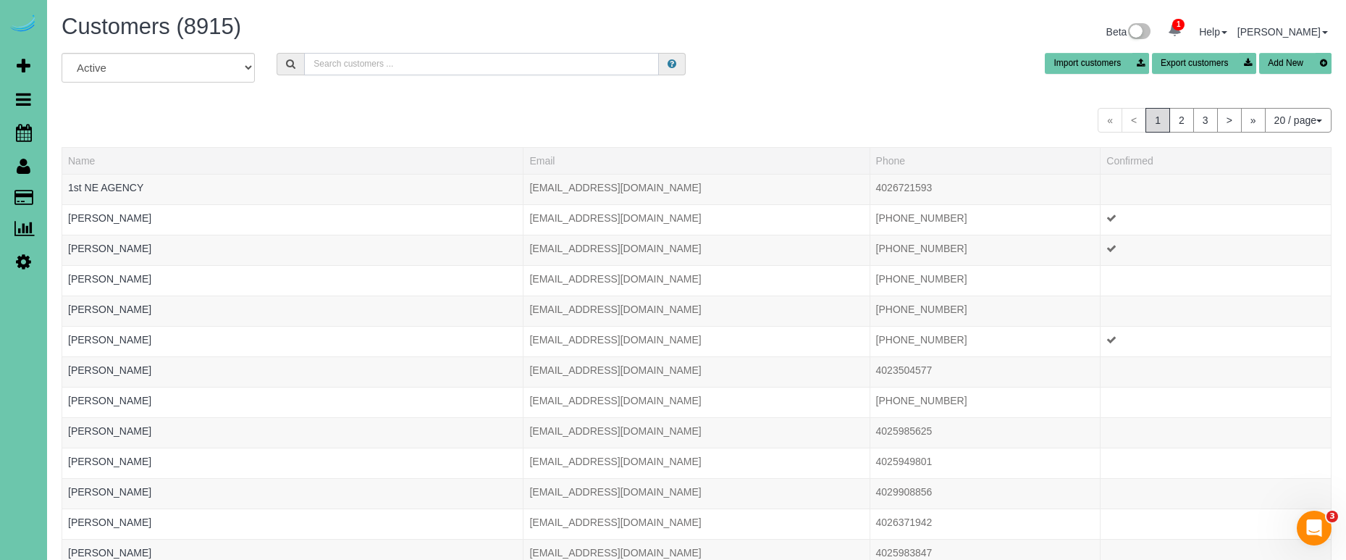
click at [355, 67] on input "text" at bounding box center [481, 64] width 355 height 22
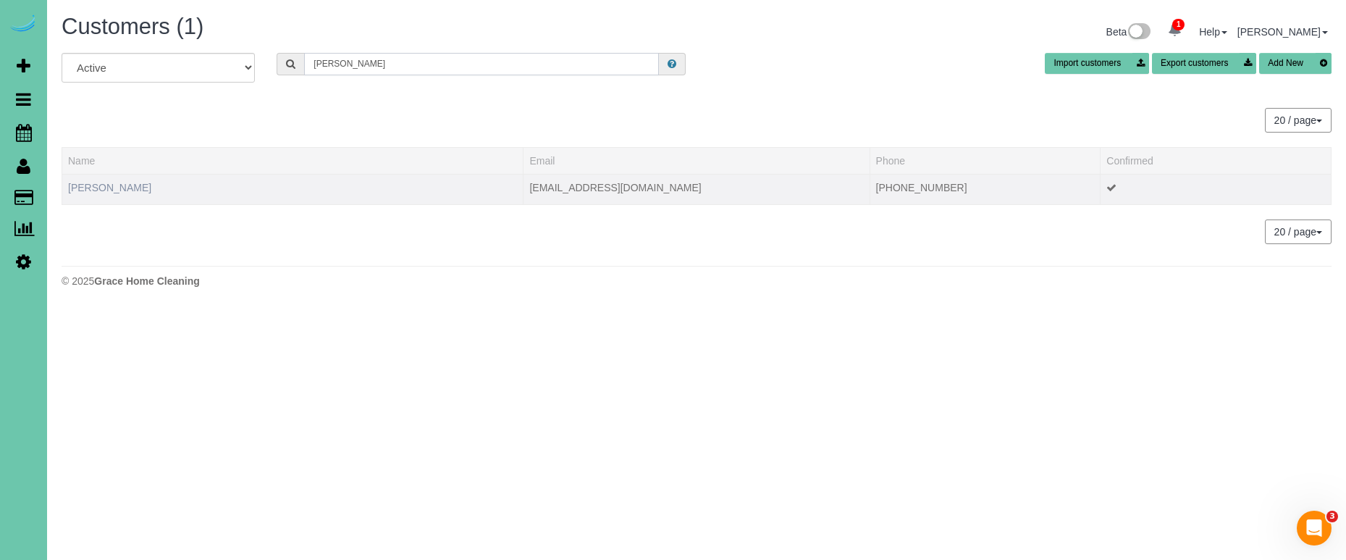
type input "whyte"
click at [118, 187] on link "Michelle Whyte" at bounding box center [109, 188] width 83 height 12
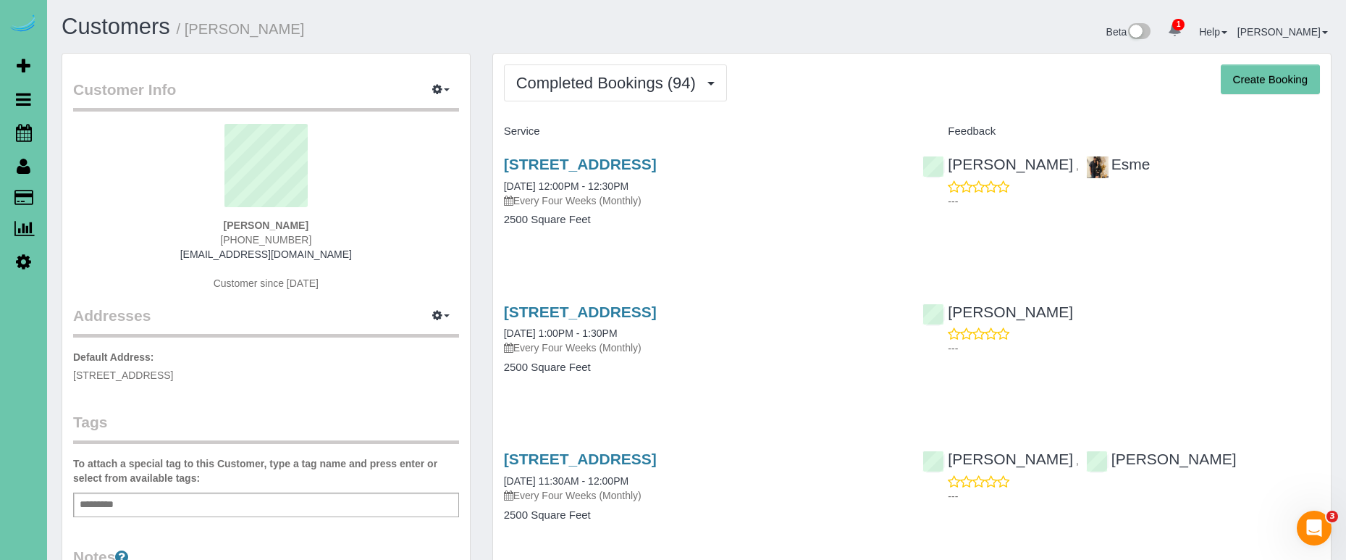
drag, startPoint x: 662, startPoint y: 79, endPoint x: 647, endPoint y: 107, distance: 31.7
click at [662, 79] on span "Completed Bookings (94)" at bounding box center [609, 83] width 187 height 18
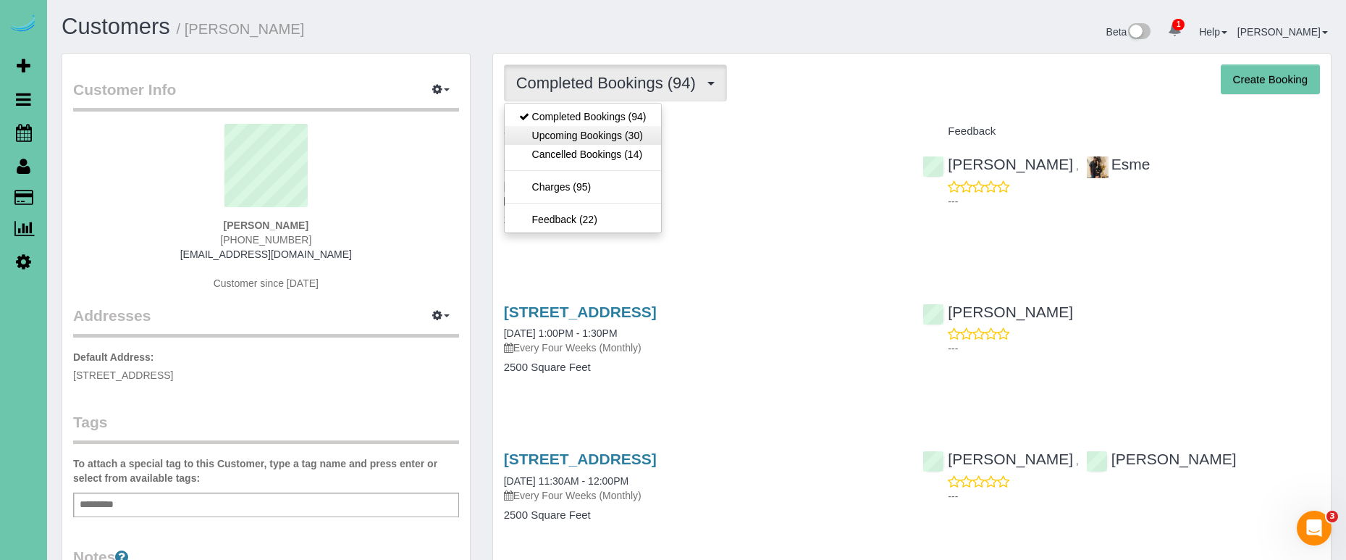
click at [640, 132] on link "Upcoming Bookings (30)" at bounding box center [583, 135] width 156 height 19
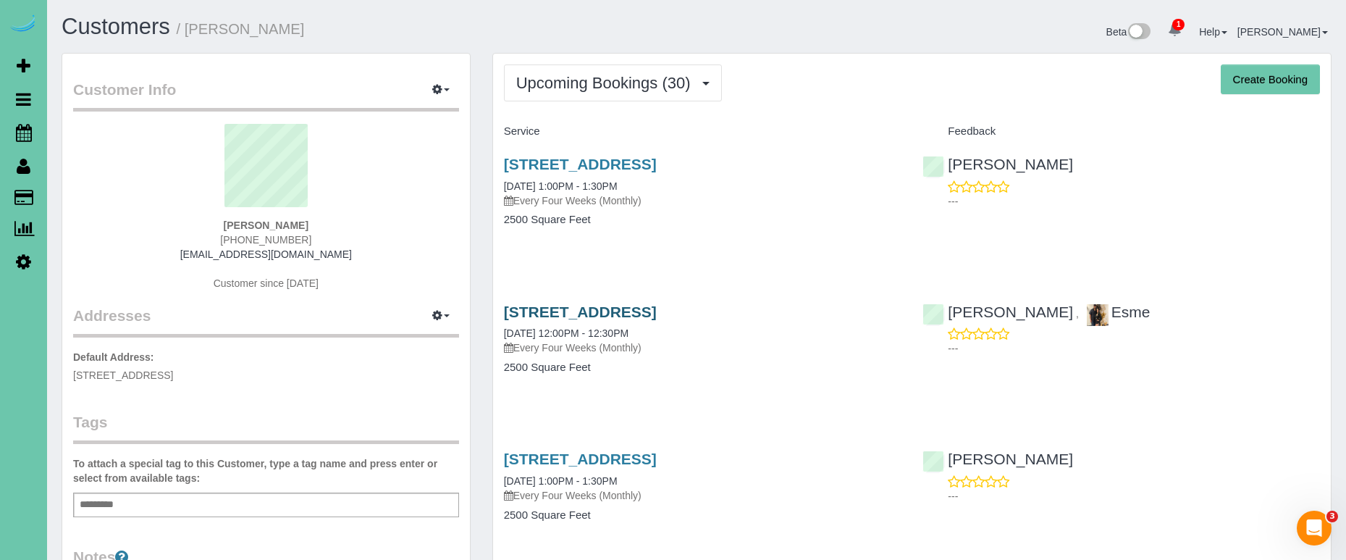
click at [594, 309] on link "10360 S 103rd Street, Papillion, NE 68128" at bounding box center [580, 311] width 153 height 17
click at [657, 460] on link "10360 S 103rd Street, Papillion, NE 68128" at bounding box center [580, 458] width 153 height 17
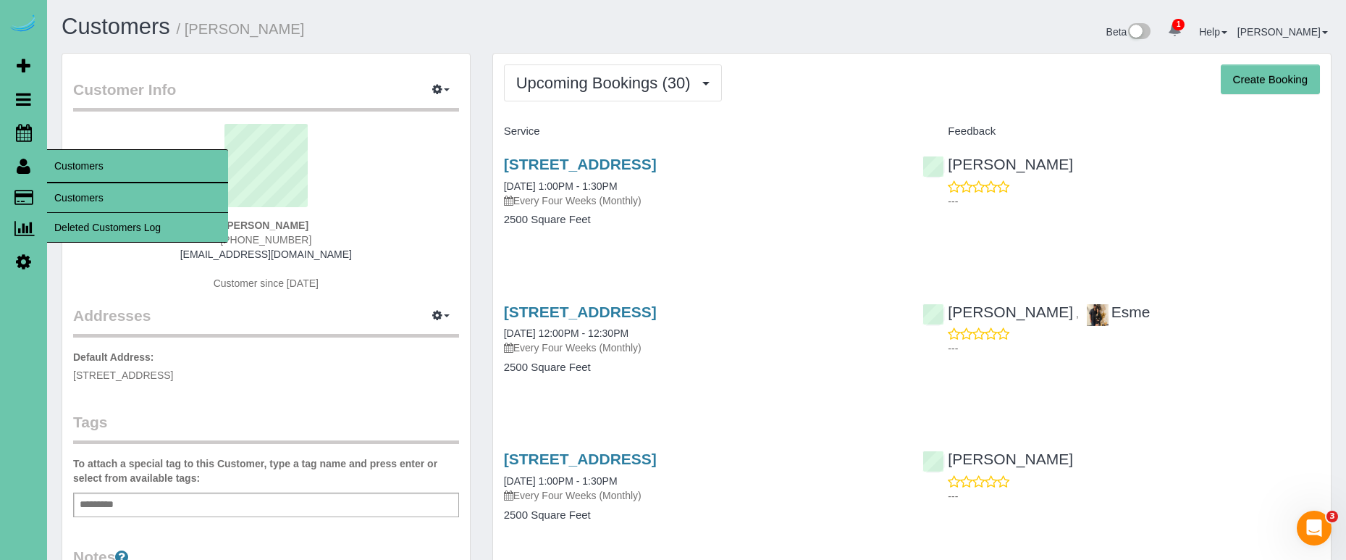
click at [91, 196] on link "Customers" at bounding box center [137, 197] width 181 height 29
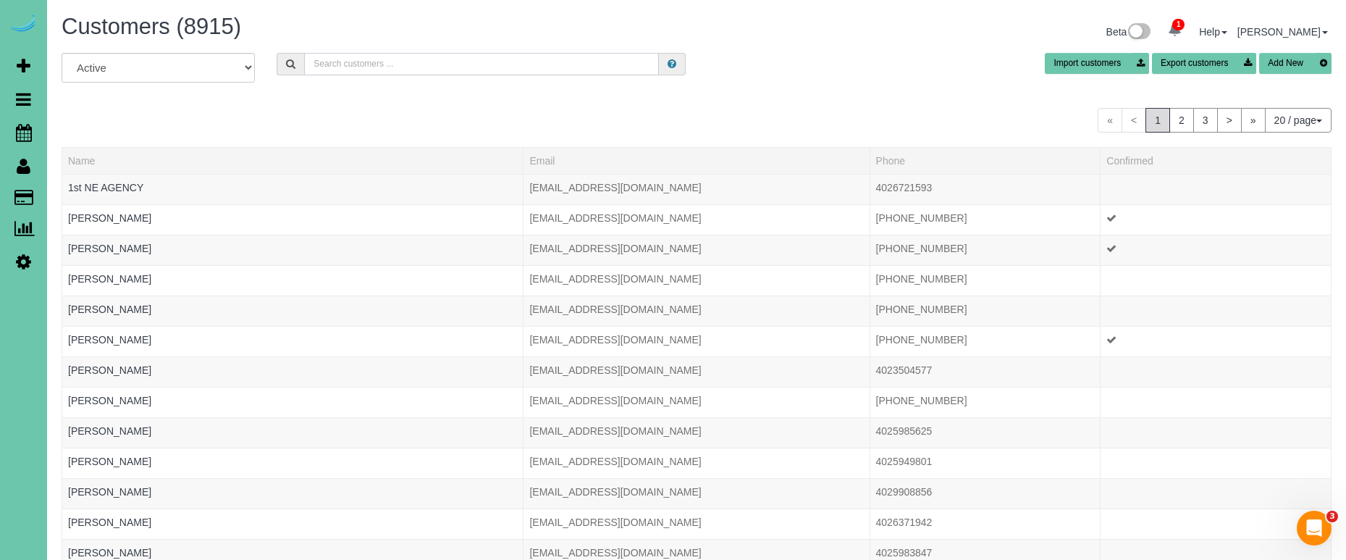
click at [368, 59] on input "text" at bounding box center [481, 64] width 355 height 22
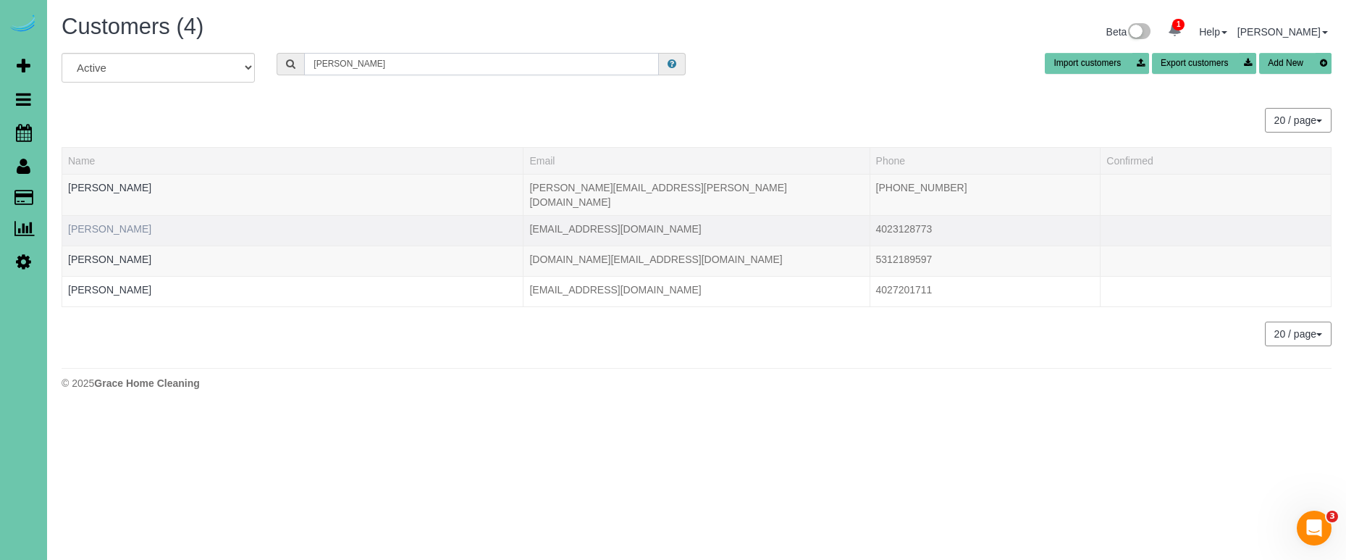
type input "jamie w"
click at [101, 223] on link "Jamie Watson" at bounding box center [109, 229] width 83 height 12
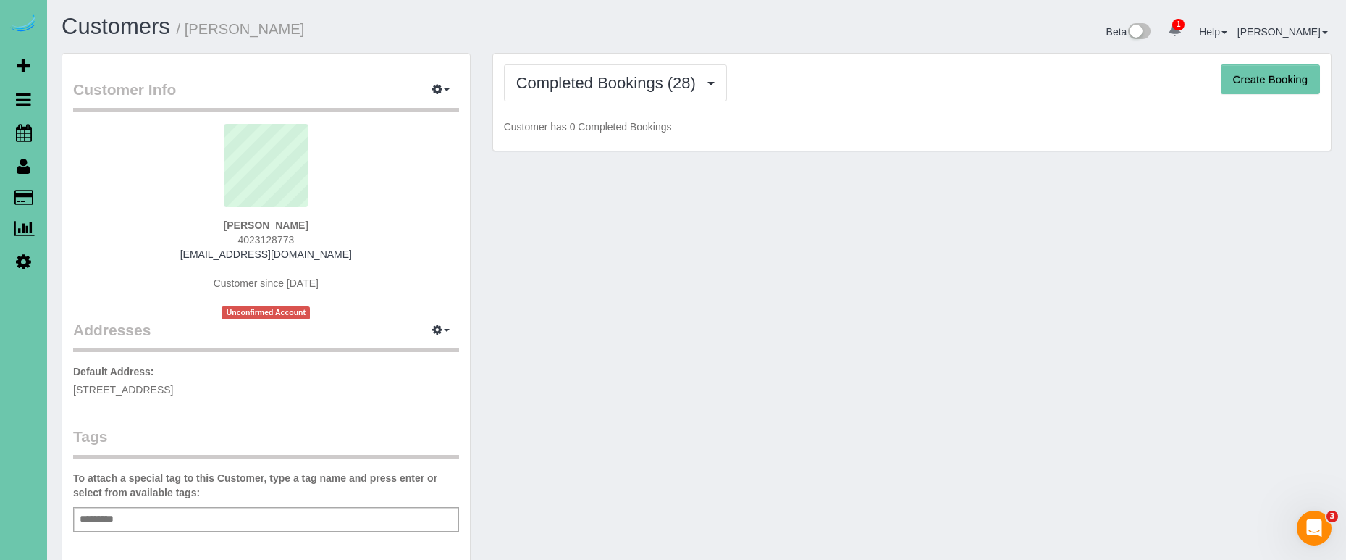
drag, startPoint x: 602, startPoint y: 81, endPoint x: 606, endPoint y: 111, distance: 30.7
click at [602, 82] on span "Completed Bookings (28)" at bounding box center [609, 83] width 187 height 18
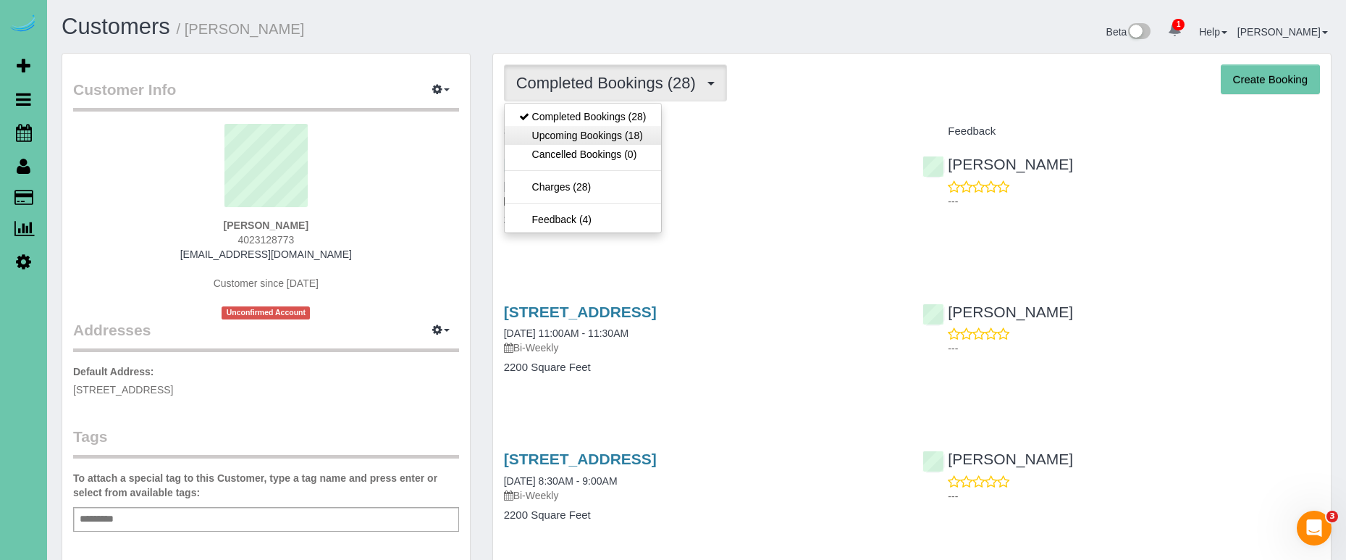
click at [609, 135] on link "Upcoming Bookings (18)" at bounding box center [583, 135] width 156 height 19
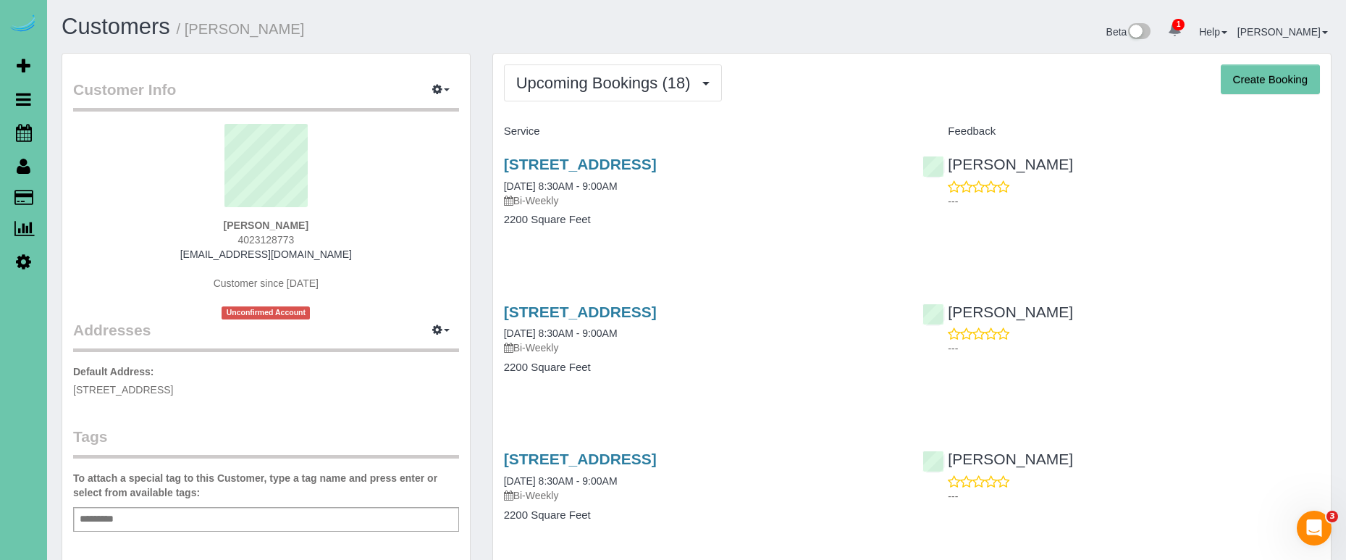
drag, startPoint x: 721, startPoint y: 245, endPoint x: 694, endPoint y: 195, distance: 57.7
click at [721, 245] on div "9813 Rockbrook Rd, Omaha, NE 68124 10/22/2025 8:30AM - 9:00AM Bi-Weekly 2200 Sq…" at bounding box center [702, 198] width 419 height 111
drag, startPoint x: 678, startPoint y: 159, endPoint x: 659, endPoint y: 161, distance: 19.7
click at [657, 159] on link "9813 Rockbrook Rd, Omaha, NE 68124" at bounding box center [580, 164] width 153 height 17
click at [38, 134] on link "Scheduler" at bounding box center [23, 132] width 47 height 33
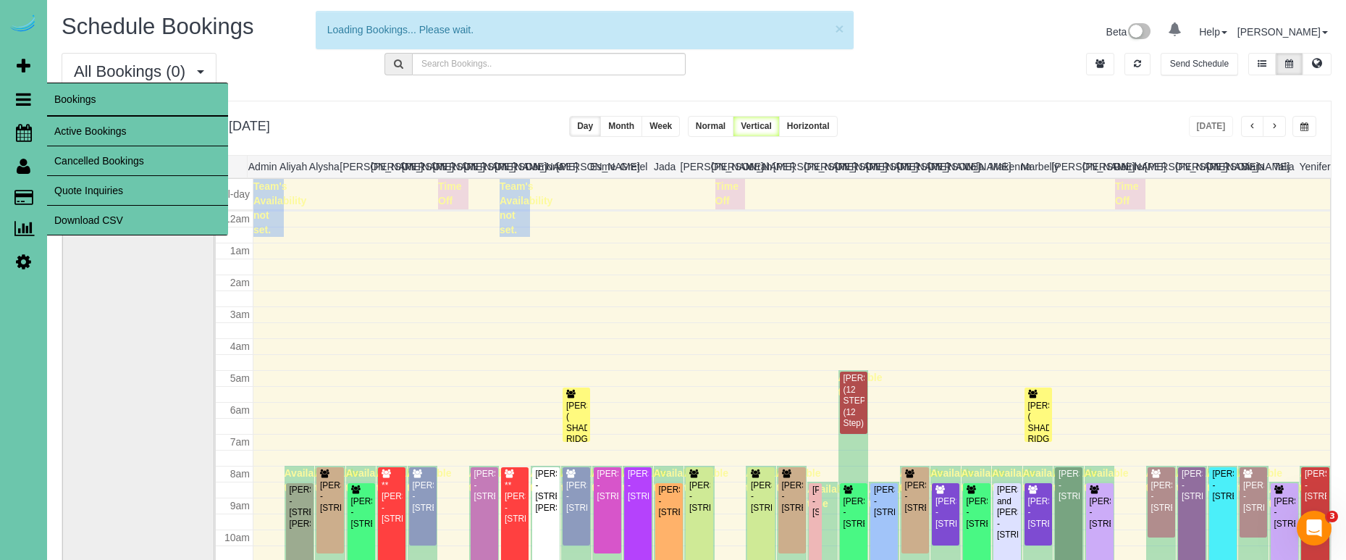
scroll to position [192, 0]
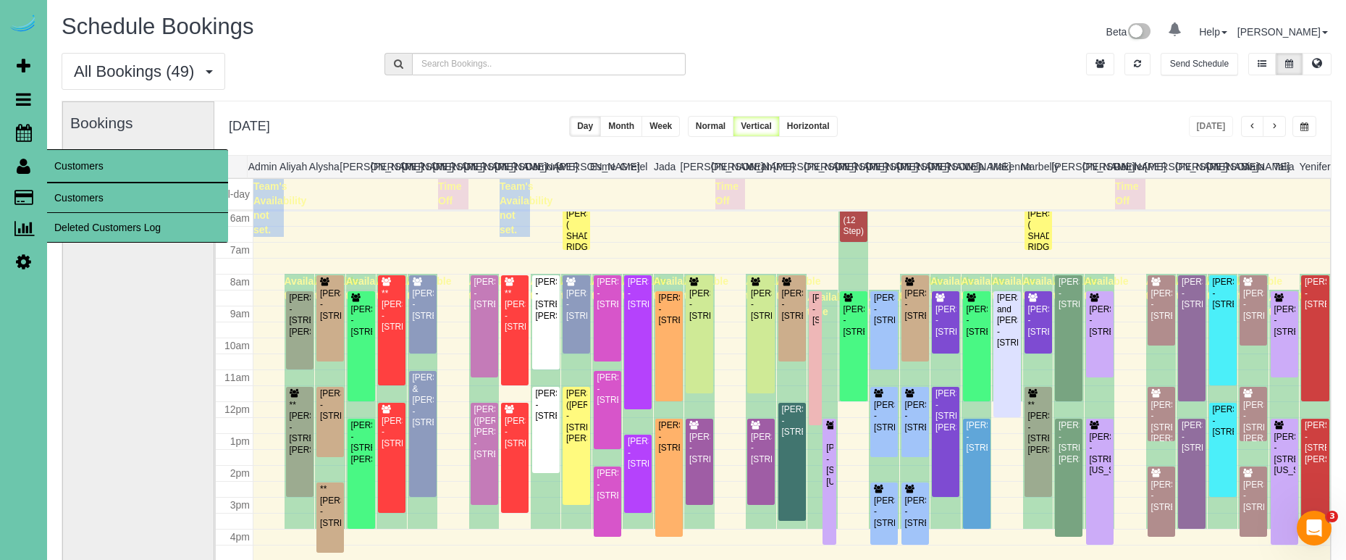
click at [76, 192] on link "Customers" at bounding box center [137, 197] width 181 height 29
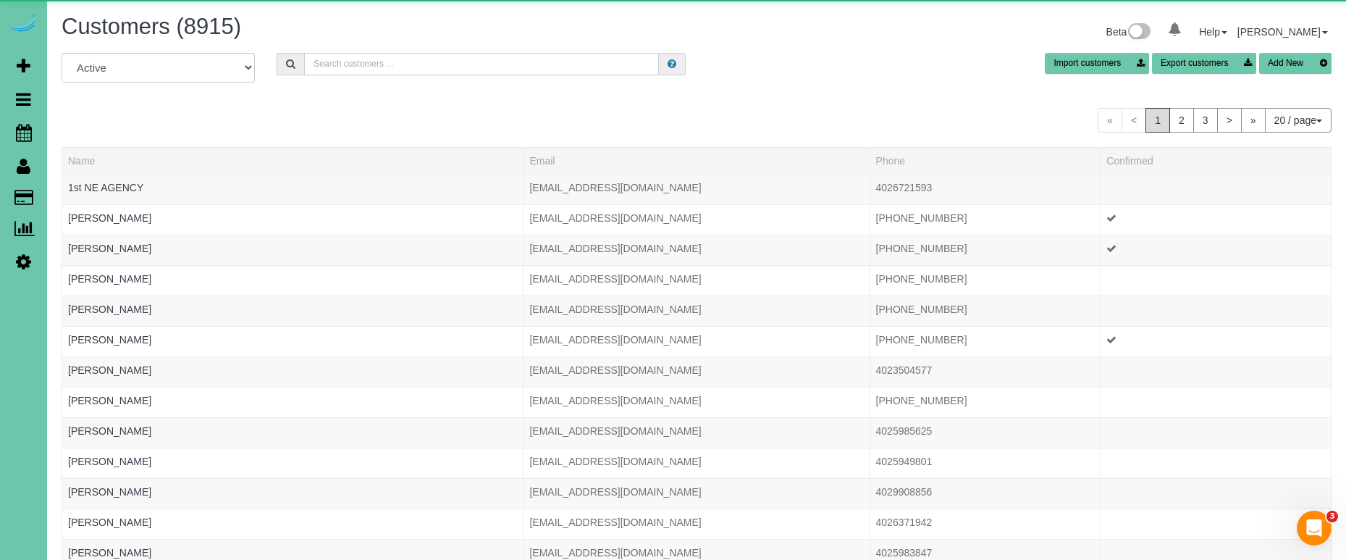
click at [463, 67] on input "text" at bounding box center [481, 64] width 355 height 22
type input "c"
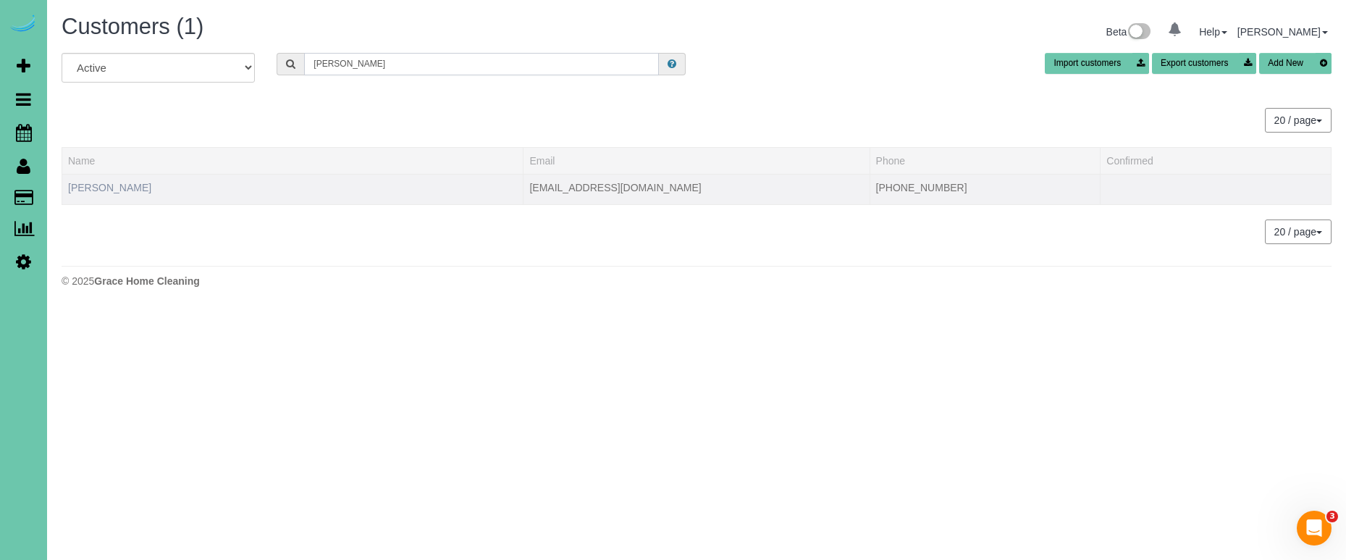
type input "vantol"
click at [86, 184] on link "Victoria Vantol" at bounding box center [109, 188] width 83 height 12
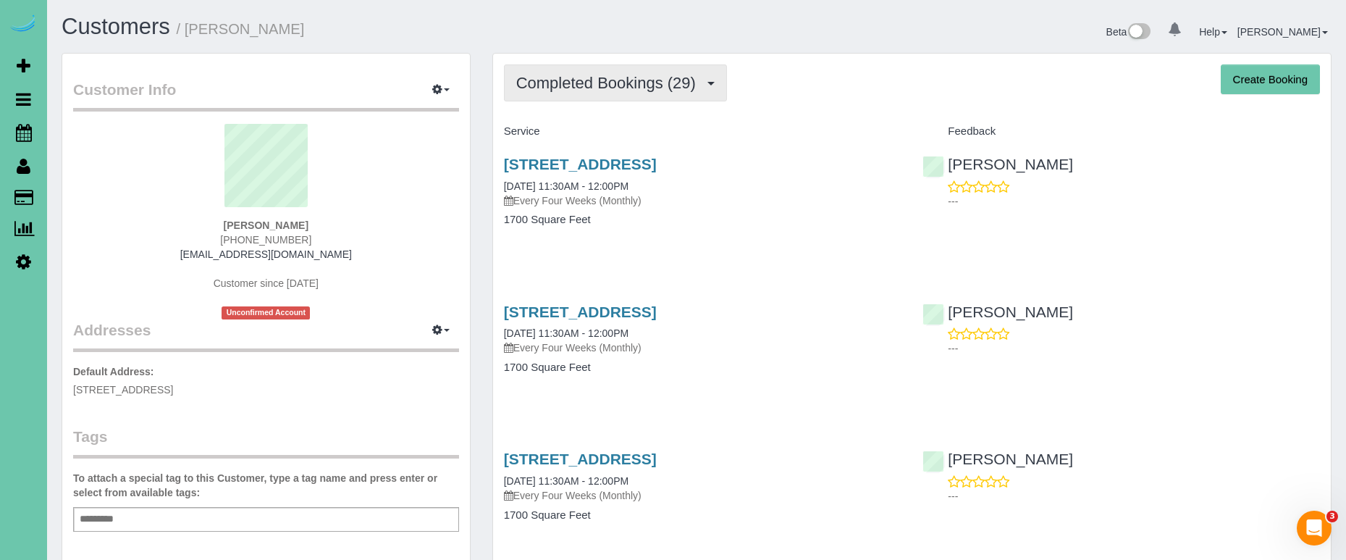
click at [667, 80] on span "Completed Bookings (29)" at bounding box center [609, 83] width 187 height 18
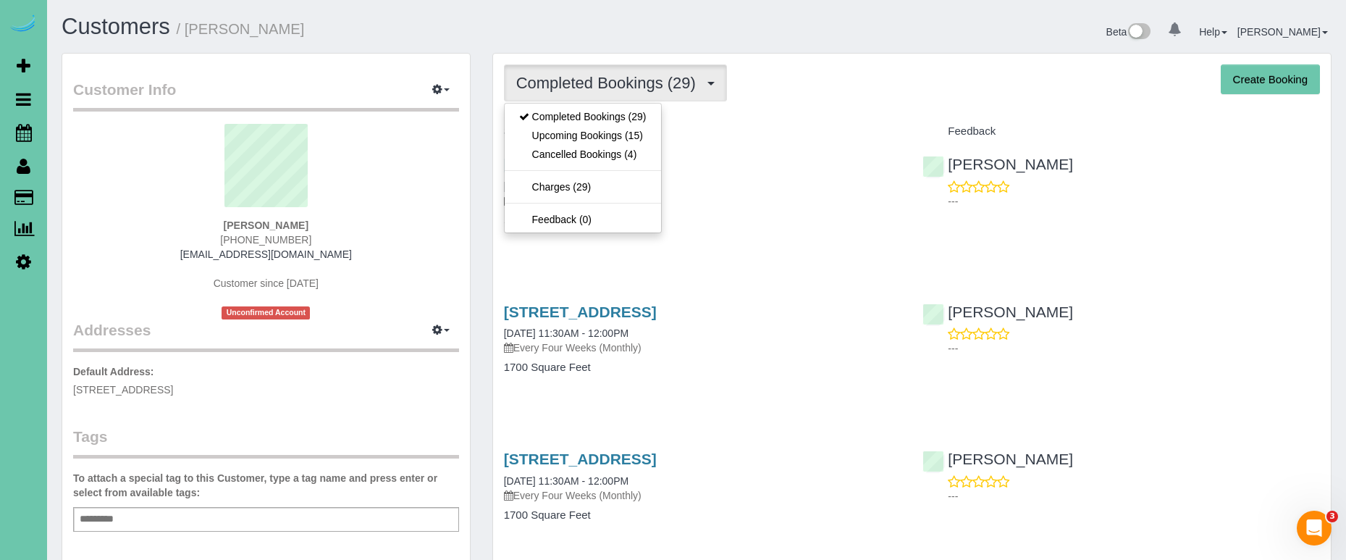
click at [641, 135] on link "Upcoming Bookings (15)" at bounding box center [583, 135] width 156 height 19
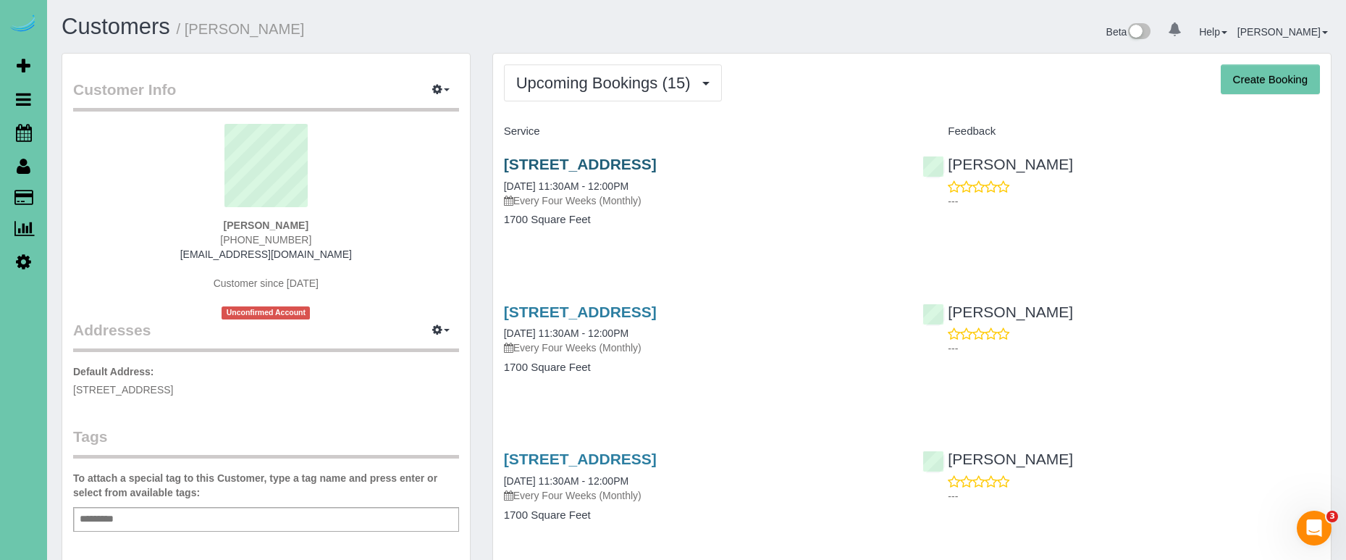
click at [653, 164] on link "7916 Hillcrest Lane Ct, La Vista, NE 68128" at bounding box center [580, 164] width 153 height 17
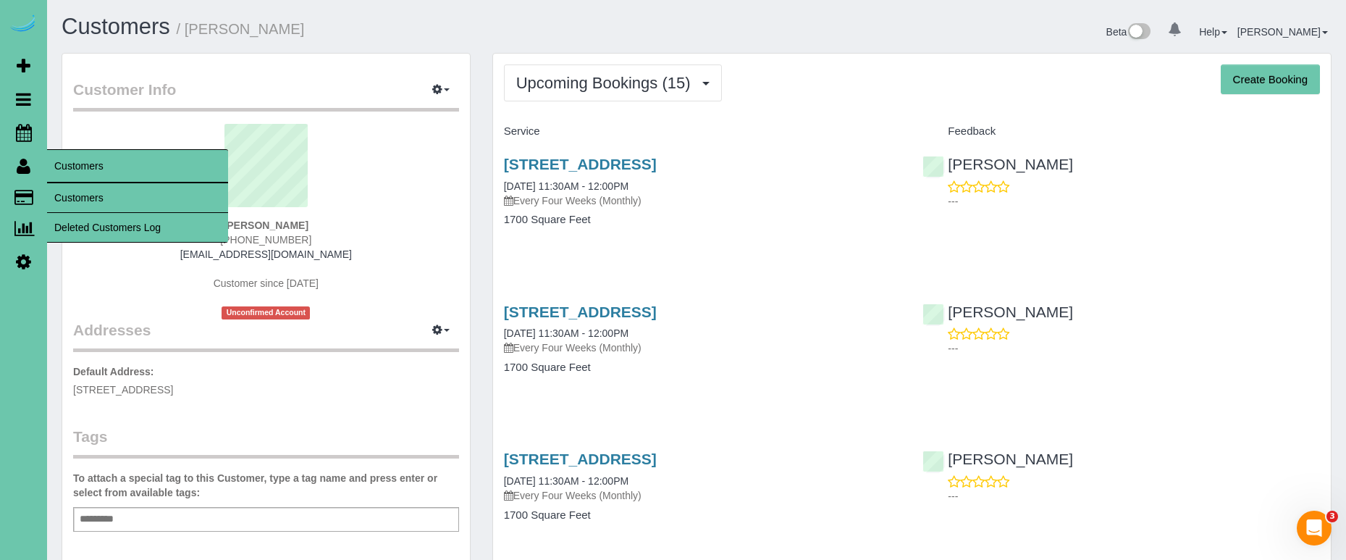
click at [78, 195] on link "Customers" at bounding box center [137, 197] width 181 height 29
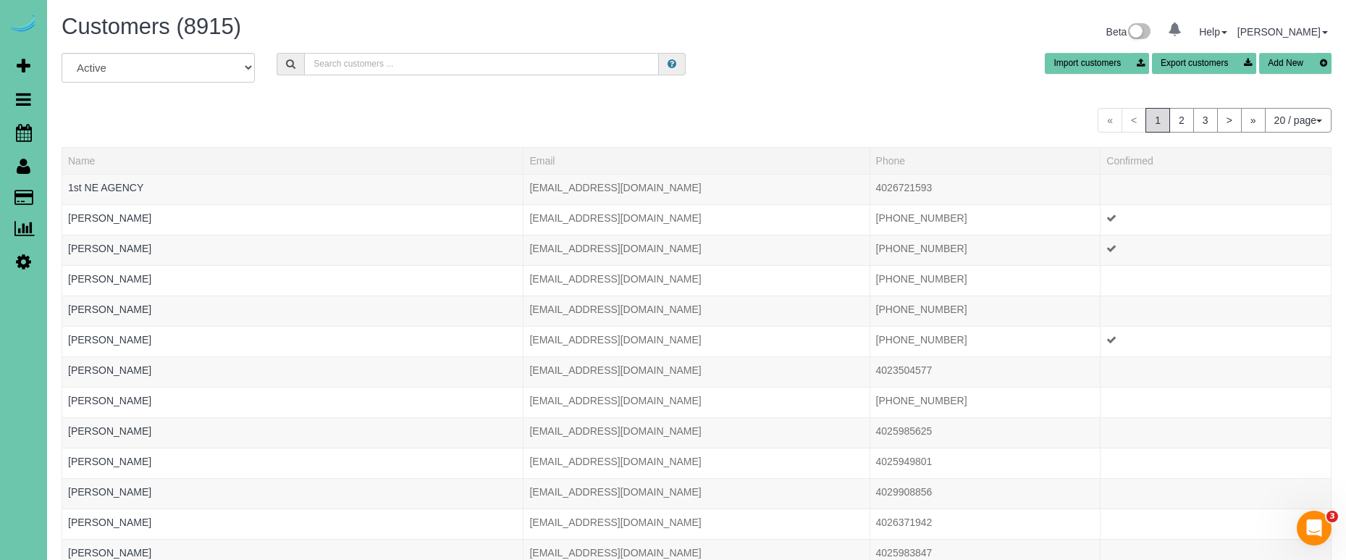
click at [455, 66] on input "text" at bounding box center [481, 64] width 355 height 22
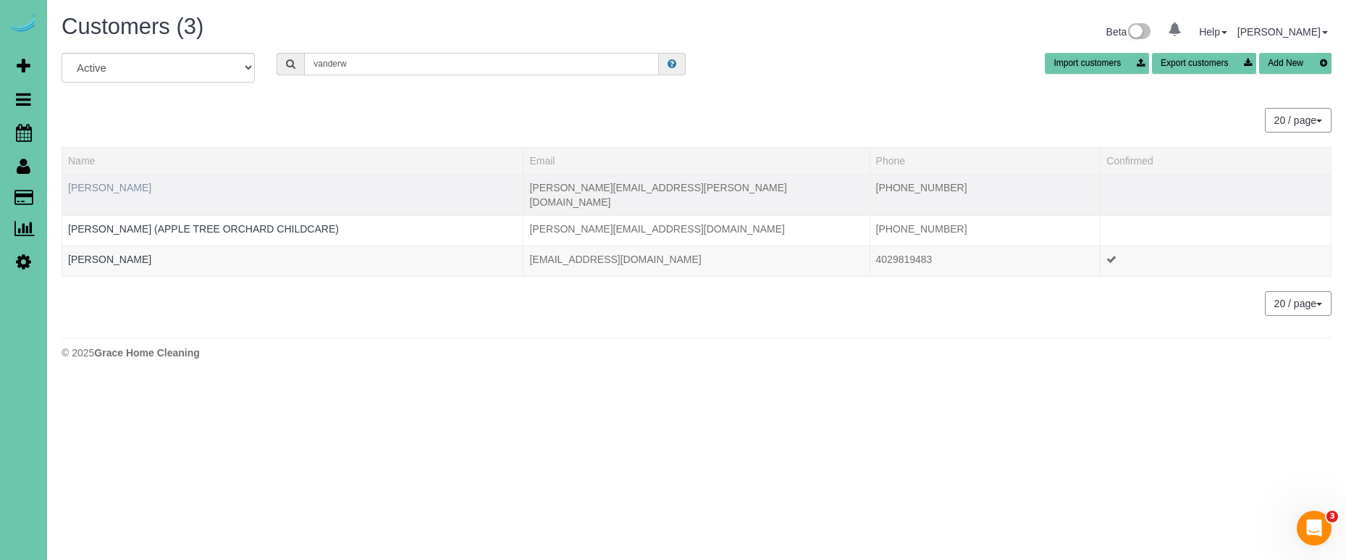
type input "vanderw"
click at [132, 187] on link "[PERSON_NAME]" at bounding box center [109, 188] width 83 height 12
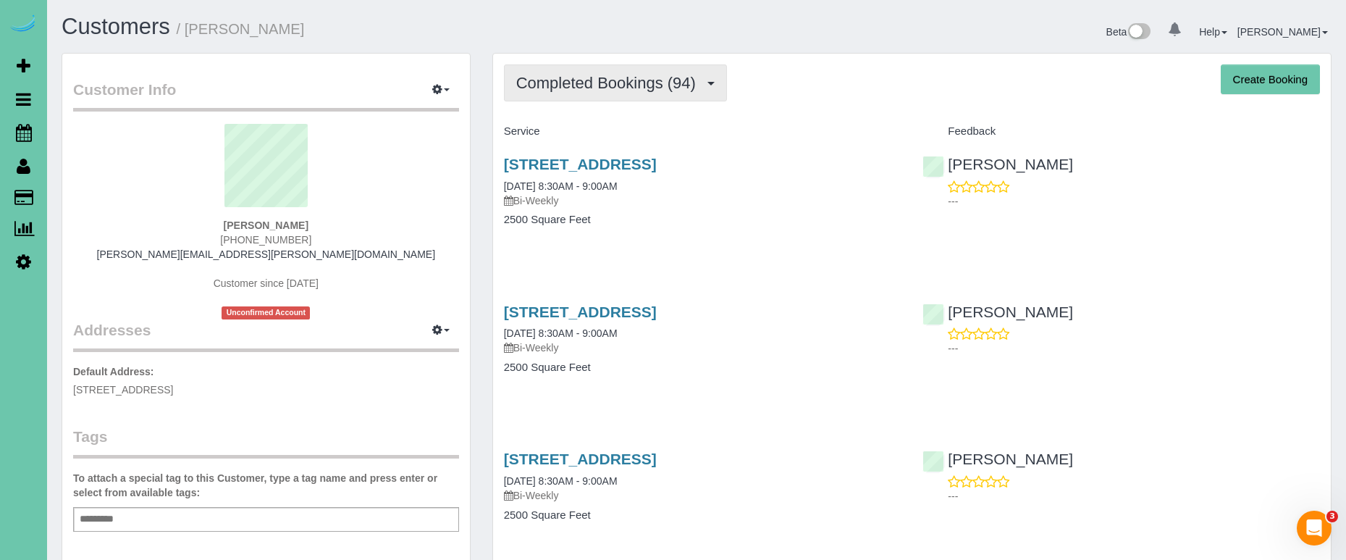
click at [632, 75] on span "Completed Bookings (94)" at bounding box center [609, 83] width 187 height 18
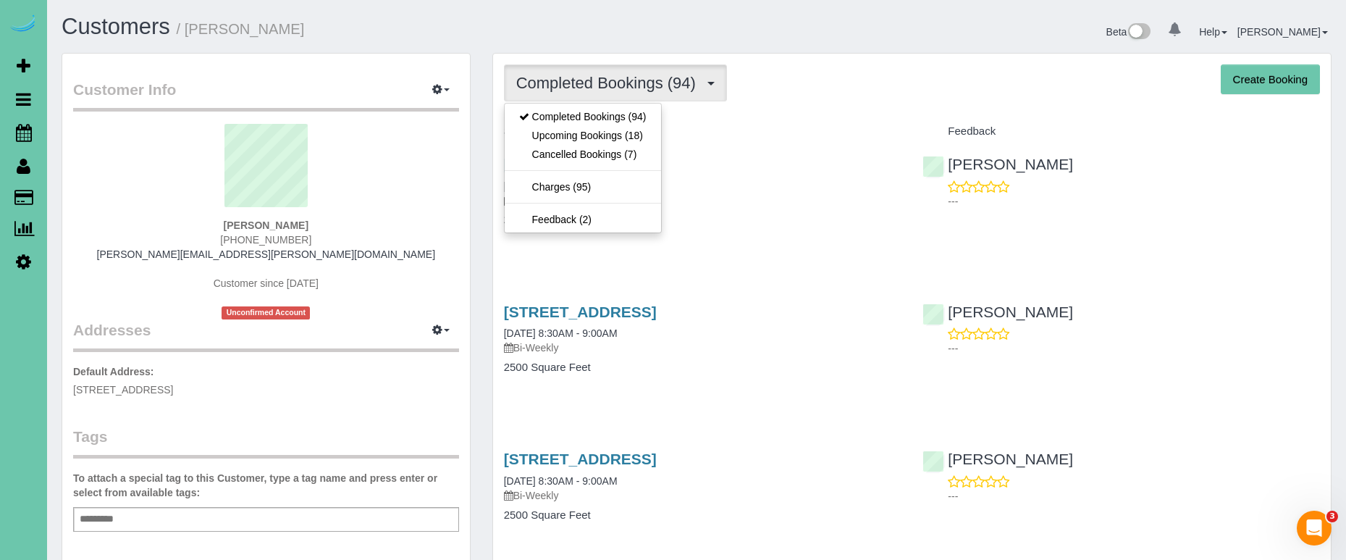
click at [620, 139] on link "Upcoming Bookings (18)" at bounding box center [583, 135] width 156 height 19
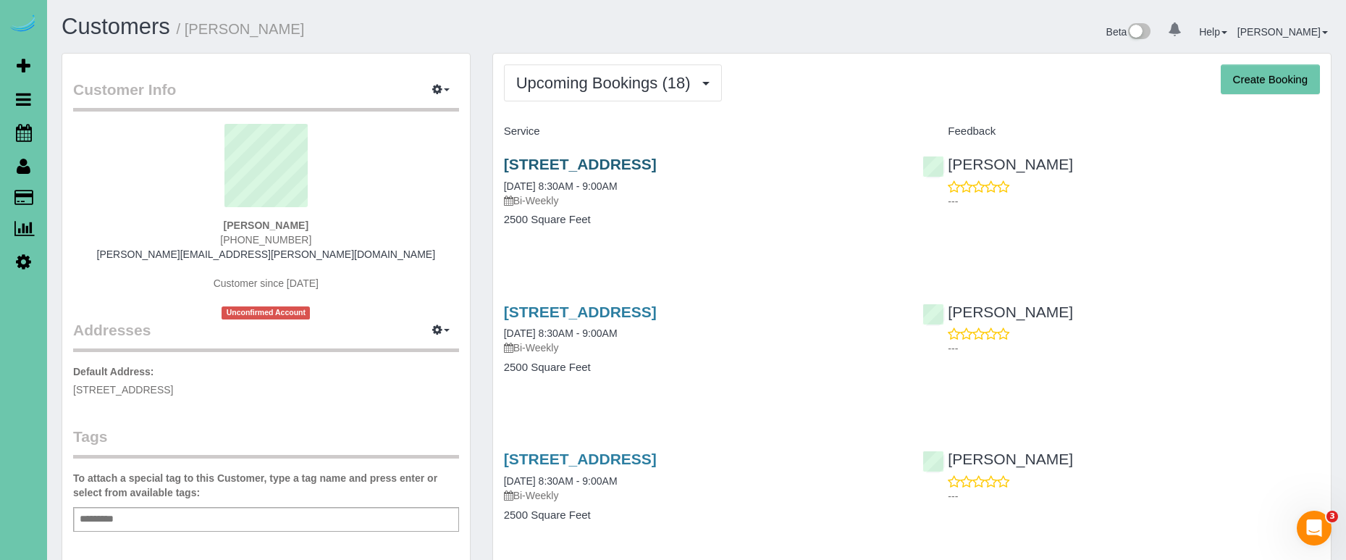
click at [594, 165] on link "[STREET_ADDRESS]" at bounding box center [580, 164] width 153 height 17
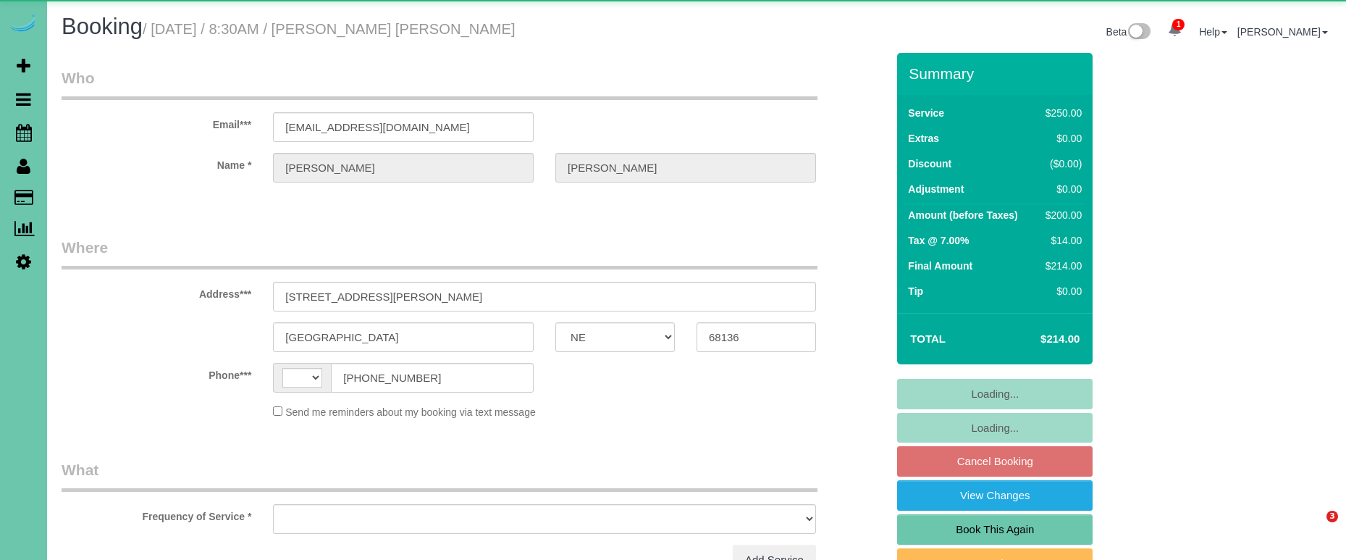
select select "NE"
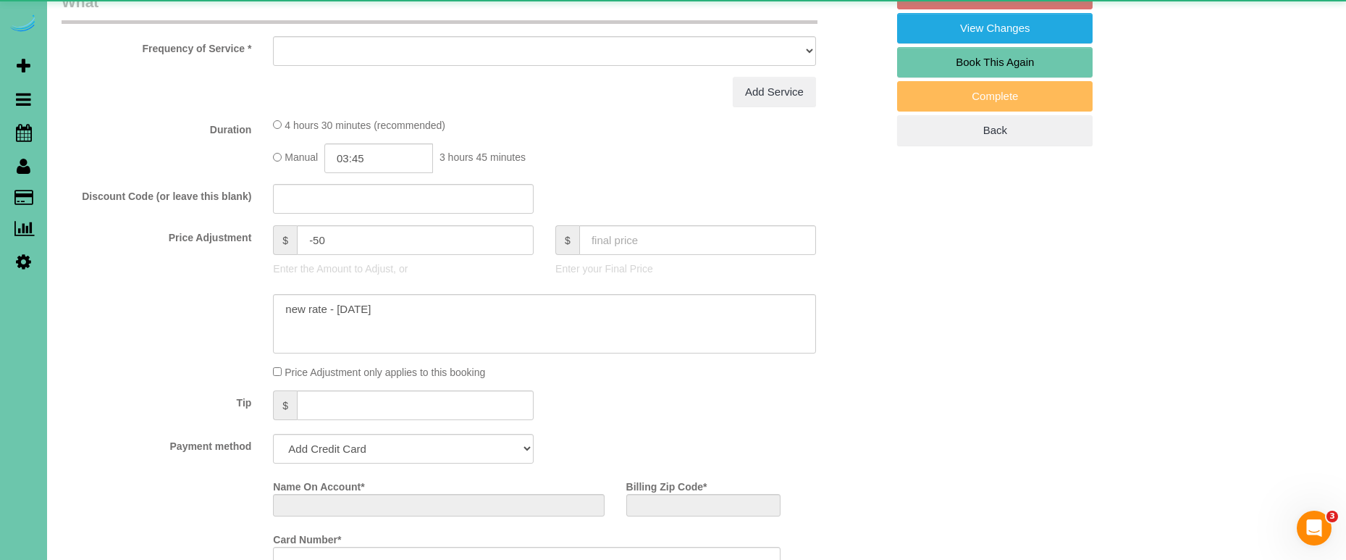
select select "string:[GEOGRAPHIC_DATA]"
select select "object:626"
select select "string:fspay-ac3d7fe6-73e3-4dd2-9500-2824f3ad8e46"
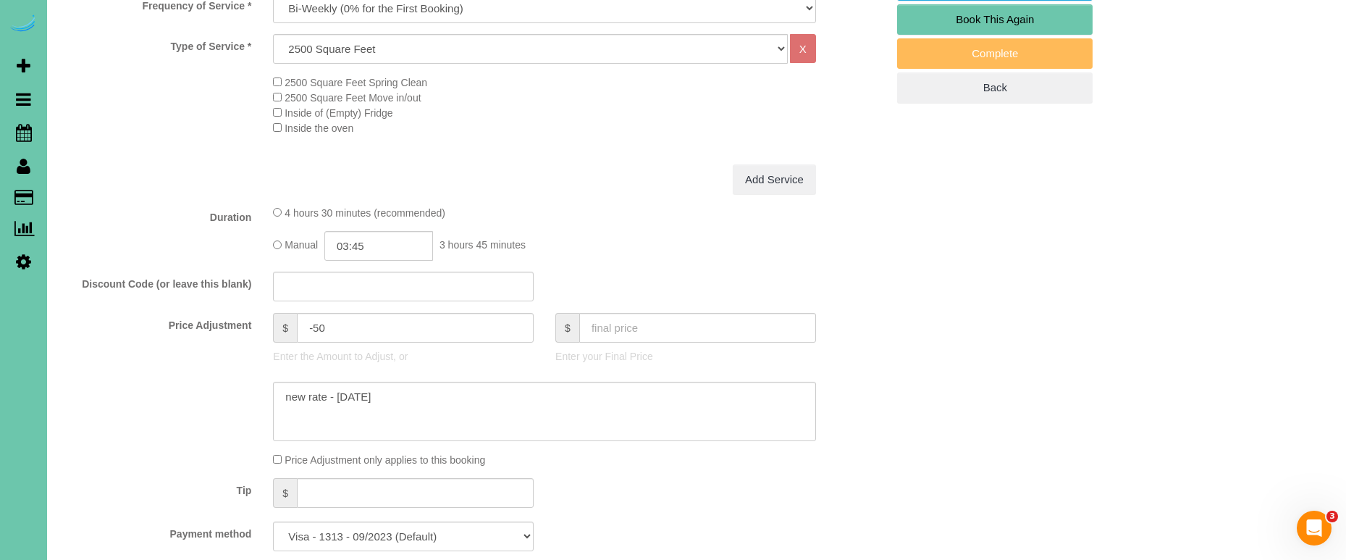
select select "object:859"
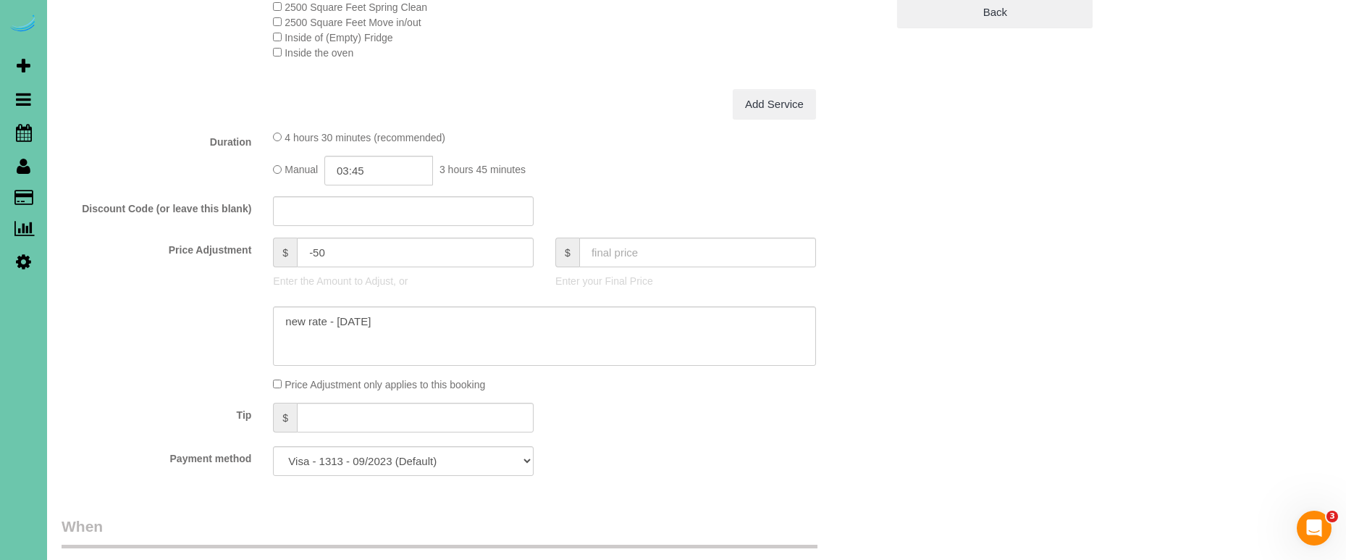
scroll to position [588, 0]
click at [313, 245] on input "-50" at bounding box center [415, 250] width 237 height 30
type input "-35"
drag, startPoint x: 502, startPoint y: 311, endPoint x: 203, endPoint y: 286, distance: 300.0
click at [203, 286] on sui-booking-price-adjustment "Price Adjustment $ -35 Enter the Amount to Adjust, or $ Enter your Final Price …" at bounding box center [474, 312] width 825 height 154
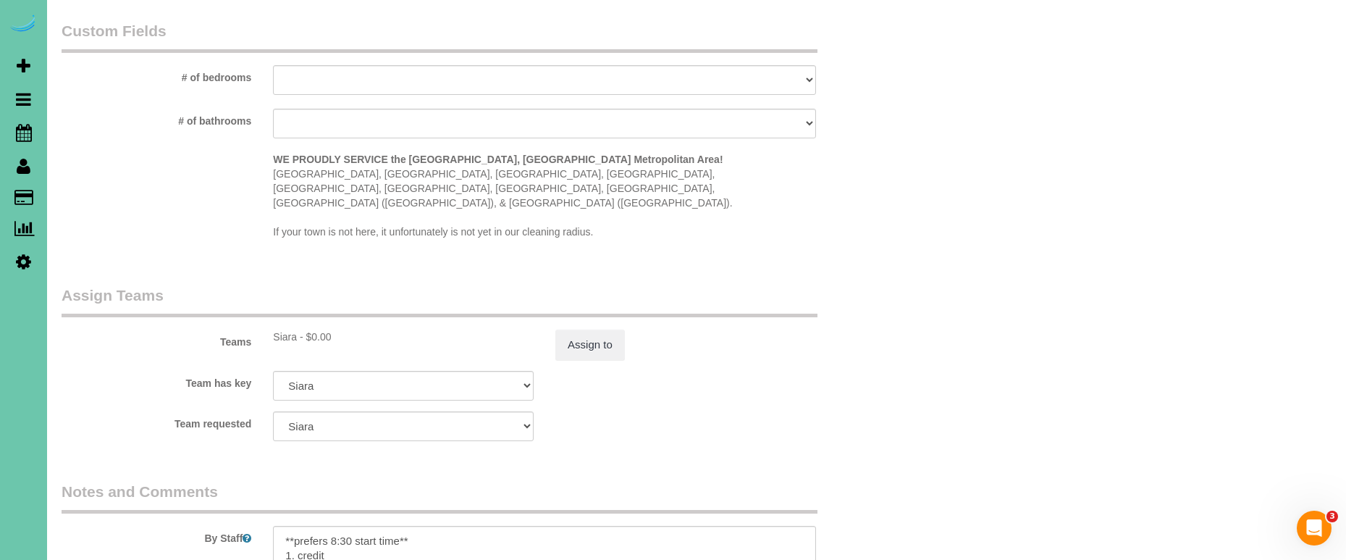
scroll to position [1370, 0]
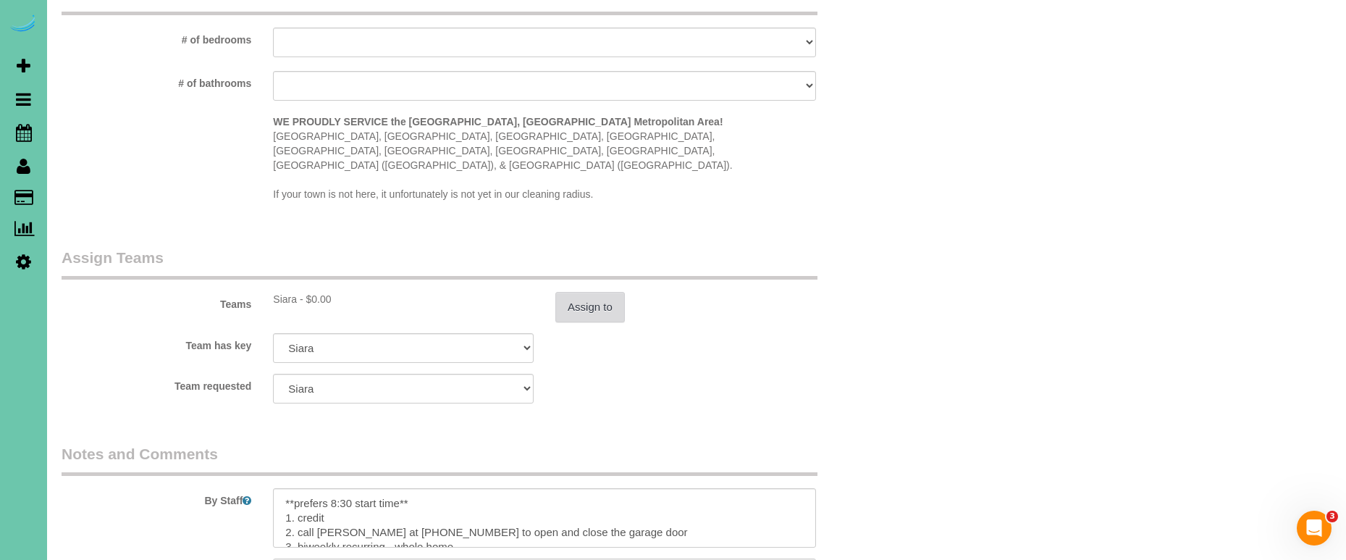
type textarea "**skipped last cleaning - added extra time** new rate - [DATE]"
click at [579, 292] on button "Assign to" at bounding box center [589, 307] width 69 height 30
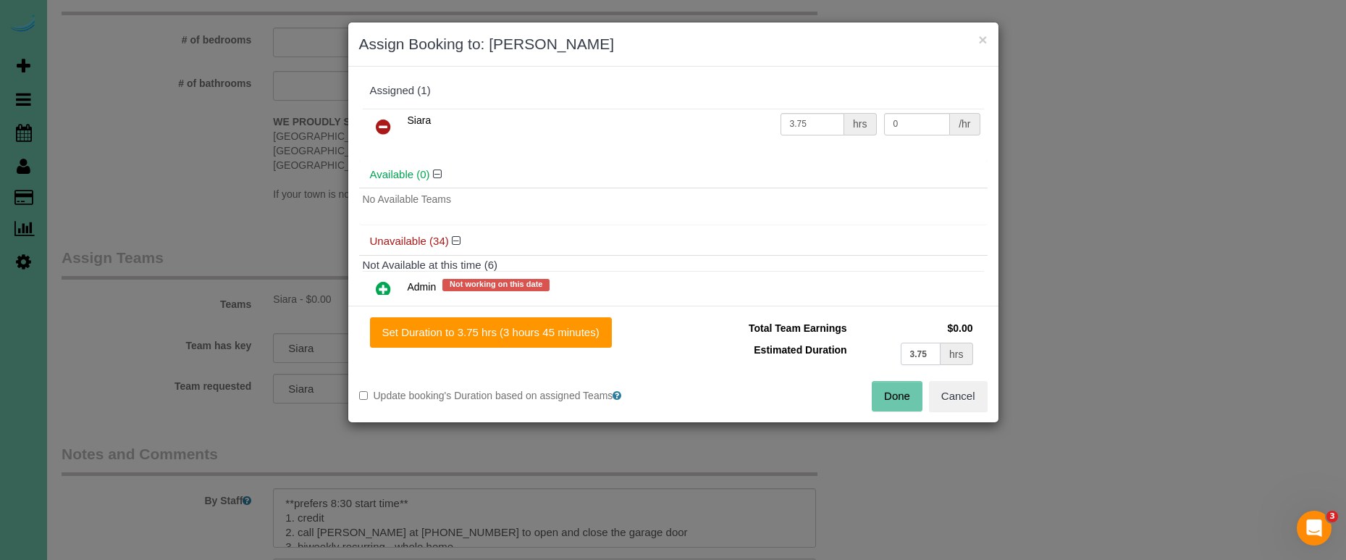
drag, startPoint x: 862, startPoint y: 343, endPoint x: 835, endPoint y: 340, distance: 26.9
click at [835, 340] on tr "Estimated Duration 3.75 hrs" at bounding box center [830, 354] width 292 height 30
type input "4"
click at [526, 346] on button "Set Duration to 4.00 hrs (4 hours 0 minutes)" at bounding box center [488, 332] width 236 height 30
type input "4.00"
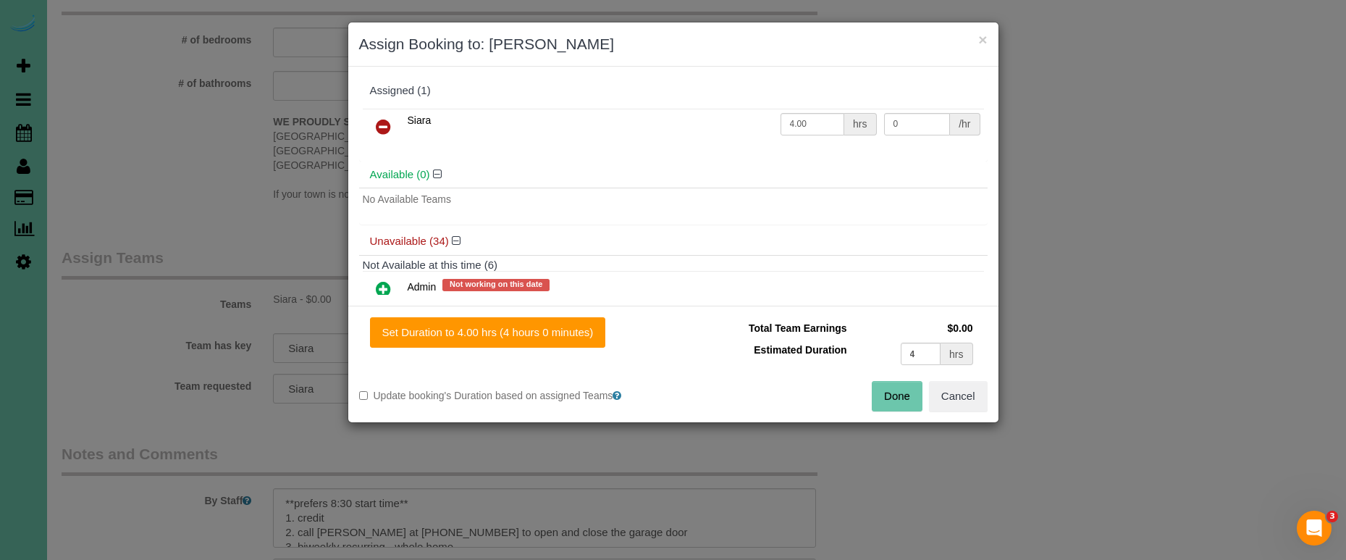
click at [886, 395] on button "Done" at bounding box center [897, 396] width 51 height 30
type input "04:00"
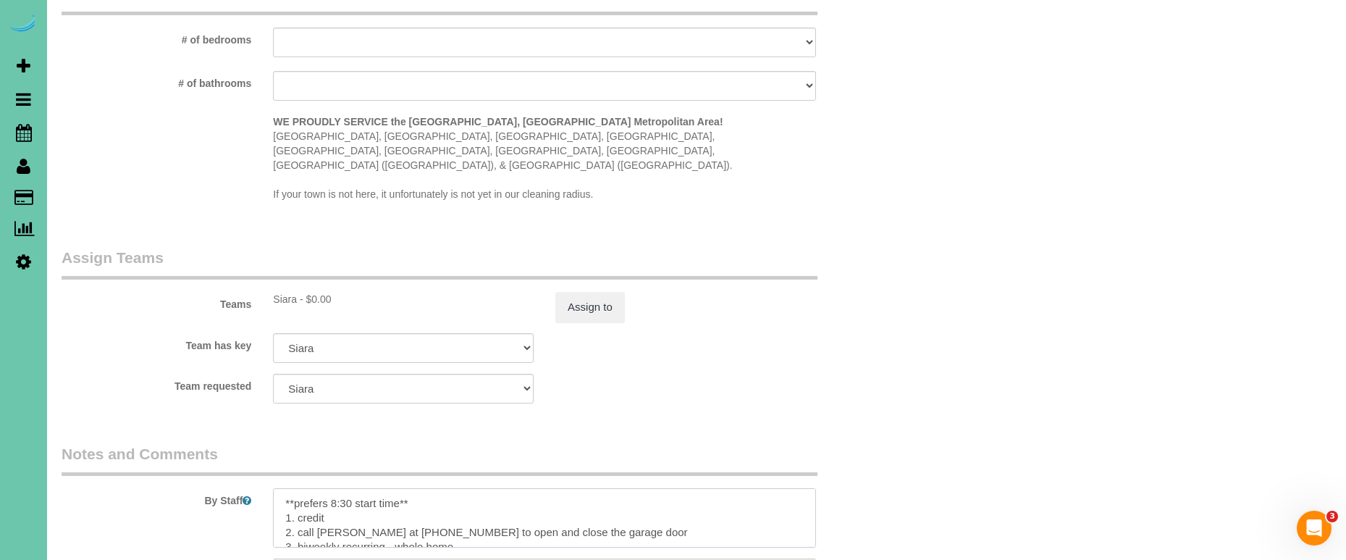
click at [285, 488] on textarea at bounding box center [544, 517] width 543 height 59
paste textarea "**skipped last cleaning - added extra time**"
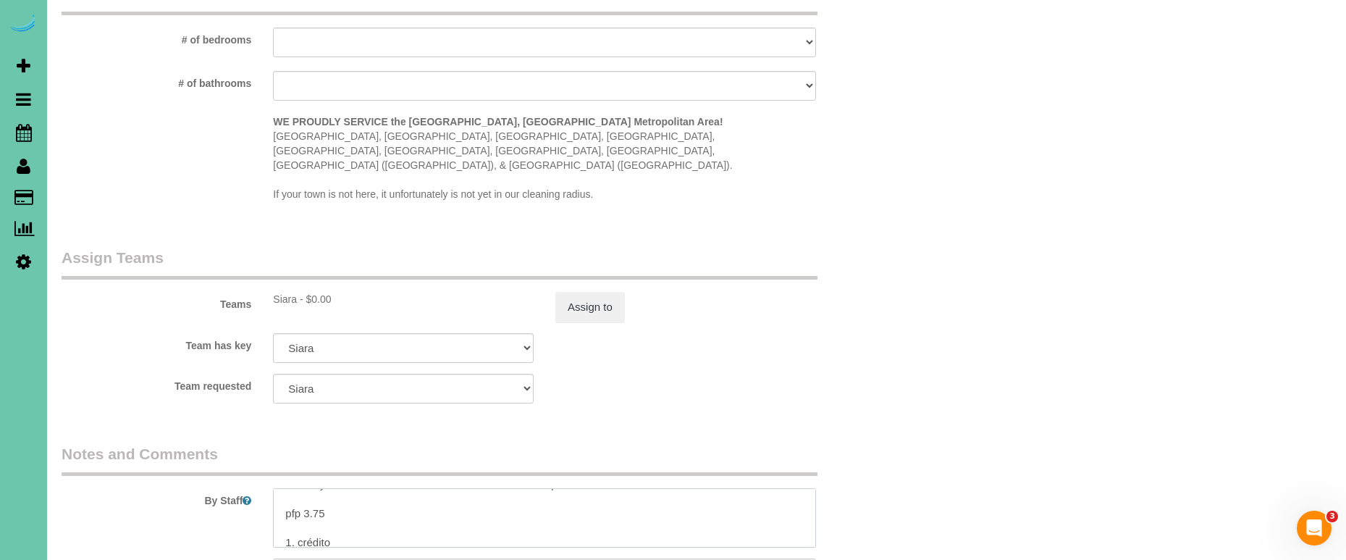
drag, startPoint x: 317, startPoint y: 475, endPoint x: 306, endPoint y: 475, distance: 11.6
click at [306, 488] on textarea at bounding box center [544, 517] width 543 height 59
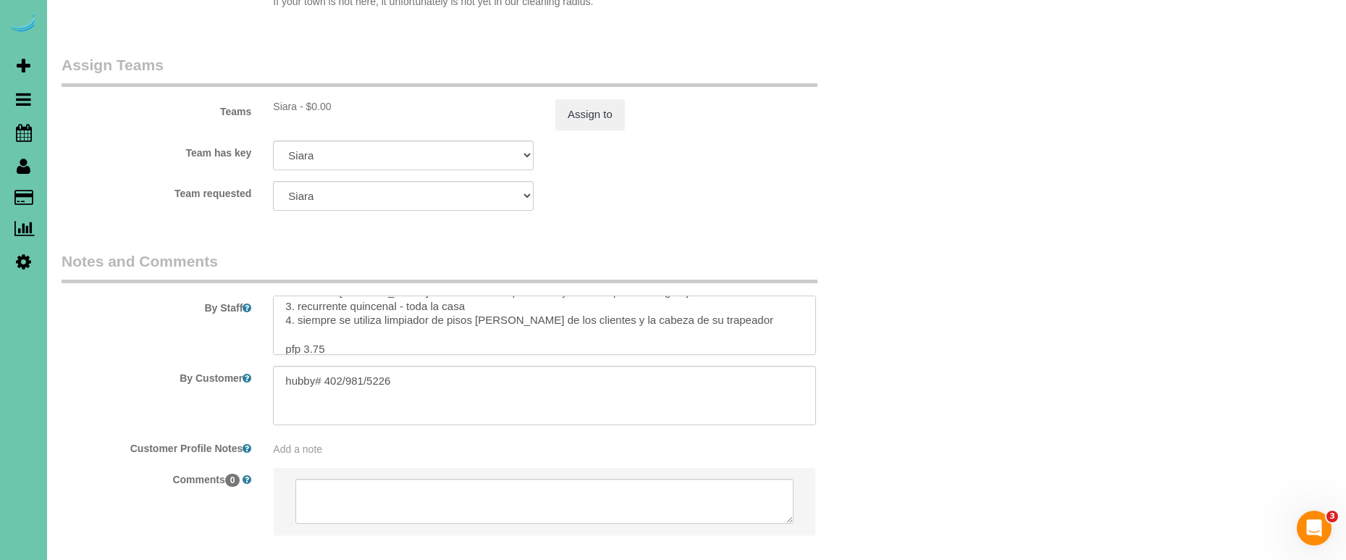
scroll to position [163, 0]
drag, startPoint x: 330, startPoint y: 303, endPoint x: 304, endPoint y: 303, distance: 26.1
click at [304, 303] on textarea at bounding box center [544, 324] width 543 height 59
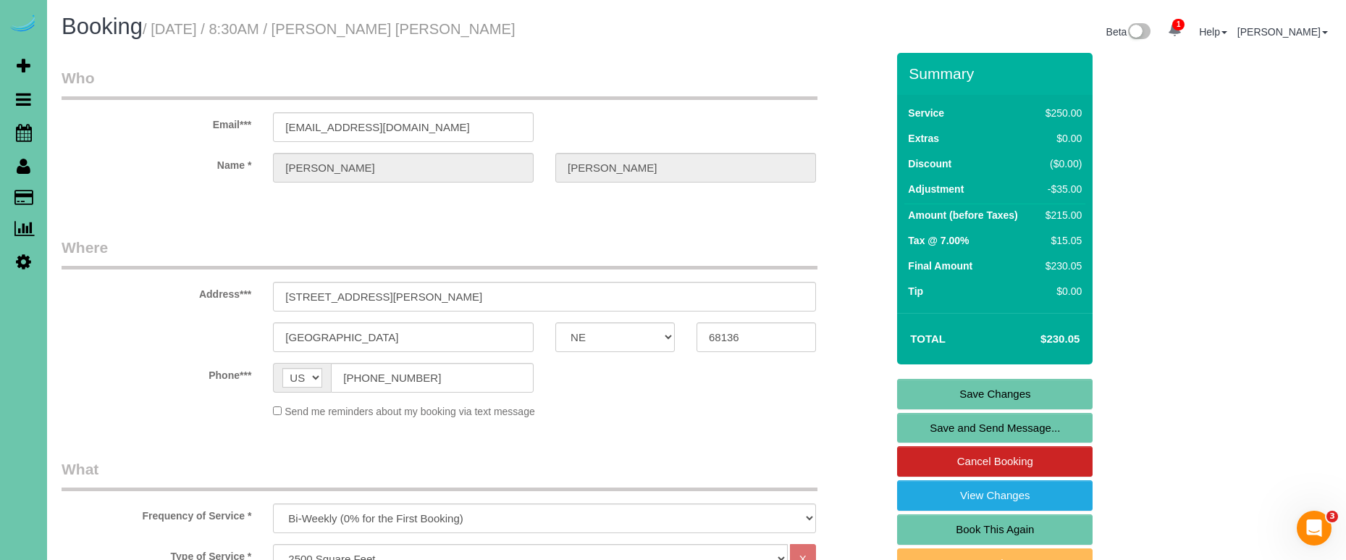
scroll to position [0, 0]
type textarea "**skipped last cleaning - added extra time** **prefers 8:30 start time** 1. cre…"
click at [950, 395] on link "Save Changes" at bounding box center [994, 394] width 195 height 30
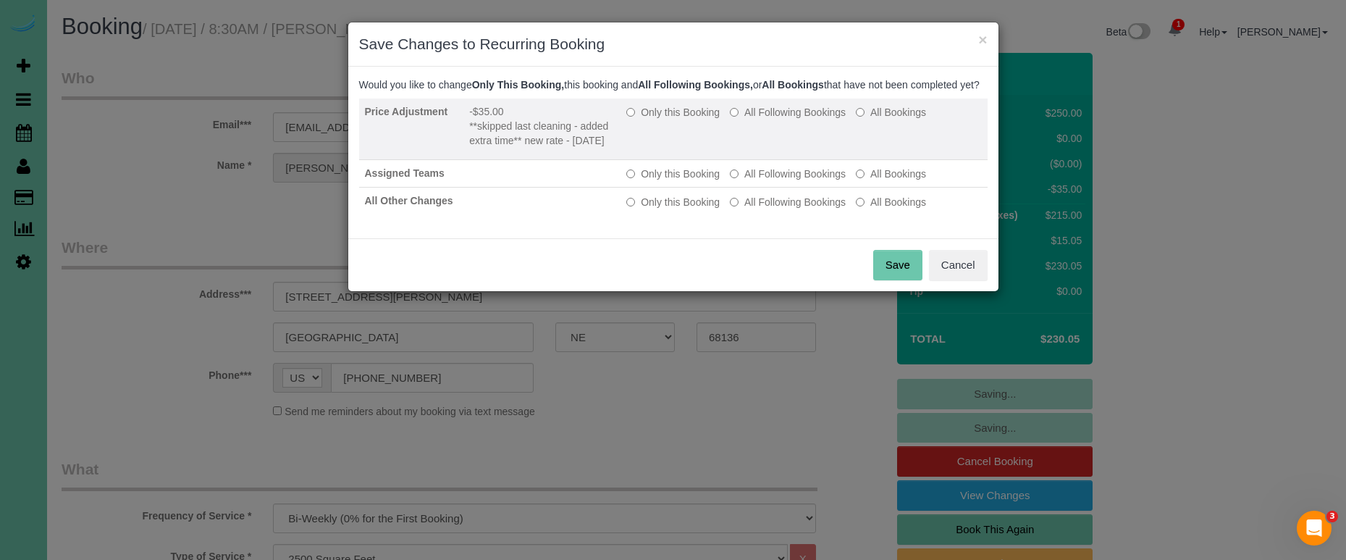
drag, startPoint x: 697, startPoint y: 124, endPoint x: 749, endPoint y: 170, distance: 69.7
click at [698, 119] on label "Only this Booking" at bounding box center [672, 112] width 93 height 14
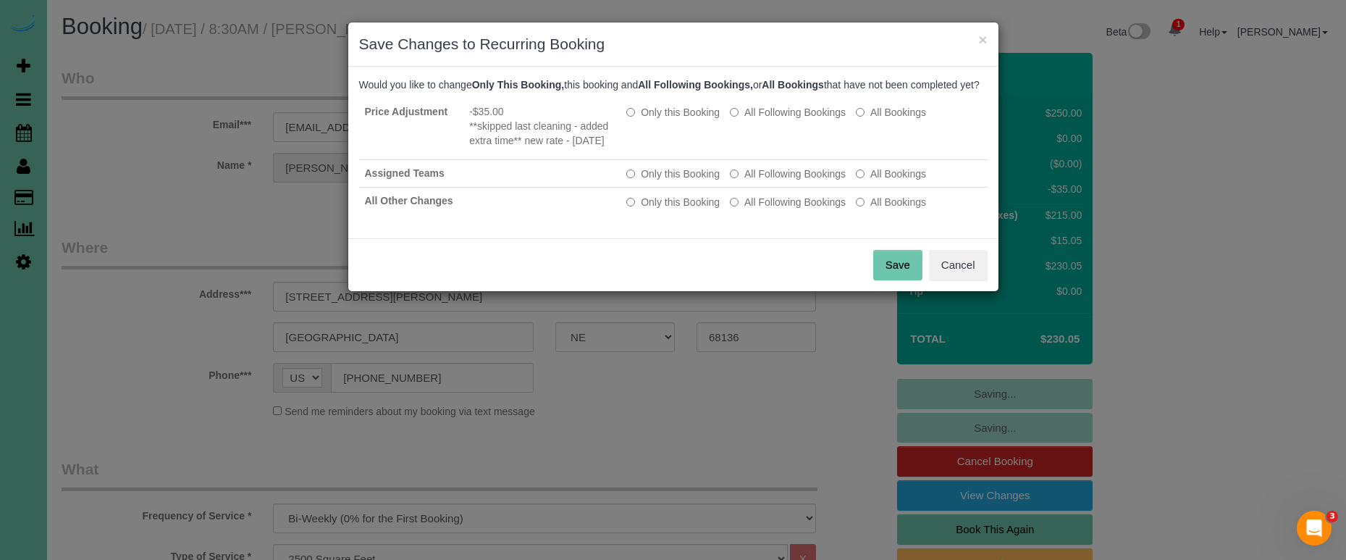
click at [882, 280] on button "Save" at bounding box center [897, 265] width 49 height 30
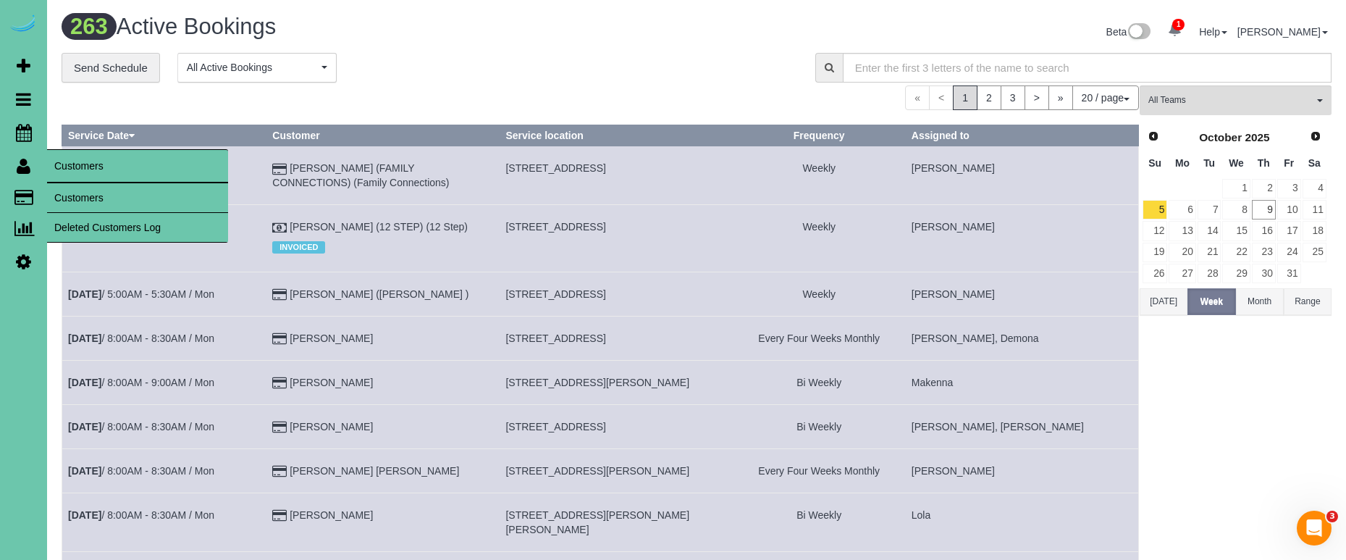
click at [70, 192] on link "Customers" at bounding box center [137, 197] width 181 height 29
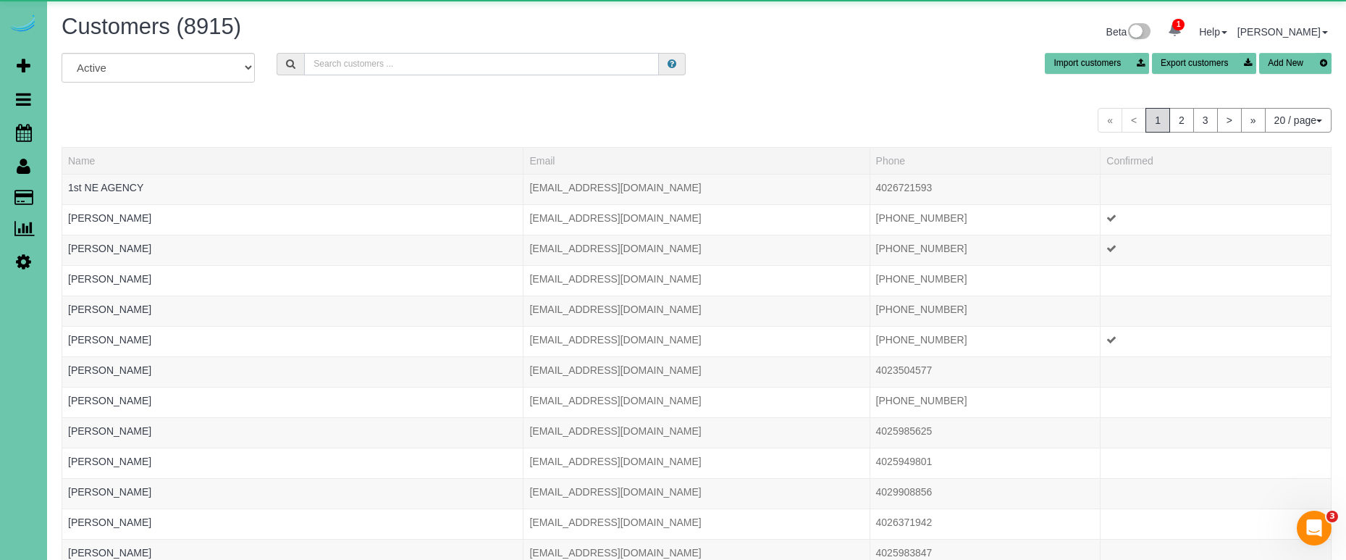
click at [340, 67] on input "text" at bounding box center [481, 64] width 355 height 22
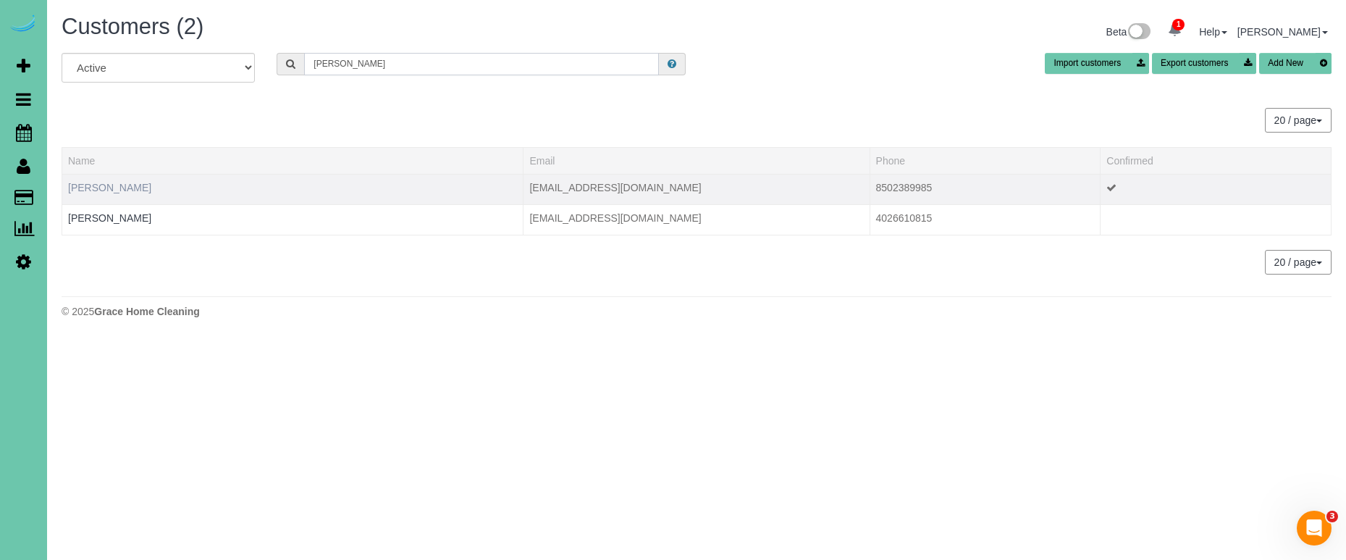
type input "[PERSON_NAME]"
click at [85, 184] on link "[PERSON_NAME]" at bounding box center [109, 188] width 83 height 12
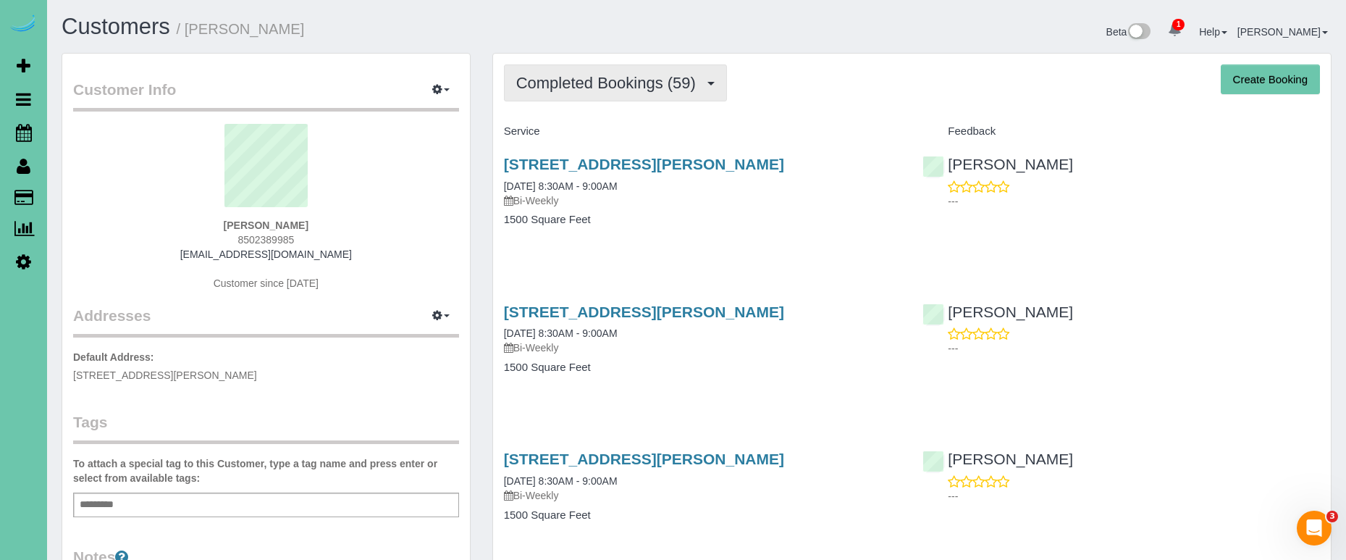
click at [631, 79] on span "Completed Bookings (59)" at bounding box center [609, 83] width 187 height 18
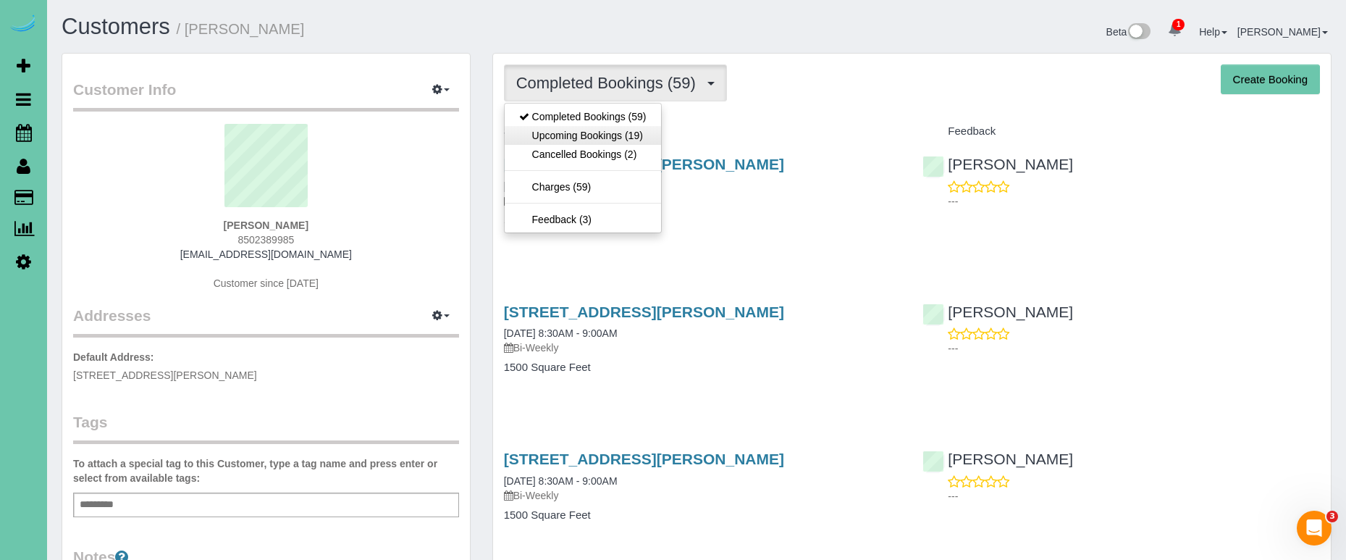
click at [600, 130] on link "Upcoming Bookings (19)" at bounding box center [583, 135] width 156 height 19
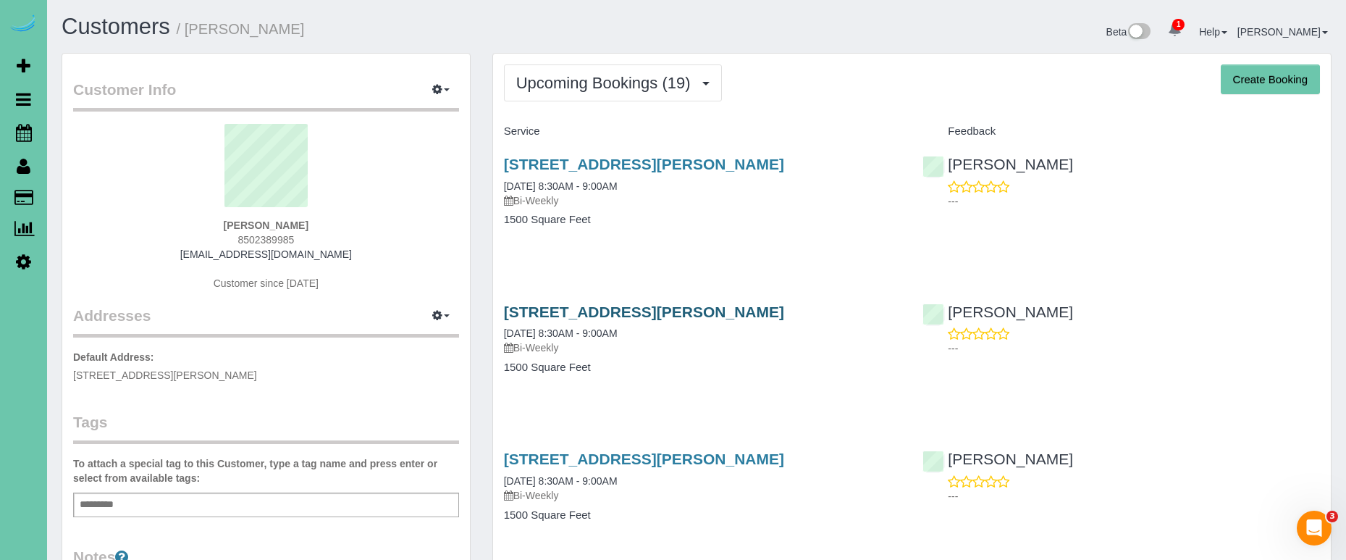
click at [566, 306] on link "[STREET_ADDRESS][PERSON_NAME]" at bounding box center [644, 311] width 280 height 17
drag, startPoint x: 626, startPoint y: 85, endPoint x: 607, endPoint y: 97, distance: 23.1
click at [626, 85] on span "Upcoming Bookings (19)" at bounding box center [607, 83] width 182 height 18
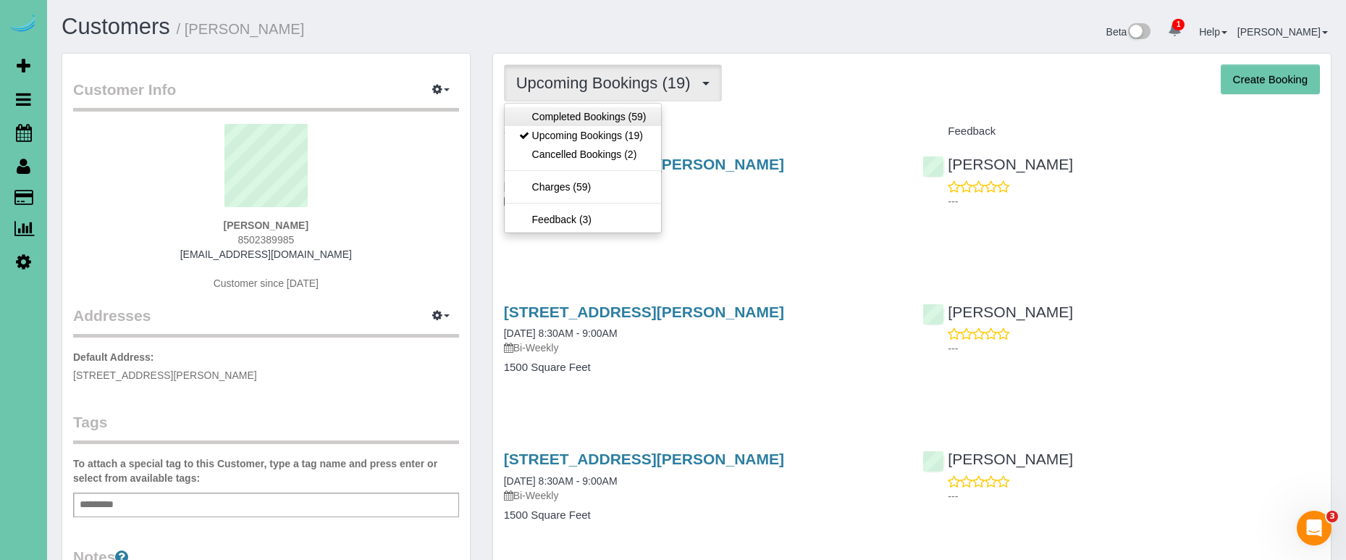
click at [591, 118] on link "Completed Bookings (59)" at bounding box center [583, 116] width 156 height 19
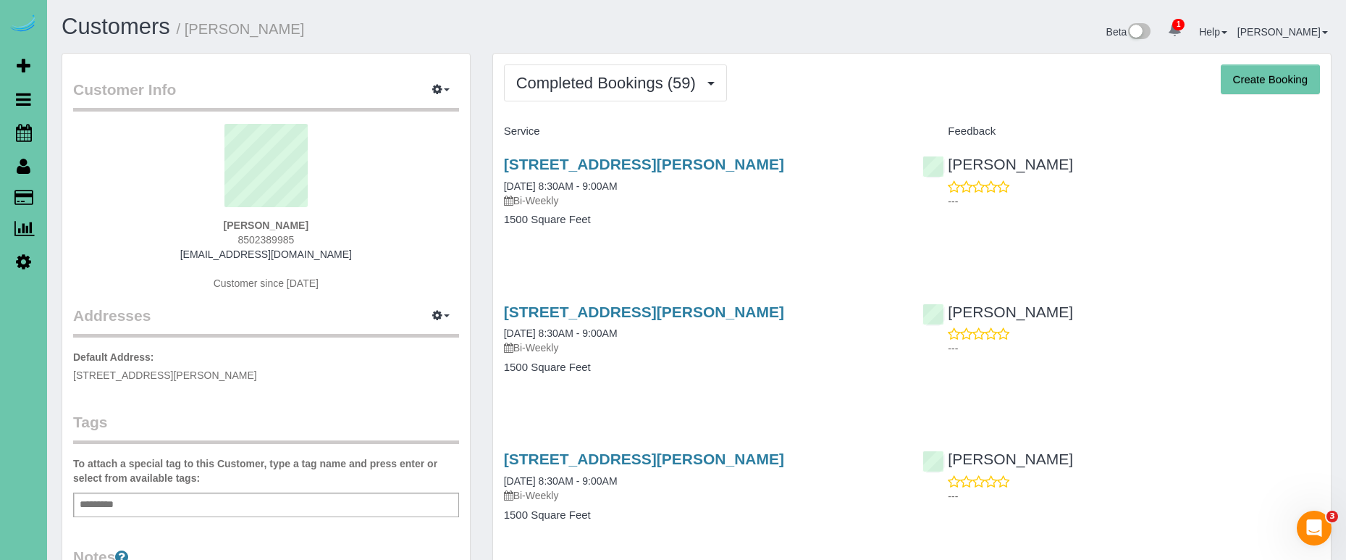
drag, startPoint x: 577, startPoint y: 85, endPoint x: 574, endPoint y: 104, distance: 19.0
click at [577, 88] on span "Completed Bookings (59)" at bounding box center [609, 83] width 187 height 18
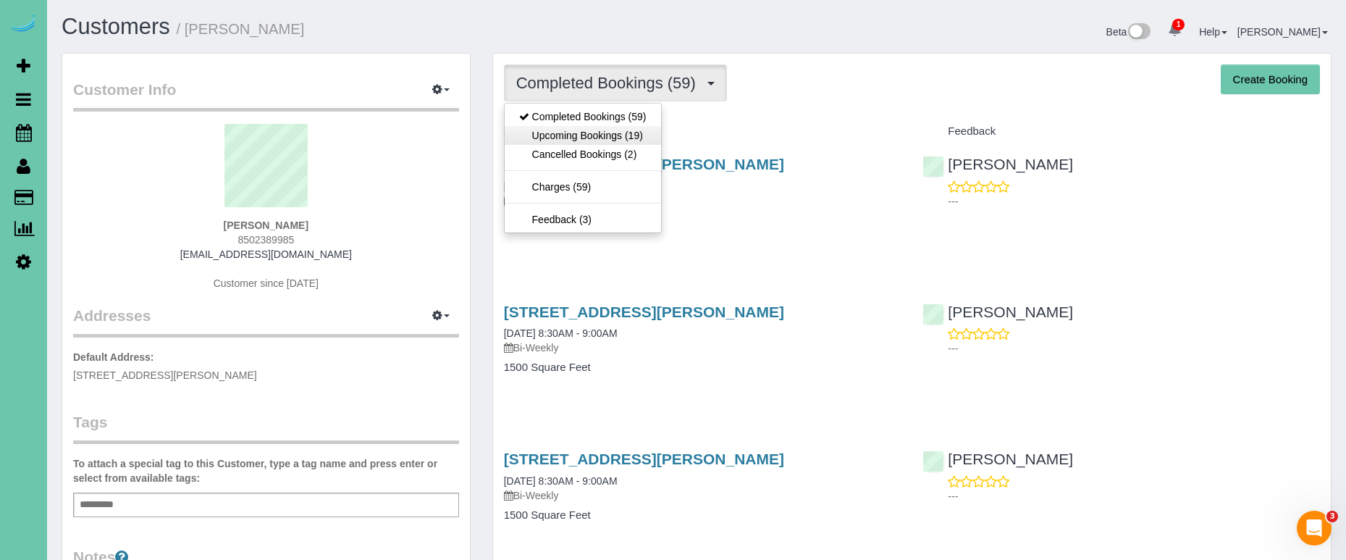
click at [574, 126] on link "Upcoming Bookings (19)" at bounding box center [583, 135] width 156 height 19
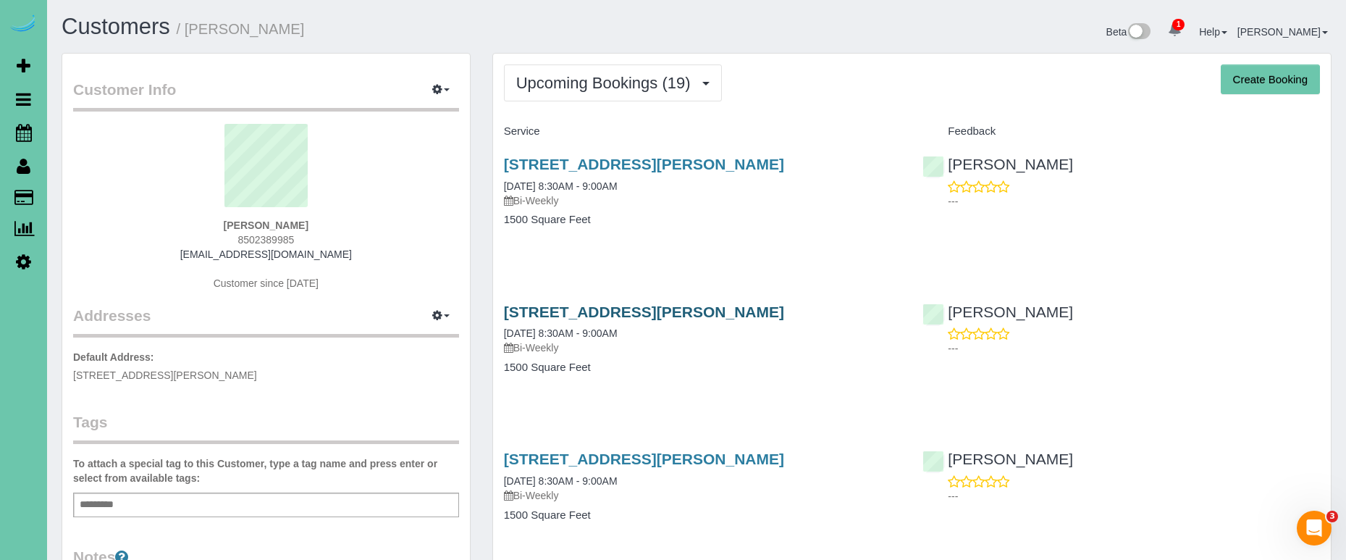
click at [574, 310] on link "[STREET_ADDRESS][PERSON_NAME]" at bounding box center [644, 311] width 280 height 17
click at [631, 310] on link "[STREET_ADDRESS][PERSON_NAME]" at bounding box center [644, 311] width 280 height 17
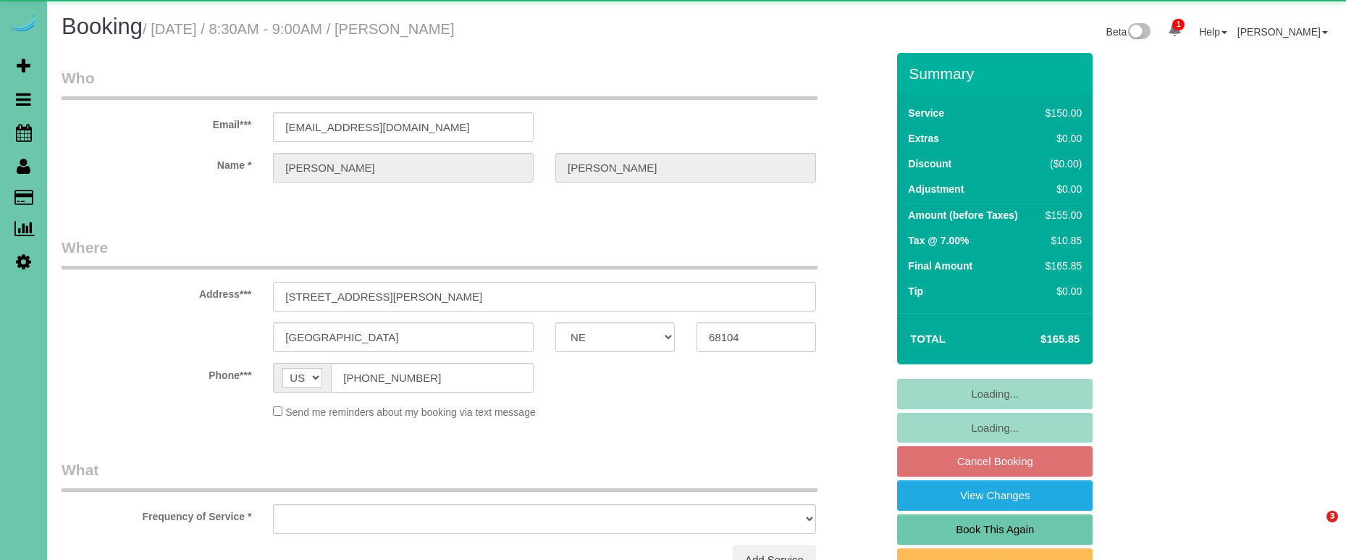
select select "NE"
select select "object:856"
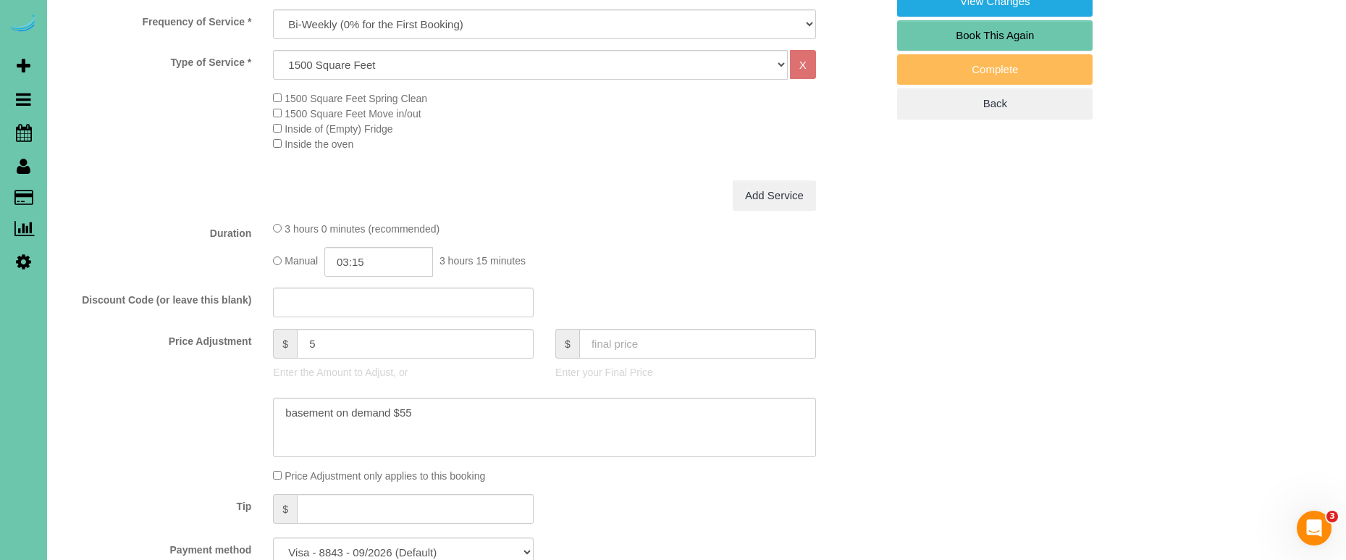
scroll to position [521, 0]
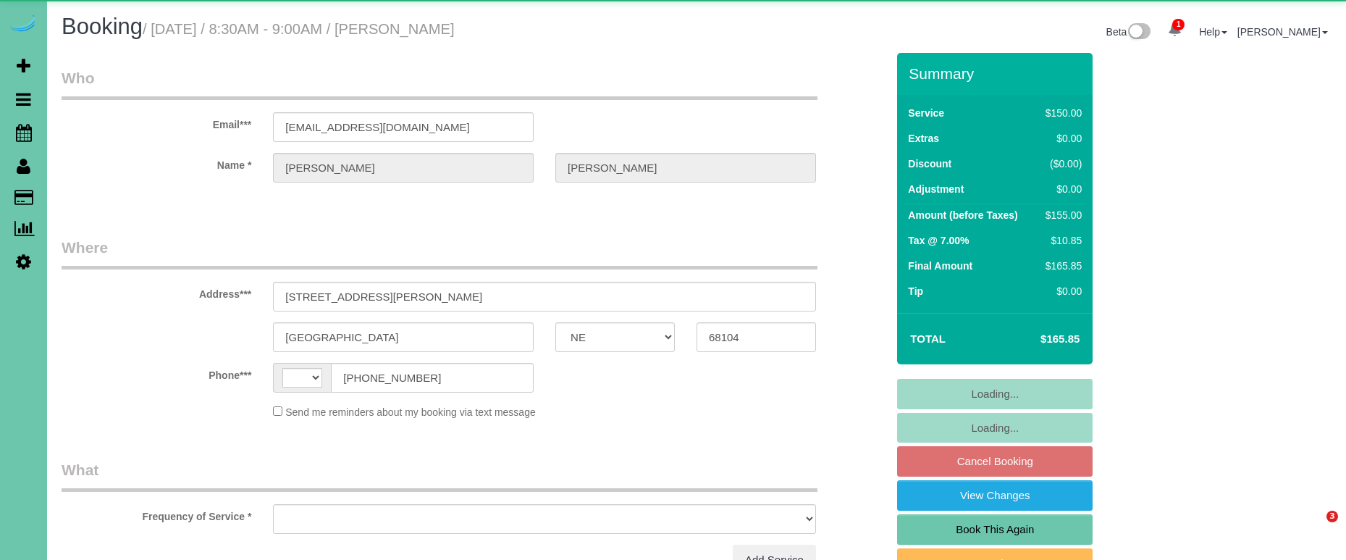
select select "NE"
select select "string:[GEOGRAPHIC_DATA]"
select select "object:626"
select select "string:fspay-771bc5fe-3b16-4c4c-897c-8cdadfc82e18"
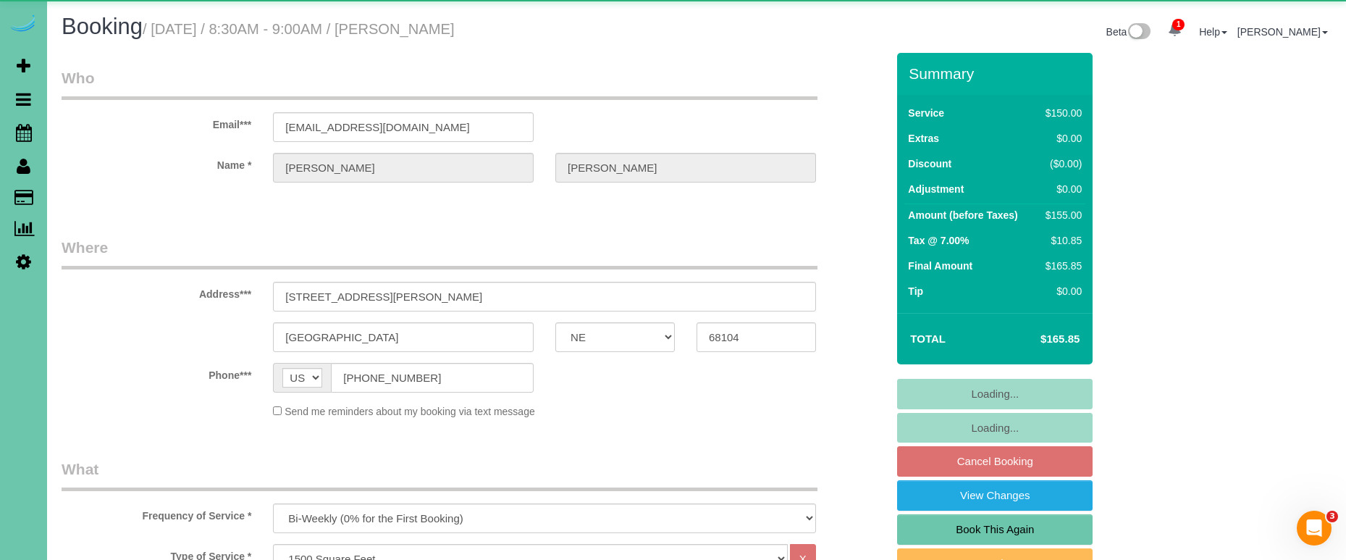
select select "object:842"
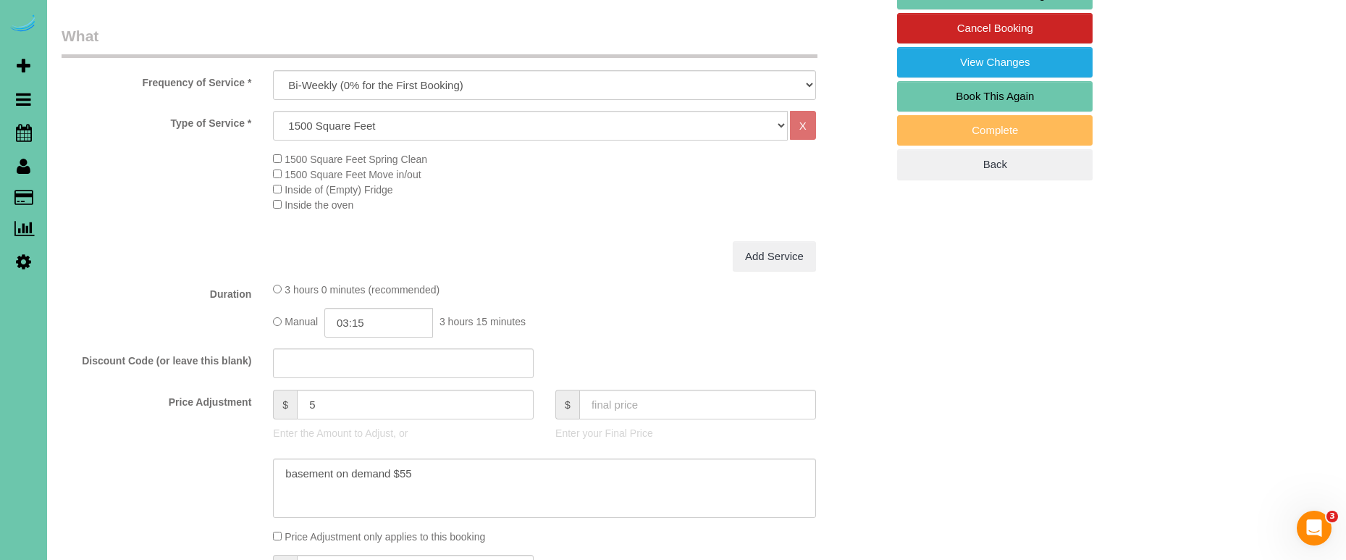
scroll to position [436, 0]
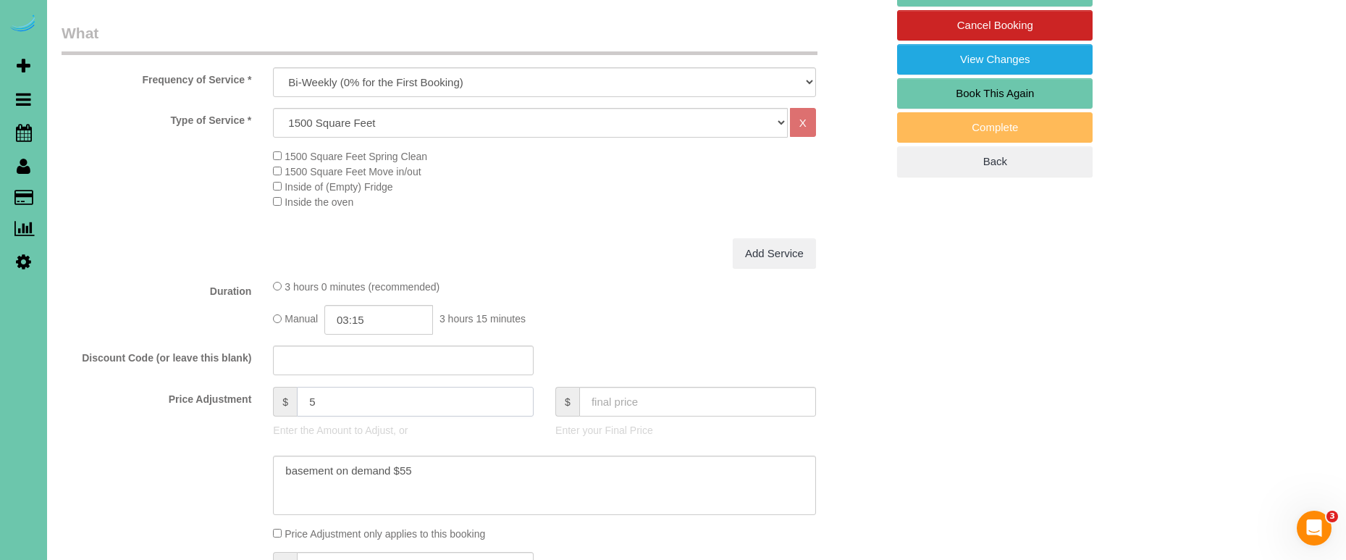
drag, startPoint x: 306, startPoint y: 394, endPoint x: 232, endPoint y: 379, distance: 76.0
click at [232, 379] on fieldset "What Frequency of Service * One Time Weekly (0% for the First Booking) Bi-Weekl…" at bounding box center [474, 329] width 825 height 614
type input "23"
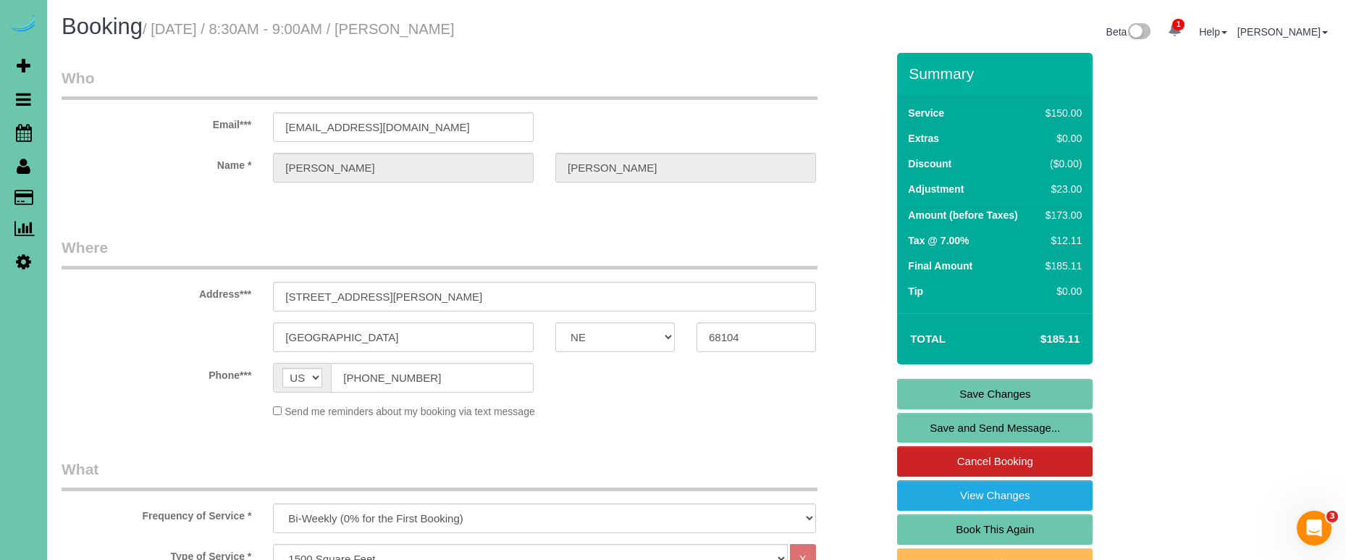
scroll to position [0, 0]
drag, startPoint x: 458, startPoint y: 126, endPoint x: 177, endPoint y: 88, distance: 284.2
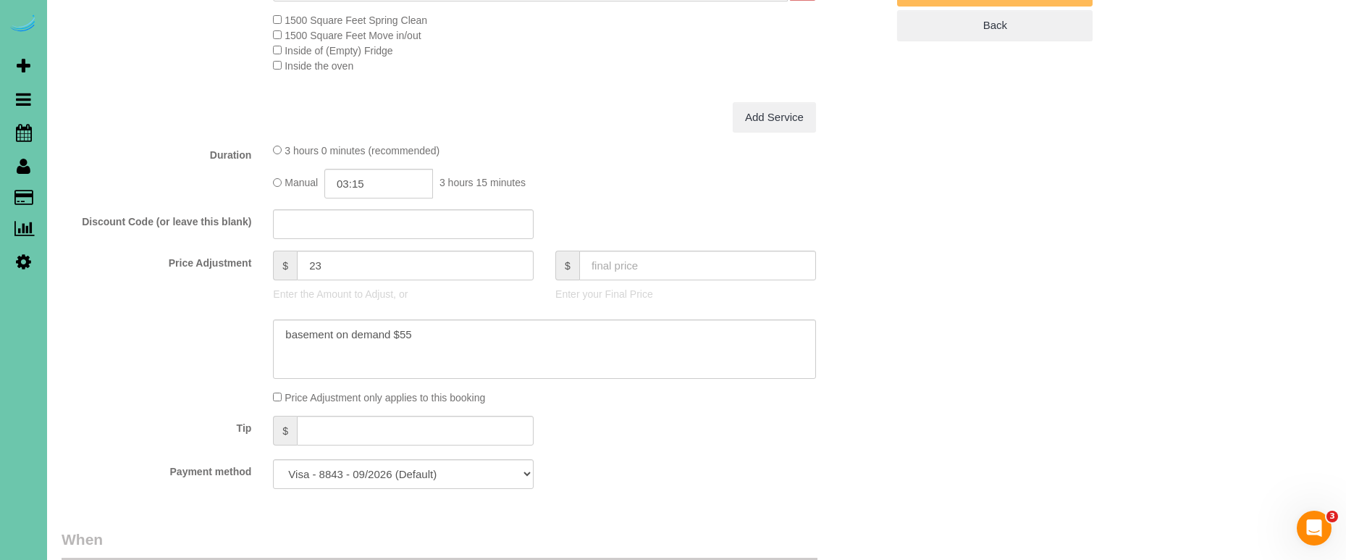
scroll to position [570, 0]
click at [279, 327] on textarea at bounding box center [544, 350] width 543 height 59
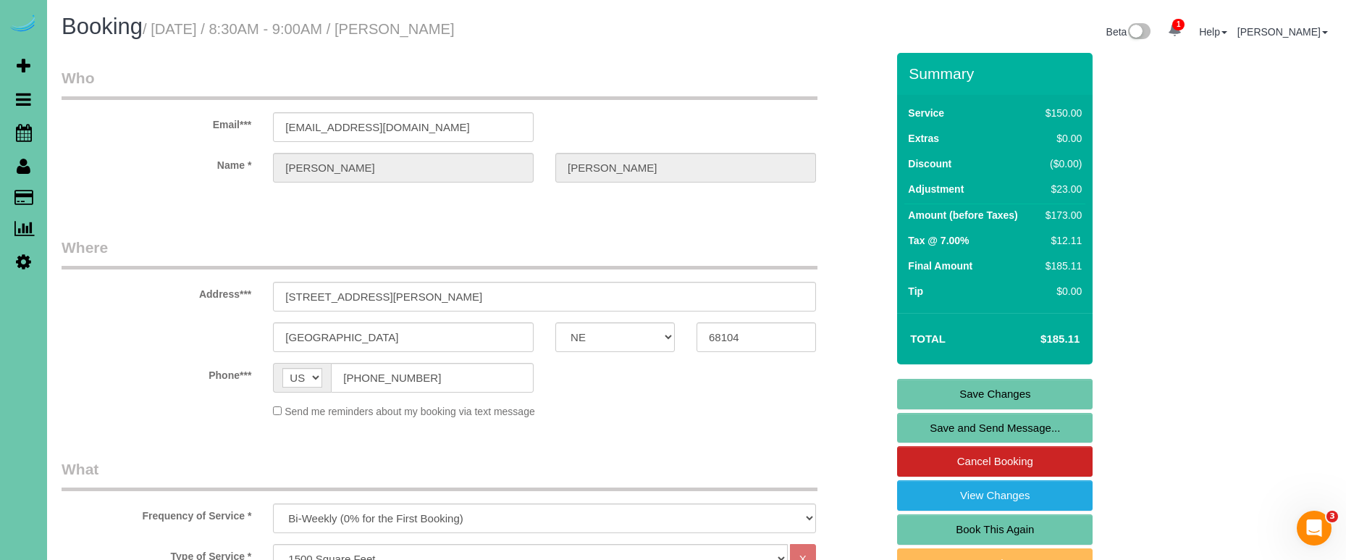
scroll to position [0, 0]
type textarea "new rate - 10/24/25 basement on demand $55"
click at [1003, 393] on link "Save Changes" at bounding box center [994, 394] width 195 height 30
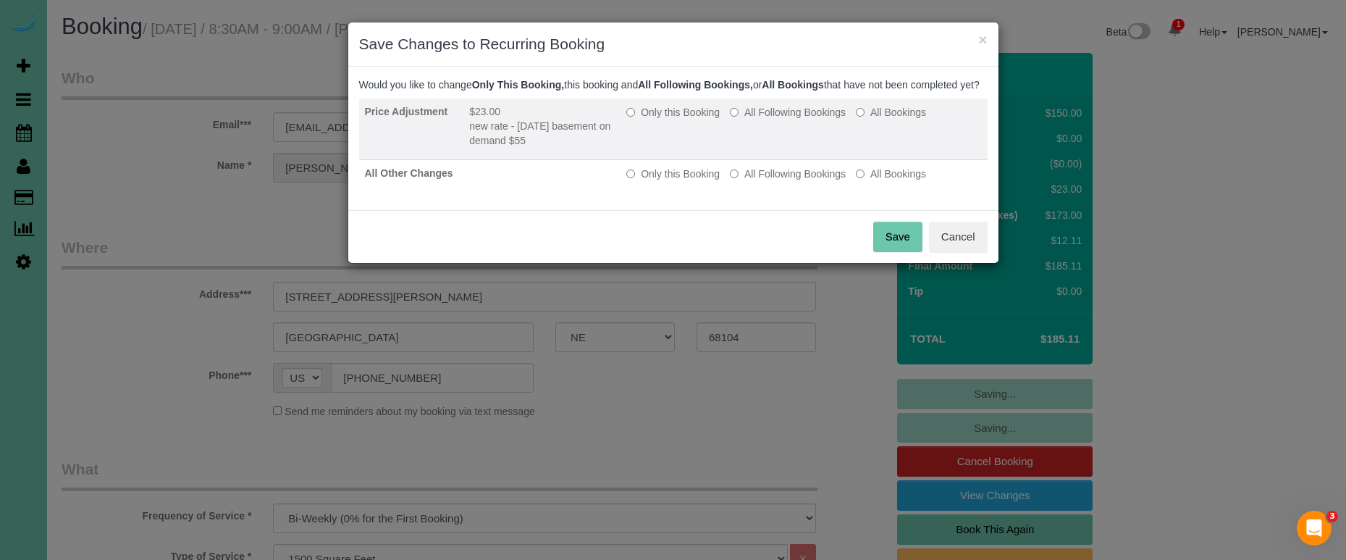
click at [749, 119] on label "All Following Bookings" at bounding box center [788, 112] width 116 height 14
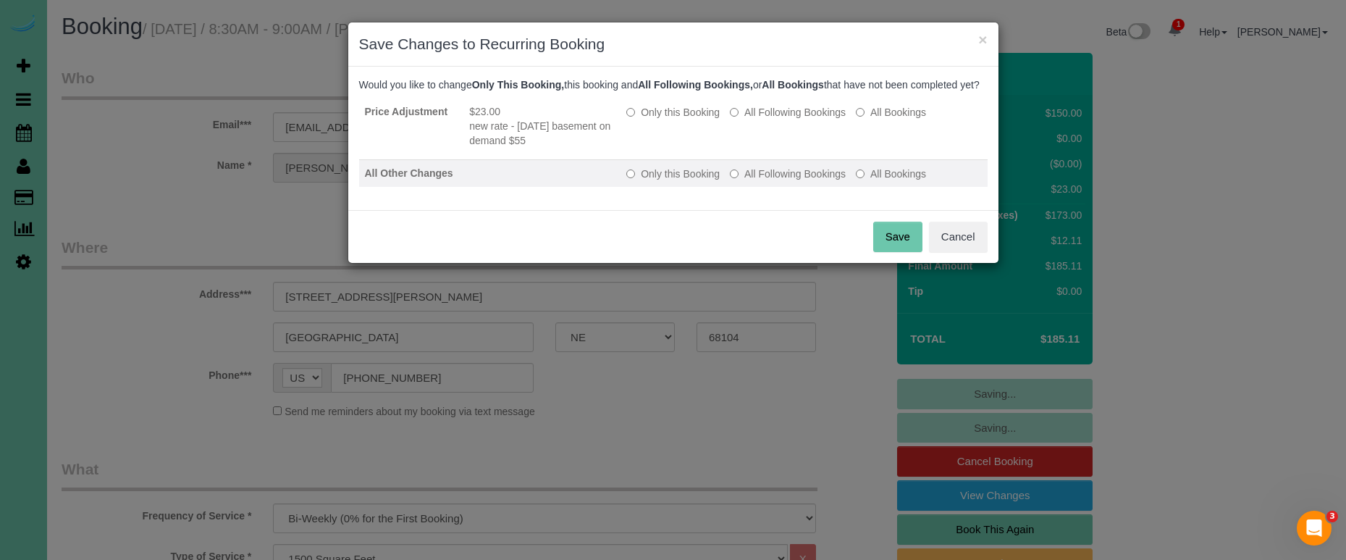
click at [756, 181] on label "All Following Bookings" at bounding box center [788, 174] width 116 height 14
drag, startPoint x: 903, startPoint y: 249, endPoint x: 816, endPoint y: 222, distance: 90.9
click at [903, 249] on button "Save" at bounding box center [897, 237] width 49 height 30
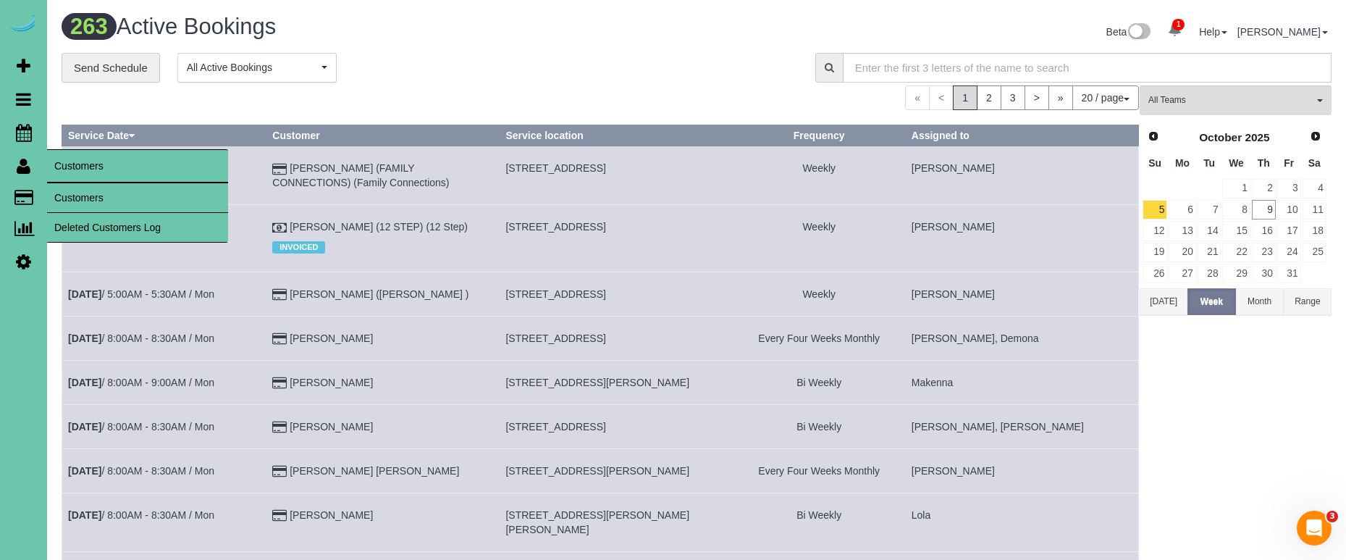
click at [91, 192] on link "Customers" at bounding box center [137, 197] width 181 height 29
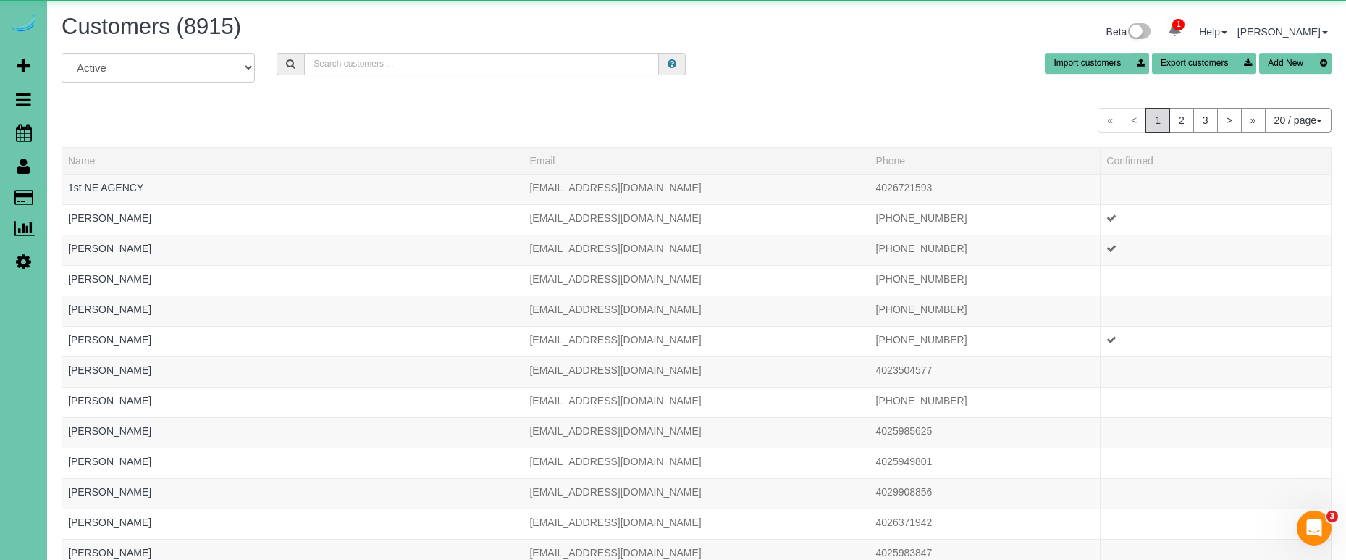
click at [341, 59] on input "text" at bounding box center [481, 64] width 355 height 22
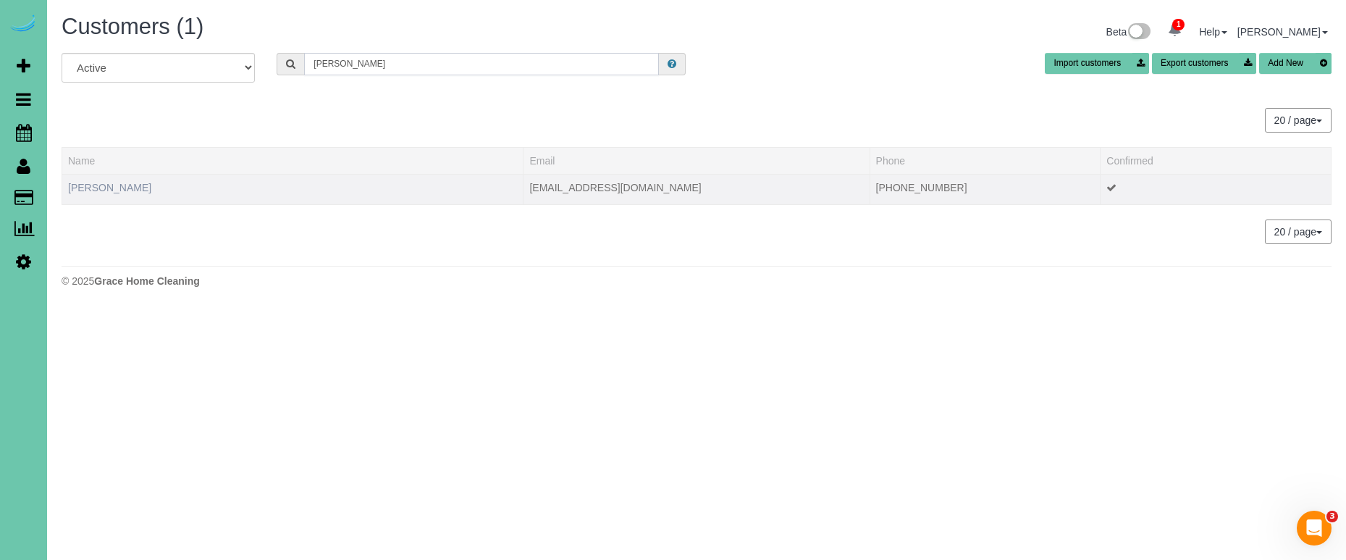
type input "Peter v"
click at [125, 188] on link "Peter Vuchetich" at bounding box center [109, 188] width 83 height 12
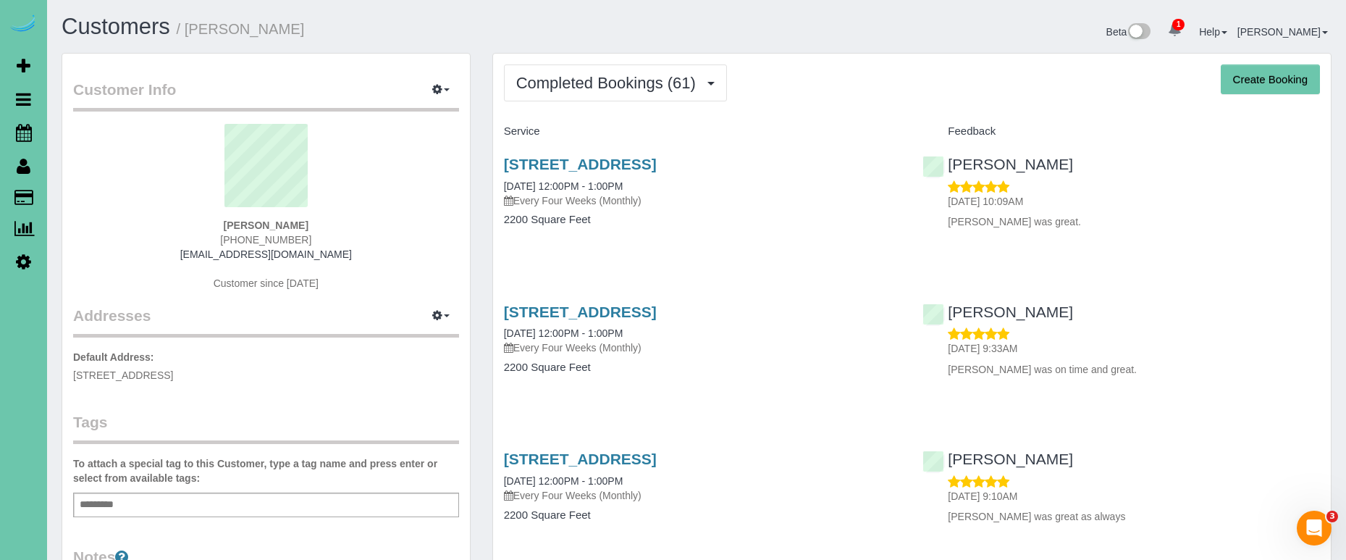
drag, startPoint x: 622, startPoint y: 79, endPoint x: 618, endPoint y: 101, distance: 22.7
click at [622, 79] on span "Completed Bookings (61)" at bounding box center [609, 83] width 187 height 18
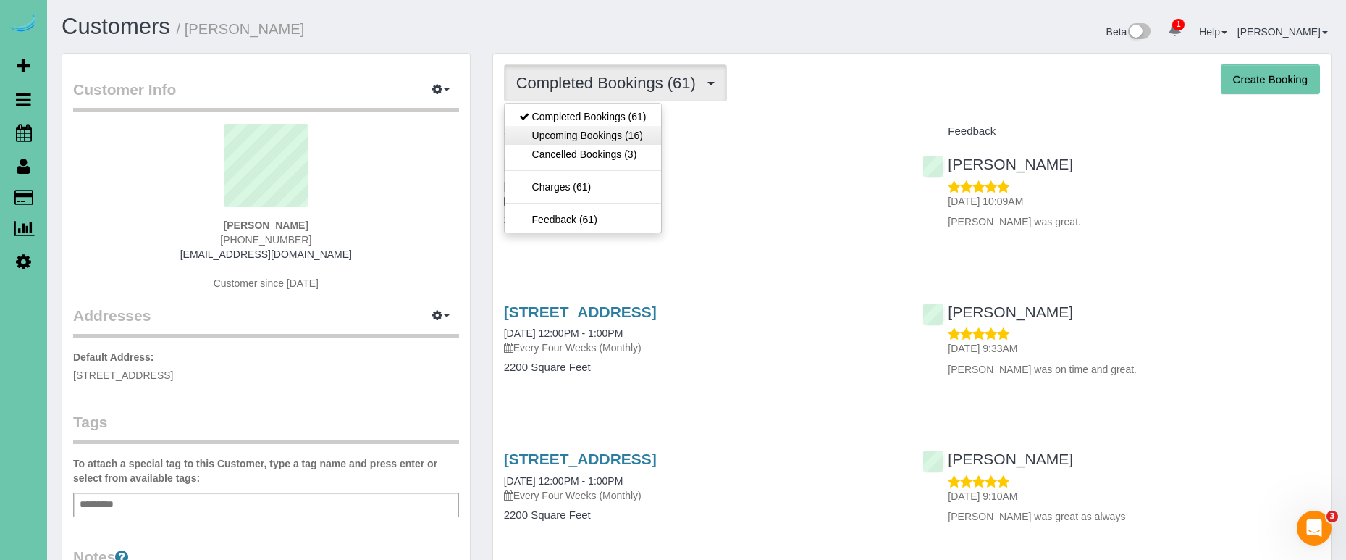
click at [614, 131] on link "Upcoming Bookings (16)" at bounding box center [583, 135] width 156 height 19
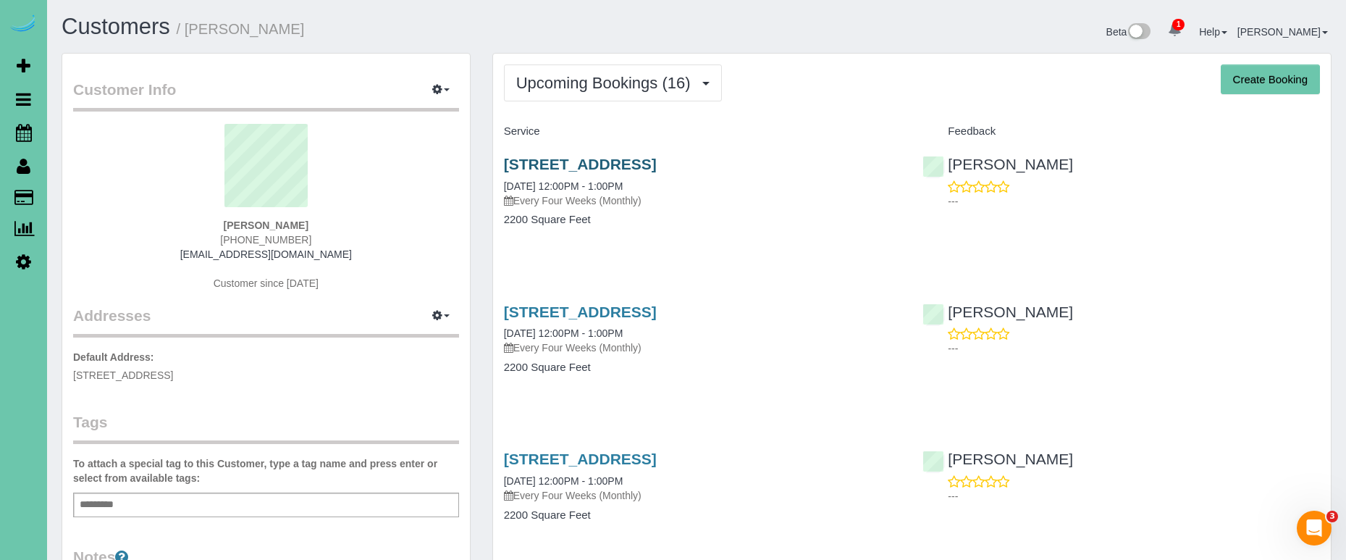
click at [612, 167] on link "6330 N 142nd Ave, Omaha, NE 68164" at bounding box center [580, 164] width 153 height 17
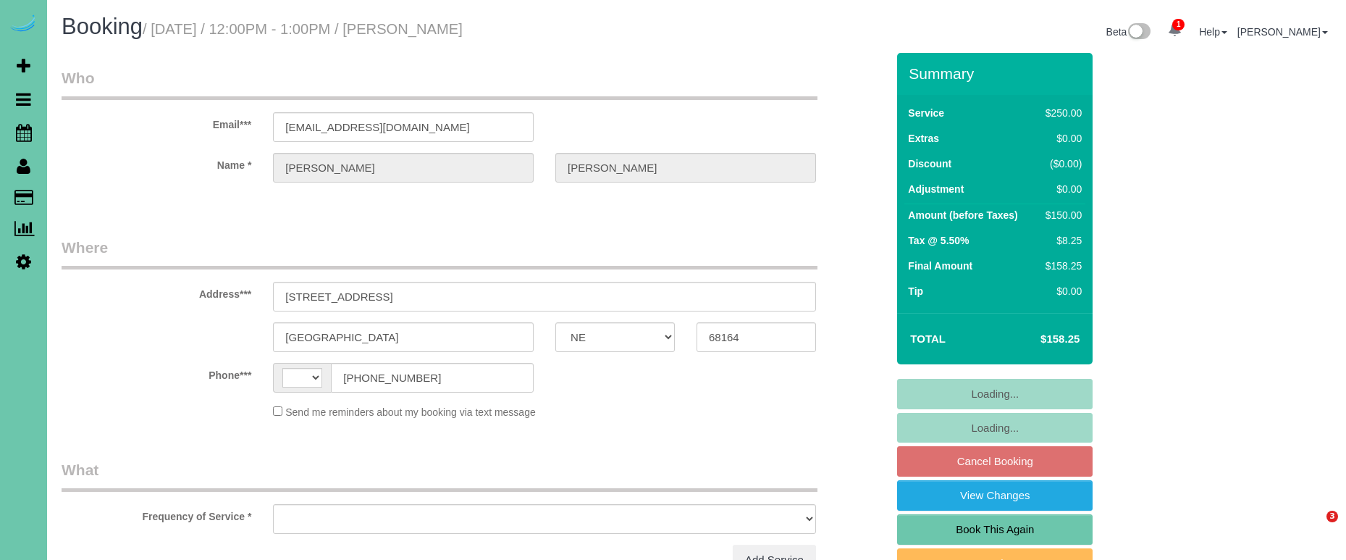
select select "NE"
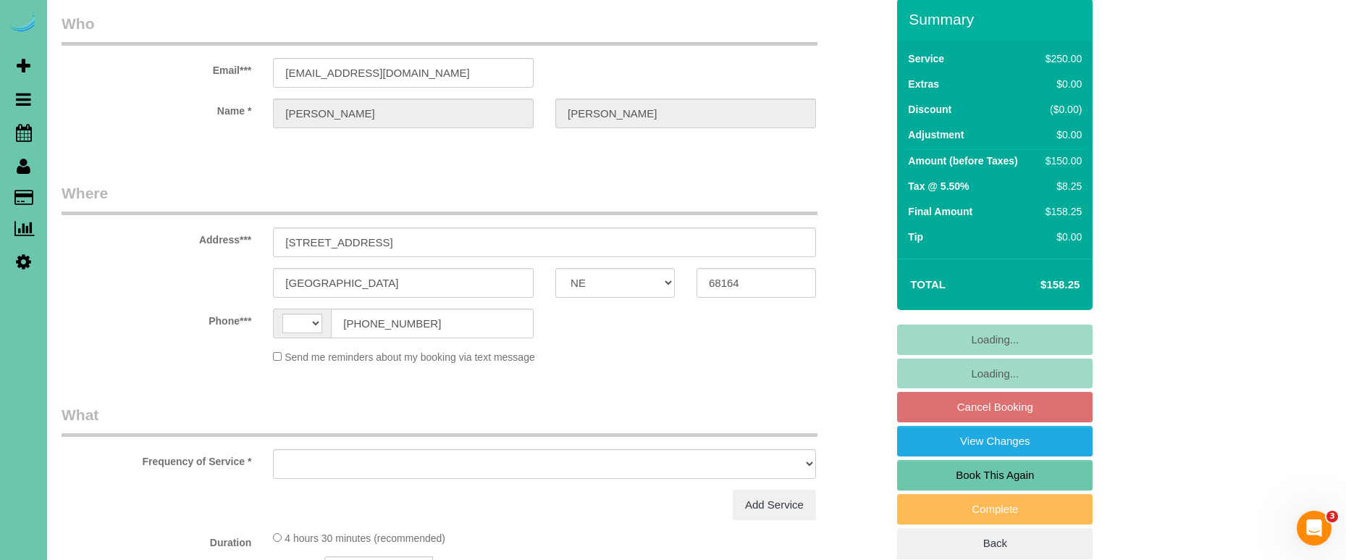
select select "string:[GEOGRAPHIC_DATA]"
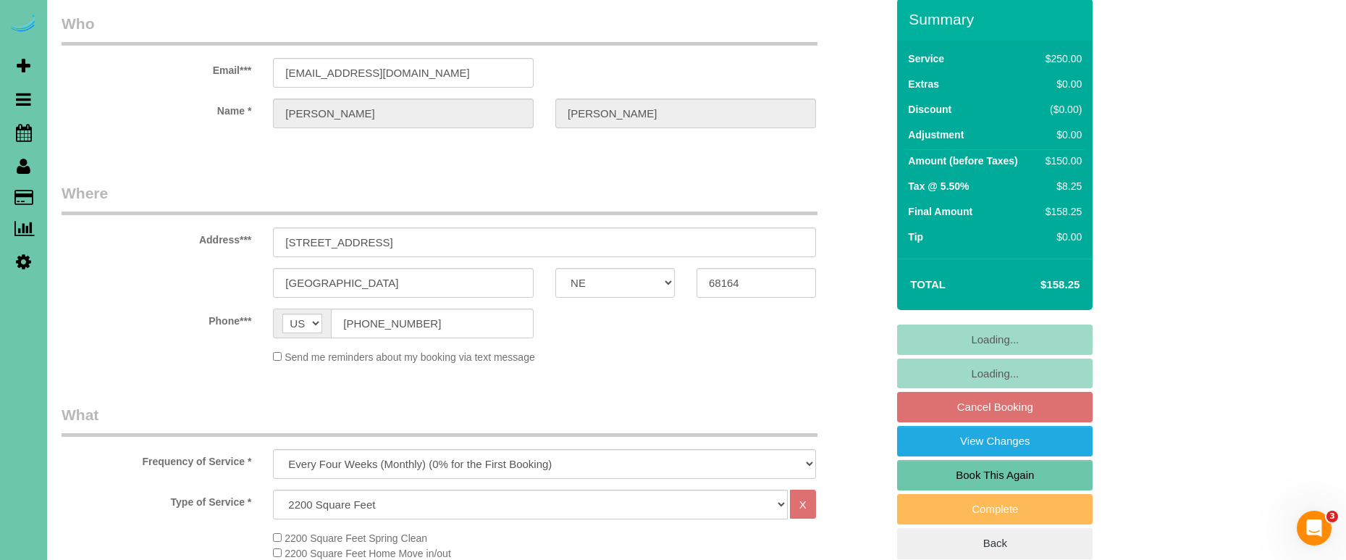
select select "object:845"
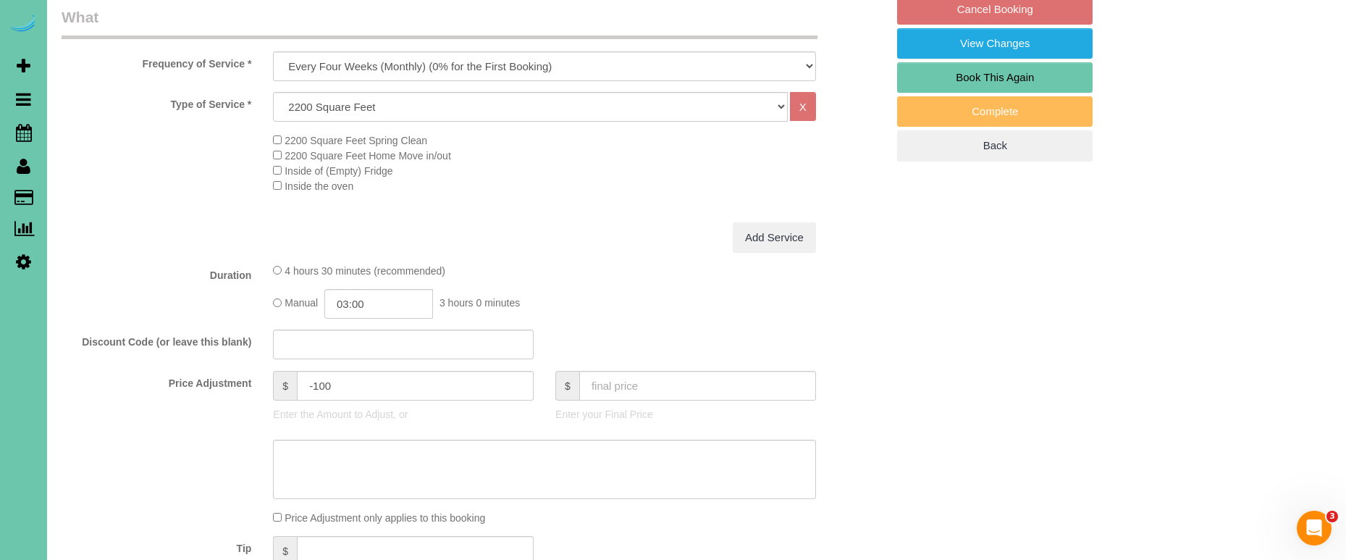
scroll to position [452, 0]
drag, startPoint x: 334, startPoint y: 382, endPoint x: 313, endPoint y: 381, distance: 21.7
click at [313, 380] on input "-100" at bounding box center [415, 385] width 237 height 30
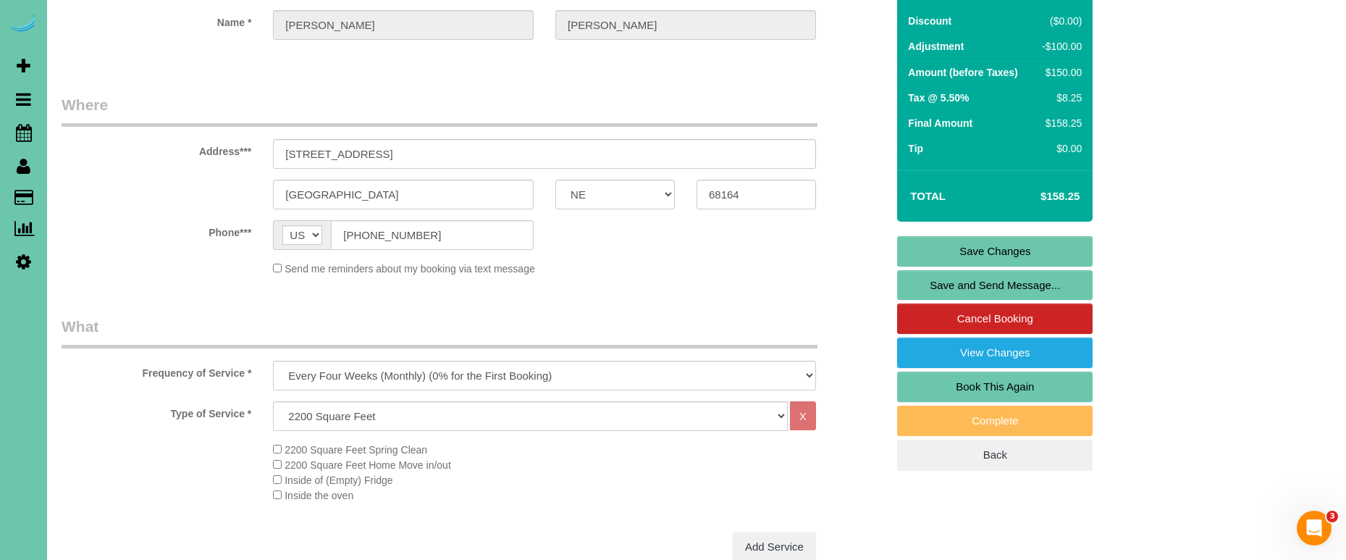
scroll to position [553, 0]
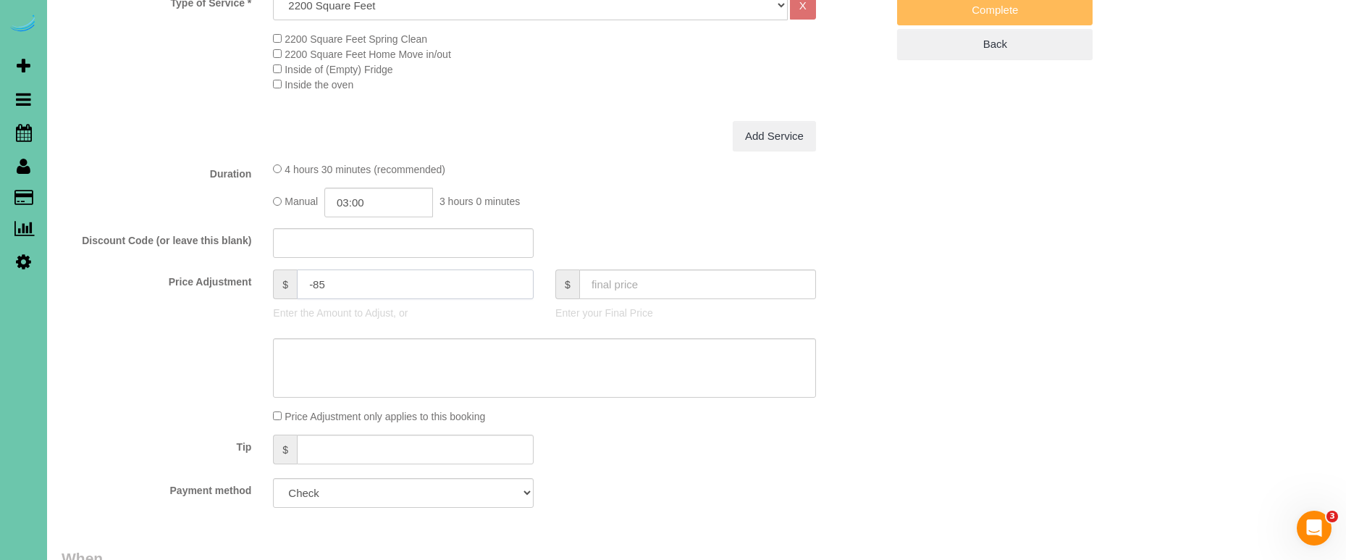
type input "-85"
click at [402, 363] on textarea at bounding box center [544, 367] width 543 height 59
type textarea "new rate - 10/20/25"
drag, startPoint x: 334, startPoint y: 277, endPoint x: 312, endPoint y: 277, distance: 22.5
click at [313, 277] on input "-85" at bounding box center [415, 284] width 237 height 30
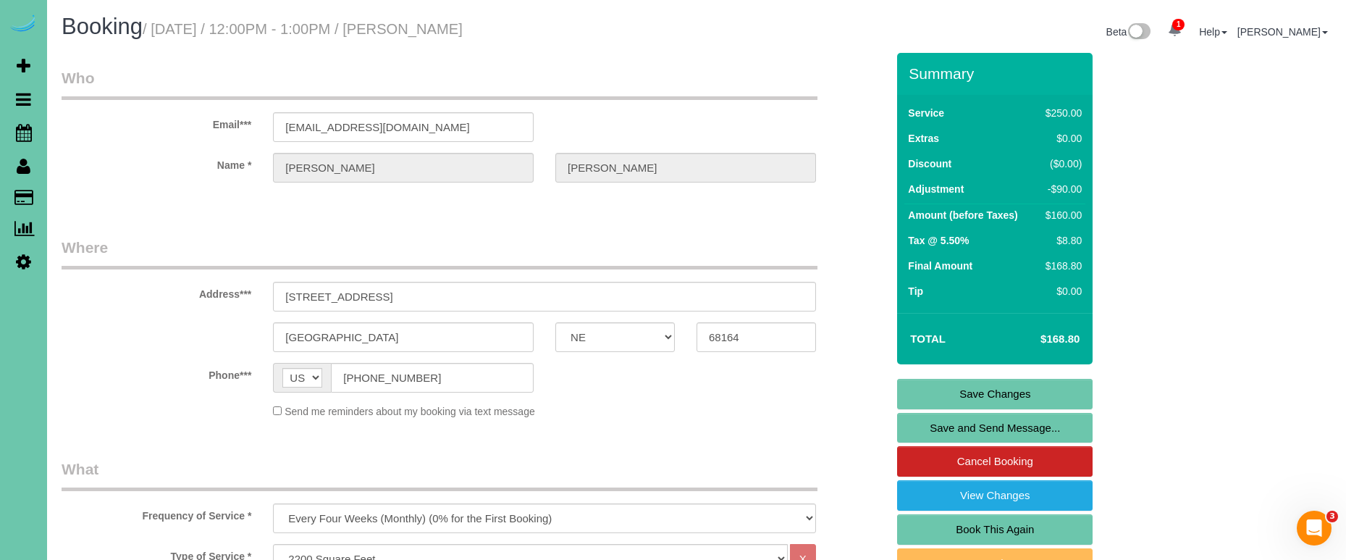
scroll to position [0, 0]
type input "-90"
drag, startPoint x: 431, startPoint y: 127, endPoint x: 234, endPoint y: 109, distance: 198.5
click at [990, 388] on link "Save Changes" at bounding box center [994, 394] width 195 height 30
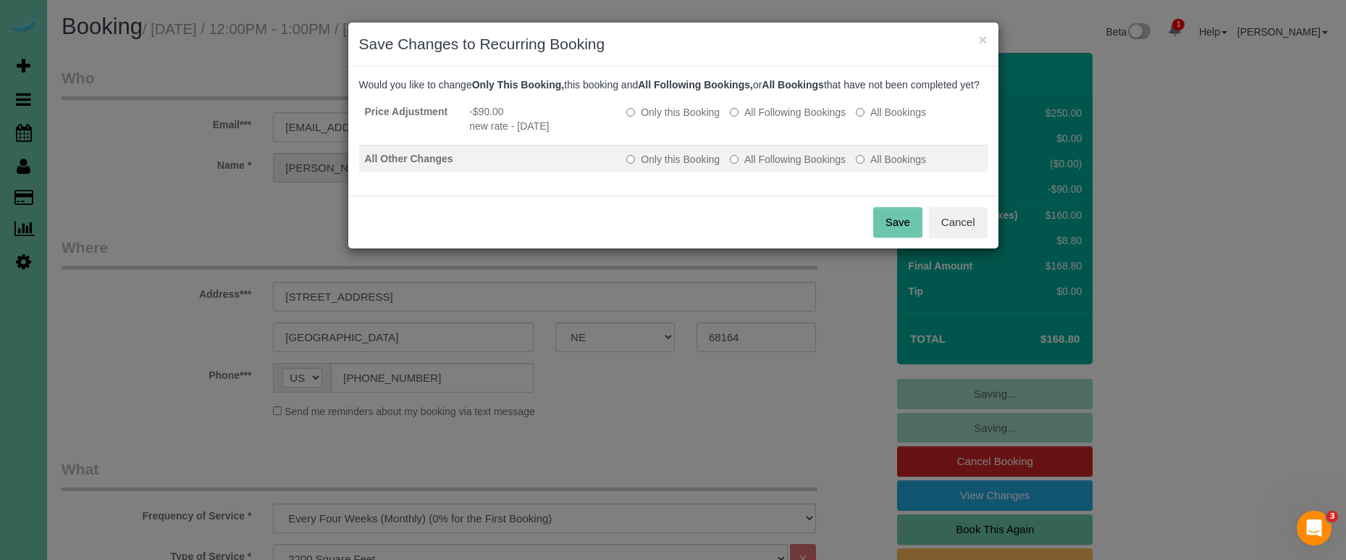
drag, startPoint x: 759, startPoint y: 130, endPoint x: 764, endPoint y: 159, distance: 30.0
click at [760, 119] on label "All Following Bookings" at bounding box center [788, 112] width 116 height 14
click at [761, 167] on label "All Following Bookings" at bounding box center [788, 159] width 116 height 14
click at [894, 237] on button "Save" at bounding box center [897, 222] width 49 height 30
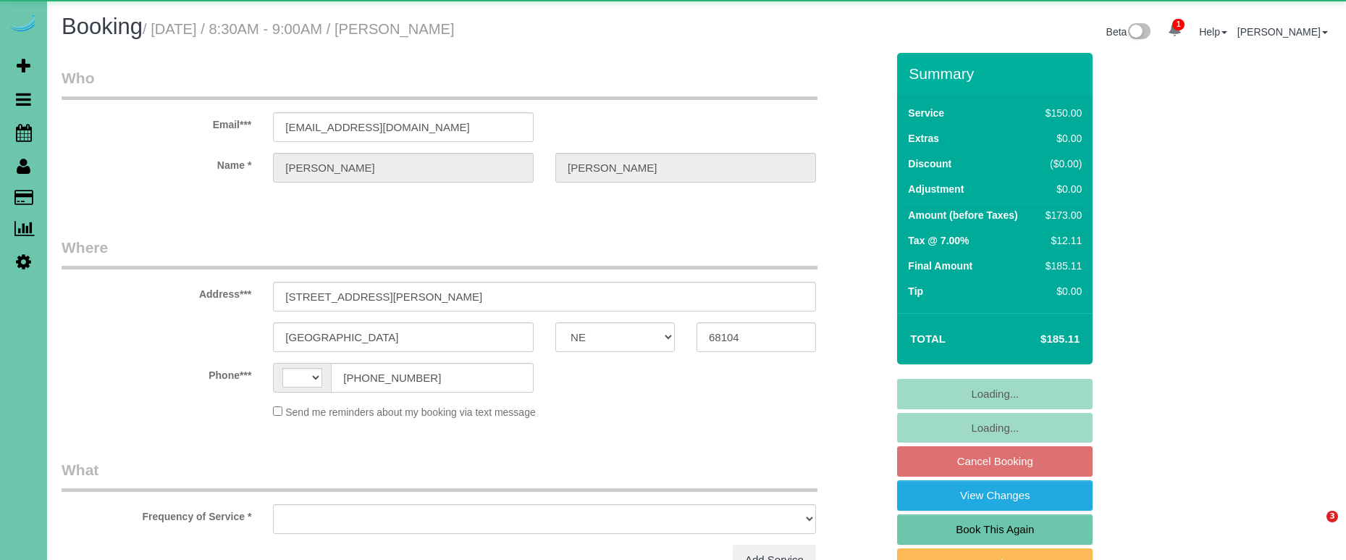
select select "NE"
select select "string:[GEOGRAPHIC_DATA]"
select select "object:408"
select select "string:fspay-771bc5fe-3b16-4c4c-897c-8cdadfc82e18"
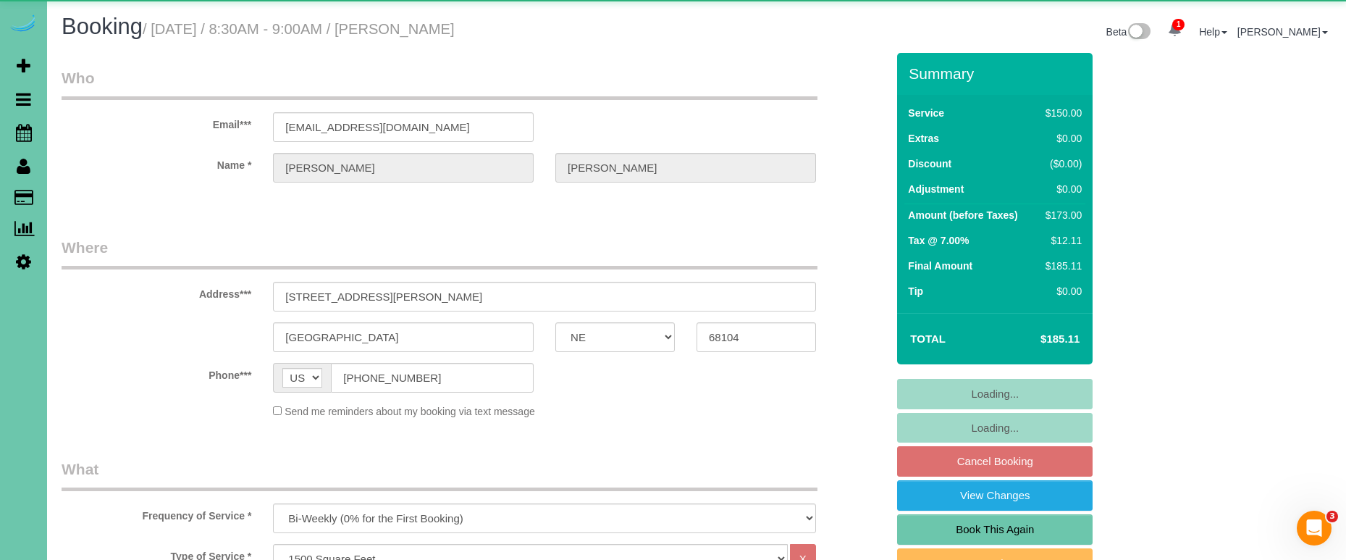
select select "object:913"
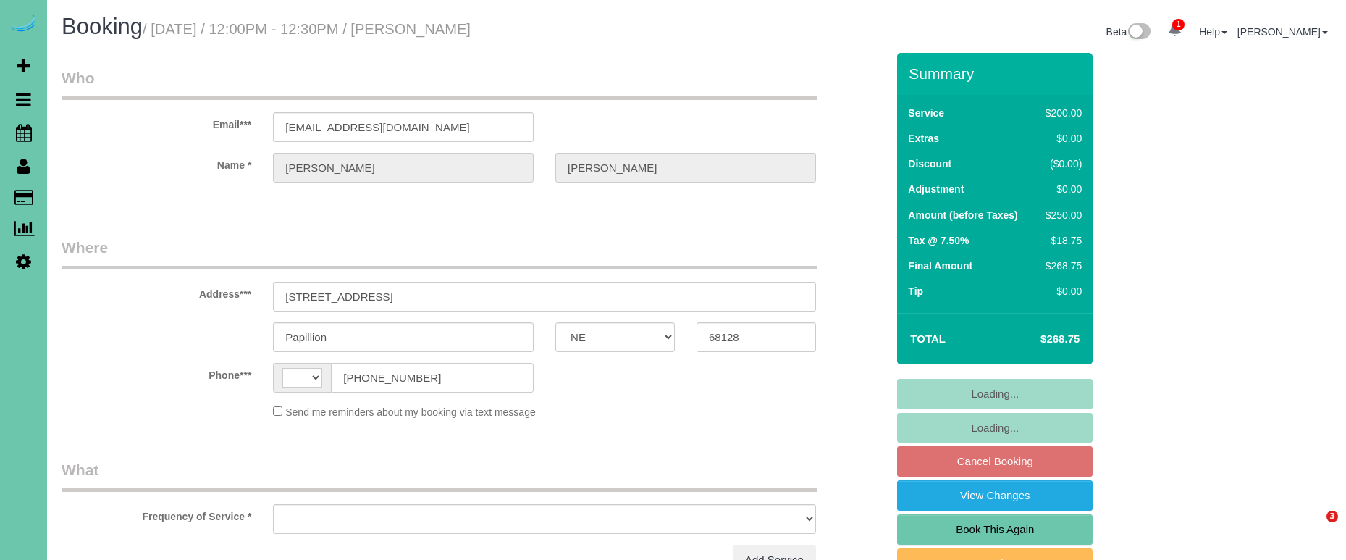
select select "NE"
select select "string:[GEOGRAPHIC_DATA]"
select select "object:659"
select select "string:fspay-de3d5b24-9128-466d-b392-c4399105f47d"
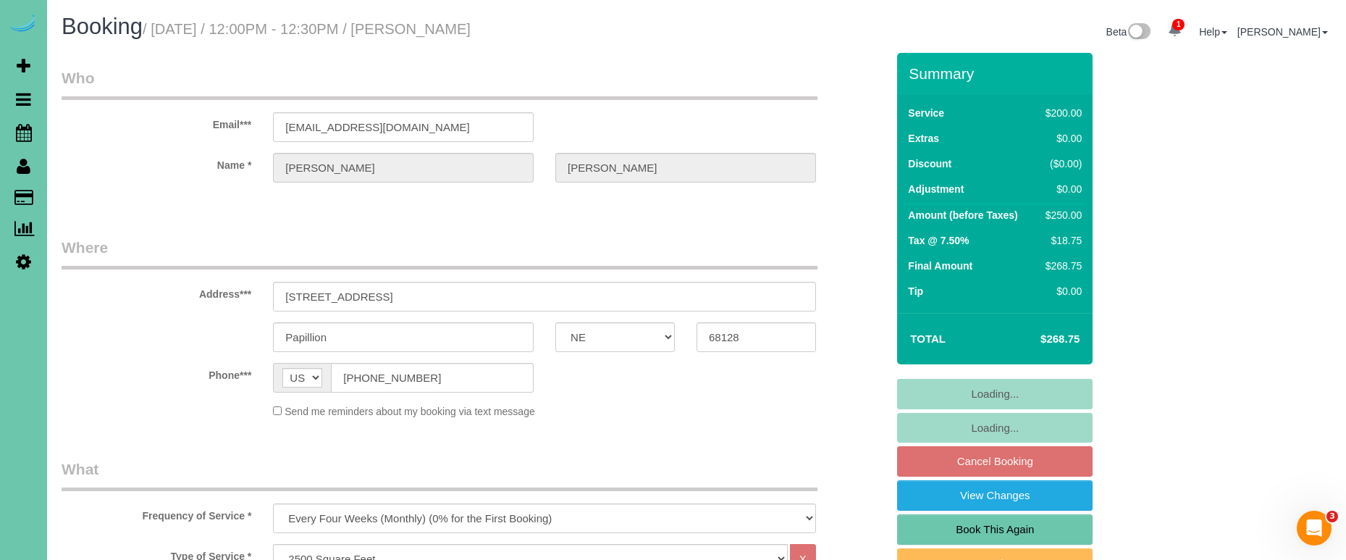
select select "object:663"
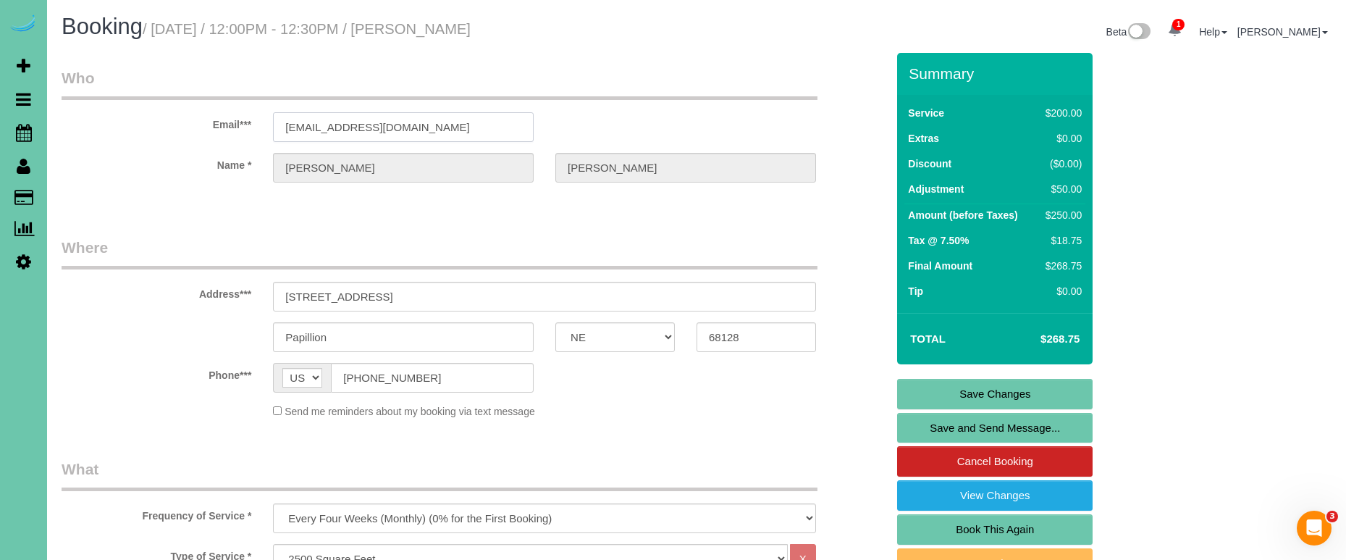
drag, startPoint x: 328, startPoint y: 127, endPoint x: 98, endPoint y: 125, distance: 230.2
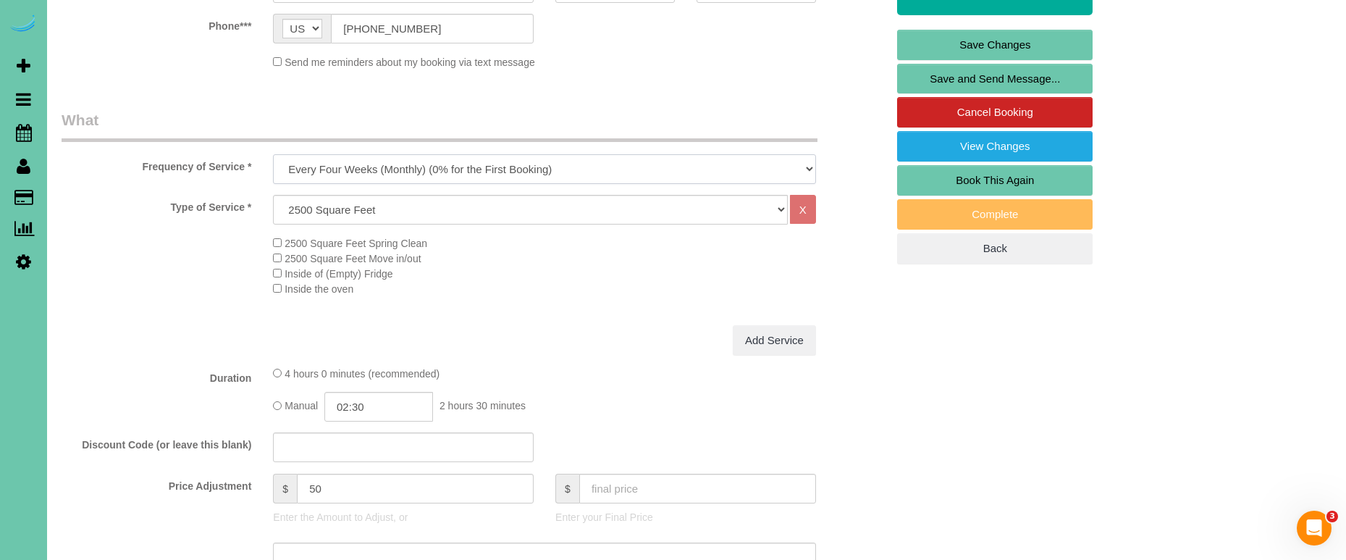
scroll to position [349, 0]
drag, startPoint x: 231, startPoint y: 472, endPoint x: 216, endPoint y: 469, distance: 14.8
click at [216, 473] on div "Price Adjustment $ 50 Enter the Amount to Adjust, or $ Enter your Final Price" at bounding box center [474, 502] width 846 height 58
type input "65"
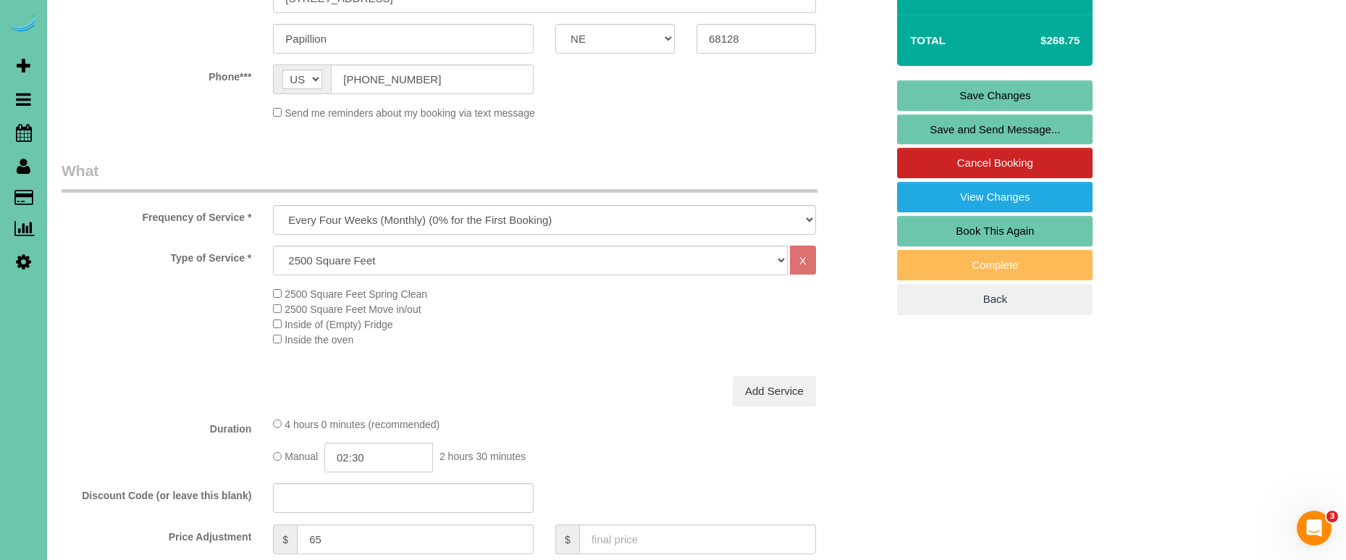
scroll to position [404, 0]
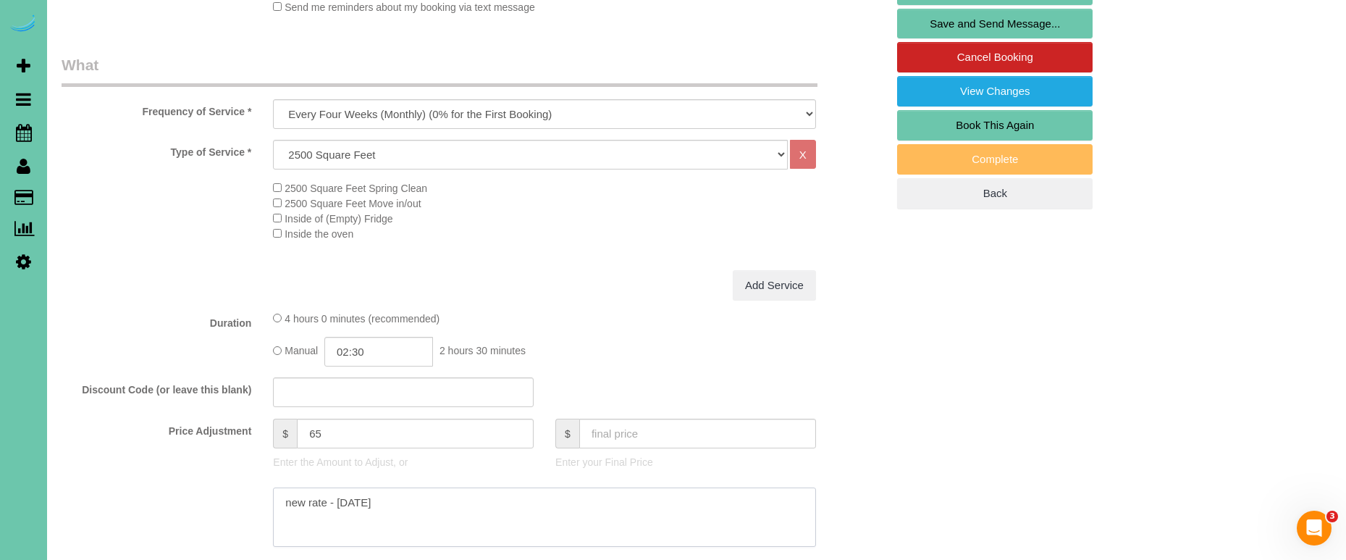
type textarea "new rate - [DATE]"
click at [332, 429] on input "65" at bounding box center [415, 433] width 237 height 30
type input "65"
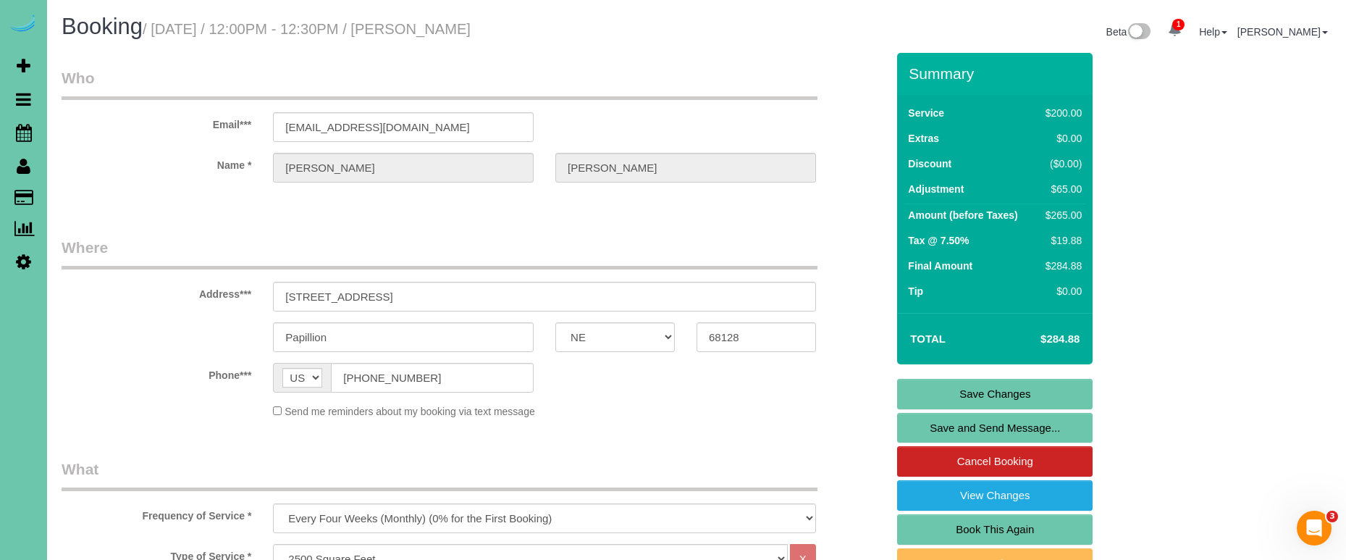
scroll to position [0, 0]
drag, startPoint x: 964, startPoint y: 393, endPoint x: 961, endPoint y: 382, distance: 11.9
click at [964, 393] on link "Save Changes" at bounding box center [994, 394] width 195 height 30
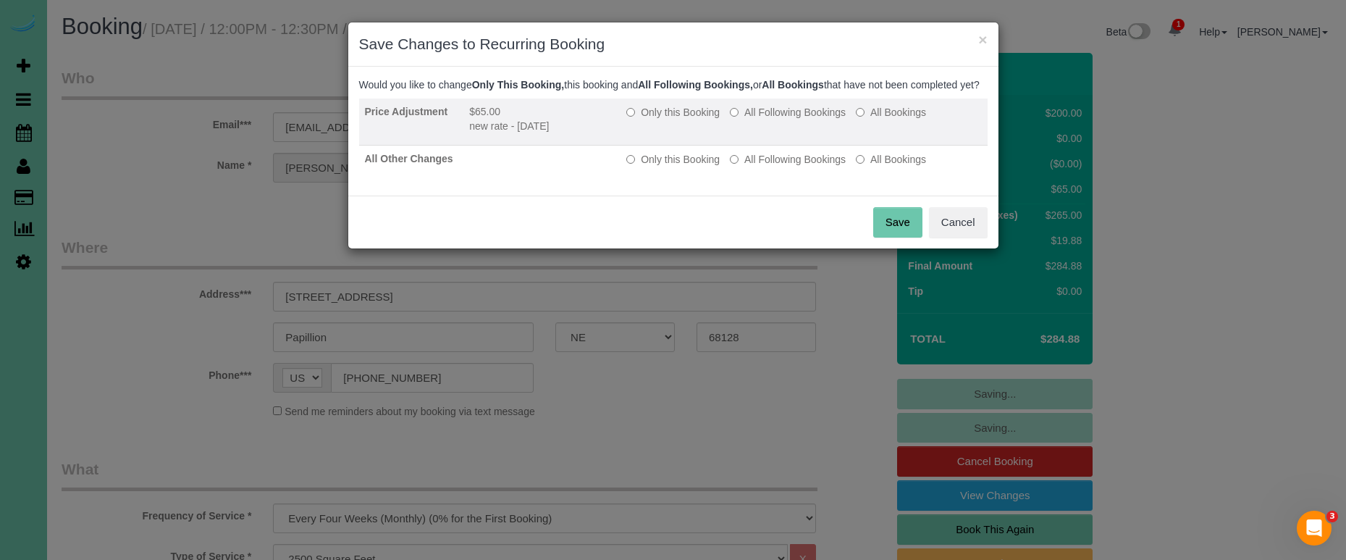
click at [803, 119] on label "All Following Bookings" at bounding box center [788, 112] width 116 height 14
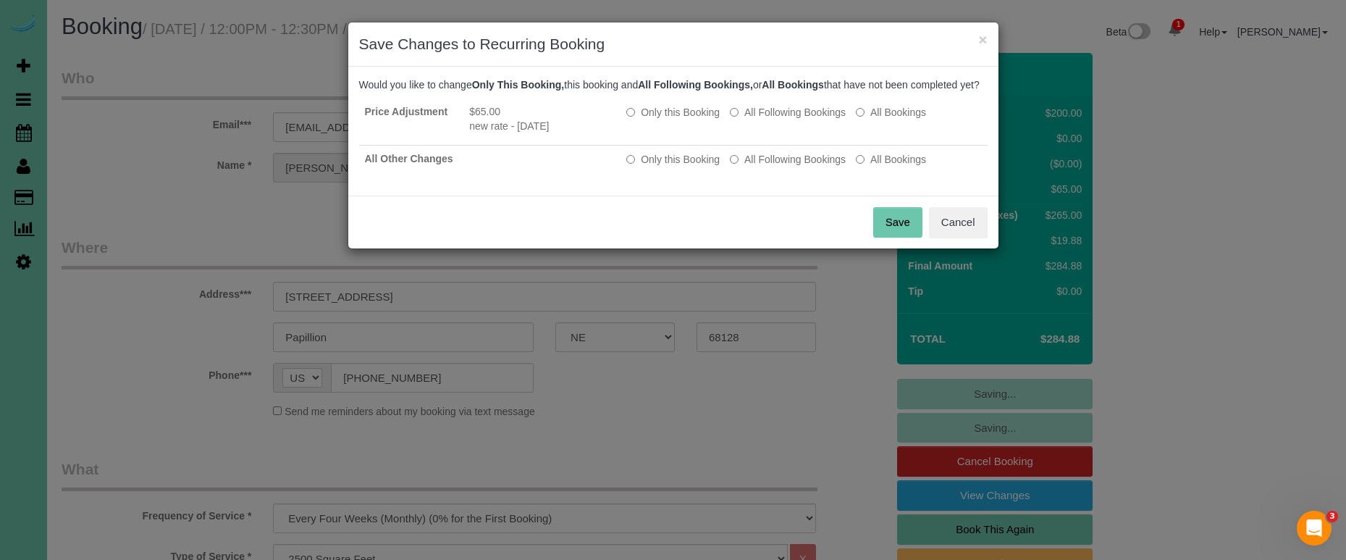
drag, startPoint x: 794, startPoint y: 175, endPoint x: 815, endPoint y: 196, distance: 29.7
click at [795, 167] on label "All Following Bookings" at bounding box center [788, 159] width 116 height 14
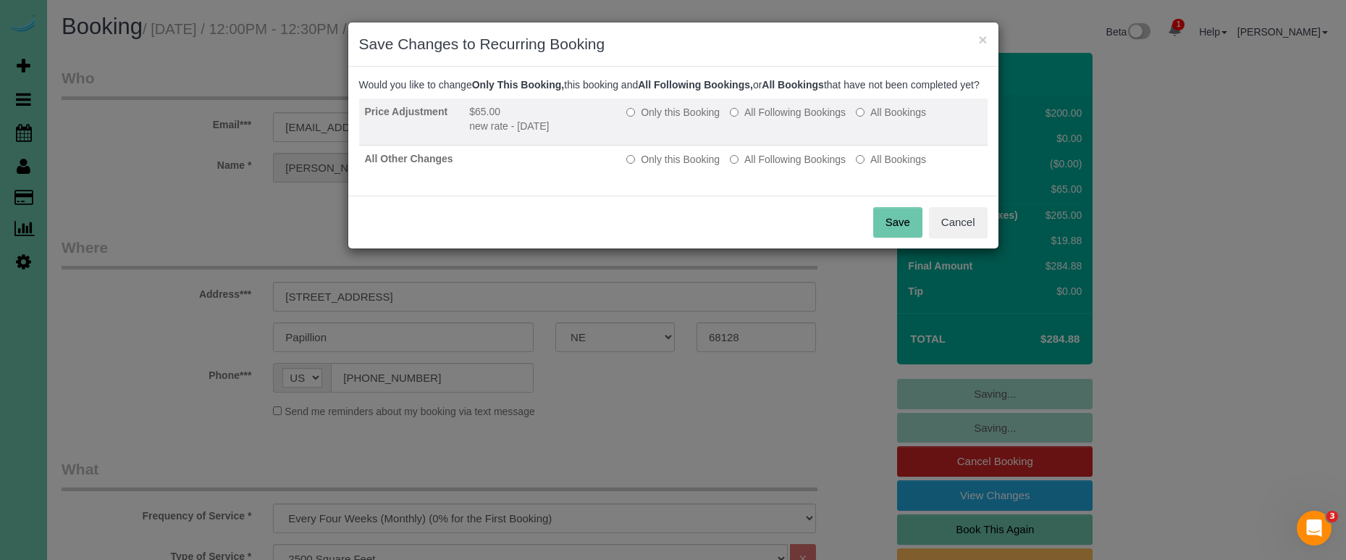
drag, startPoint x: 889, startPoint y: 226, endPoint x: 764, endPoint y: 126, distance: 159.6
click at [889, 226] on button "Save" at bounding box center [897, 222] width 49 height 30
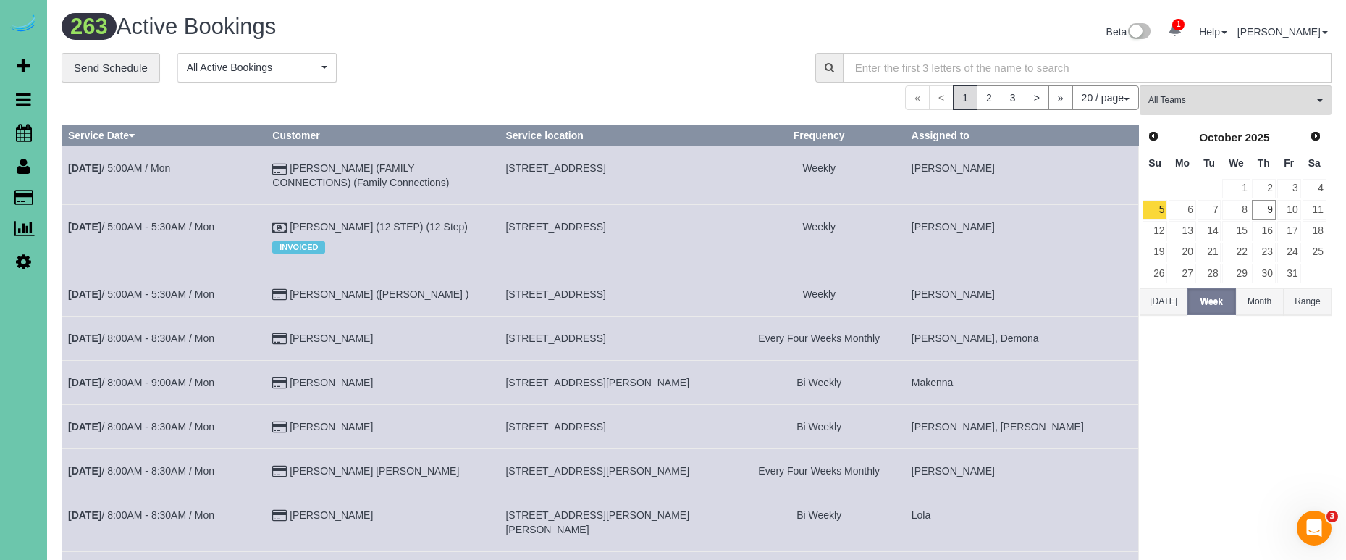
click at [1184, 23] on span "1" at bounding box center [1178, 25] width 12 height 12
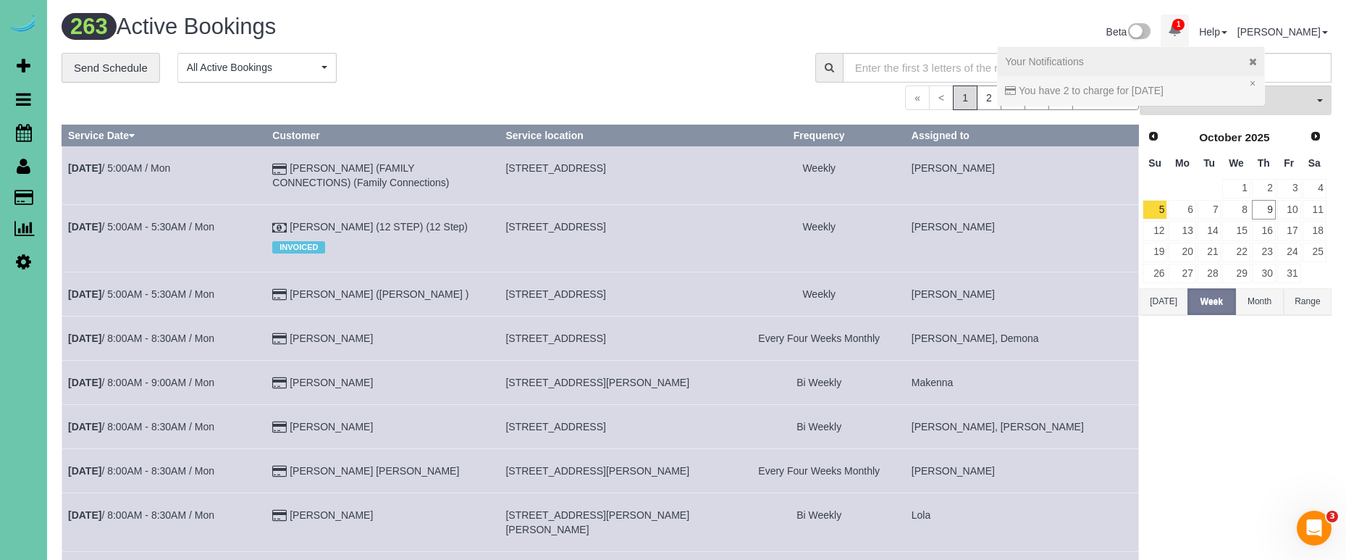
click at [1257, 62] on icon at bounding box center [1253, 61] width 8 height 10
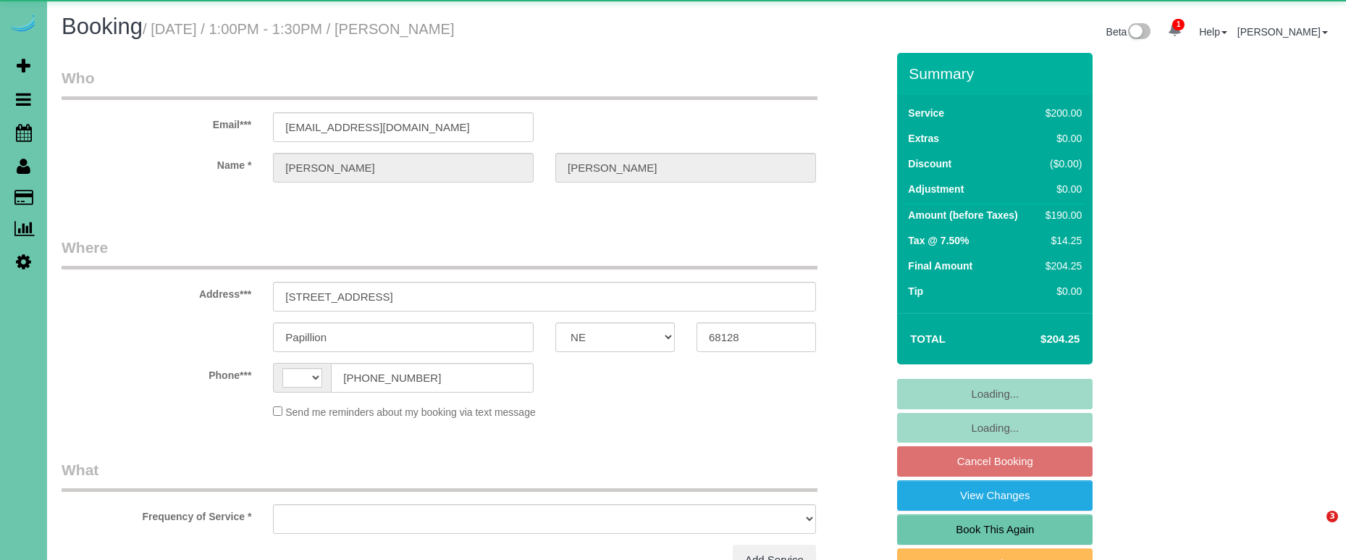
select select "NE"
select select "string:[GEOGRAPHIC_DATA]"
select select "object:626"
select select "string:fspay-de3d5b24-9128-466d-b392-c4399105f47d"
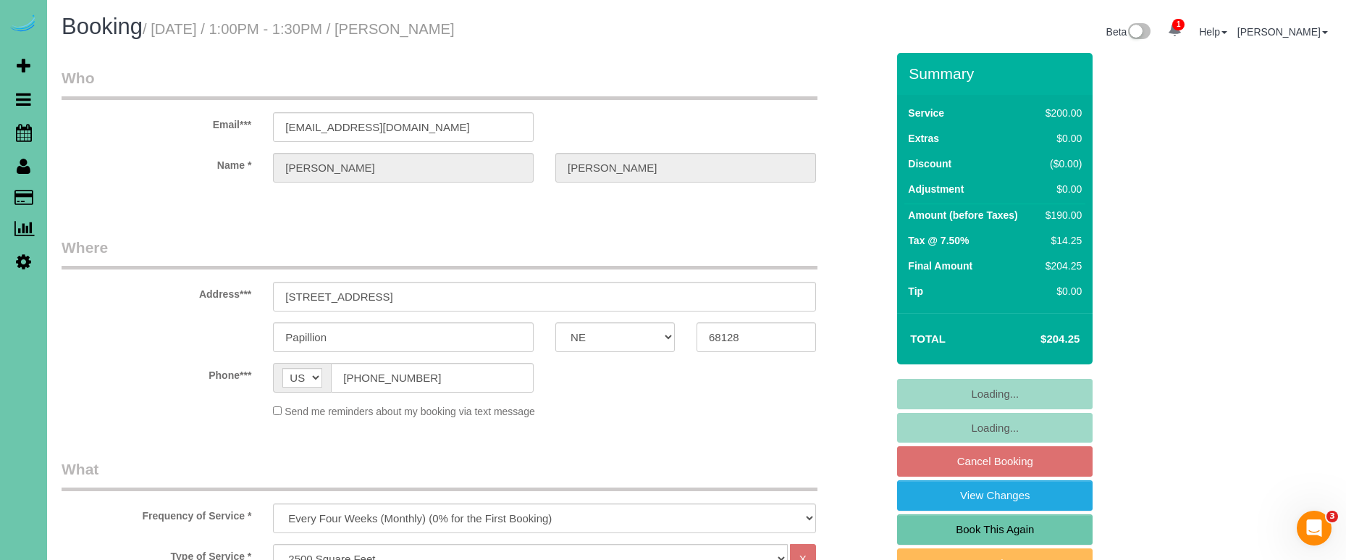
select select "object:913"
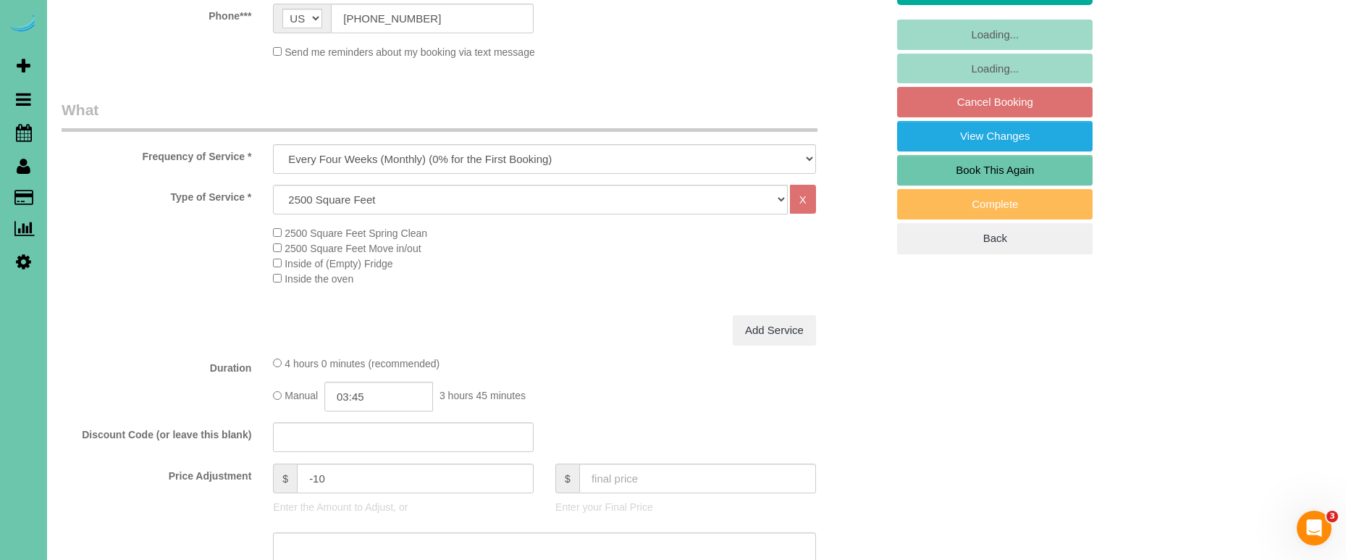
scroll to position [387, 0]
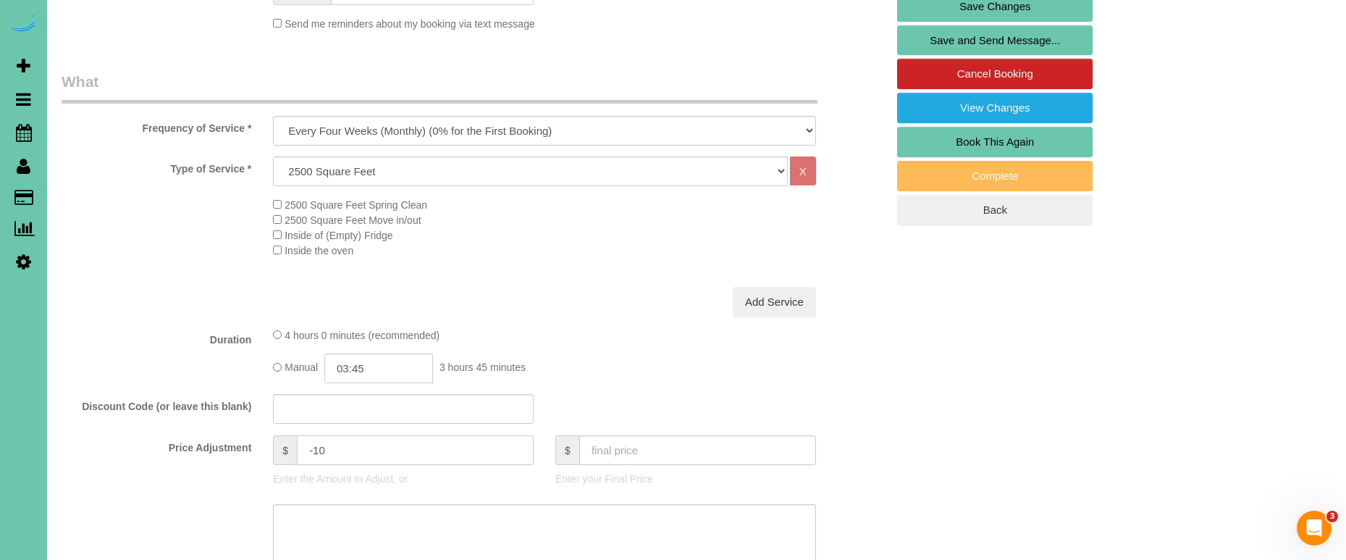
drag, startPoint x: 306, startPoint y: 442, endPoint x: 185, endPoint y: 421, distance: 122.8
click at [185, 421] on fieldset "What Frequency of Service * One Time Weekly (0% for the First Booking) Bi-Weekl…" at bounding box center [474, 378] width 825 height 614
type input "0"
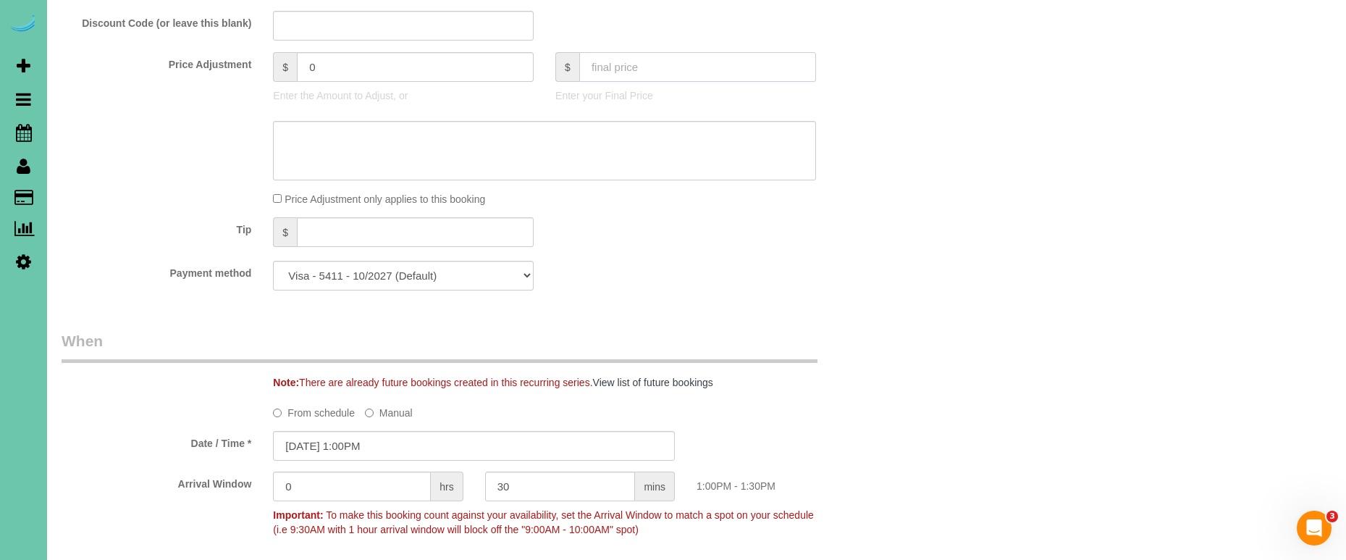
scroll to position [770, 0]
click at [497, 159] on textarea at bounding box center [544, 151] width 543 height 59
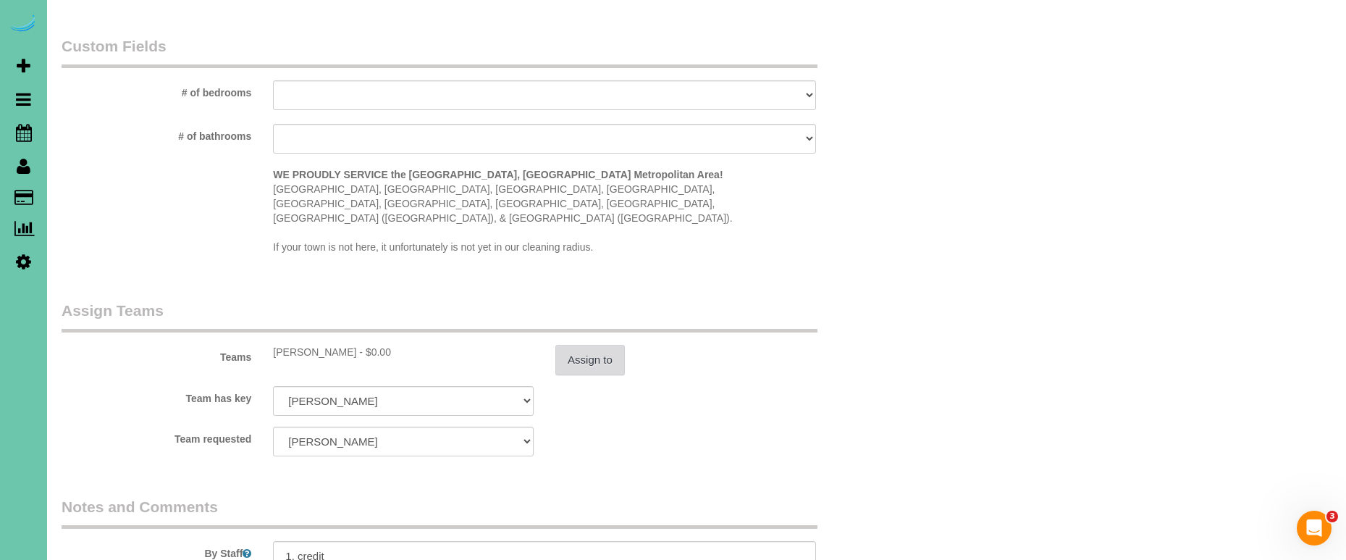
scroll to position [1320, 0]
type textarea "new rate - [DATE]"
click at [605, 342] on button "Assign to" at bounding box center [589, 357] width 69 height 30
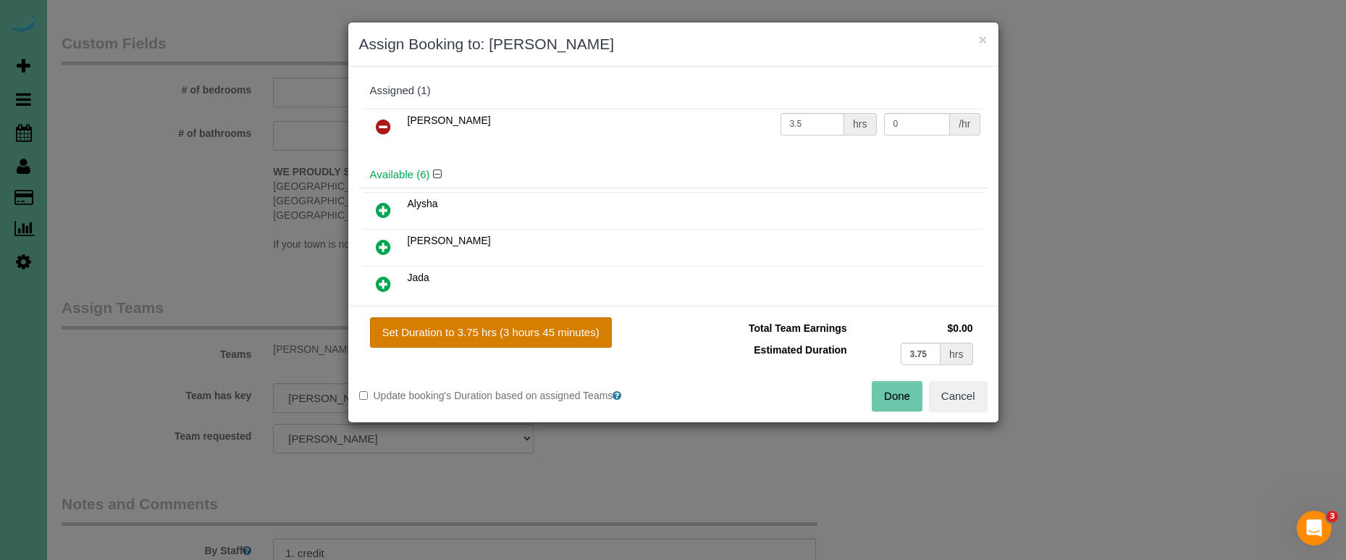
click at [580, 337] on button "Set Duration to 3.75 hrs (3 hours 45 minutes)" at bounding box center [491, 332] width 242 height 30
type input "3.75"
drag, startPoint x: 901, startPoint y: 404, endPoint x: 793, endPoint y: 384, distance: 109.6
click at [898, 404] on button "Done" at bounding box center [897, 396] width 51 height 30
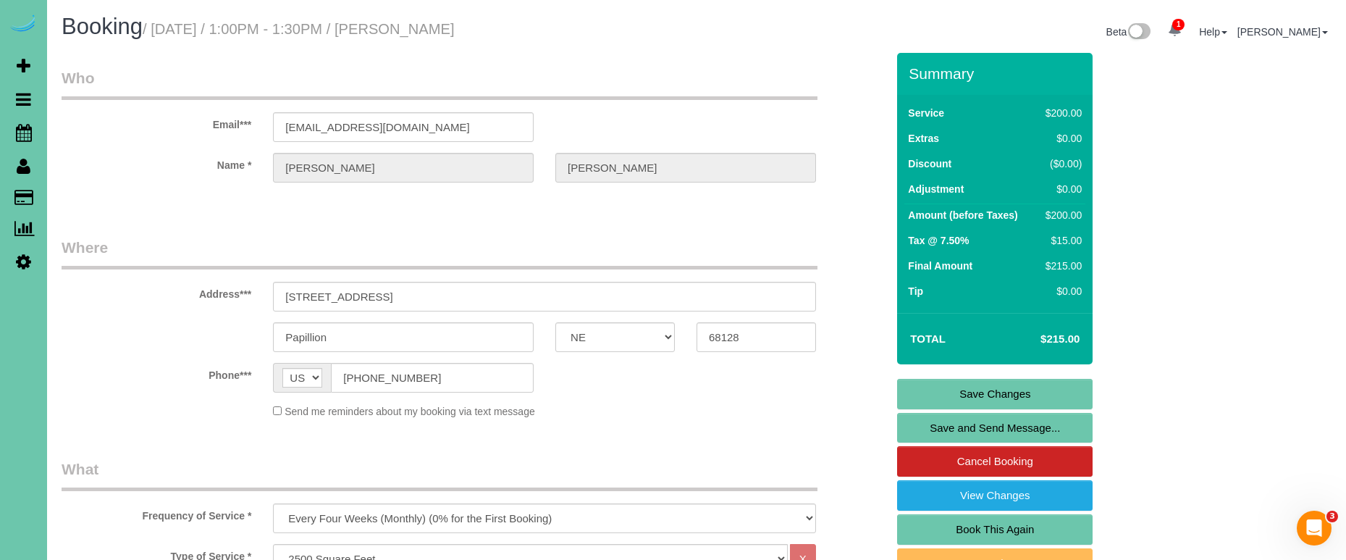
scroll to position [0, 0]
click at [996, 393] on link "Save Changes" at bounding box center [994, 394] width 195 height 30
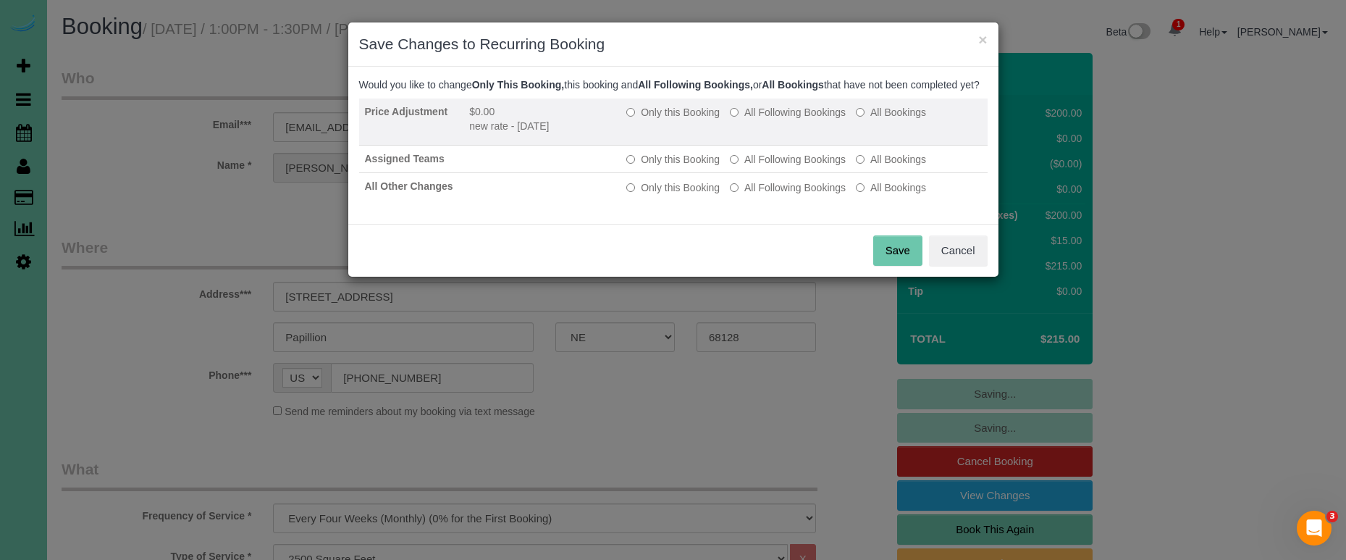
click at [764, 119] on label "All Following Bookings" at bounding box center [788, 112] width 116 height 14
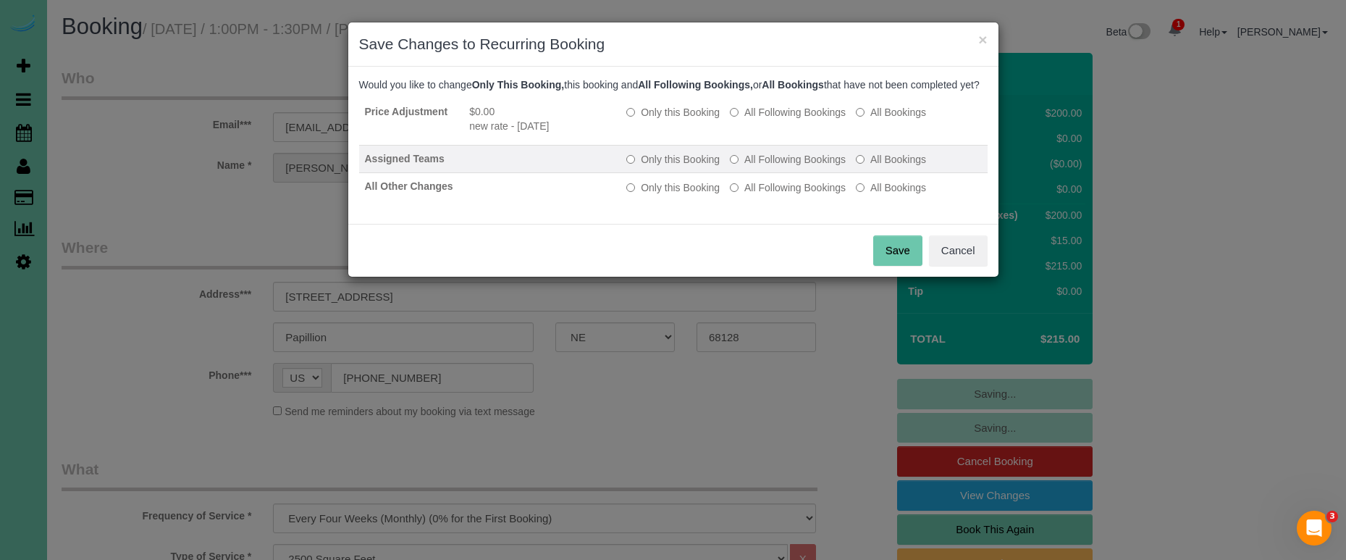
drag, startPoint x: 760, startPoint y: 169, endPoint x: 762, endPoint y: 179, distance: 9.5
click at [760, 167] on label "All Following Bookings" at bounding box center [788, 159] width 116 height 14
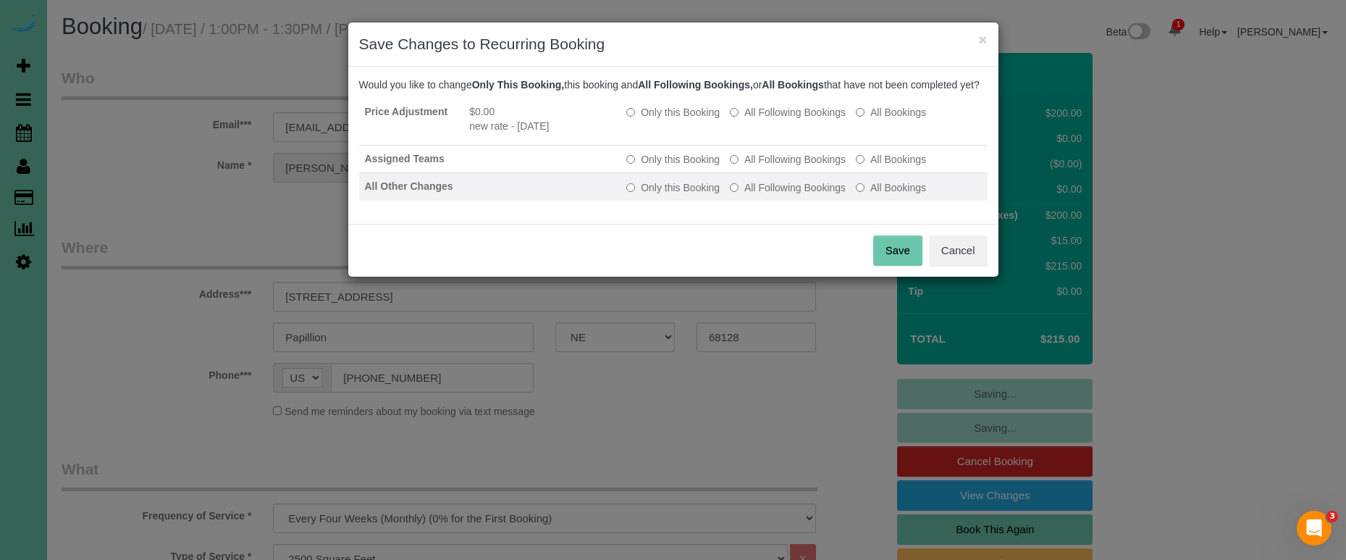
click at [766, 195] on label "All Following Bookings" at bounding box center [788, 187] width 116 height 14
drag, startPoint x: 887, startPoint y: 260, endPoint x: 822, endPoint y: 254, distance: 65.4
click at [887, 260] on button "Save" at bounding box center [897, 250] width 49 height 30
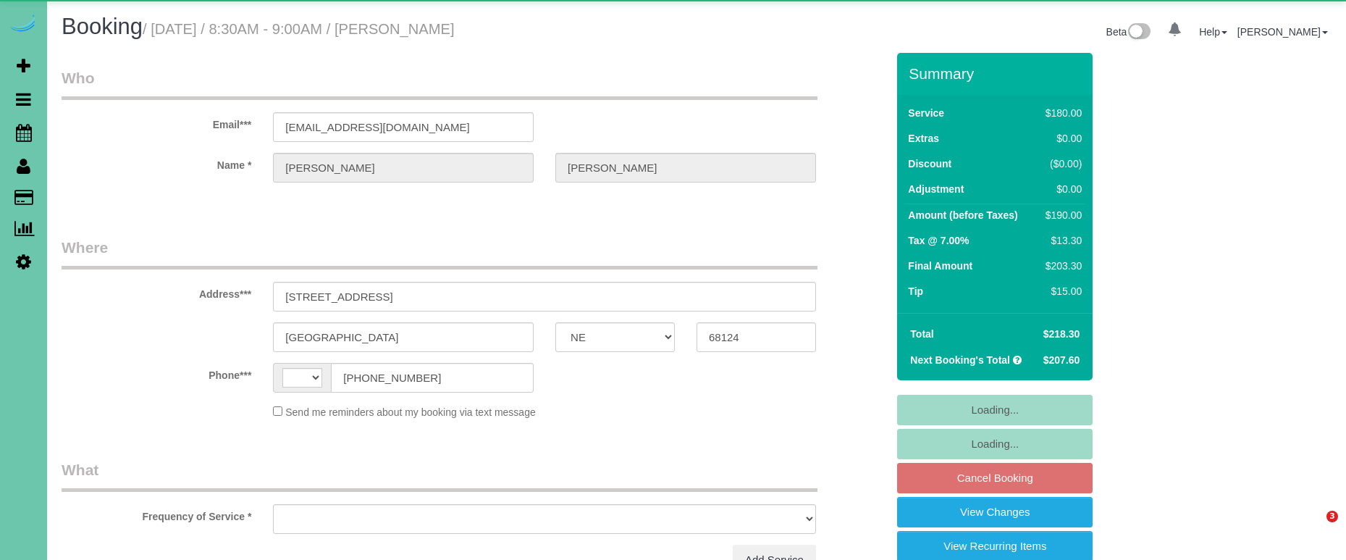
select select "NE"
select select "string:[GEOGRAPHIC_DATA]"
select select "object:655"
select select "string:fspay-d76f87c9-ee07-48e1-9105-d99500b02842"
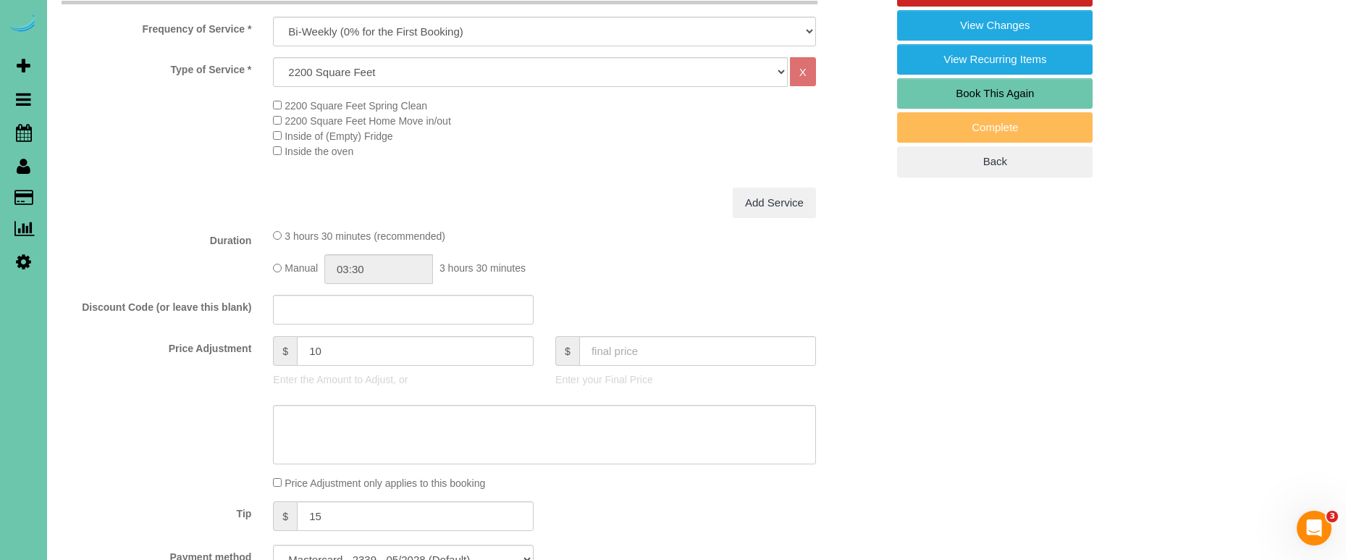
scroll to position [486, 0]
click at [343, 511] on input "15" at bounding box center [415, 517] width 237 height 30
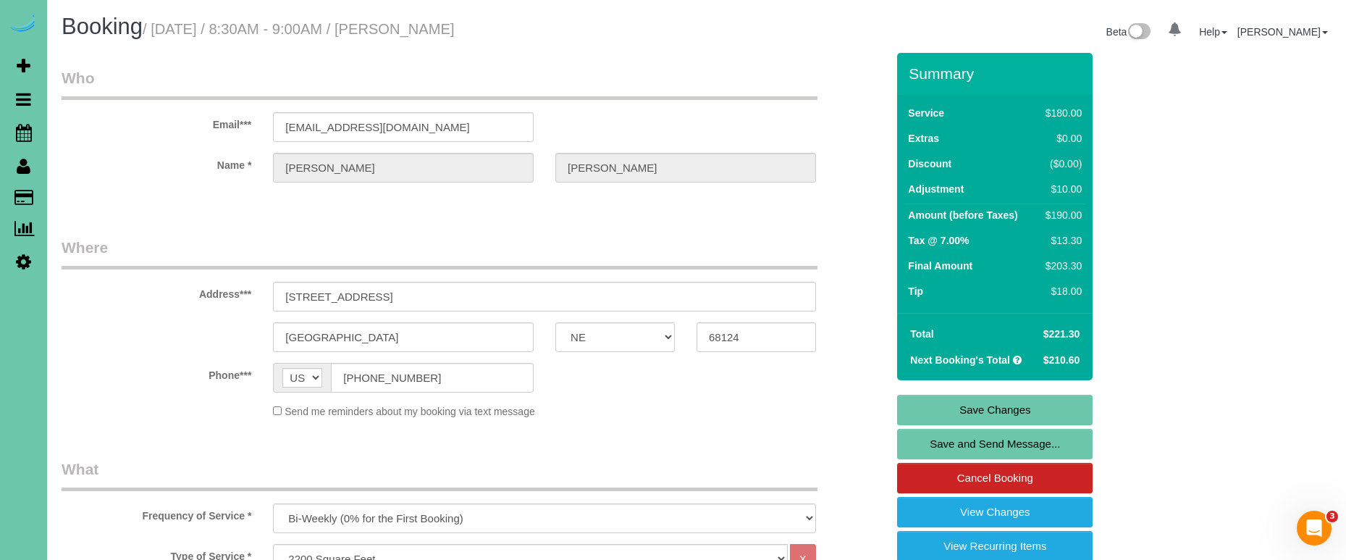
scroll to position [0, 0]
type input "18"
drag, startPoint x: 915, startPoint y: 414, endPoint x: 924, endPoint y: 416, distance: 9.7
click at [924, 416] on link "Save Changes" at bounding box center [994, 410] width 195 height 30
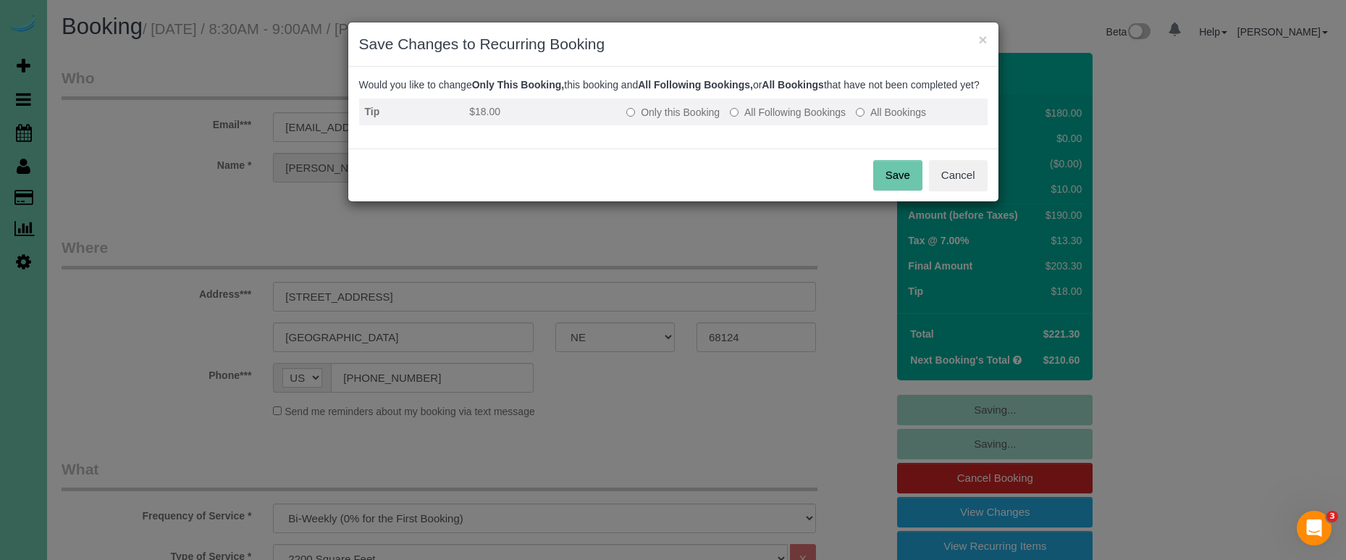
click at [809, 125] on td "Only this Booking All Following Bookings All Bookings" at bounding box center [803, 111] width 366 height 27
click at [808, 119] on label "All Following Bookings" at bounding box center [788, 112] width 116 height 14
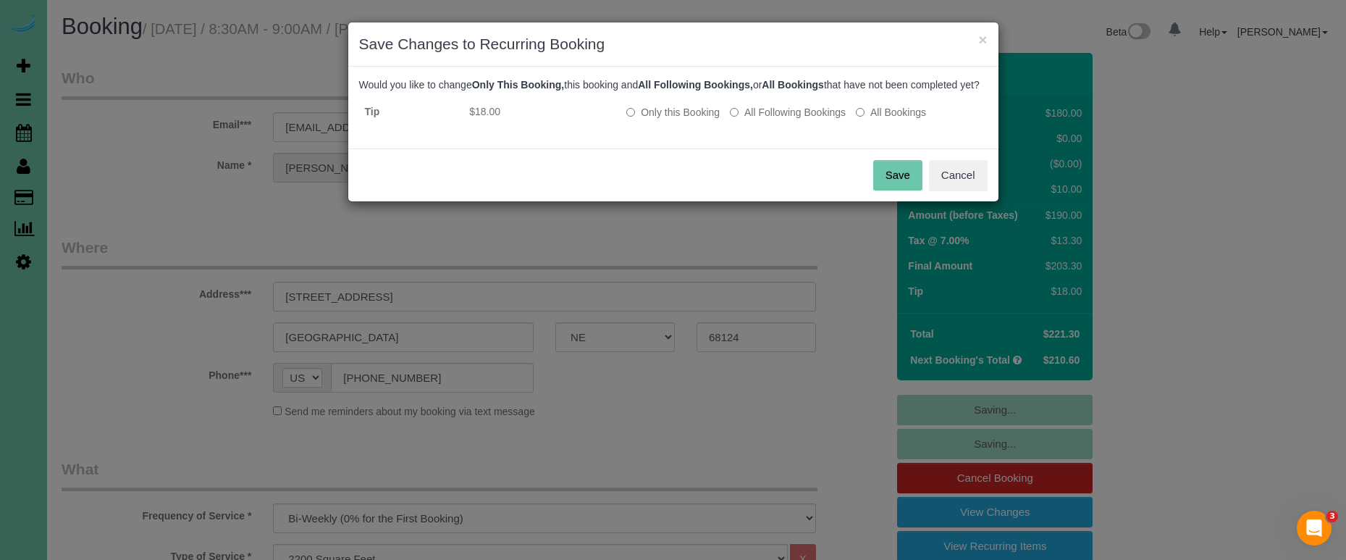
click at [885, 190] on button "Save" at bounding box center [897, 175] width 49 height 30
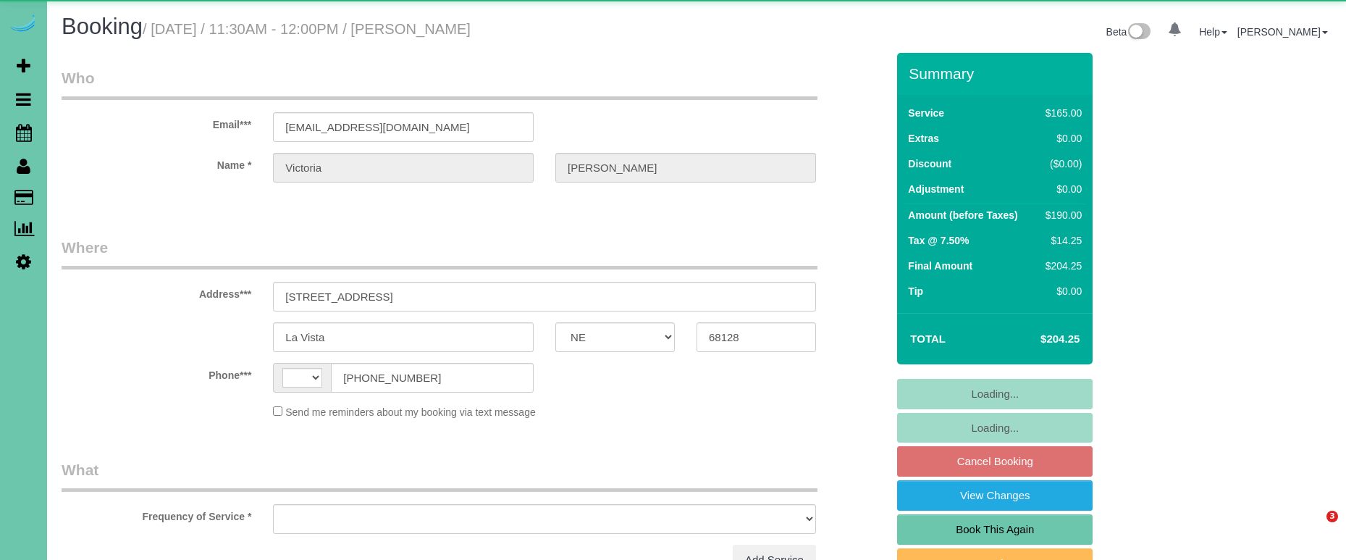
select select "NE"
select select "object:370"
select select "string:fspay-f46650a7-f31a-46f7-9bb8-8ecaafe32513"
select select "string:US"
select select "number:36"
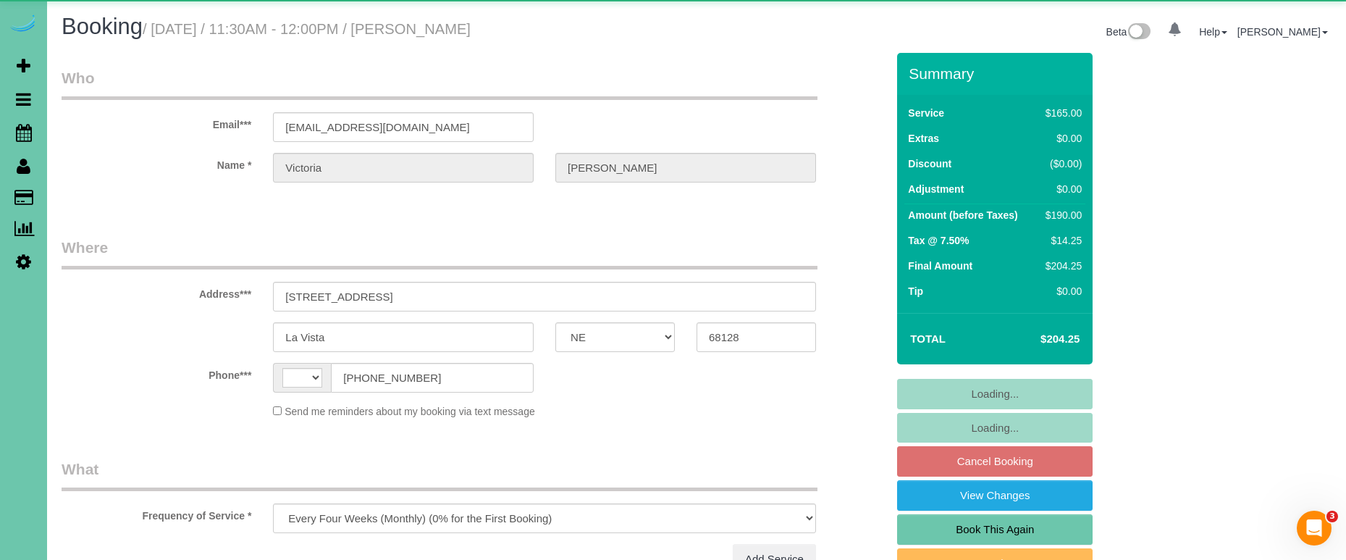
select select "number:41"
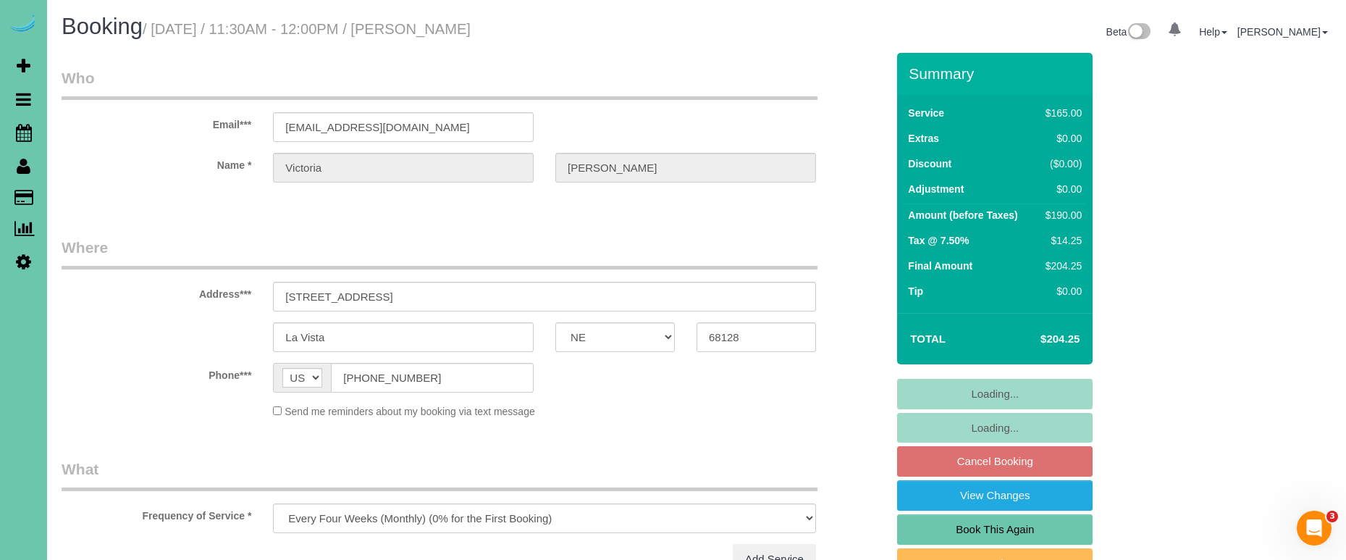
select select "object:721"
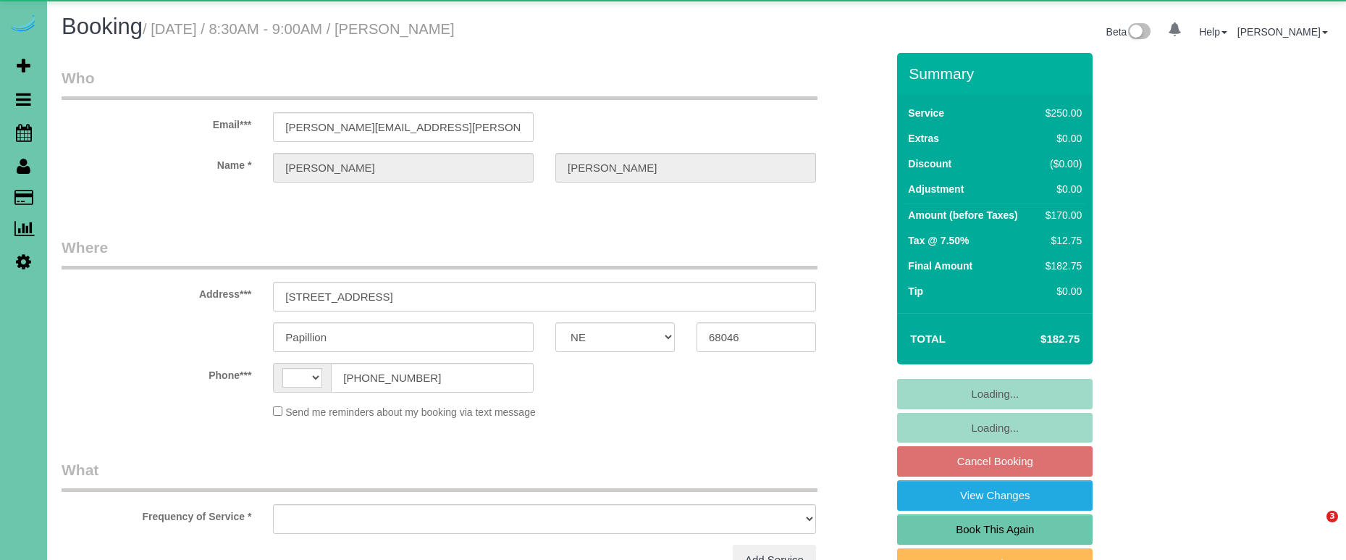
select select "NE"
select select "string:[GEOGRAPHIC_DATA]"
select select "object:370"
select select "string:fspay-64571f68-9088-42d8-a97e-e01b6347ce15"
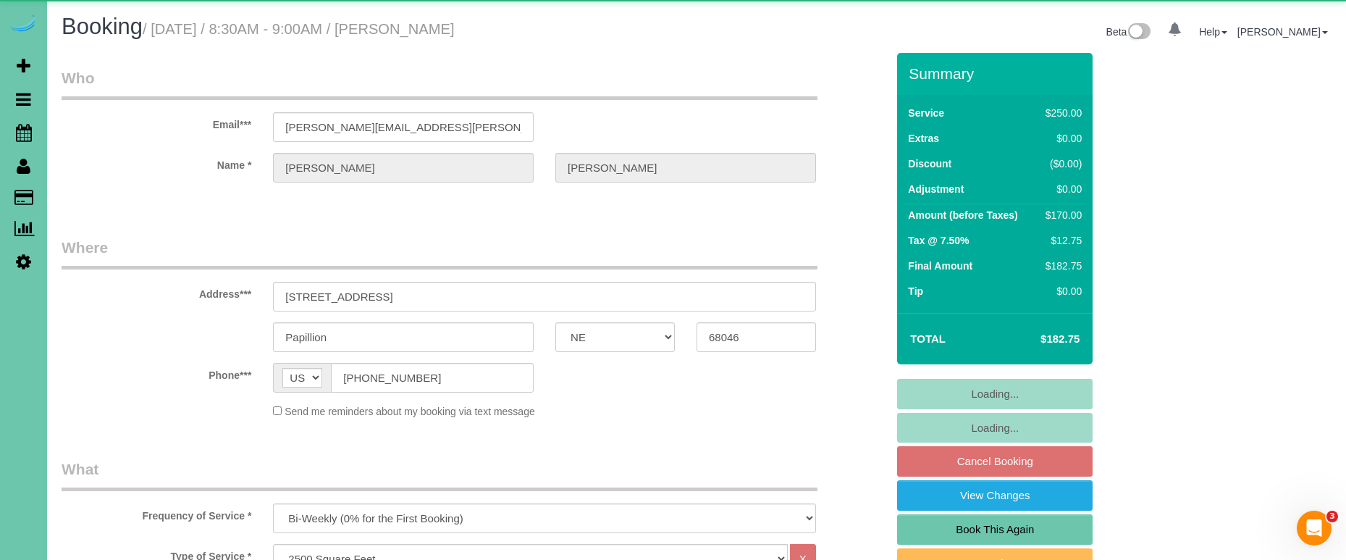
select select "object:904"
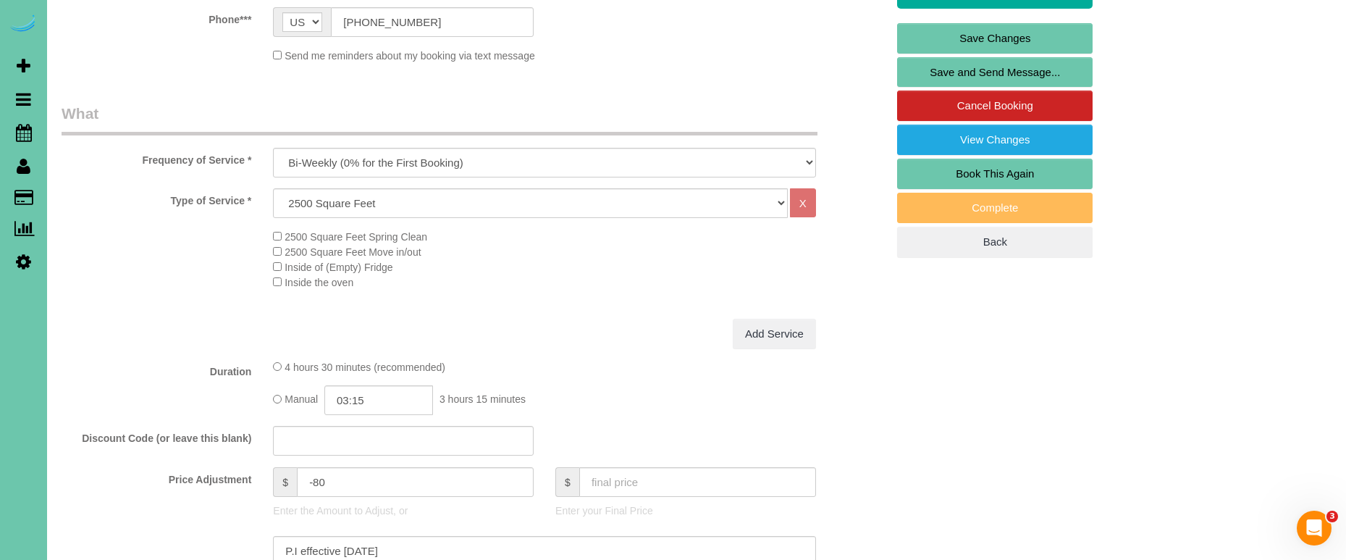
scroll to position [354, 0]
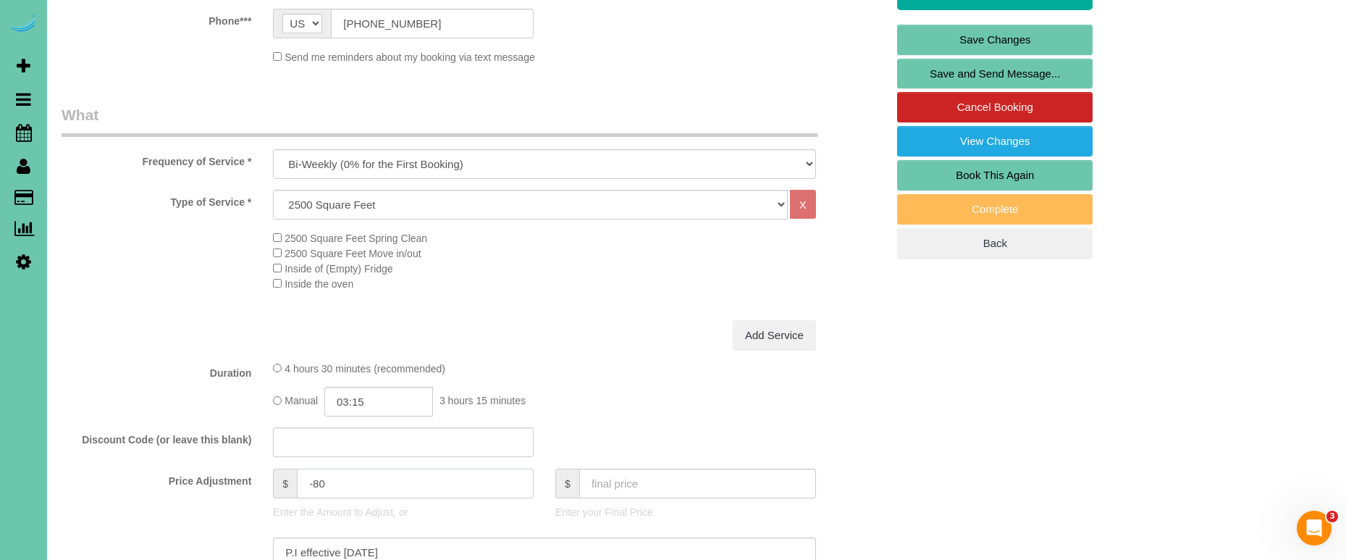
drag, startPoint x: 319, startPoint y: 480, endPoint x: 411, endPoint y: 471, distance: 92.4
click at [319, 480] on input "-80" at bounding box center [415, 483] width 237 height 30
type input "-70"
drag, startPoint x: 241, startPoint y: 523, endPoint x: 174, endPoint y: 510, distance: 68.6
click at [174, 510] on sui-booking-price-adjustment "Price Adjustment $ -70 Enter the Amount to Adjust, or $ Enter your Final Price …" at bounding box center [474, 545] width 825 height 154
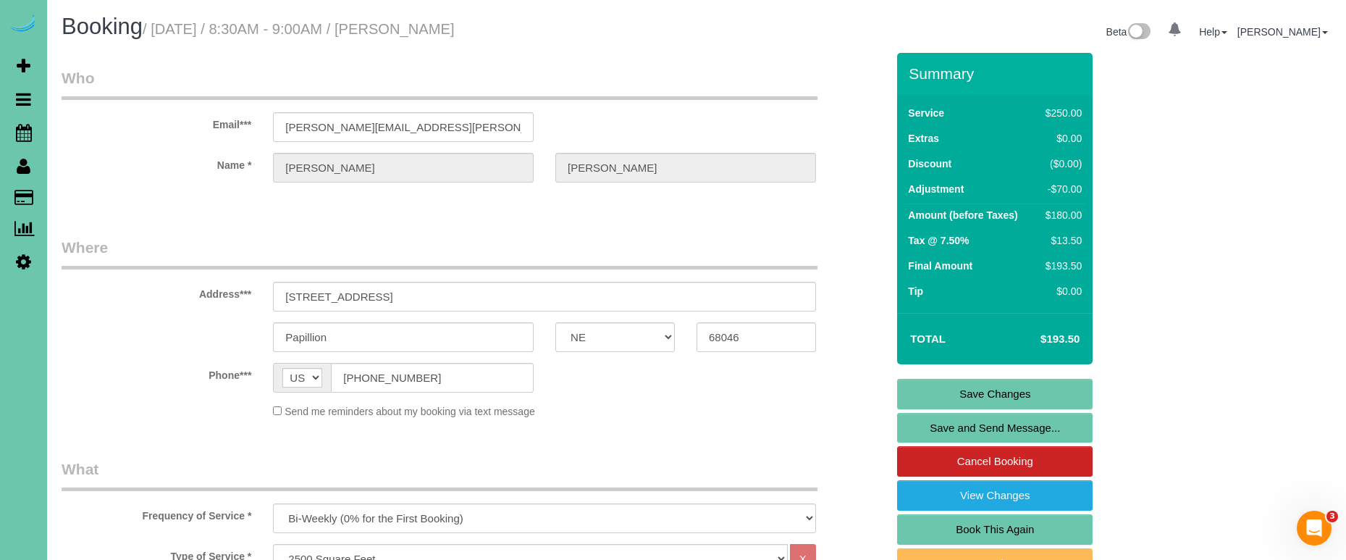
scroll to position [0, 0]
type textarea "new rate - 10/20/25"
drag, startPoint x: 432, startPoint y: 129, endPoint x: 224, endPoint y: 122, distance: 207.9
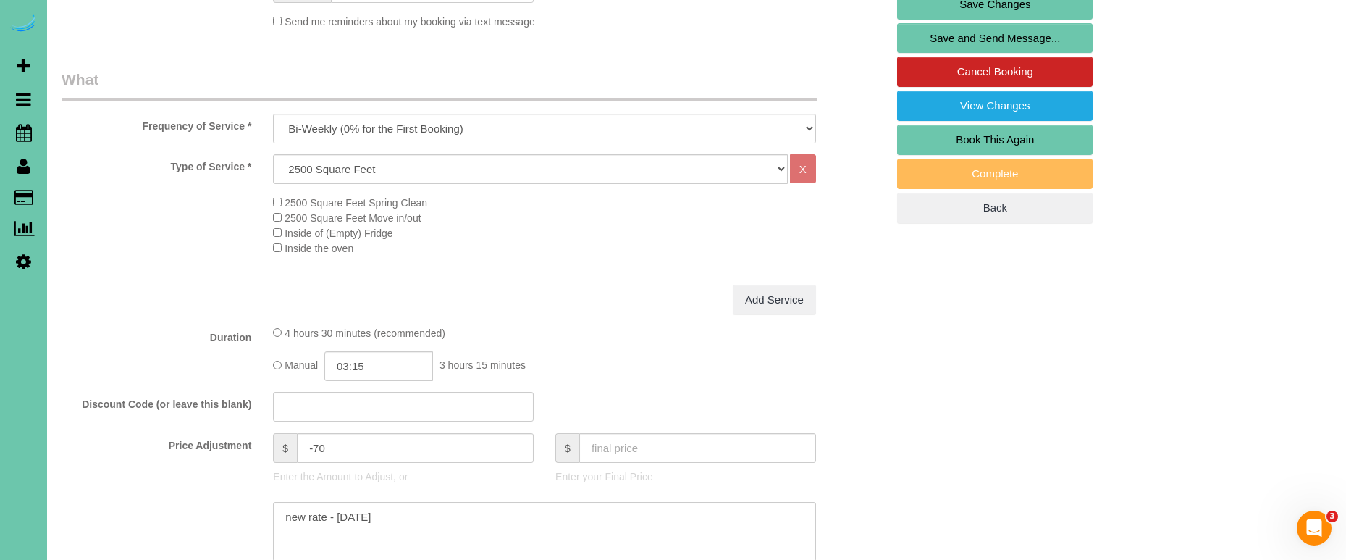
scroll to position [392, 0]
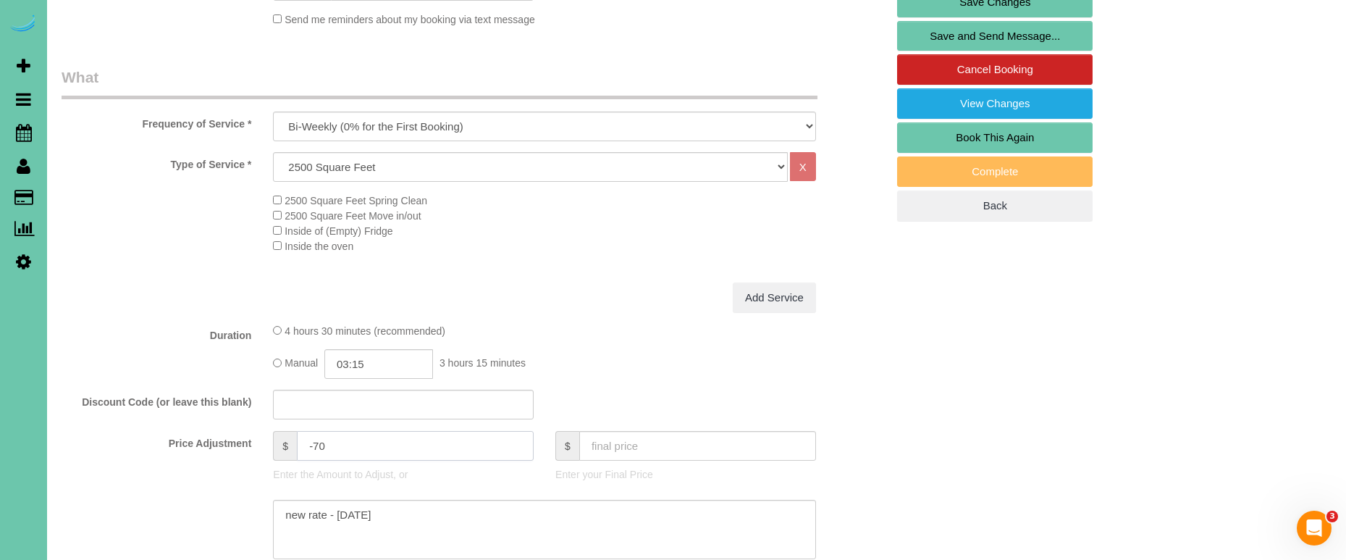
click at [328, 445] on input "-70" at bounding box center [415, 446] width 237 height 30
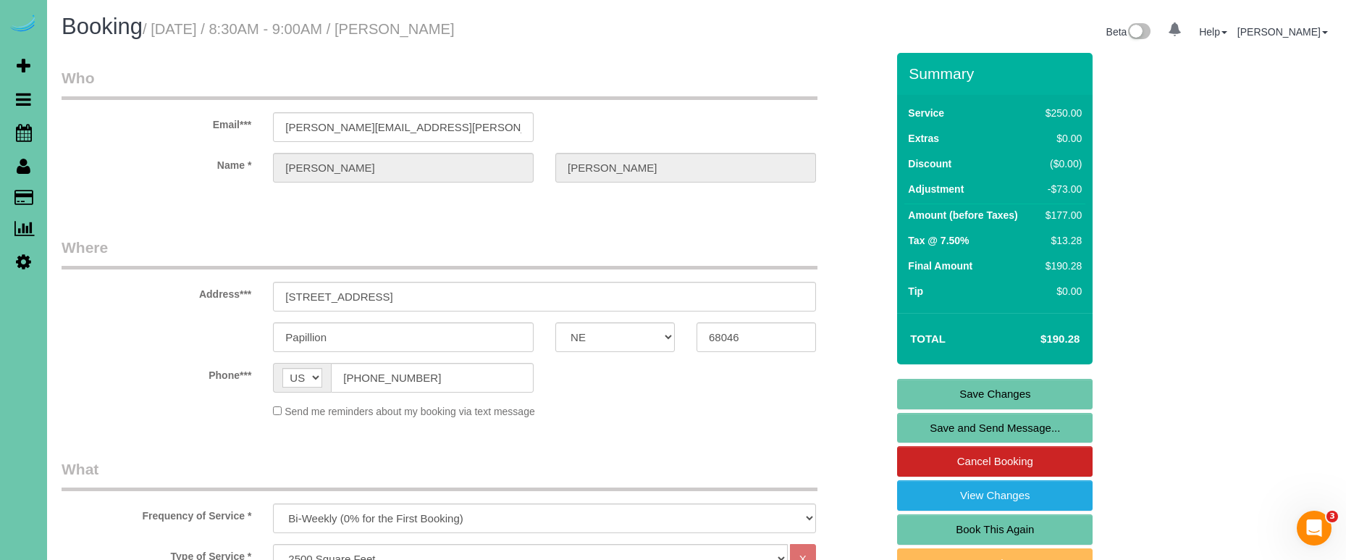
scroll to position [0, 0]
drag, startPoint x: 424, startPoint y: 127, endPoint x: 247, endPoint y: 118, distance: 176.9
click at [247, 118] on div "Email*** kristin@vanderwyst.com" at bounding box center [474, 104] width 846 height 75
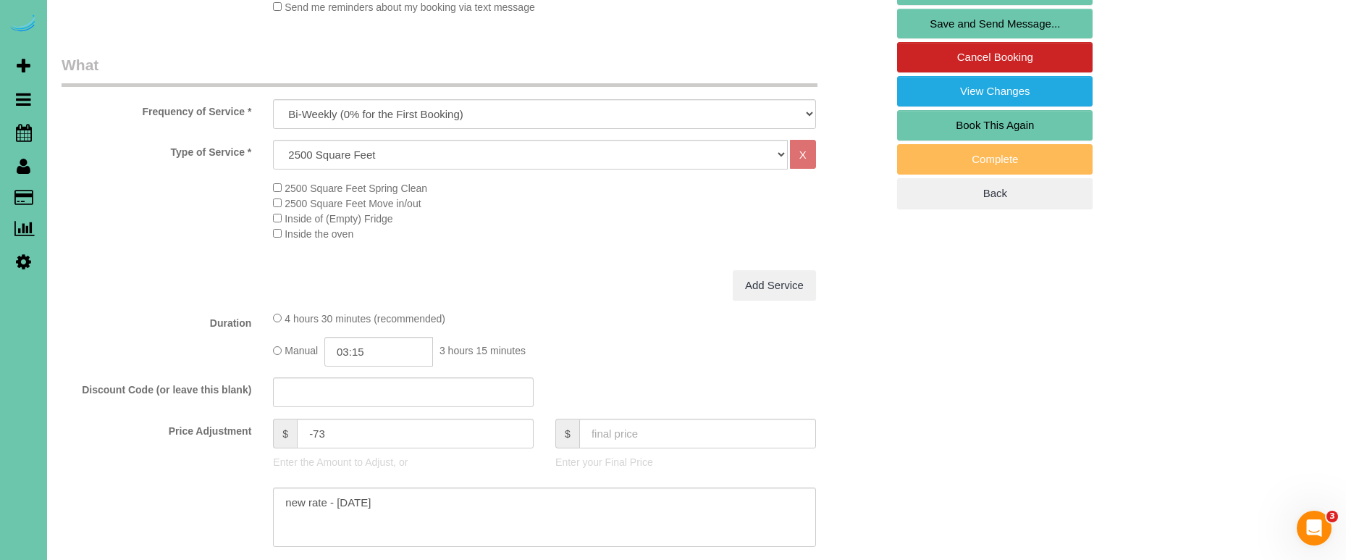
scroll to position [417, 0]
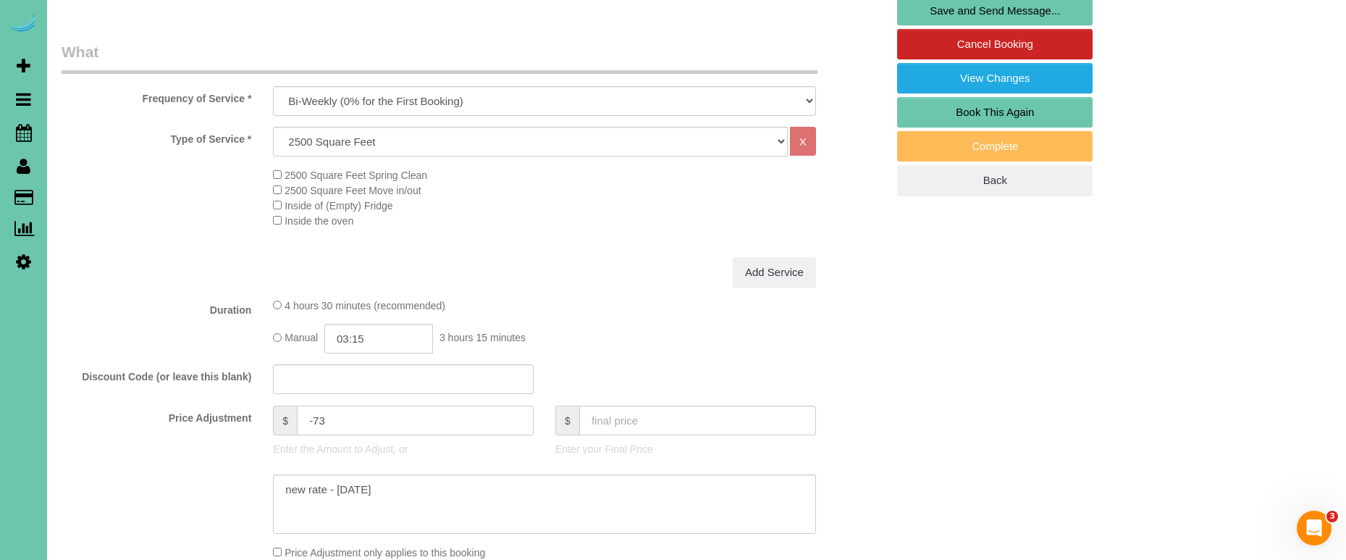
click at [339, 418] on input "-73" at bounding box center [415, 420] width 237 height 30
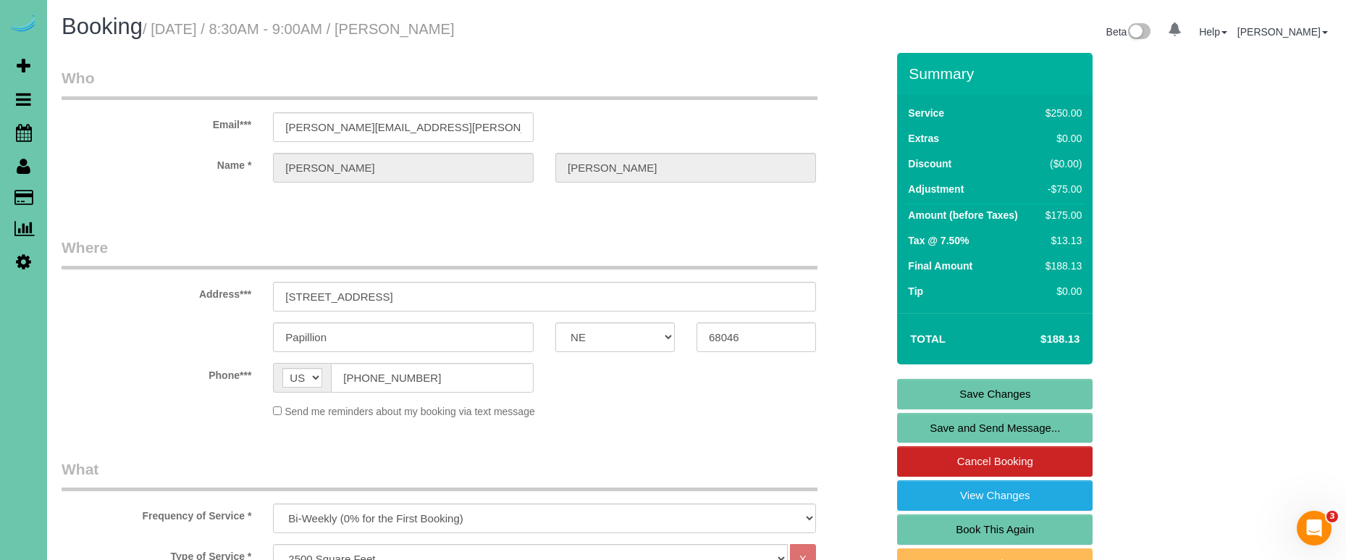
scroll to position [0, 0]
type input "-75"
click at [909, 392] on link "Save Changes" at bounding box center [994, 394] width 195 height 30
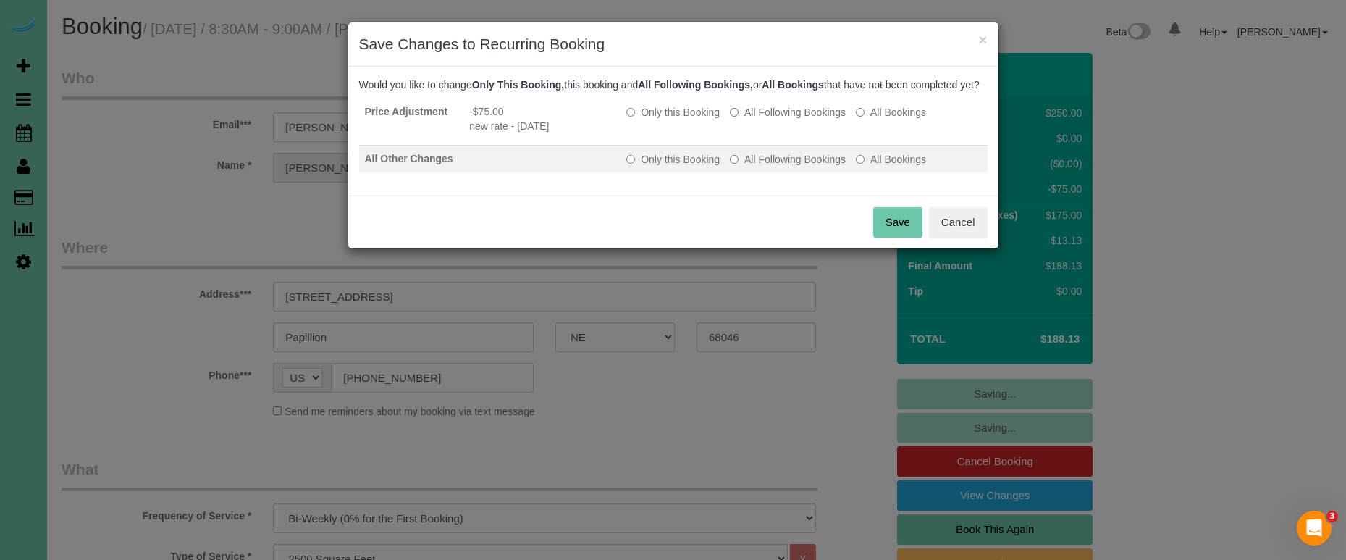
drag, startPoint x: 762, startPoint y: 125, endPoint x: 762, endPoint y: 165, distance: 39.8
click at [762, 119] on label "All Following Bookings" at bounding box center [788, 112] width 116 height 14
click at [761, 167] on label "All Following Bookings" at bounding box center [788, 159] width 116 height 14
drag, startPoint x: 894, startPoint y: 237, endPoint x: 883, endPoint y: 235, distance: 11.9
click at [893, 237] on button "Save" at bounding box center [897, 222] width 49 height 30
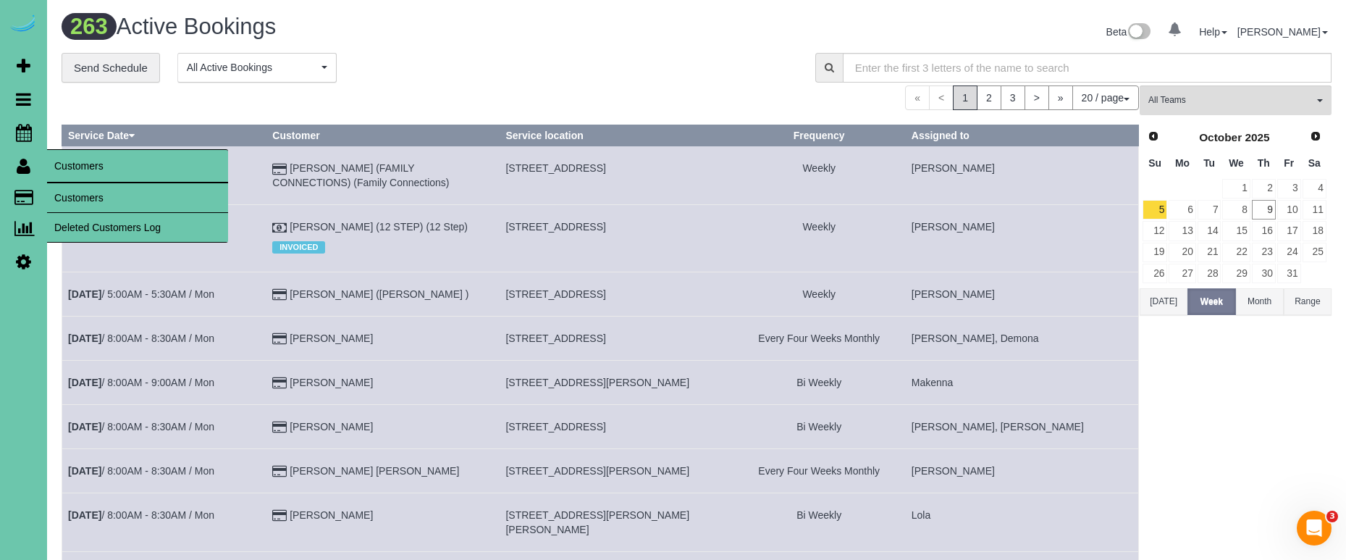
click at [90, 193] on link "Customers" at bounding box center [137, 197] width 181 height 29
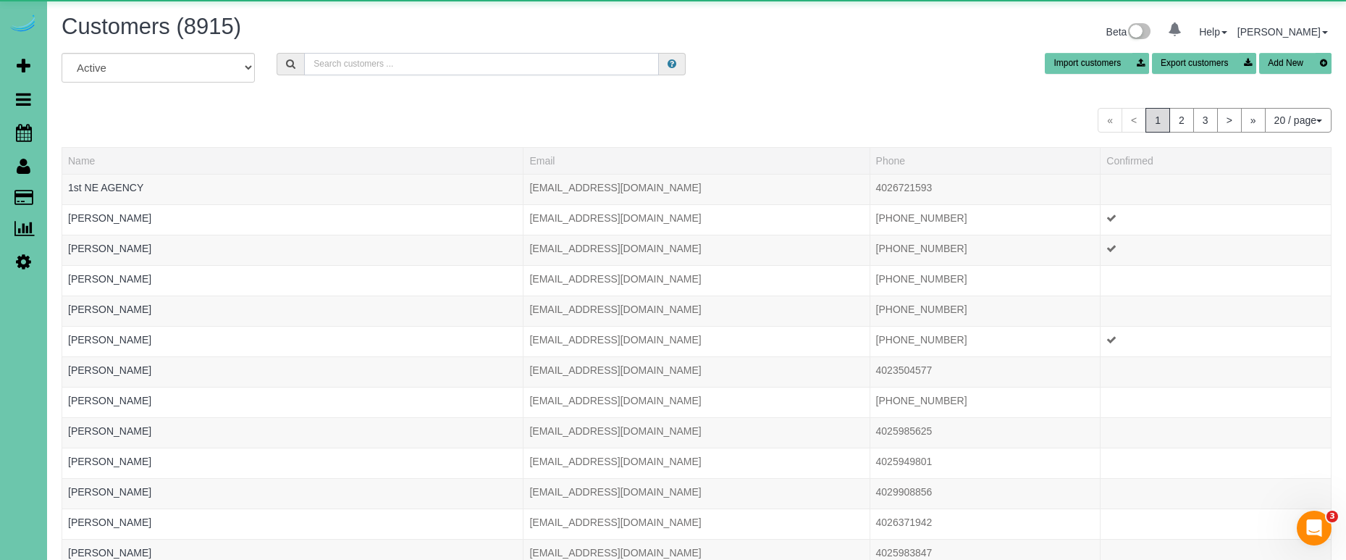
click at [460, 65] on input "text" at bounding box center [481, 64] width 355 height 22
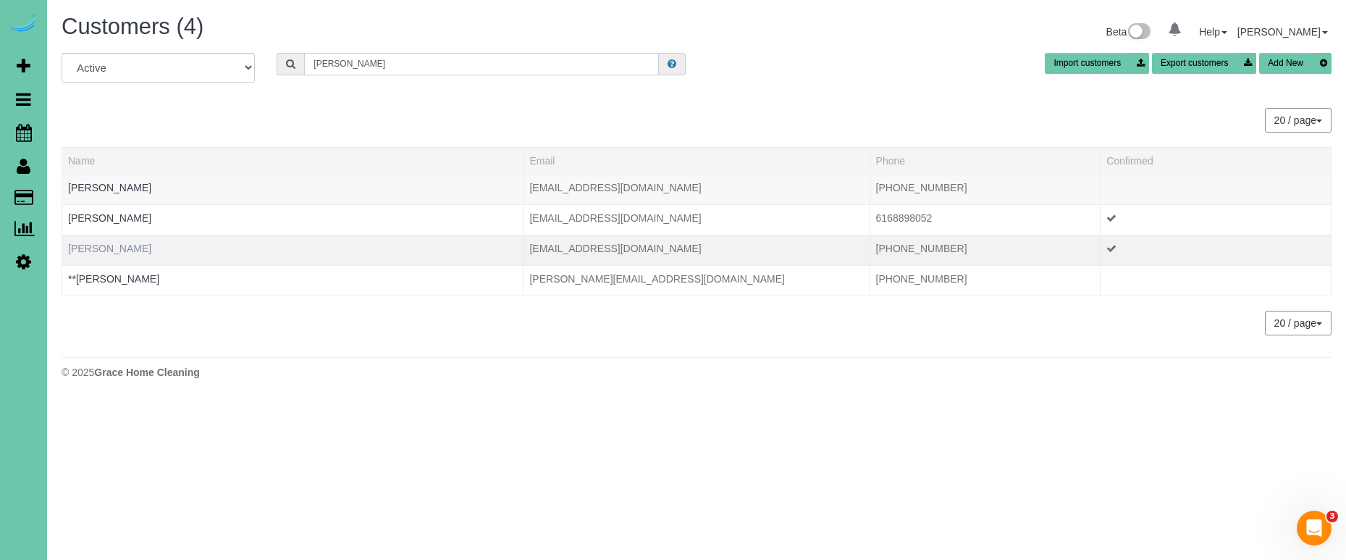
type input "mike v"
click at [120, 251] on link "Mike Van Riesen" at bounding box center [109, 249] width 83 height 12
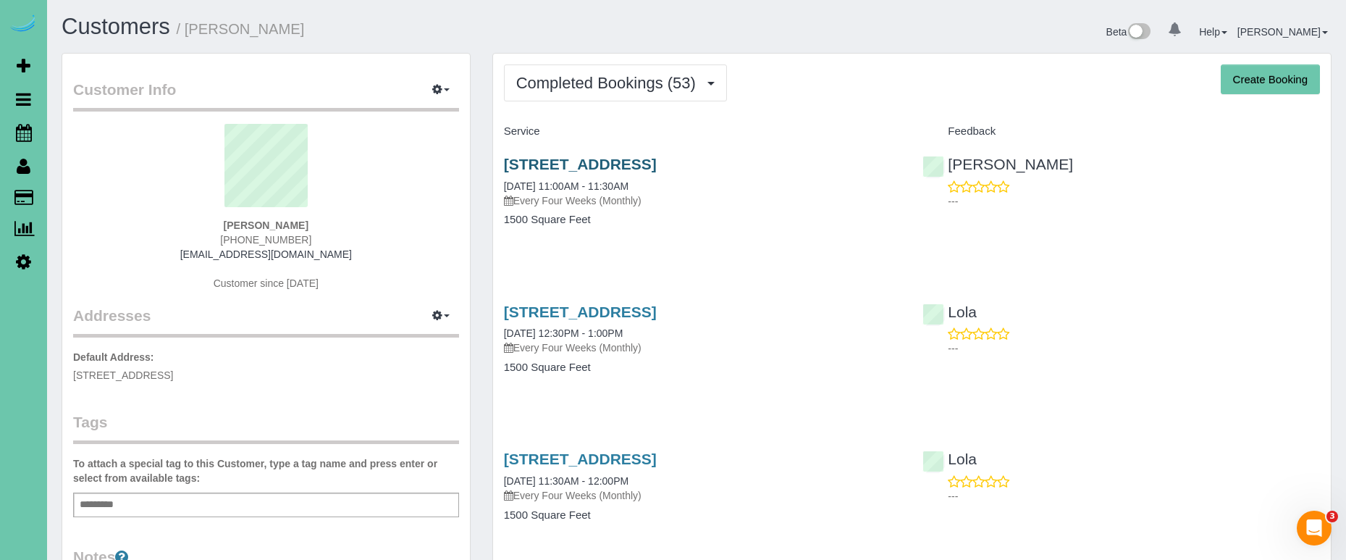
click at [605, 165] on link "2422 S 139th Circle, Omaha, NE 68144" at bounding box center [580, 164] width 153 height 17
drag, startPoint x: 544, startPoint y: 102, endPoint x: 555, endPoint y: 95, distance: 13.1
click at [559, 91] on span "Completed Bookings (53)" at bounding box center [609, 83] width 187 height 18
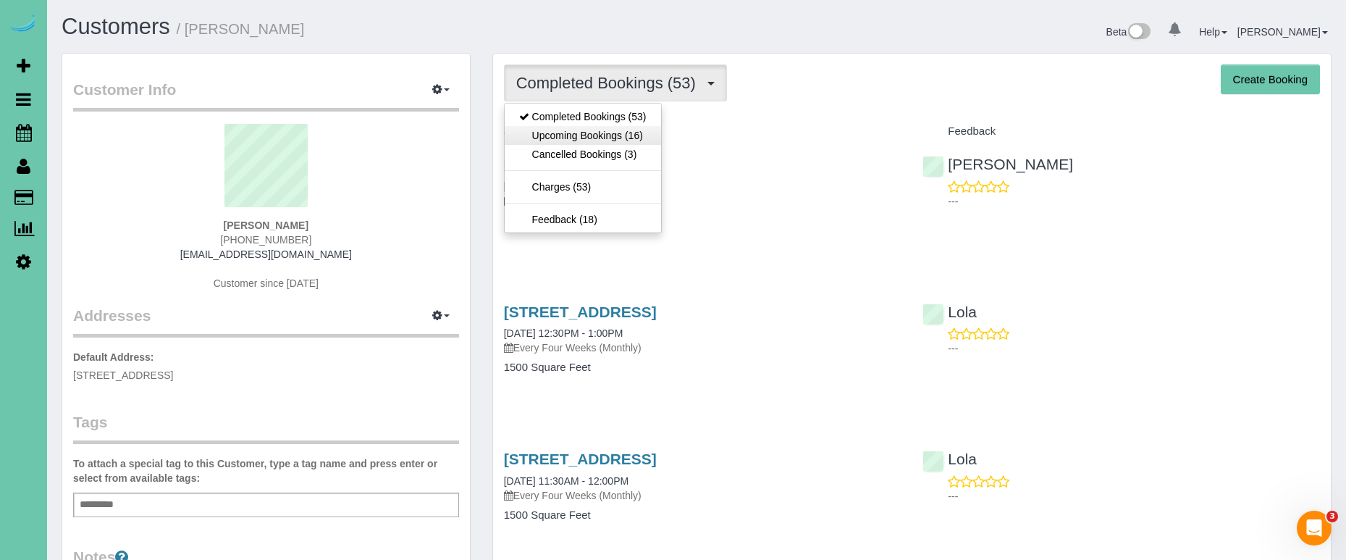
click at [544, 138] on link "Upcoming Bookings (16)" at bounding box center [583, 135] width 156 height 19
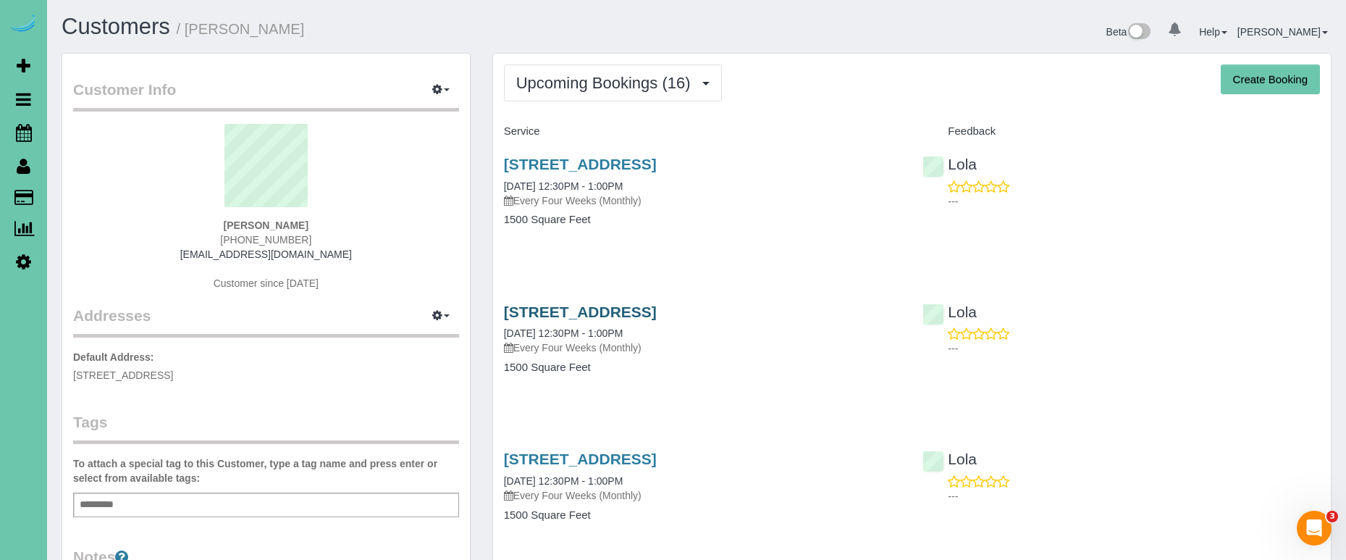
click at [560, 311] on link "2422 S 139th Circle, Omaha, NE 68144" at bounding box center [580, 311] width 153 height 17
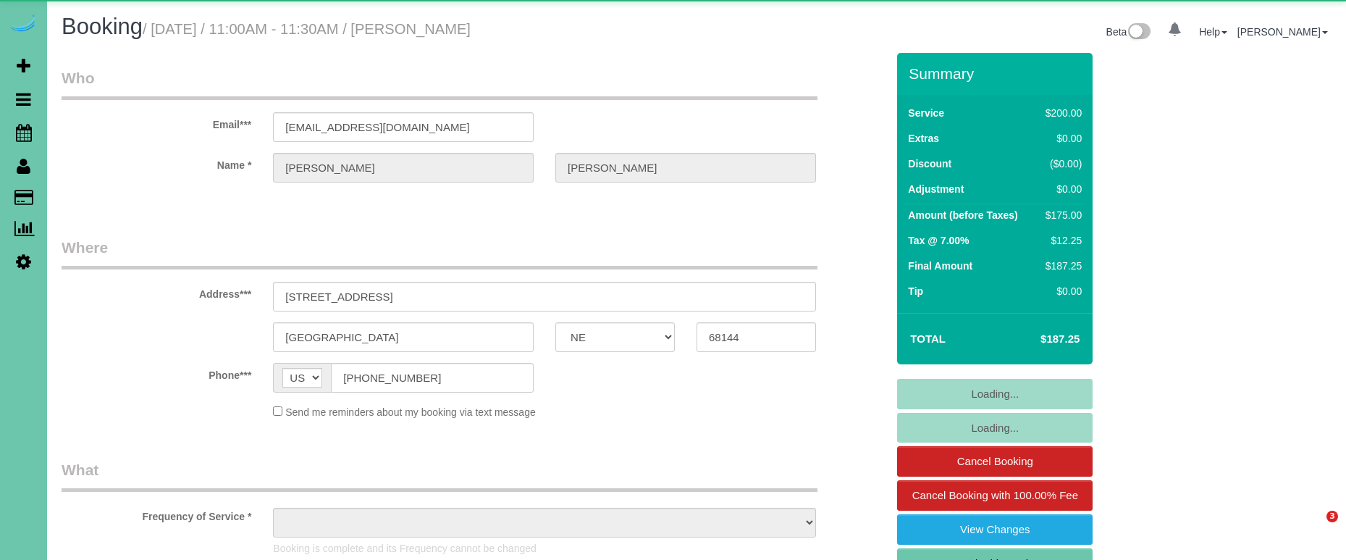
select select "NE"
select select "object:626"
select select "string:fspay-e207db2c-870b-481e-a087-e1afdd601b0c"
select select "object:896"
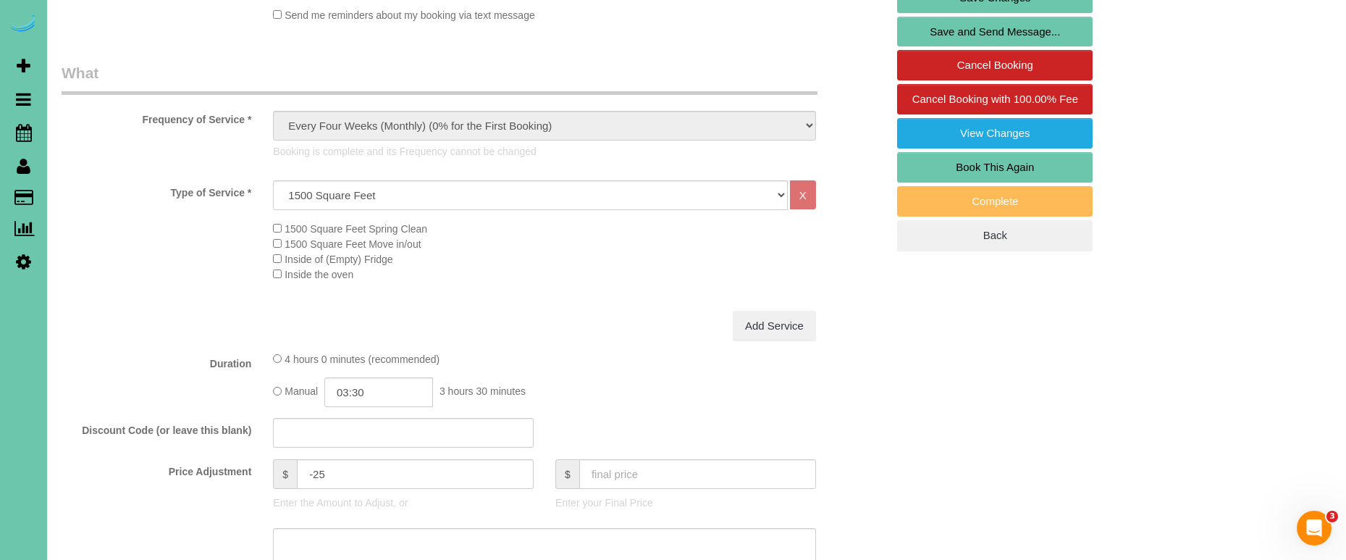
scroll to position [386, 0]
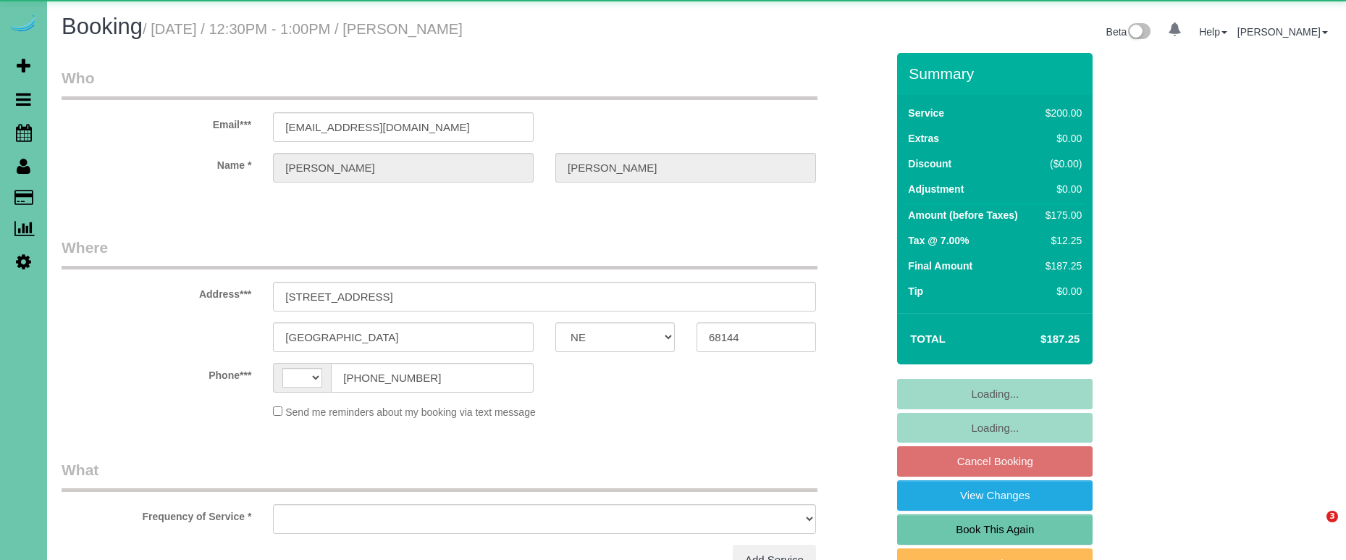
select select "NE"
select select "string:[GEOGRAPHIC_DATA]"
select select "object:650"
select select "string:fspay-e207db2c-870b-481e-a087-e1afdd601b0c"
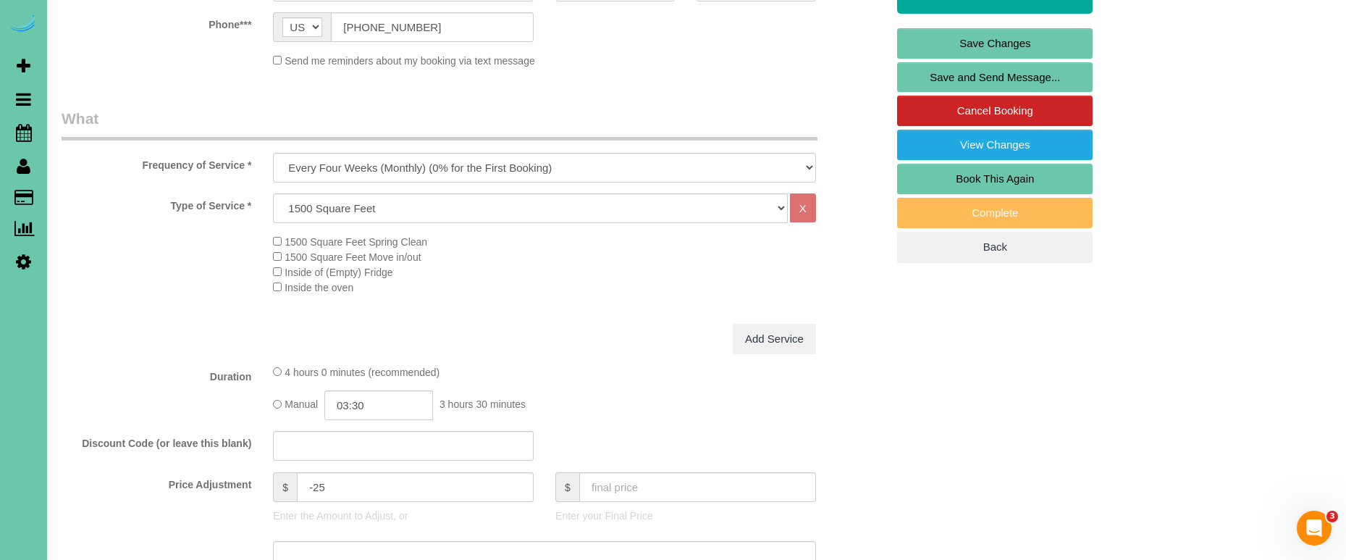
scroll to position [350, 1]
click at [314, 480] on input "-25" at bounding box center [415, 487] width 237 height 30
type input "-10"
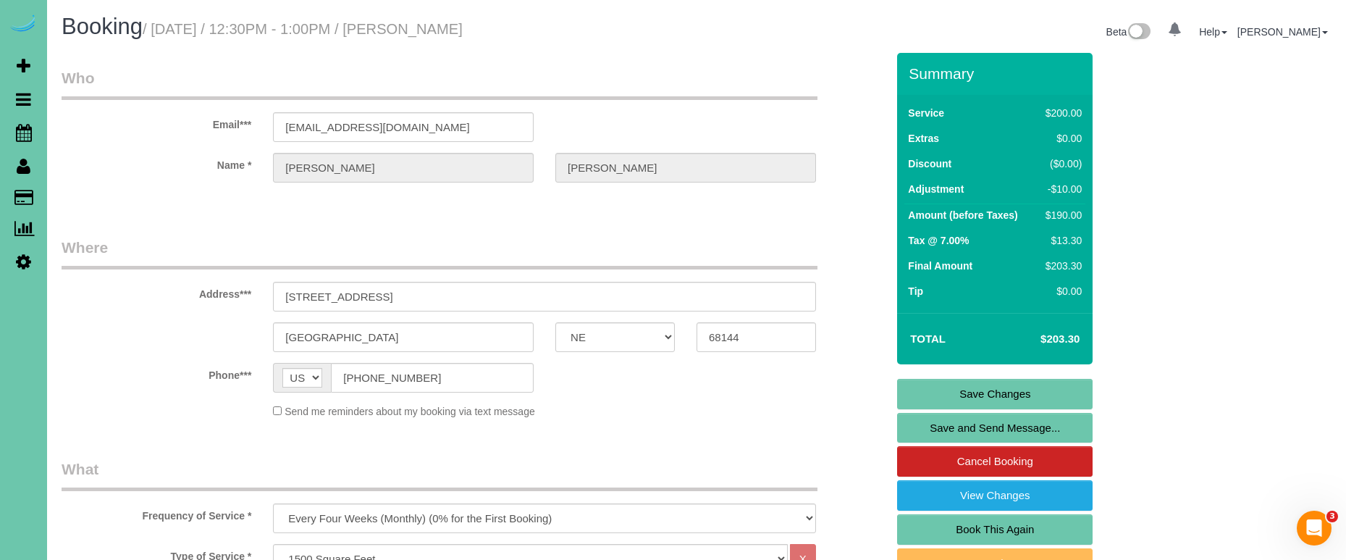
scroll to position [0, 0]
type textarea "new rate - [DATE]"
drag, startPoint x: 431, startPoint y: 122, endPoint x: 240, endPoint y: 113, distance: 190.6
drag, startPoint x: 980, startPoint y: 389, endPoint x: 889, endPoint y: 350, distance: 99.0
click at [980, 389] on link "Save Changes" at bounding box center [994, 394] width 195 height 30
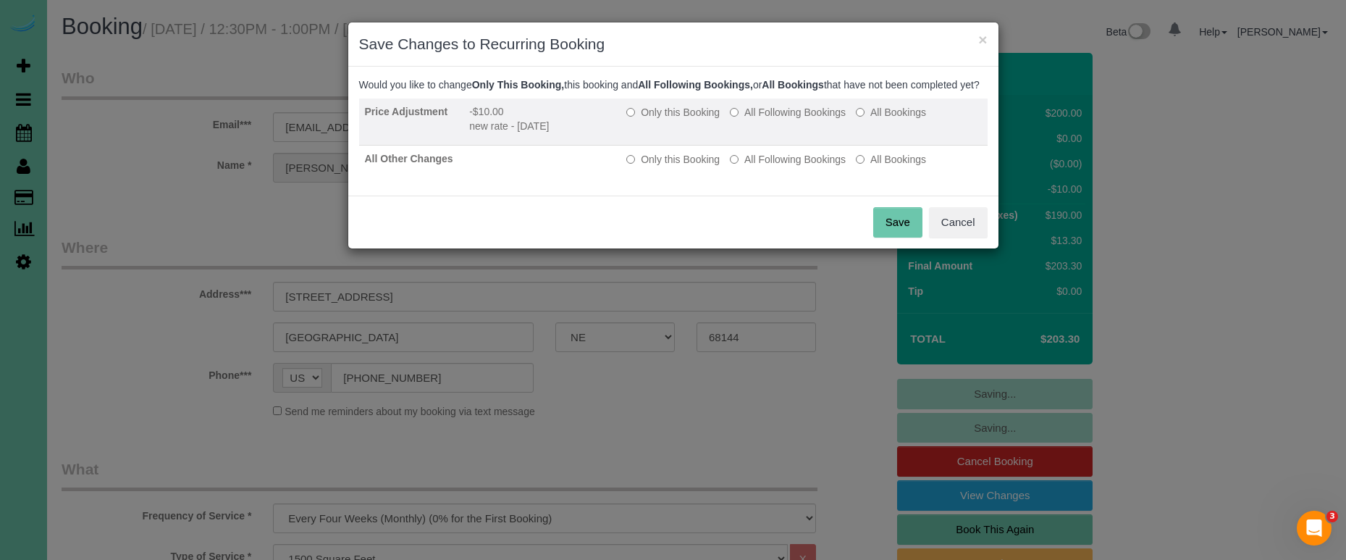
drag, startPoint x: 752, startPoint y: 122, endPoint x: 760, endPoint y: 157, distance: 36.4
click at [752, 119] on label "All Following Bookings" at bounding box center [788, 112] width 116 height 14
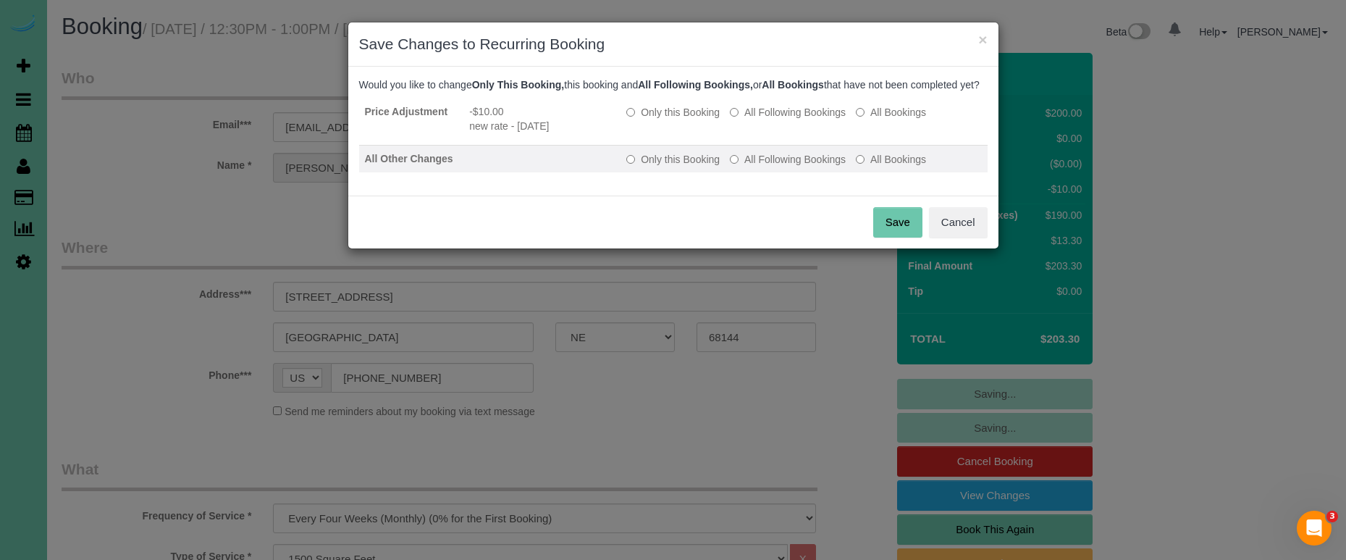
click at [759, 165] on td "Only this Booking All Following Bookings All Bookings" at bounding box center [803, 160] width 366 height 28
click at [759, 167] on label "All Following Bookings" at bounding box center [788, 159] width 116 height 14
drag, startPoint x: 898, startPoint y: 232, endPoint x: 654, endPoint y: 185, distance: 249.3
click at [896, 231] on button "Save" at bounding box center [897, 222] width 49 height 30
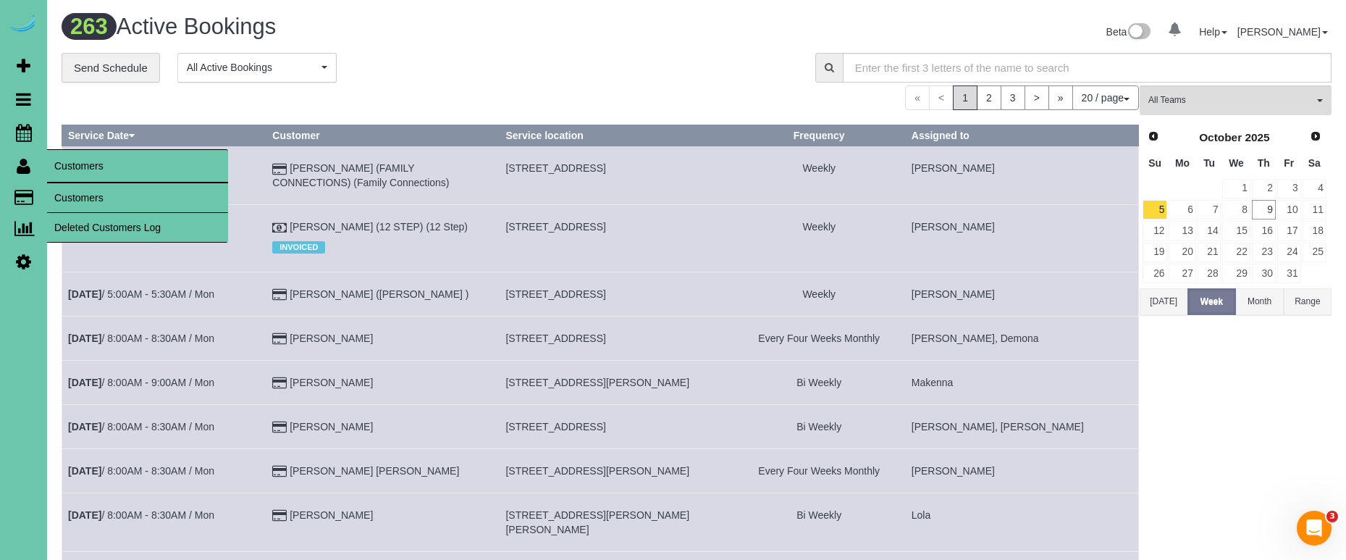
click at [90, 194] on link "Customers" at bounding box center [137, 197] width 181 height 29
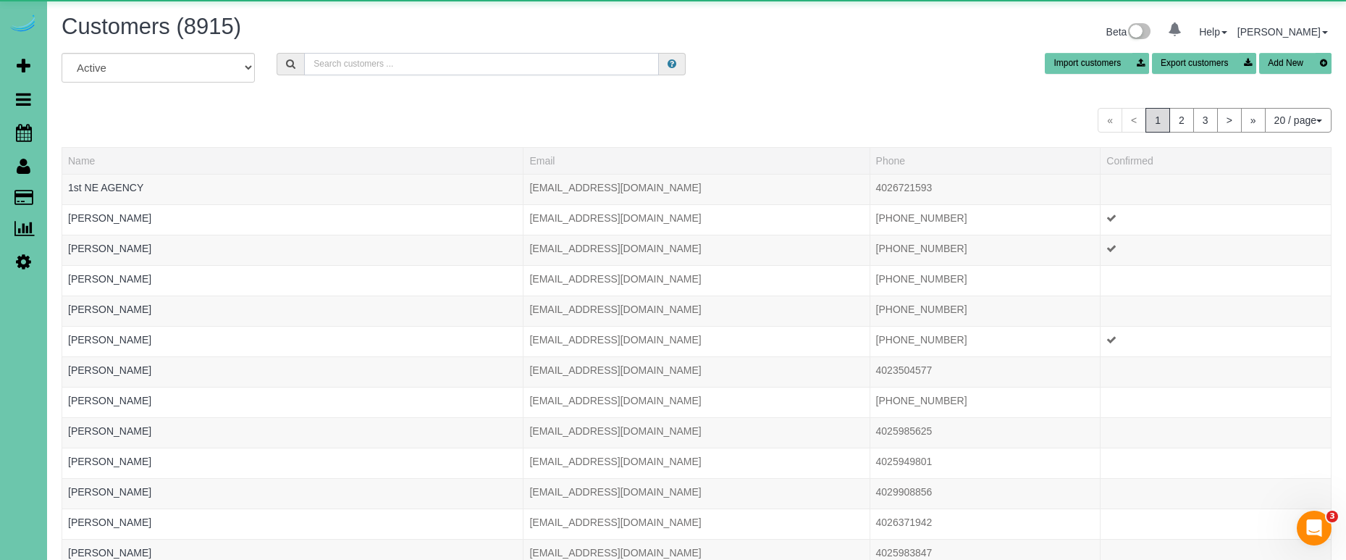
click at [480, 60] on input "text" at bounding box center [481, 64] width 355 height 22
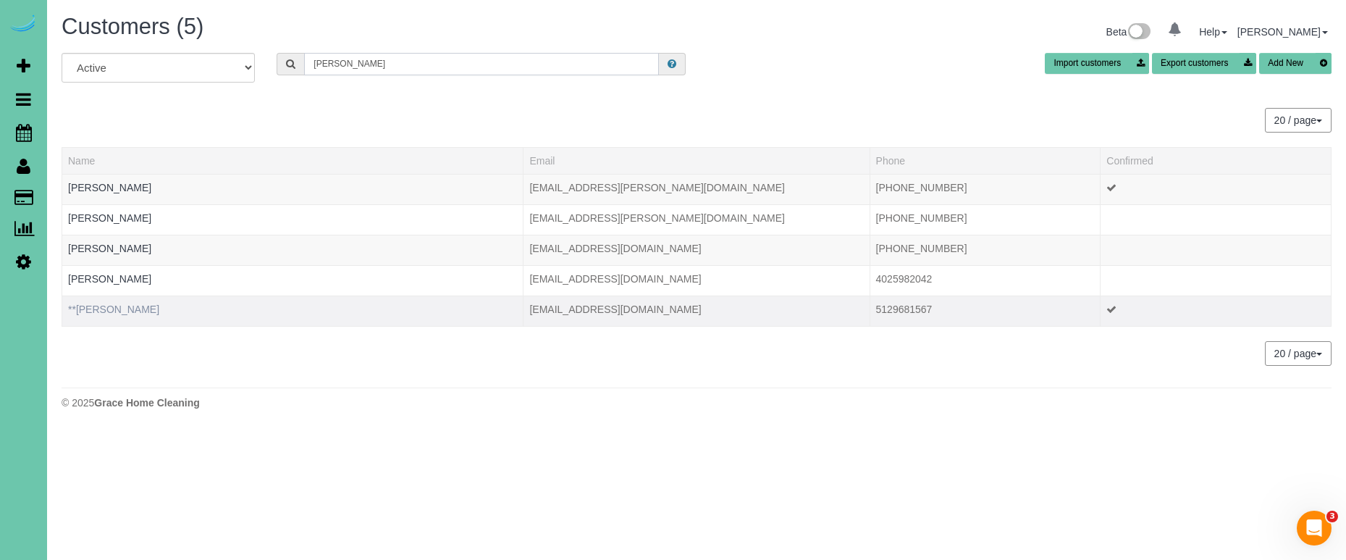
type input "[PERSON_NAME]"
click at [103, 307] on link "**[PERSON_NAME]" at bounding box center [113, 309] width 91 height 12
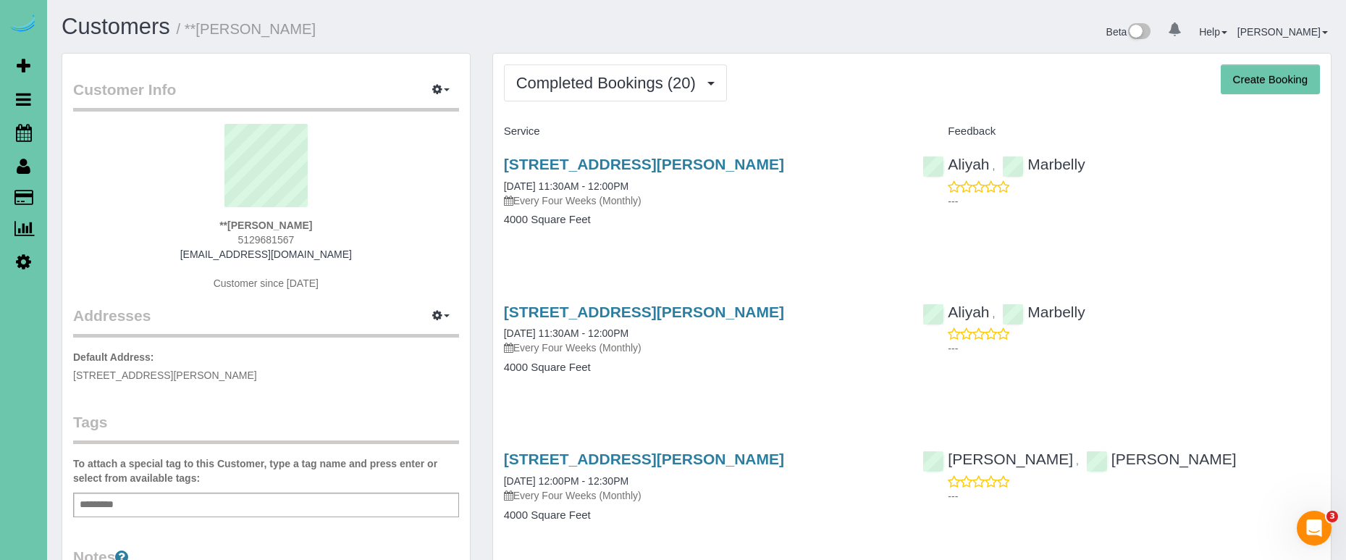
drag, startPoint x: 673, startPoint y: 77, endPoint x: 662, endPoint y: 114, distance: 39.2
click at [673, 77] on span "Completed Bookings (20)" at bounding box center [609, 83] width 187 height 18
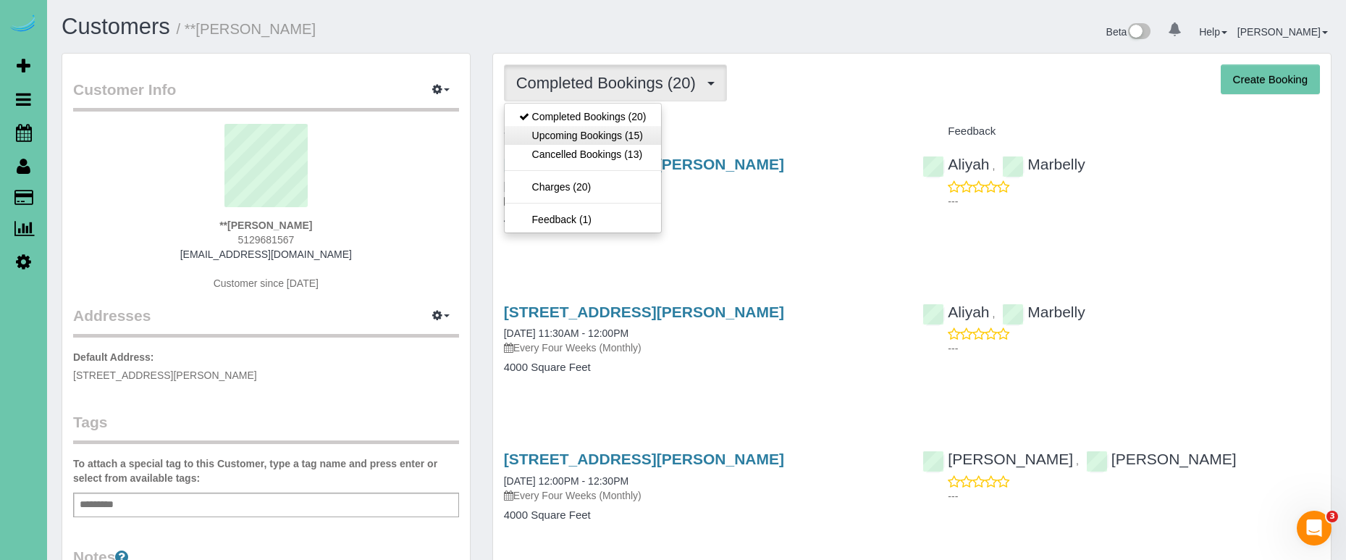
click at [654, 126] on link "Upcoming Bookings (15)" at bounding box center [583, 135] width 156 height 19
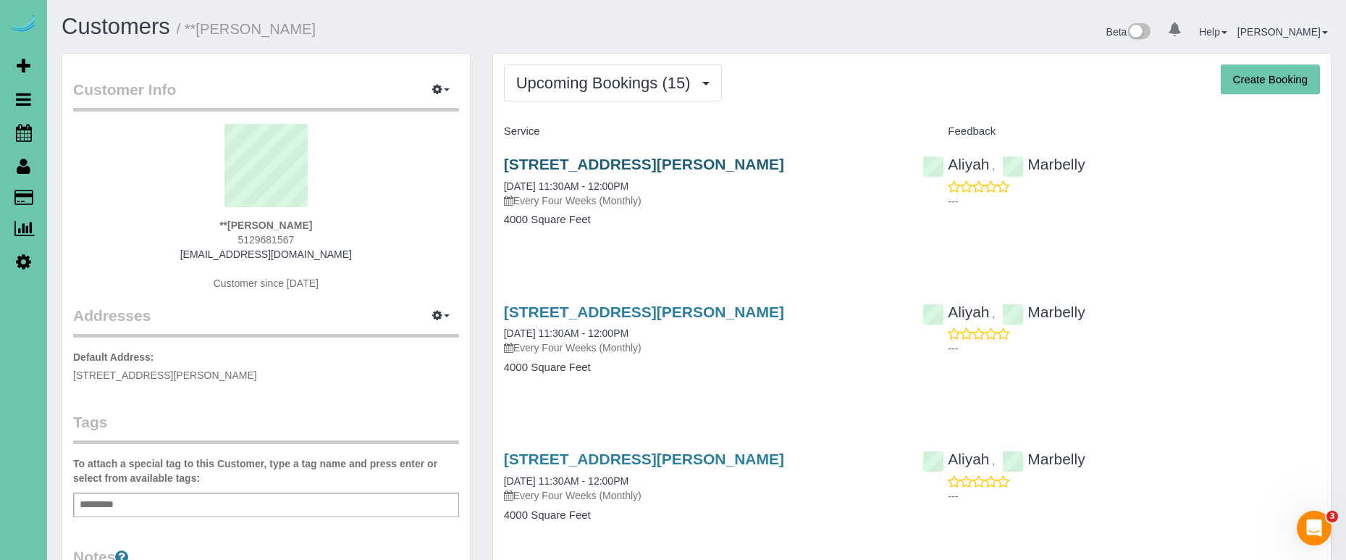
click at [743, 159] on link "[STREET_ADDRESS][PERSON_NAME]" at bounding box center [644, 164] width 280 height 17
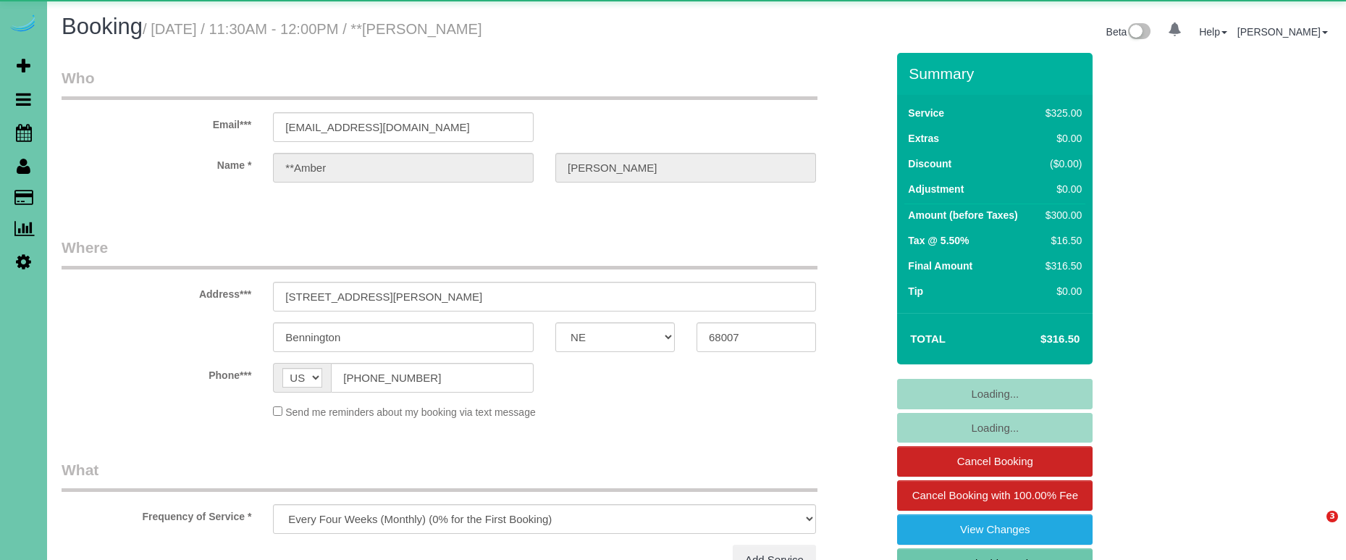
select select "NE"
select select "string:fspay-f5ebc6c5-b96d-4bb7-9cd6-cddfe15c9d35"
select select "object:675"
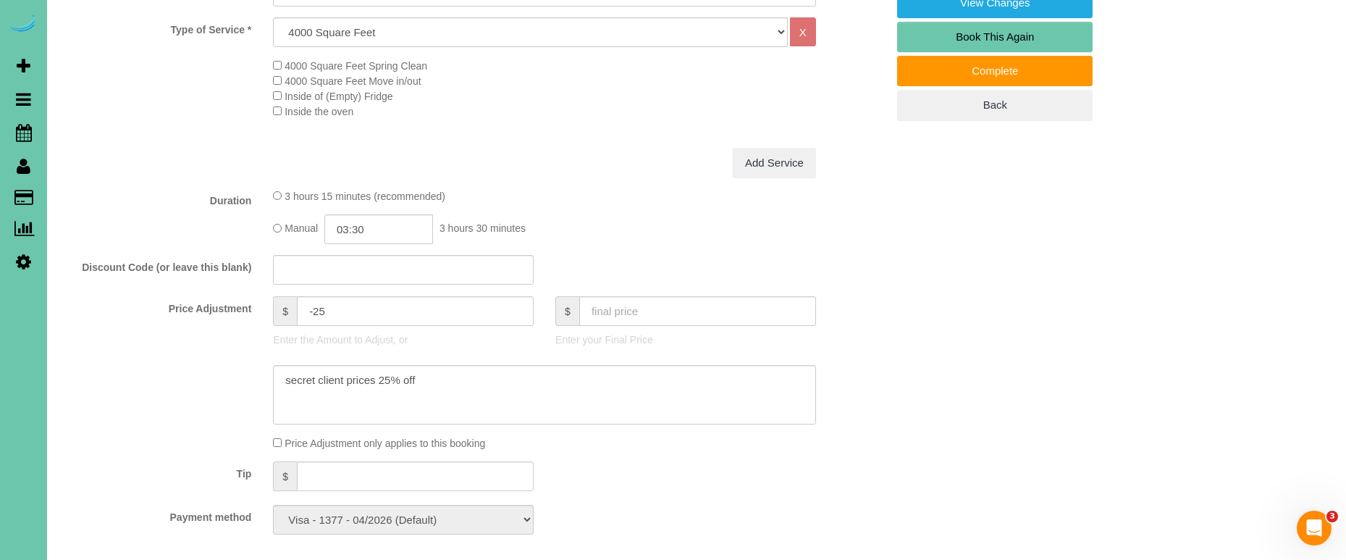
scroll to position [531, 0]
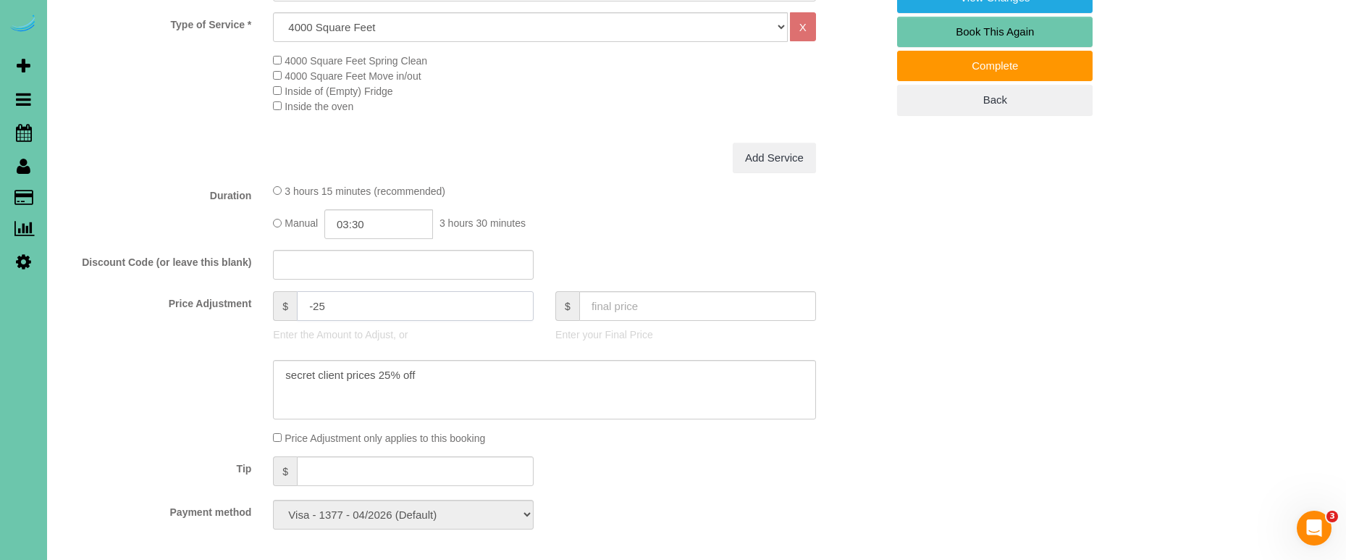
click at [319, 303] on input "-25" at bounding box center [415, 306] width 237 height 30
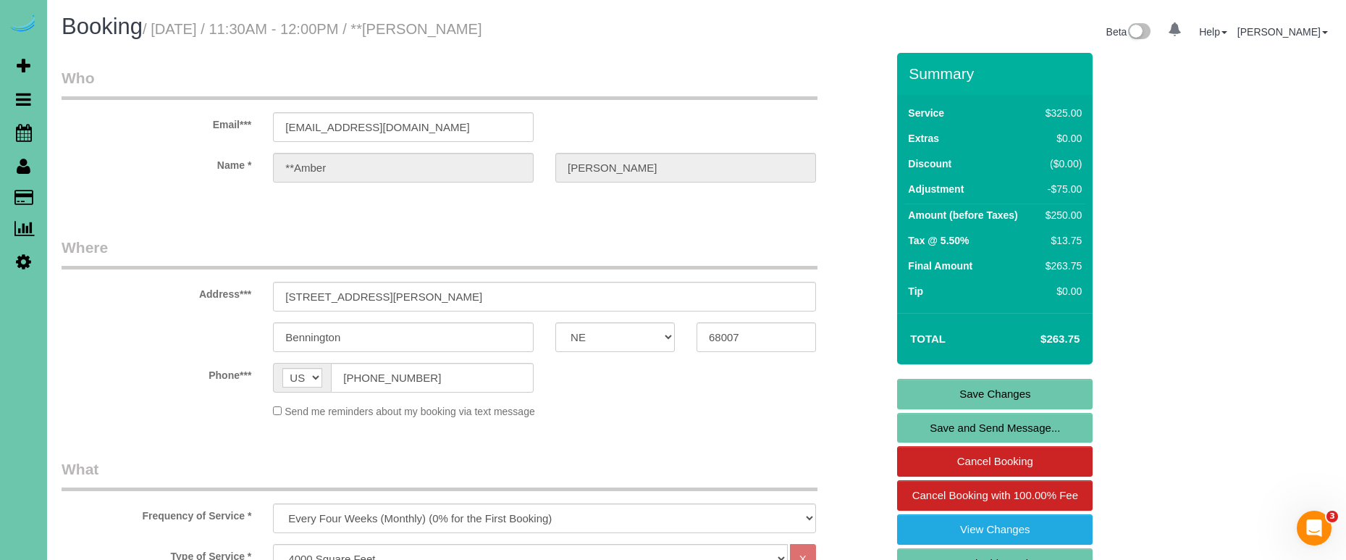
scroll to position [0, 0]
type input "-75"
click at [904, 384] on link "Save Changes" at bounding box center [994, 394] width 195 height 30
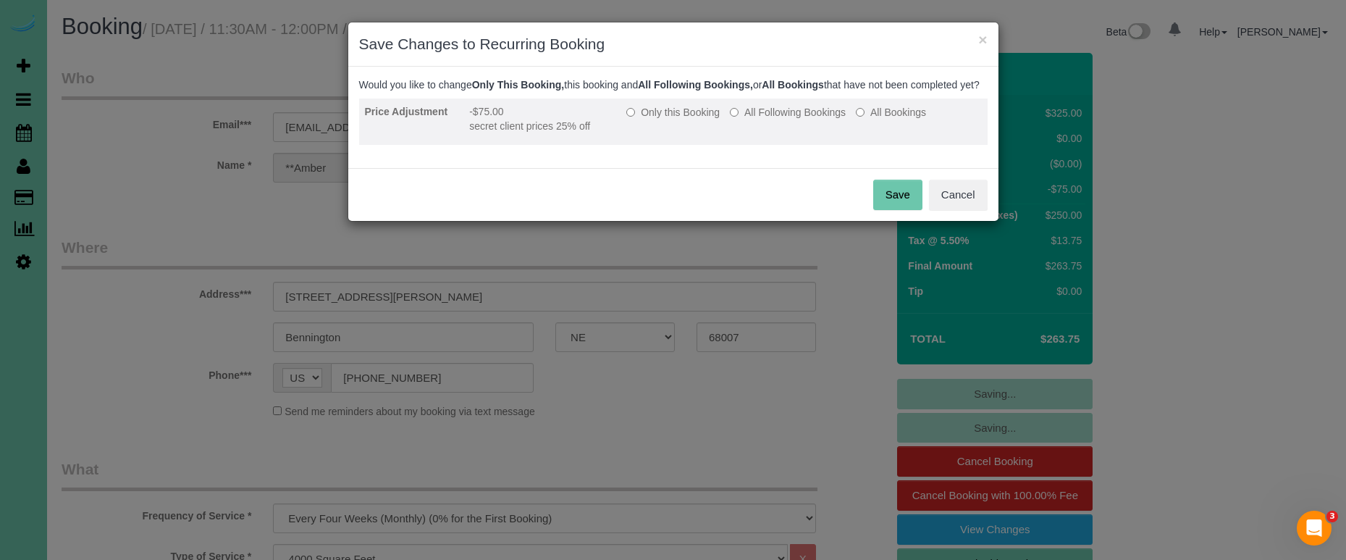
drag, startPoint x: 686, startPoint y: 128, endPoint x: 715, endPoint y: 137, distance: 30.2
click at [686, 119] on label "Only this Booking" at bounding box center [672, 112] width 93 height 14
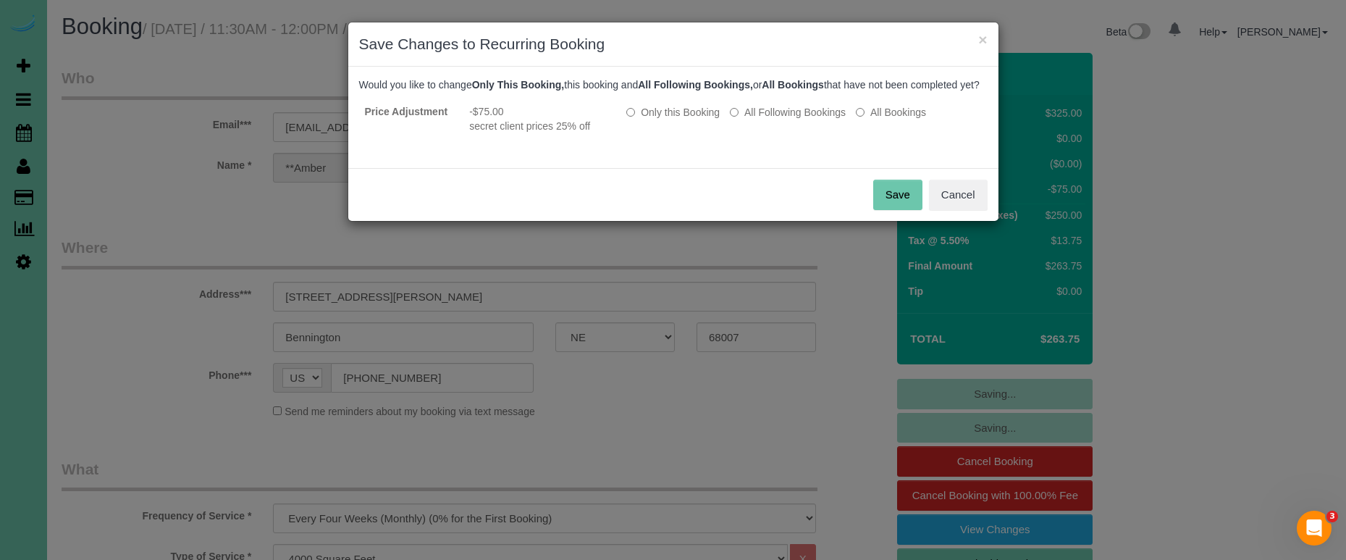
click at [893, 201] on button "Save" at bounding box center [897, 195] width 49 height 30
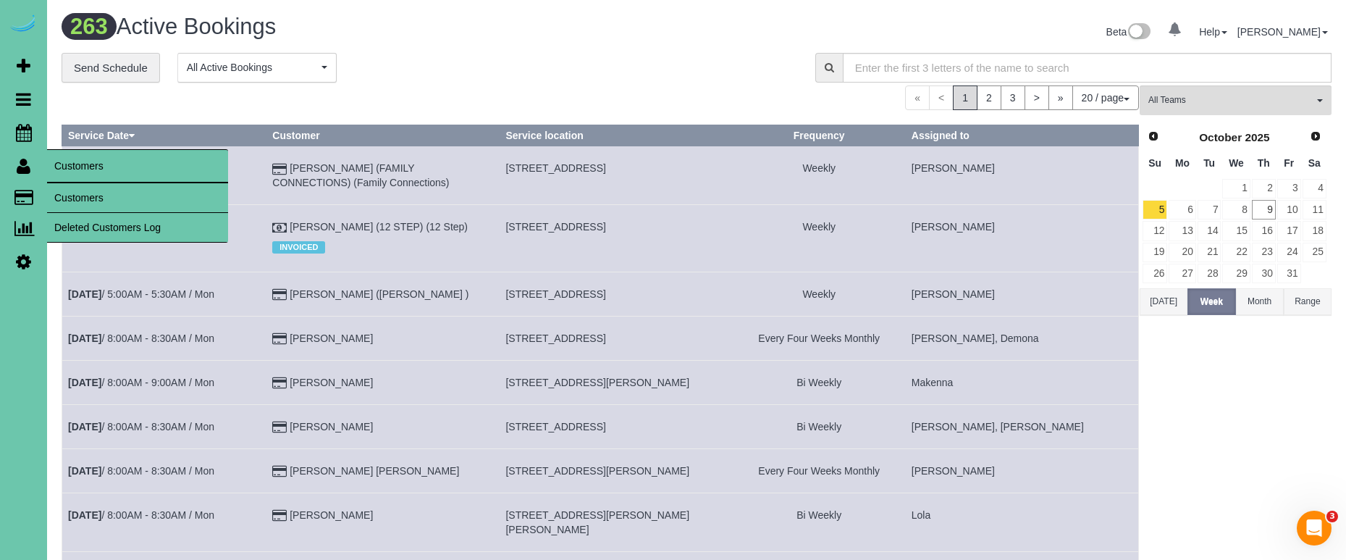
click at [101, 191] on link "Customers" at bounding box center [137, 197] width 181 height 29
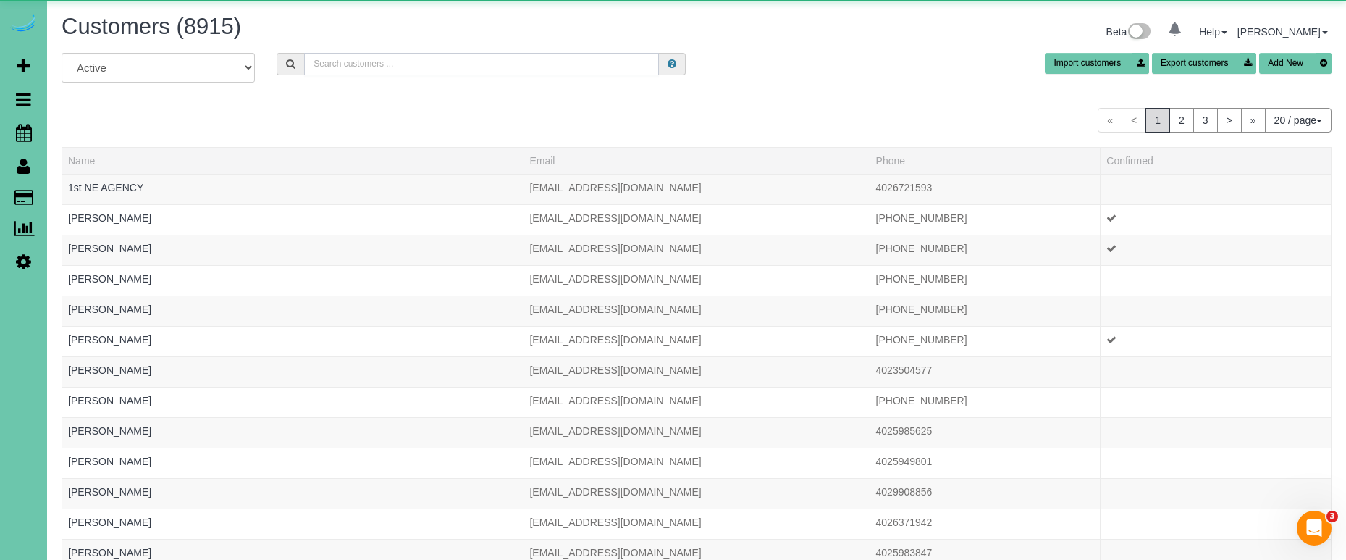
click at [327, 65] on input "text" at bounding box center [481, 64] width 355 height 22
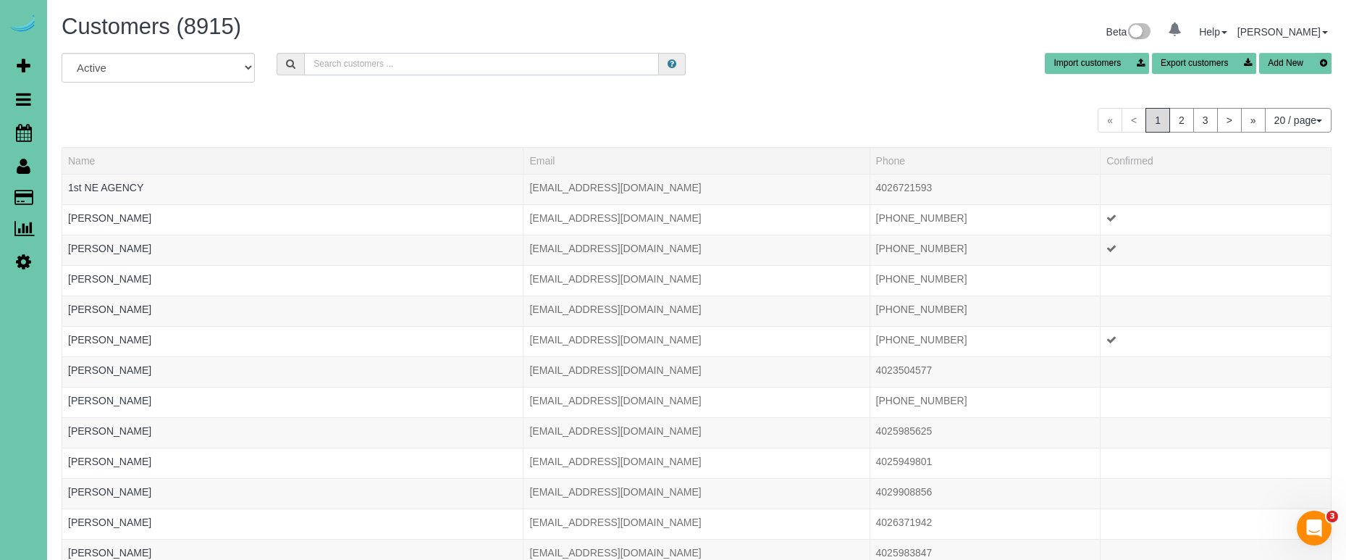
type input "c"
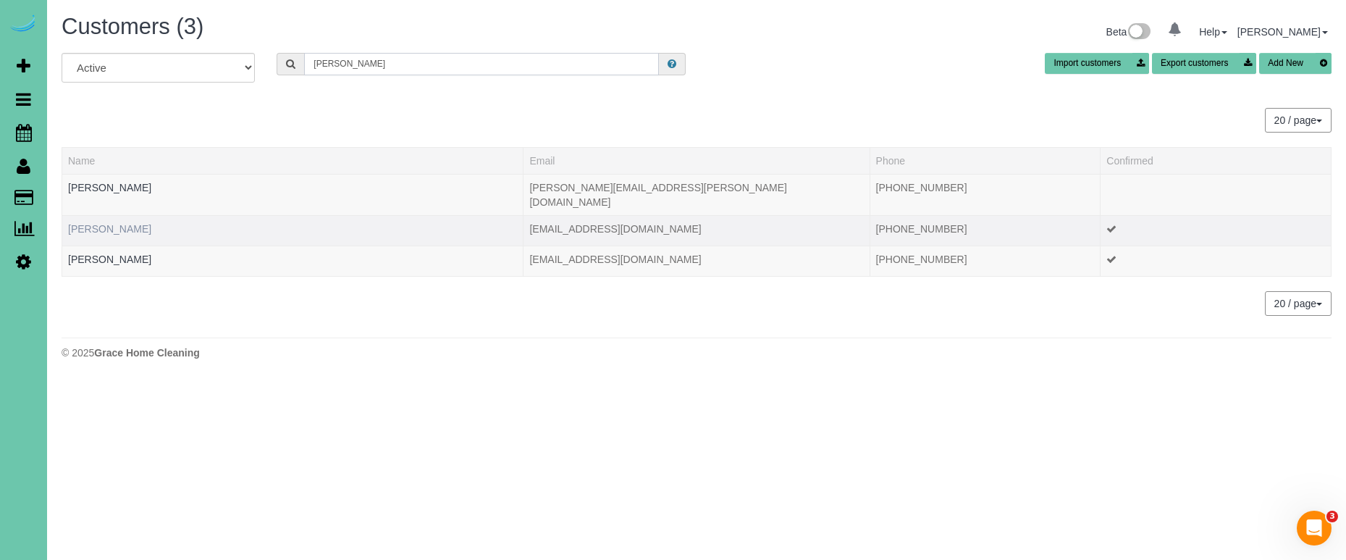
type input "[PERSON_NAME]"
drag, startPoint x: 96, startPoint y: 216, endPoint x: 103, endPoint y: 215, distance: 7.4
click at [95, 223] on link "[PERSON_NAME]" at bounding box center [109, 229] width 83 height 12
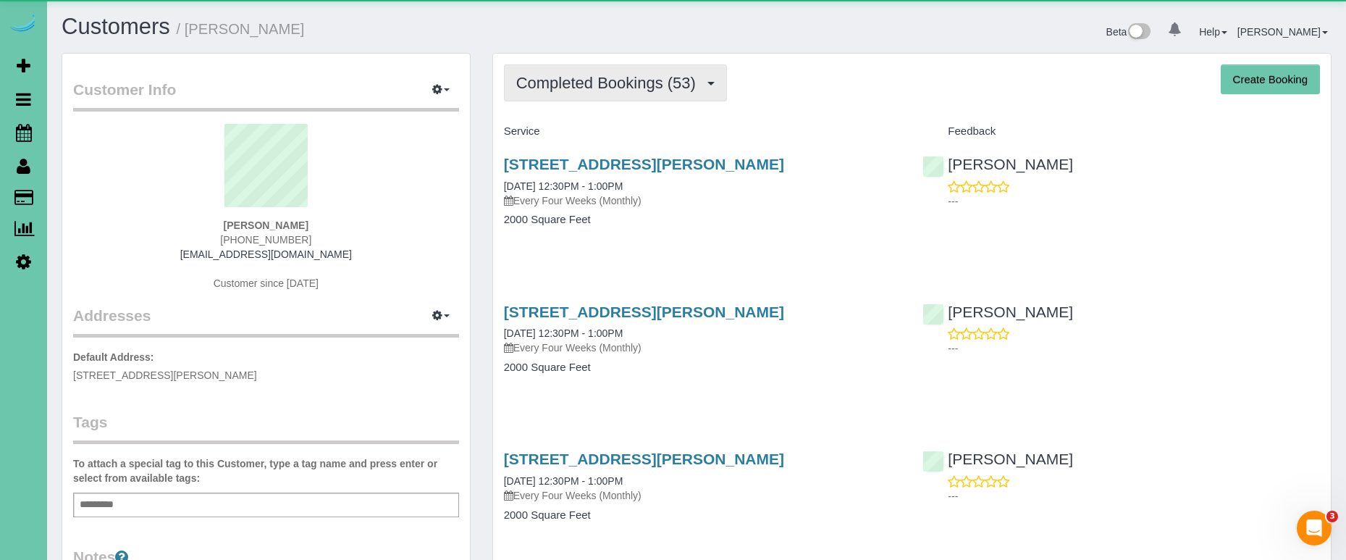
click at [573, 92] on button "Completed Bookings (53)" at bounding box center [615, 82] width 223 height 37
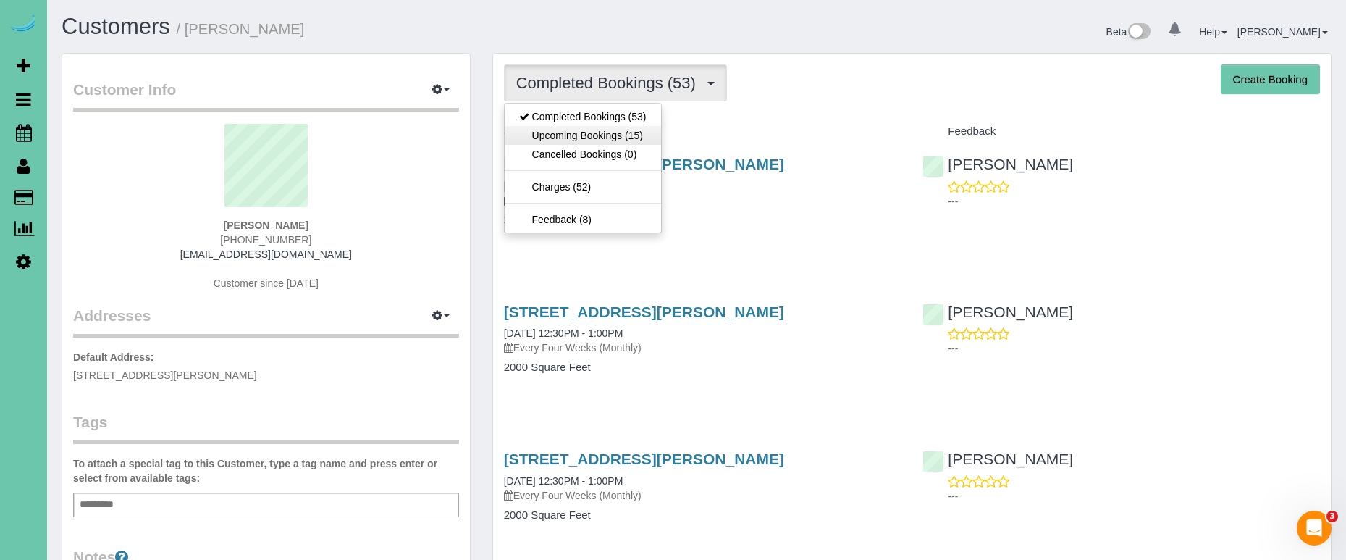
click at [584, 135] on link "Upcoming Bookings (15)" at bounding box center [583, 135] width 156 height 19
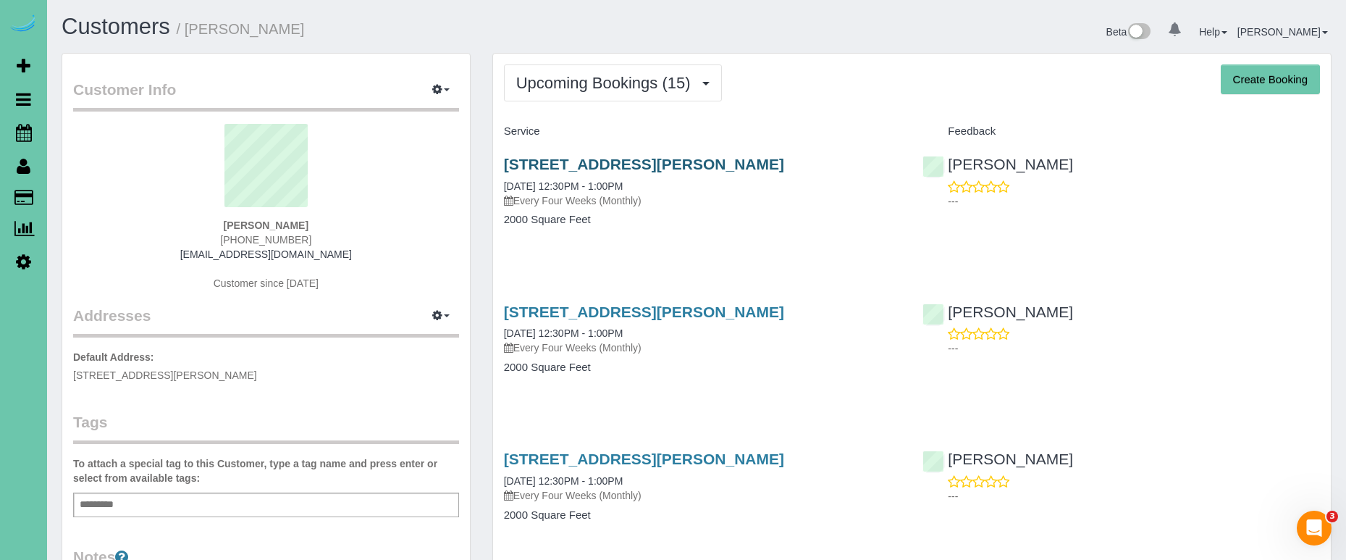
click at [574, 159] on link "[STREET_ADDRESS][PERSON_NAME]" at bounding box center [644, 164] width 280 height 17
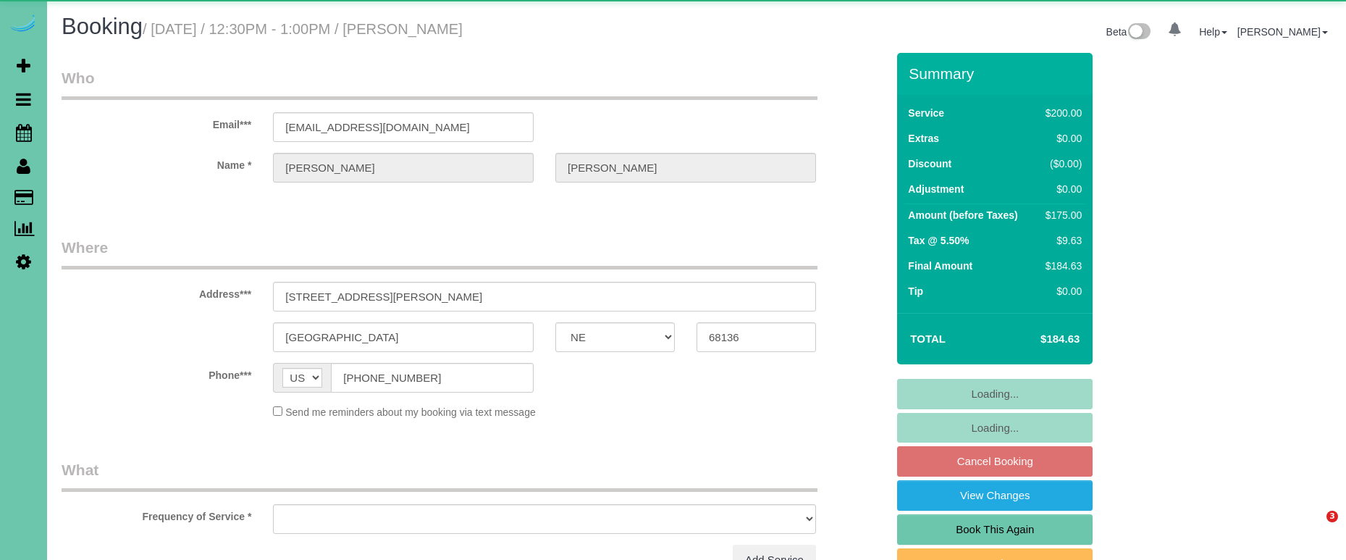
select select "NE"
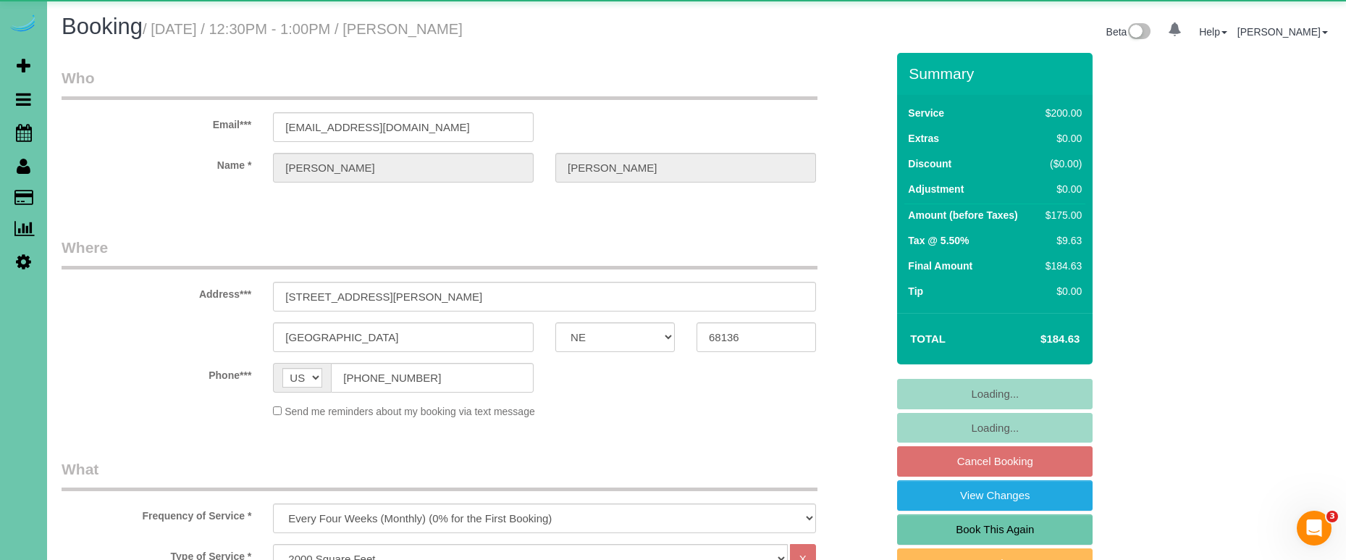
select select "object:837"
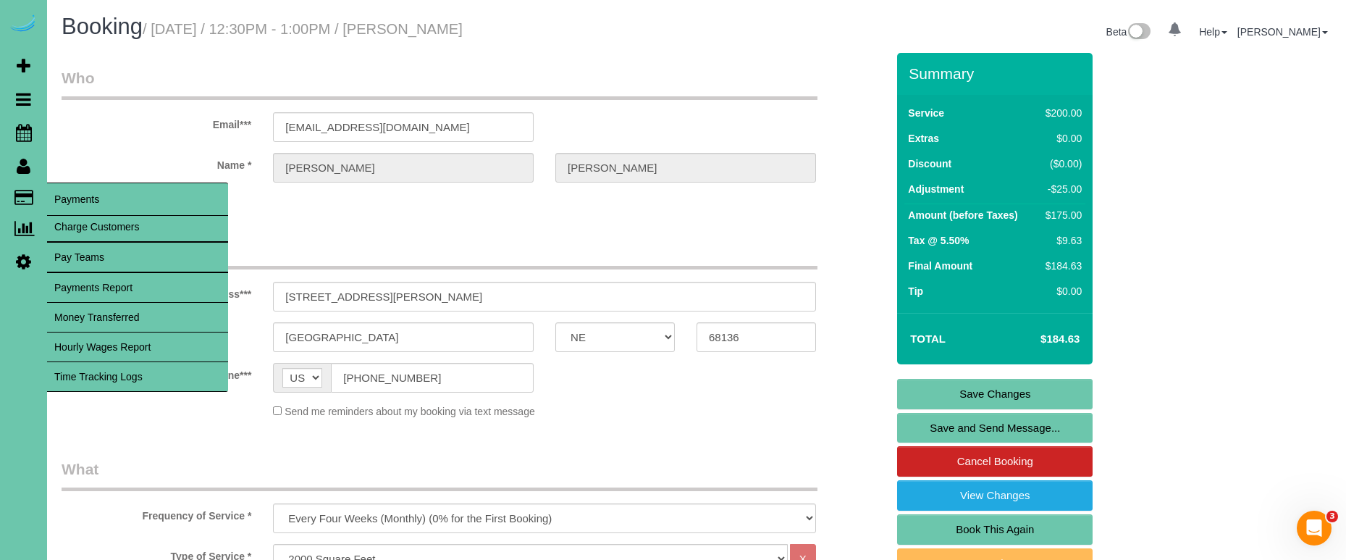
click at [112, 224] on link "Charge Customers" at bounding box center [137, 226] width 181 height 29
select select
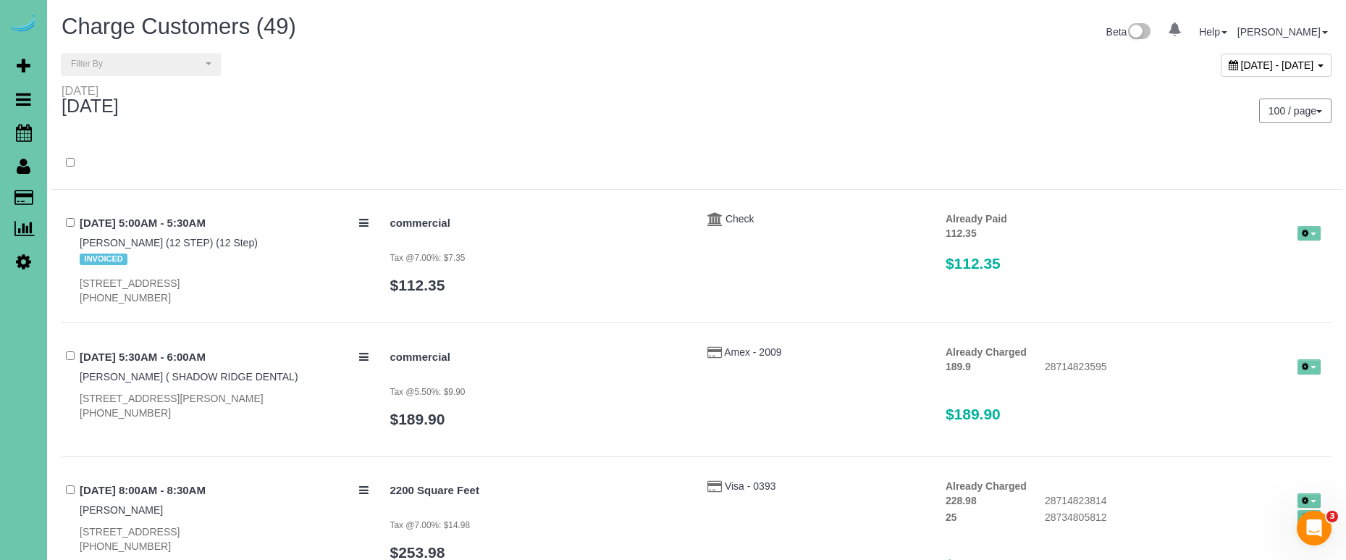
click at [1241, 66] on span "October 09, 2025 - October 09, 2025" at bounding box center [1277, 65] width 73 height 12
type input "**********"
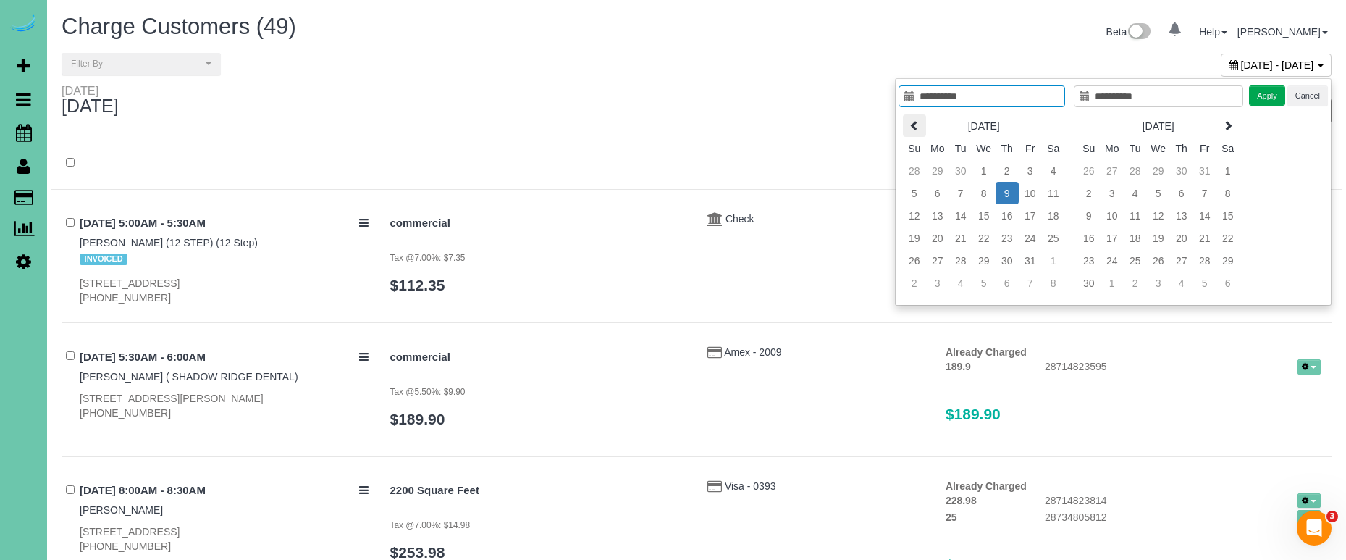
click at [914, 122] on icon at bounding box center [914, 125] width 10 height 10
type input "**********"
click at [929, 173] on td "1" at bounding box center [937, 170] width 23 height 22
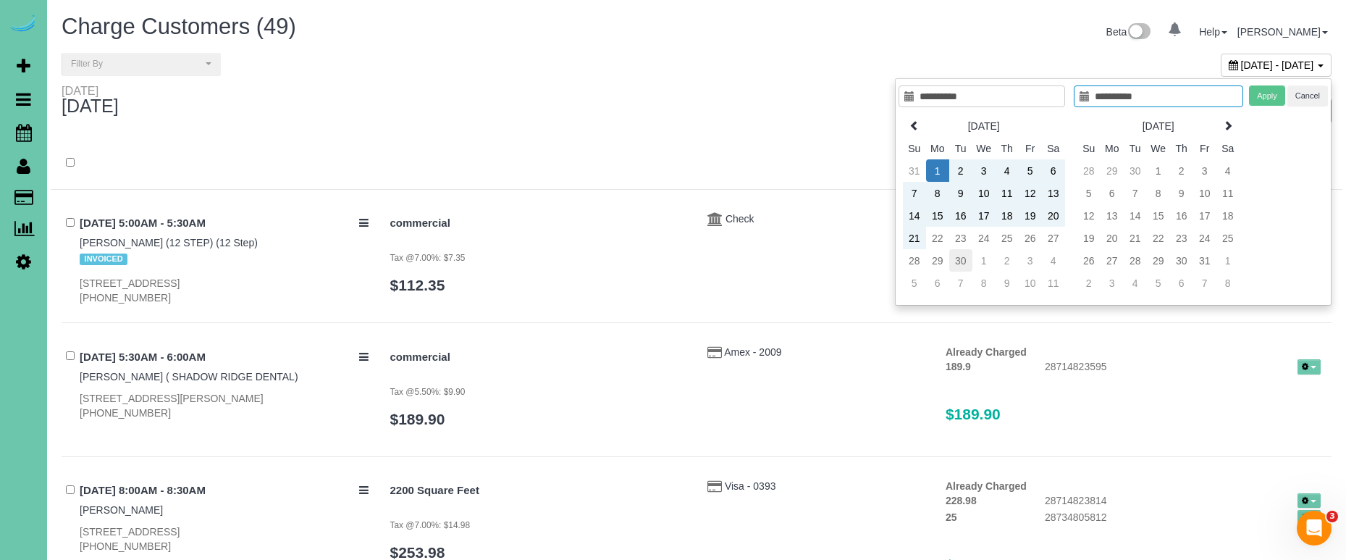
type input "**********"
click at [964, 261] on td "30" at bounding box center [960, 260] width 23 height 22
type input "**********"
click at [1266, 96] on button "Apply" at bounding box center [1267, 95] width 36 height 21
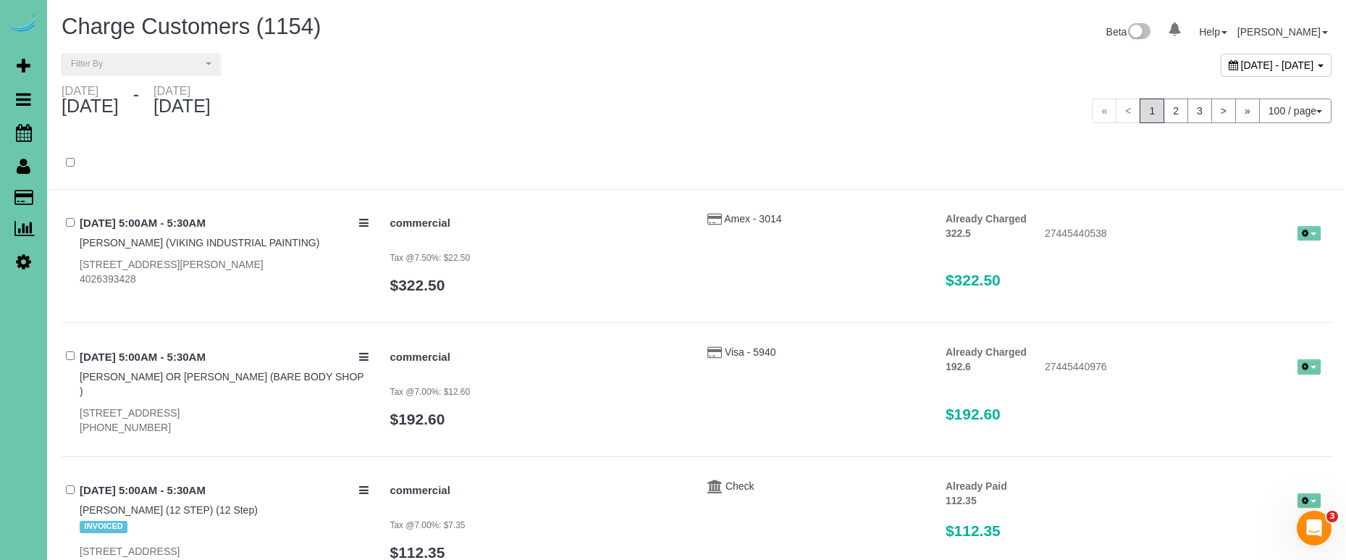
drag, startPoint x: 169, startPoint y: 69, endPoint x: 151, endPoint y: 102, distance: 37.3
click at [167, 70] on button "Filter By" at bounding box center [141, 64] width 159 height 22
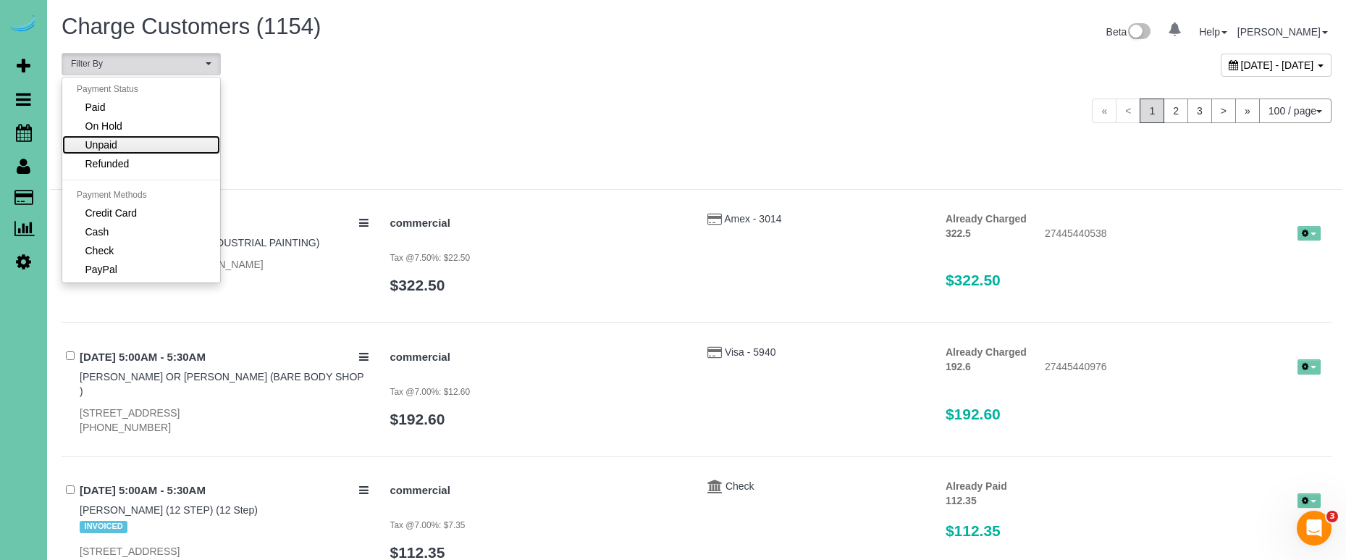
drag, startPoint x: 159, startPoint y: 145, endPoint x: 413, endPoint y: 95, distance: 259.0
click at [159, 145] on link "Unpaid" at bounding box center [141, 144] width 158 height 19
select select "******"
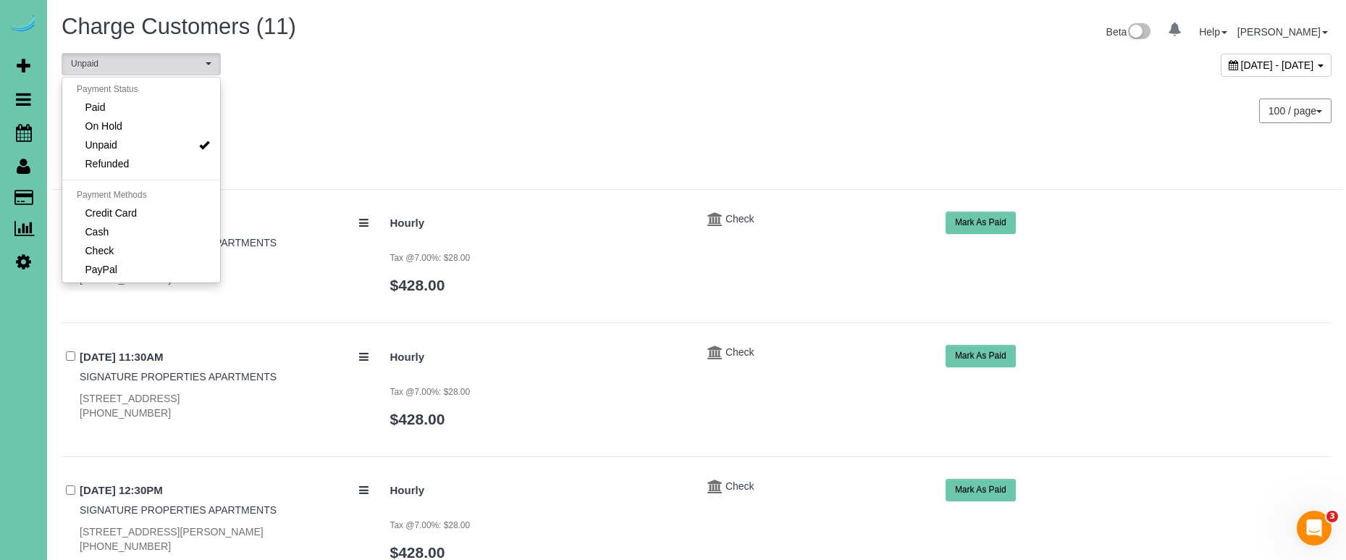
click at [486, 83] on div "**********" at bounding box center [697, 68] width 1292 height 31
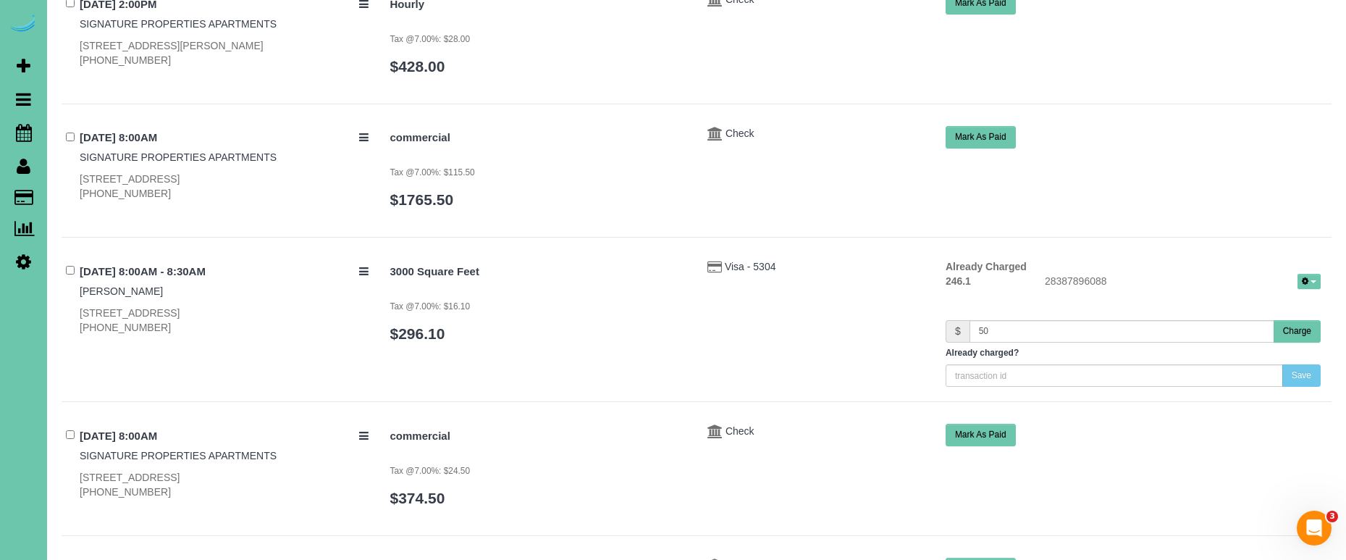
scroll to position [1022, 0]
click at [1289, 324] on button "Charge" at bounding box center [1296, 330] width 47 height 22
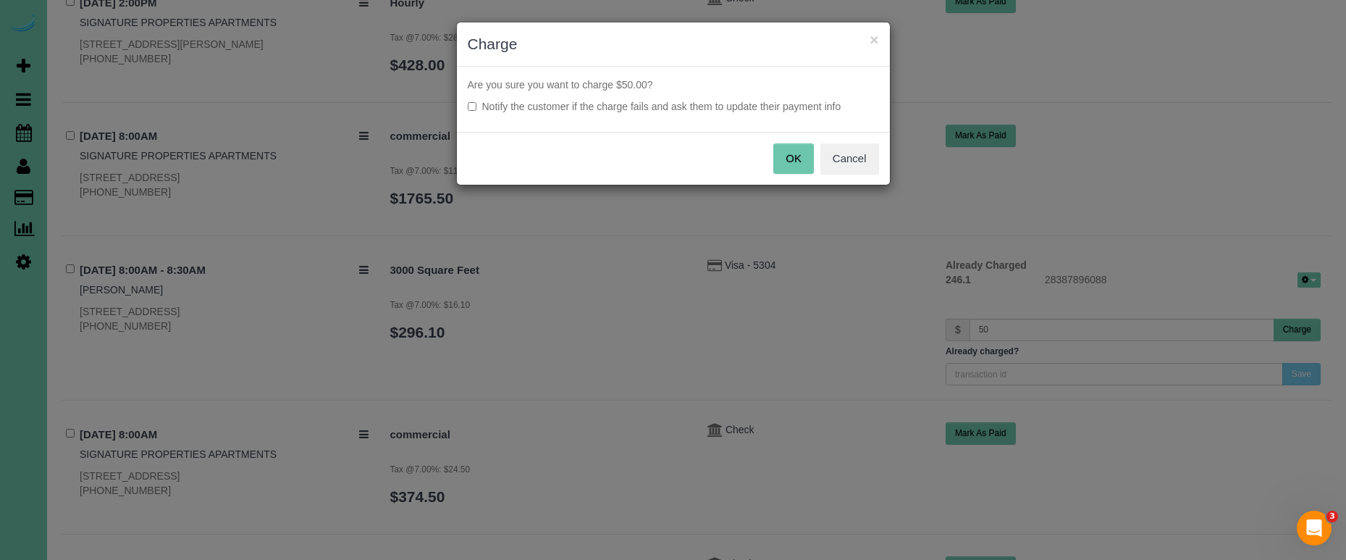
drag, startPoint x: 853, startPoint y: 166, endPoint x: 804, endPoint y: 195, distance: 57.5
click at [853, 166] on button "Cancel" at bounding box center [849, 158] width 59 height 30
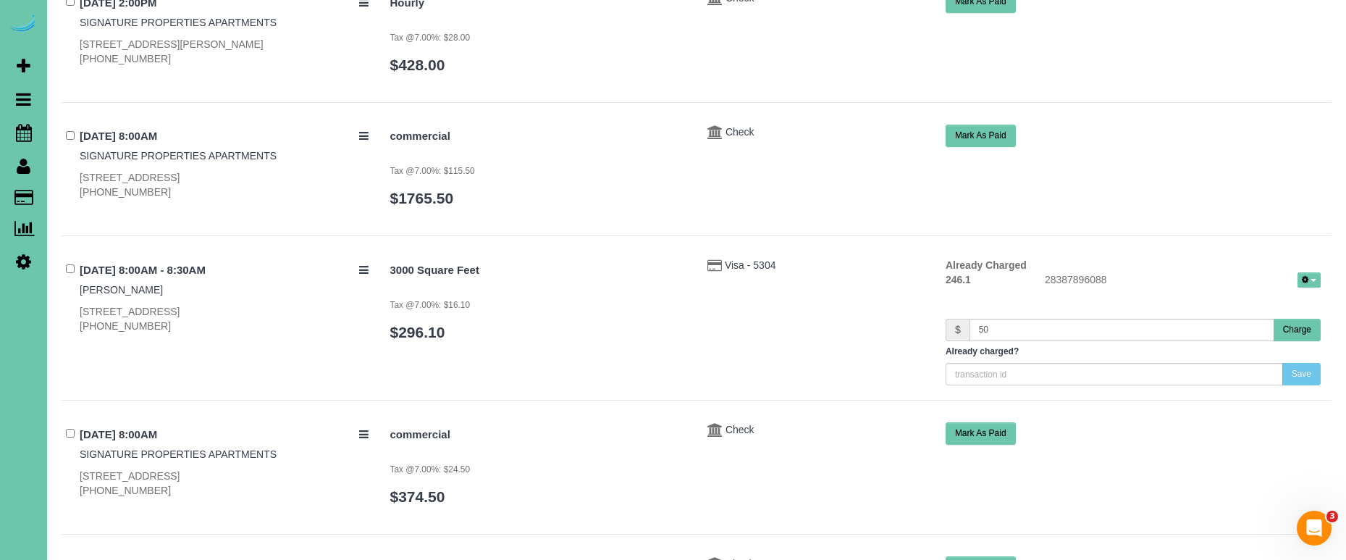
click at [1297, 326] on button "Charge" at bounding box center [1296, 330] width 47 height 22
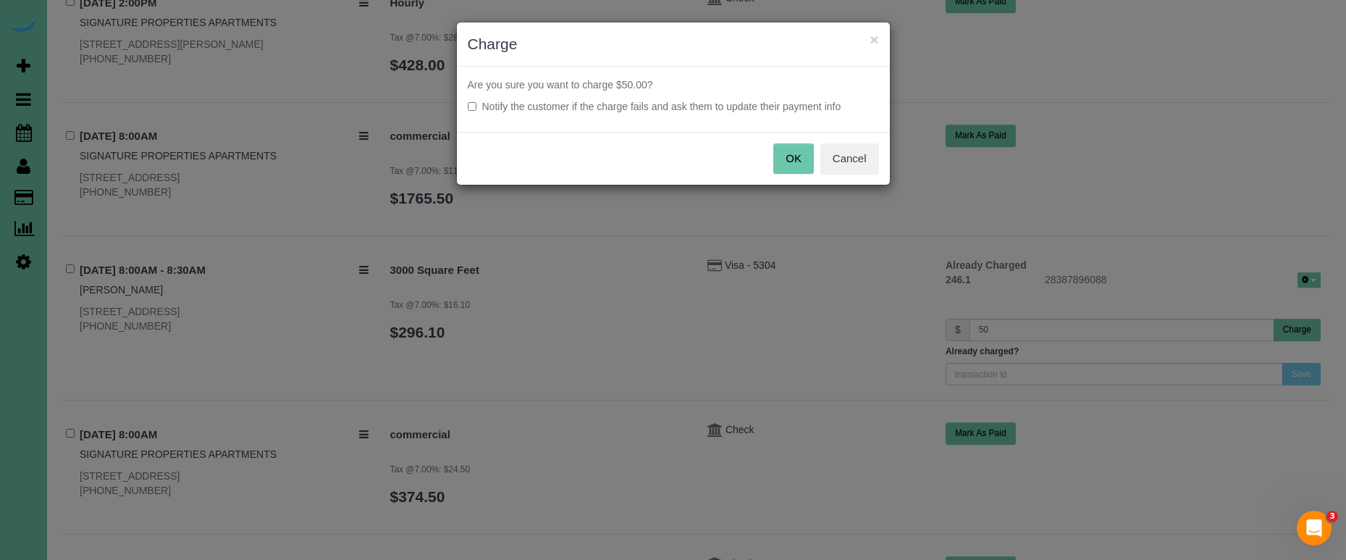
click at [791, 155] on button "OK" at bounding box center [793, 158] width 41 height 30
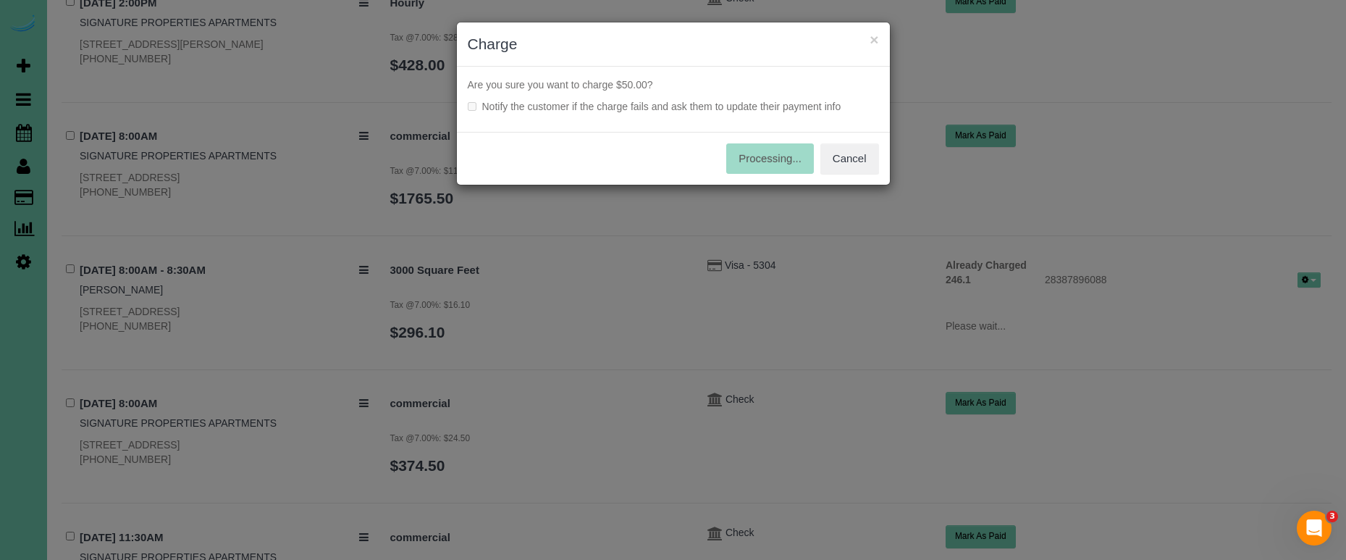
click at [636, 108] on div "Are you sure you want to charge $50.00? Notify the customer if the charge fails…" at bounding box center [673, 99] width 433 height 65
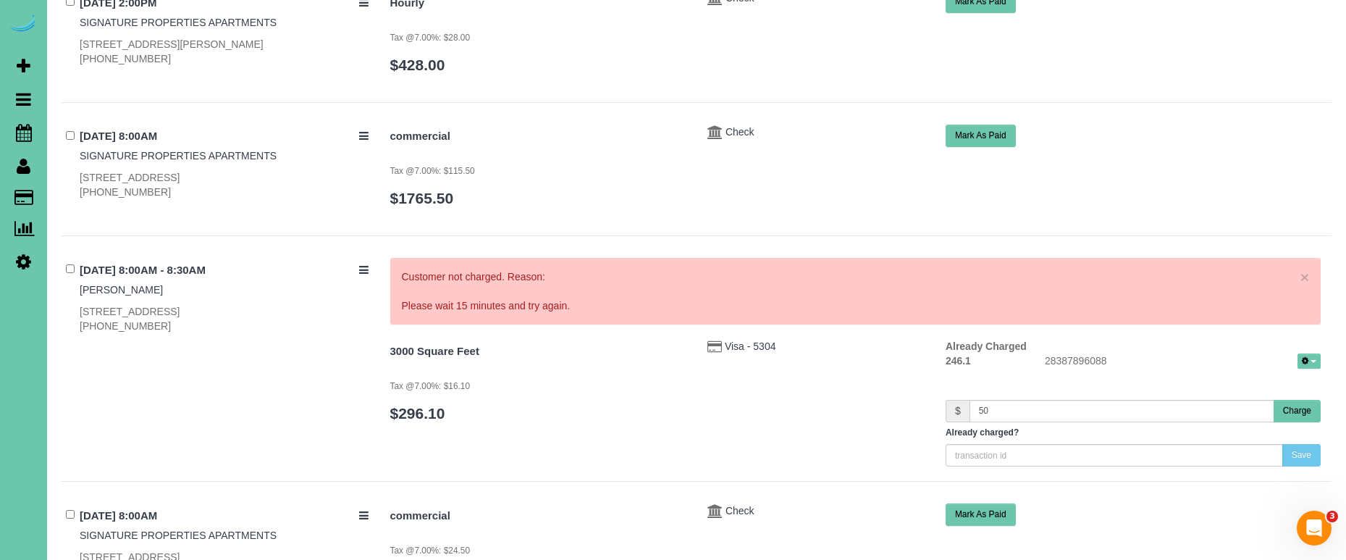
click at [1292, 402] on button "Charge" at bounding box center [1296, 411] width 47 height 22
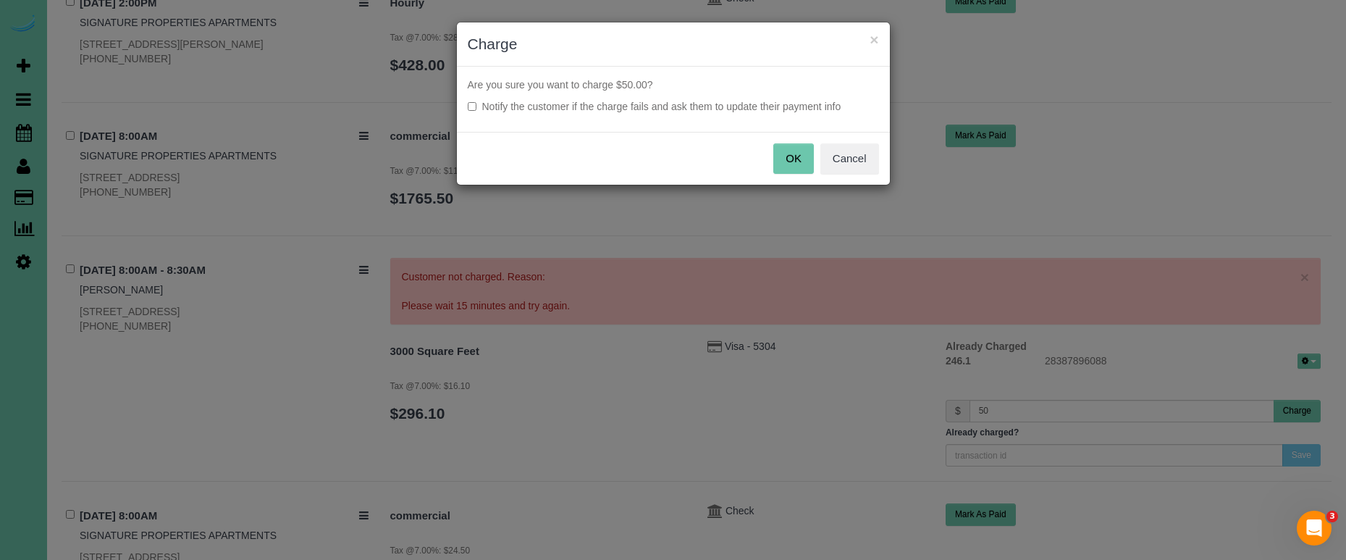
click at [583, 101] on label "Notify the customer if the charge fails and ask them to update their payment in…" at bounding box center [673, 106] width 411 height 14
click at [793, 156] on button "OK" at bounding box center [793, 158] width 41 height 30
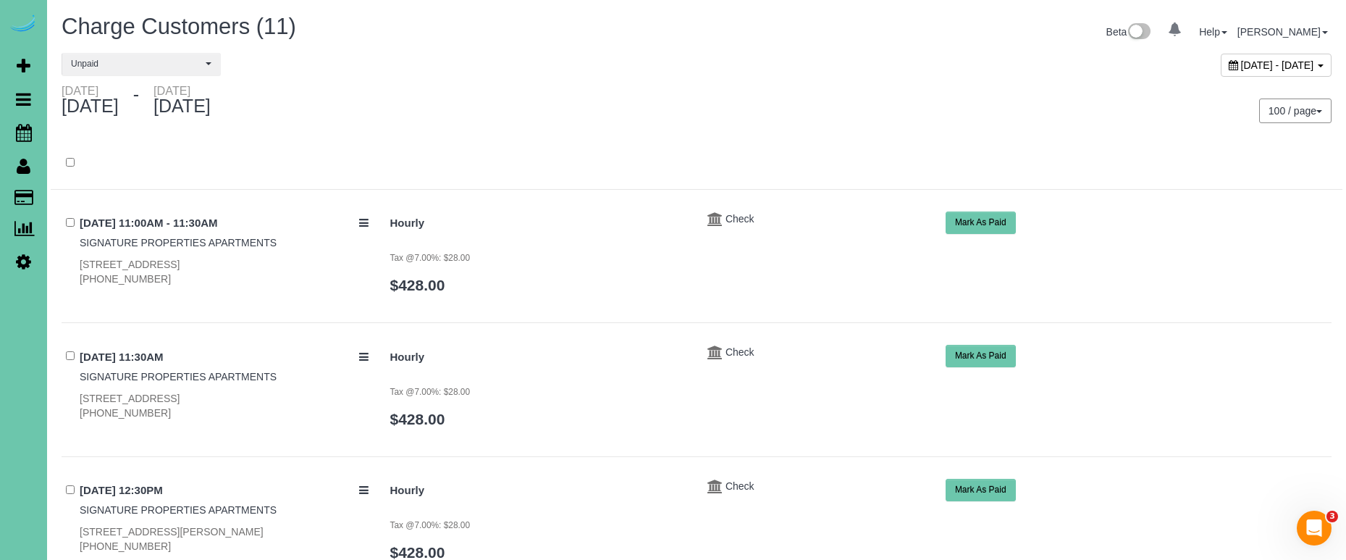
scroll to position [0, 0]
